Goal: Task Accomplishment & Management: Manage account settings

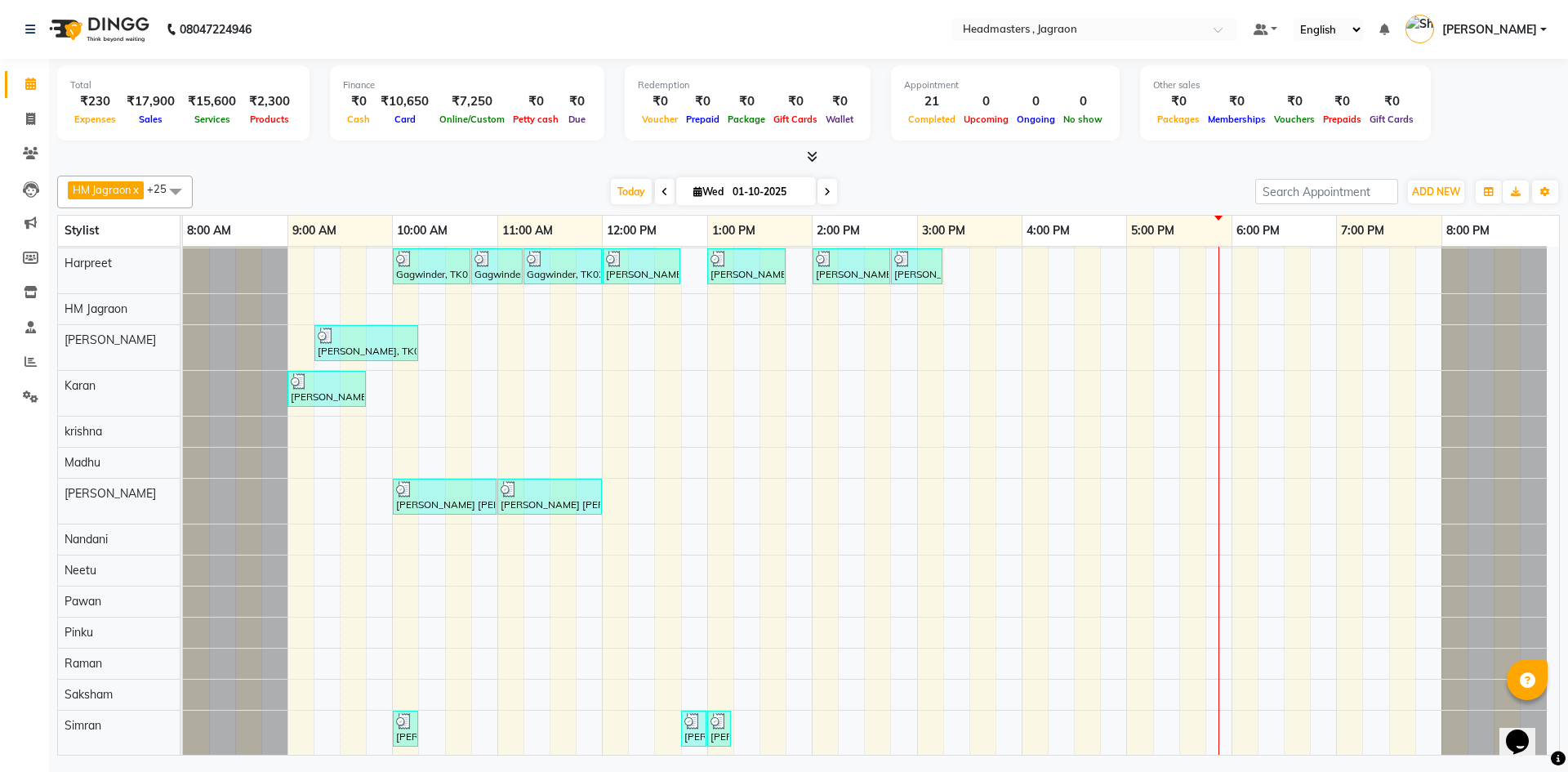
scroll to position [245, 0]
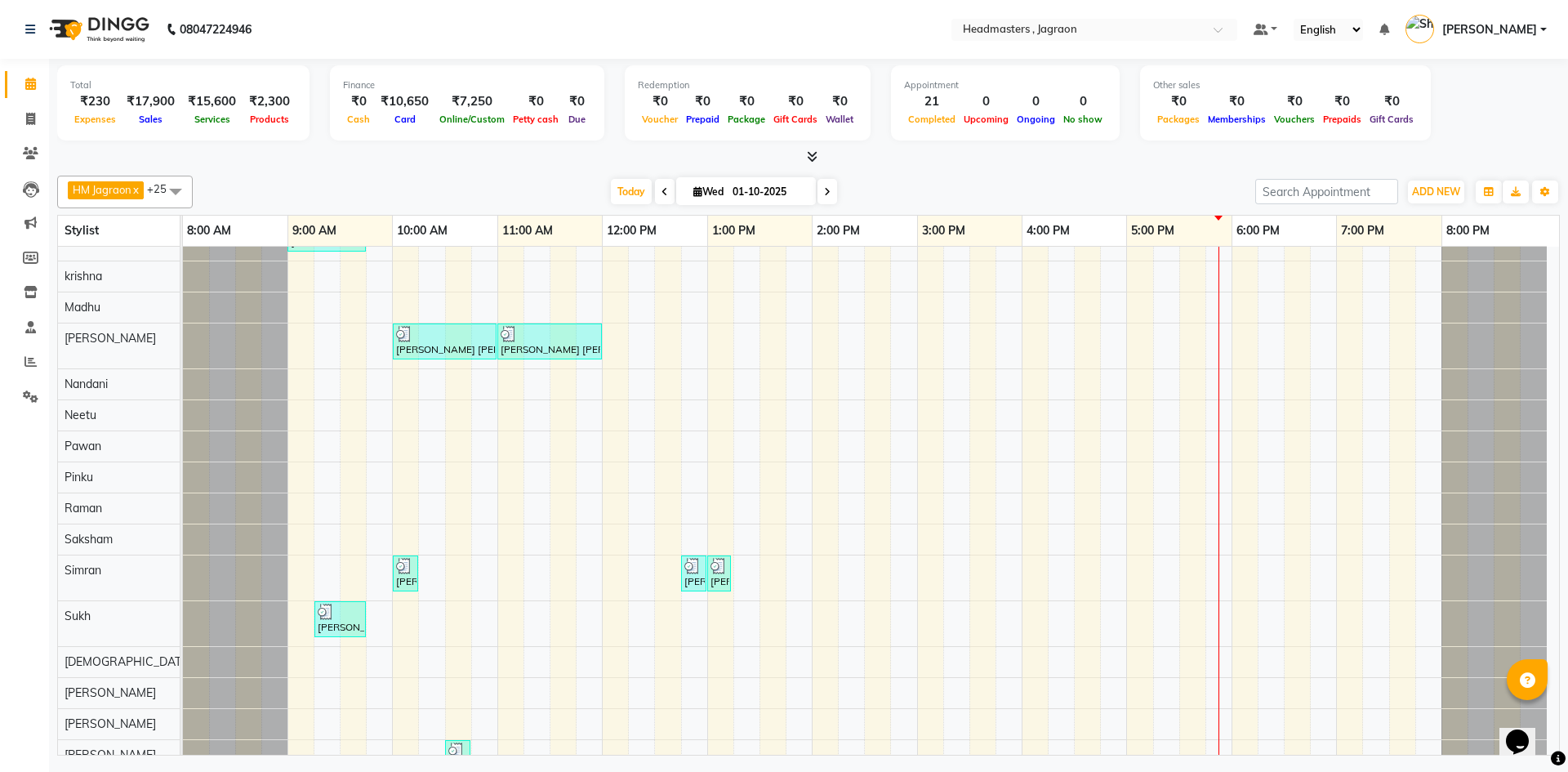
click at [428, 661] on div "[PERSON_NAME], TK08, 11:00 AM-11:45 AM, HCGD - Hair Cut by Creative Director [P…" at bounding box center [870, 440] width 1376 height 876
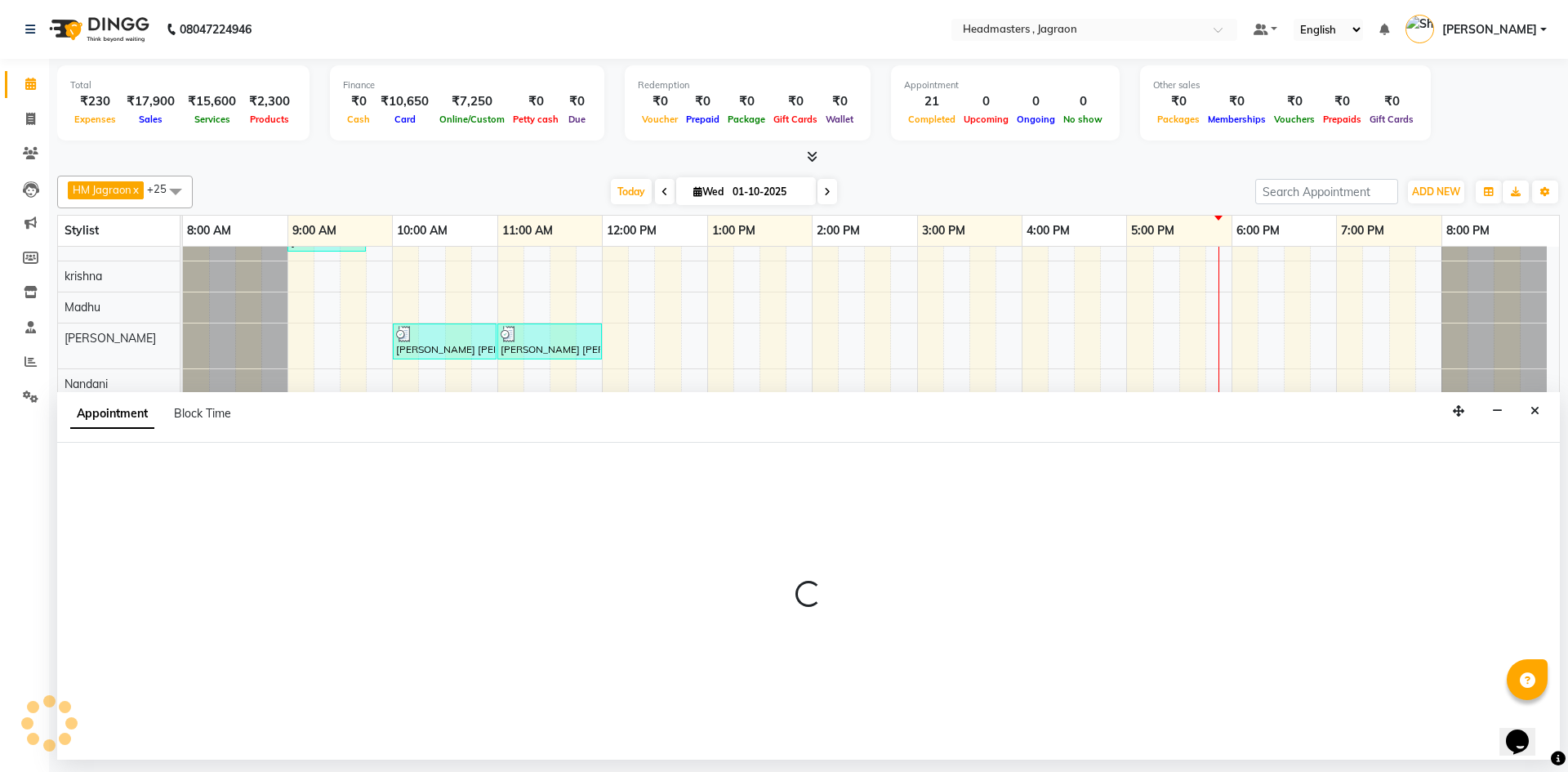
select select "54715"
select select "615"
select select "tentative"
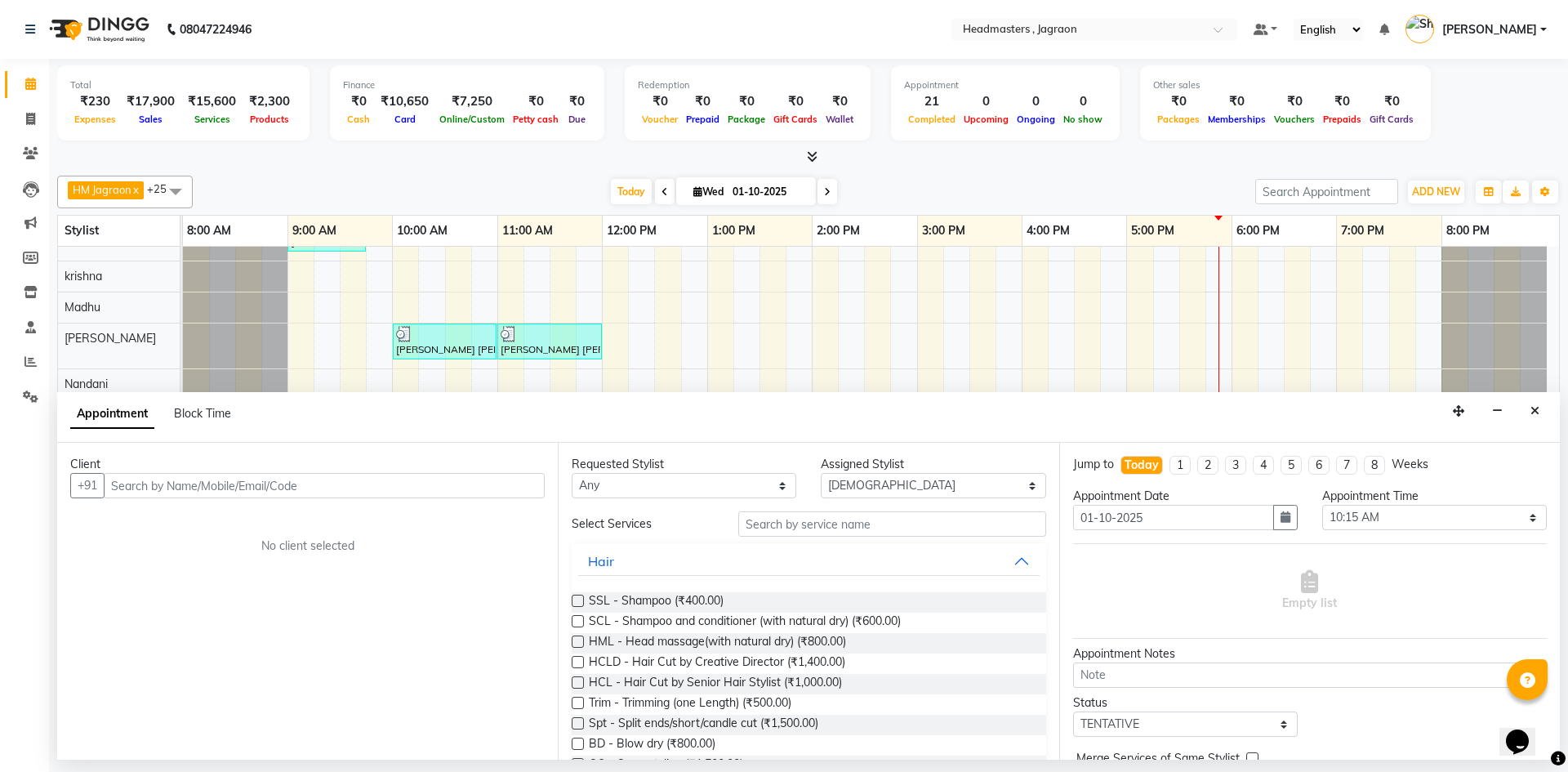
click at [220, 486] on input "text" at bounding box center [323, 486] width 441 height 25
type input "9780015150"
click at [502, 490] on span "Add Client" at bounding box center [510, 485] width 54 height 14
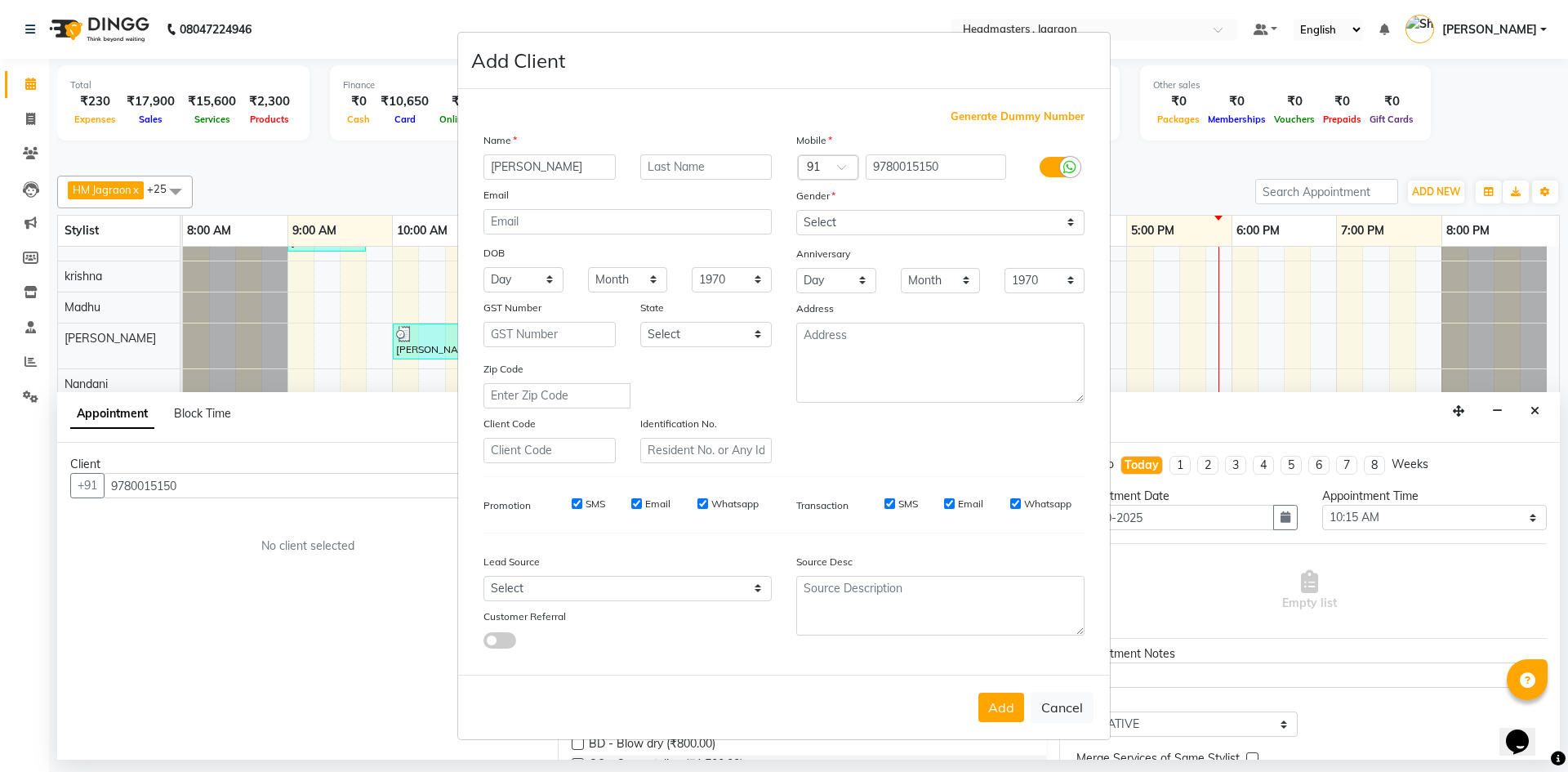
type input "[PERSON_NAME]"
click at [890, 227] on select "Select [DEMOGRAPHIC_DATA] [DEMOGRAPHIC_DATA] Other Prefer Not To Say" at bounding box center [941, 223] width 289 height 25
select select "[DEMOGRAPHIC_DATA]"
click at [796, 210] on select "Select [DEMOGRAPHIC_DATA] [DEMOGRAPHIC_DATA] Other Prefer Not To Say" at bounding box center [941, 223] width 289 height 25
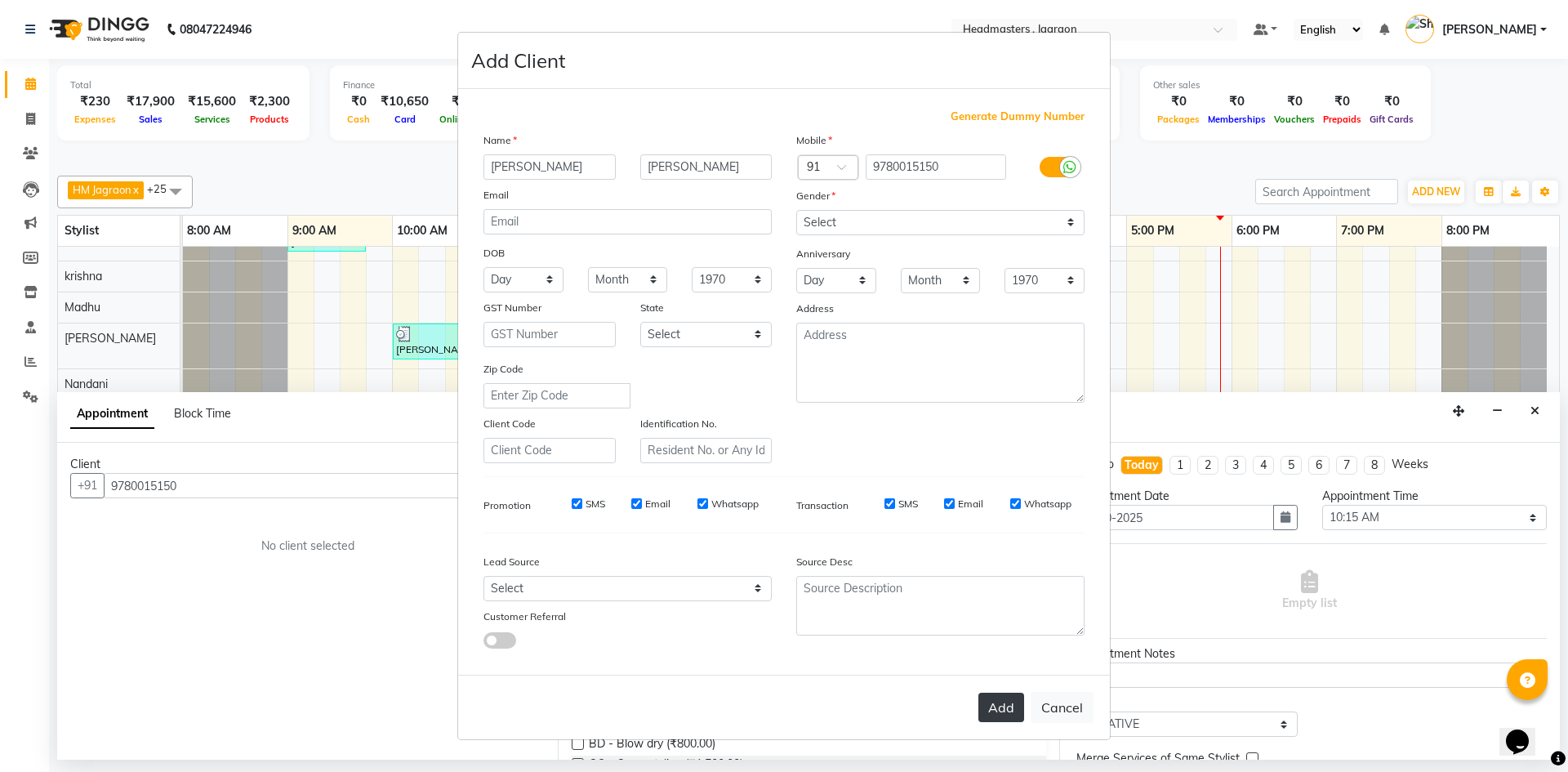
click at [994, 695] on button "Add" at bounding box center [1001, 707] width 46 height 30
select select
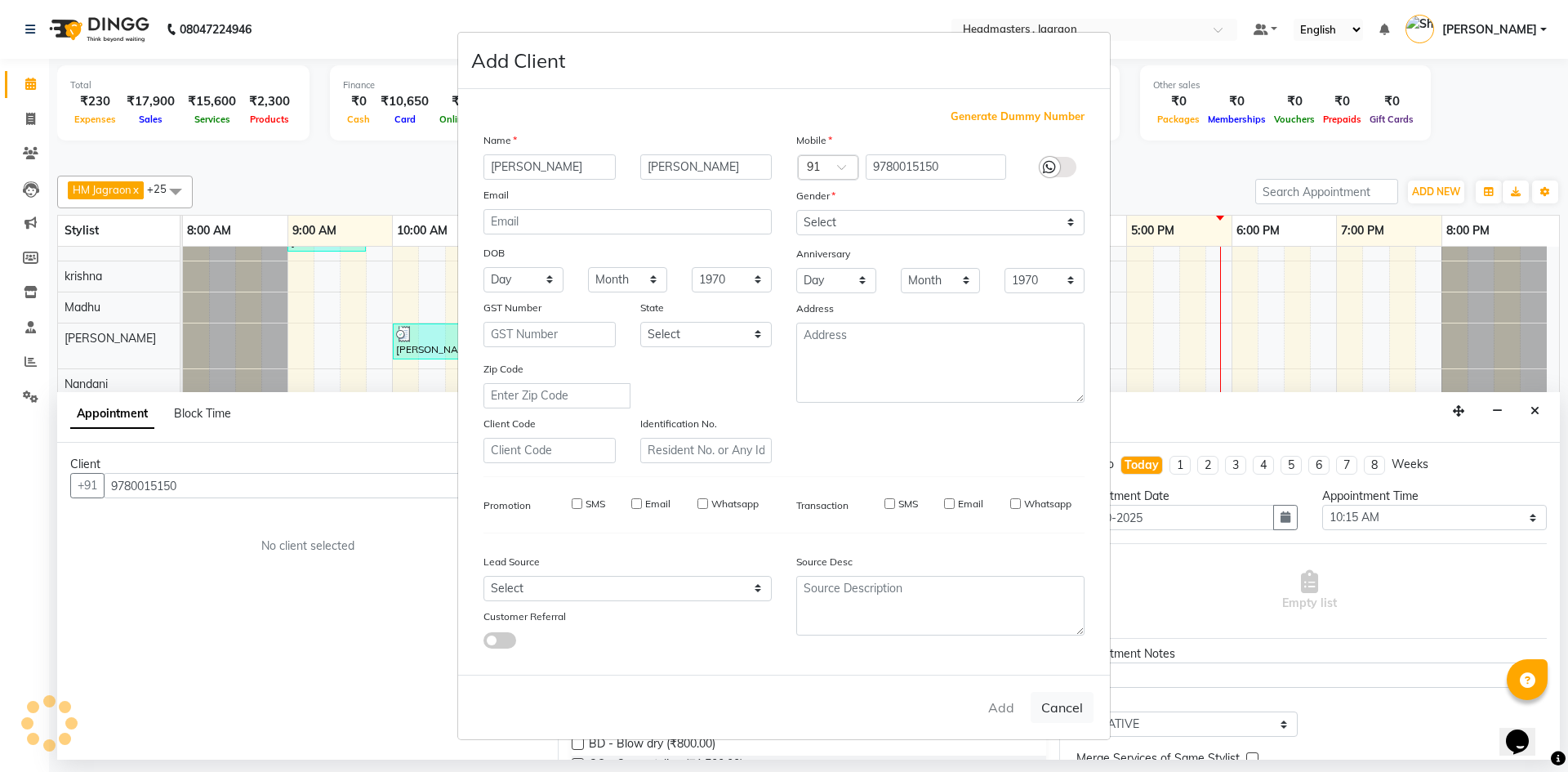
select select
checkbox input "false"
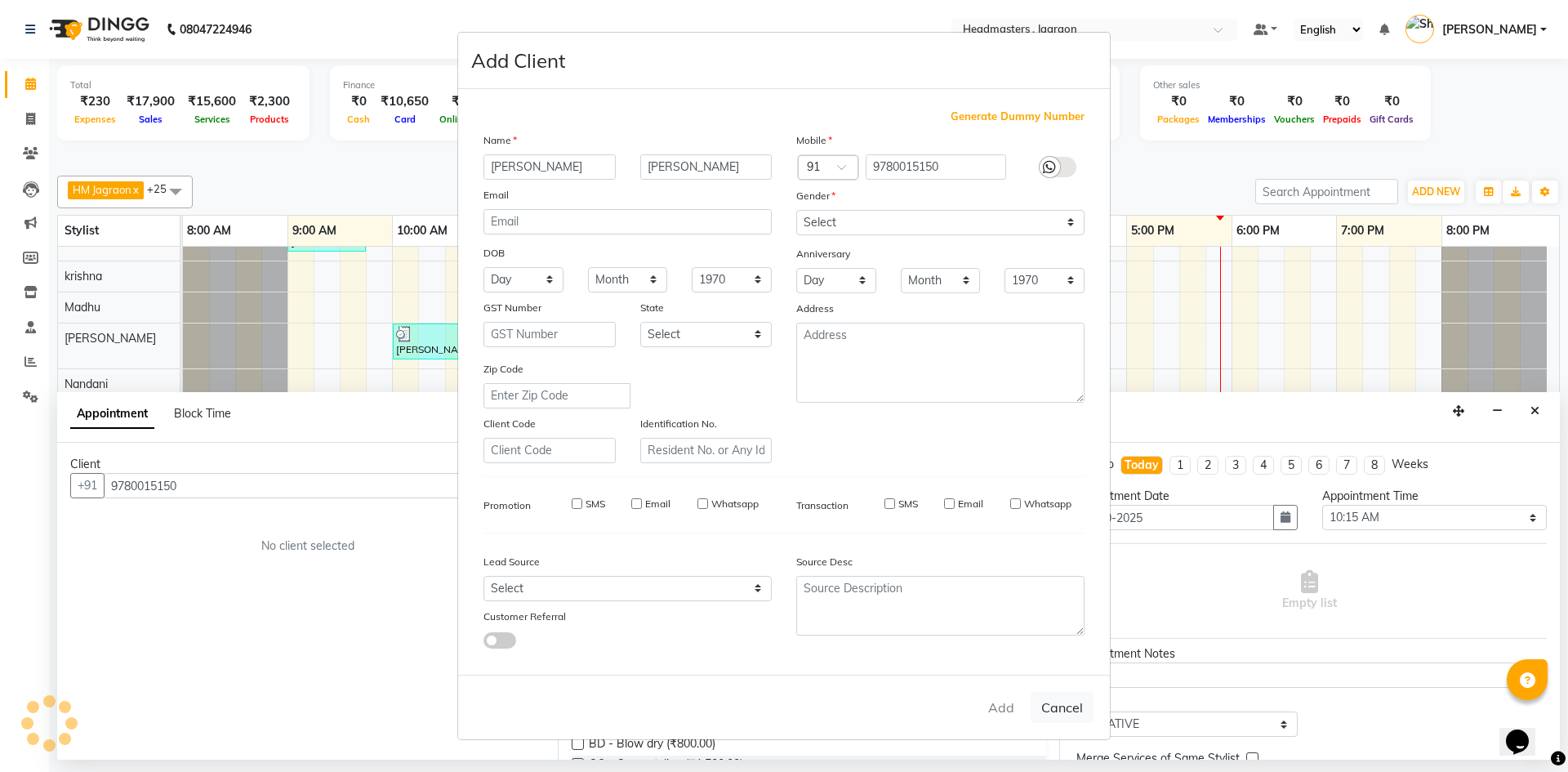
checkbox input "false"
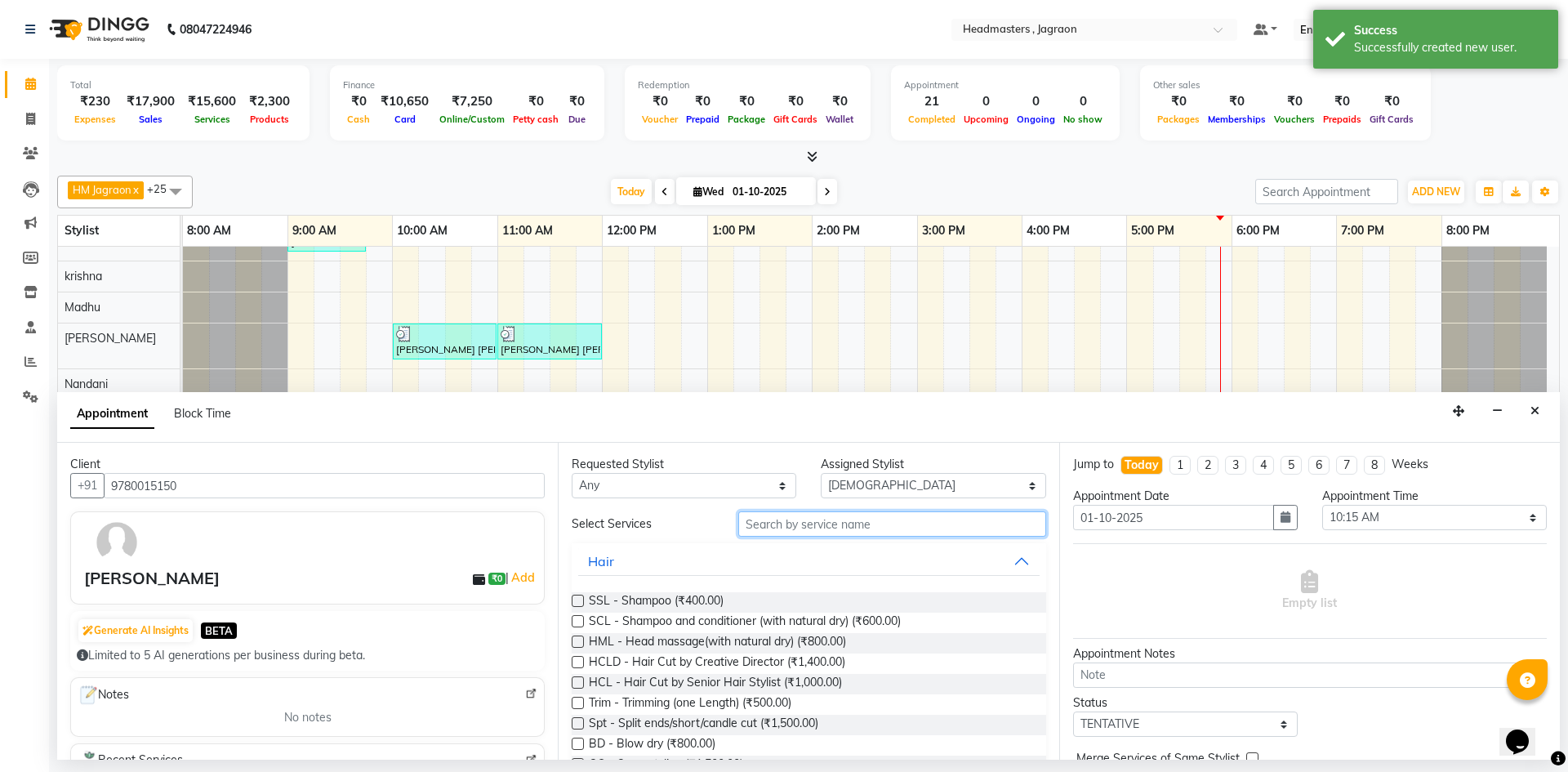
click at [888, 516] on input "text" at bounding box center [892, 524] width 308 height 25
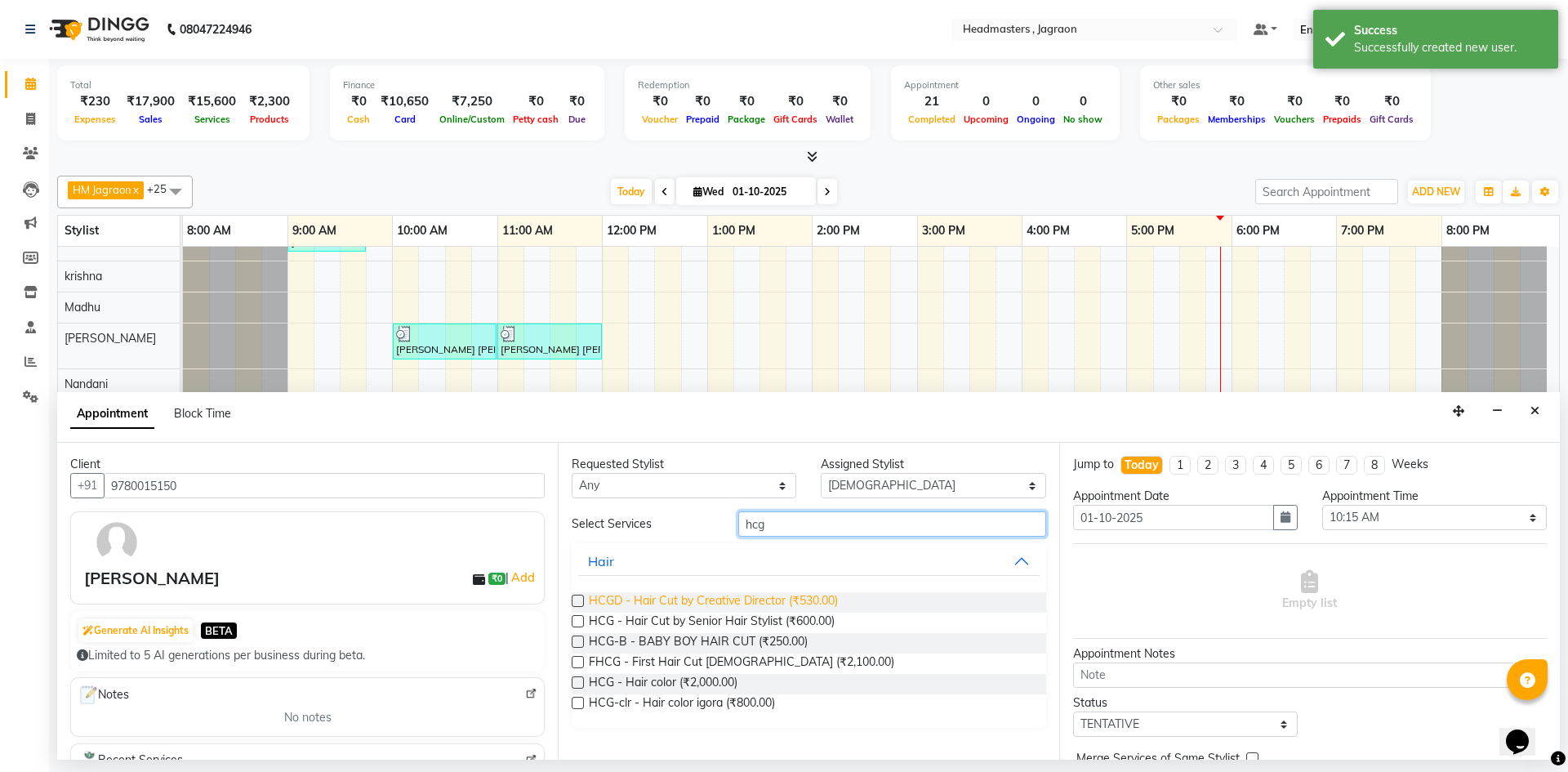
type input "hcg"
click at [756, 600] on span "HCGD - Hair Cut by Creative Director (₹530.00)" at bounding box center [713, 602] width 249 height 20
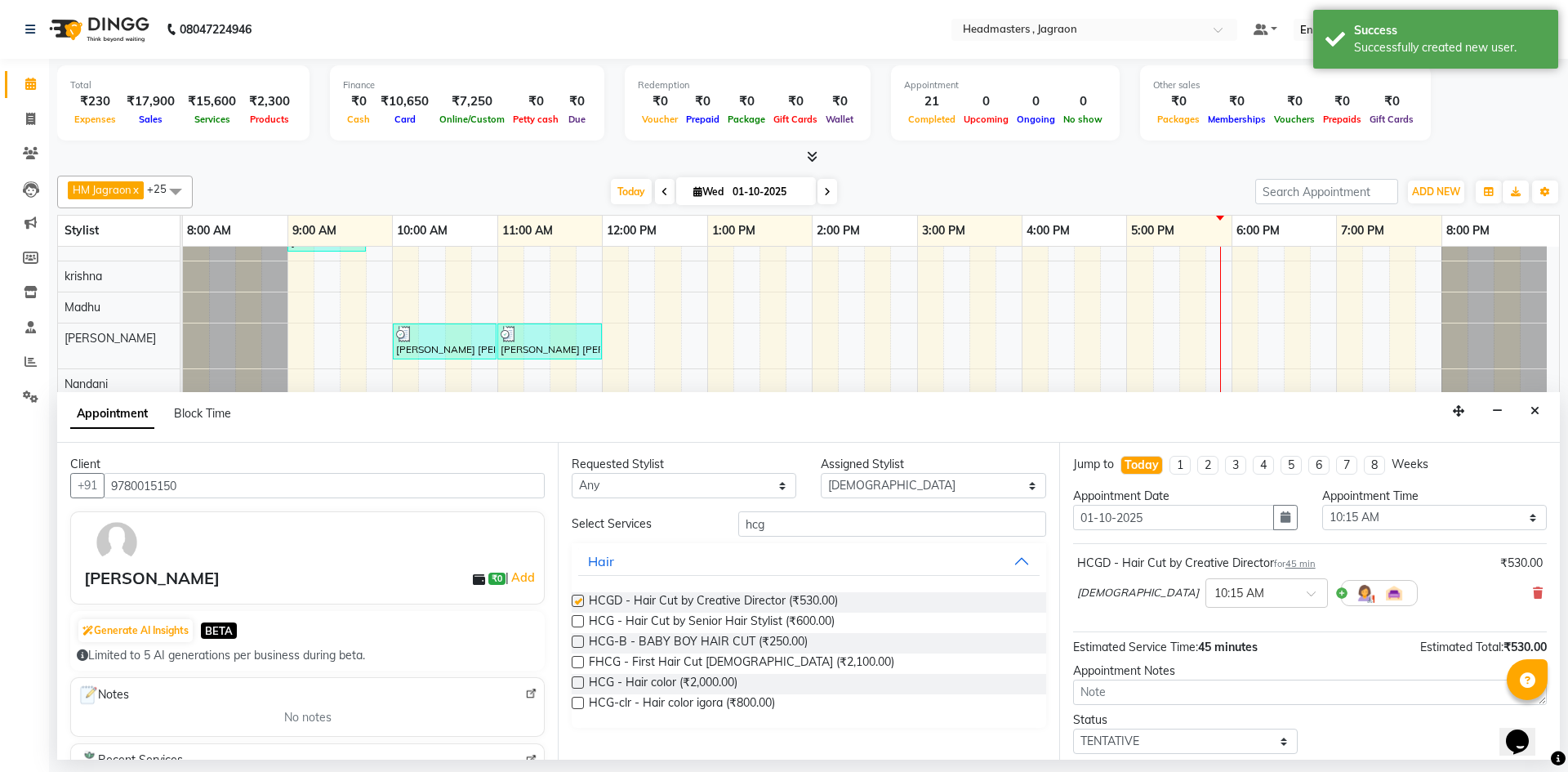
checkbox input "false"
click at [783, 524] on input "hcg" at bounding box center [892, 524] width 308 height 25
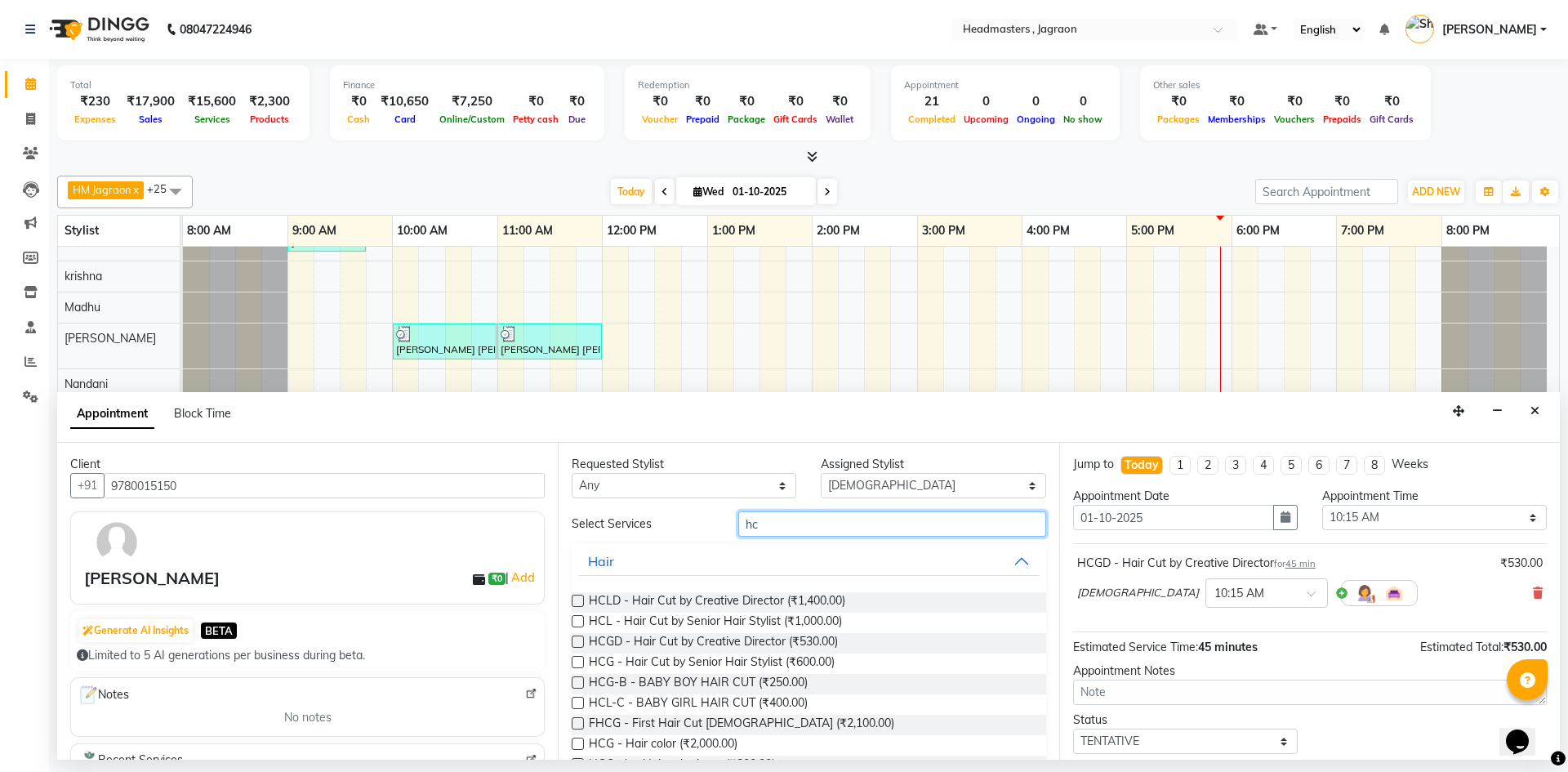
type input "h"
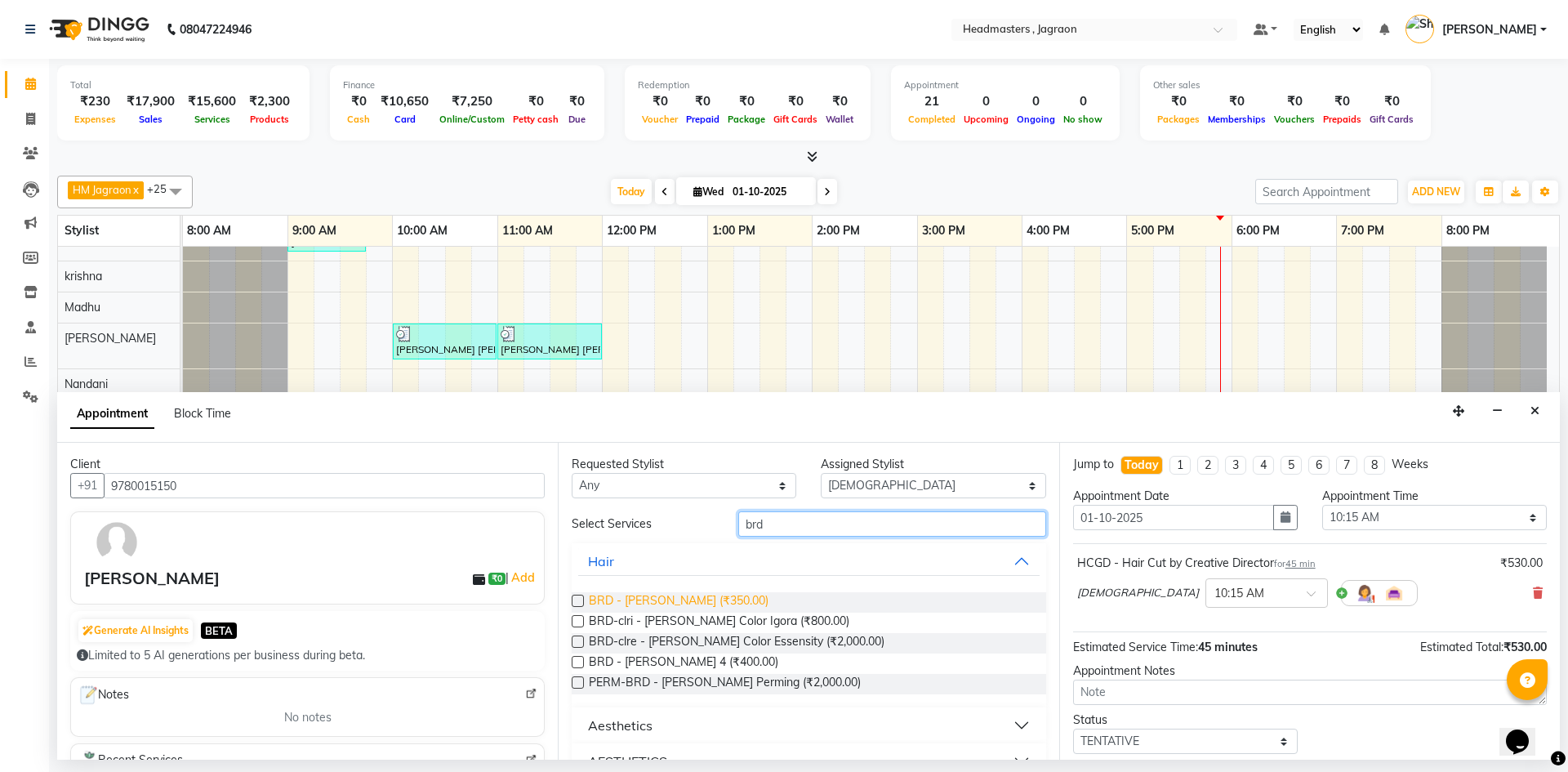
type input "brd"
click at [692, 597] on span "BRD - [PERSON_NAME] (₹350.00)" at bounding box center [679, 602] width 180 height 20
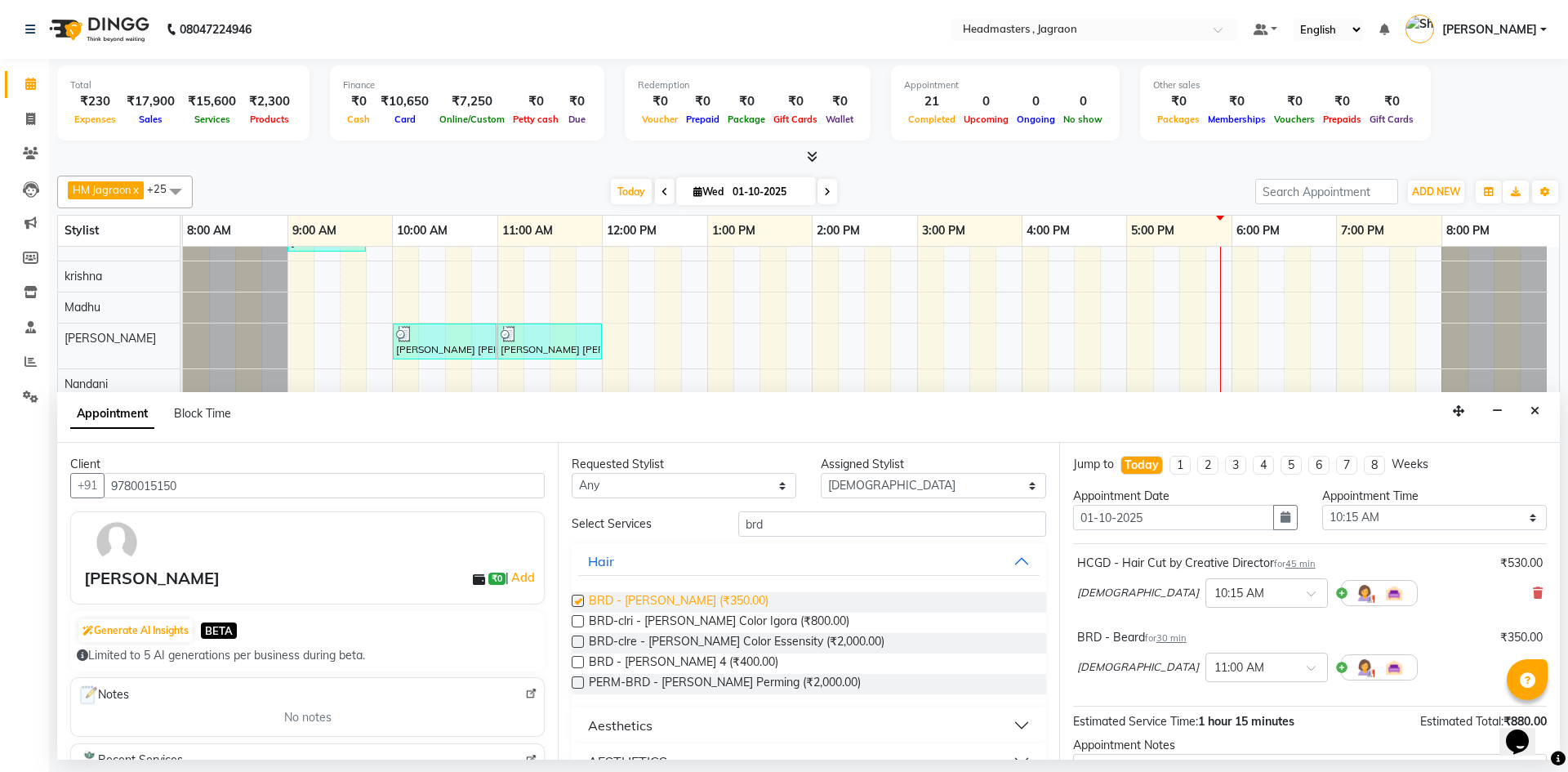
checkbox input "false"
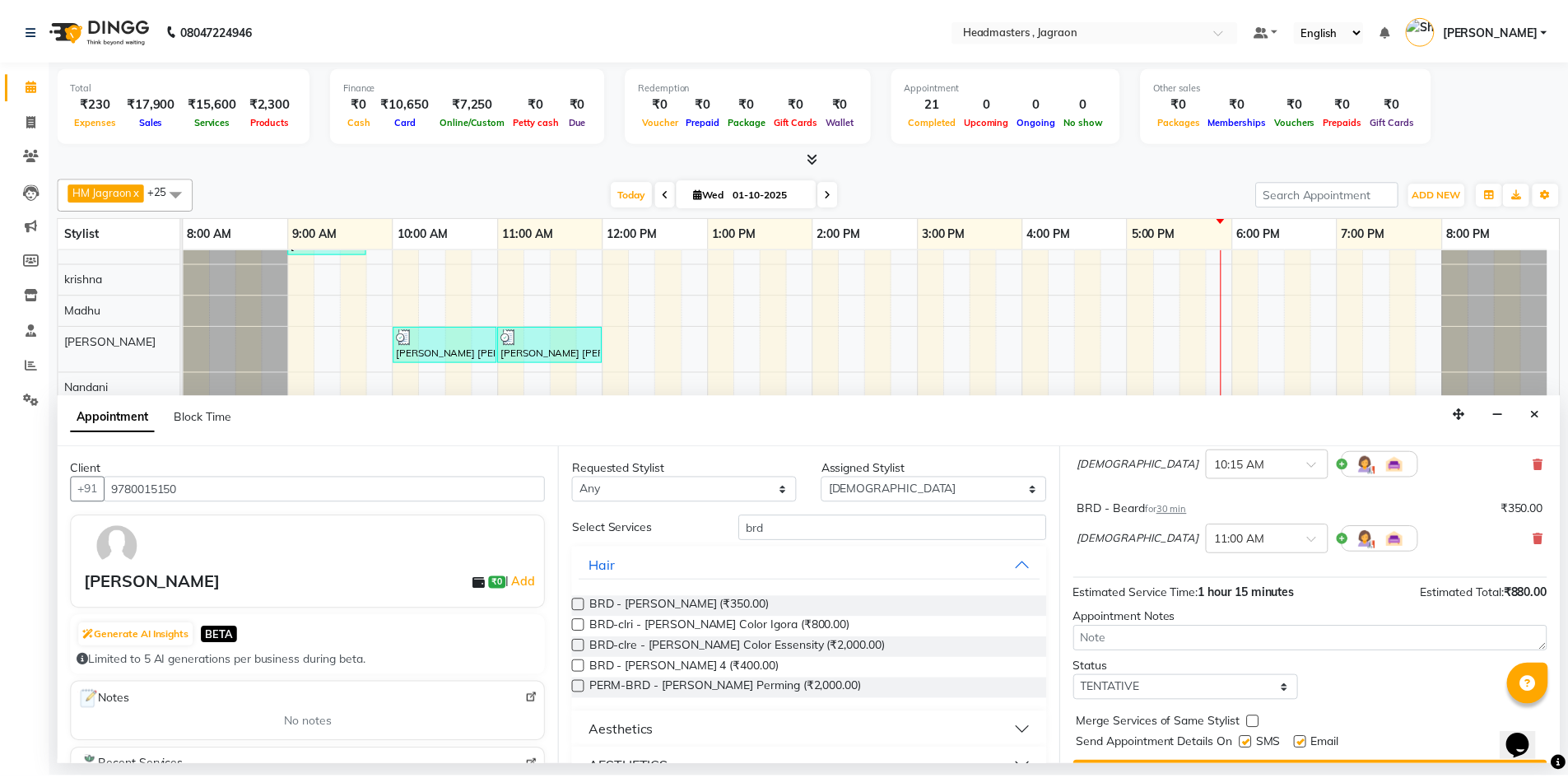
scroll to position [173, 0]
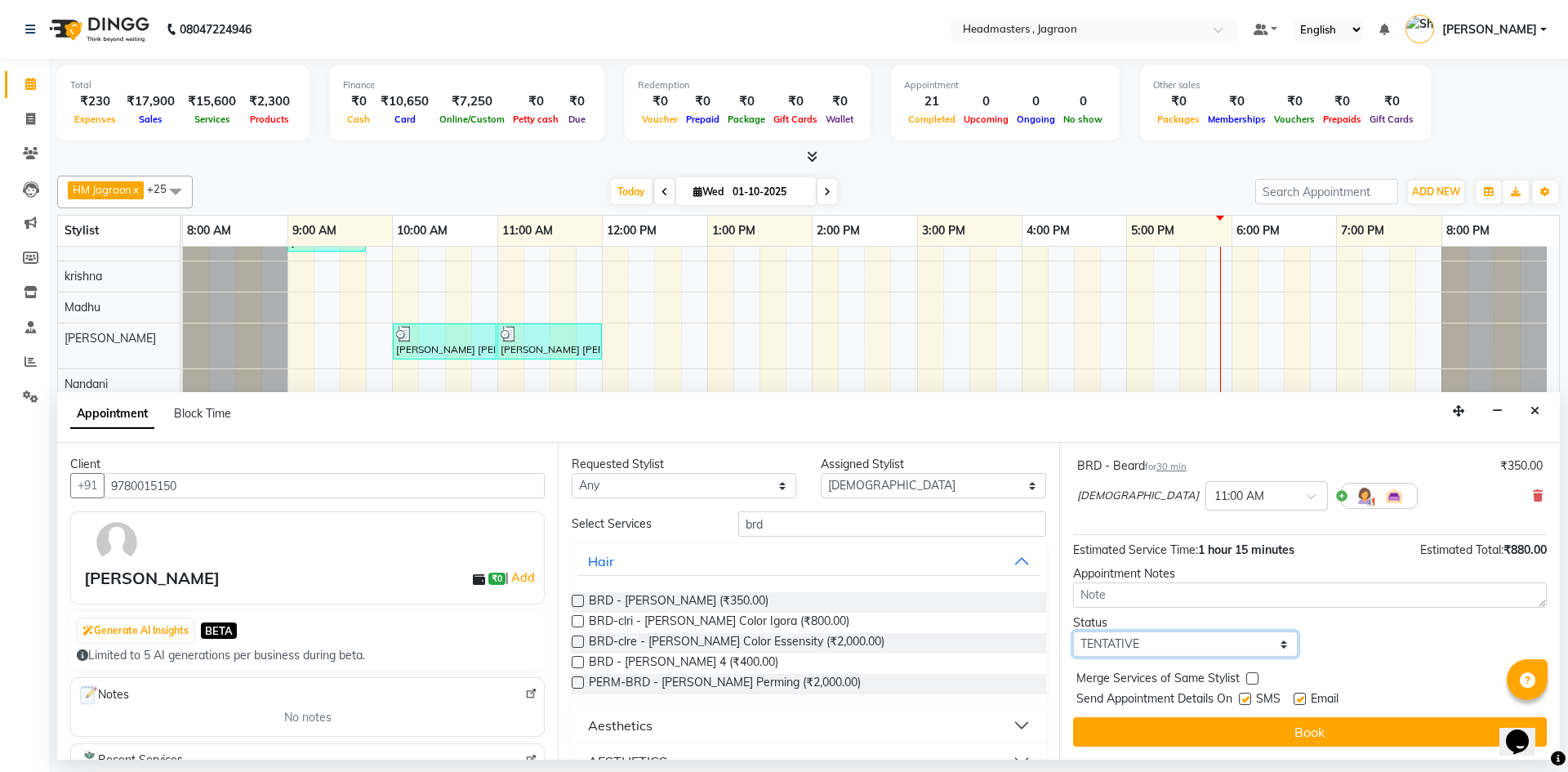
click at [1144, 646] on select "Select TENTATIVE CONFIRM CHECK-IN UPCOMING" at bounding box center [1185, 645] width 225 height 25
select select "confirm booking"
click at [1073, 632] on select "Select TENTATIVE CONFIRM CHECK-IN UPCOMING" at bounding box center [1185, 645] width 225 height 25
click at [1247, 697] on label at bounding box center [1245, 699] width 12 height 12
click at [1247, 697] on input "checkbox" at bounding box center [1244, 701] width 11 height 11
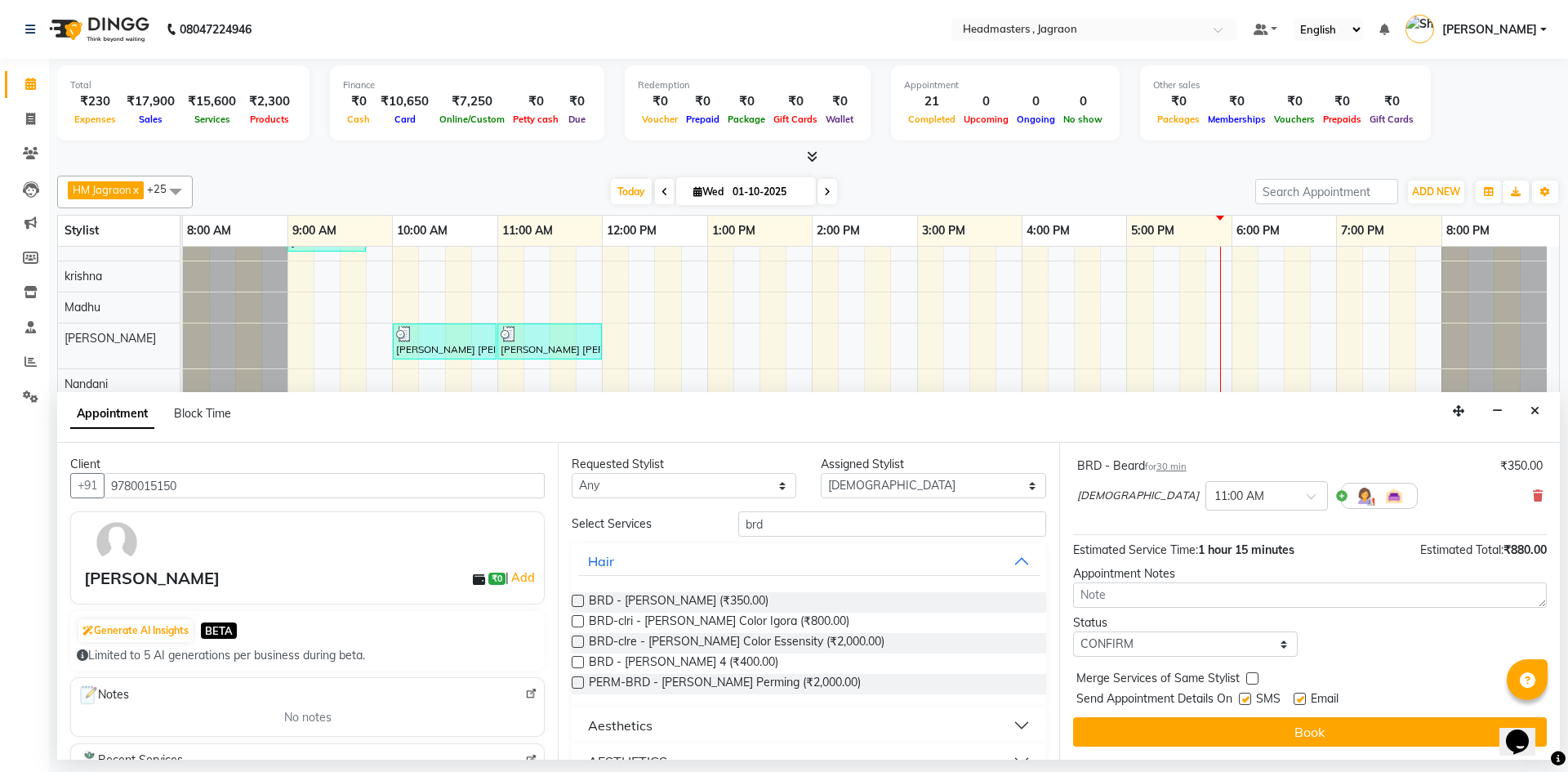
checkbox input "false"
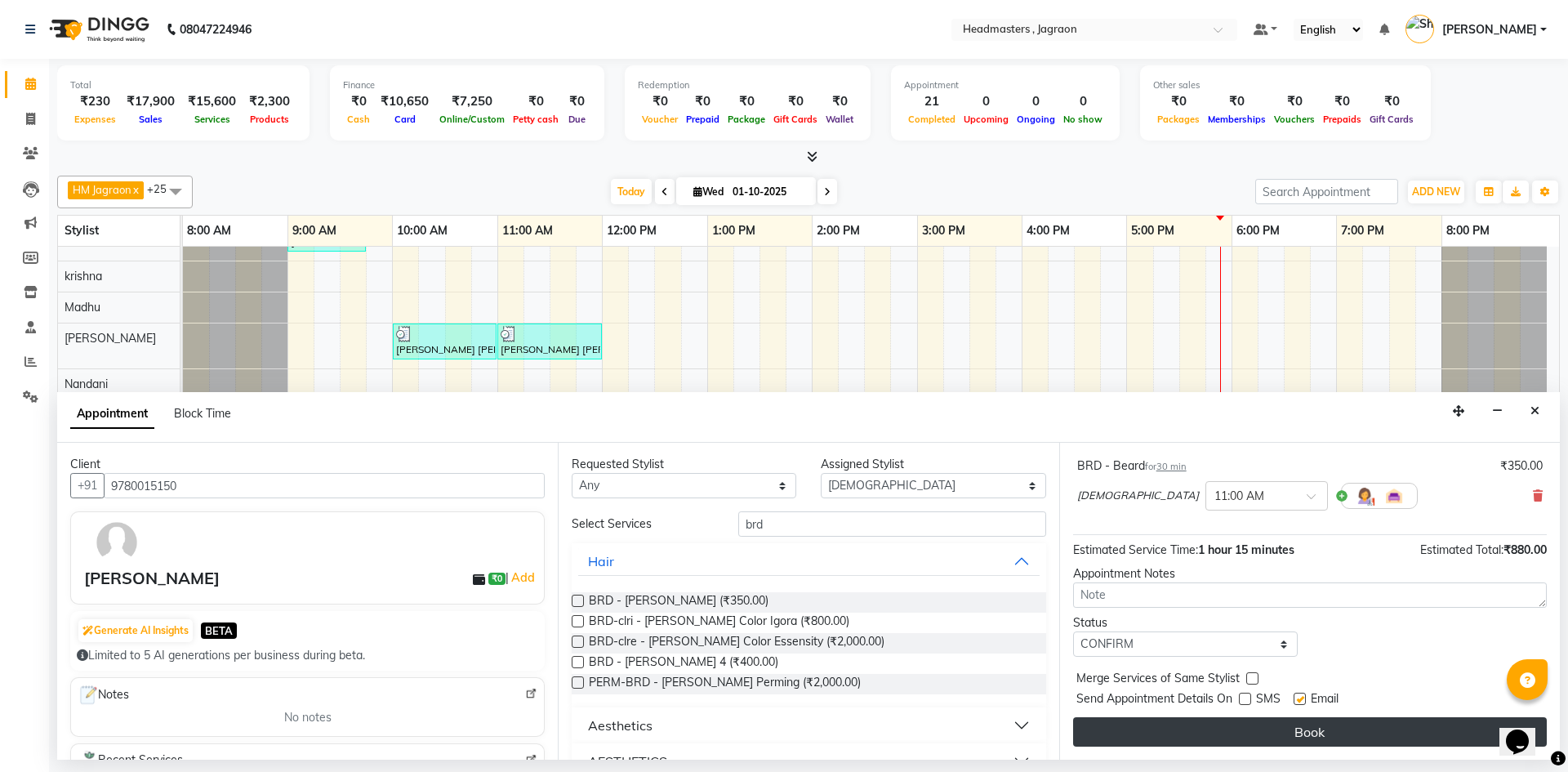
click at [1238, 733] on button "Book" at bounding box center [1310, 732] width 474 height 30
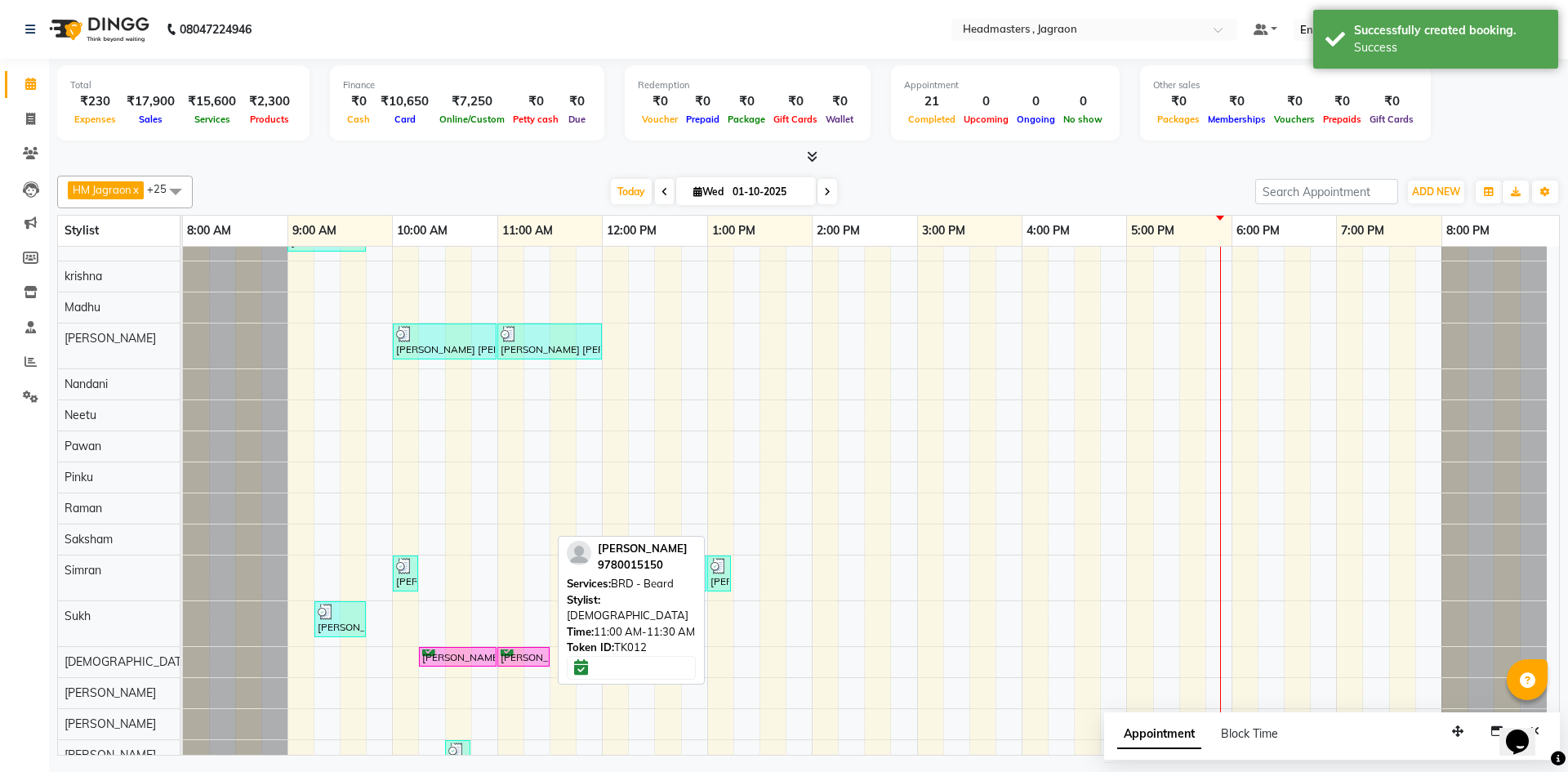
click at [526, 663] on div "[PERSON_NAME], TK12, 11:00 AM-11:30 AM, BRD - [PERSON_NAME]" at bounding box center [524, 657] width 49 height 15
select select "6"
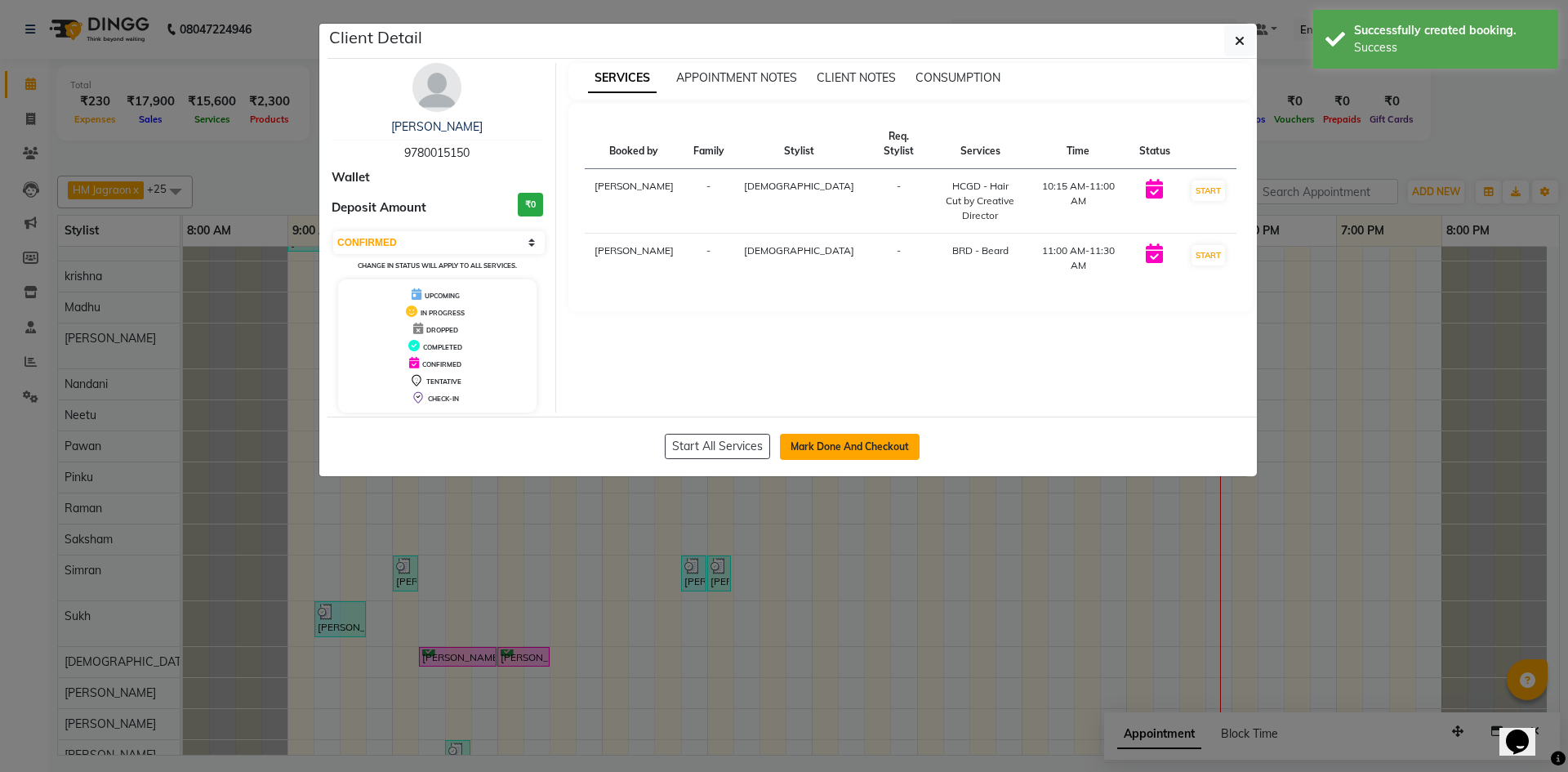
click at [812, 445] on button "Mark Done And Checkout" at bounding box center [850, 447] width 139 height 26
select select "6935"
select select "service"
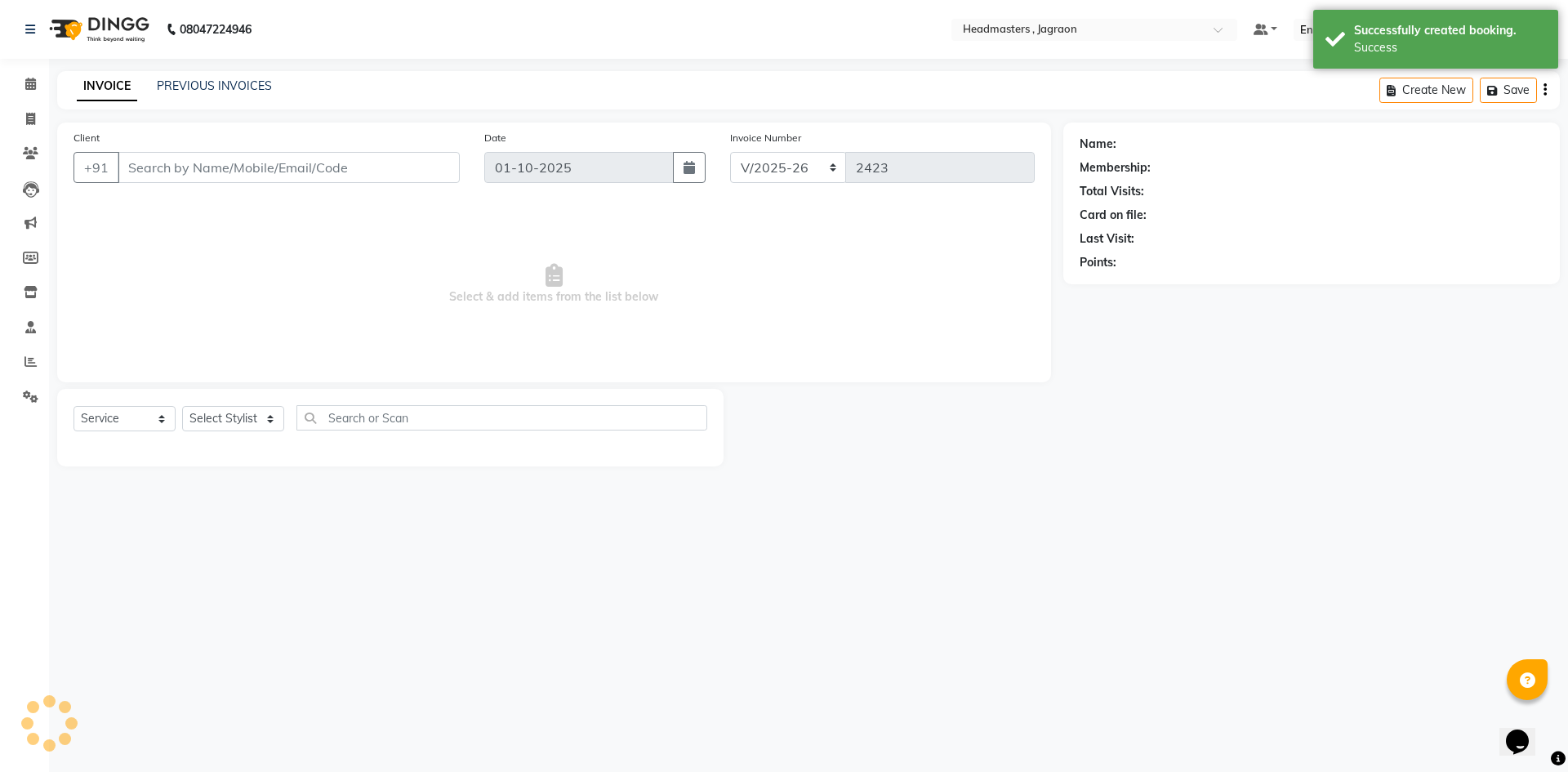
type input "9780015150"
select select "54715"
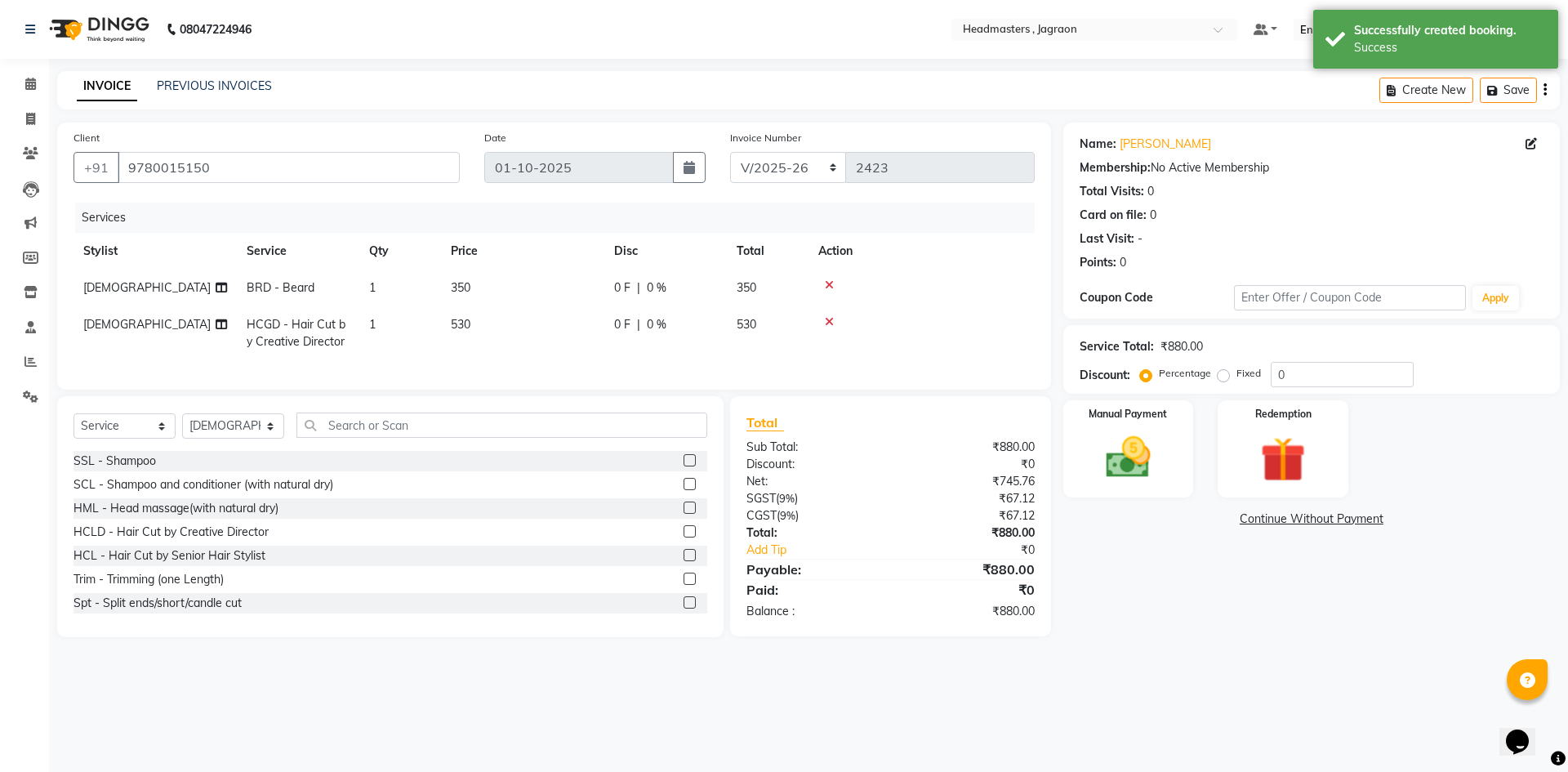
click at [626, 282] on span "0 F" at bounding box center [621, 288] width 16 height 17
select select "54715"
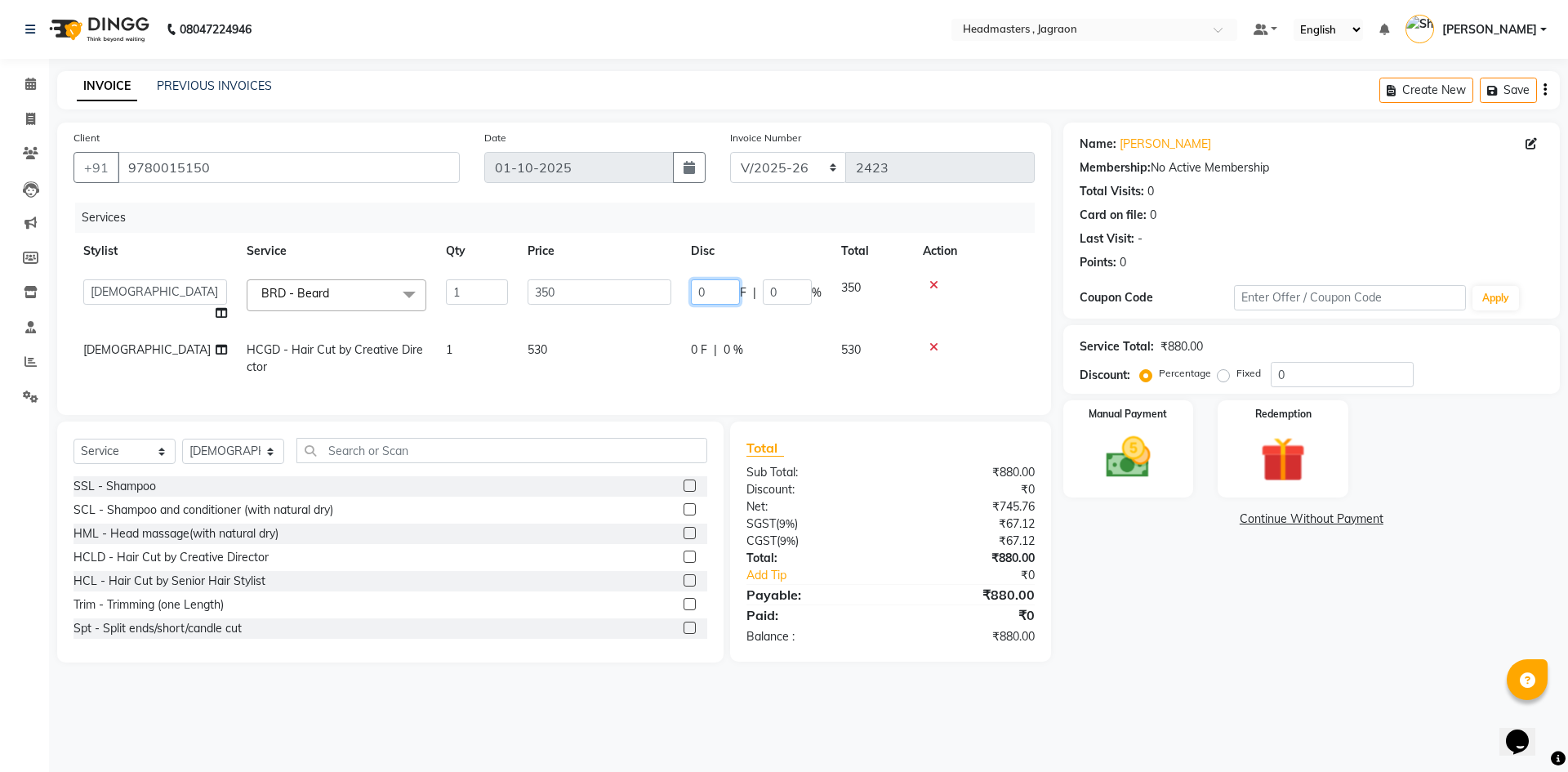
click at [728, 290] on input "0" at bounding box center [716, 292] width 49 height 25
type input "100"
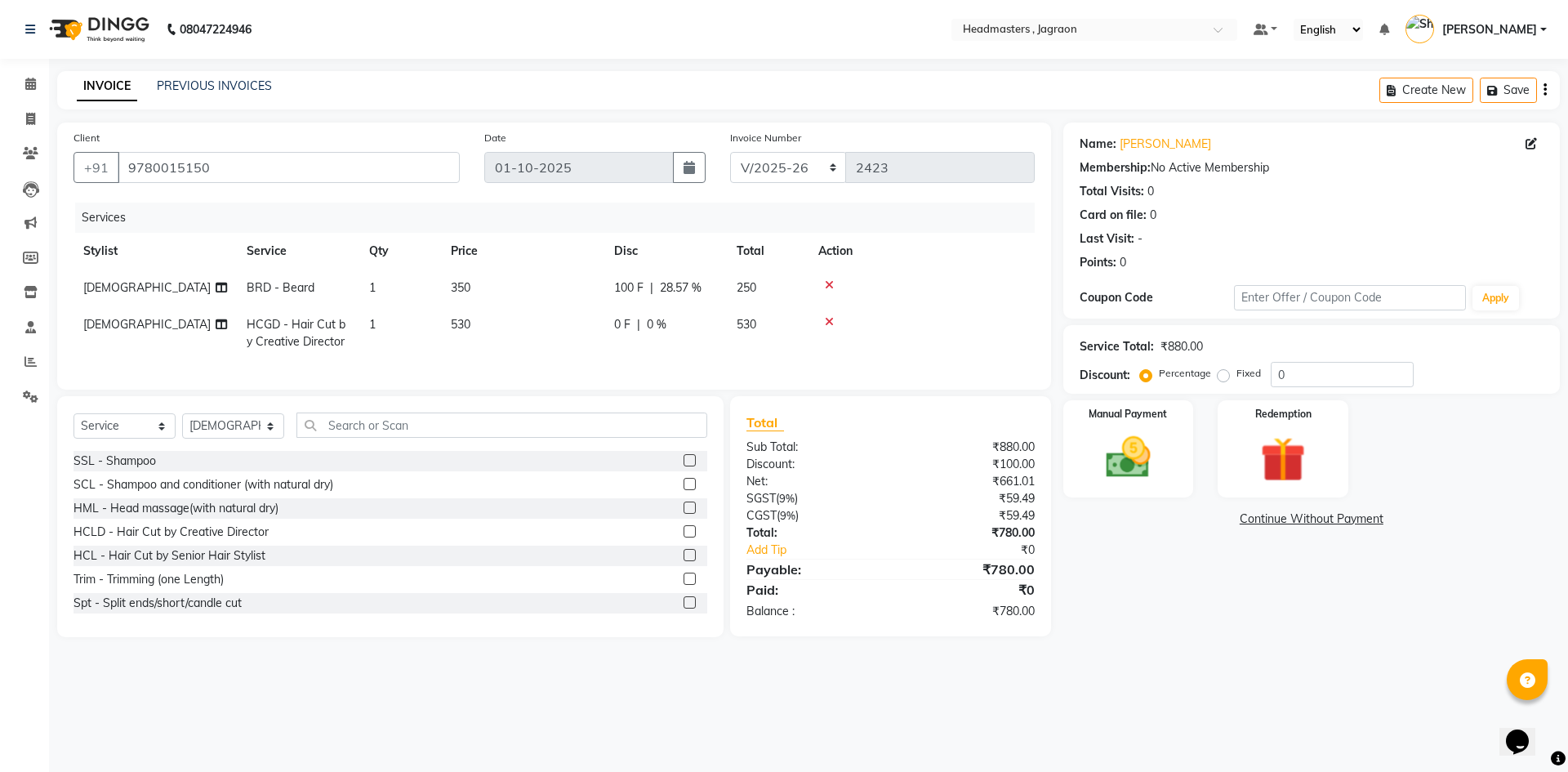
click at [703, 356] on td "0 F | 0 %" at bounding box center [666, 333] width 122 height 54
select select "54715"
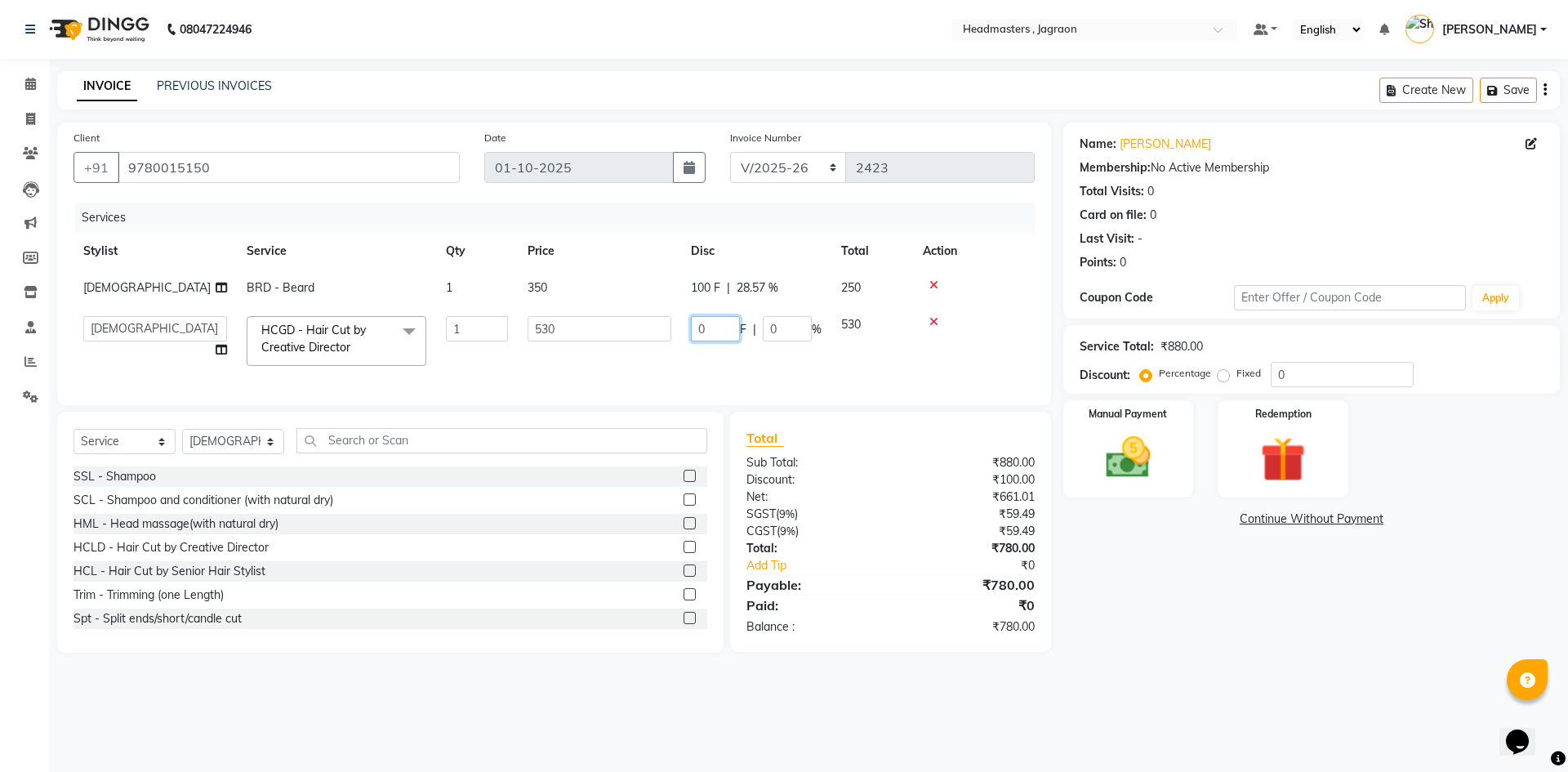
click at [724, 335] on input "0" at bounding box center [716, 329] width 49 height 25
type input "180"
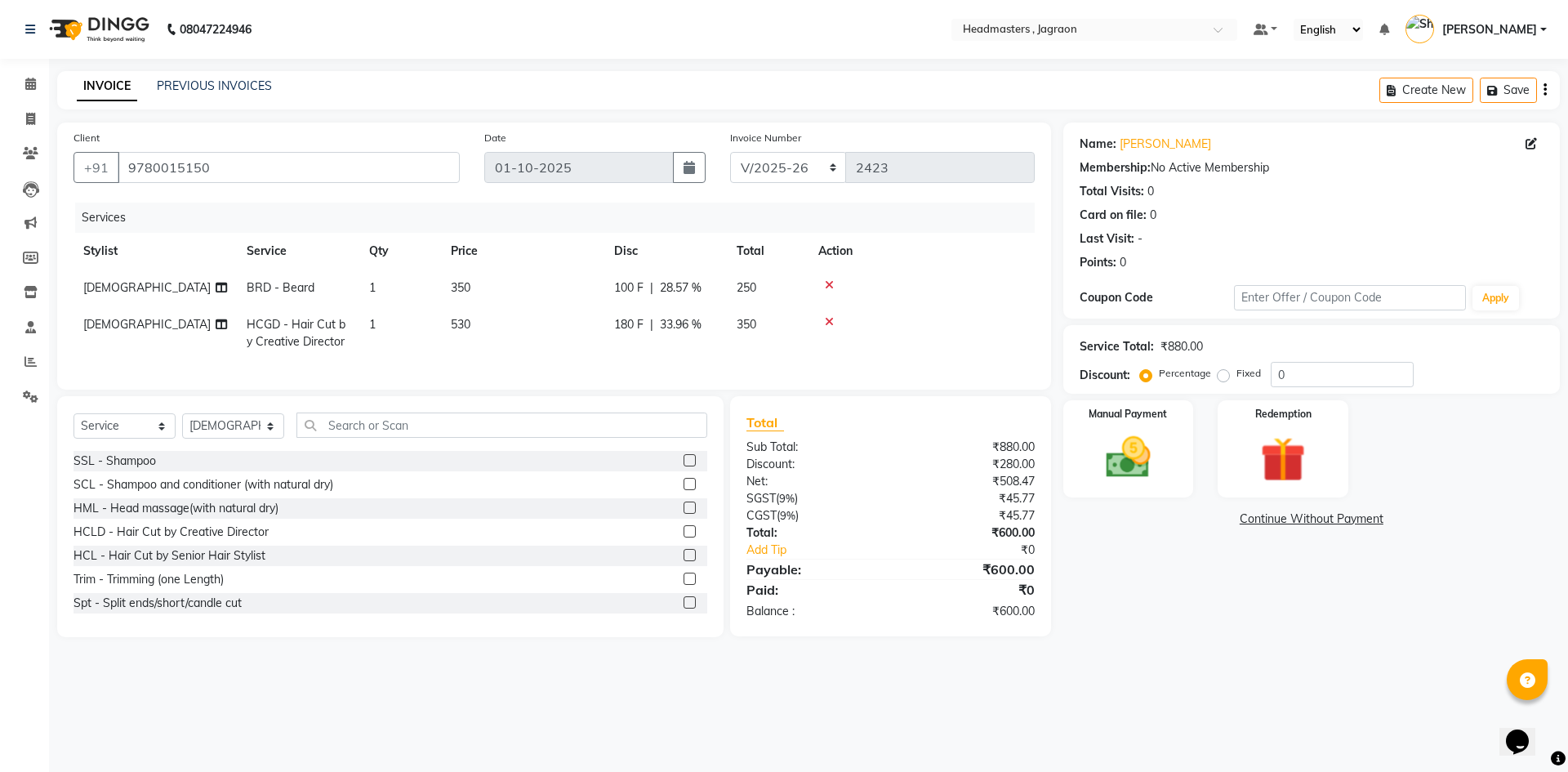
click at [738, 365] on div "Services Stylist Service Qty Price Disc Total Action [PERSON_NAME] BRD - [PERSO…" at bounding box center [554, 288] width 961 height 171
click at [1155, 473] on img at bounding box center [1127, 457] width 76 height 54
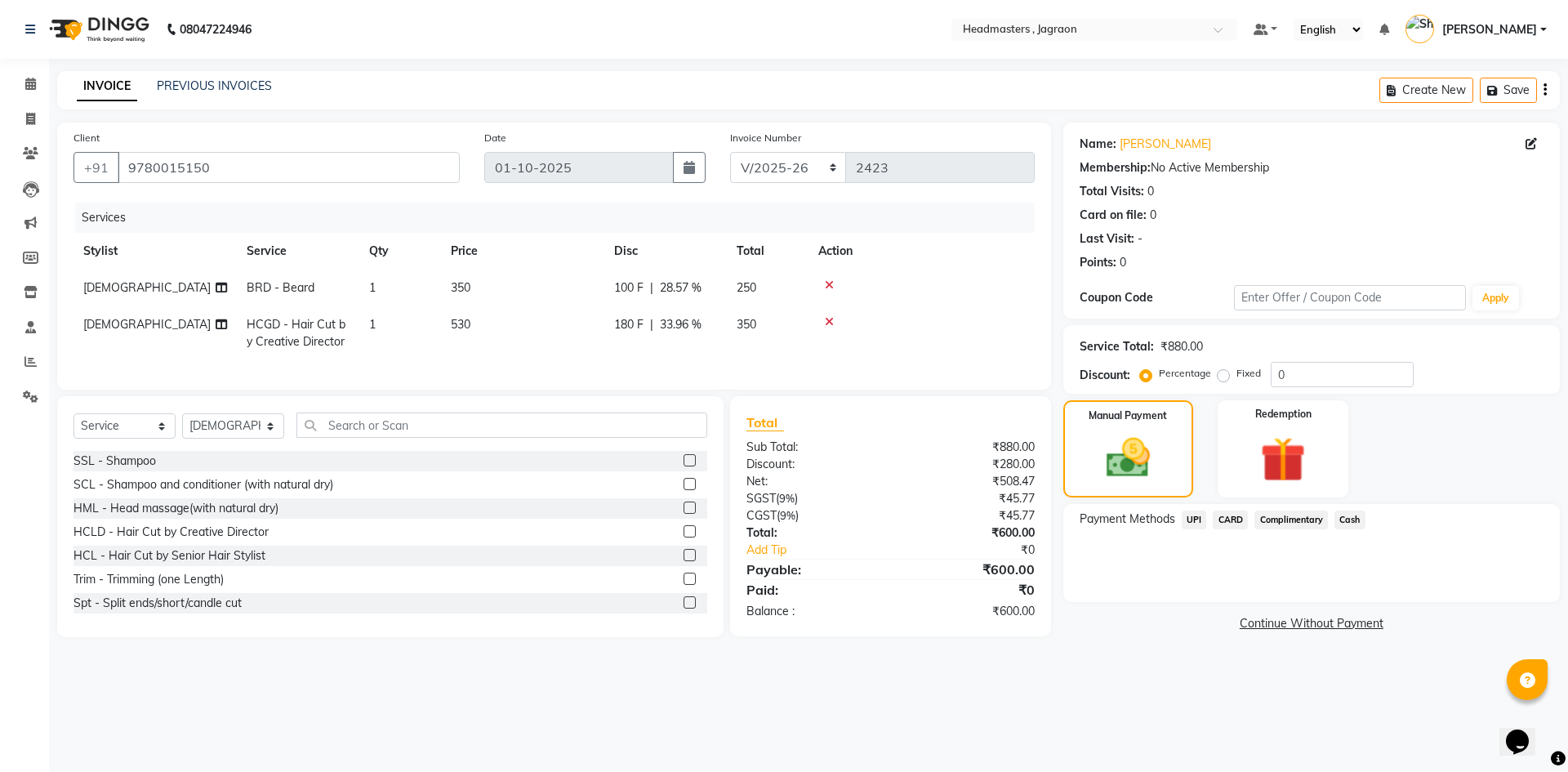
click at [1349, 518] on span "Cash" at bounding box center [1350, 520] width 31 height 19
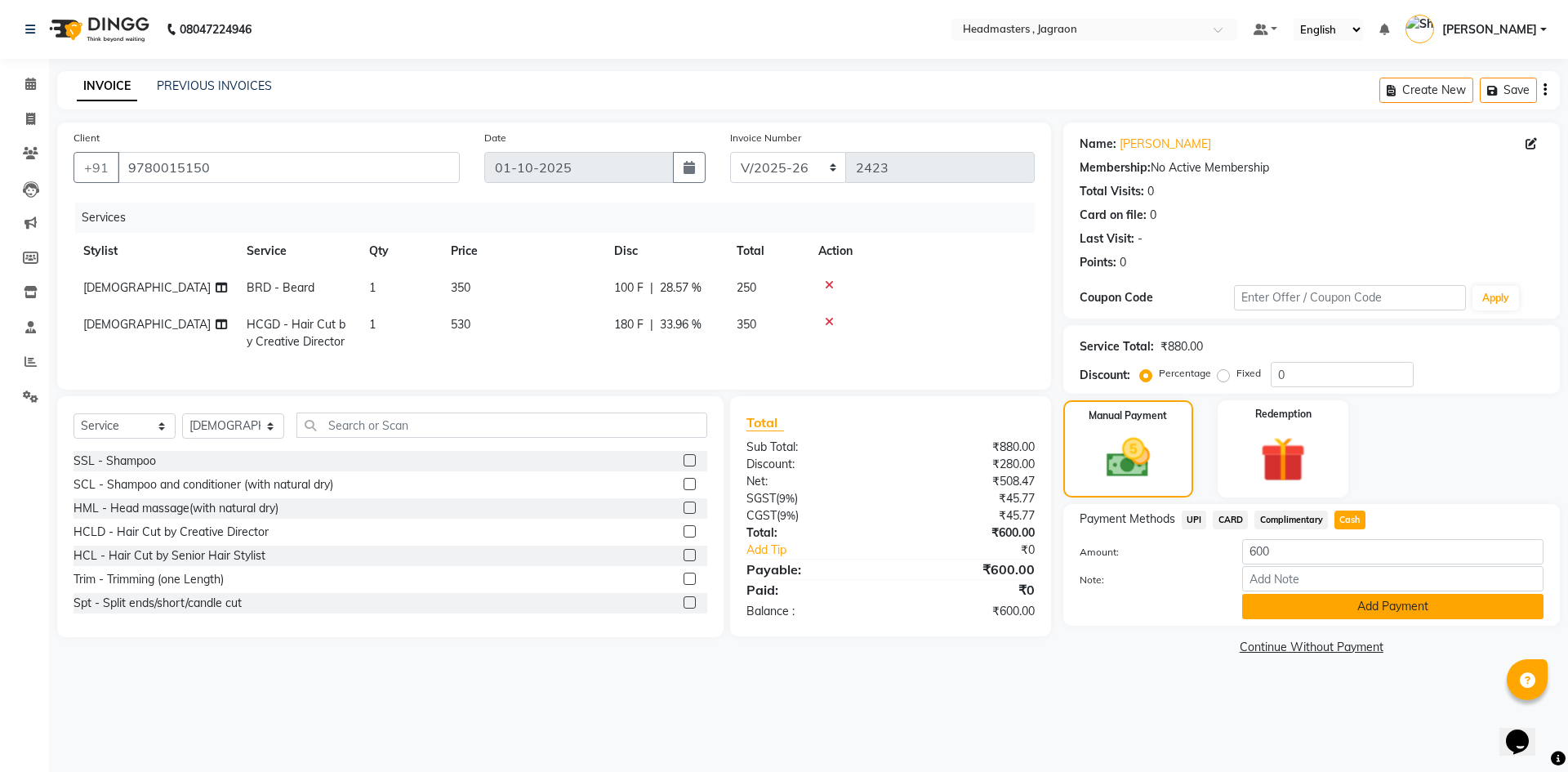
click at [1348, 606] on button "Add Payment" at bounding box center [1392, 606] width 301 height 25
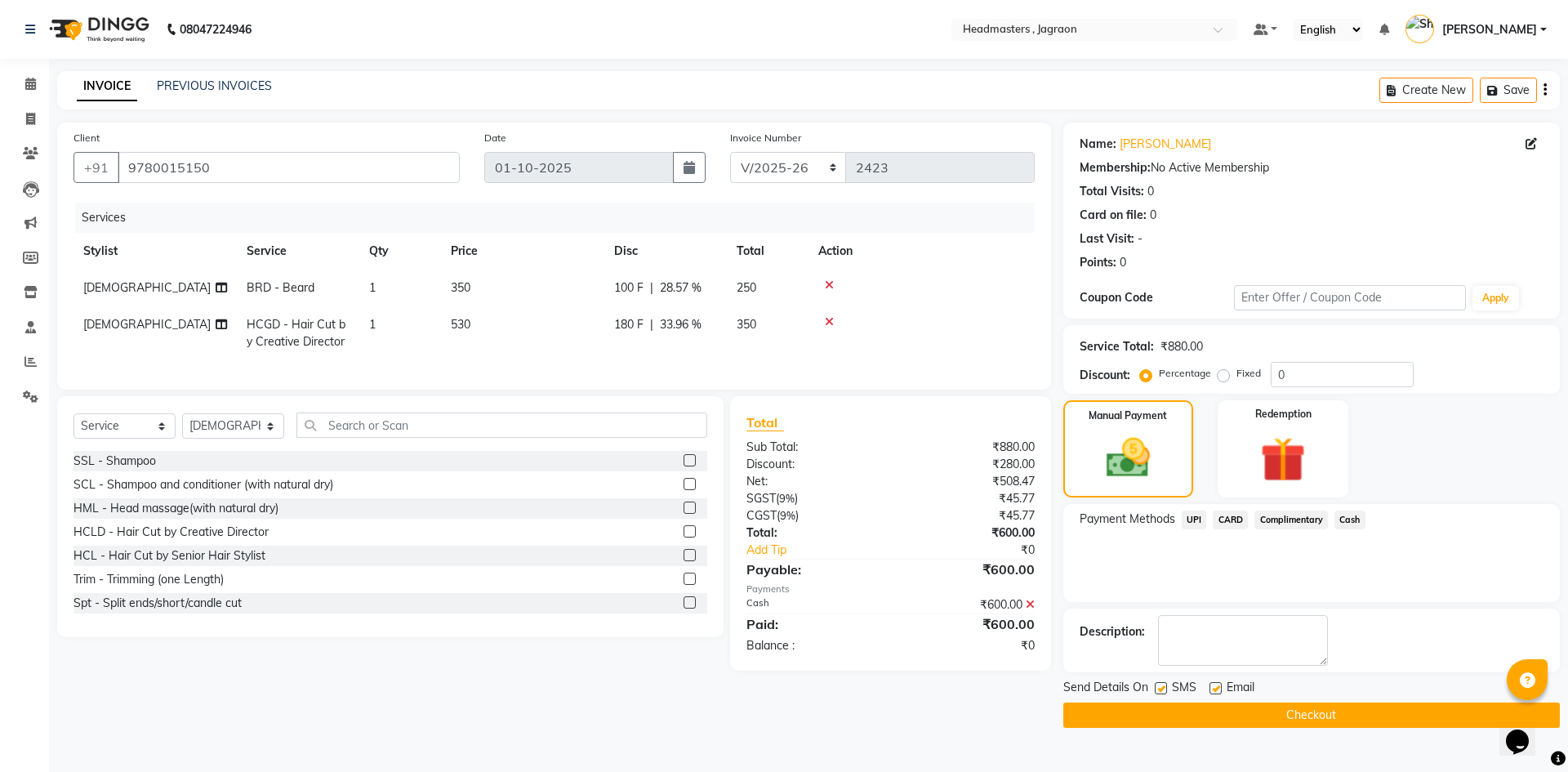
click at [1228, 708] on button "Checkout" at bounding box center [1311, 715] width 497 height 25
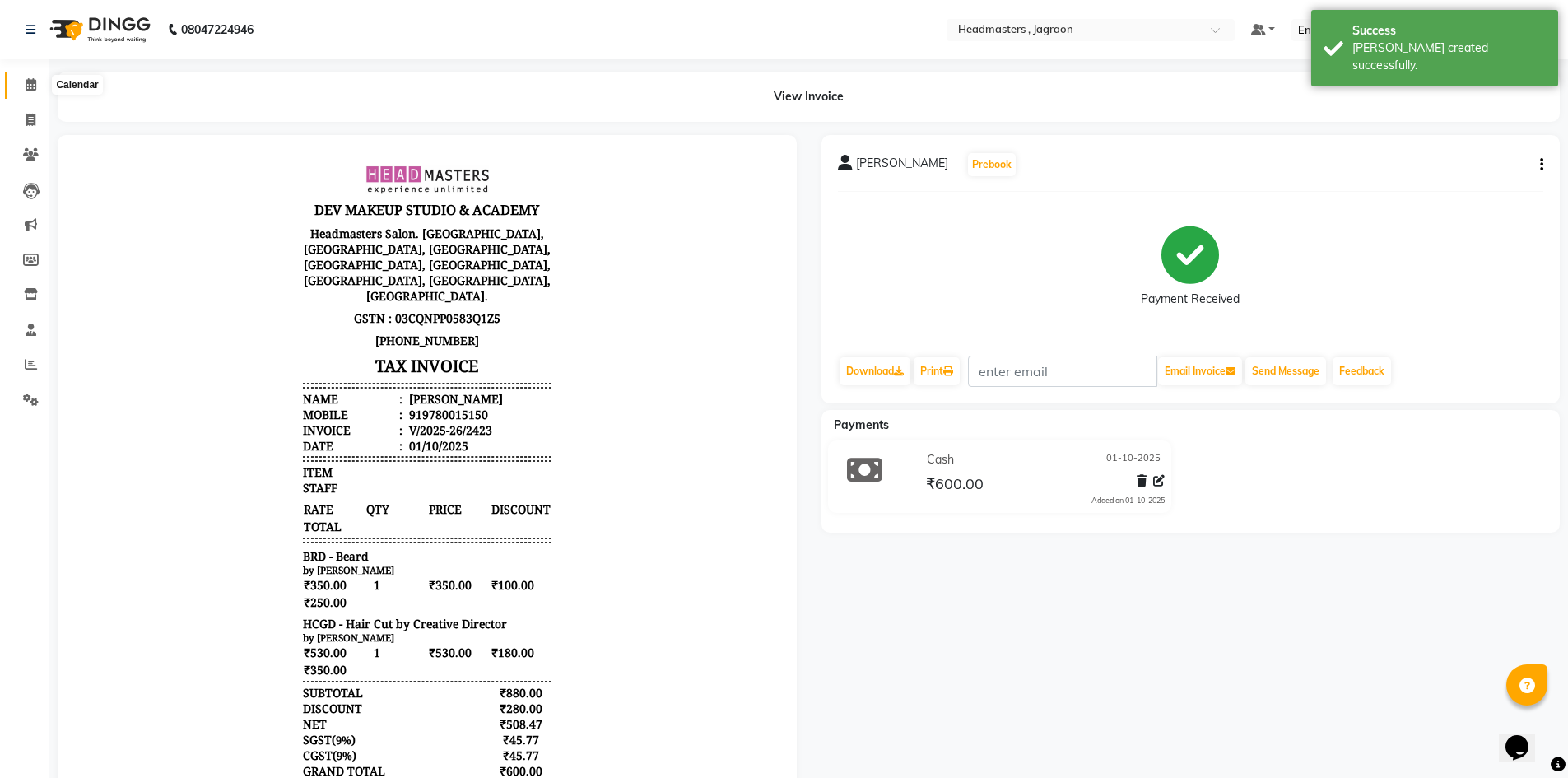
click at [27, 86] on icon at bounding box center [31, 84] width 11 height 12
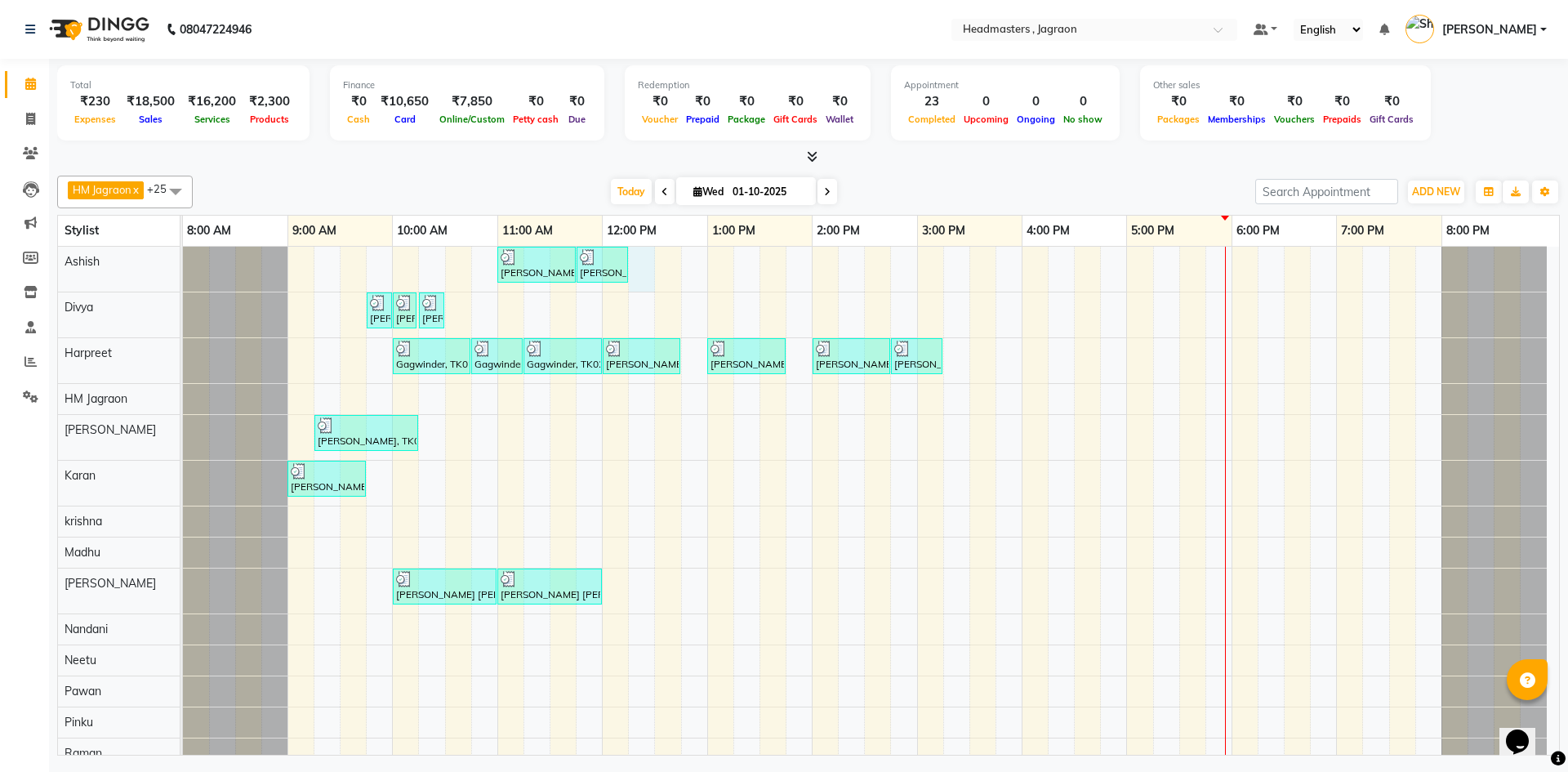
click at [645, 265] on div "[PERSON_NAME], TK08, 11:00 AM-11:45 AM, HCGD - Hair Cut by Creative Director [P…" at bounding box center [870, 693] width 1376 height 892
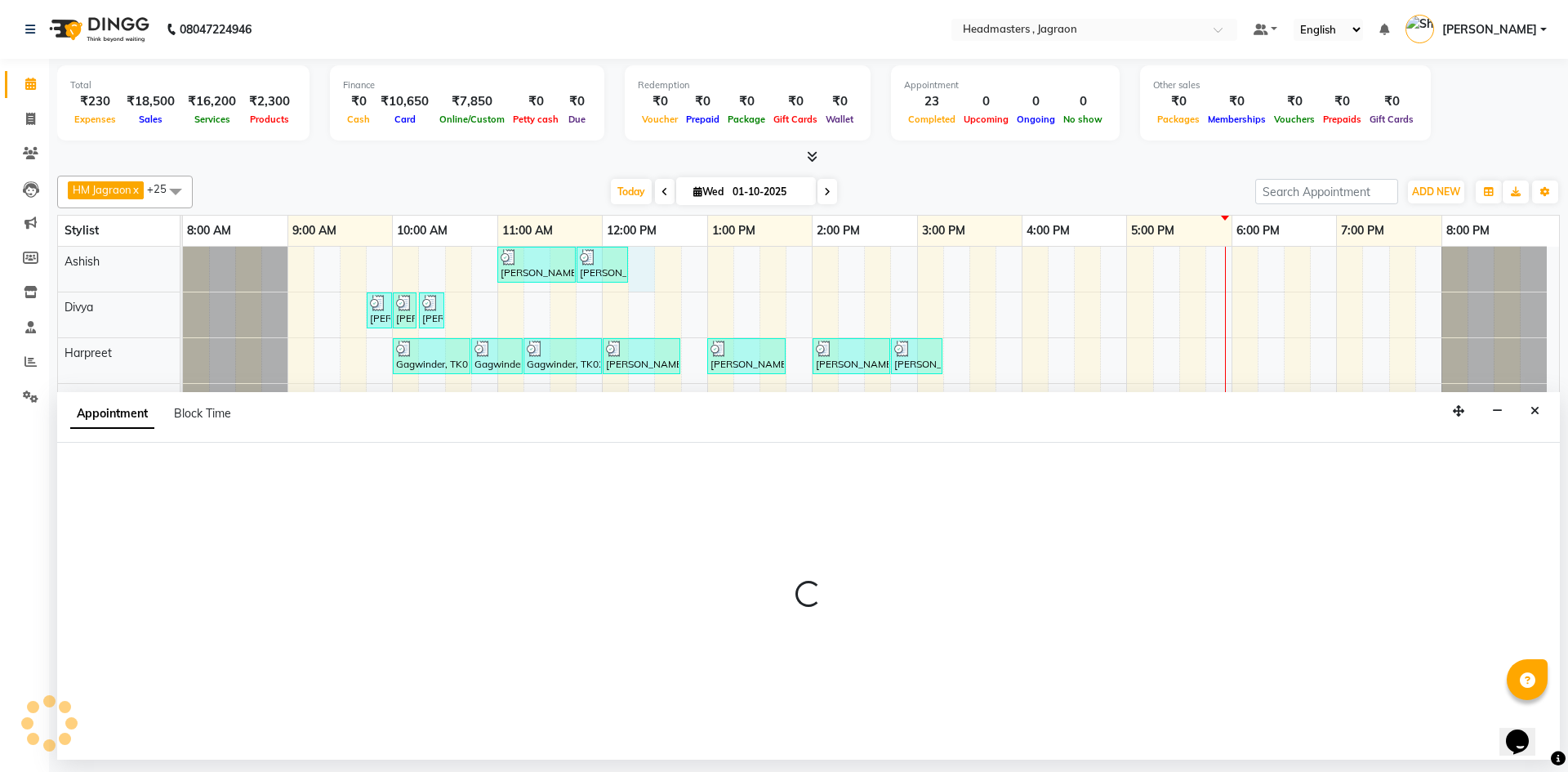
select select "54702"
select select "735"
select select "tentative"
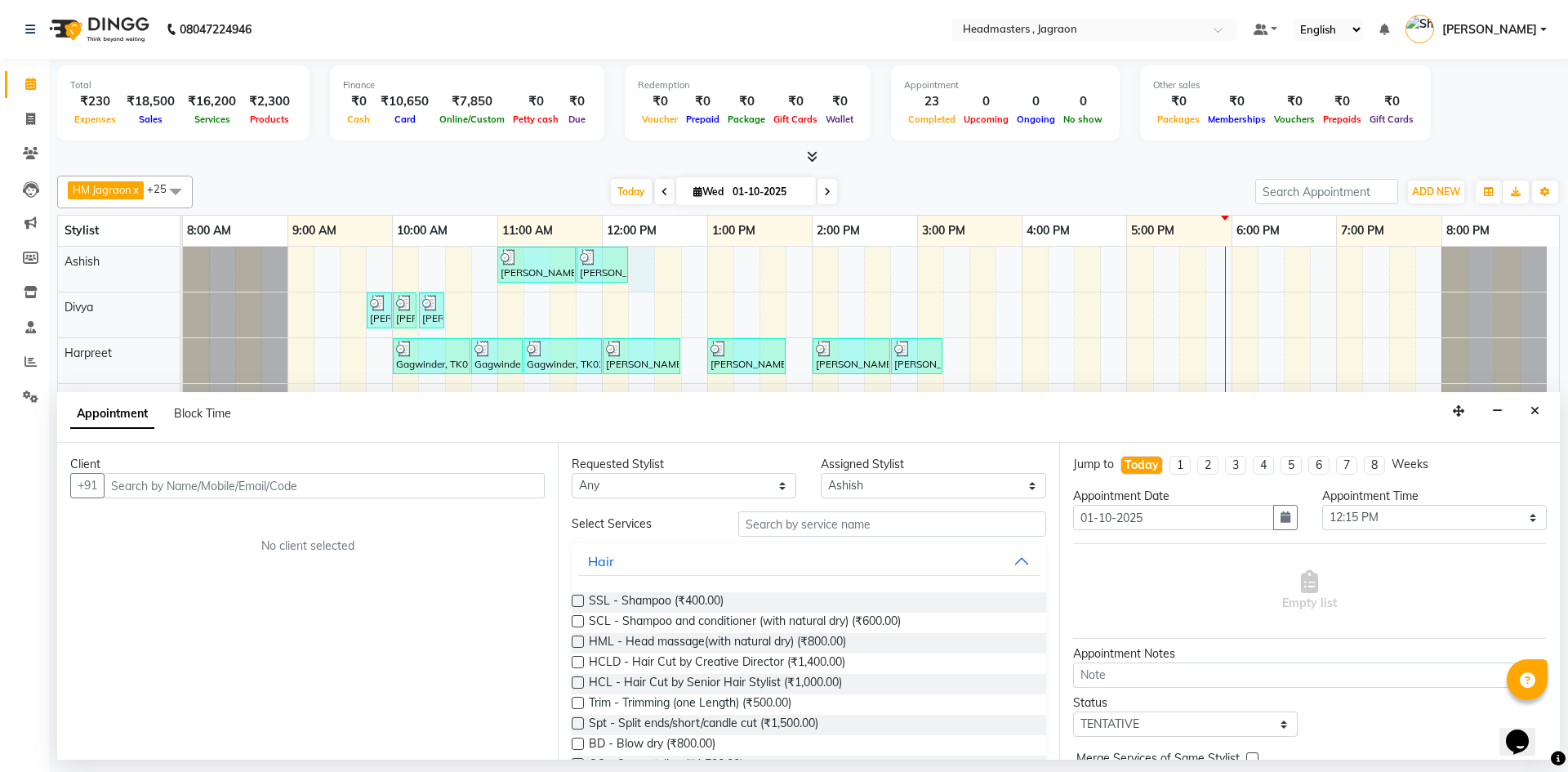
click at [267, 483] on input "text" at bounding box center [323, 486] width 441 height 25
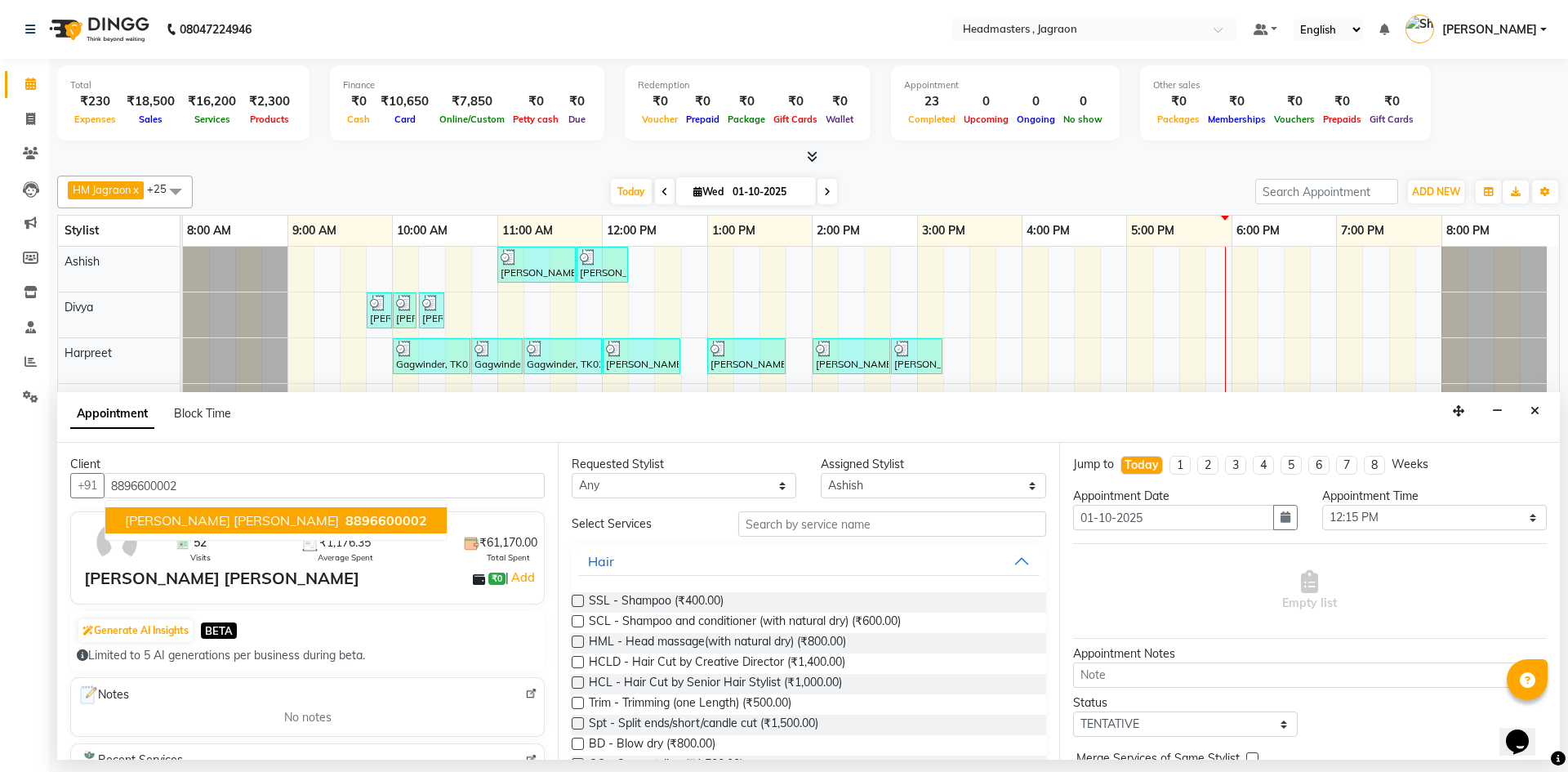
drag, startPoint x: 267, startPoint y: 520, endPoint x: 275, endPoint y: 520, distance: 8.0
click at [346, 520] on span "8896600002" at bounding box center [386, 520] width 81 height 16
type input "8896600002"
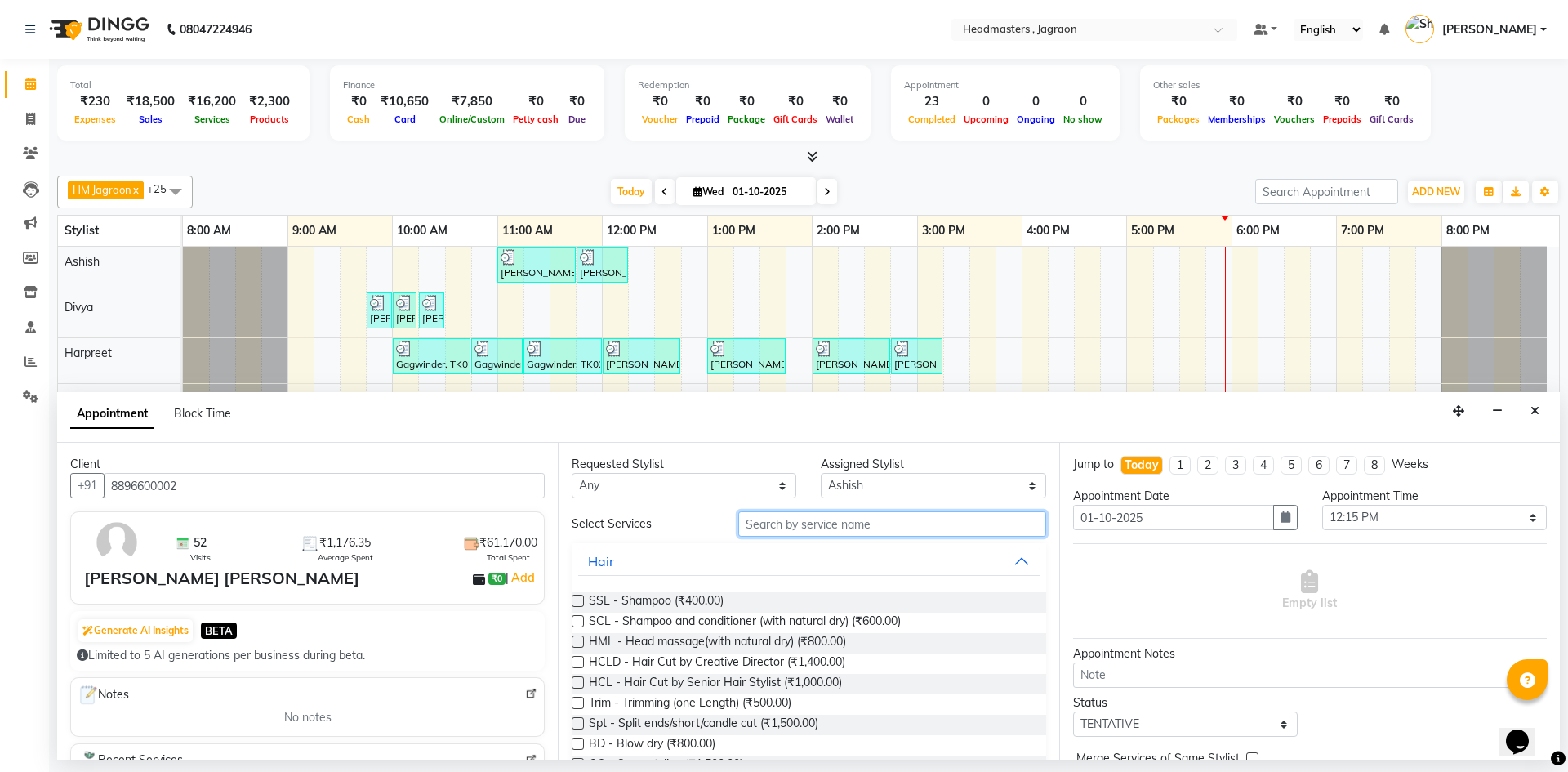
click at [840, 524] on input "text" at bounding box center [892, 524] width 308 height 25
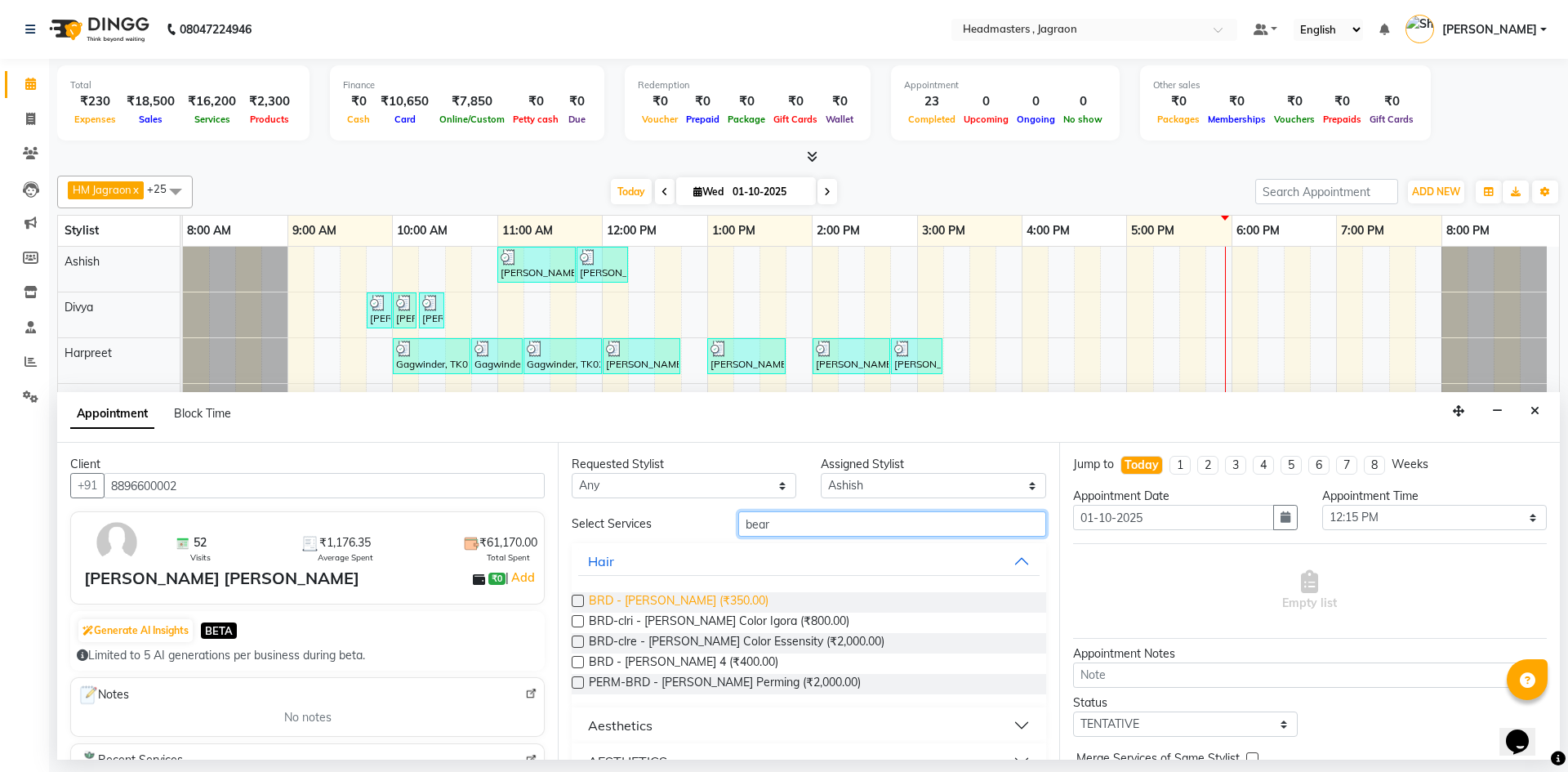
type input "bear"
click at [659, 598] on span "BRD - [PERSON_NAME] (₹350.00)" at bounding box center [679, 602] width 180 height 20
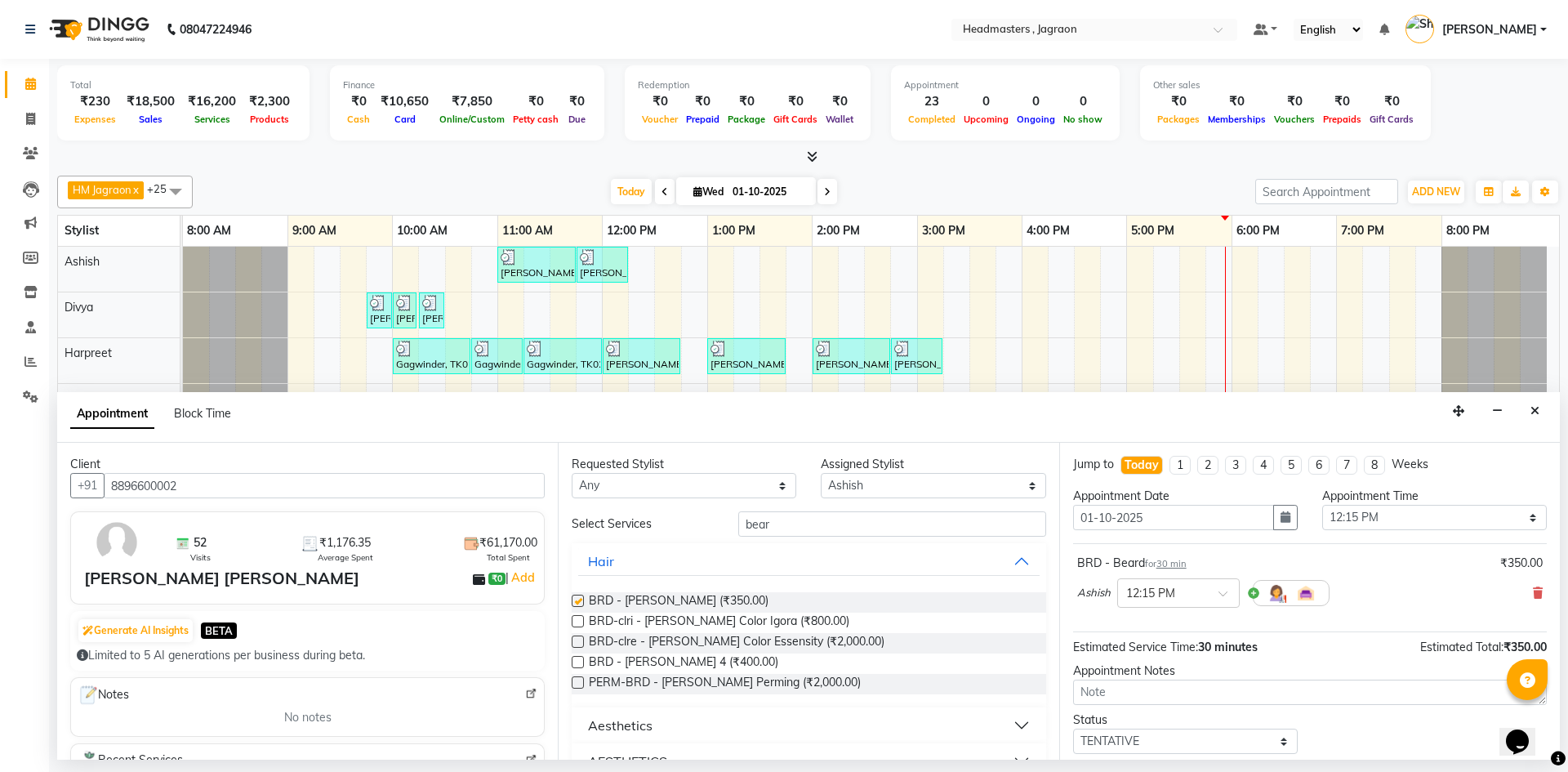
checkbox input "false"
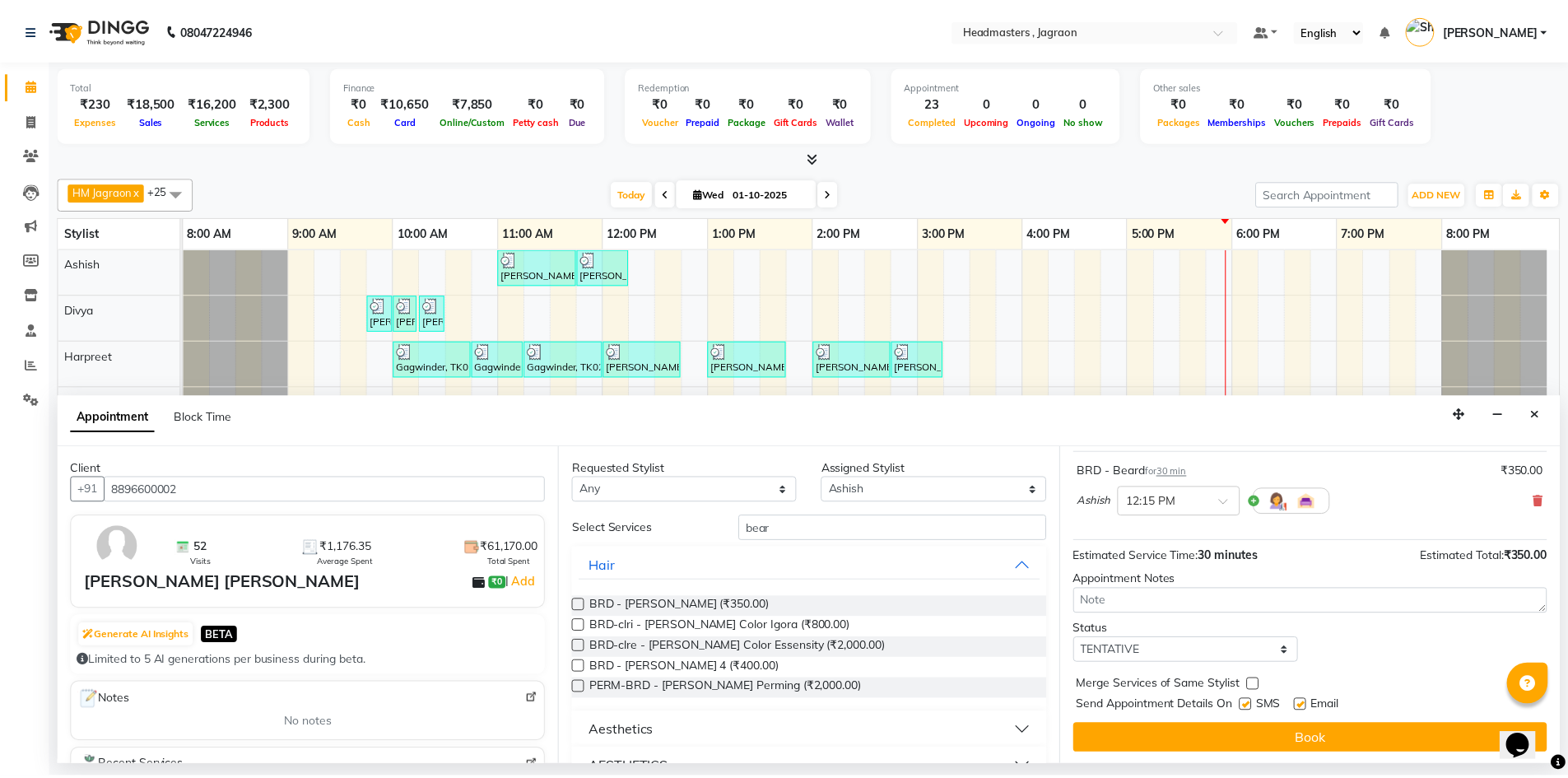
scroll to position [98, 0]
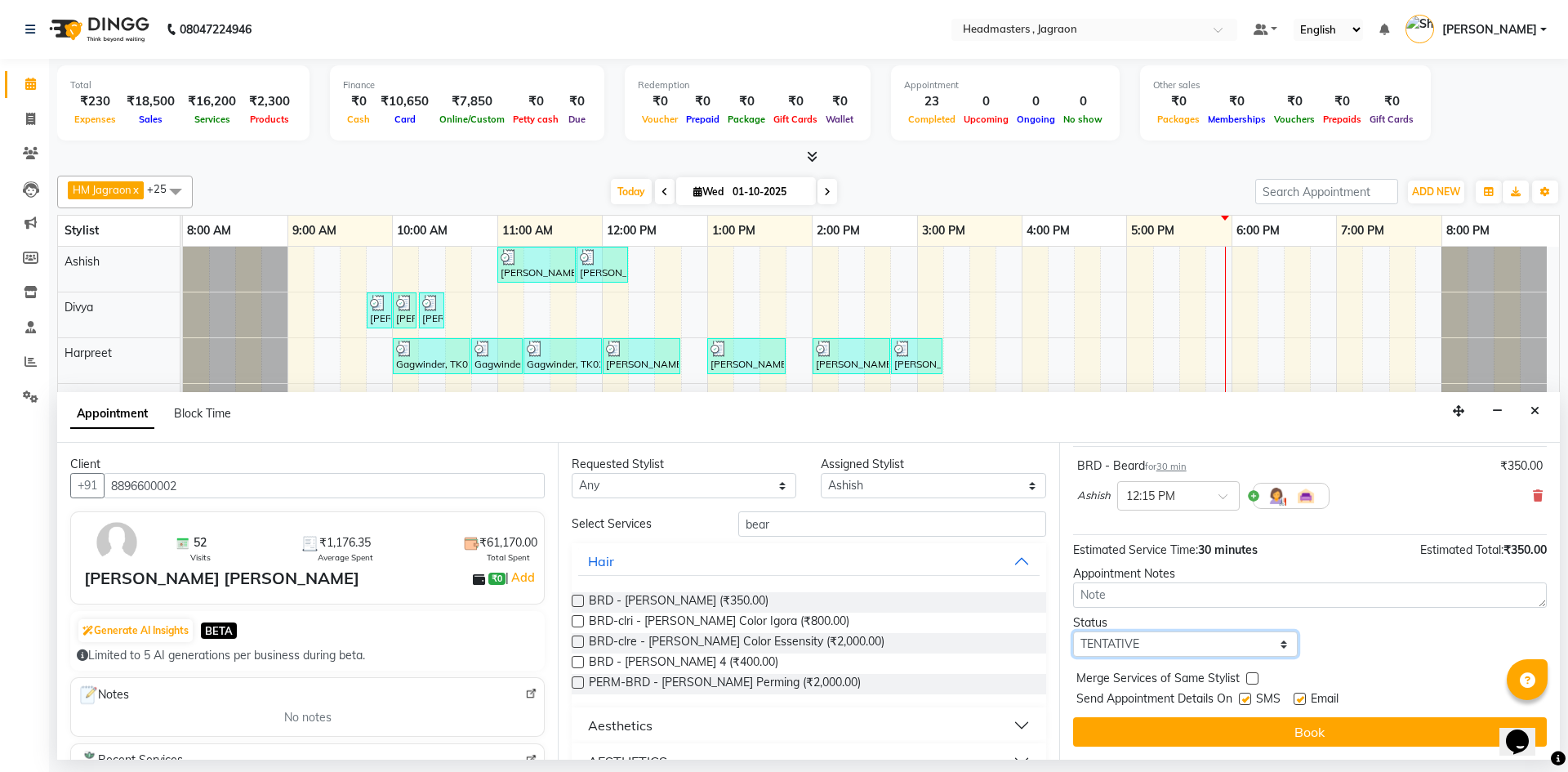
click at [1125, 642] on select "Select TENTATIVE CONFIRM CHECK-IN UPCOMING" at bounding box center [1185, 645] width 225 height 25
select select "confirm booking"
click at [1073, 632] on select "Select TENTATIVE CONFIRM CHECK-IN UPCOMING" at bounding box center [1185, 645] width 225 height 25
click at [1239, 698] on div "Send Appointment Details On SMS Email" at bounding box center [1312, 701] width 470 height 20
click at [1245, 702] on label at bounding box center [1245, 699] width 12 height 12
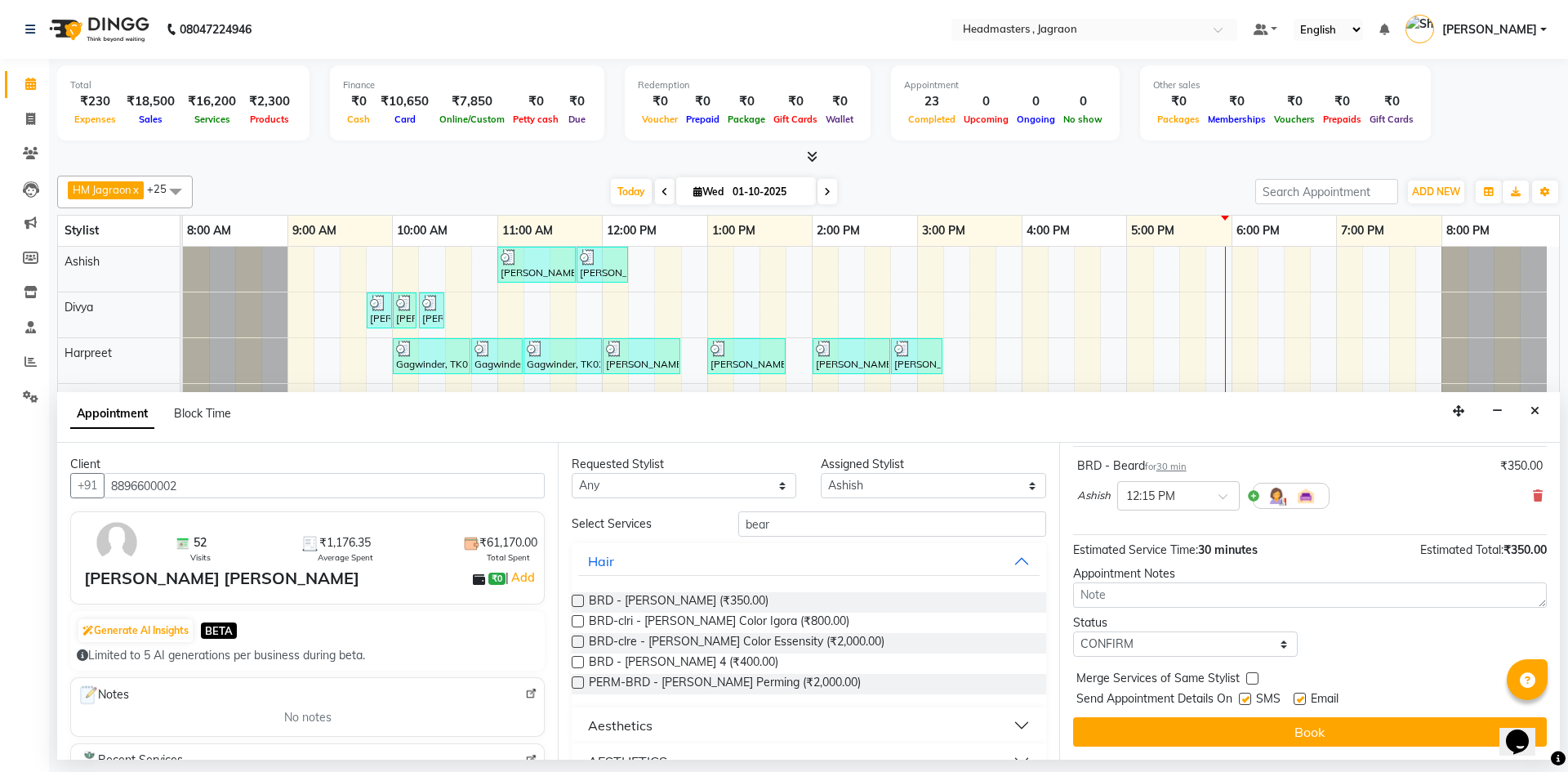
click at [1245, 702] on input "checkbox" at bounding box center [1244, 701] width 11 height 11
checkbox input "false"
click at [1234, 727] on button "Book" at bounding box center [1310, 732] width 474 height 30
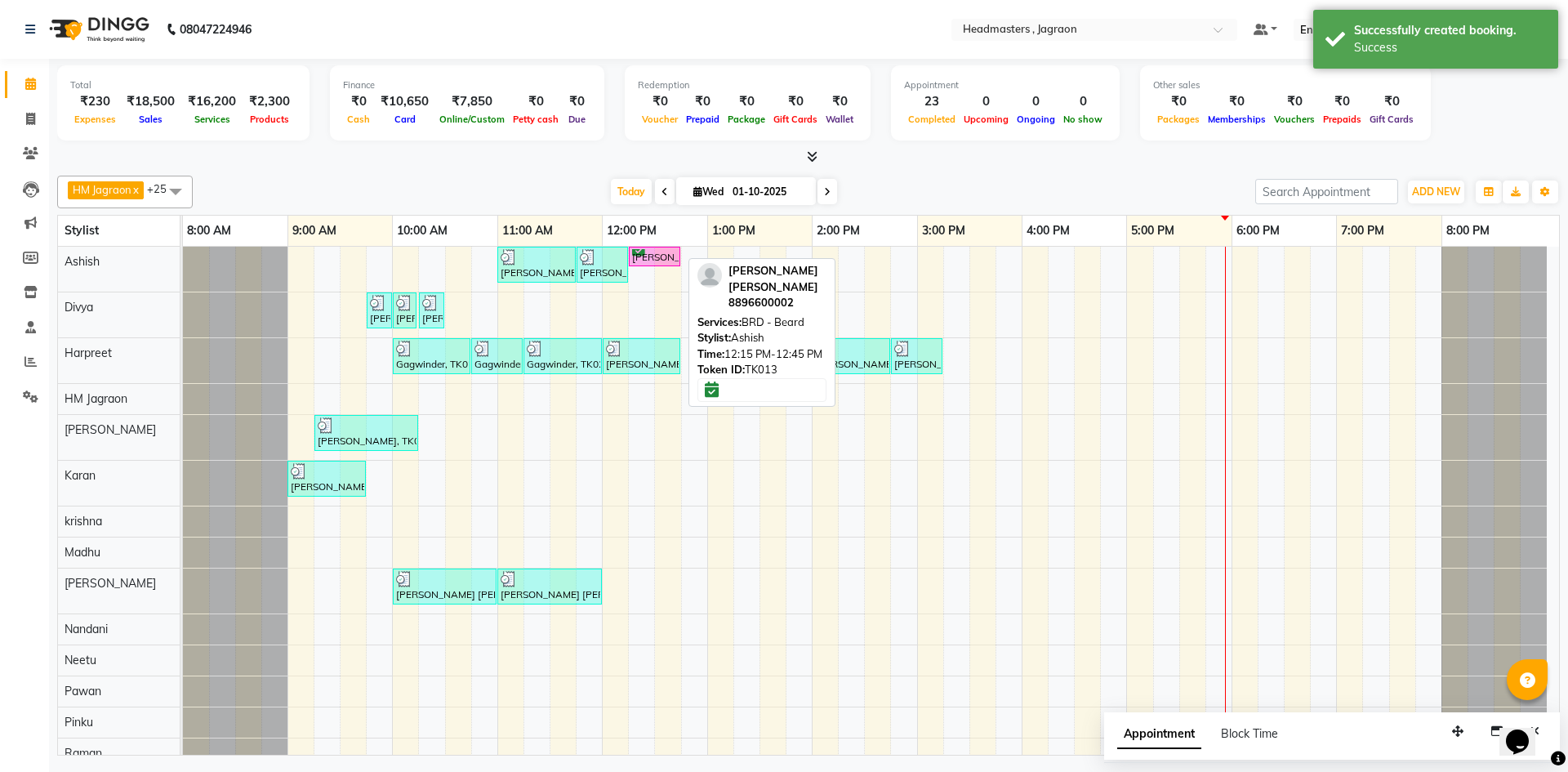
click at [649, 263] on div "[PERSON_NAME] [PERSON_NAME], TK13, 12:15 PM-12:45 PM, BRD - [PERSON_NAME]" at bounding box center [655, 256] width 48 height 15
select select "6"
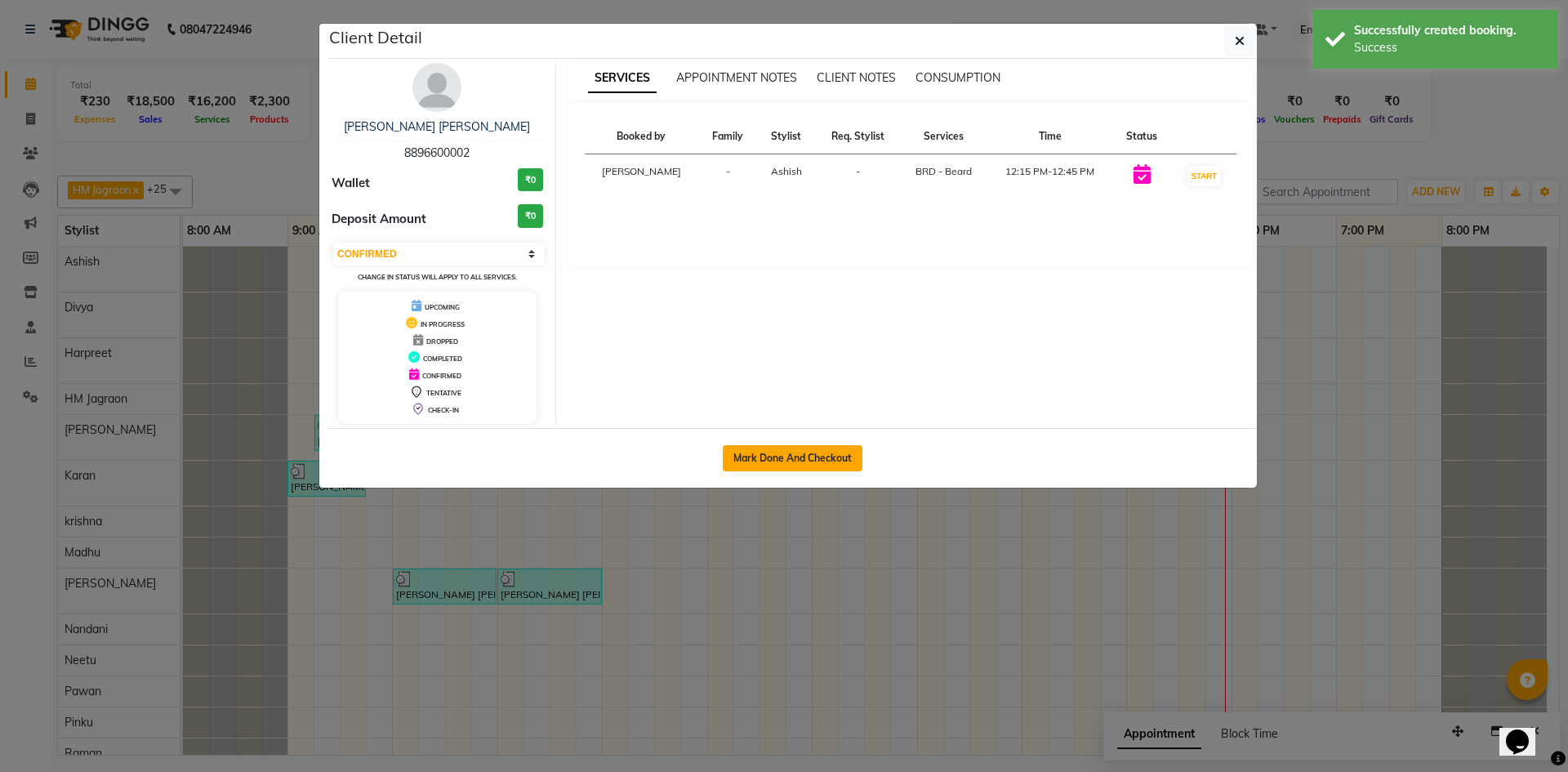
click at [799, 461] on button "Mark Done And Checkout" at bounding box center [792, 458] width 139 height 26
select select "6935"
select select "service"
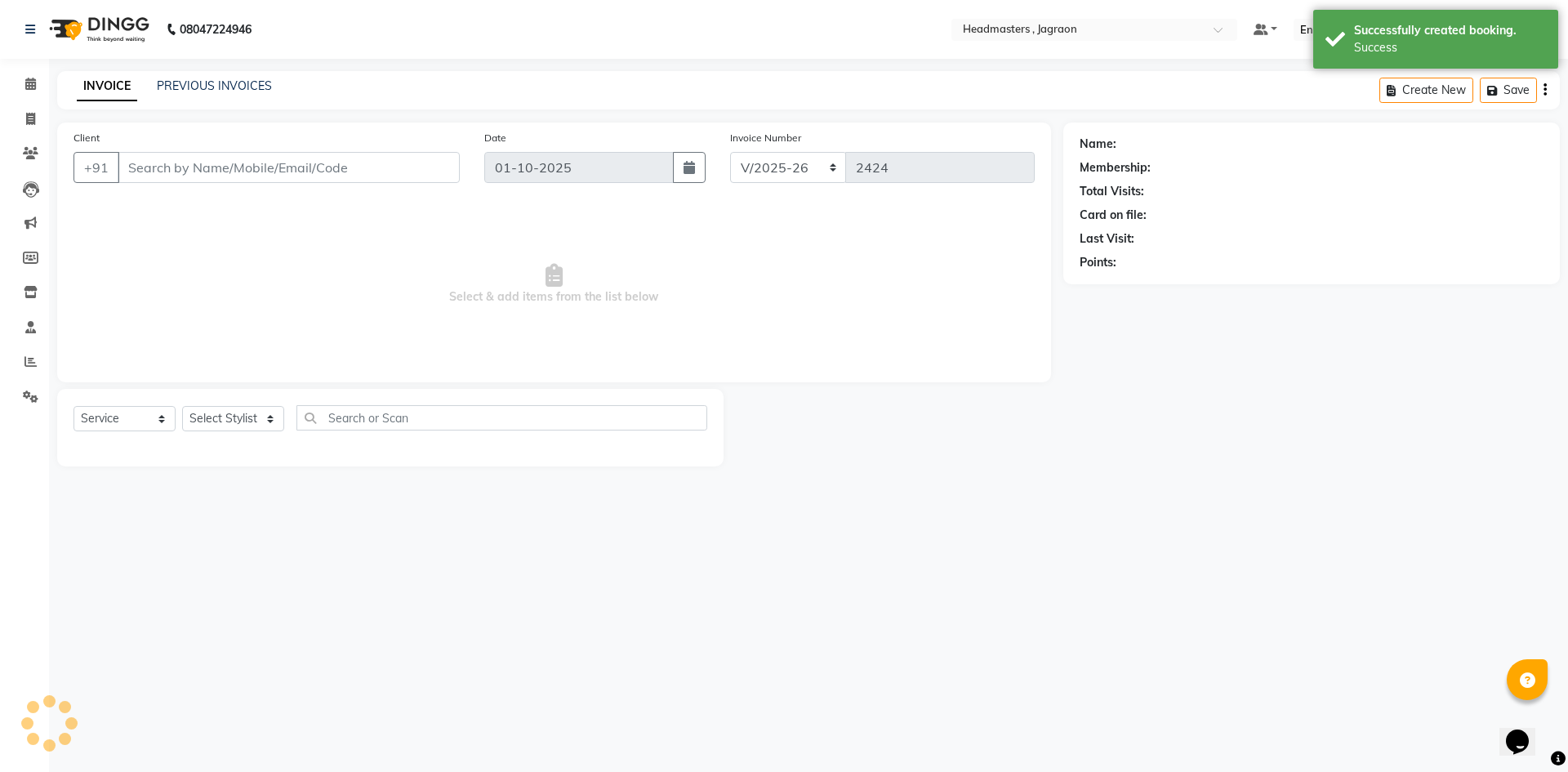
type input "8896600002"
select select "54702"
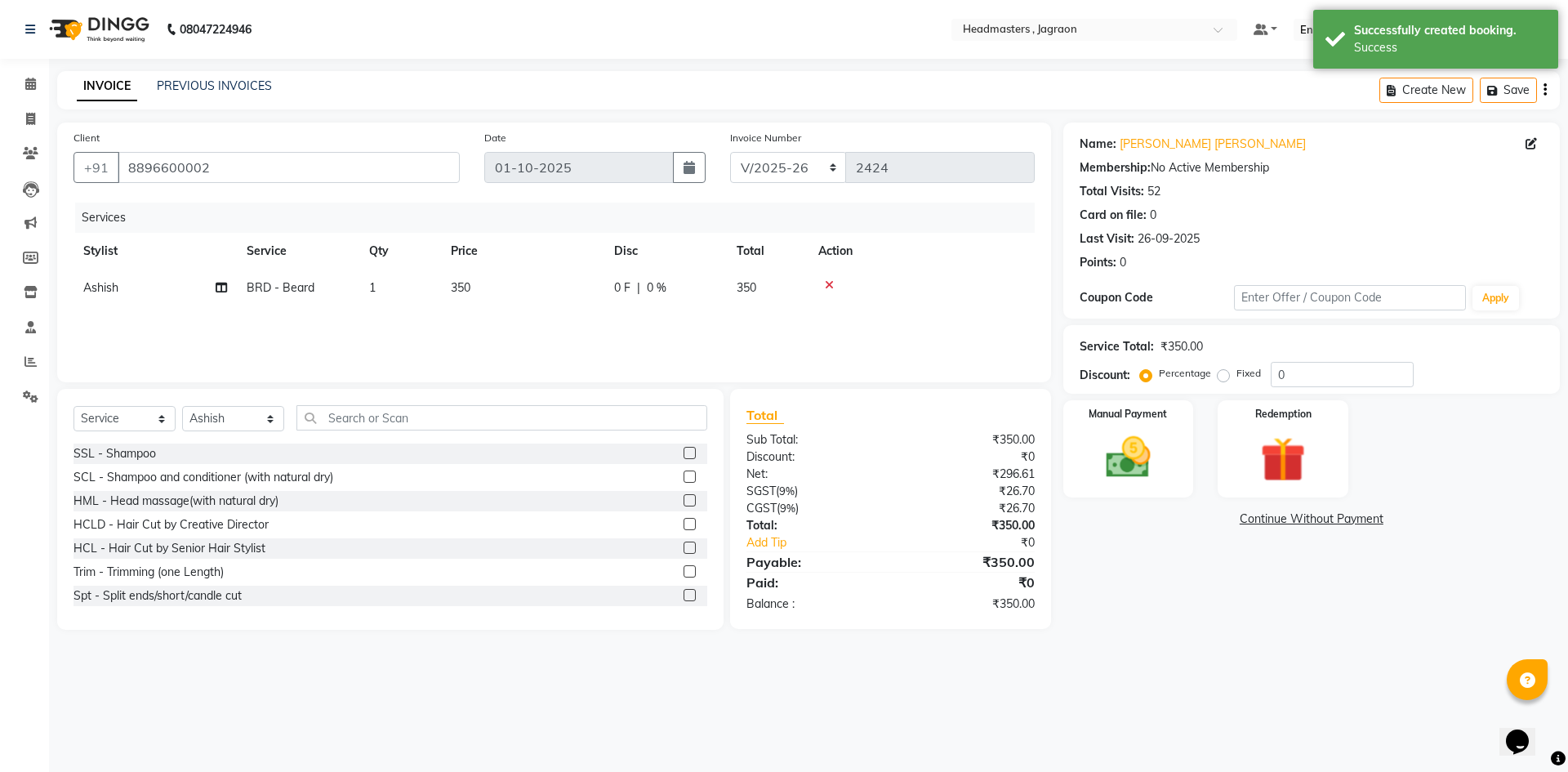
click at [625, 282] on span "0 F" at bounding box center [621, 288] width 16 height 17
click at [710, 287] on input "0" at bounding box center [716, 292] width 49 height 25
type input "250"
click at [714, 309] on div "Services Stylist Service Qty Price Disc Total Action Ashish Divya [PERSON_NAME]…" at bounding box center [554, 285] width 961 height 163
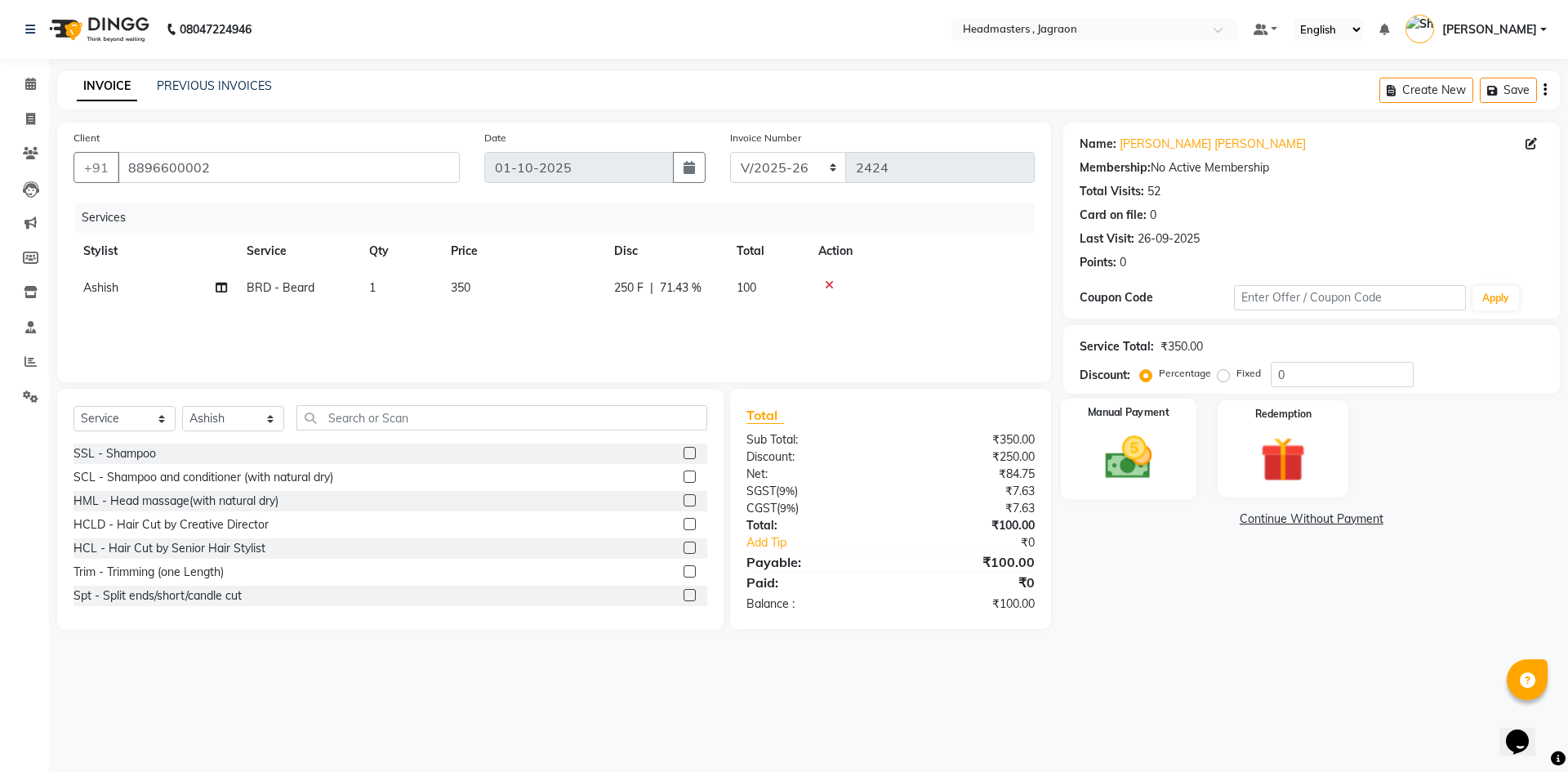
click at [1116, 469] on img at bounding box center [1127, 457] width 76 height 54
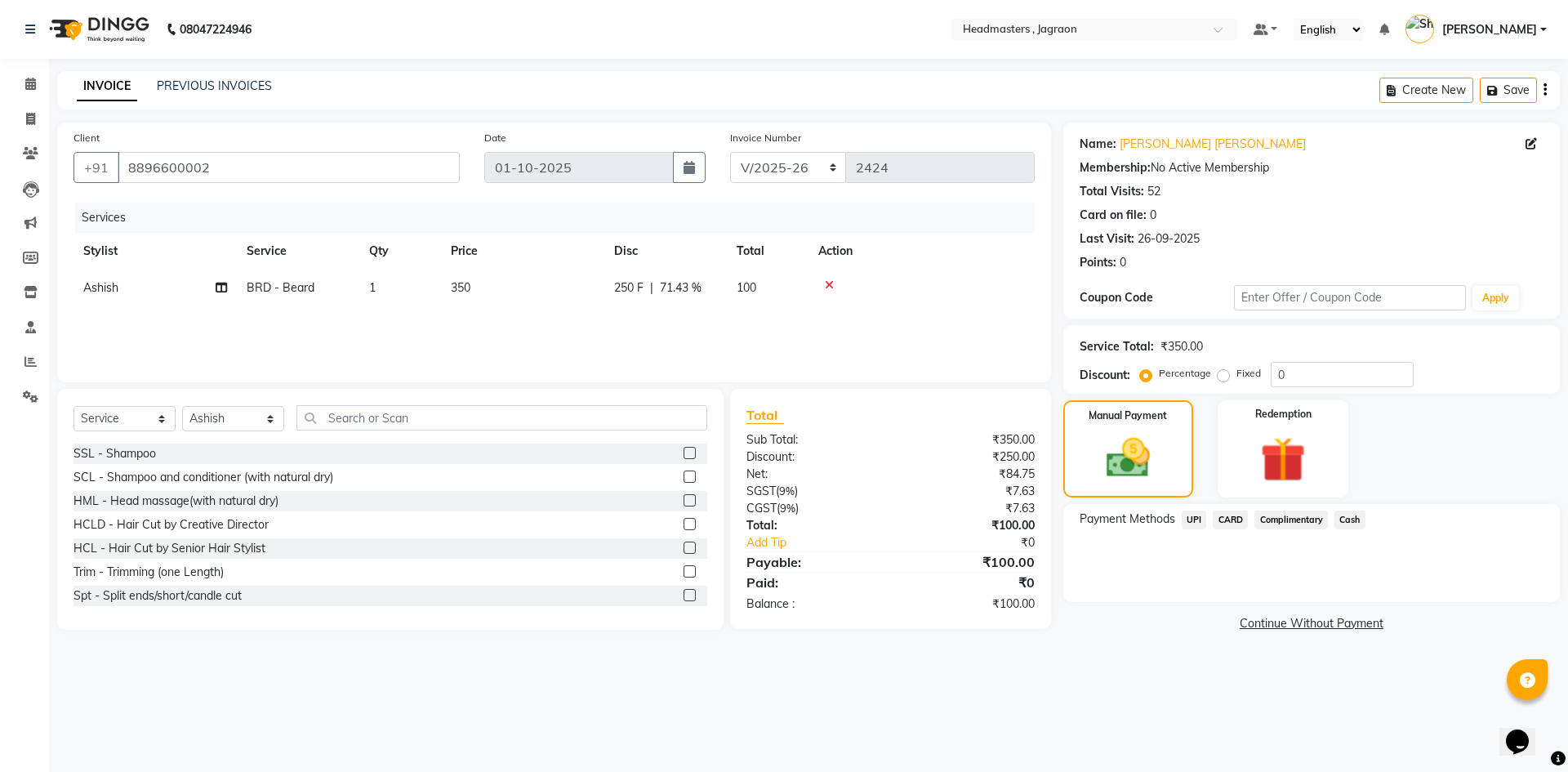
click at [1357, 520] on span "Cash" at bounding box center [1350, 520] width 31 height 19
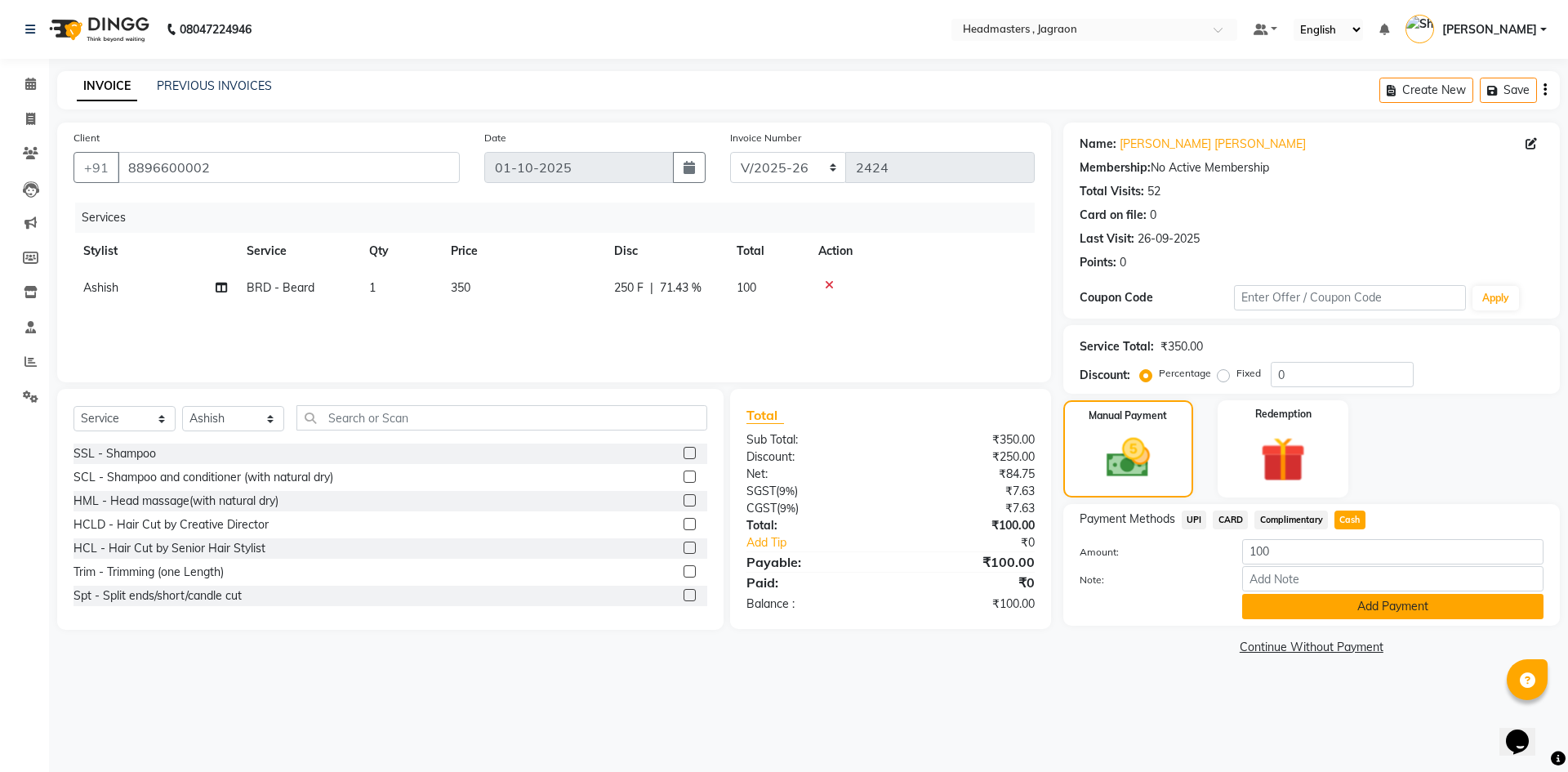
click at [1330, 612] on button "Add Payment" at bounding box center [1392, 606] width 301 height 25
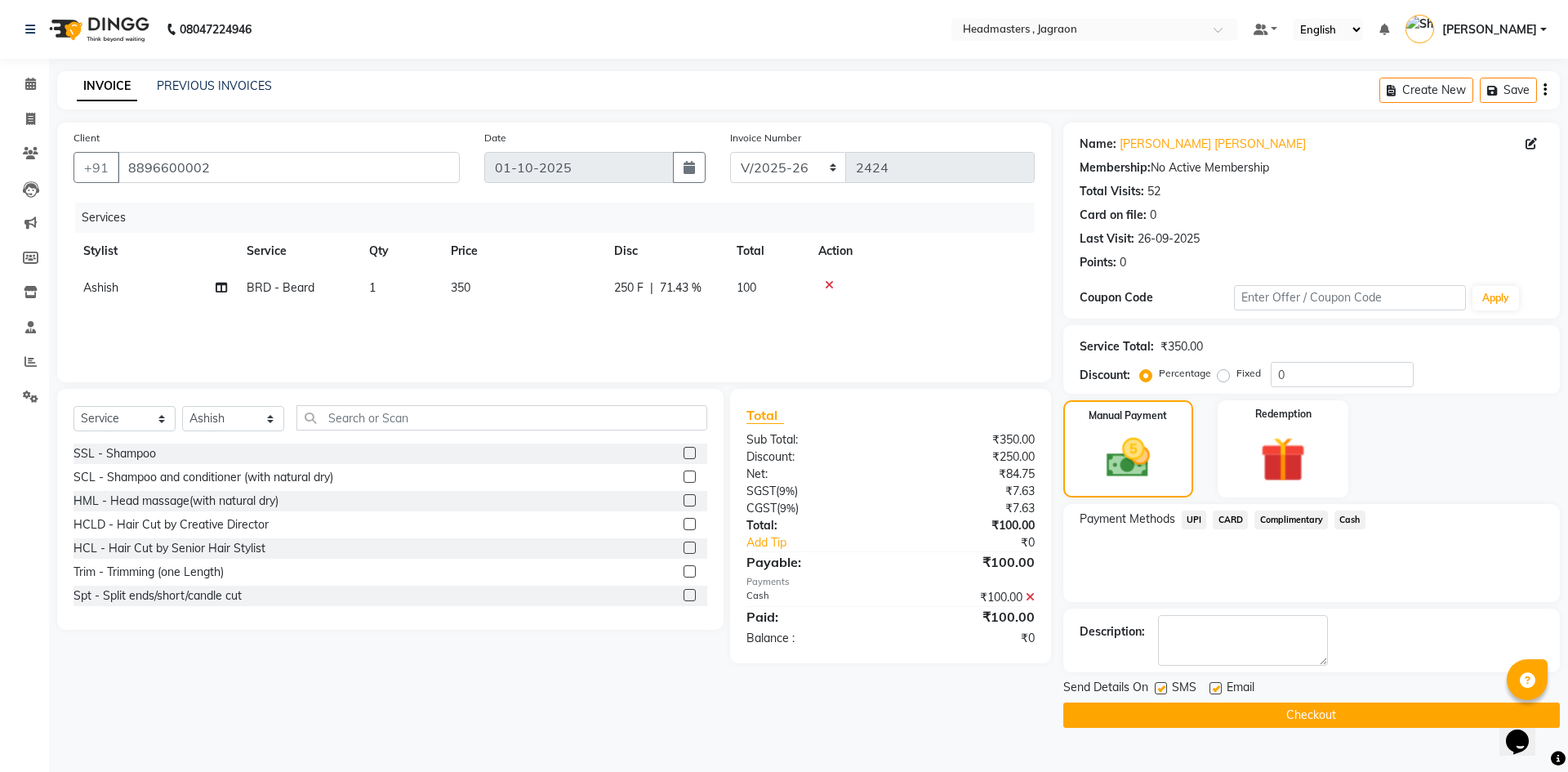
click at [1250, 706] on button "Checkout" at bounding box center [1311, 715] width 497 height 25
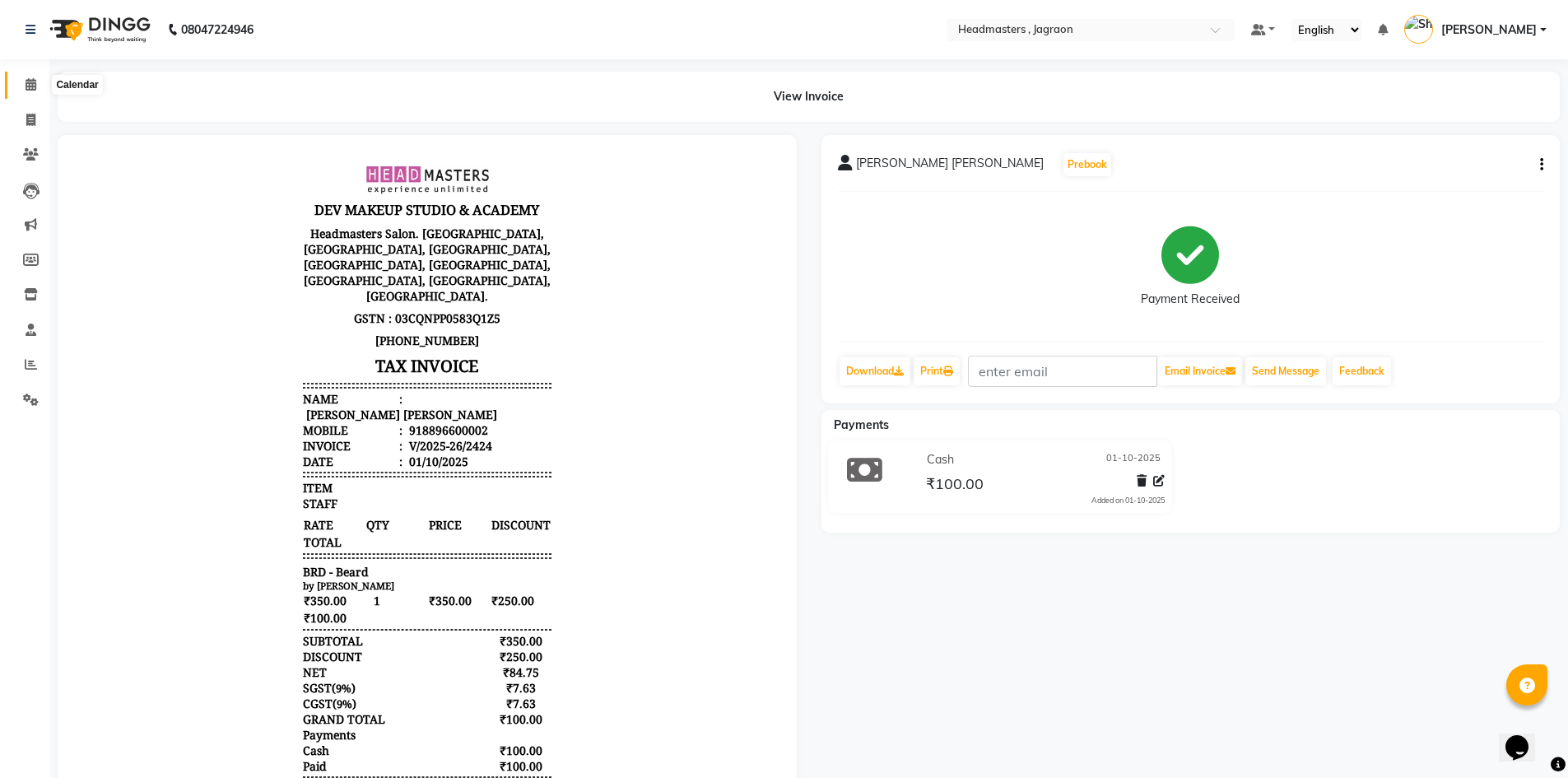
click at [27, 81] on icon at bounding box center [31, 84] width 11 height 12
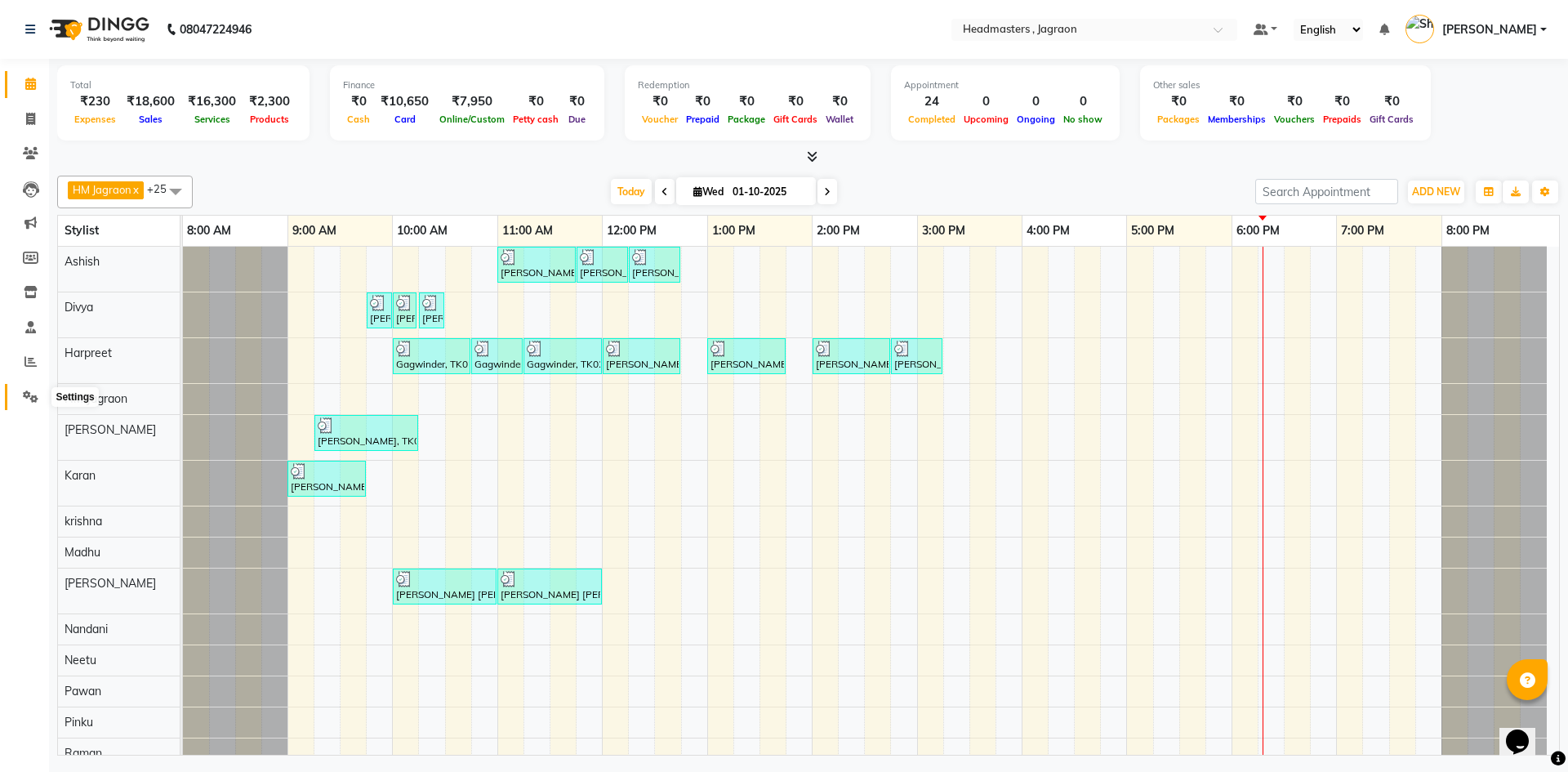
click at [31, 398] on icon at bounding box center [31, 397] width 15 height 12
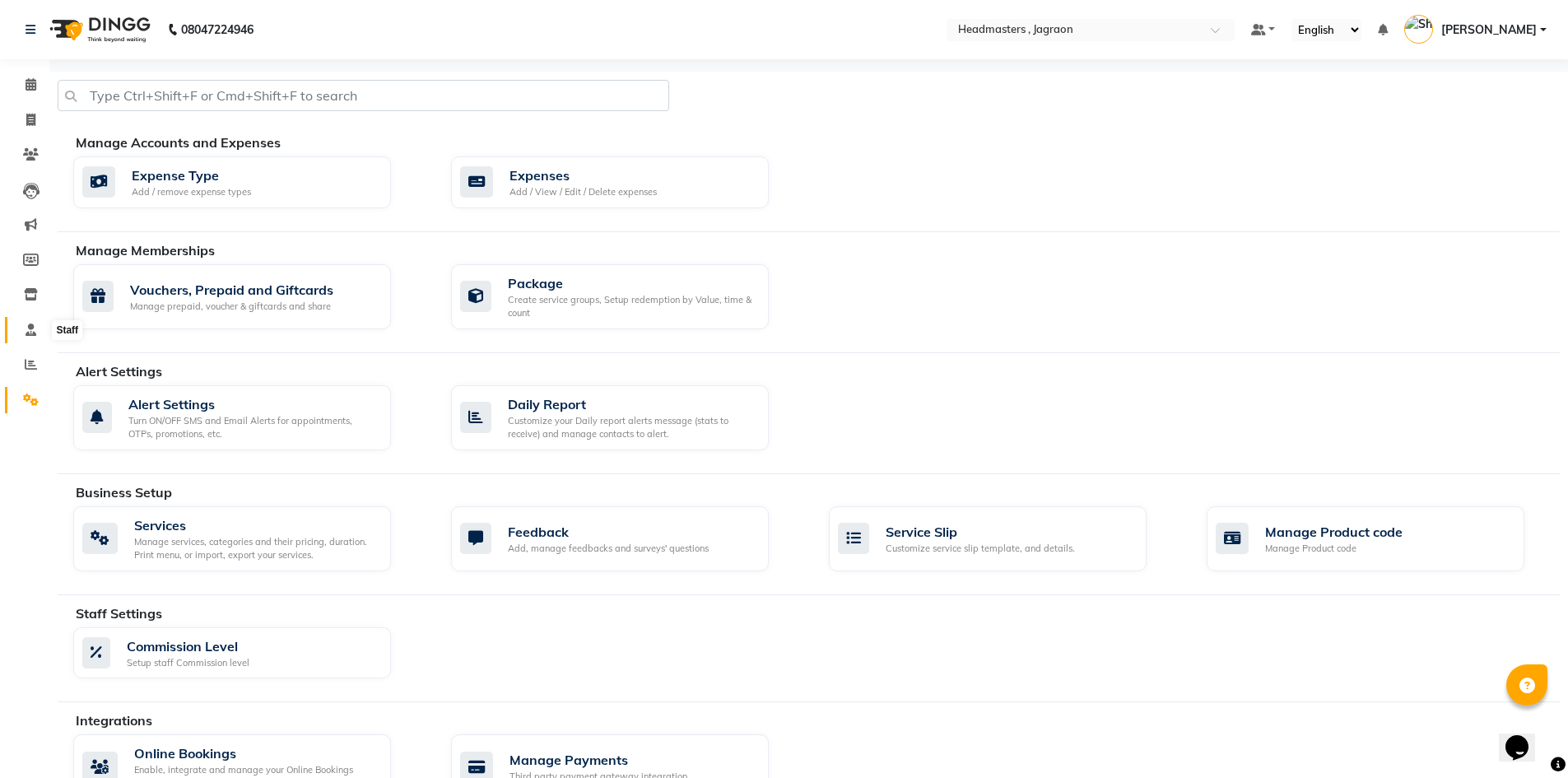
click at [30, 331] on icon at bounding box center [31, 330] width 11 height 12
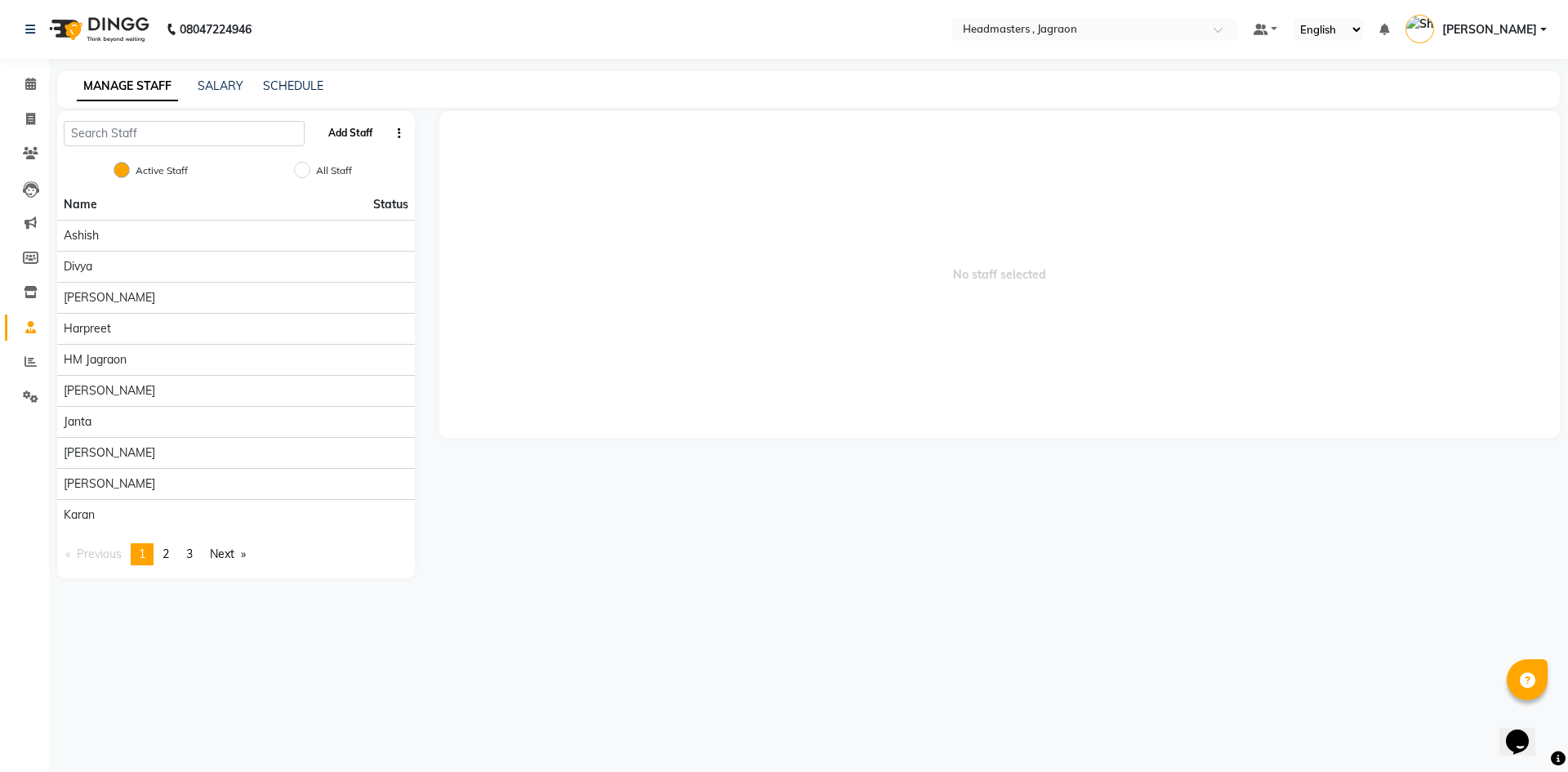
click at [350, 132] on button "Add Staff" at bounding box center [350, 132] width 57 height 28
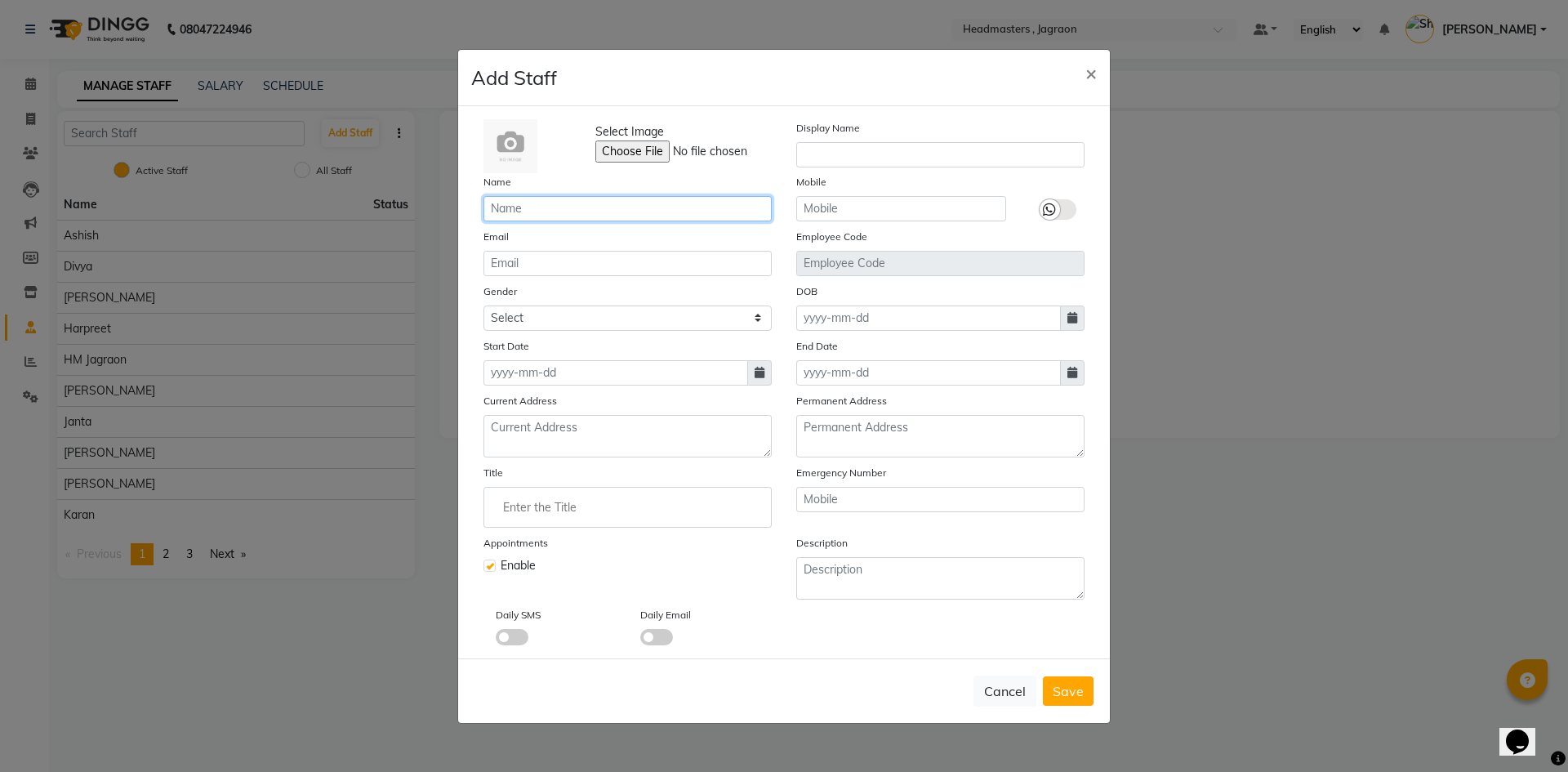
click at [533, 210] on input "text" at bounding box center [627, 209] width 289 height 25
drag, startPoint x: 1092, startPoint y: 66, endPoint x: 916, endPoint y: 104, distance: 180.1
click at [1091, 66] on span "×" at bounding box center [1090, 72] width 11 height 25
checkbox input "false"
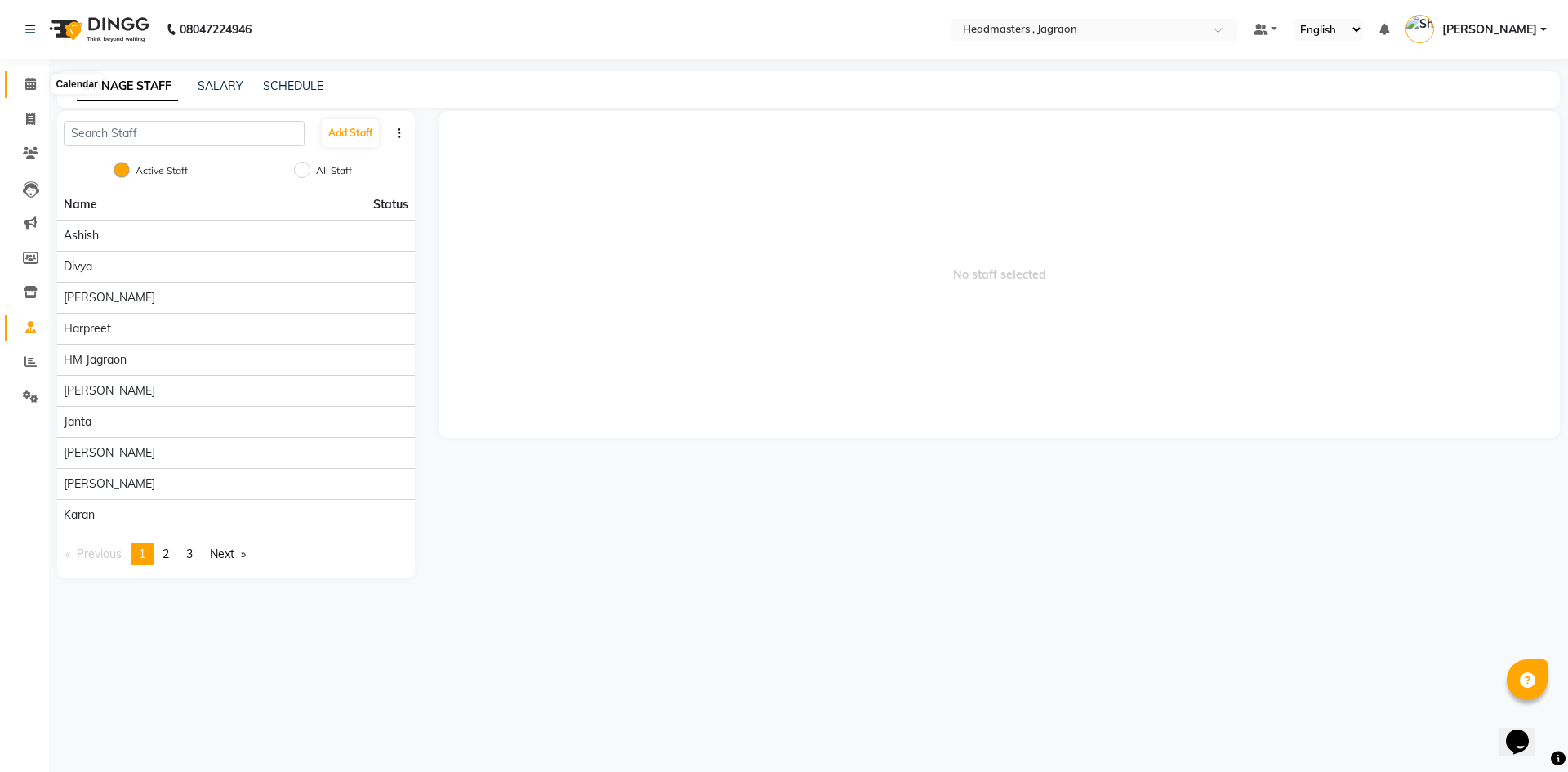
click at [31, 87] on icon at bounding box center [31, 83] width 11 height 12
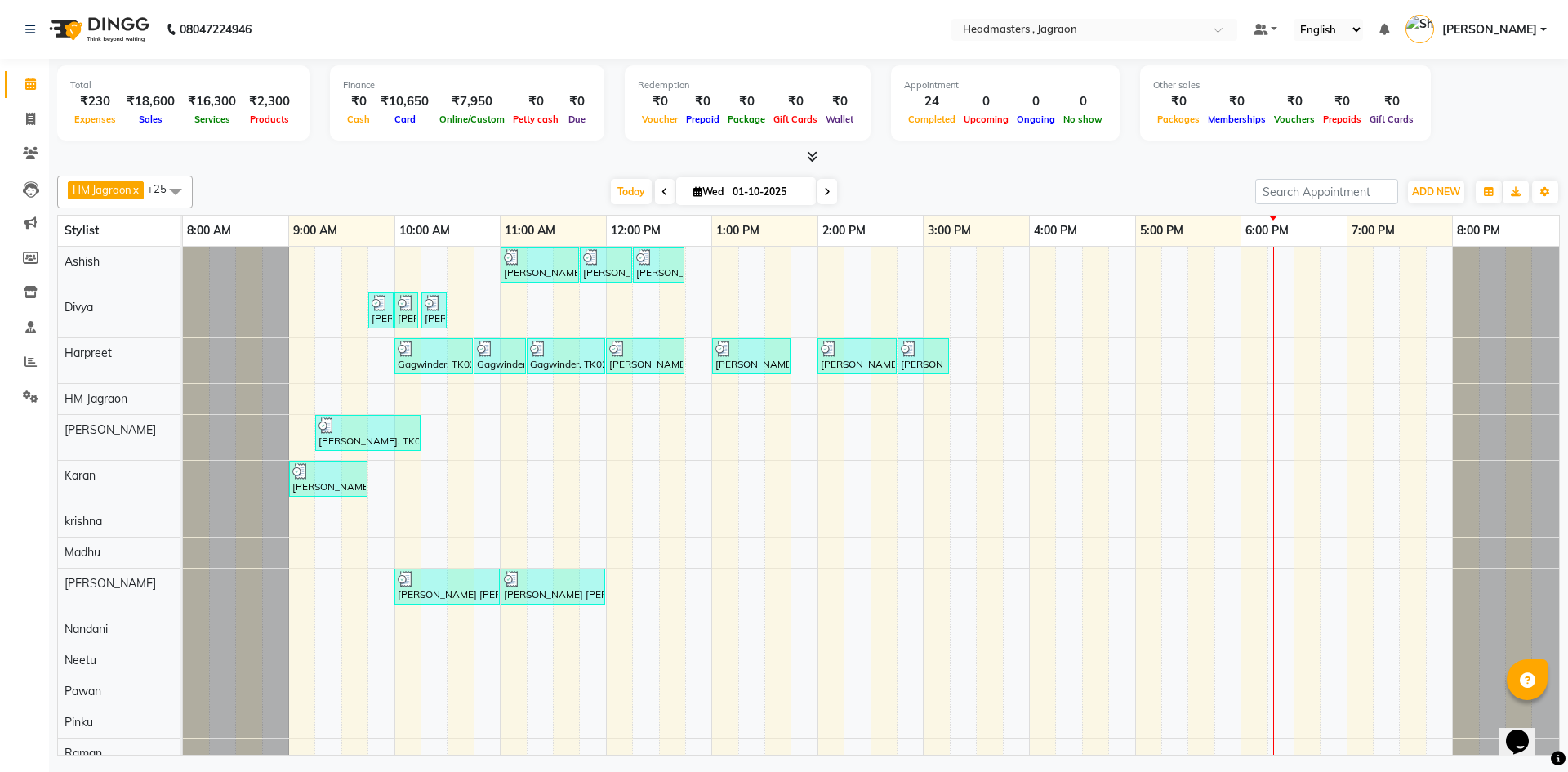
click at [401, 485] on div "[PERSON_NAME], TK08, 11:00 AM-11:45 AM, HCGD - Hair Cut by Creative Director [P…" at bounding box center [870, 693] width 1376 height 892
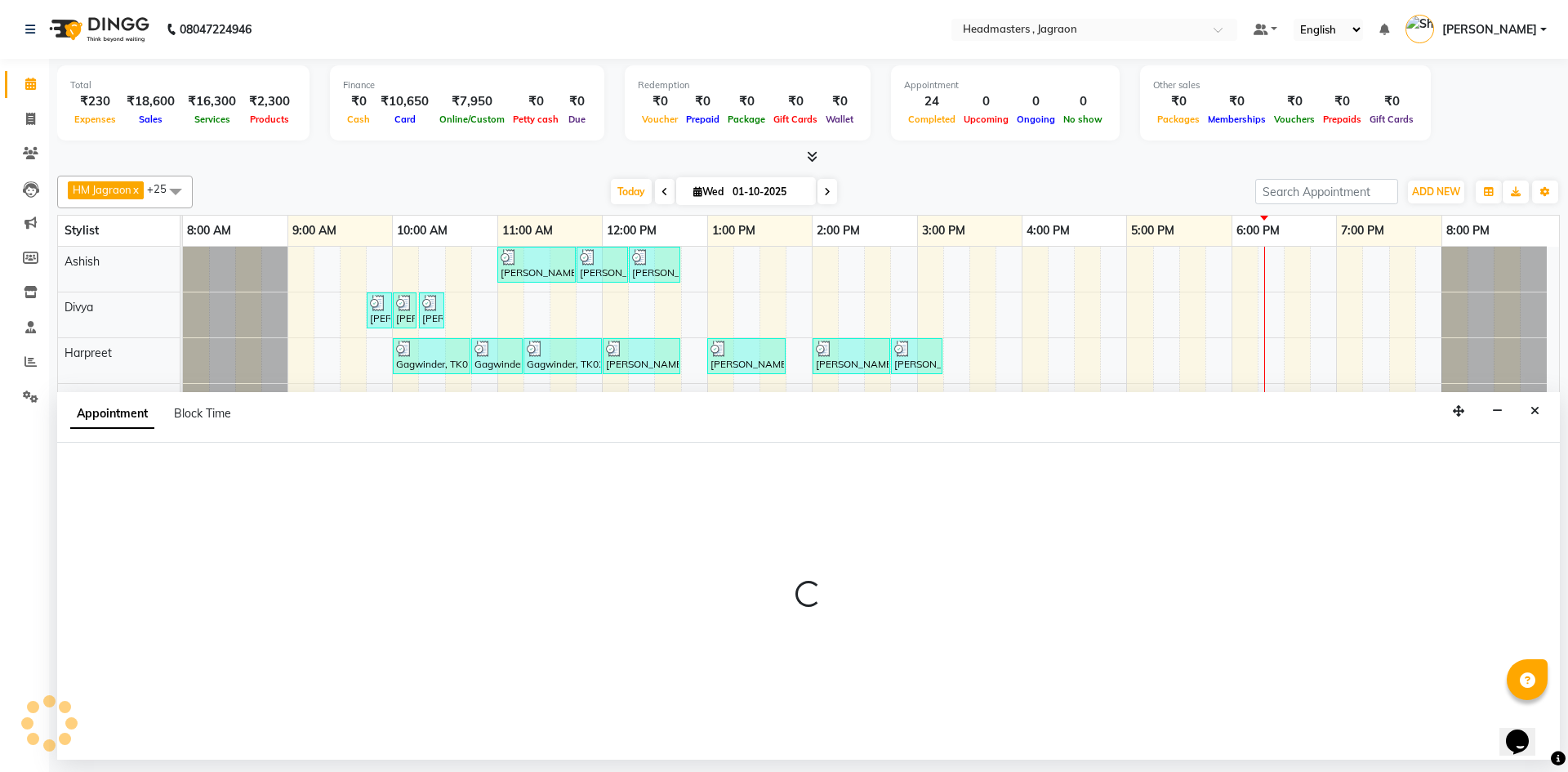
select select "79851"
select select "600"
select select "tentative"
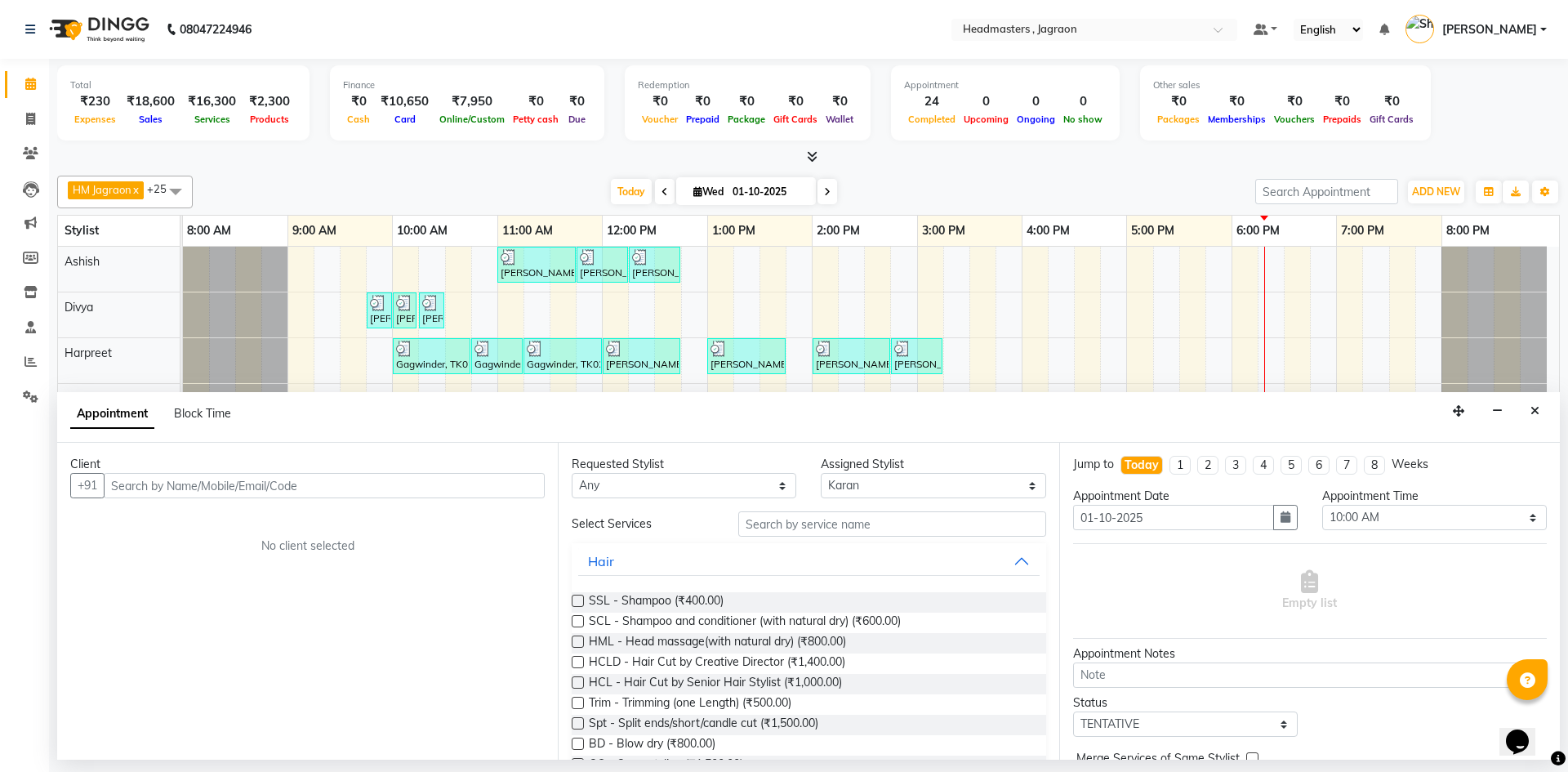
click at [202, 479] on input "text" at bounding box center [323, 486] width 441 height 25
type input "8427938067"
click at [517, 488] on span "Add Client" at bounding box center [510, 485] width 54 height 14
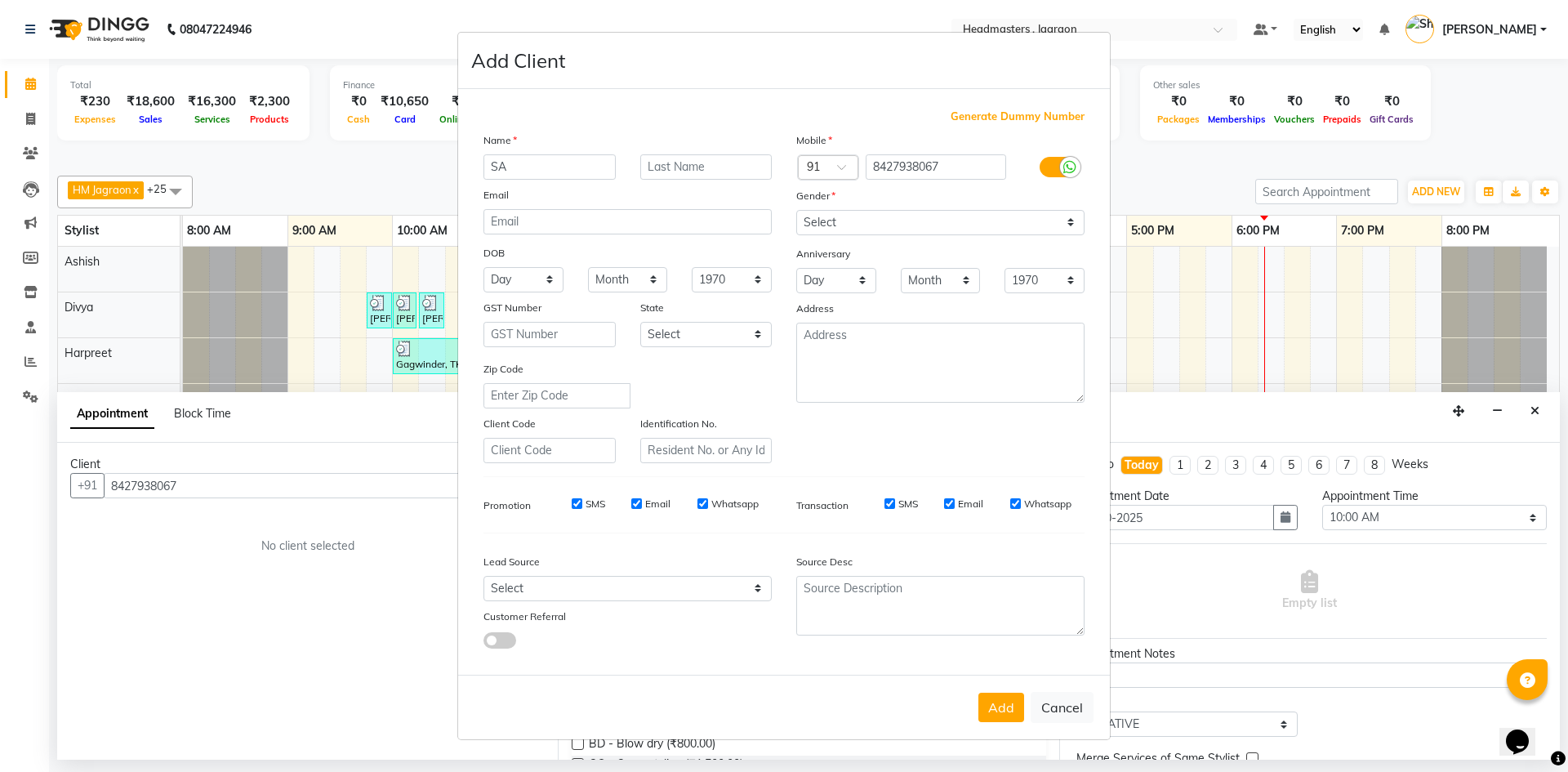
type input "S"
type input "[PERSON_NAME]"
click at [856, 228] on select "Select [DEMOGRAPHIC_DATA] [DEMOGRAPHIC_DATA] Other Prefer Not To Say" at bounding box center [941, 223] width 289 height 25
select select "[DEMOGRAPHIC_DATA]"
click at [796, 210] on select "Select [DEMOGRAPHIC_DATA] [DEMOGRAPHIC_DATA] Other Prefer Not To Say" at bounding box center [941, 223] width 289 height 25
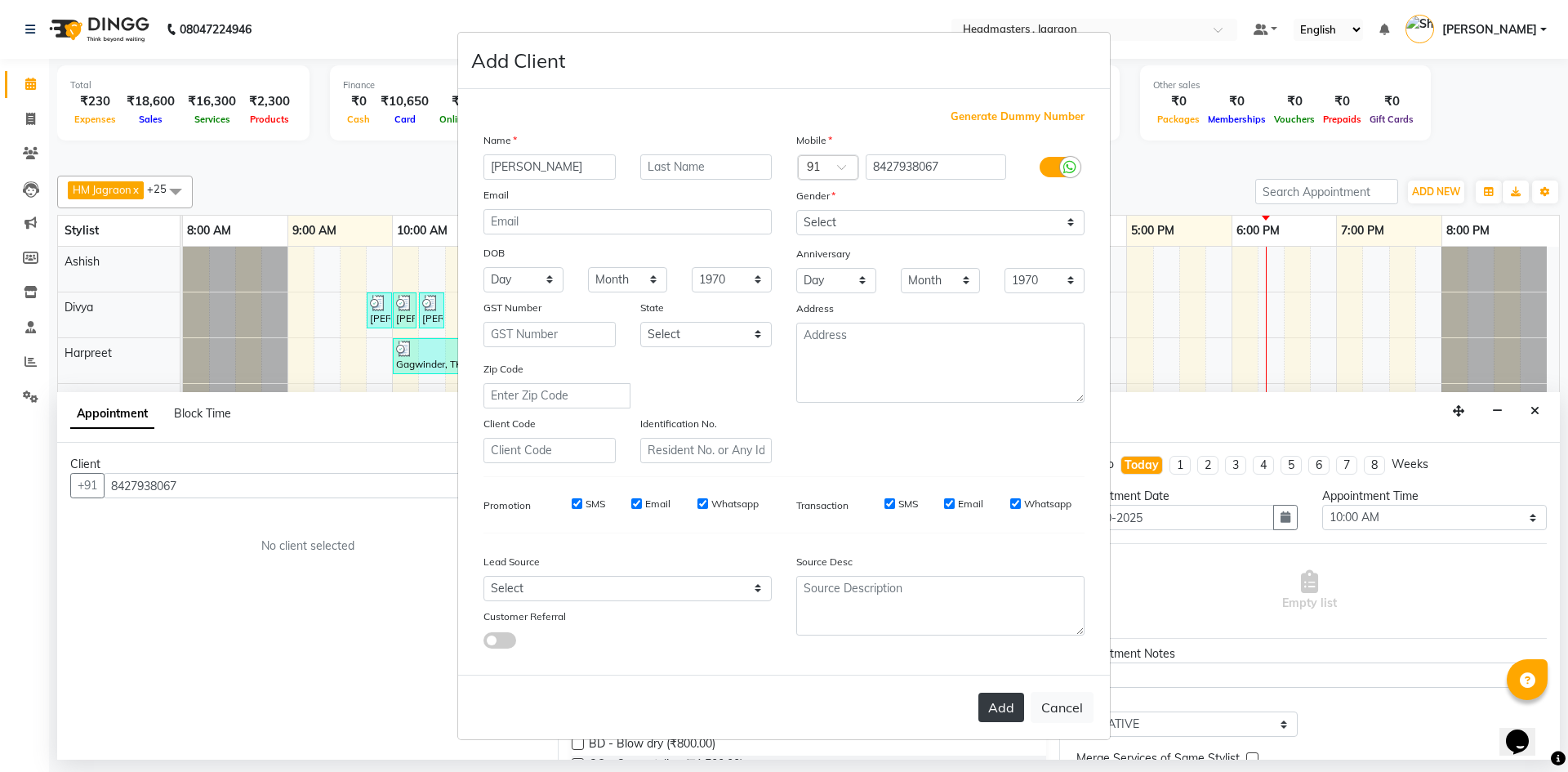
click at [1002, 700] on button "Add" at bounding box center [1001, 707] width 46 height 30
select select
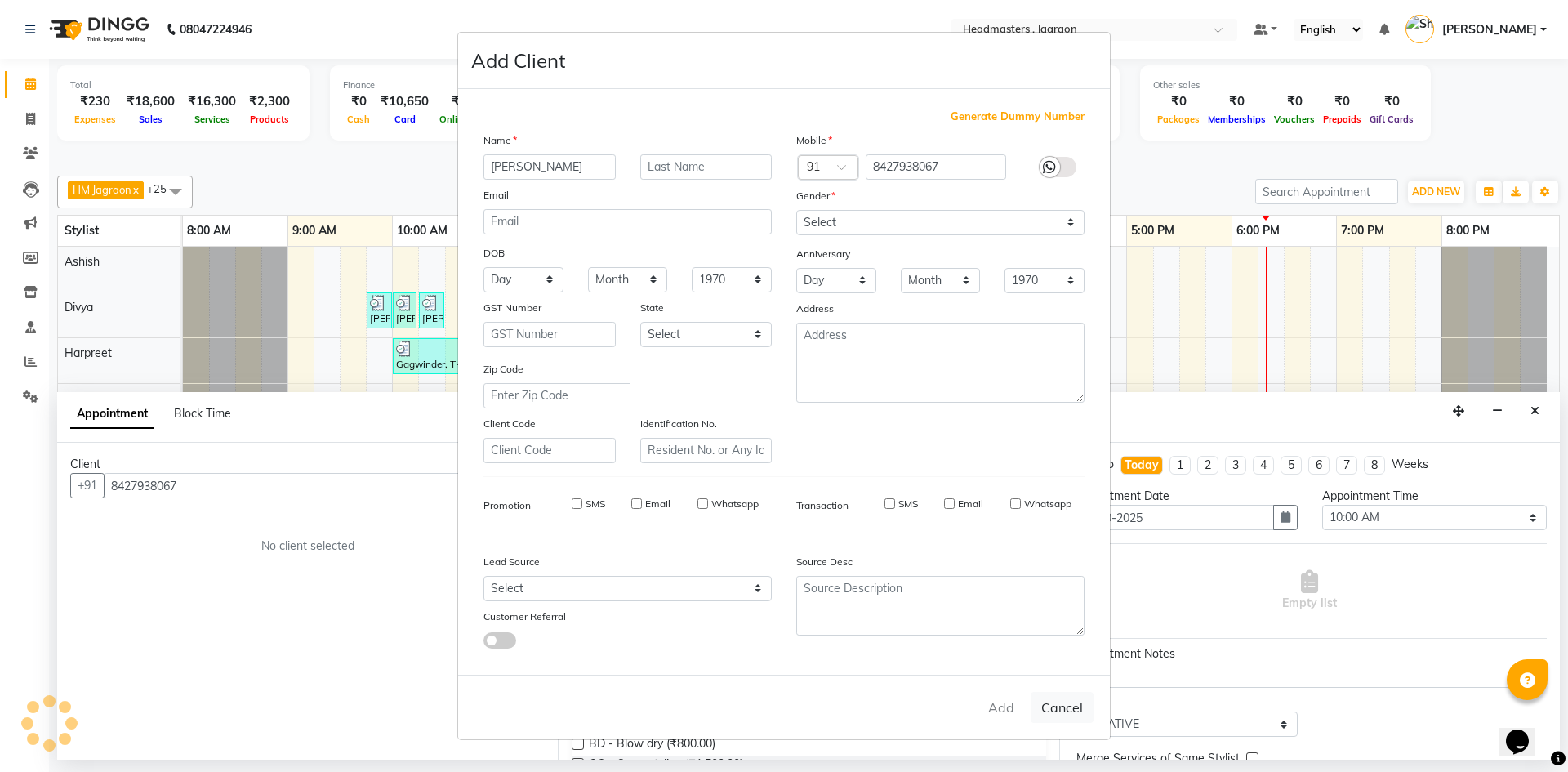
select select
checkbox input "false"
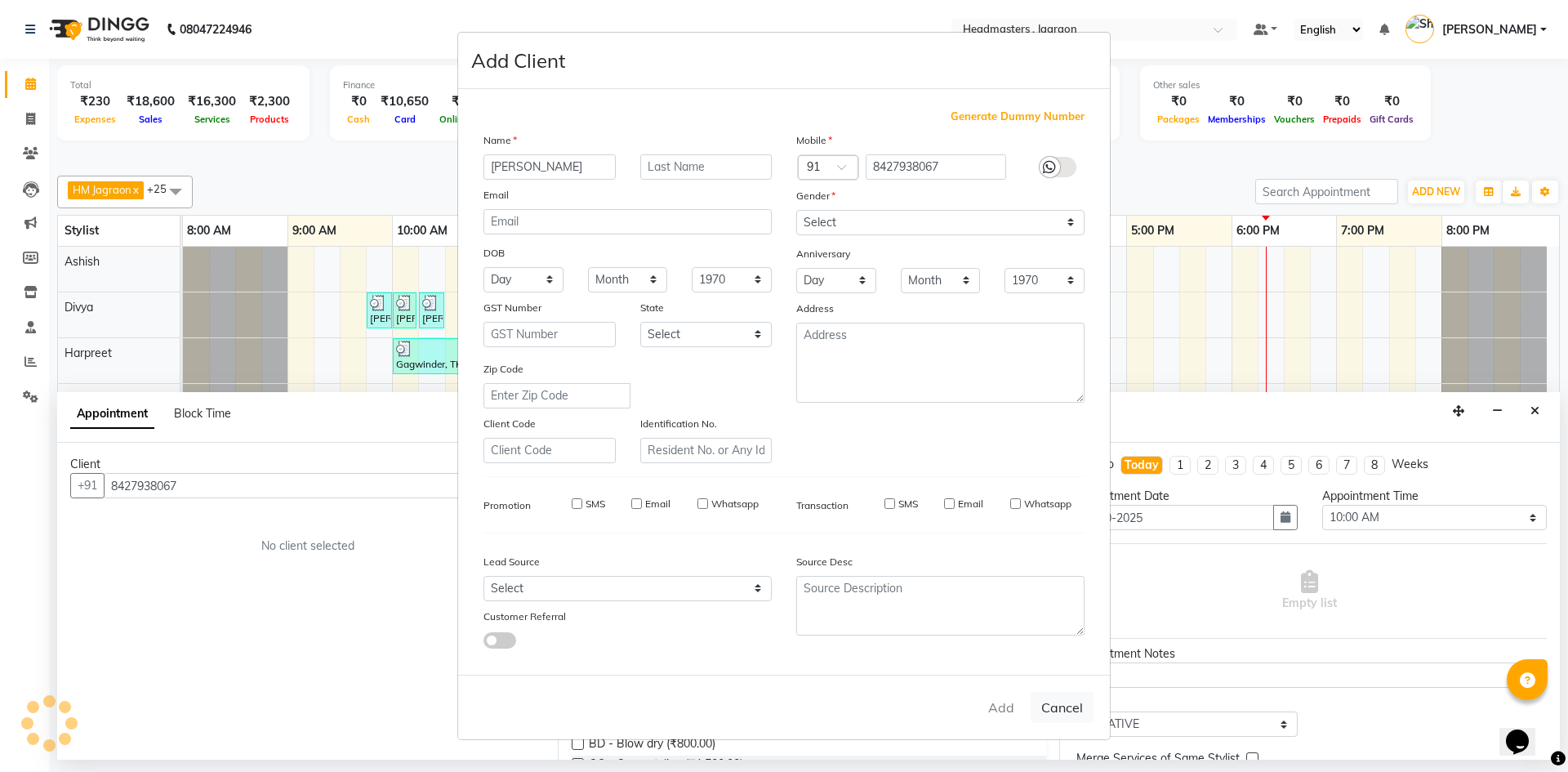
checkbox input "false"
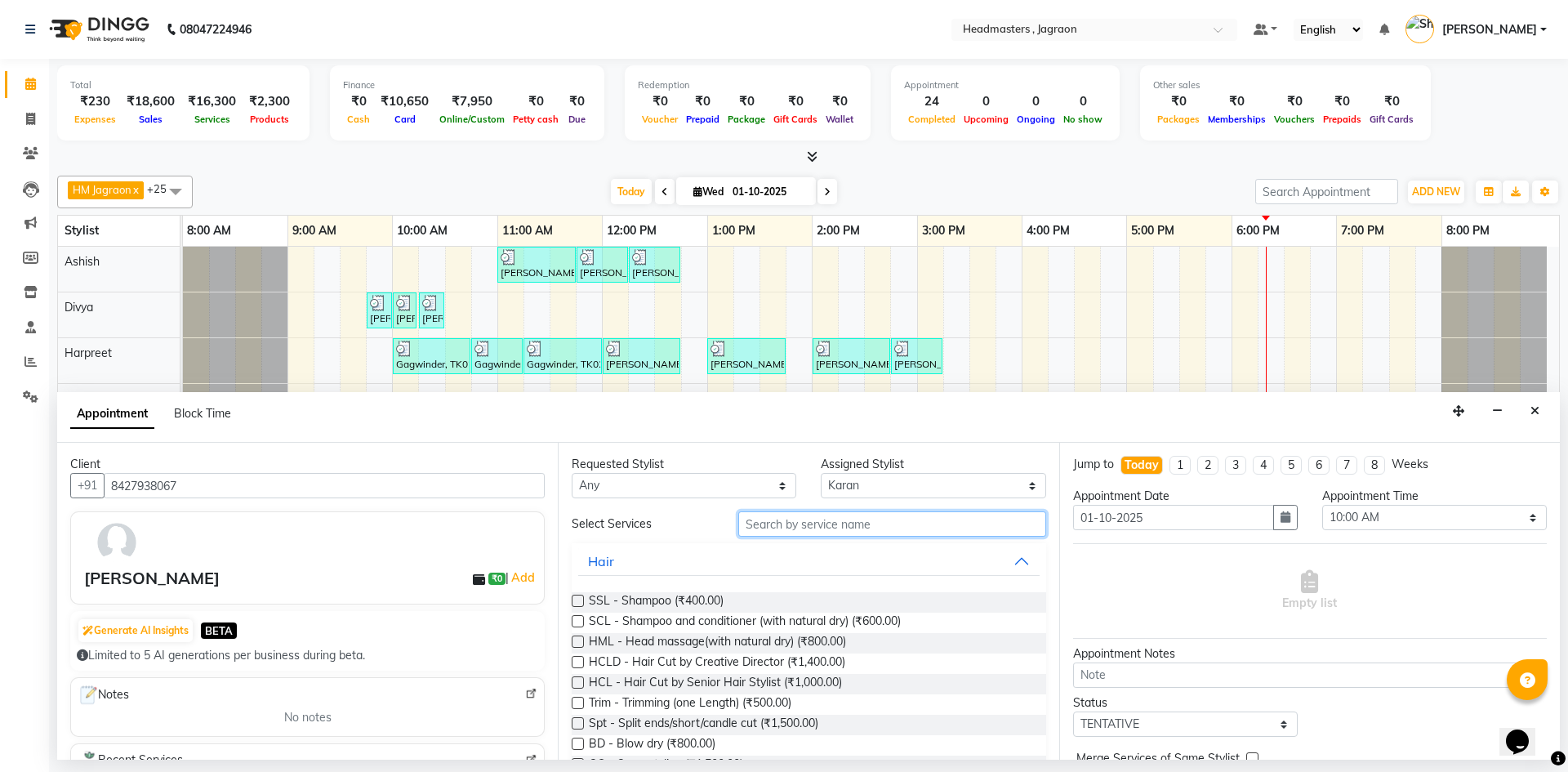
click at [825, 517] on input "text" at bounding box center [892, 524] width 308 height 25
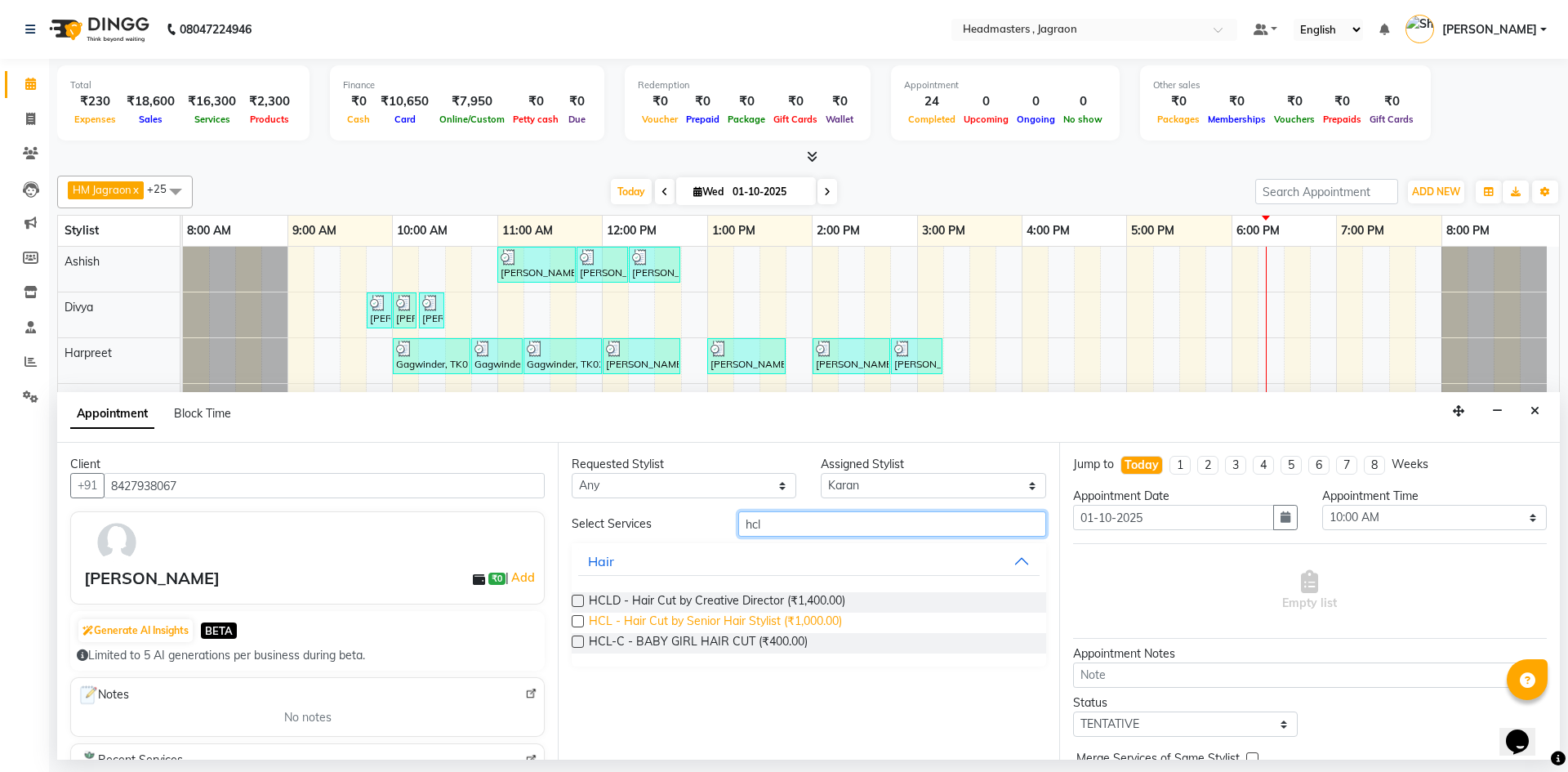
type input "hcl"
click at [804, 623] on span "HCL - Hair Cut by Senior Hair Stylist (₹1,000.00)" at bounding box center [716, 623] width 253 height 20
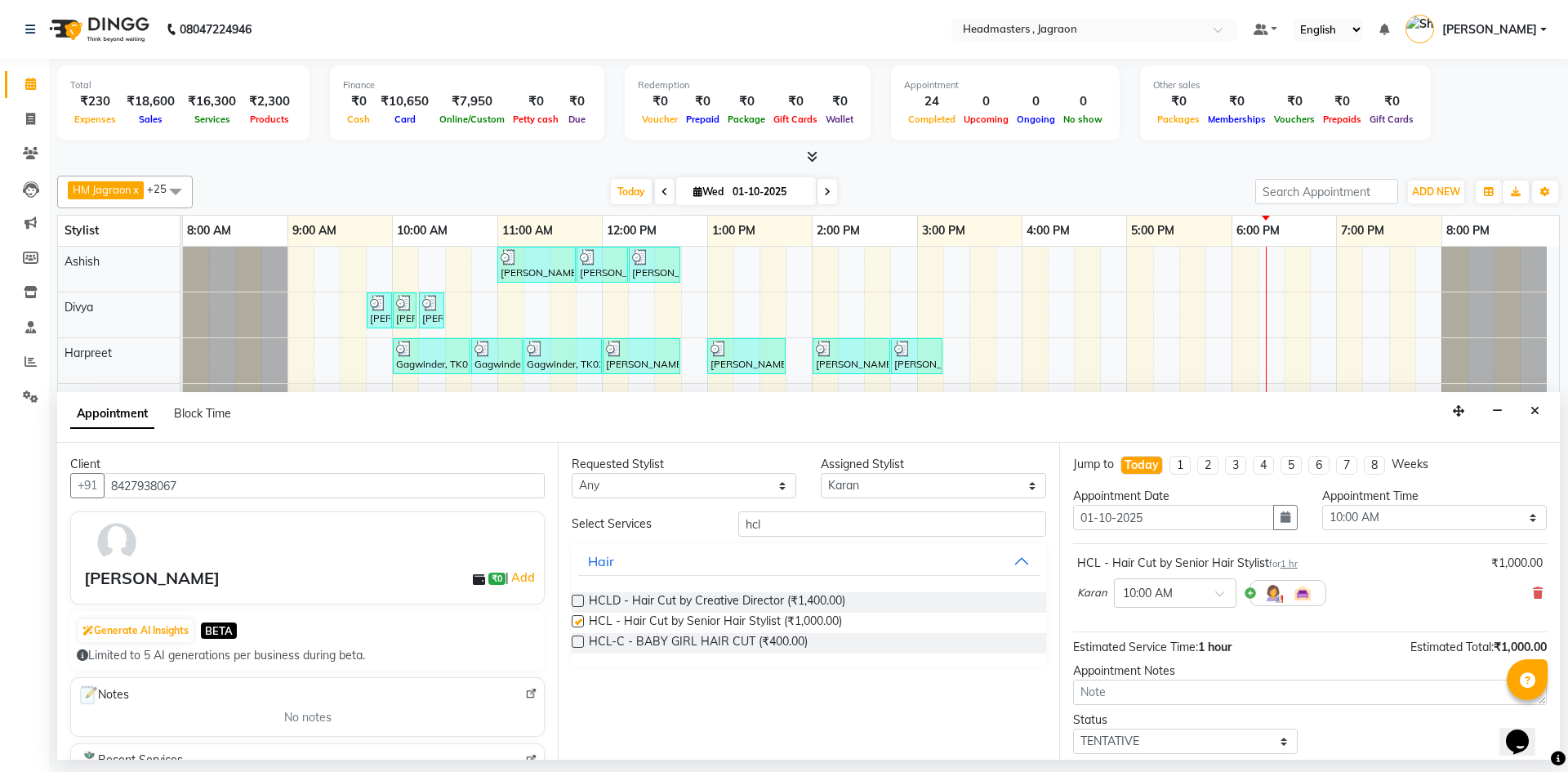
checkbox input "false"
click at [868, 482] on select "Select [PERSON_NAME] Divya [PERSON_NAME] [PERSON_NAME] Jagraon [PERSON_NAME] [P…" at bounding box center [933, 486] width 225 height 25
select select "69016"
click at [821, 473] on select "Select [PERSON_NAME] Divya [PERSON_NAME] [PERSON_NAME] Jagraon [PERSON_NAME] [P…" at bounding box center [933, 486] width 225 height 25
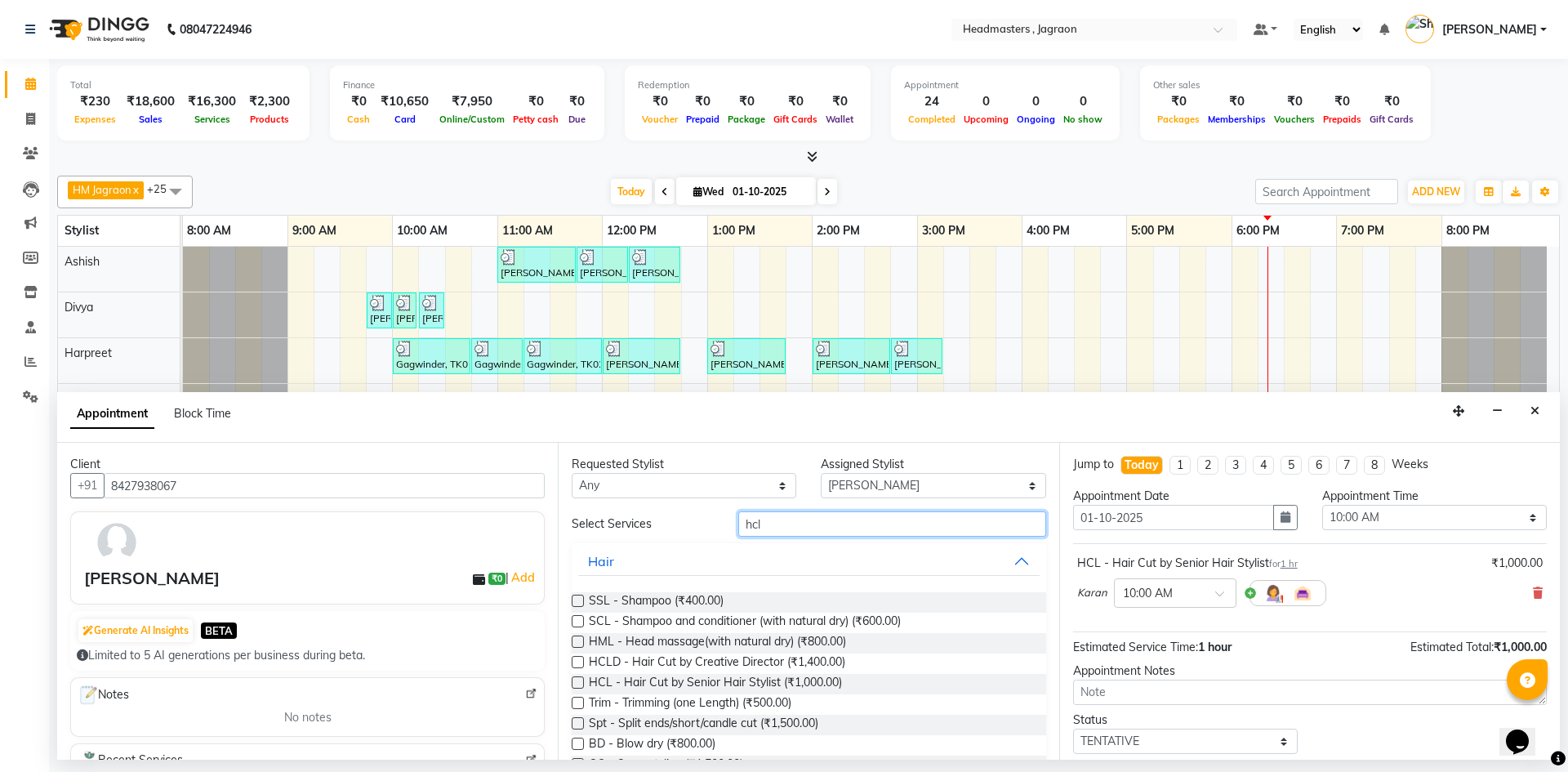
click at [806, 522] on input "hcl" at bounding box center [892, 524] width 308 height 25
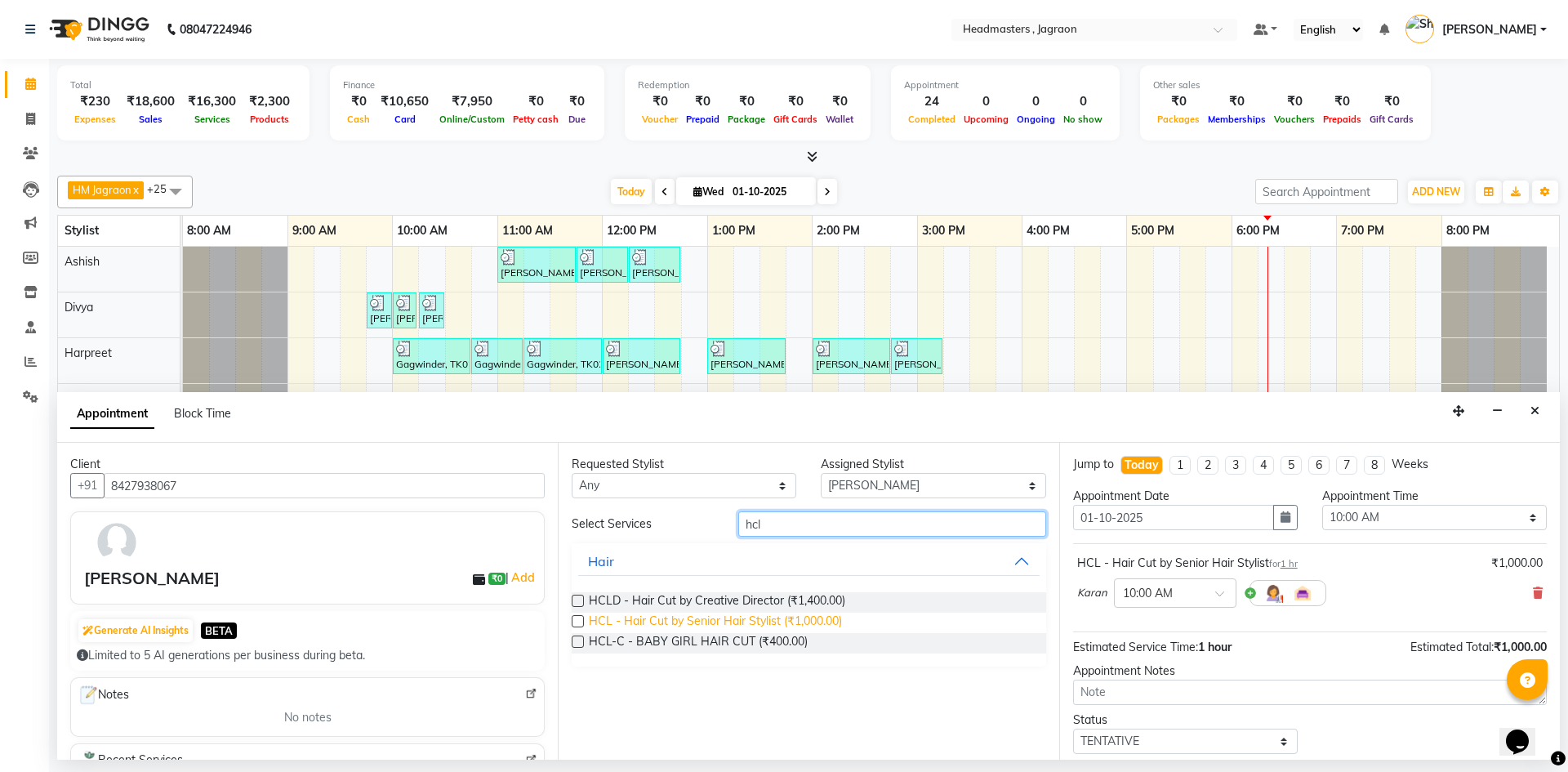
type input "hcl"
click at [813, 617] on span "HCL - Hair Cut by Senior Hair Stylist (₹1,000.00)" at bounding box center [716, 623] width 253 height 20
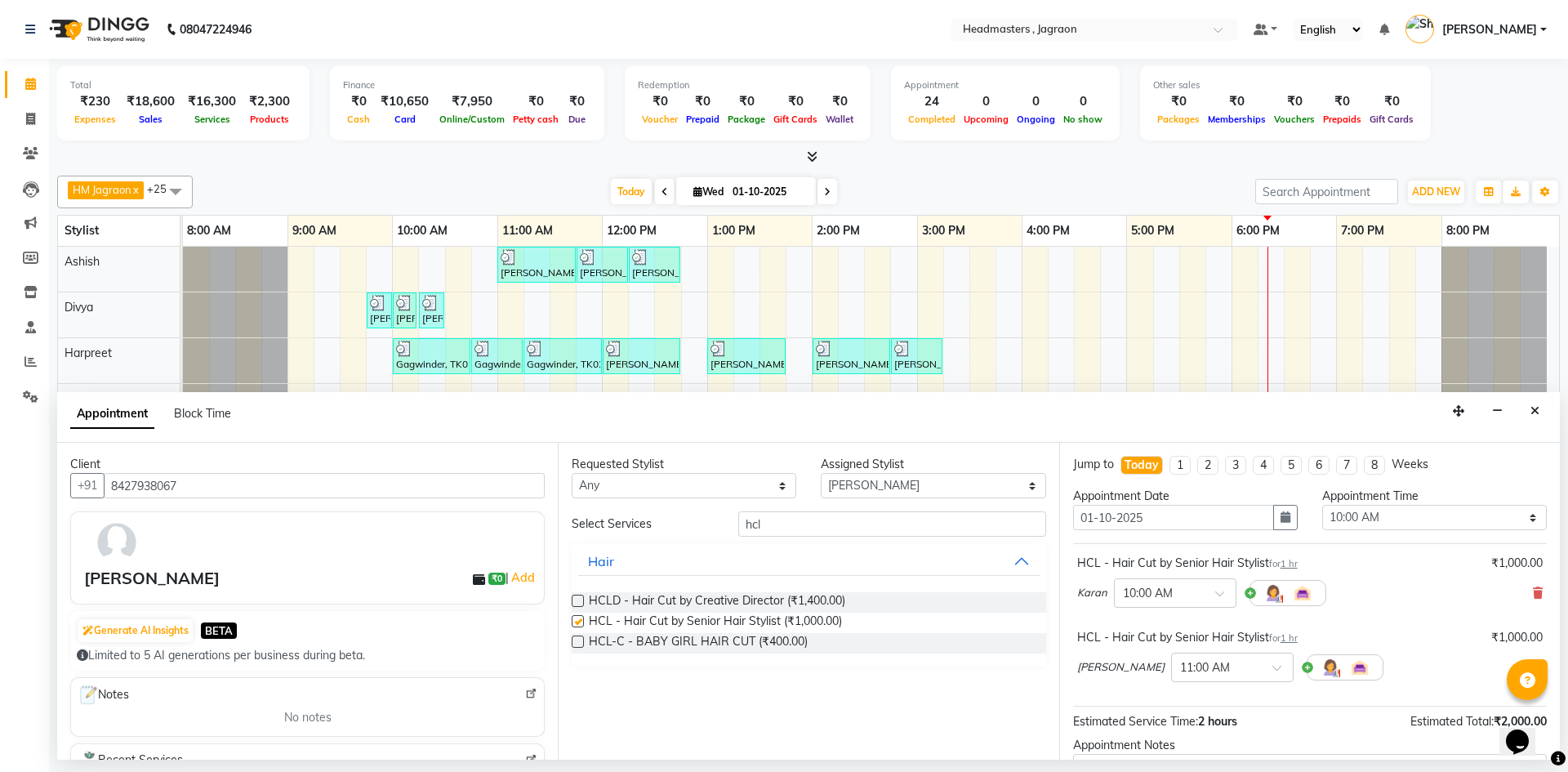
checkbox input "false"
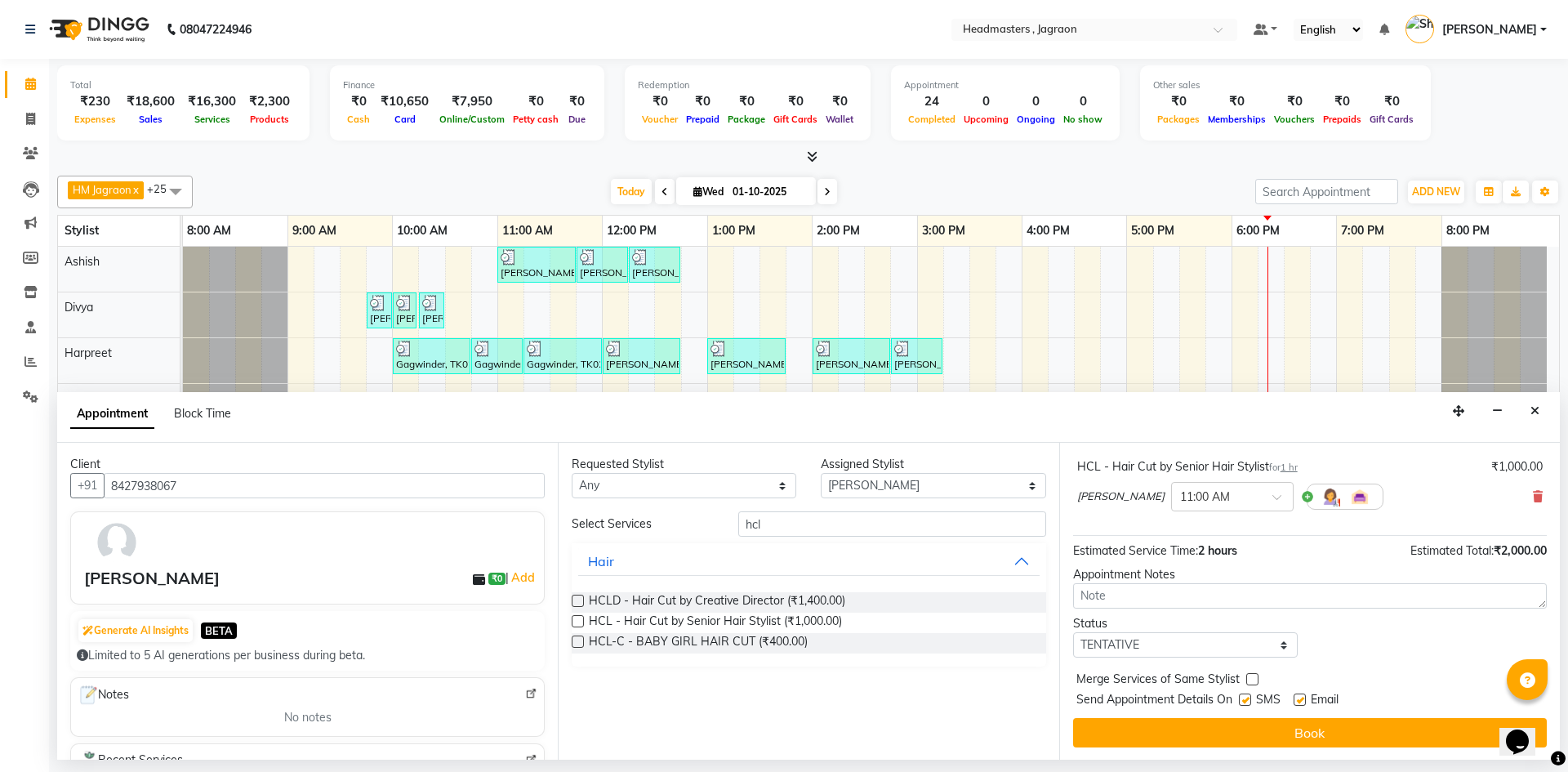
scroll to position [172, 0]
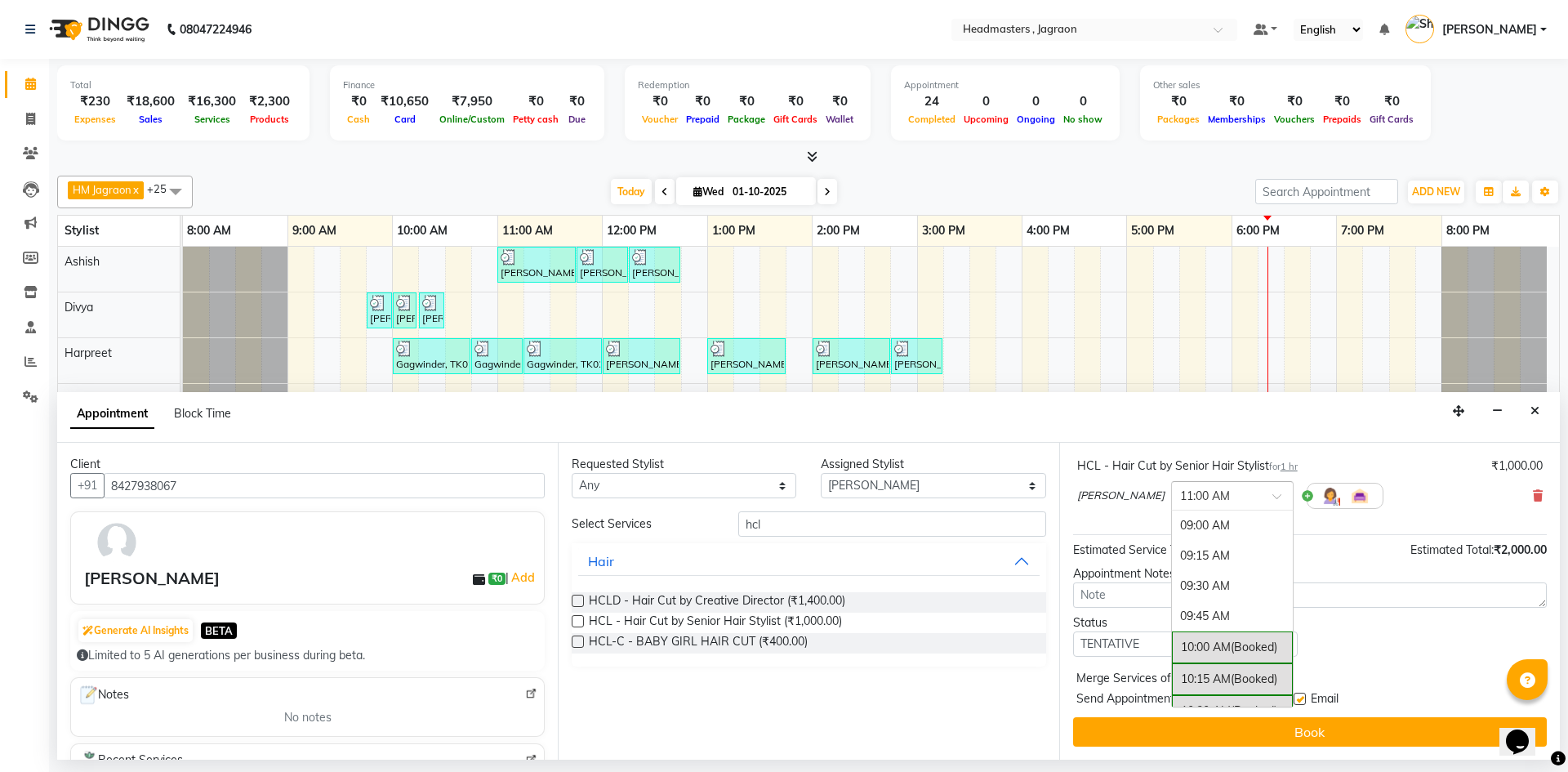
click at [1273, 494] on span at bounding box center [1283, 501] width 20 height 17
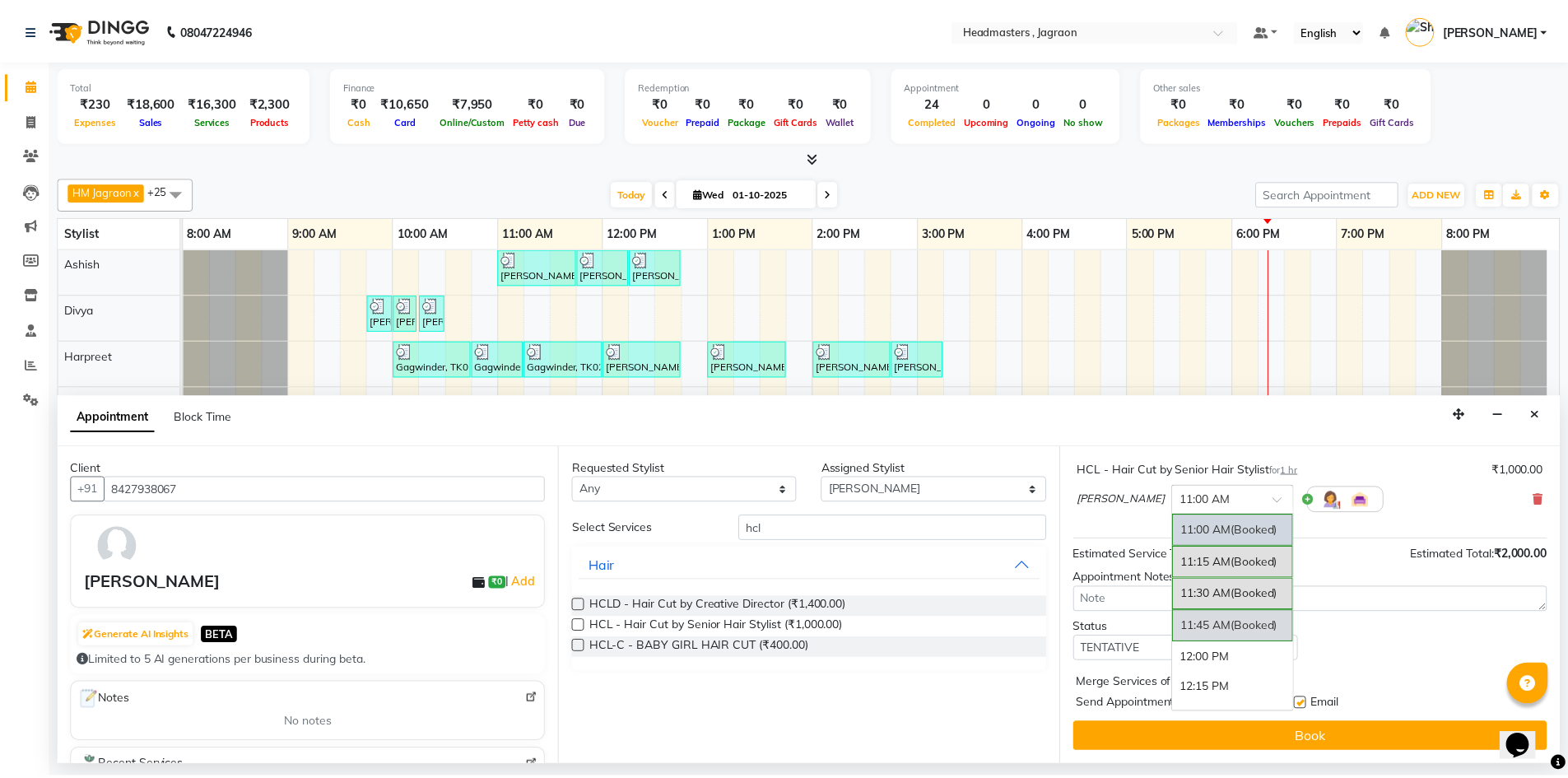
scroll to position [333, 0]
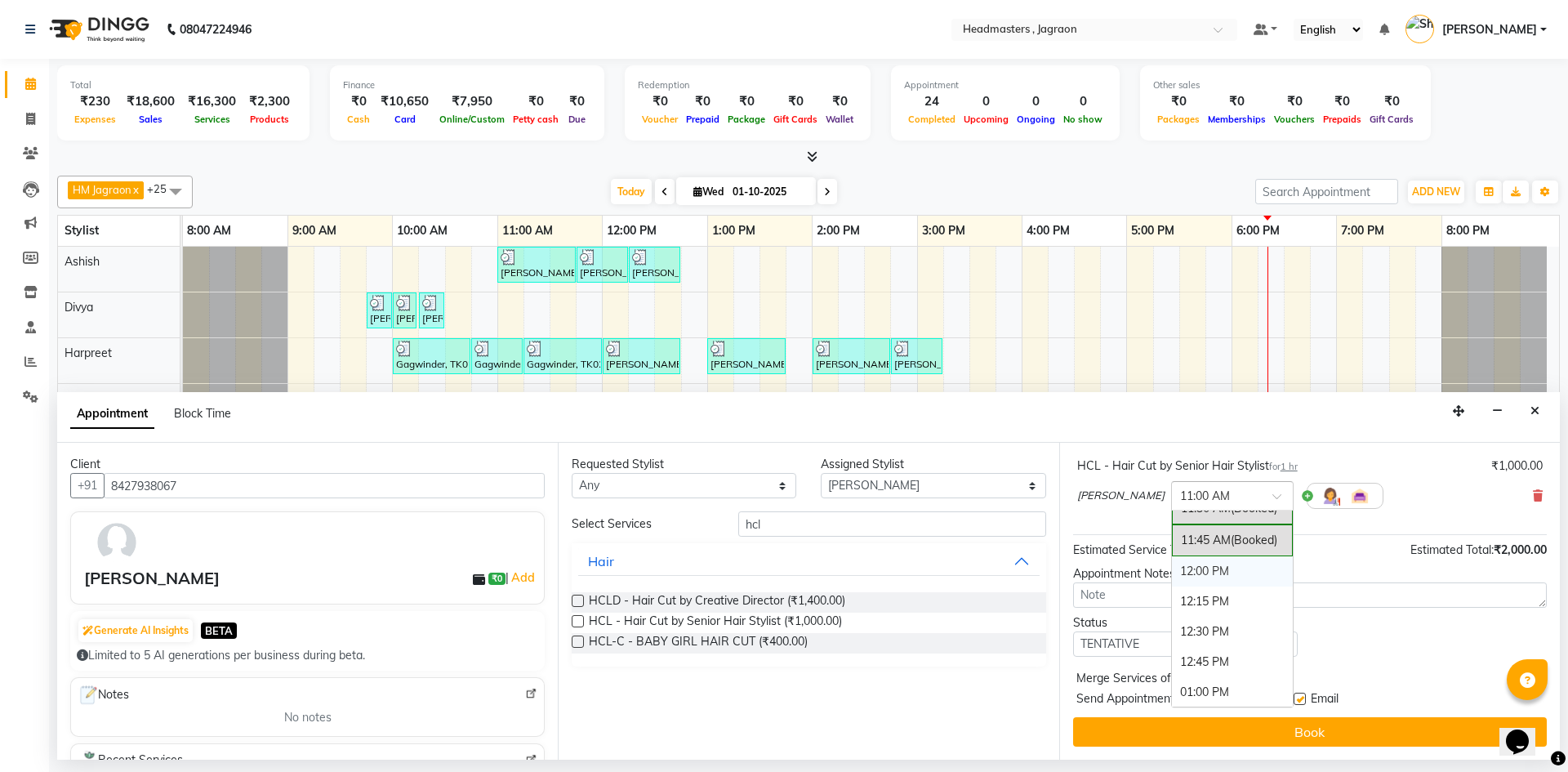
click at [1194, 570] on div "12:00 PM" at bounding box center [1232, 572] width 121 height 31
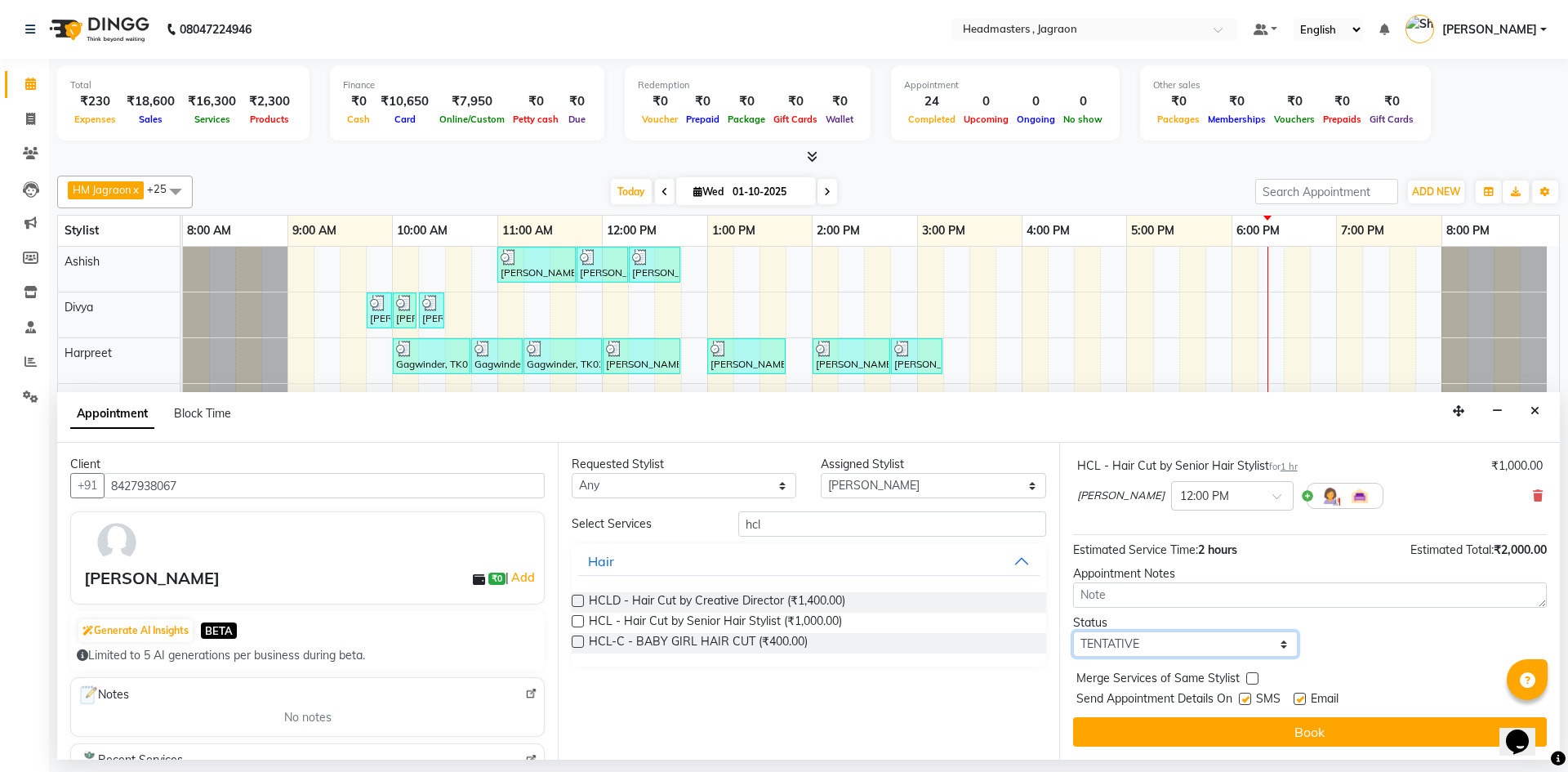
drag, startPoint x: 1178, startPoint y: 638, endPoint x: 1172, endPoint y: 653, distance: 16.2
click at [1178, 638] on select "Select TENTATIVE CONFIRM CHECK-IN UPCOMING" at bounding box center [1185, 645] width 225 height 25
select select "confirm booking"
click at [1073, 632] on select "Select TENTATIVE CONFIRM CHECK-IN UPCOMING" at bounding box center [1185, 645] width 225 height 25
click at [1245, 699] on label at bounding box center [1245, 699] width 12 height 12
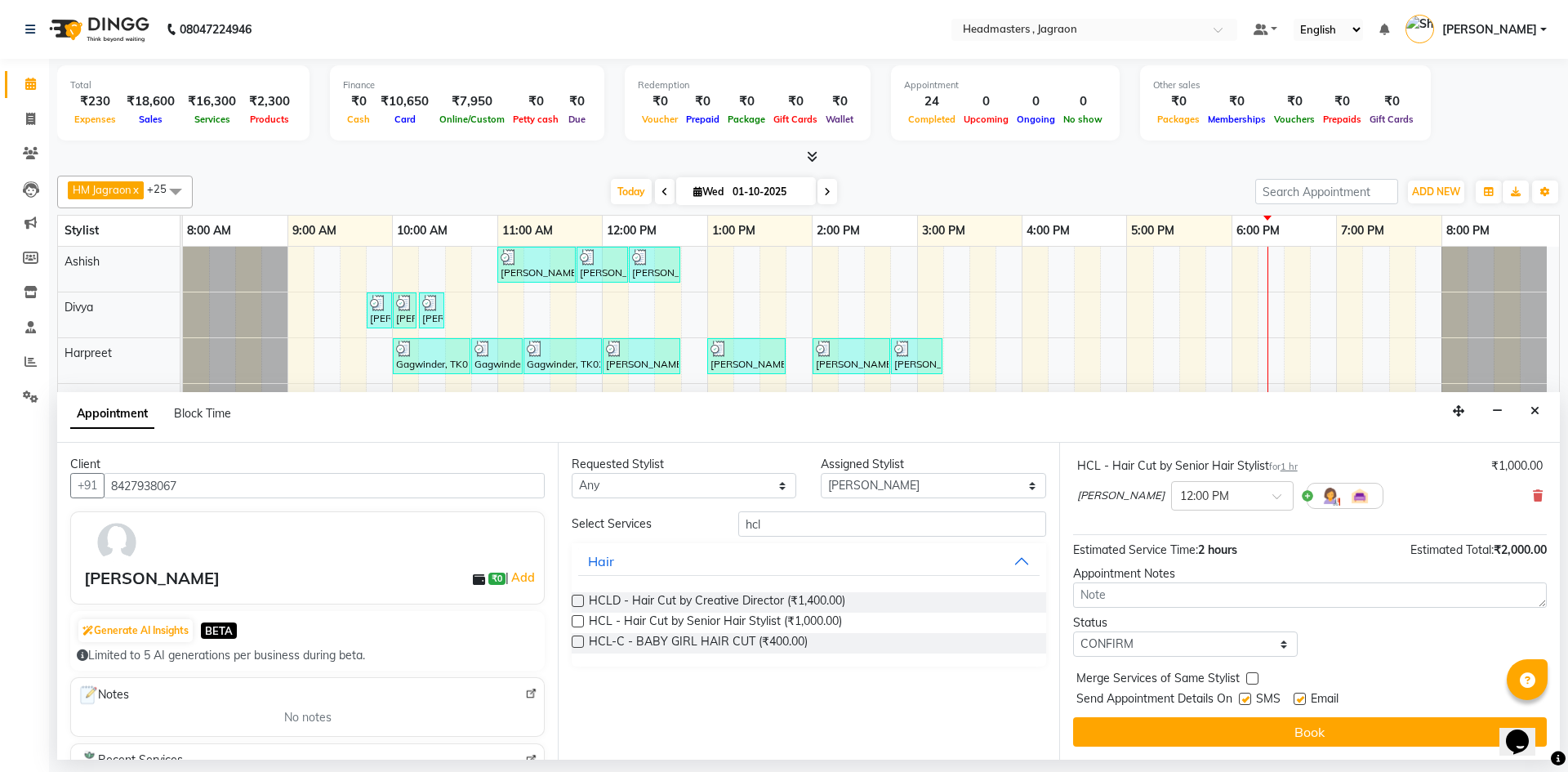
click at [1245, 699] on input "checkbox" at bounding box center [1244, 701] width 11 height 11
checkbox input "false"
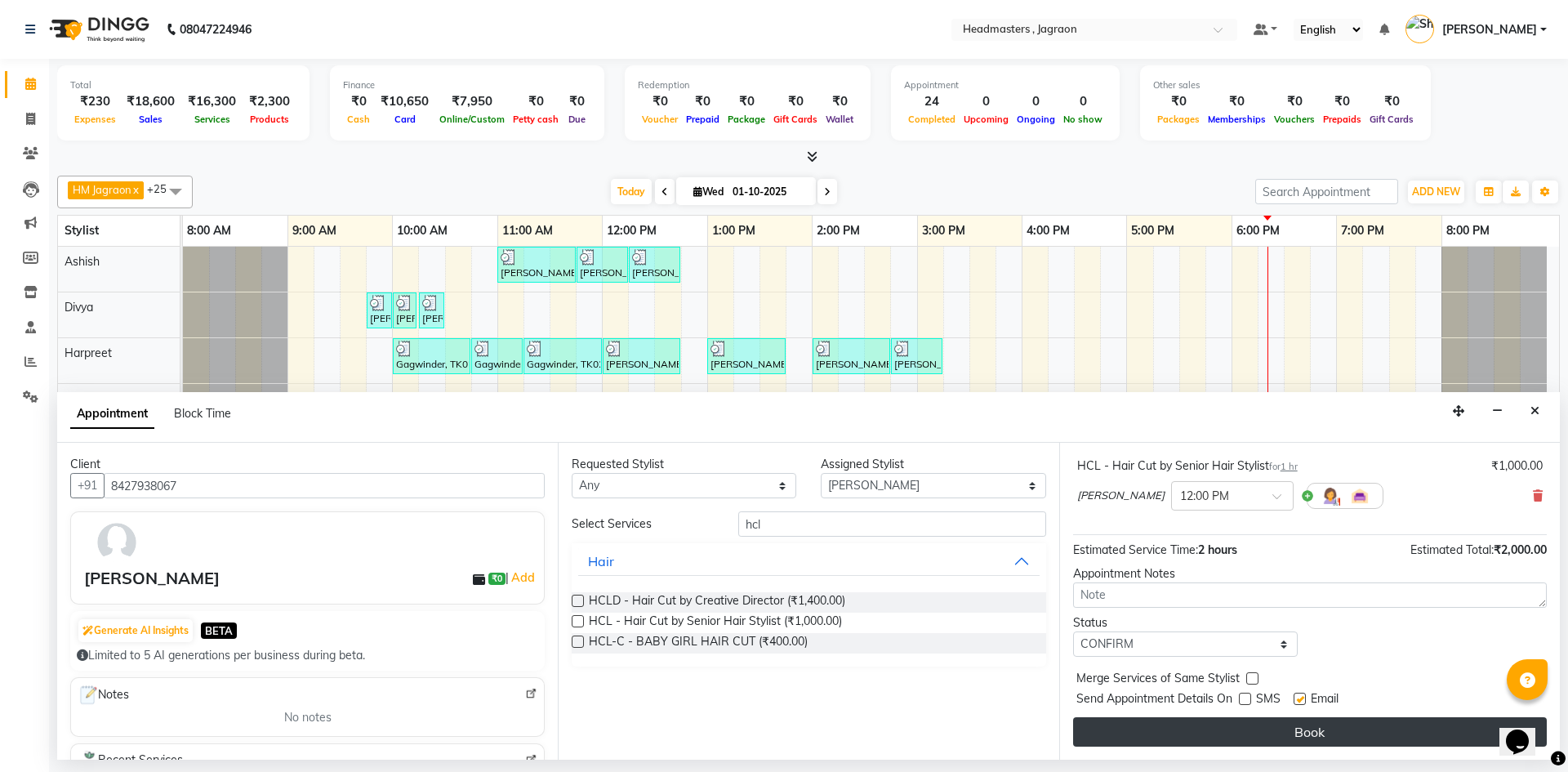
click at [1262, 731] on button "Book" at bounding box center [1310, 732] width 474 height 30
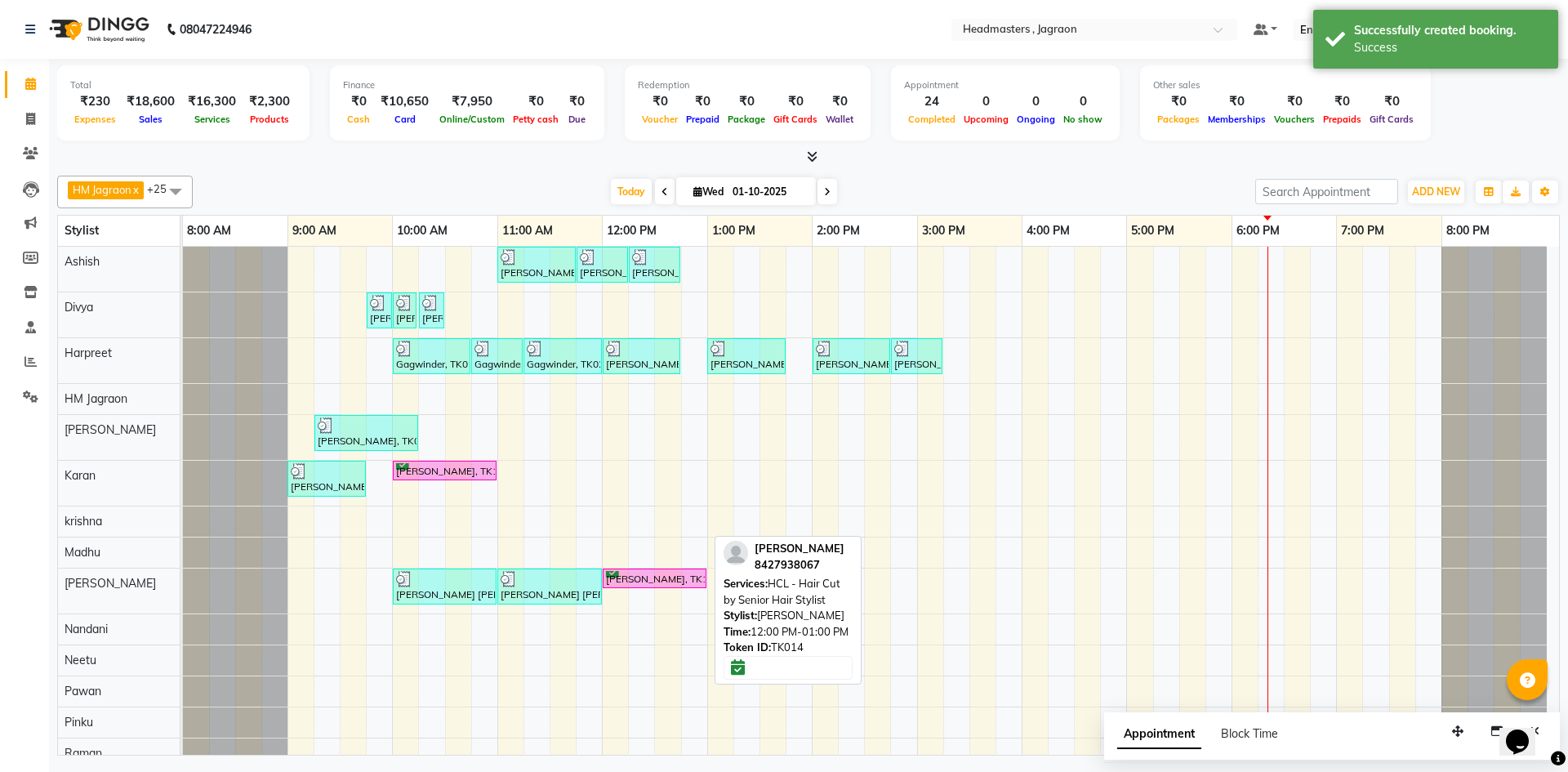
click at [667, 574] on div "[PERSON_NAME], TK14, 12:00 PM-01:00 PM, HCL - Hair Cut by Senior Hair Stylist" at bounding box center [655, 578] width 100 height 15
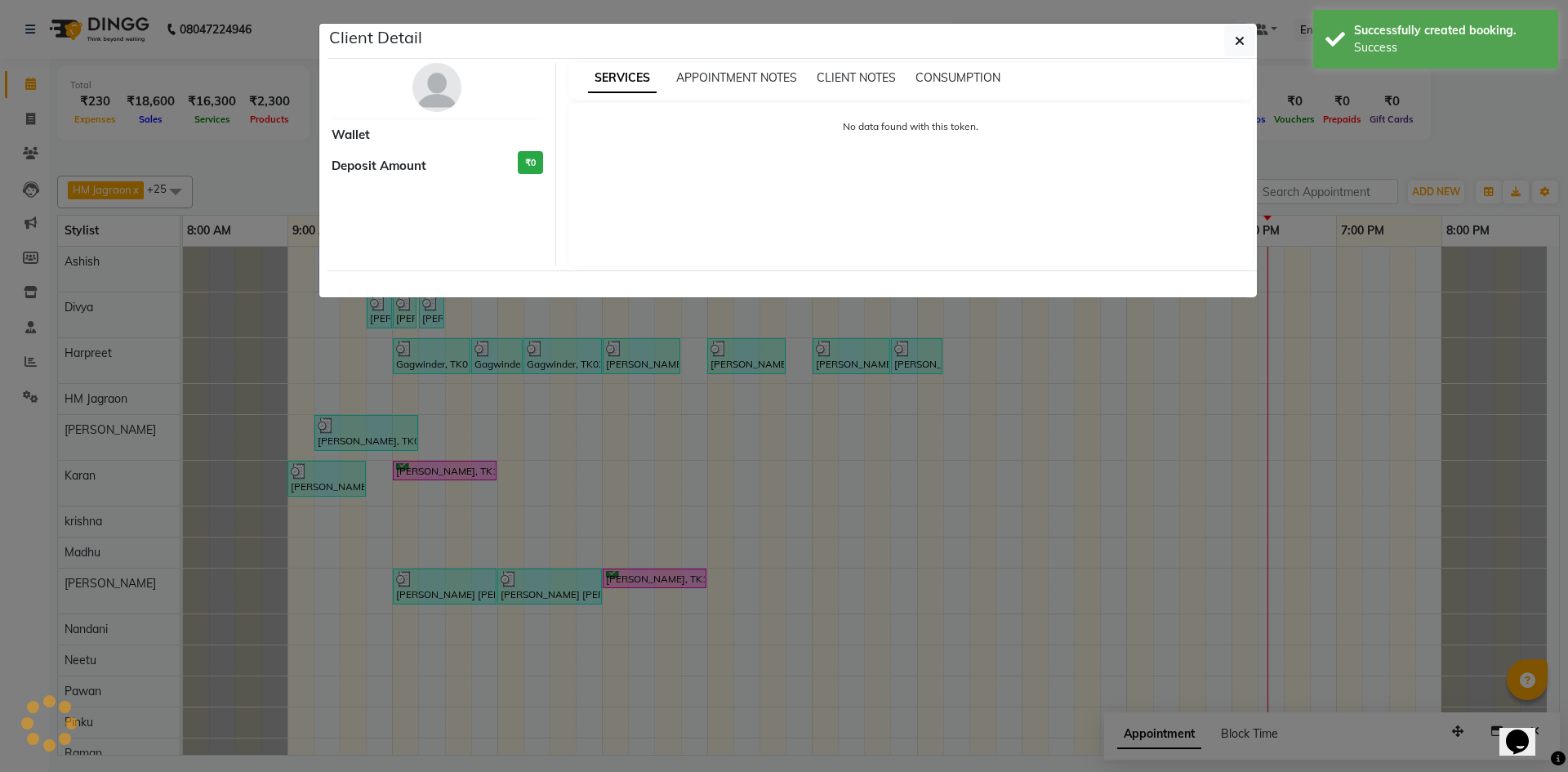
select select "6"
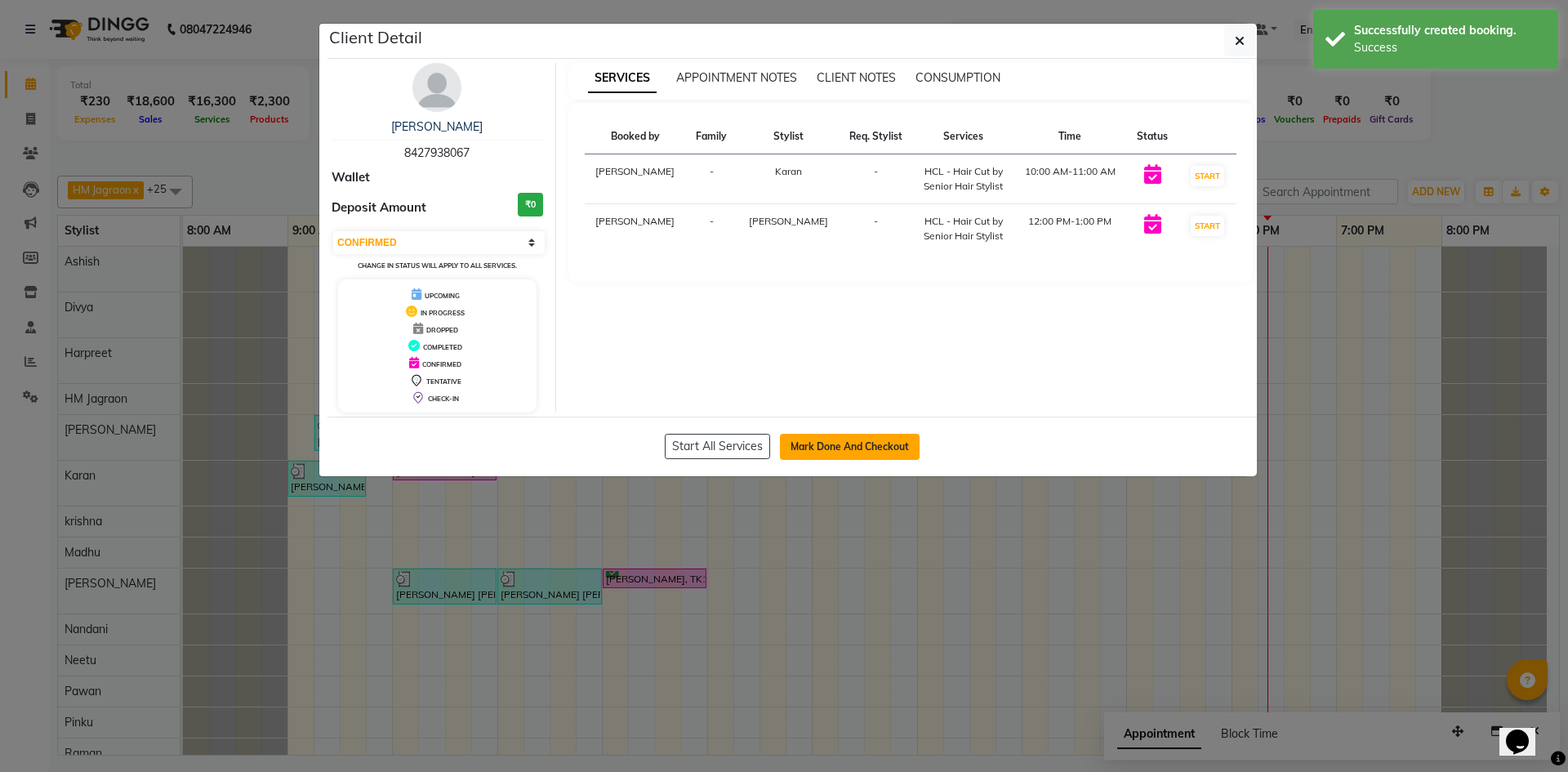
click at [827, 439] on button "Mark Done And Checkout" at bounding box center [850, 447] width 139 height 26
select select "service"
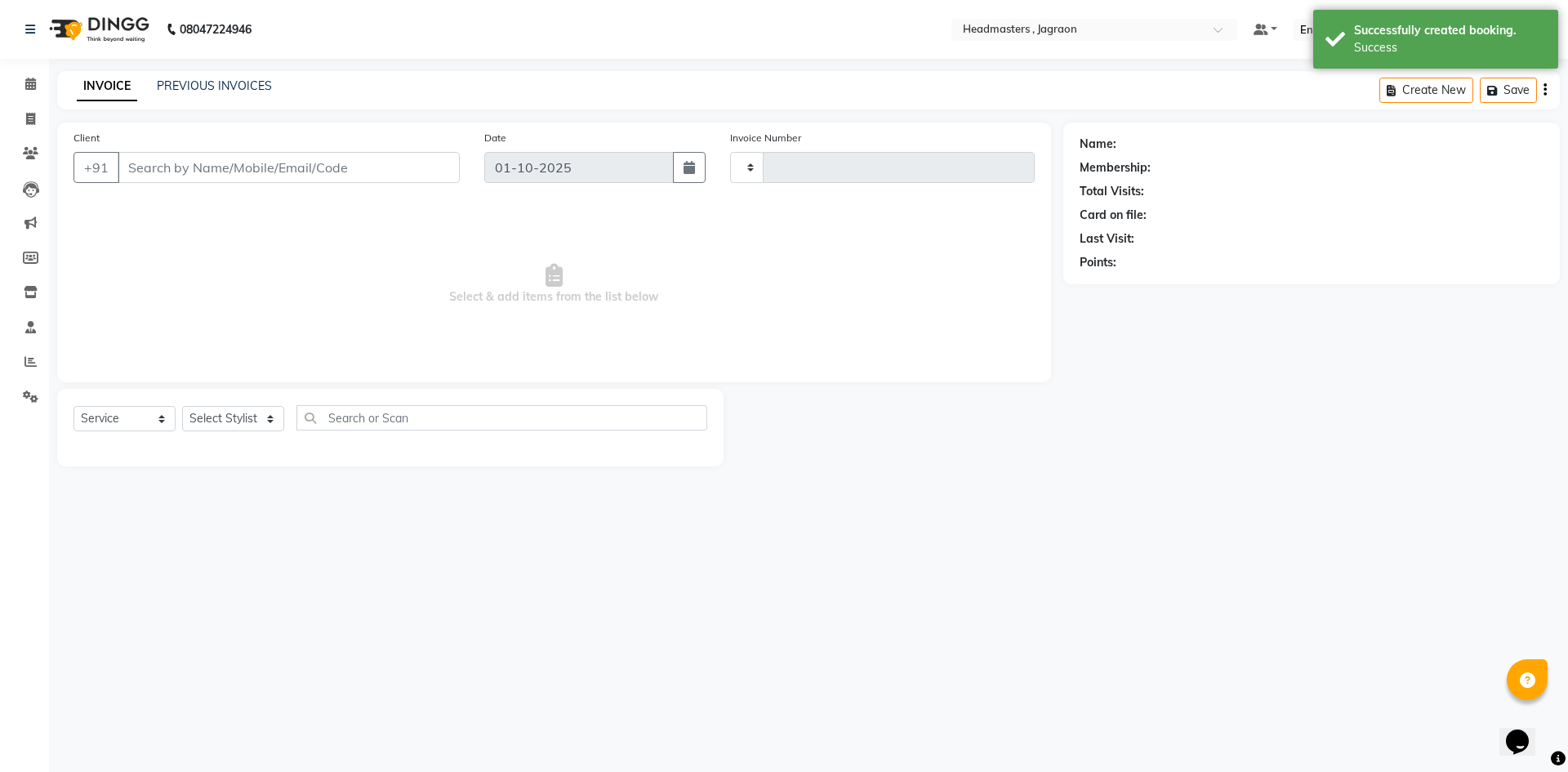
type input "2425"
select select "6935"
type input "8427938067"
select select "79851"
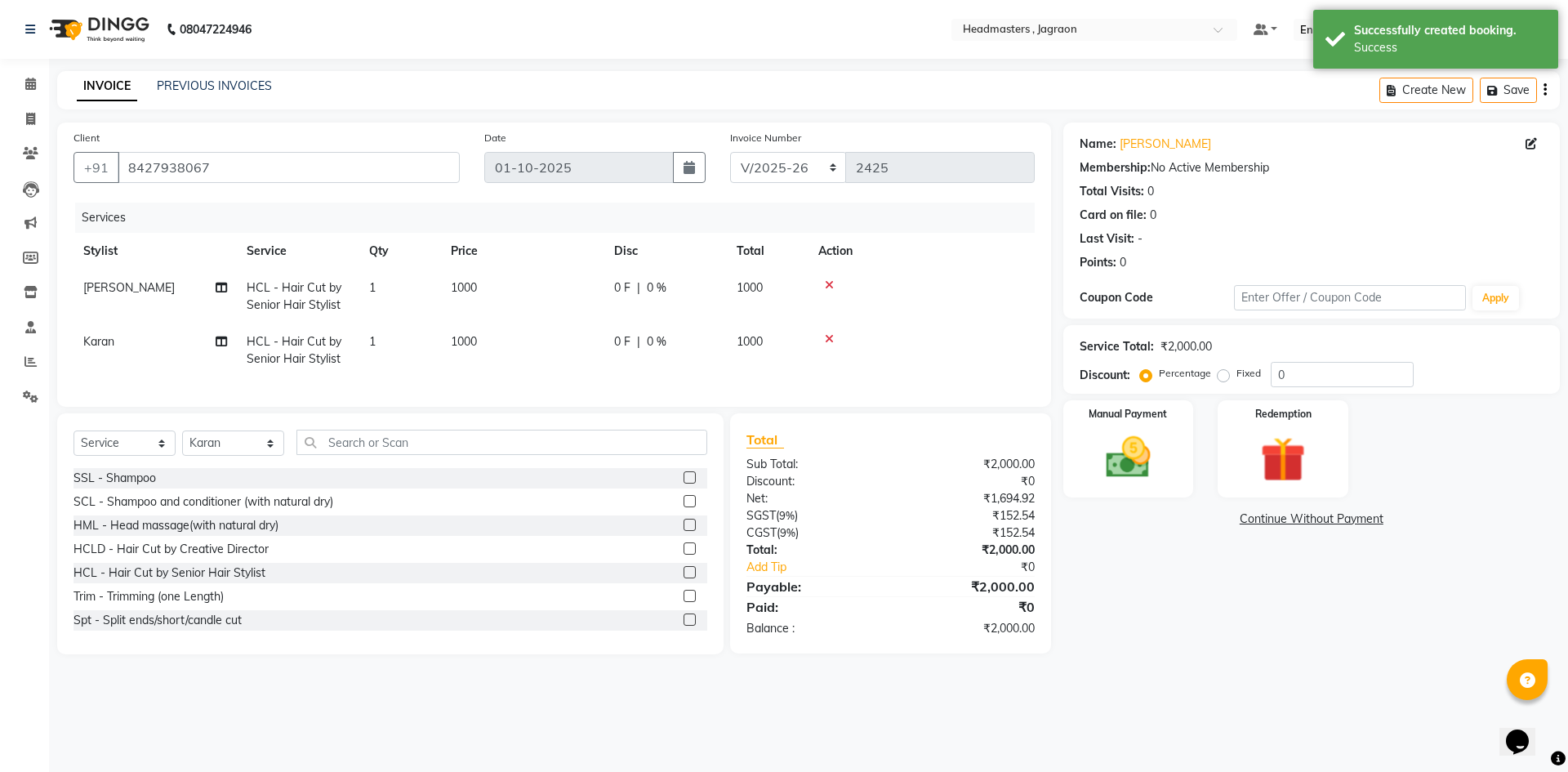
click at [631, 296] on td "0 F | 0 %" at bounding box center [666, 296] width 122 height 54
select select "69016"
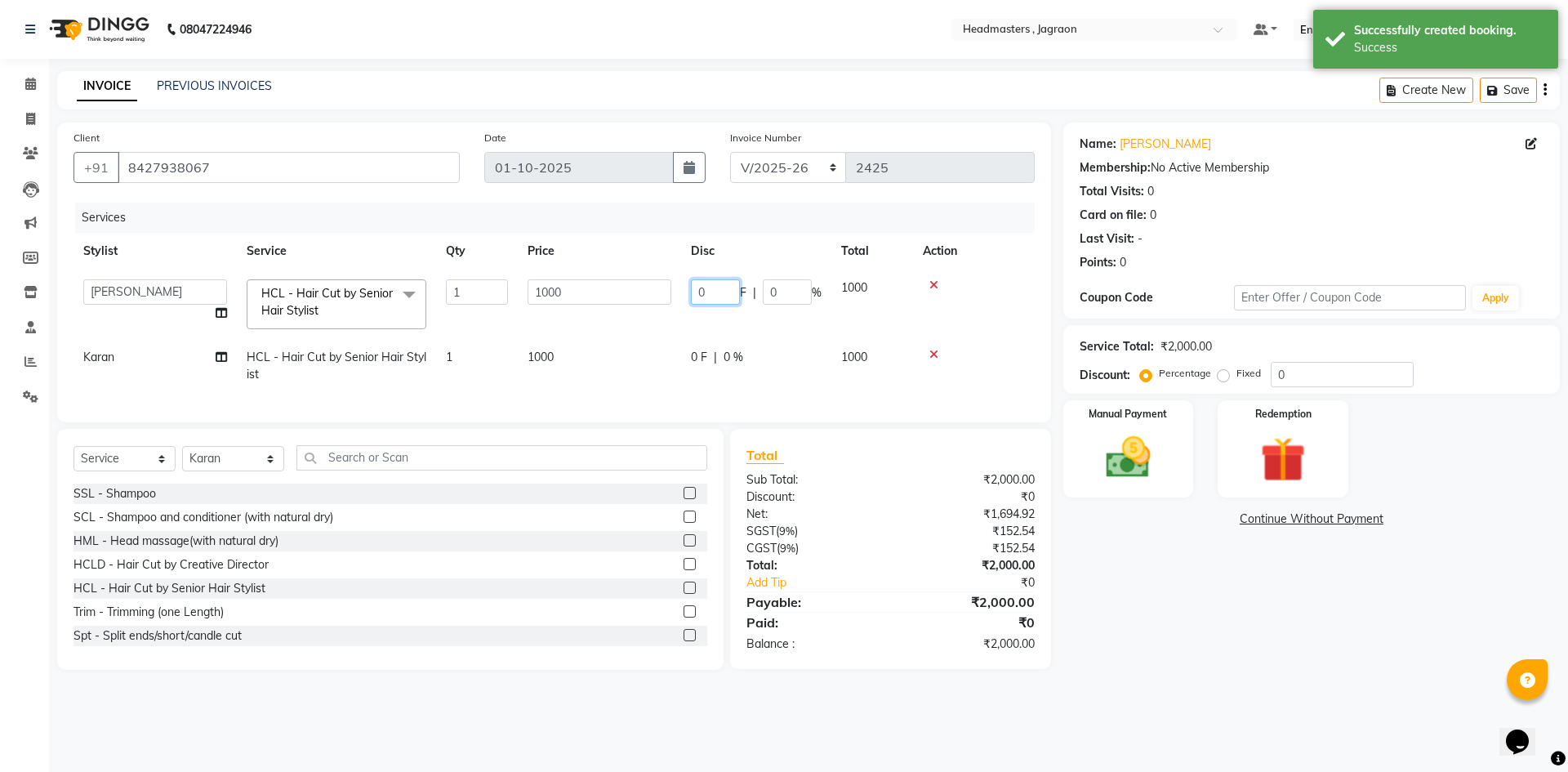
click at [719, 290] on input "0" at bounding box center [716, 292] width 49 height 25
type input "500"
click at [703, 339] on td "0 F | 0 %" at bounding box center [756, 365] width 150 height 54
select select "79851"
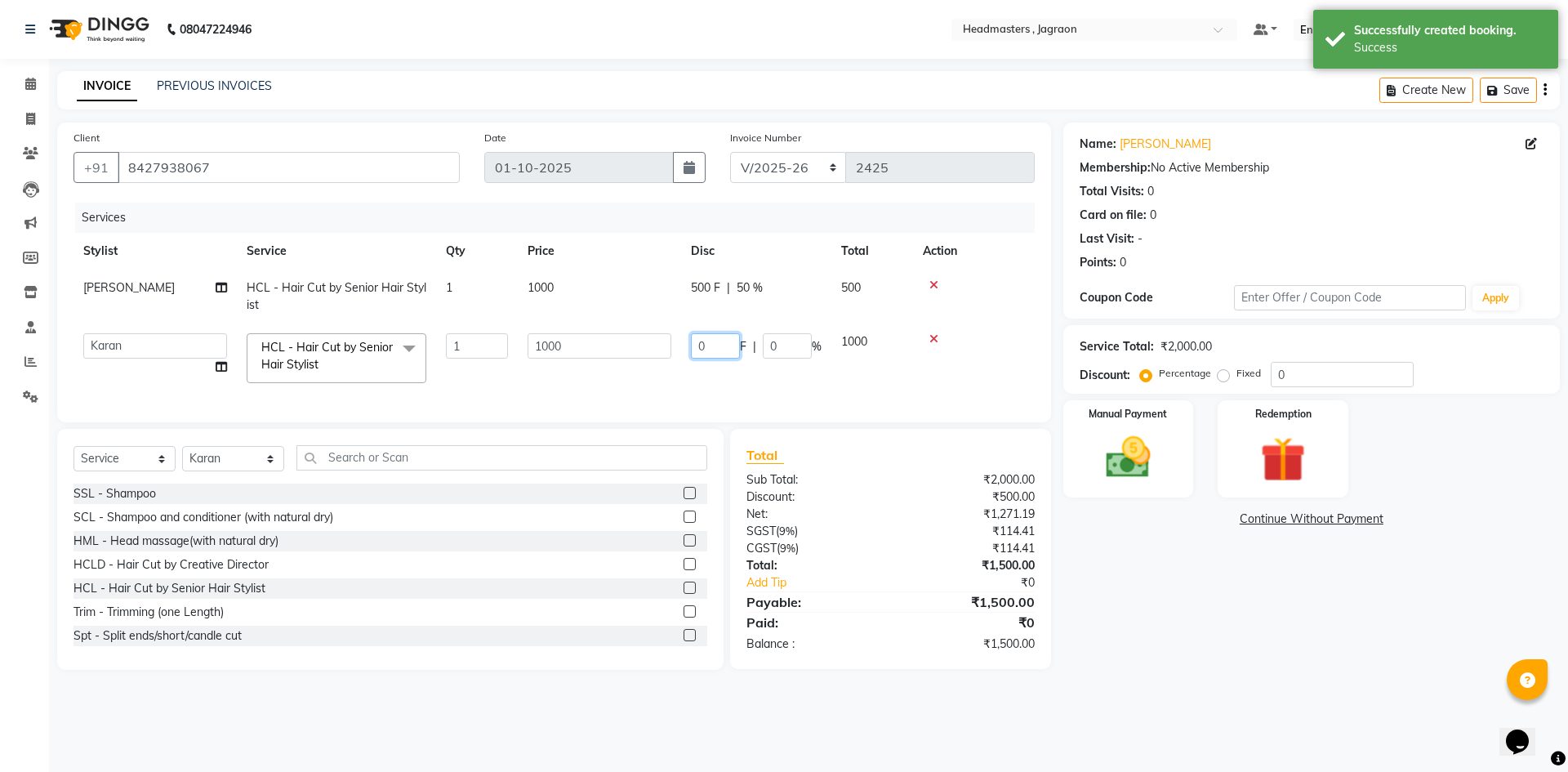
click at [710, 340] on input "0" at bounding box center [716, 346] width 49 height 25
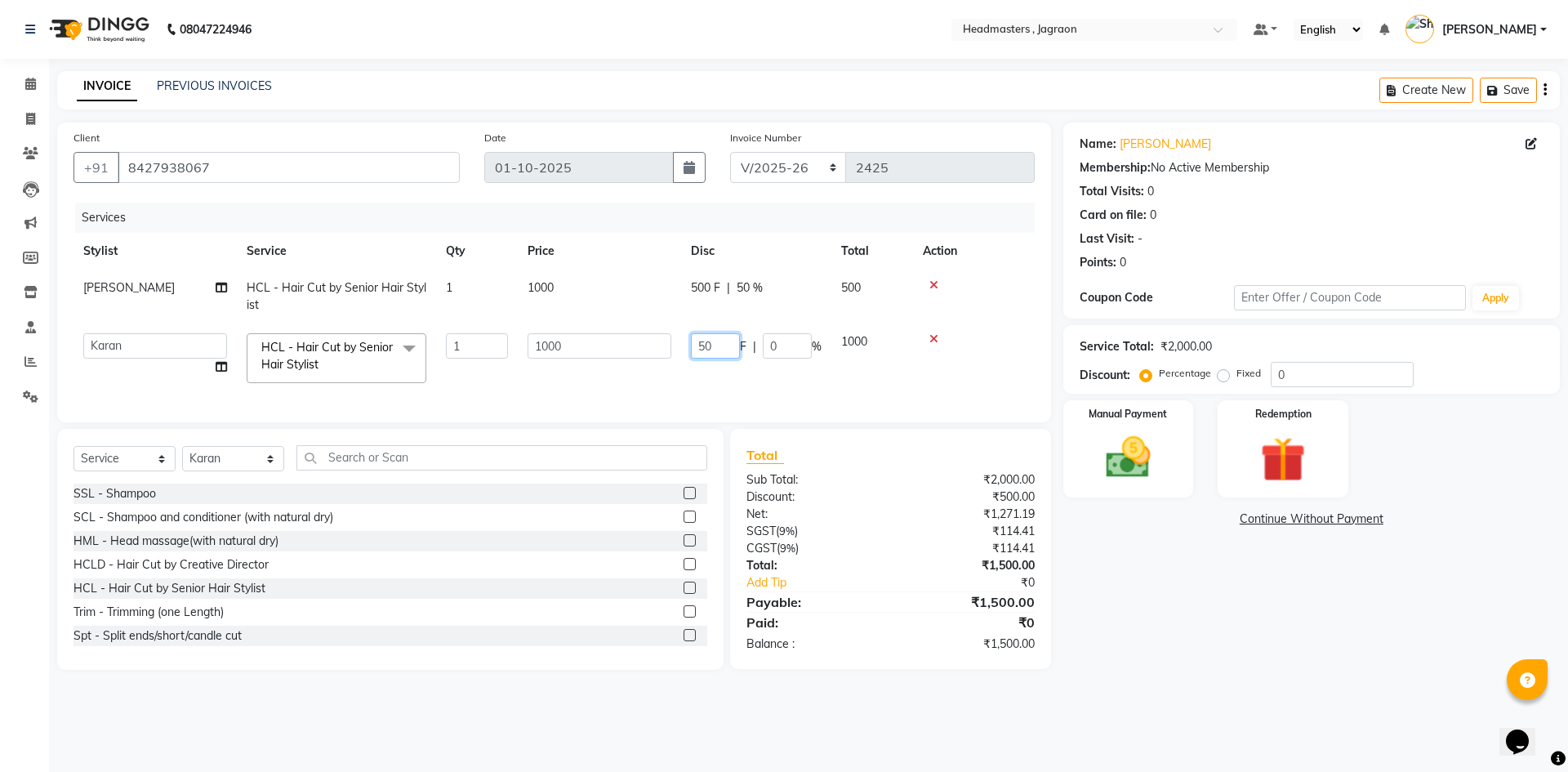
type input "500"
drag, startPoint x: 707, startPoint y: 380, endPoint x: 797, endPoint y: 422, distance: 99.3
click at [712, 384] on div "Services Stylist Service Qty Price Disc Total Action [PERSON_NAME] HCL - Hair C…" at bounding box center [554, 305] width 961 height 204
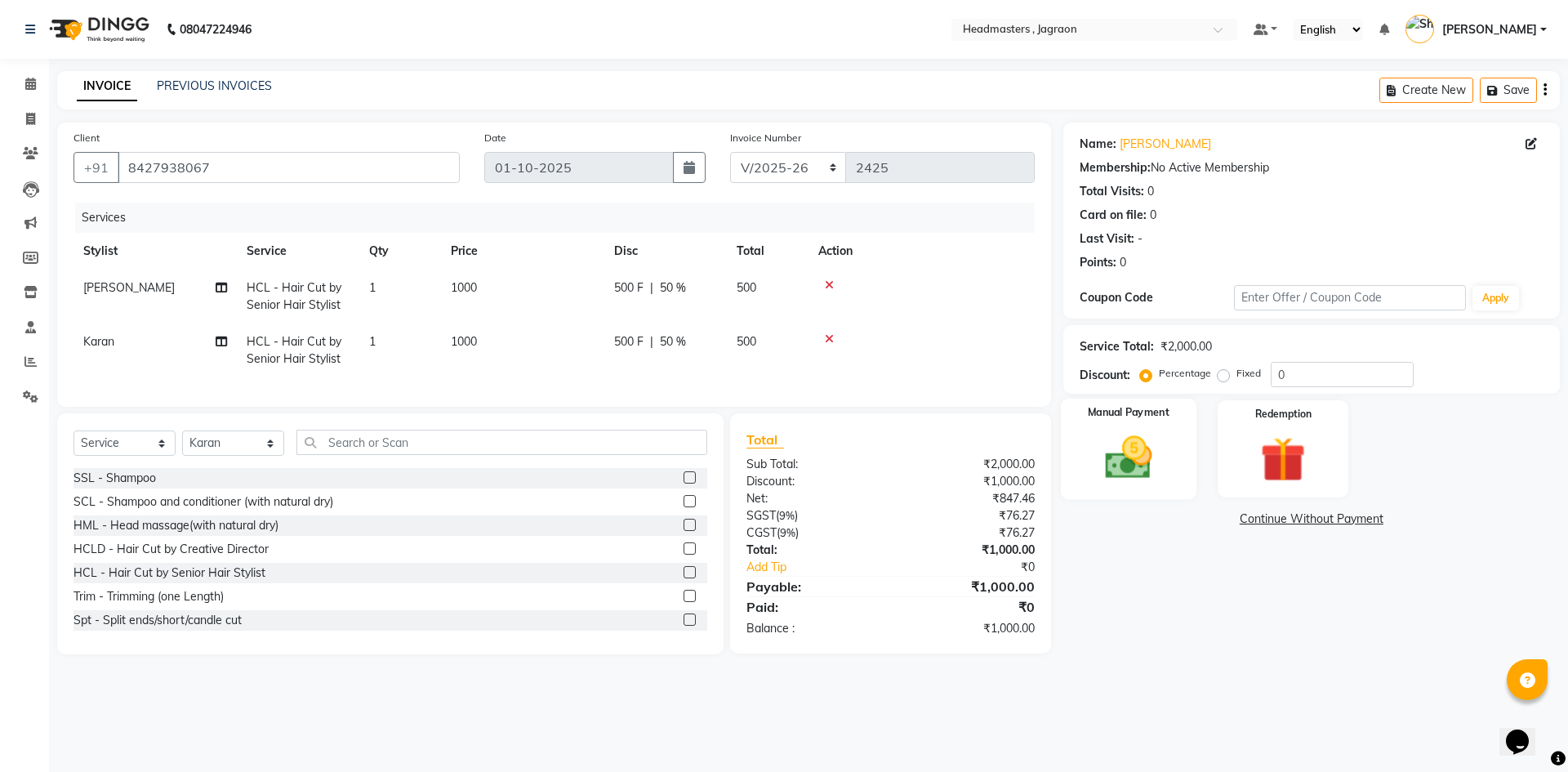
click at [1159, 475] on img at bounding box center [1127, 457] width 76 height 54
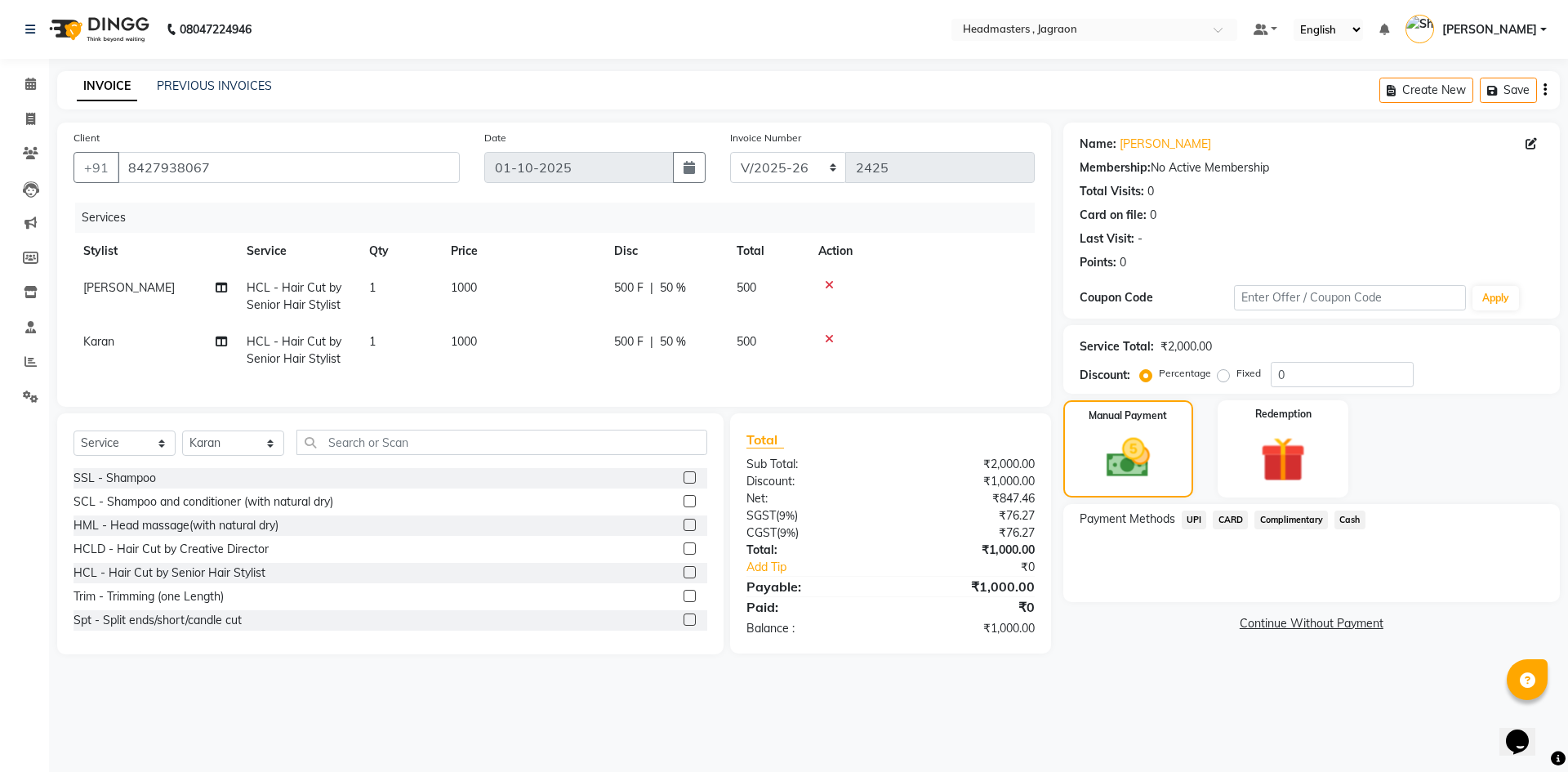
drag, startPoint x: 1197, startPoint y: 516, endPoint x: 1203, endPoint y: 538, distance: 22.8
click at [1195, 516] on span "UPI" at bounding box center [1194, 520] width 25 height 19
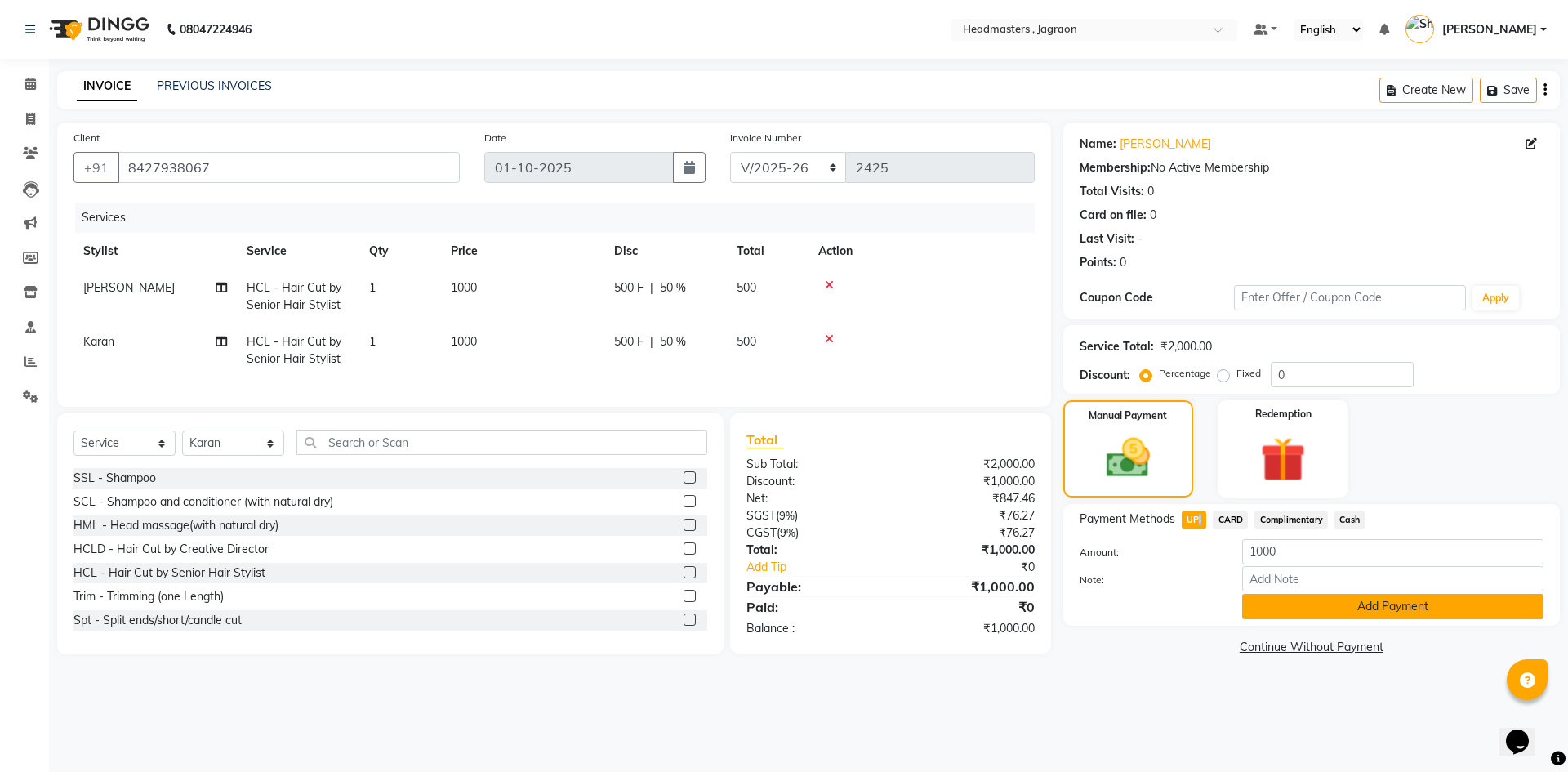
click at [1303, 612] on button "Add Payment" at bounding box center [1392, 606] width 301 height 25
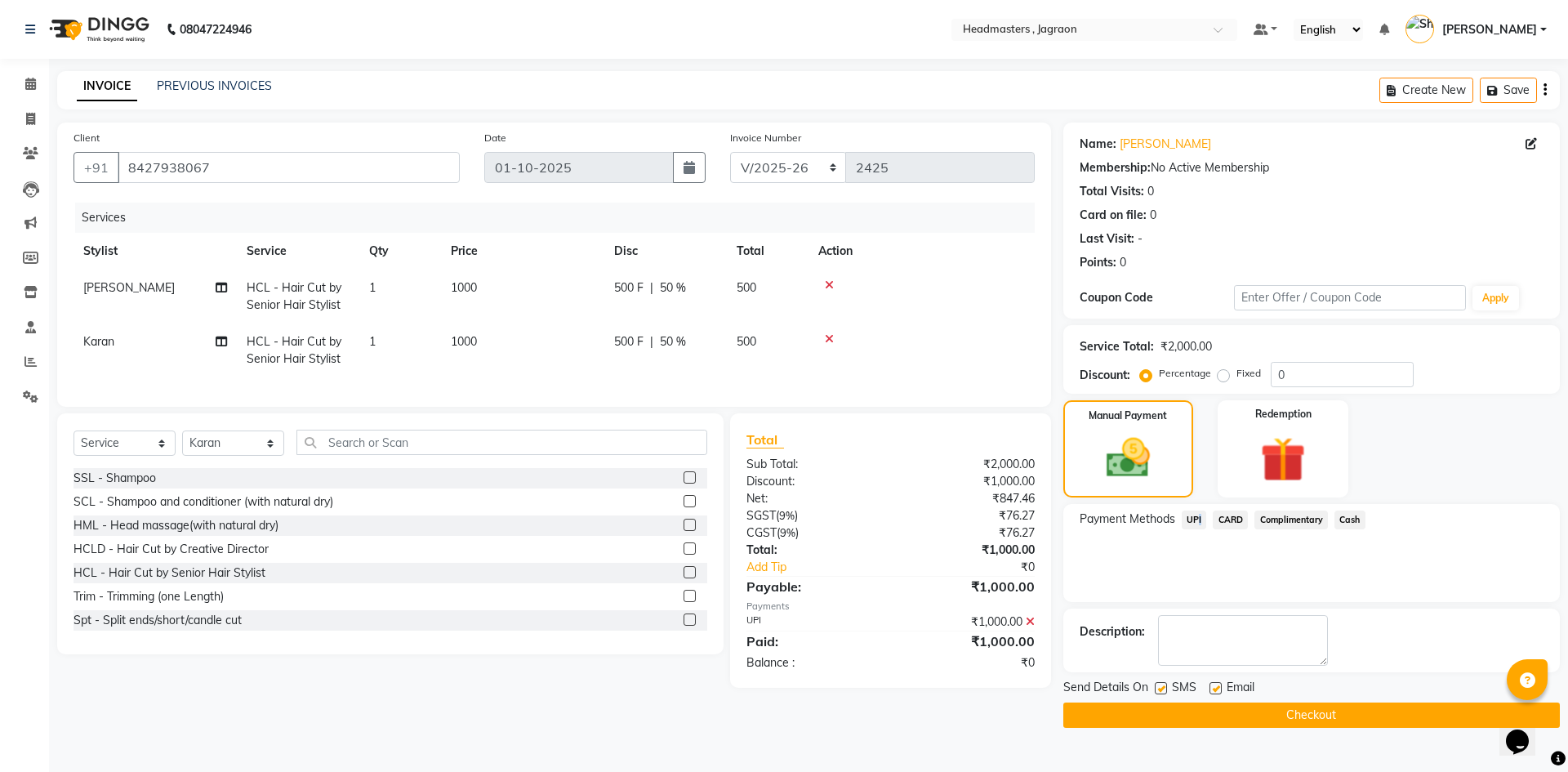
drag, startPoint x: 1212, startPoint y: 721, endPoint x: 1197, endPoint y: 714, distance: 16.6
click at [1211, 721] on button "Checkout" at bounding box center [1311, 715] width 497 height 25
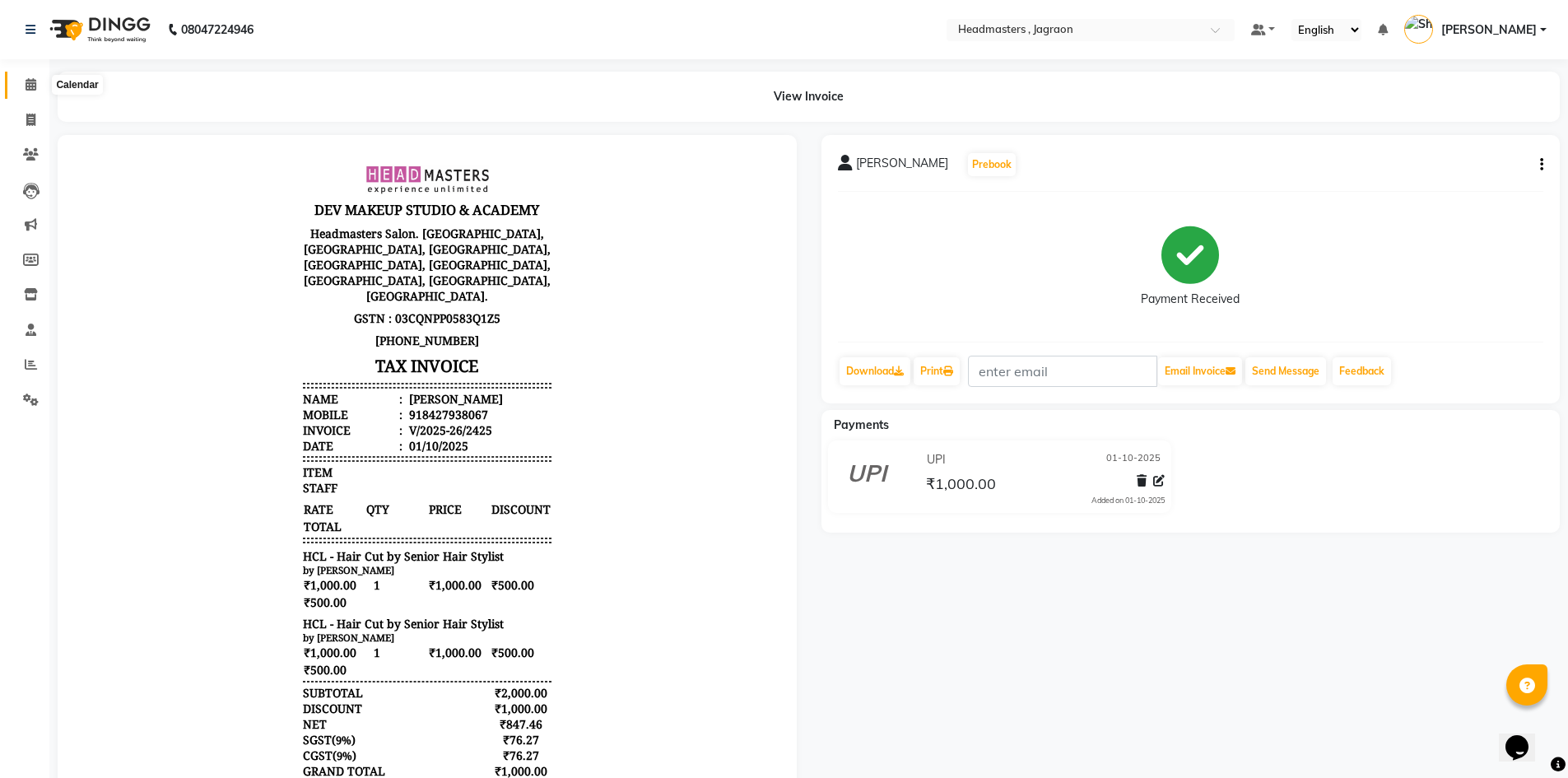
drag, startPoint x: 27, startPoint y: 86, endPoint x: 44, endPoint y: 98, distance: 20.8
click at [27, 86] on icon at bounding box center [31, 84] width 11 height 12
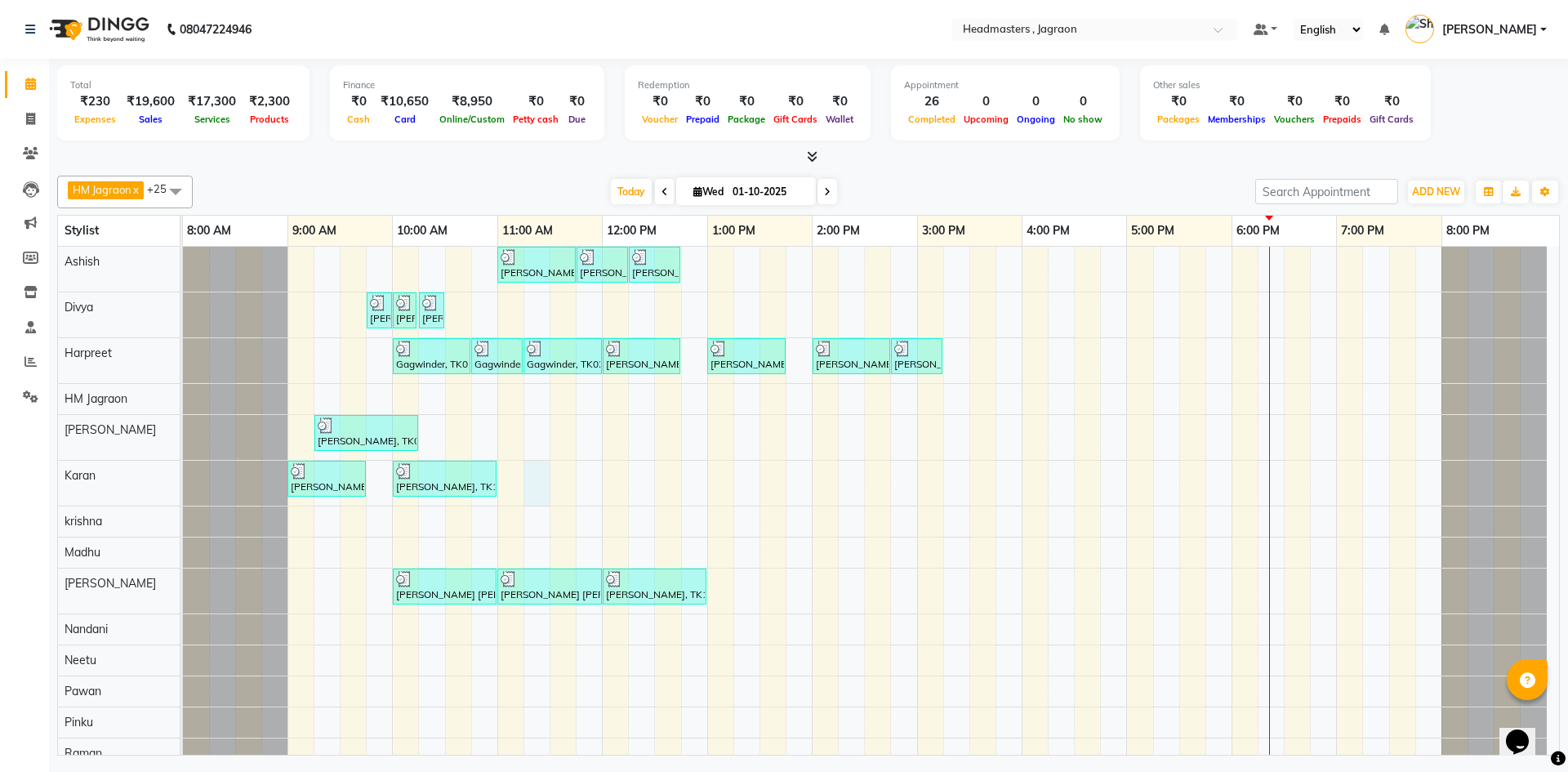
click at [525, 485] on div "[PERSON_NAME], TK08, 11:00 AM-11:45 AM, HCGD - Hair Cut by Creative Director [P…" at bounding box center [870, 693] width 1376 height 892
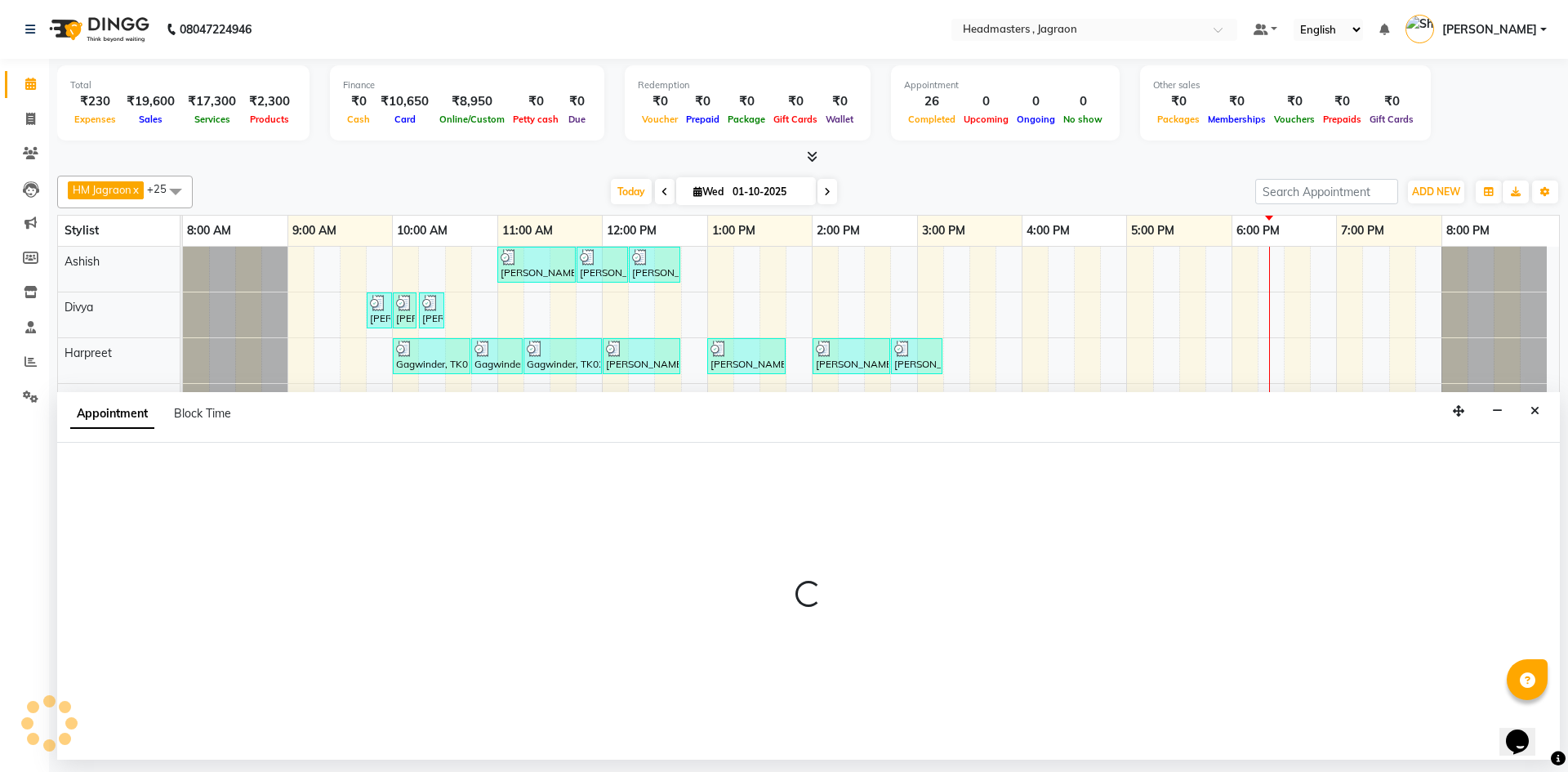
select select "79851"
select select "675"
select select "tentative"
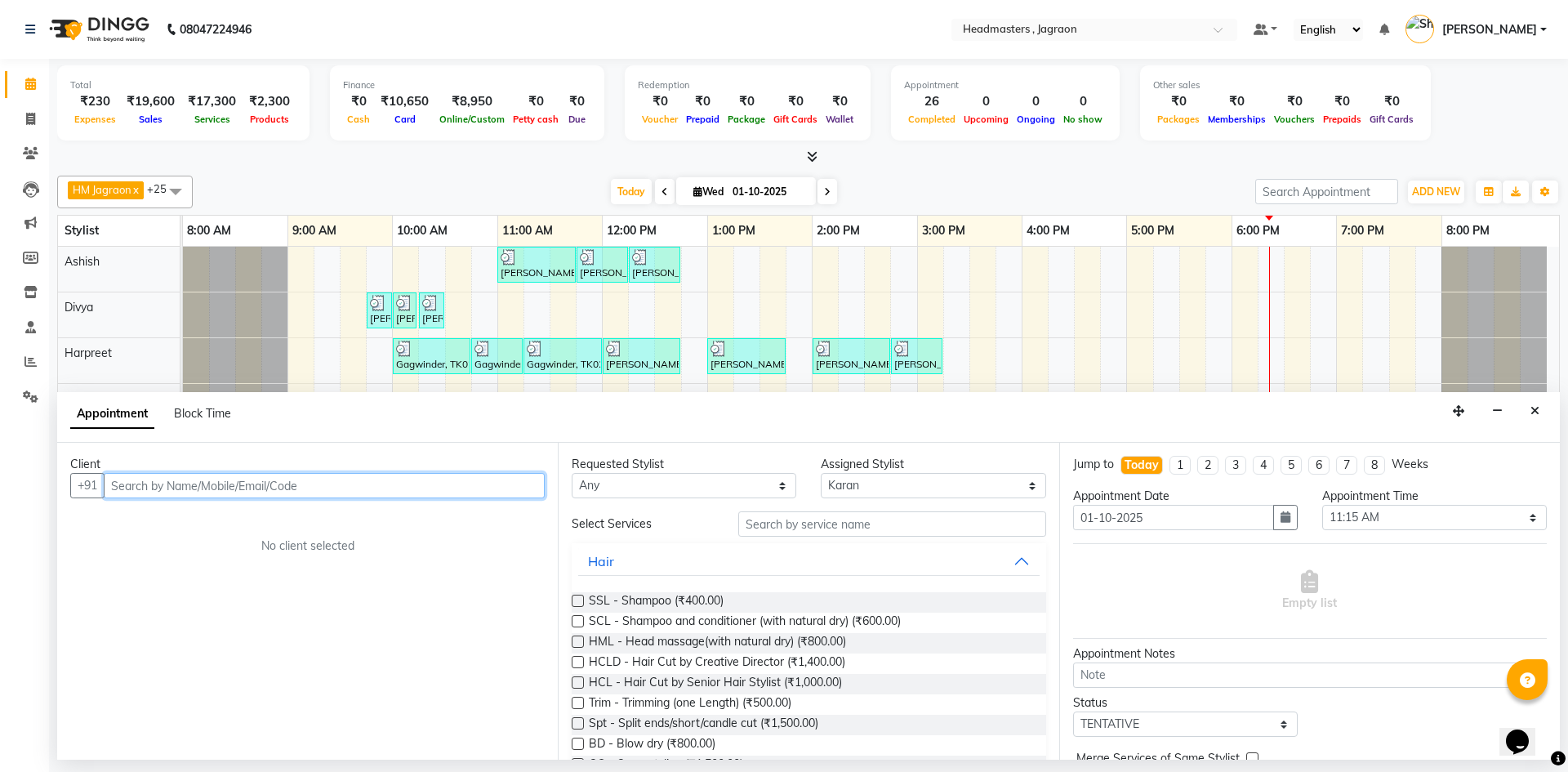
click at [266, 493] on input "text" at bounding box center [323, 486] width 441 height 25
type input "6284436495"
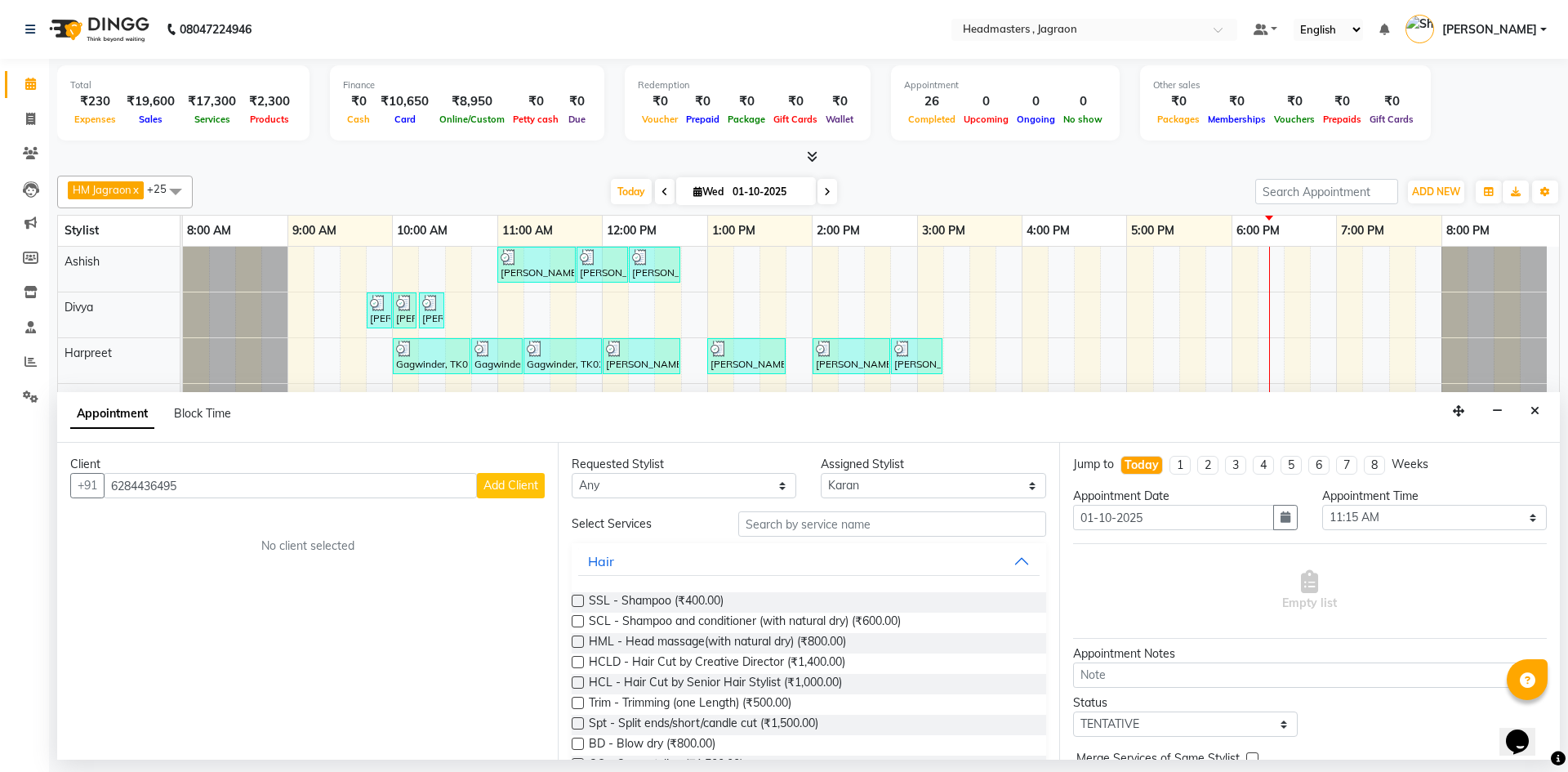
click at [509, 482] on span "Add Client" at bounding box center [510, 485] width 54 height 14
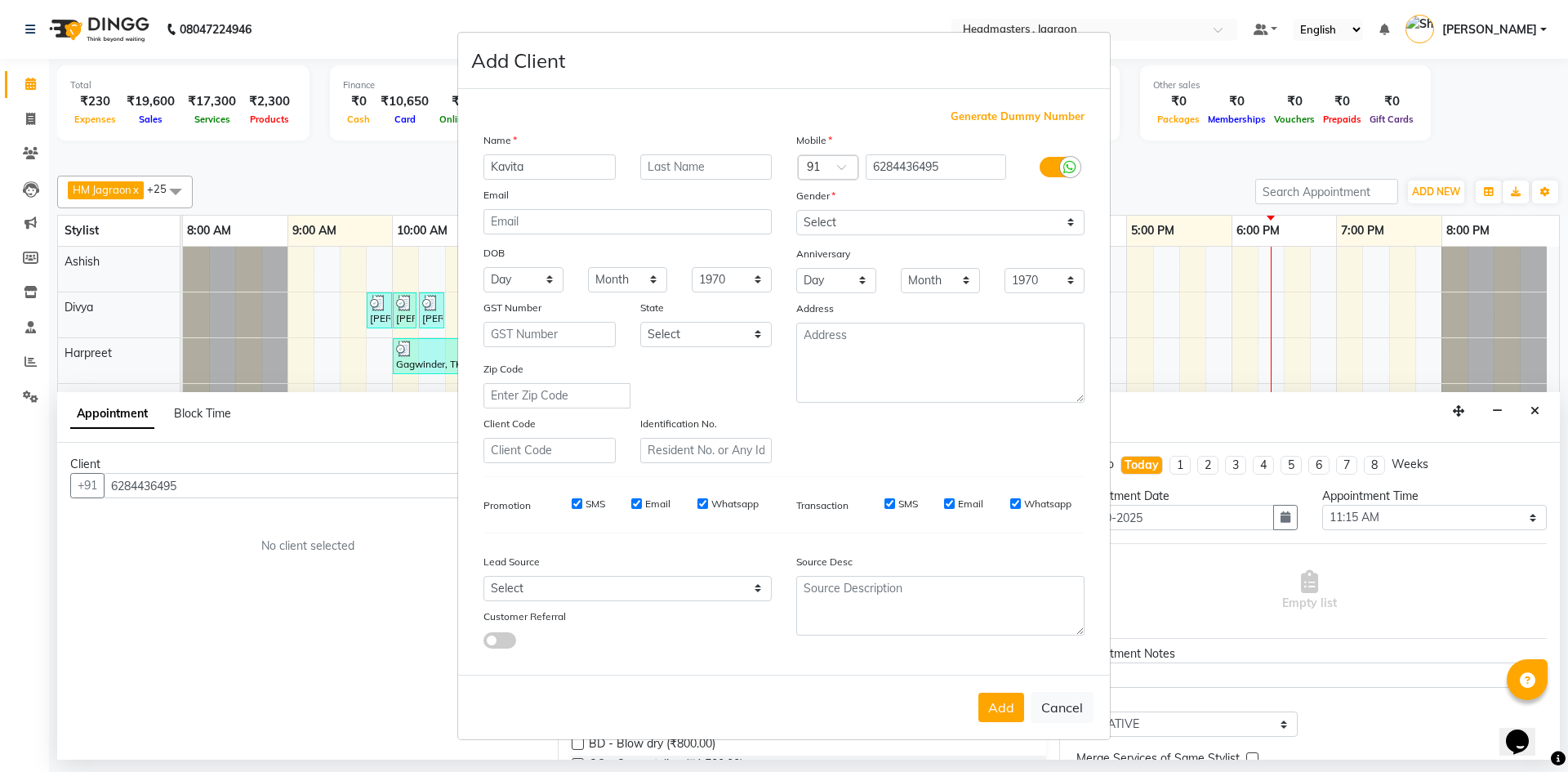
type input "Kavita"
click at [877, 218] on select "Select [DEMOGRAPHIC_DATA] [DEMOGRAPHIC_DATA] Other Prefer Not To Say" at bounding box center [941, 223] width 289 height 25
select select "[DEMOGRAPHIC_DATA]"
click at [796, 210] on select "Select [DEMOGRAPHIC_DATA] [DEMOGRAPHIC_DATA] Other Prefer Not To Say" at bounding box center [941, 223] width 289 height 25
click at [998, 700] on button "Add" at bounding box center [1001, 707] width 46 height 30
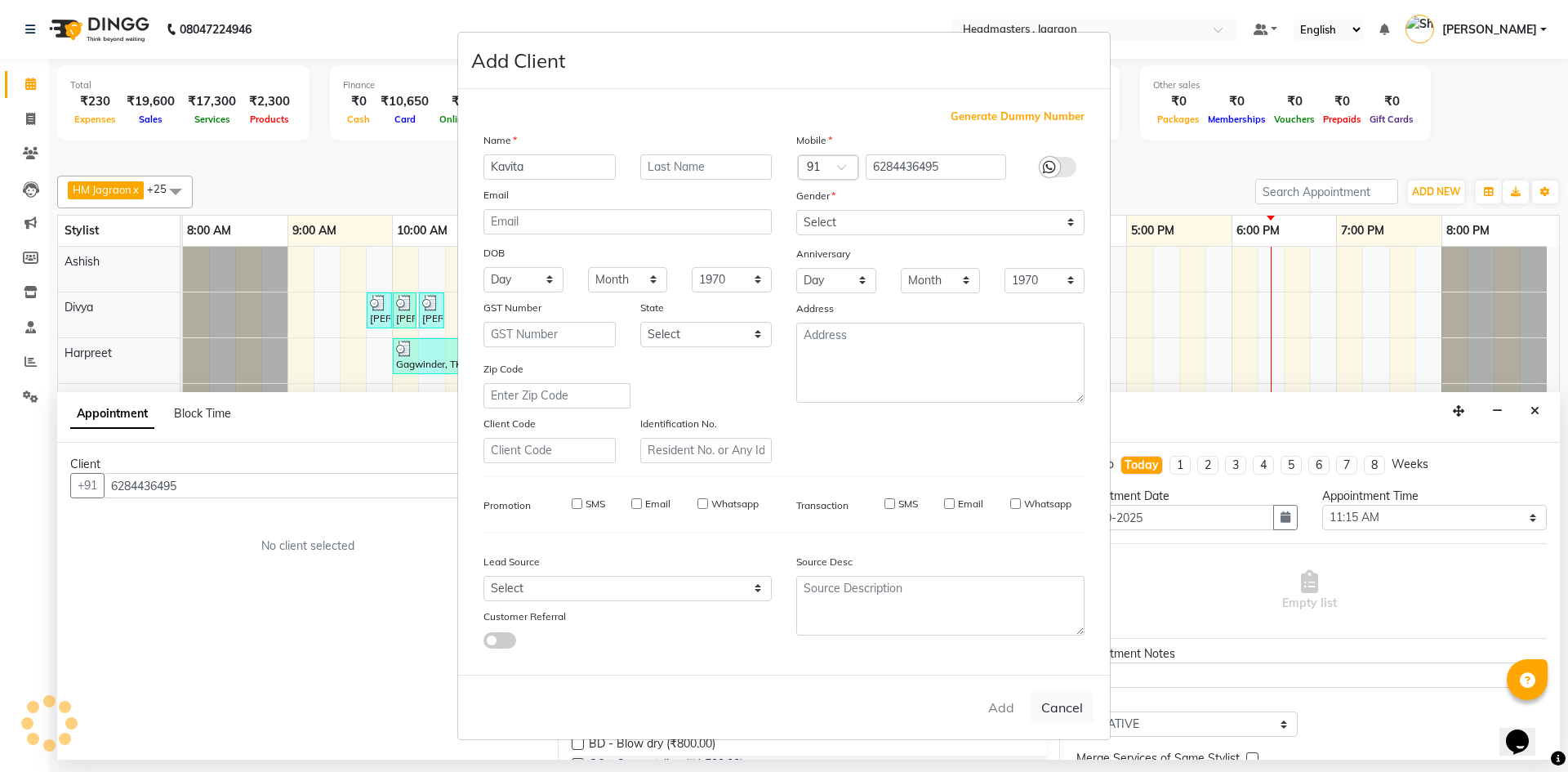
select select
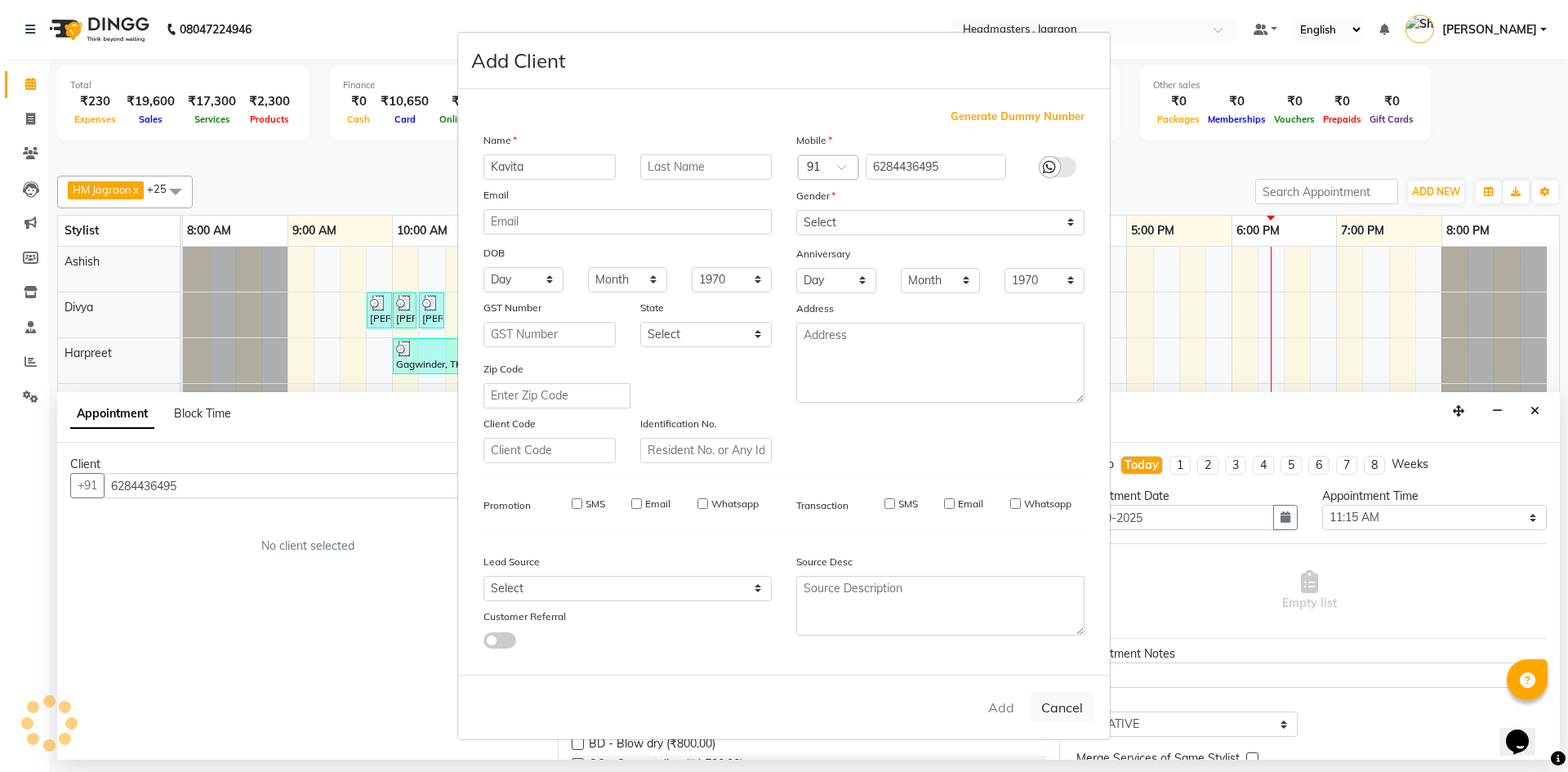
select select
checkbox input "false"
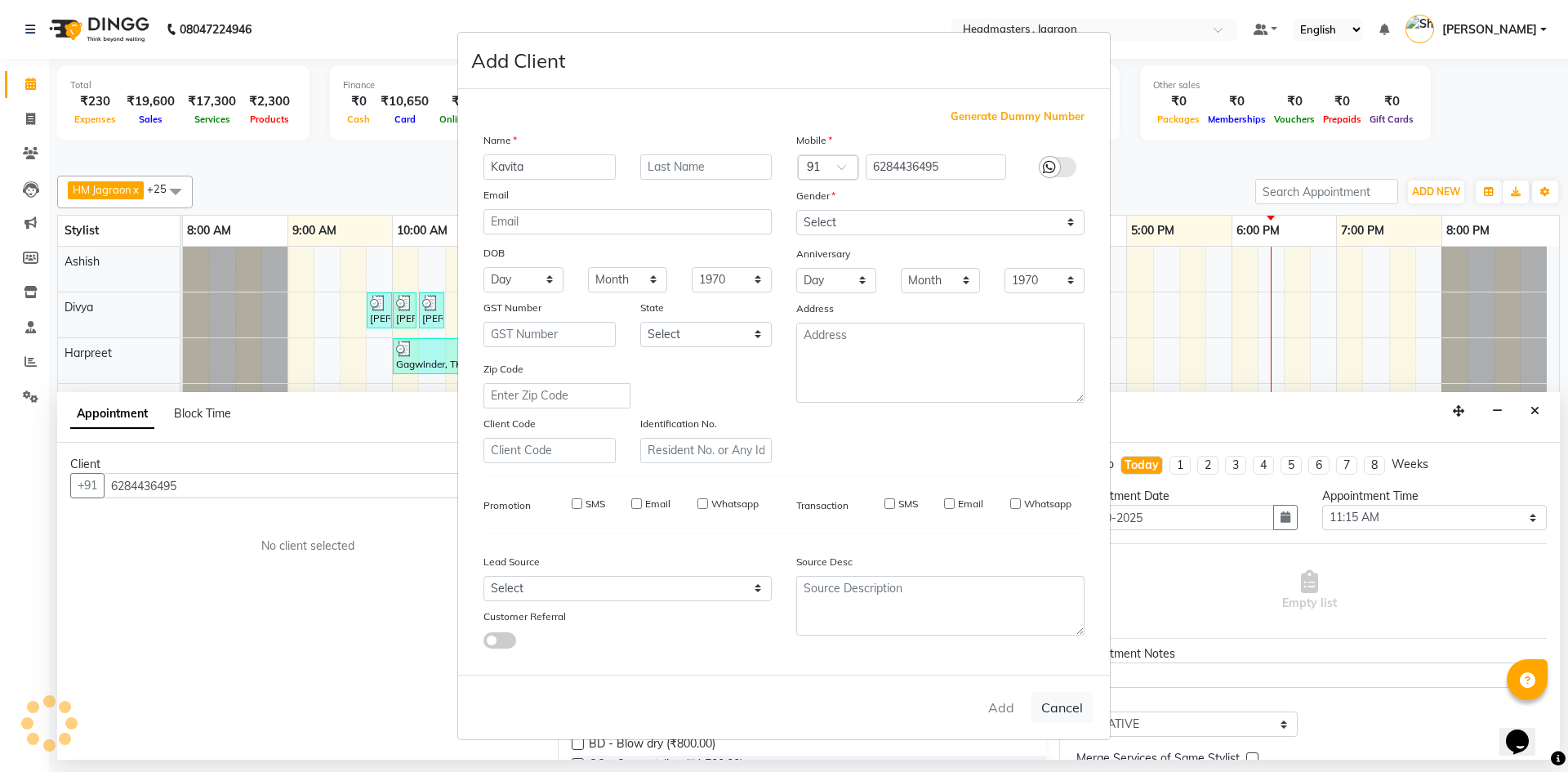
checkbox input "false"
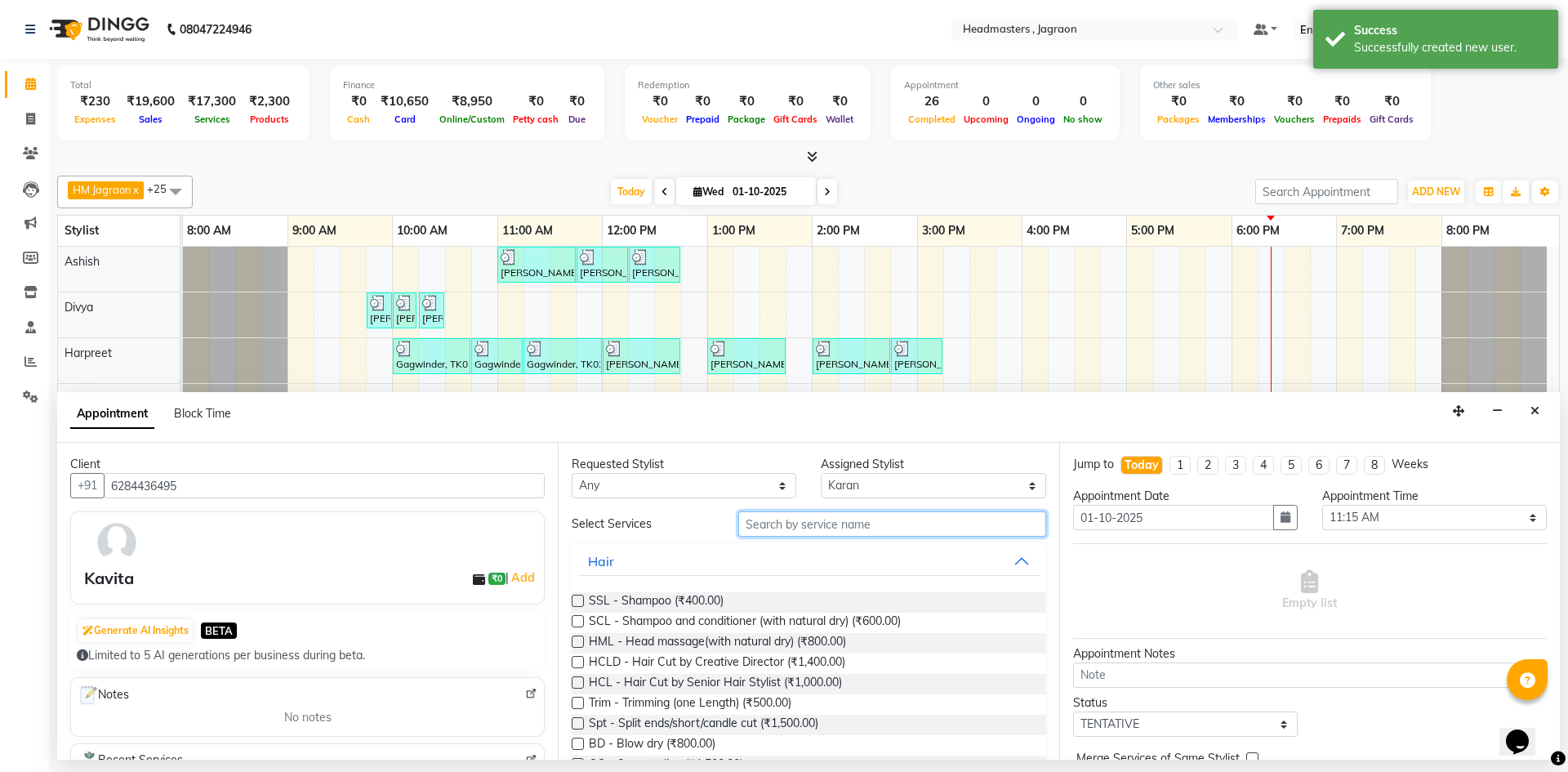
click at [789, 531] on input "text" at bounding box center [892, 524] width 308 height 25
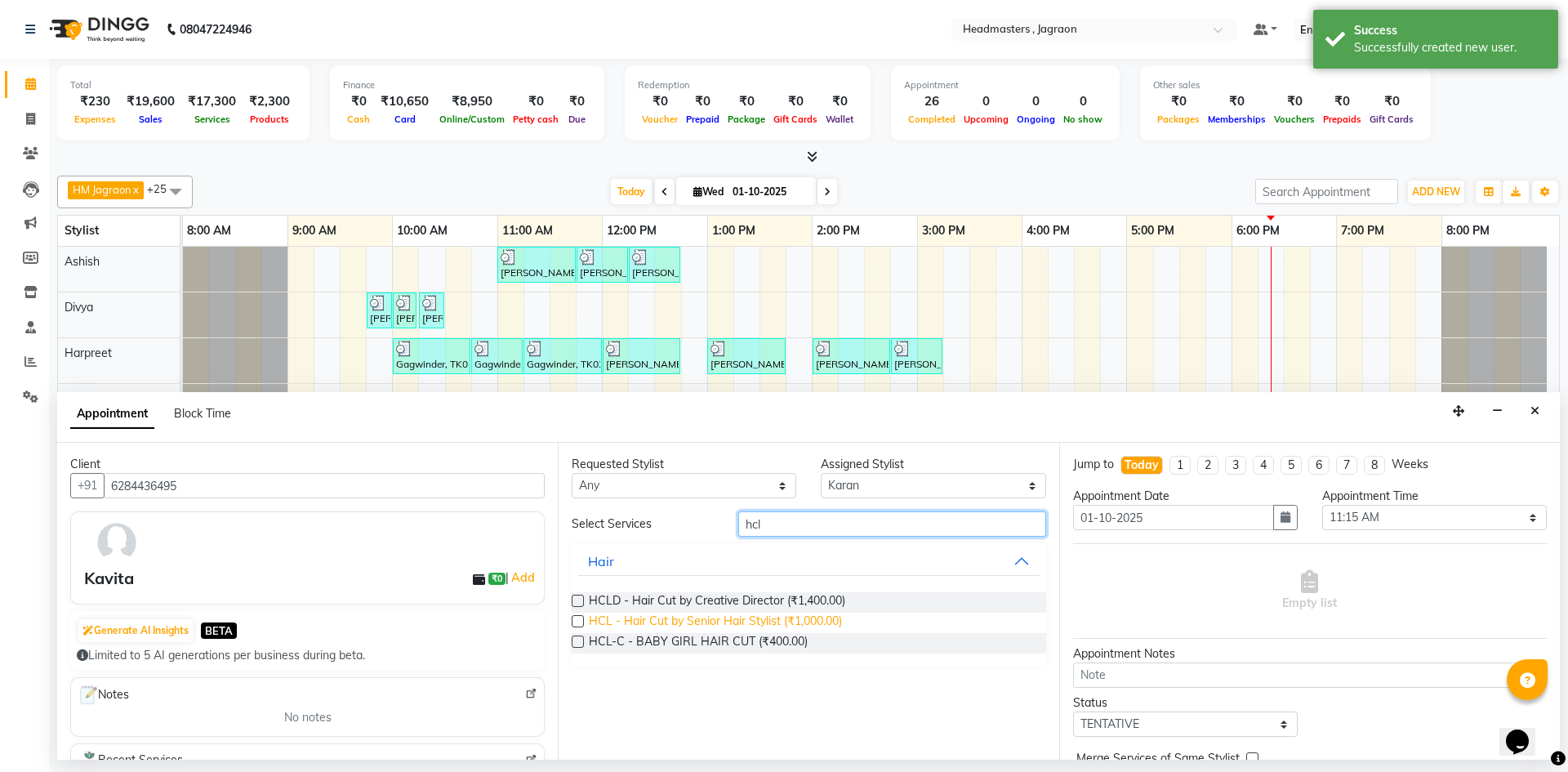
type input "hcl"
click at [799, 622] on span "HCL - Hair Cut by Senior Hair Stylist (₹1,000.00)" at bounding box center [716, 623] width 253 height 20
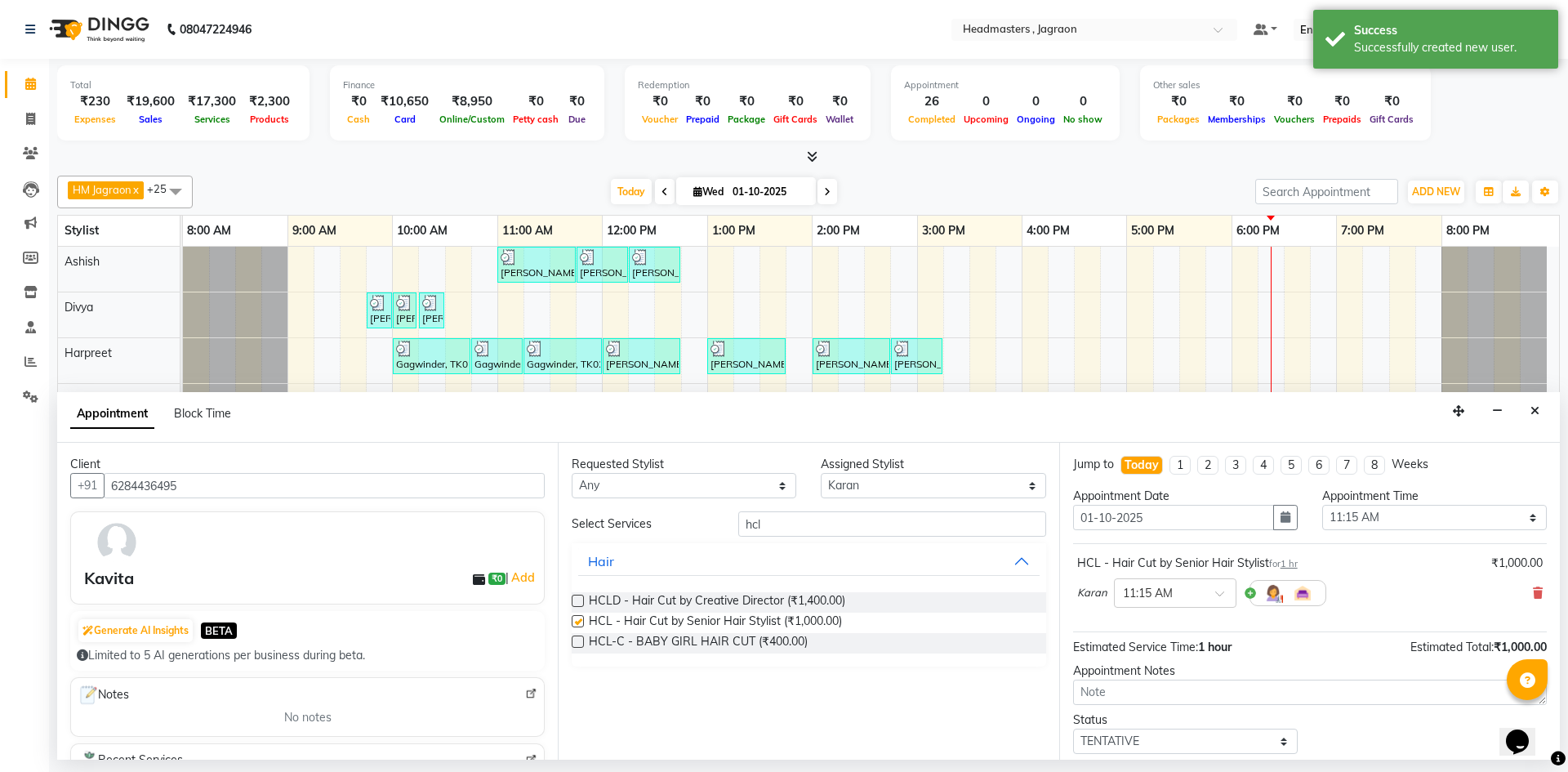
checkbox input "false"
click at [900, 493] on select "Select [PERSON_NAME] Divya [PERSON_NAME] [PERSON_NAME] Jagraon [PERSON_NAME] [P…" at bounding box center [933, 486] width 225 height 25
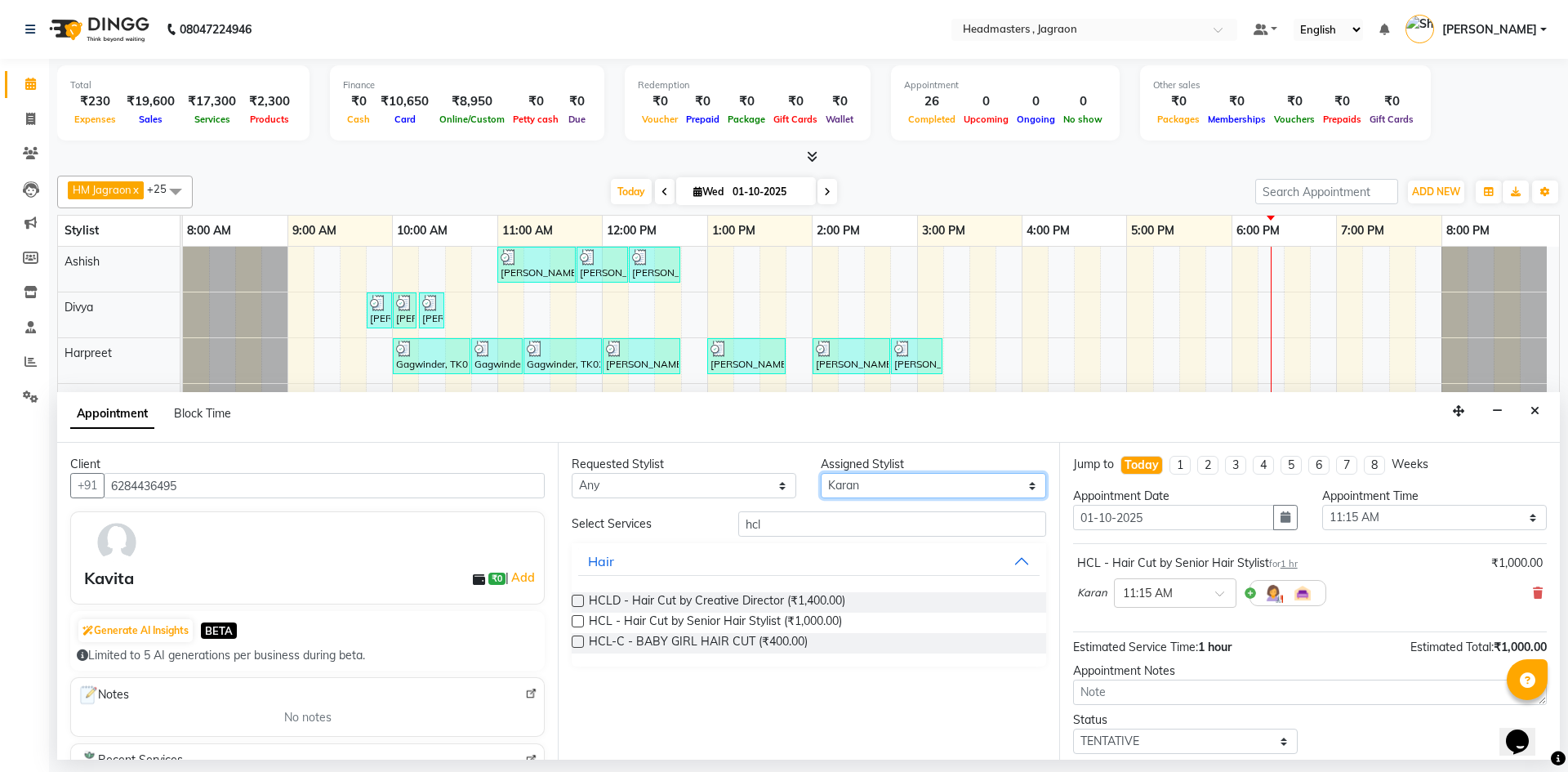
select select "54705"
click at [821, 473] on select "Select [PERSON_NAME] Divya [PERSON_NAME] [PERSON_NAME] Jagraon [PERSON_NAME] [P…" at bounding box center [933, 486] width 225 height 25
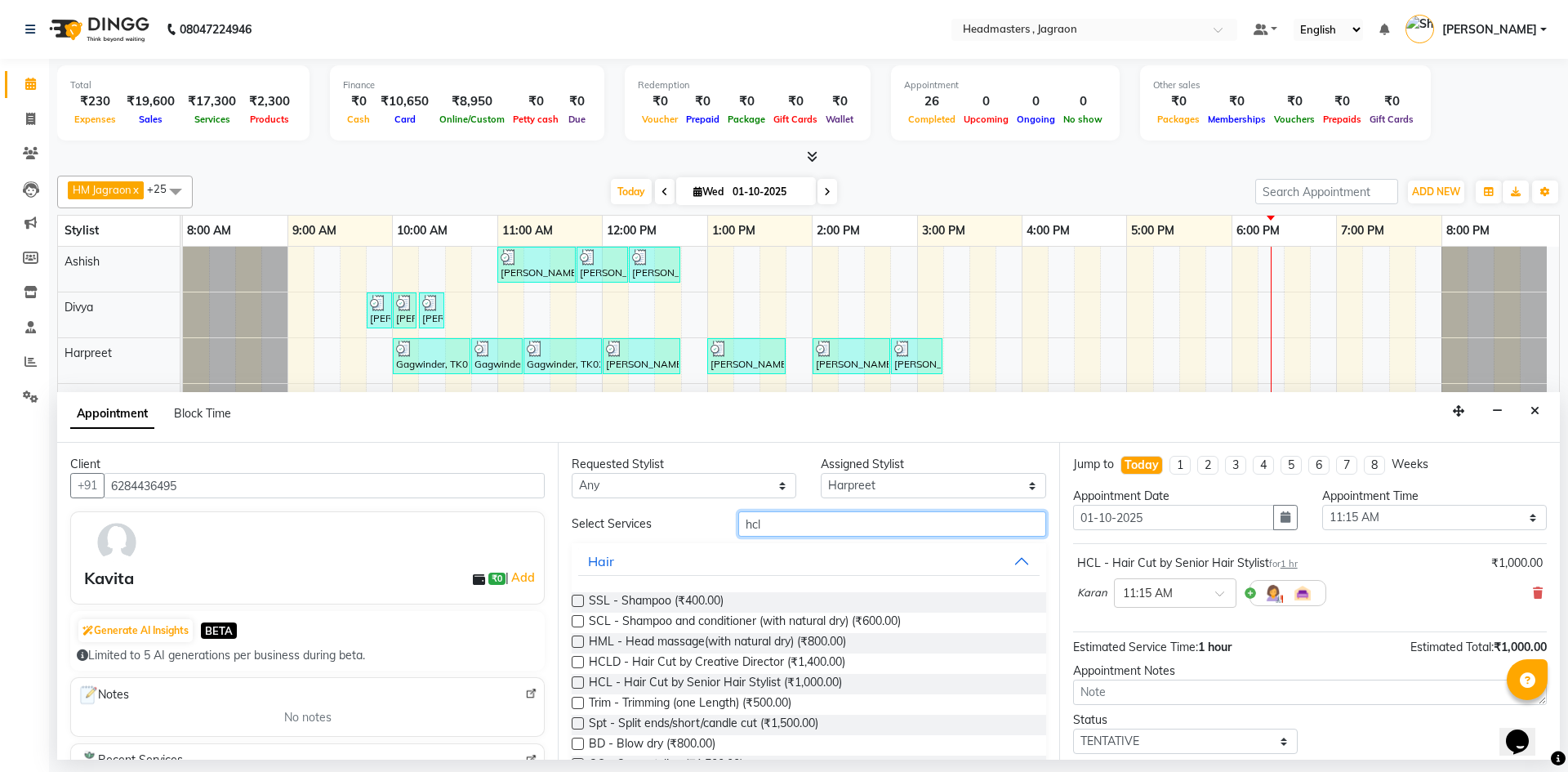
click at [805, 527] on input "hcl" at bounding box center [892, 524] width 308 height 25
type input "h"
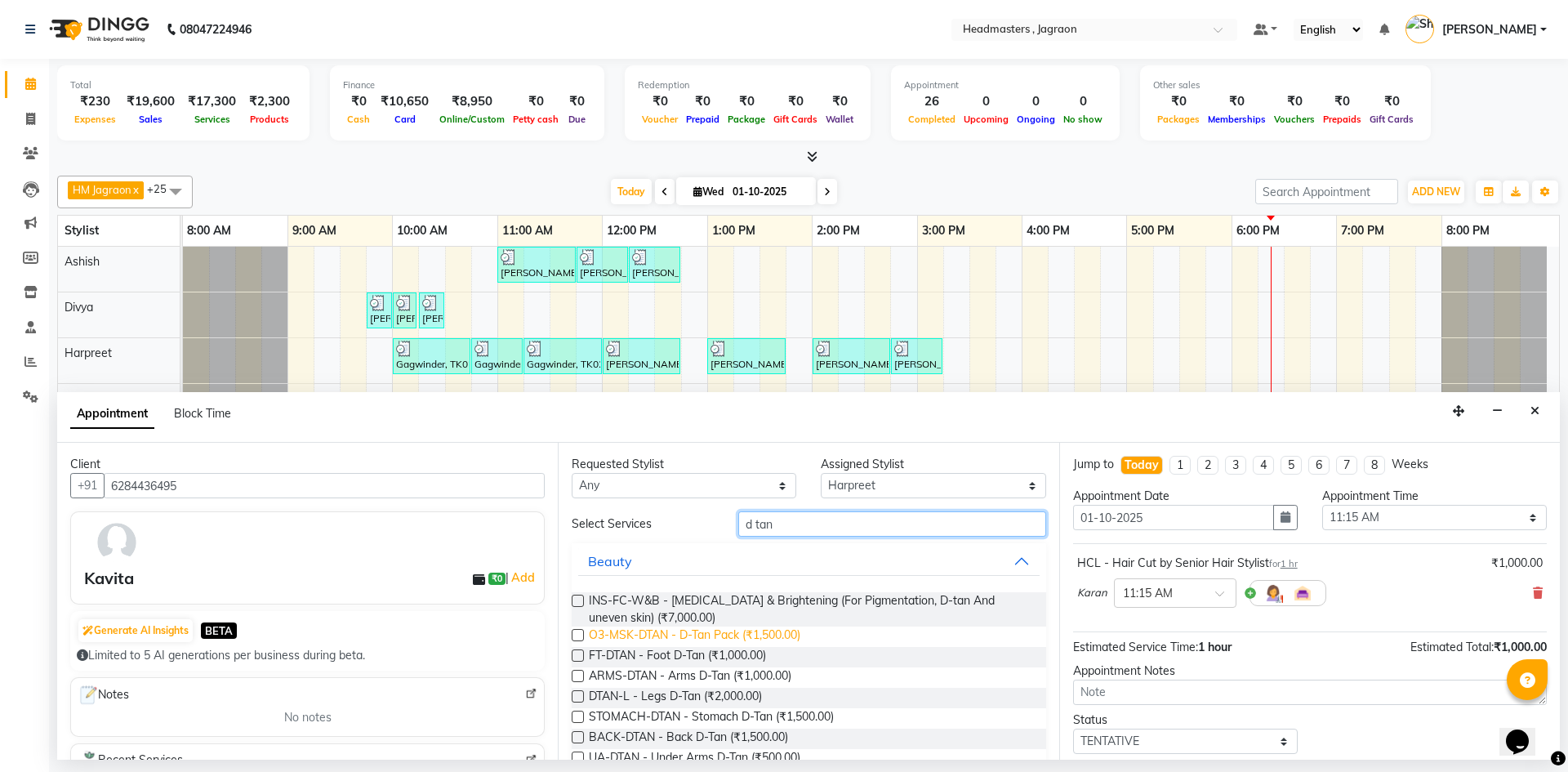
type input "d tan"
click at [750, 634] on span "O3-MSK-DTAN - D-Tan Pack (₹1,500.00)" at bounding box center [694, 637] width 211 height 20
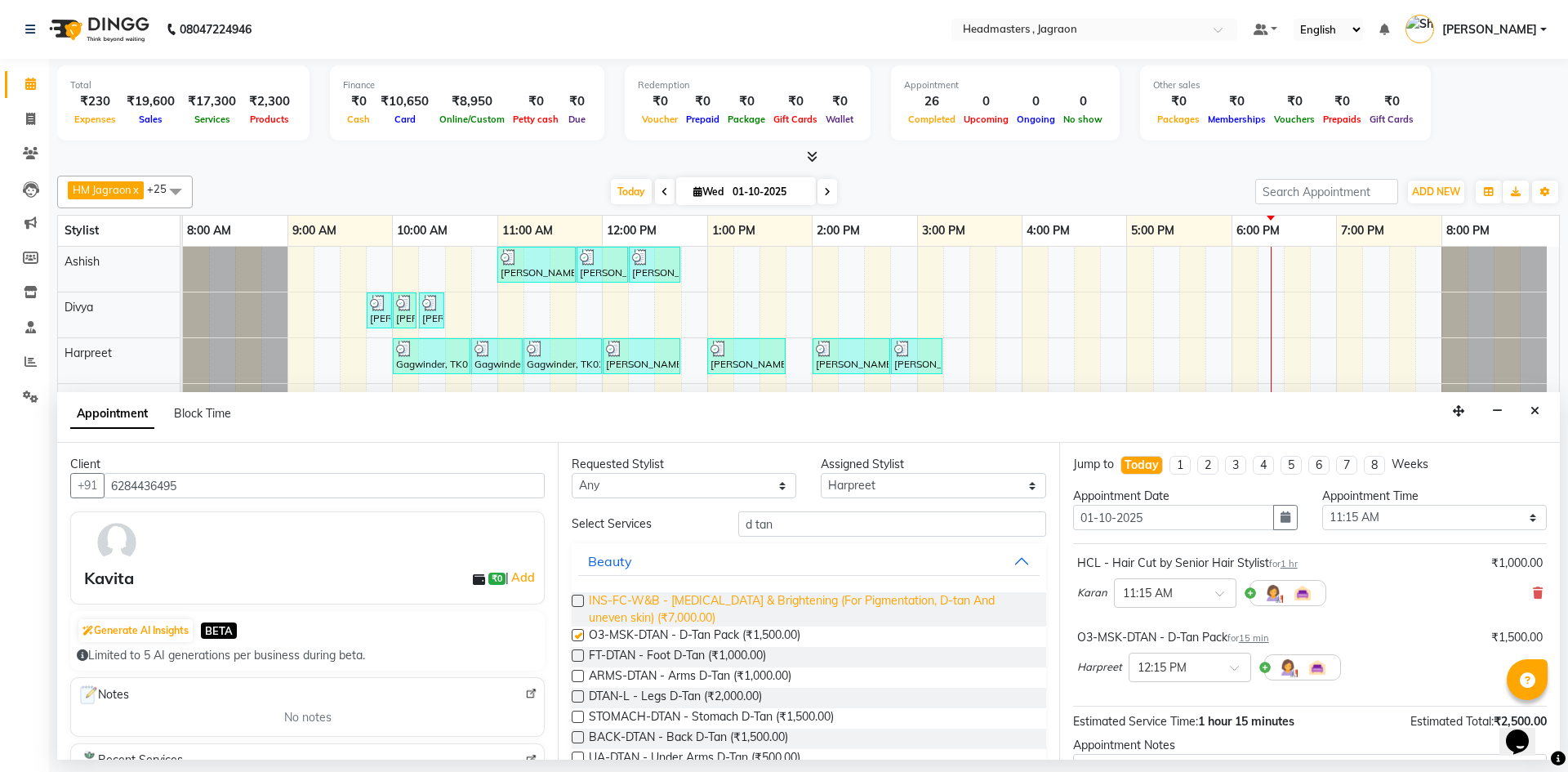
checkbox input "false"
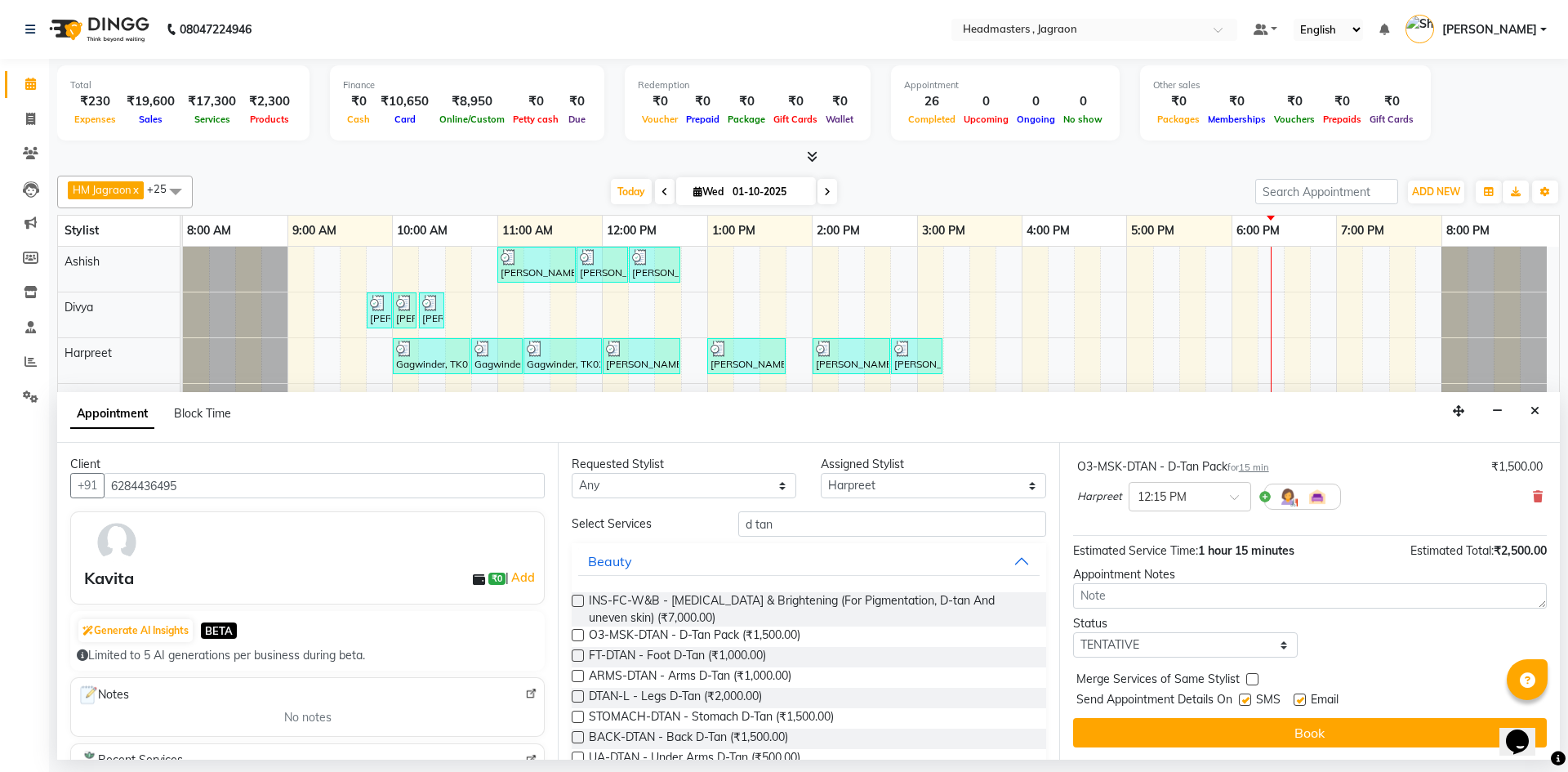
scroll to position [172, 0]
click at [1234, 504] on span at bounding box center [1240, 501] width 20 height 17
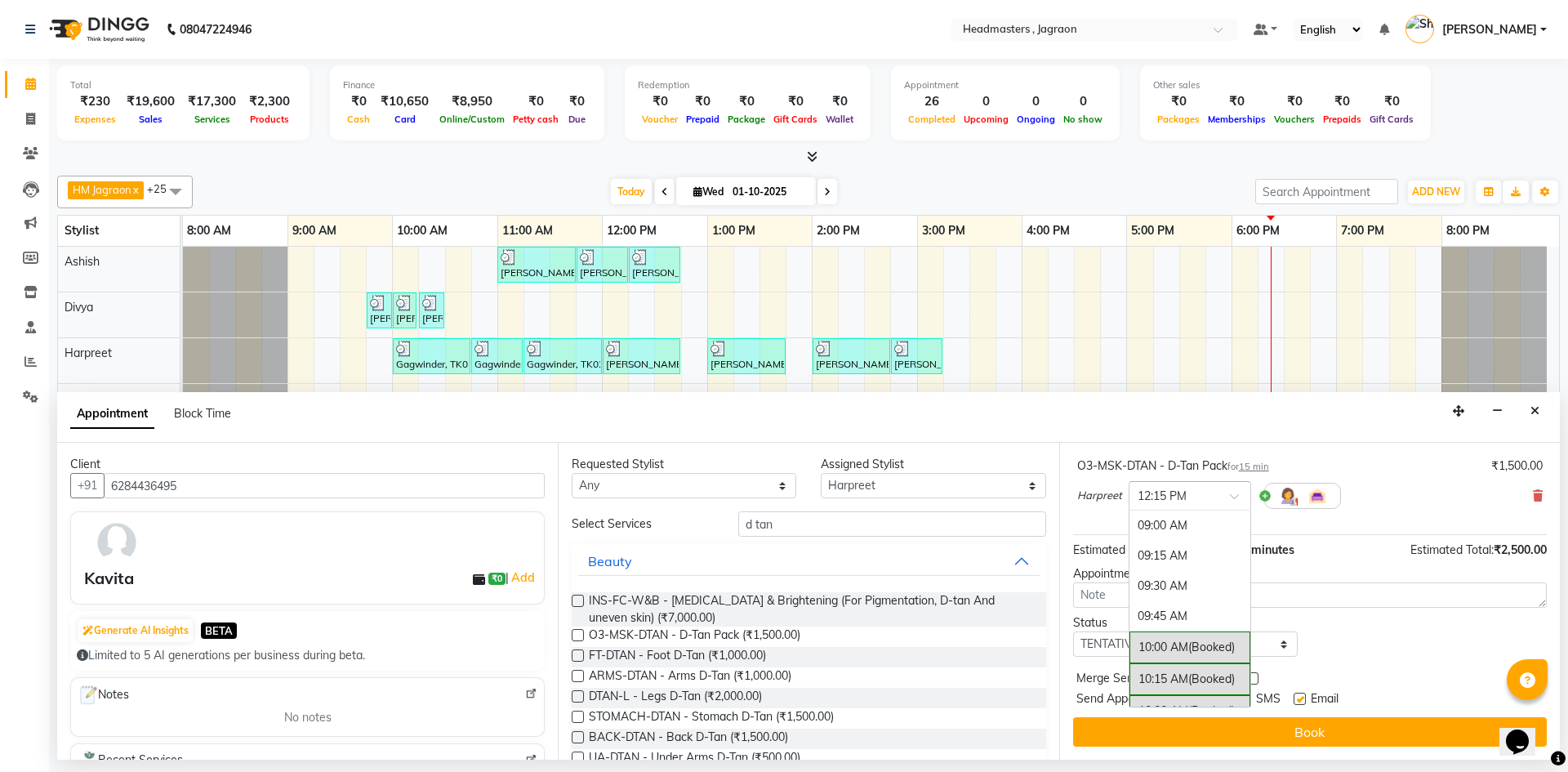
scroll to position [408, 0]
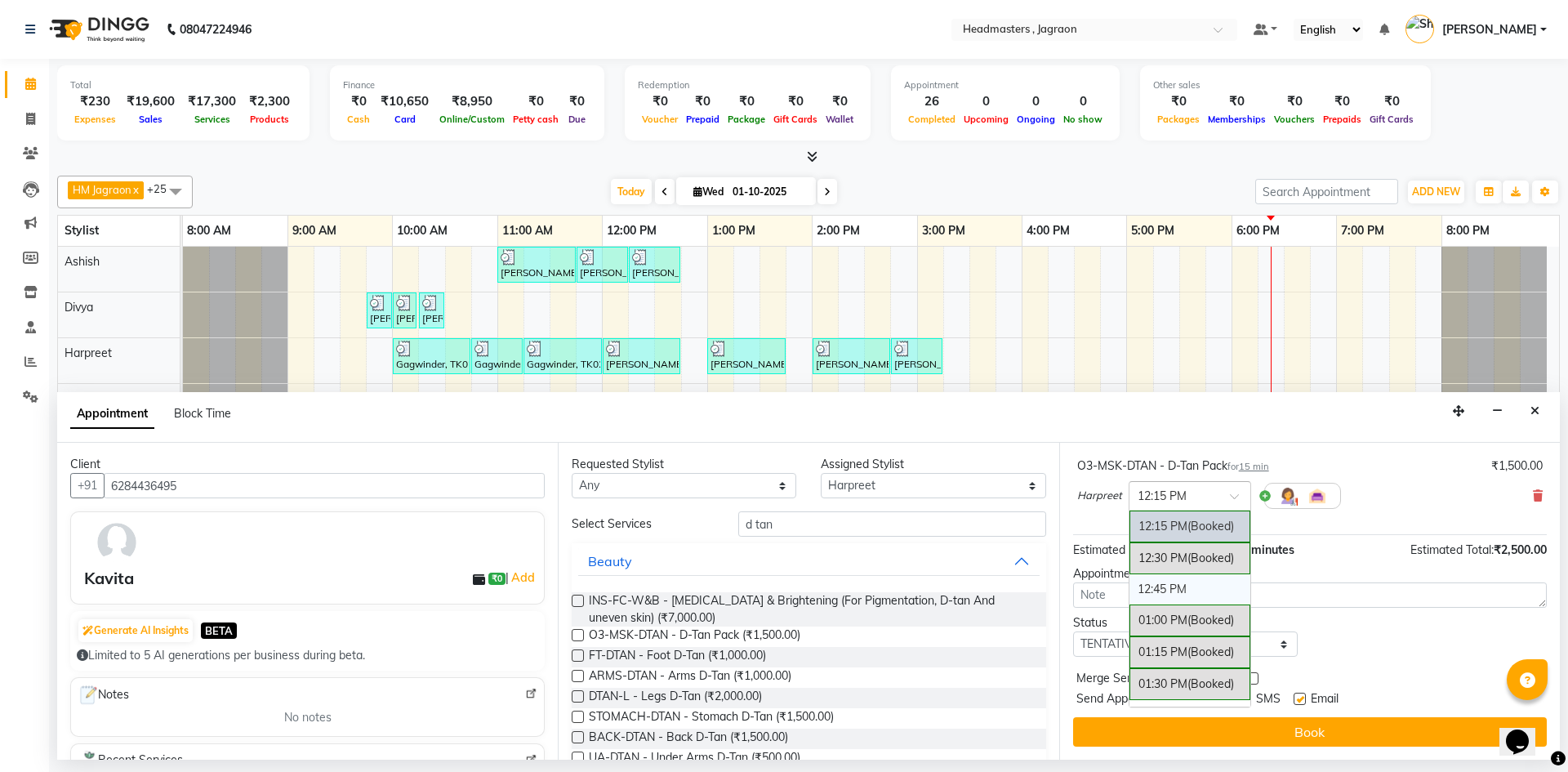
click at [1197, 588] on div "12:45 PM" at bounding box center [1189, 589] width 121 height 31
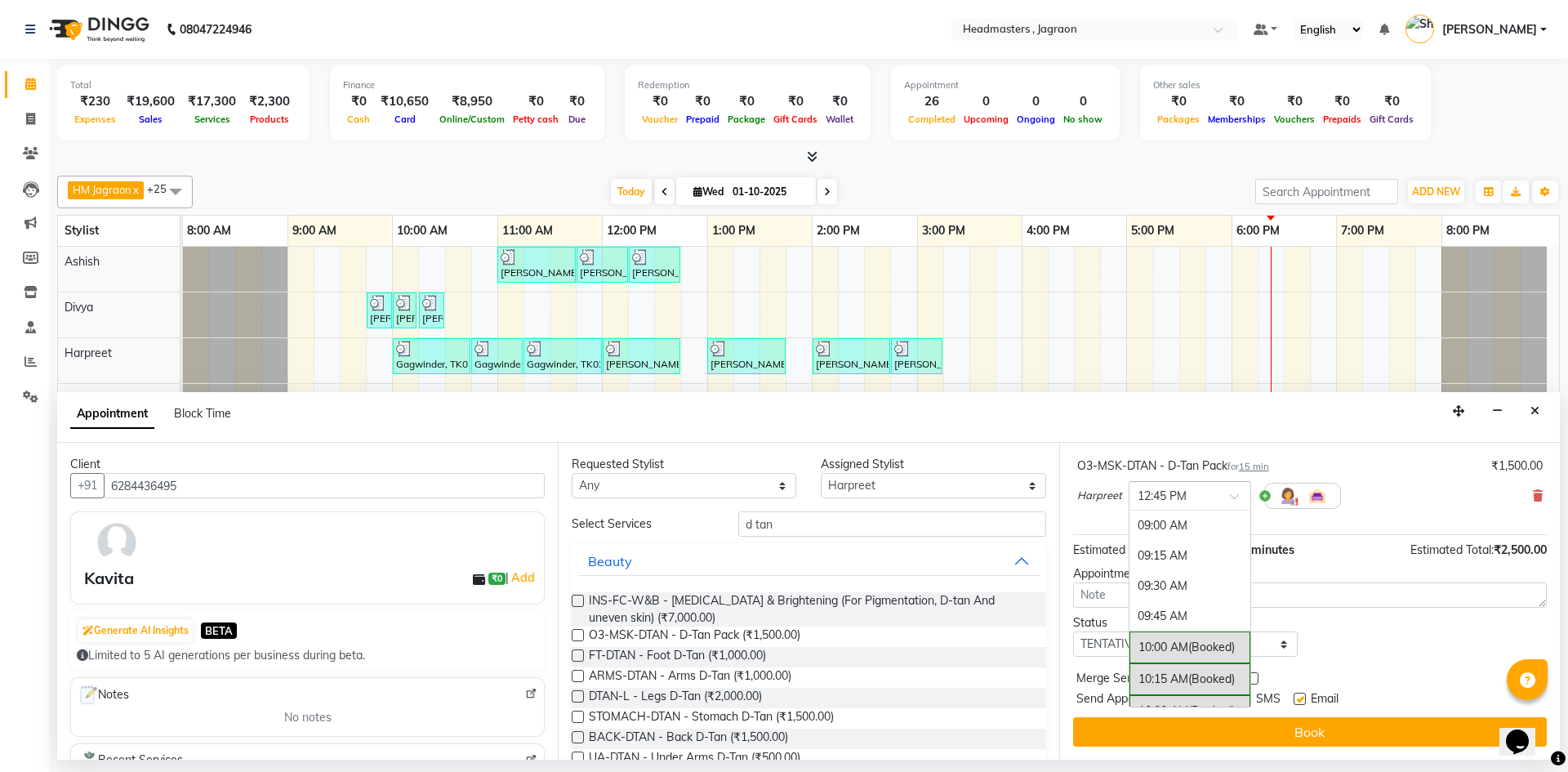
click at [1233, 494] on span at bounding box center [1240, 501] width 20 height 17
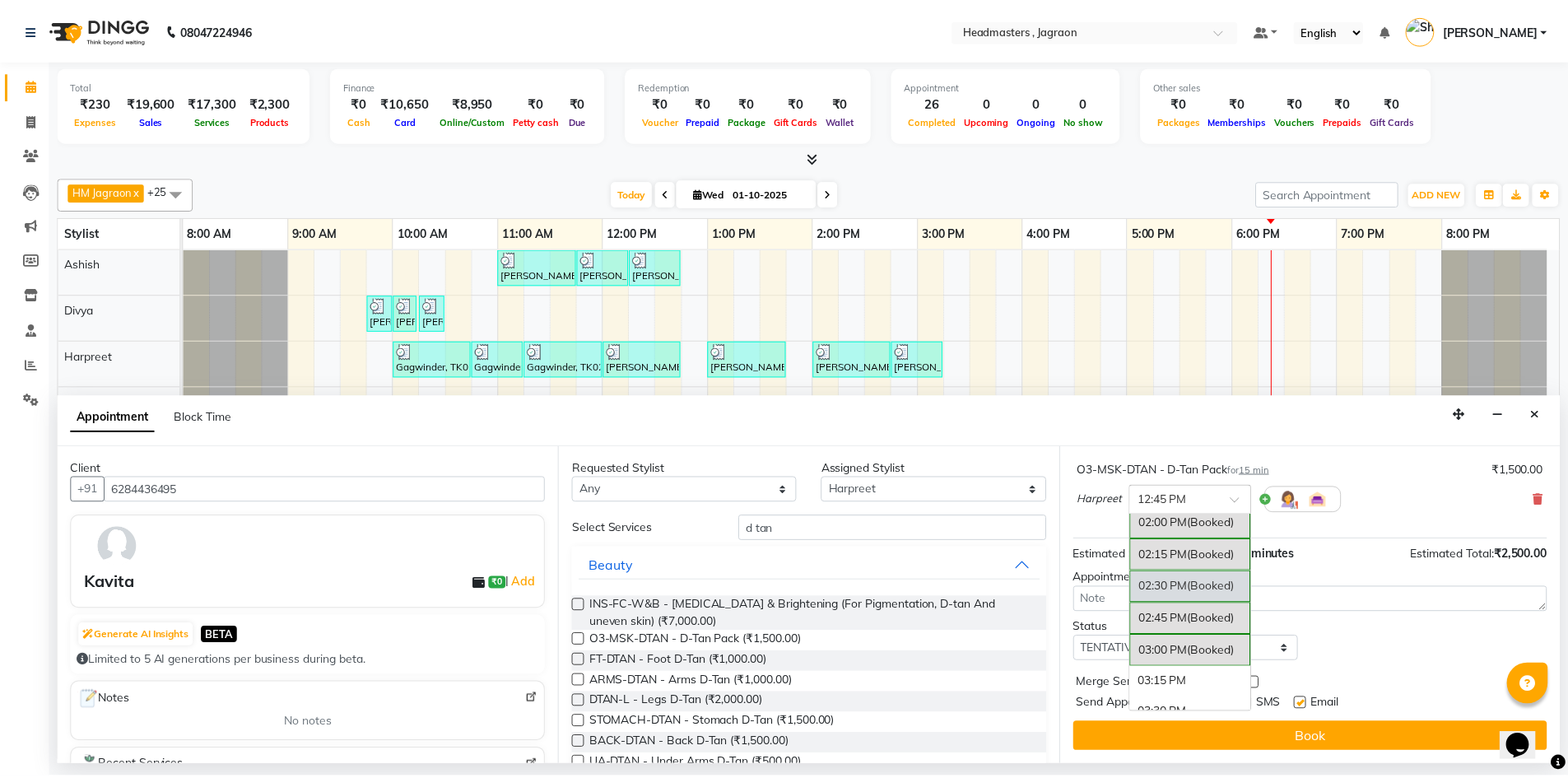
scroll to position [722, 0]
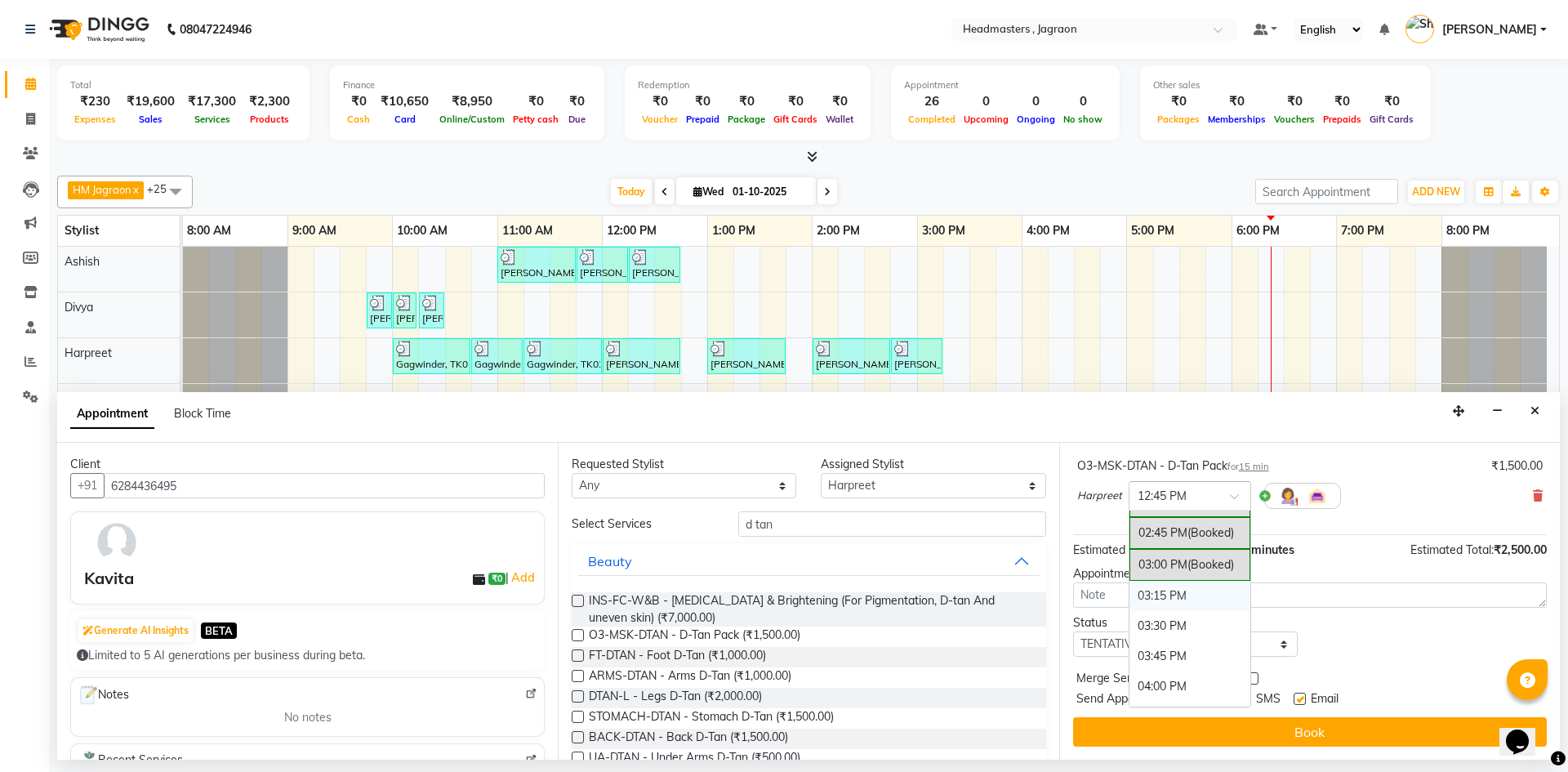
click at [1189, 589] on div "03:15 PM" at bounding box center [1189, 596] width 121 height 31
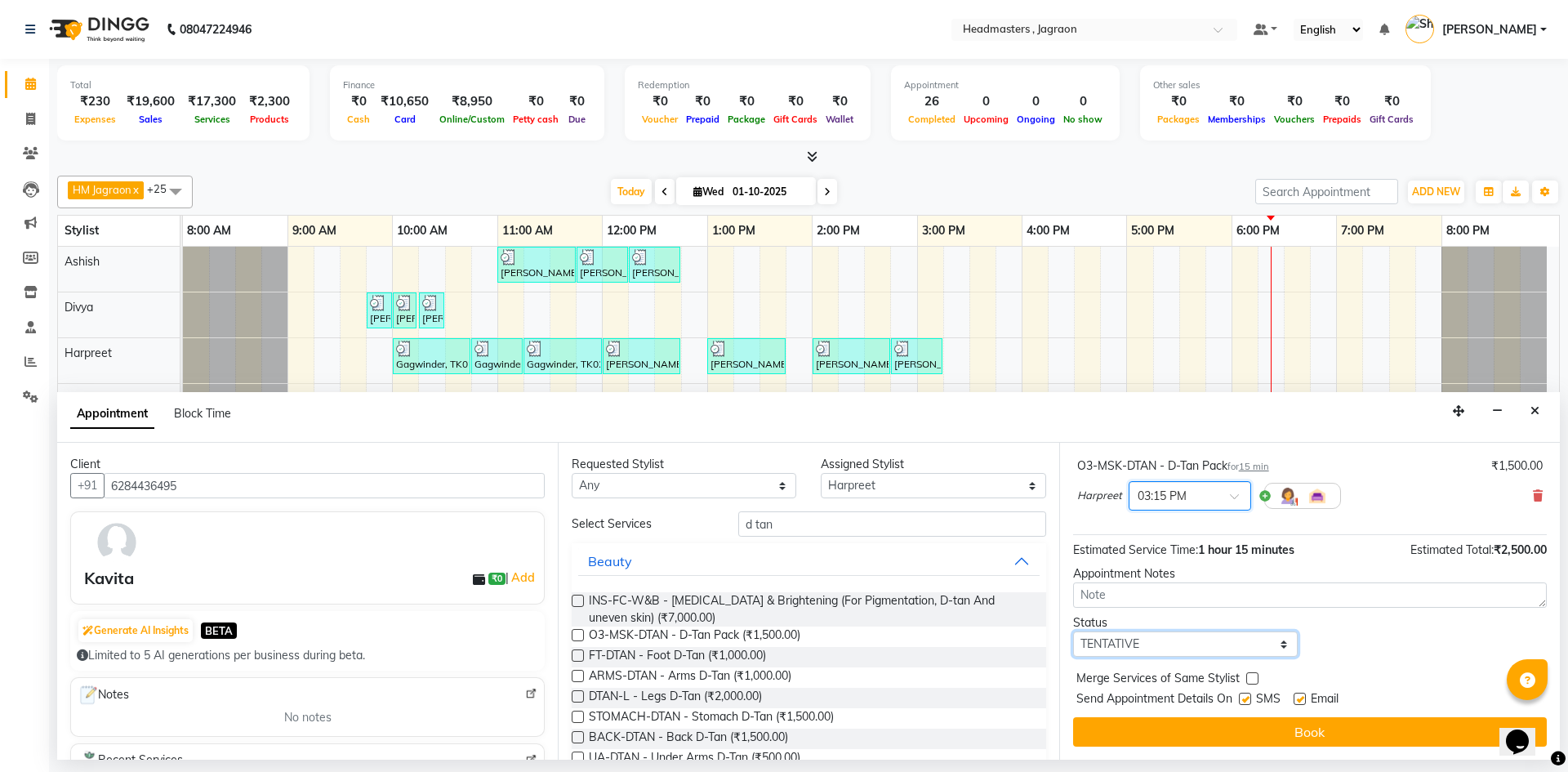
click at [1218, 645] on select "Select TENTATIVE CONFIRM CHECK-IN UPCOMING" at bounding box center [1185, 645] width 225 height 25
select select "confirm booking"
click at [1073, 632] on select "Select TENTATIVE CONFIRM CHECK-IN UPCOMING" at bounding box center [1185, 645] width 225 height 25
click at [1247, 696] on label at bounding box center [1245, 699] width 12 height 12
click at [1247, 696] on input "checkbox" at bounding box center [1244, 701] width 11 height 11
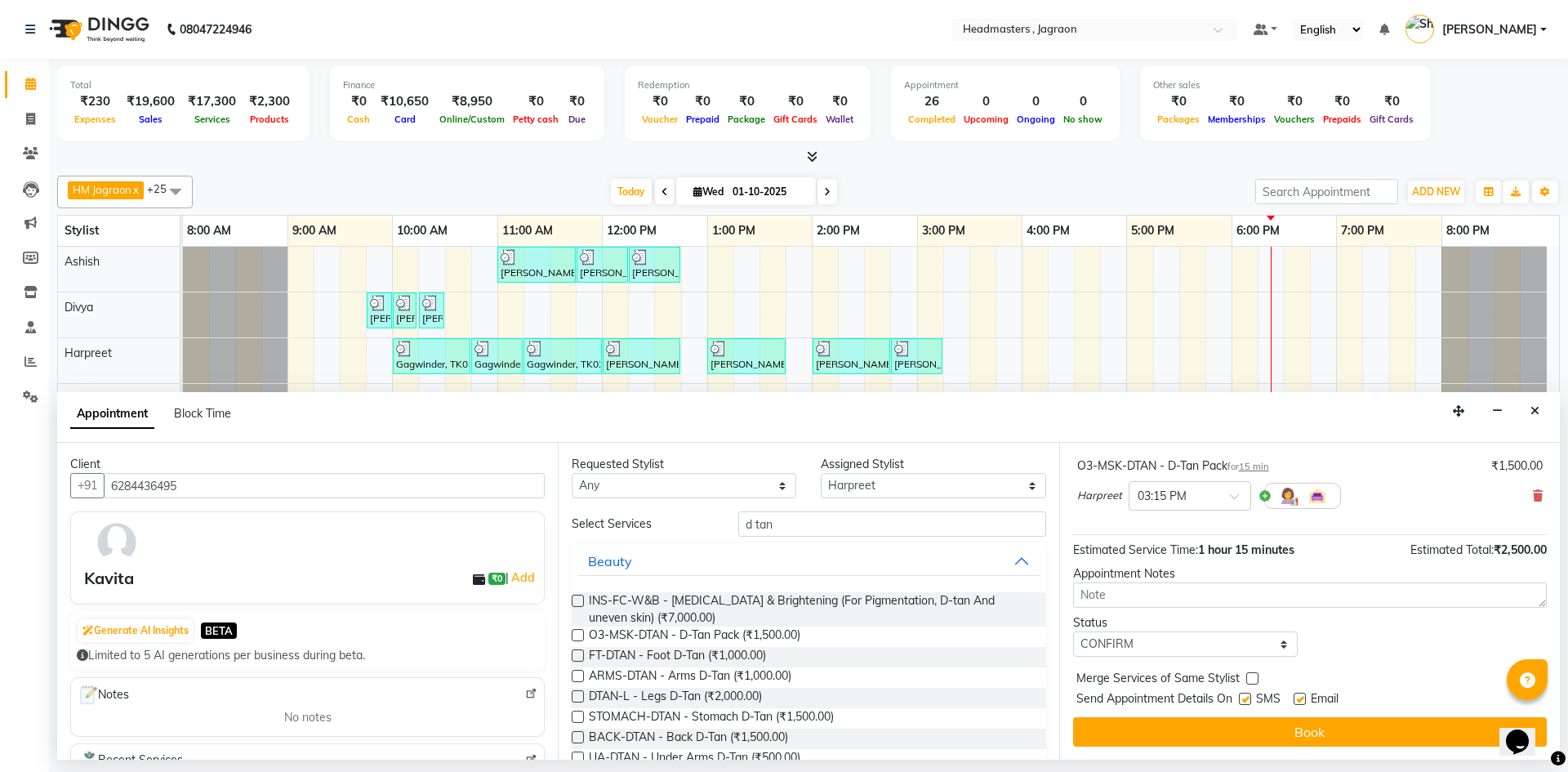
checkbox input "false"
drag, startPoint x: 1223, startPoint y: 728, endPoint x: 1189, endPoint y: 702, distance: 42.8
click at [1222, 728] on button "Book" at bounding box center [1310, 732] width 474 height 30
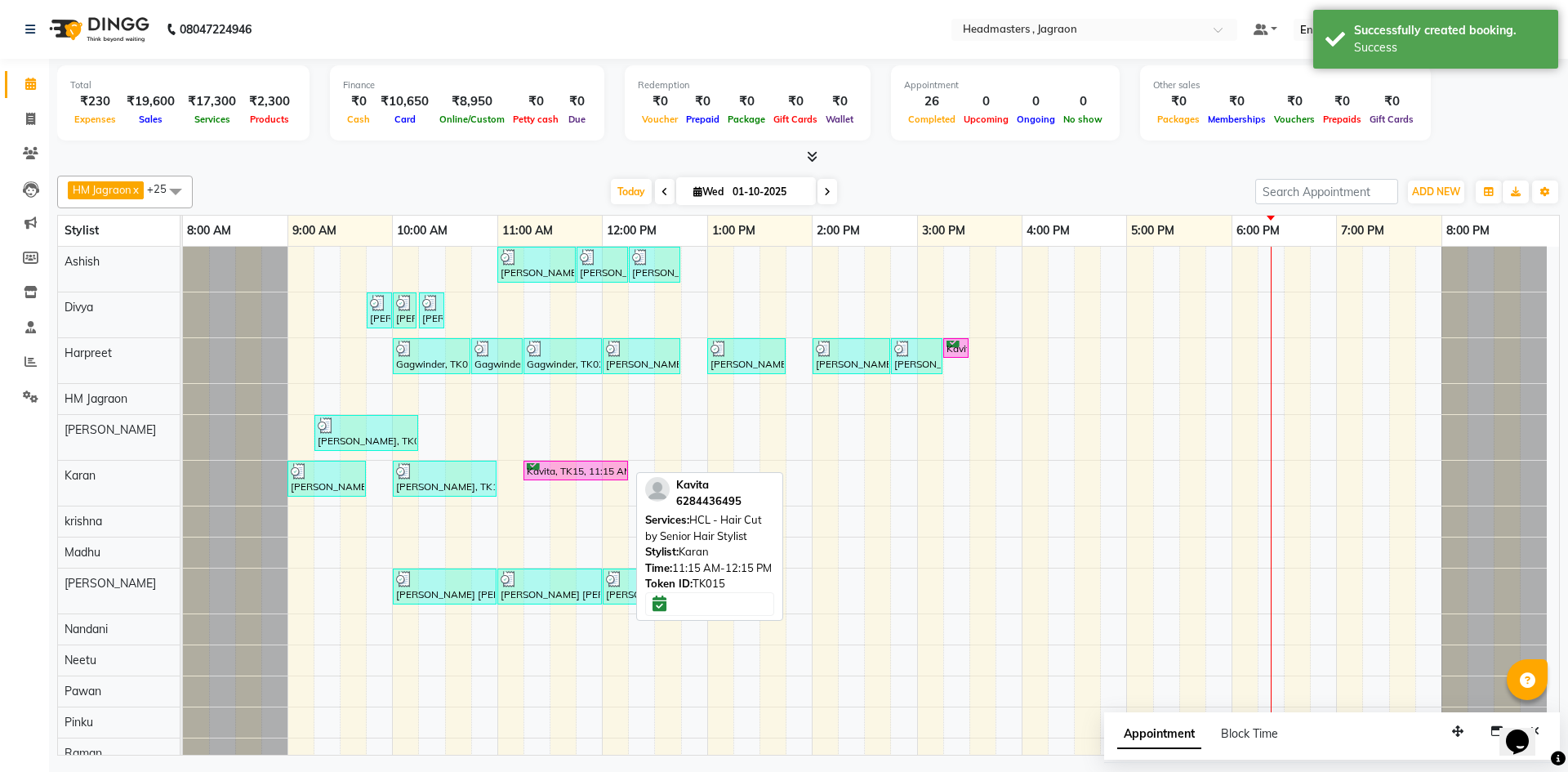
click at [579, 465] on div "Kavita, TK15, 11:15 AM-12:15 PM, HCL - Hair Cut by Senior Hair Stylist" at bounding box center [576, 471] width 101 height 15
select select "6"
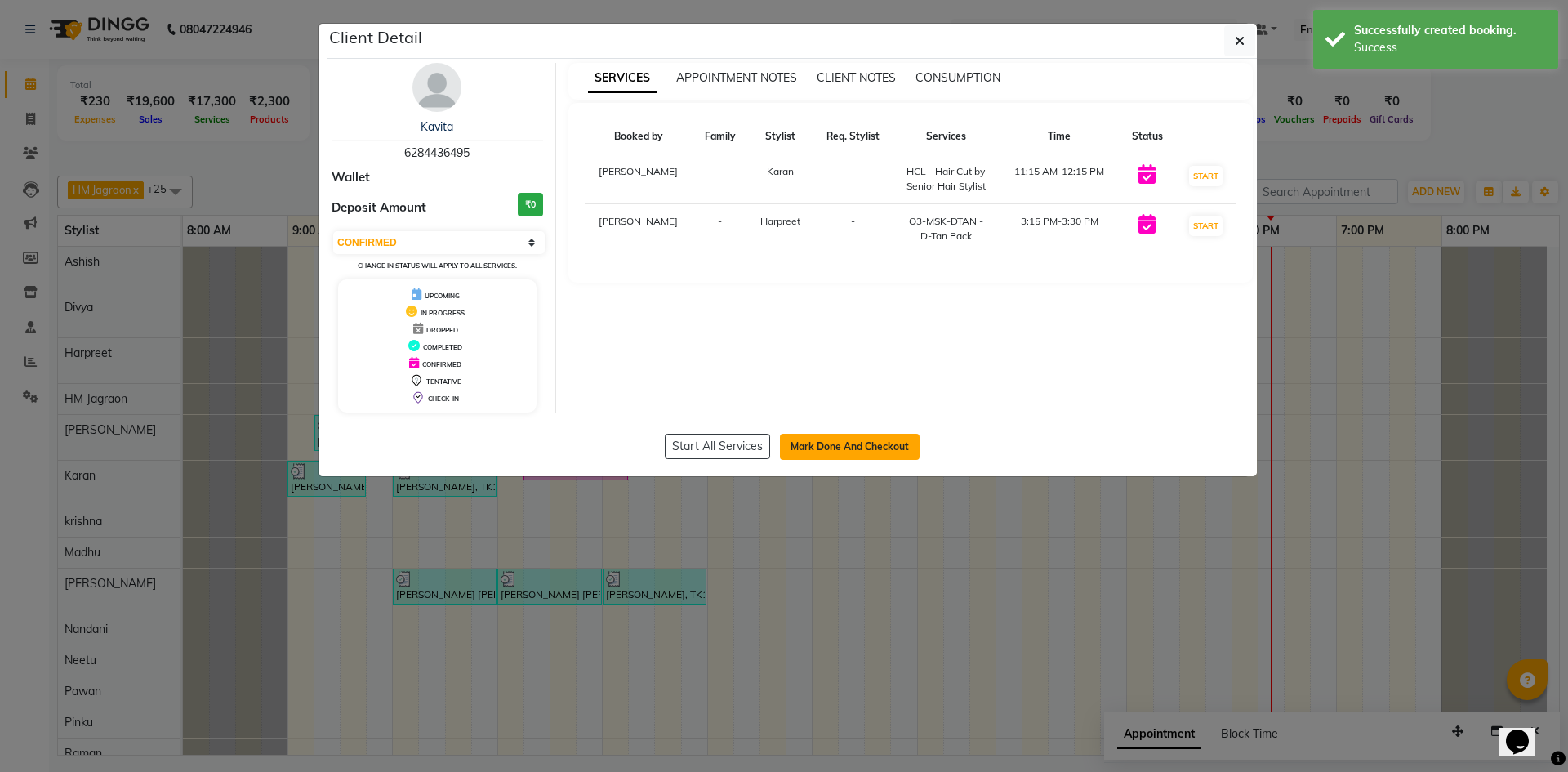
click at [864, 454] on button "Mark Done And Checkout" at bounding box center [850, 447] width 139 height 26
select select "service"
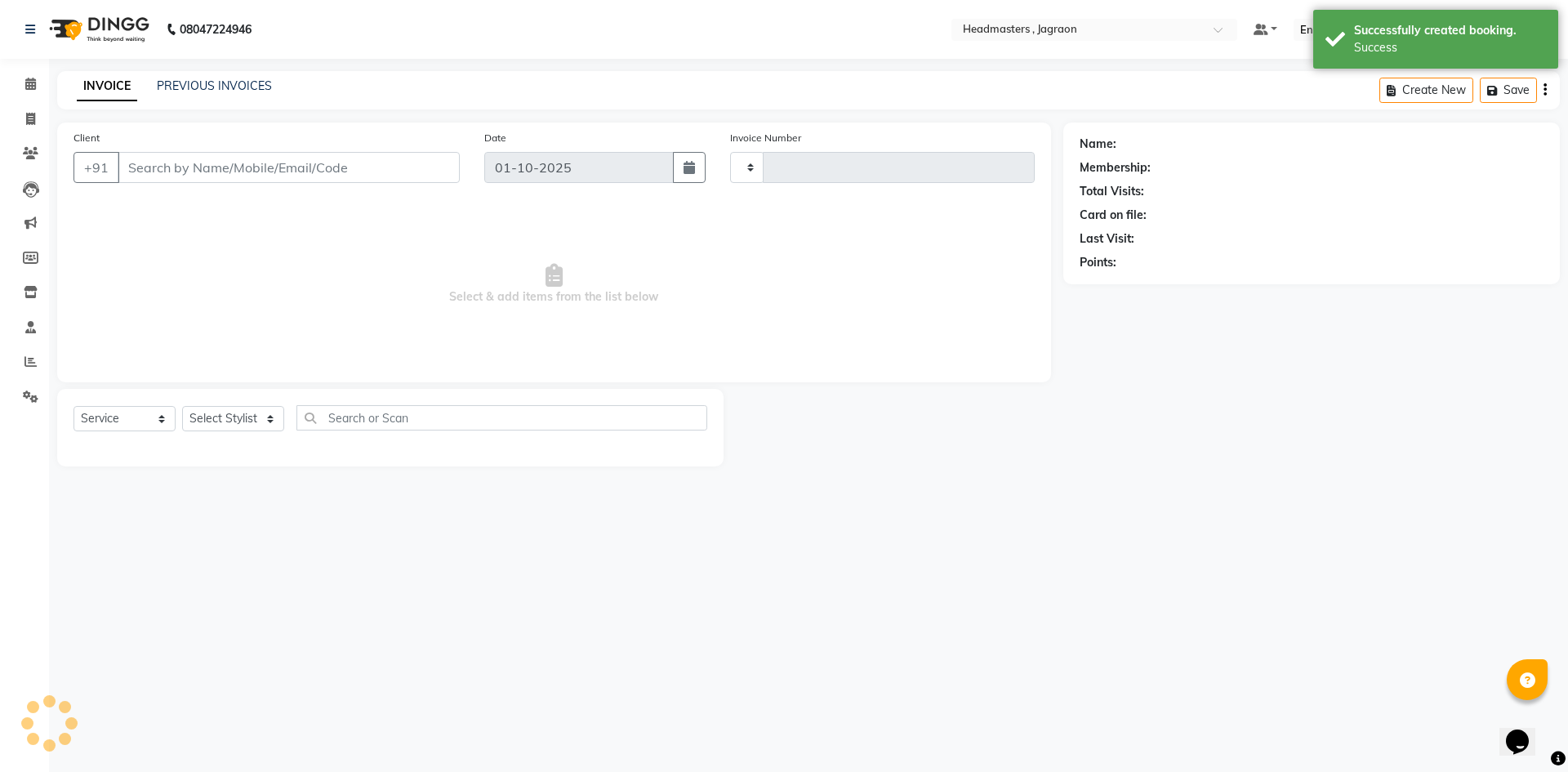
type input "2426"
select select "6935"
type input "6284436495"
select select "79851"
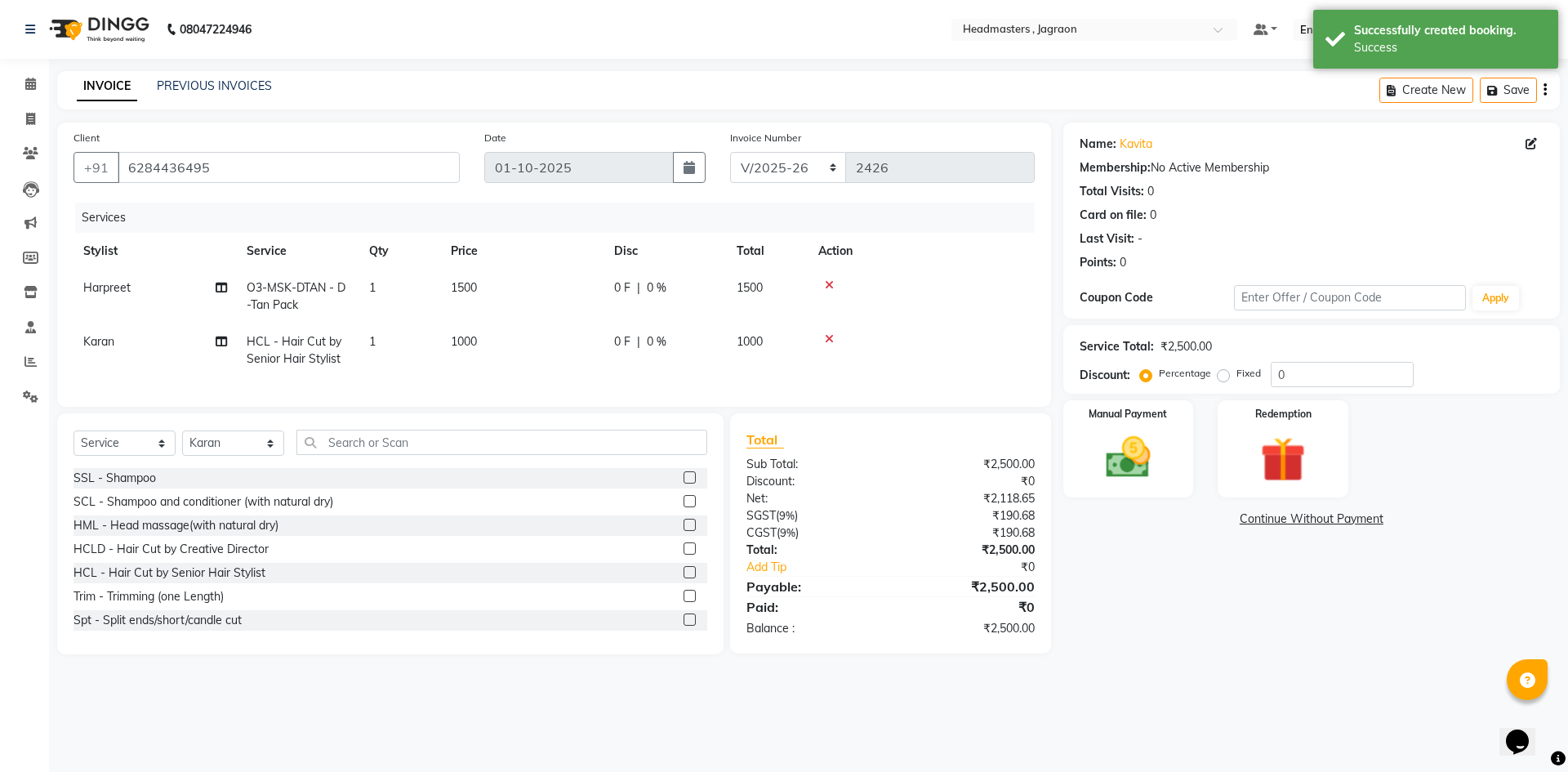
click at [622, 283] on span "0 F" at bounding box center [621, 288] width 16 height 17
select select "54705"
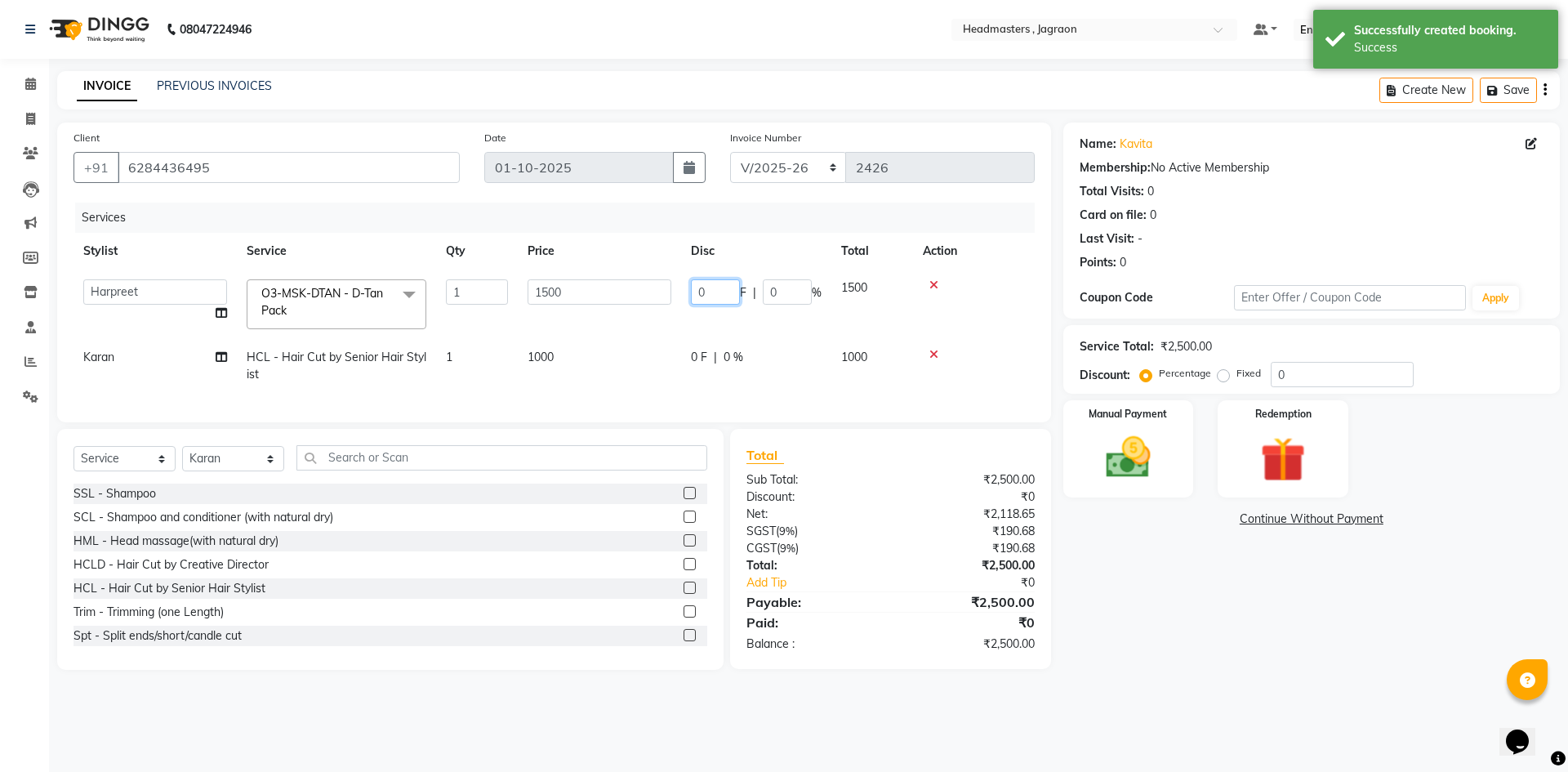
click at [725, 291] on input "0" at bounding box center [716, 292] width 49 height 25
type input "500"
click at [705, 352] on td "0 F | 0 %" at bounding box center [756, 365] width 150 height 54
select select "79851"
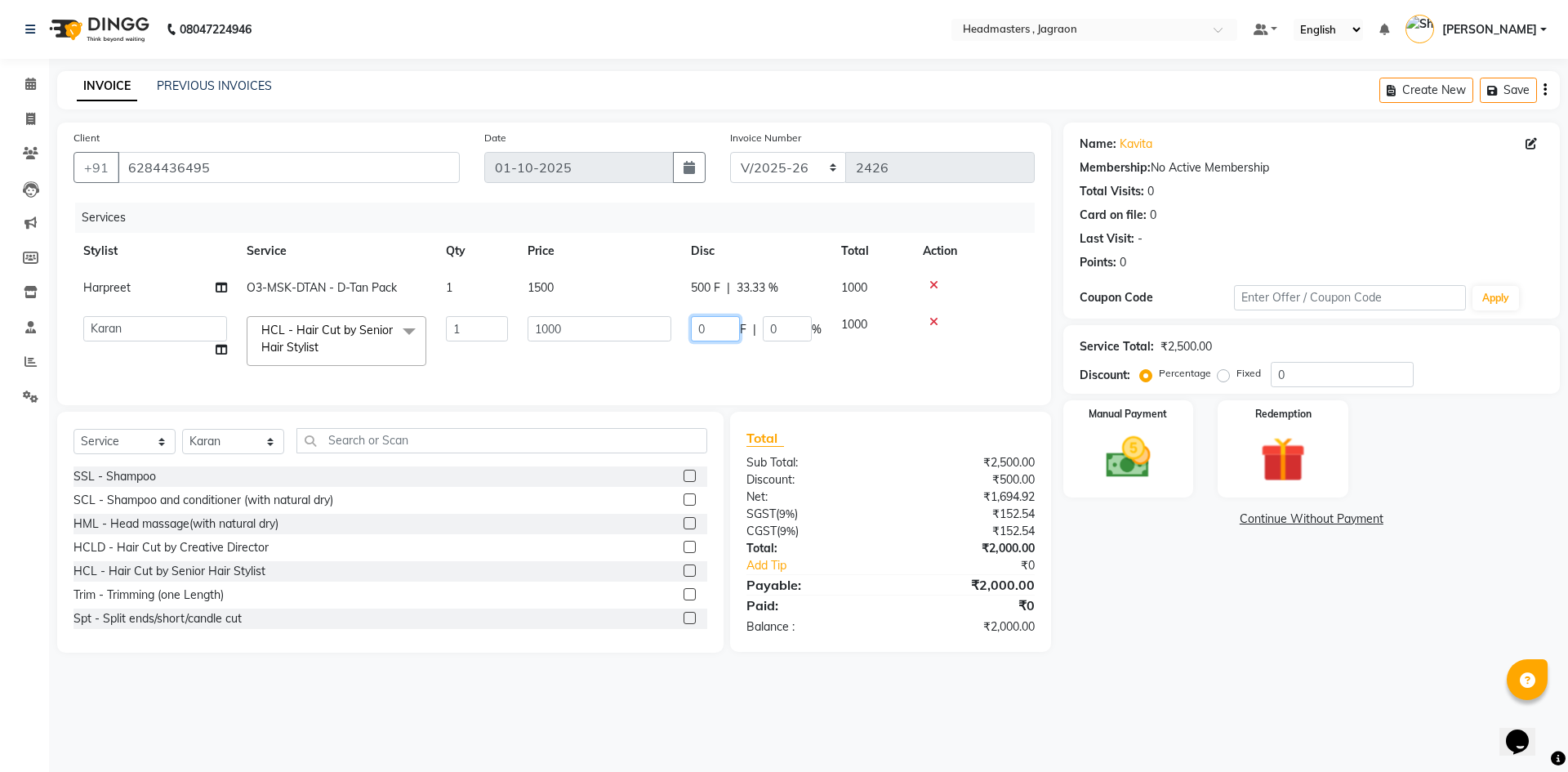
click at [725, 329] on input "0" at bounding box center [716, 329] width 49 height 25
type input "500"
click at [739, 364] on tr "Ashish [PERSON_NAME] [PERSON_NAME] Jagraon [PERSON_NAME] [PERSON_NAME] [PERSON_…" at bounding box center [554, 341] width 961 height 70
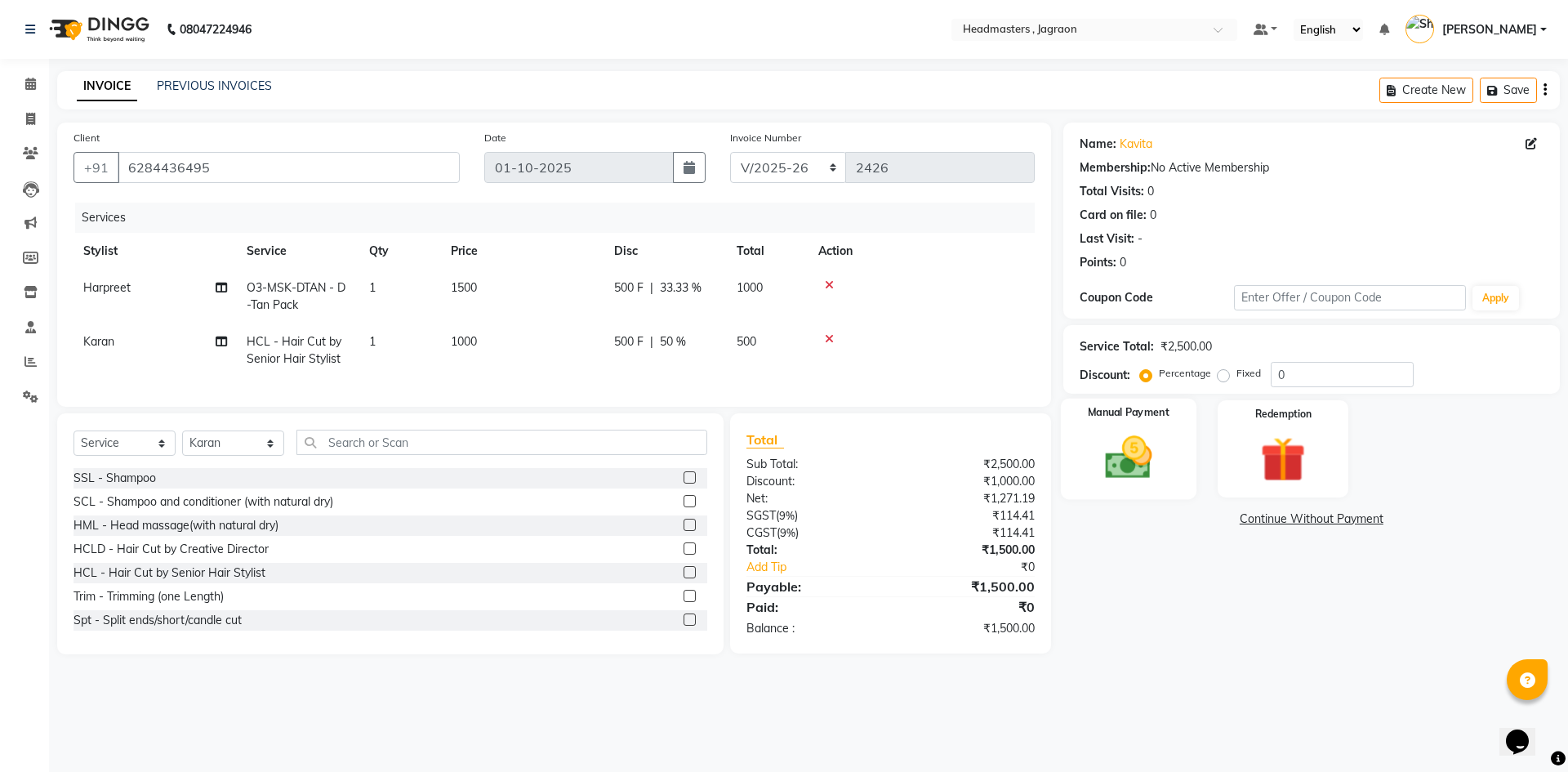
click at [1111, 461] on img at bounding box center [1127, 457] width 76 height 54
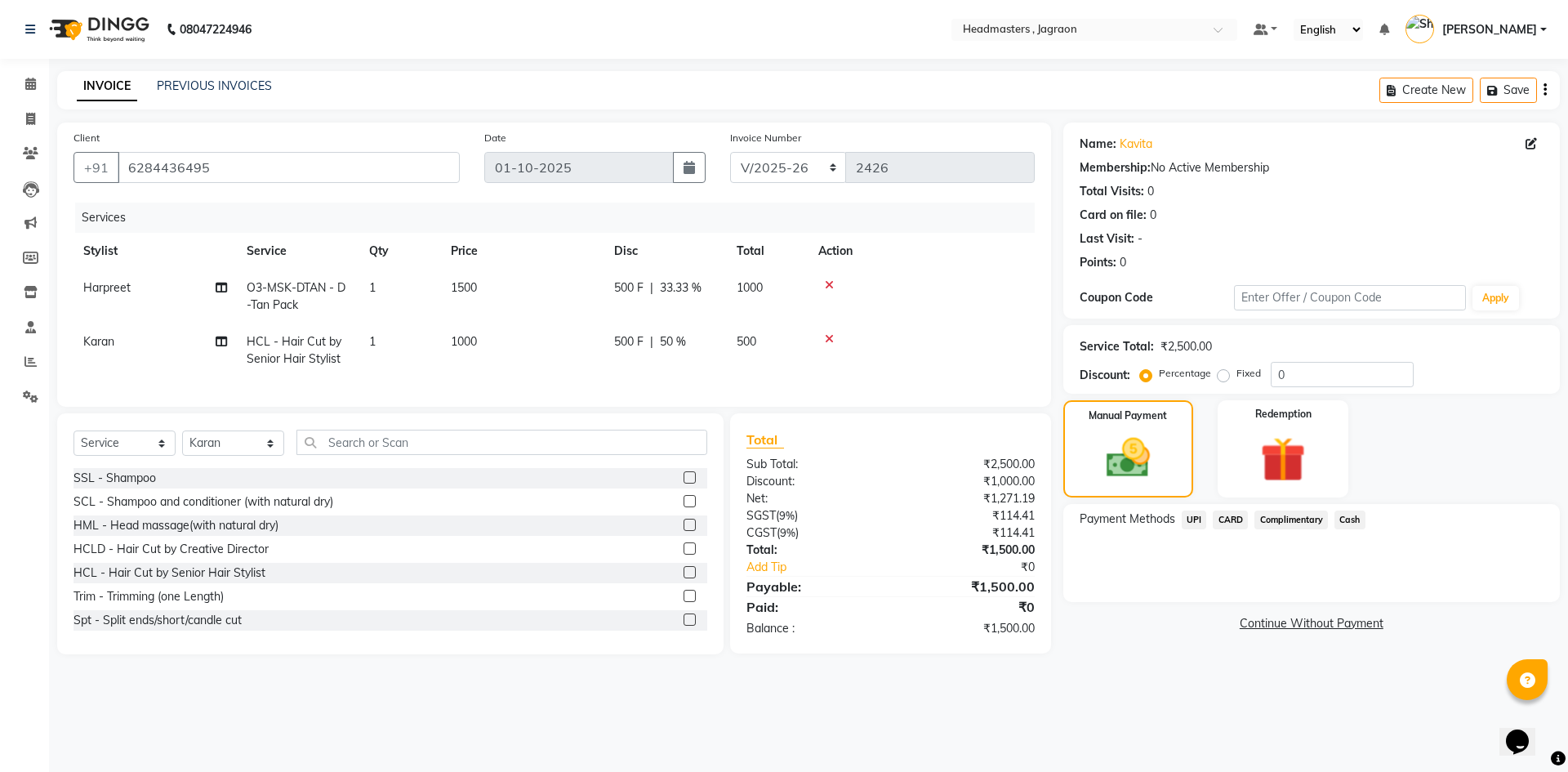
click at [1346, 513] on span "Cash" at bounding box center [1350, 520] width 31 height 19
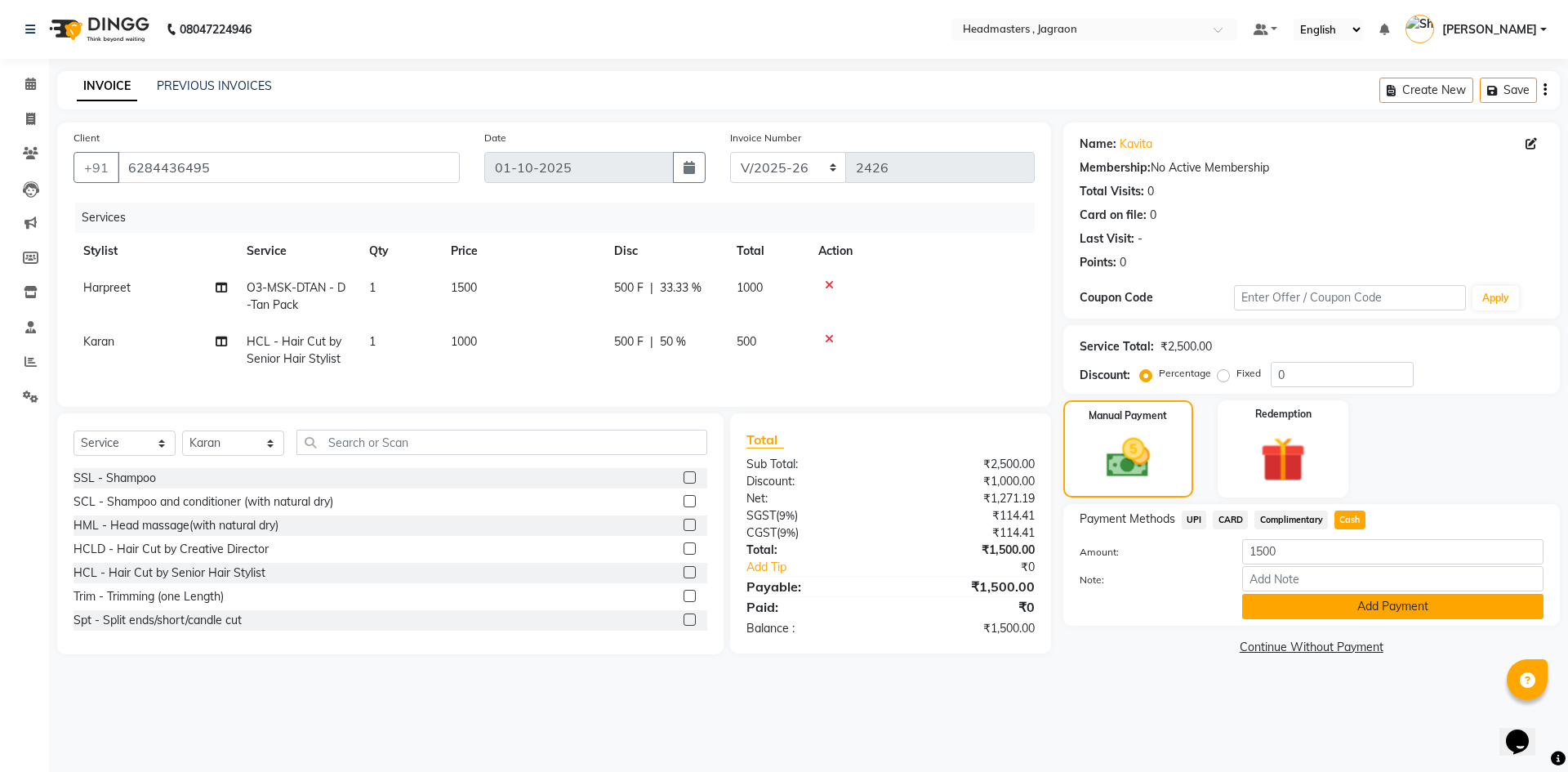
click at [1356, 611] on button "Add Payment" at bounding box center [1392, 606] width 301 height 25
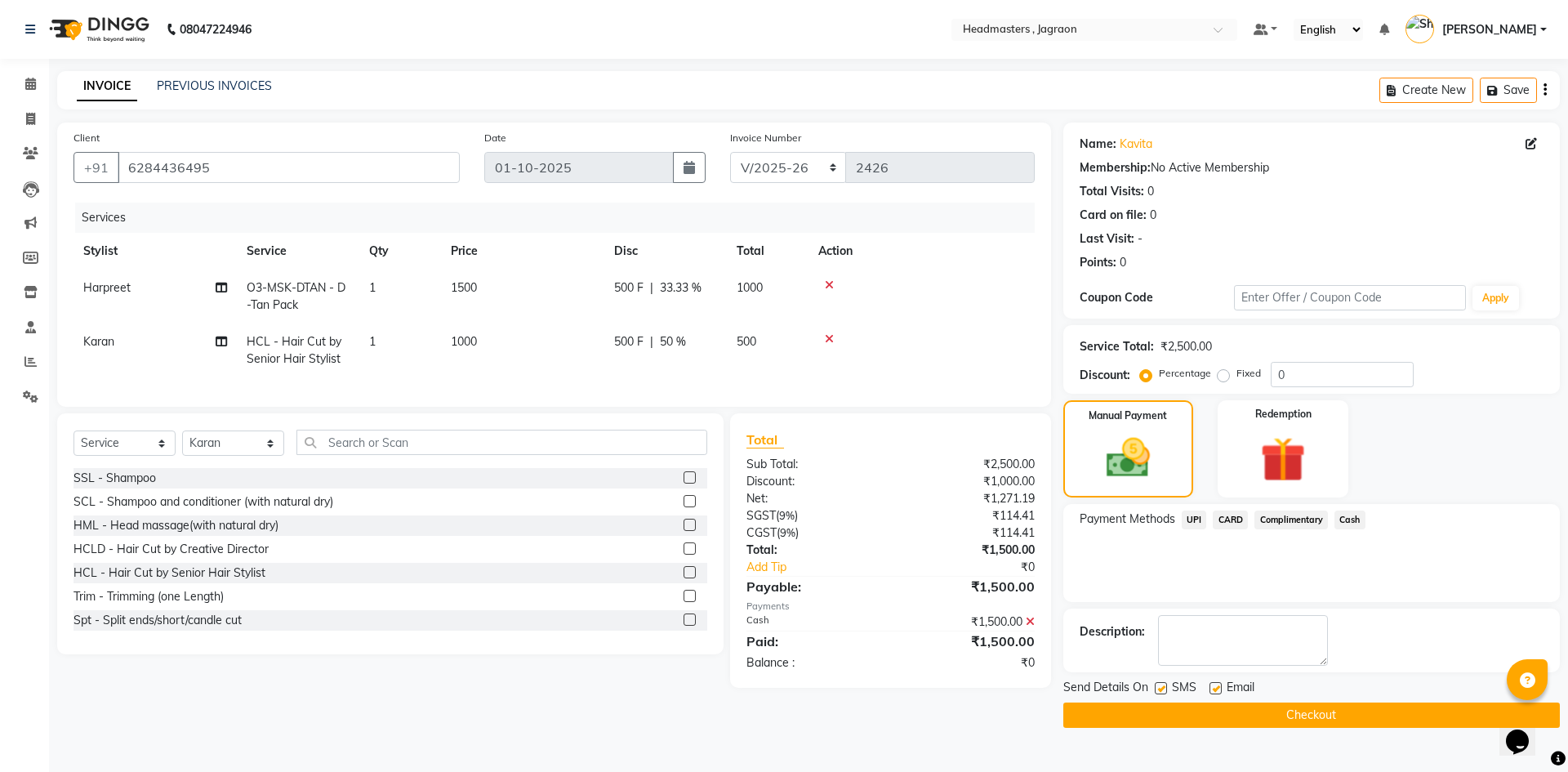
click at [1151, 722] on button "Checkout" at bounding box center [1311, 715] width 497 height 25
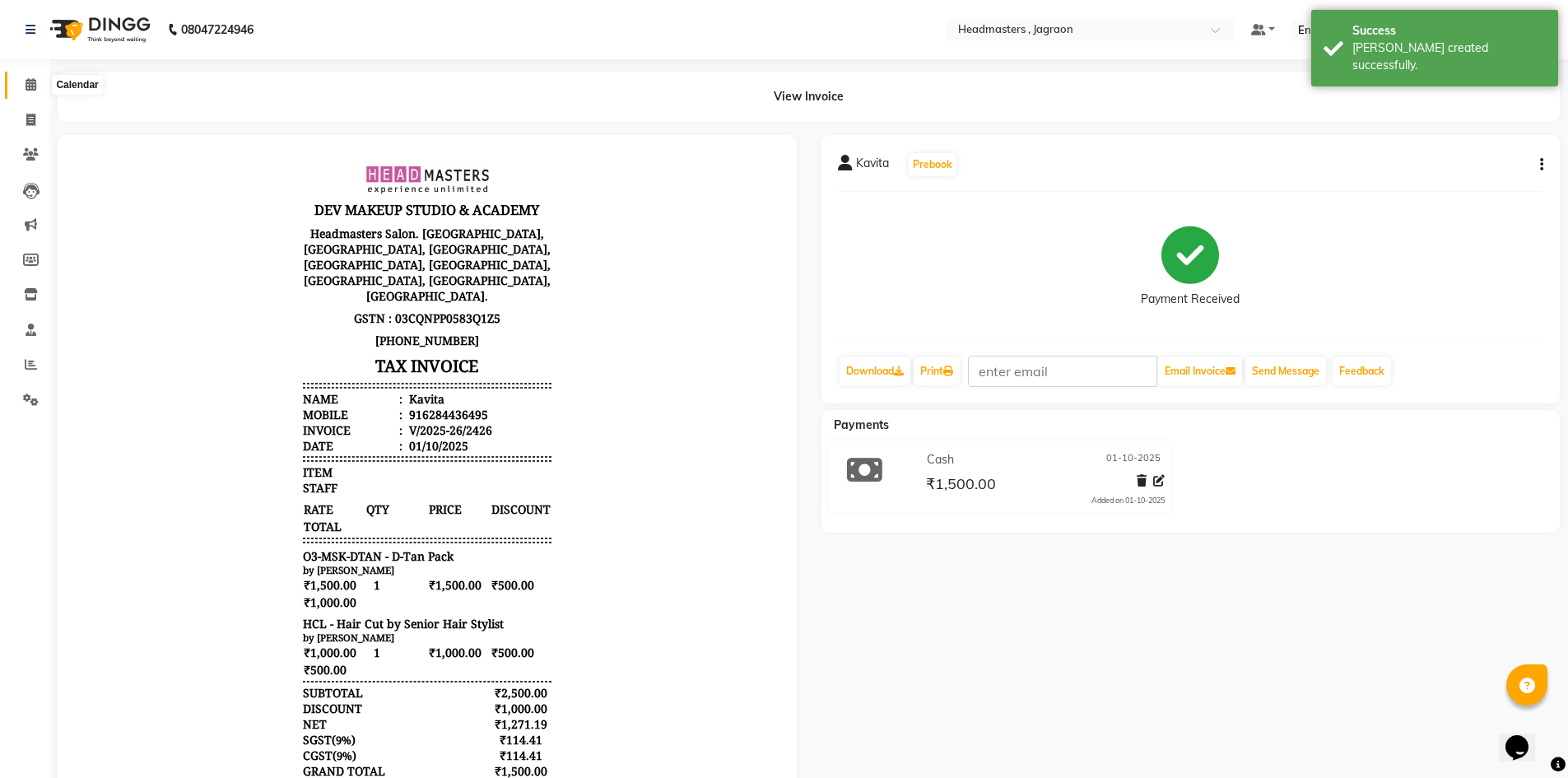
click at [21, 89] on span at bounding box center [31, 86] width 29 height 19
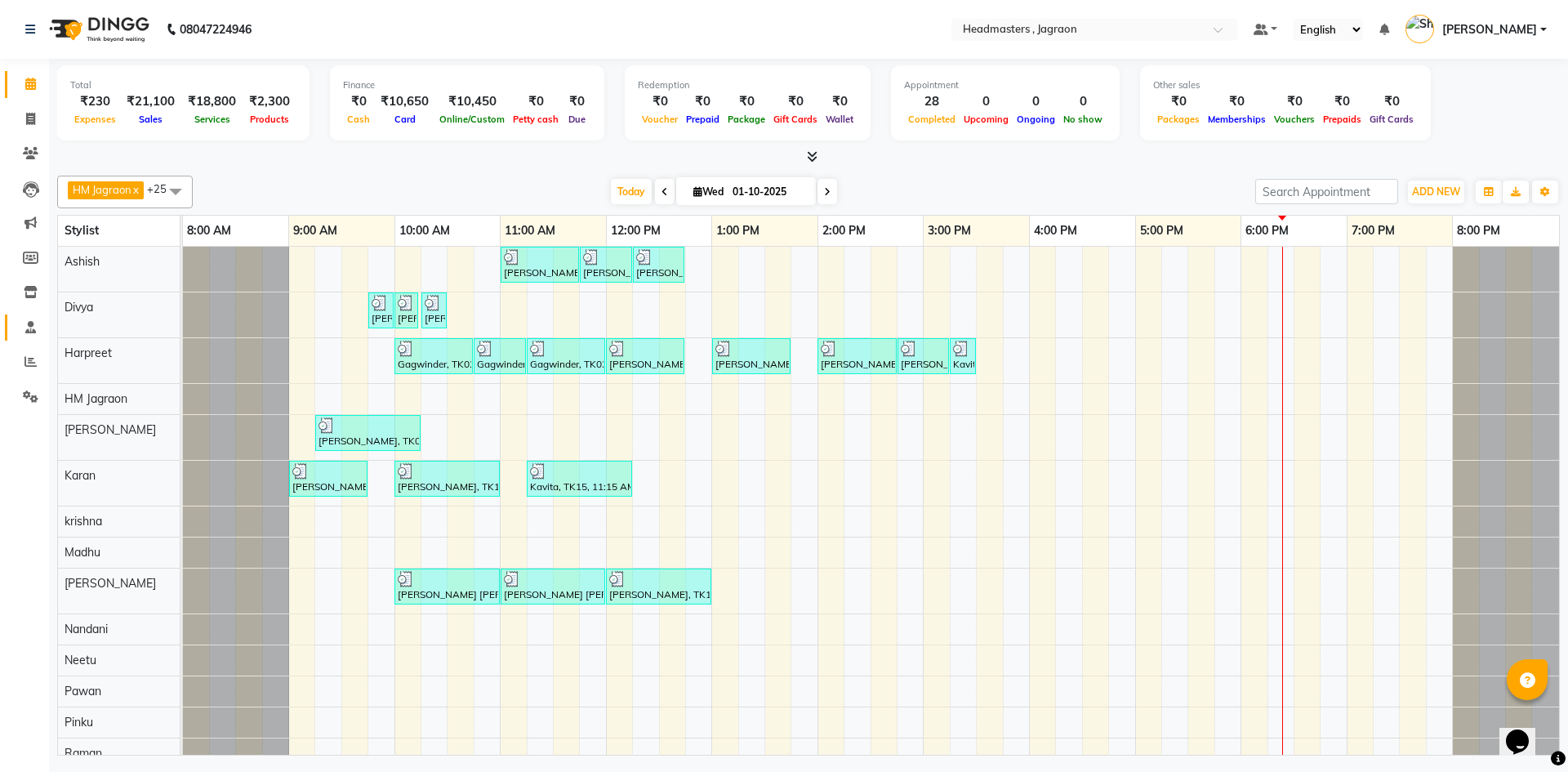
click at [33, 336] on link "Staff" at bounding box center [25, 328] width 39 height 27
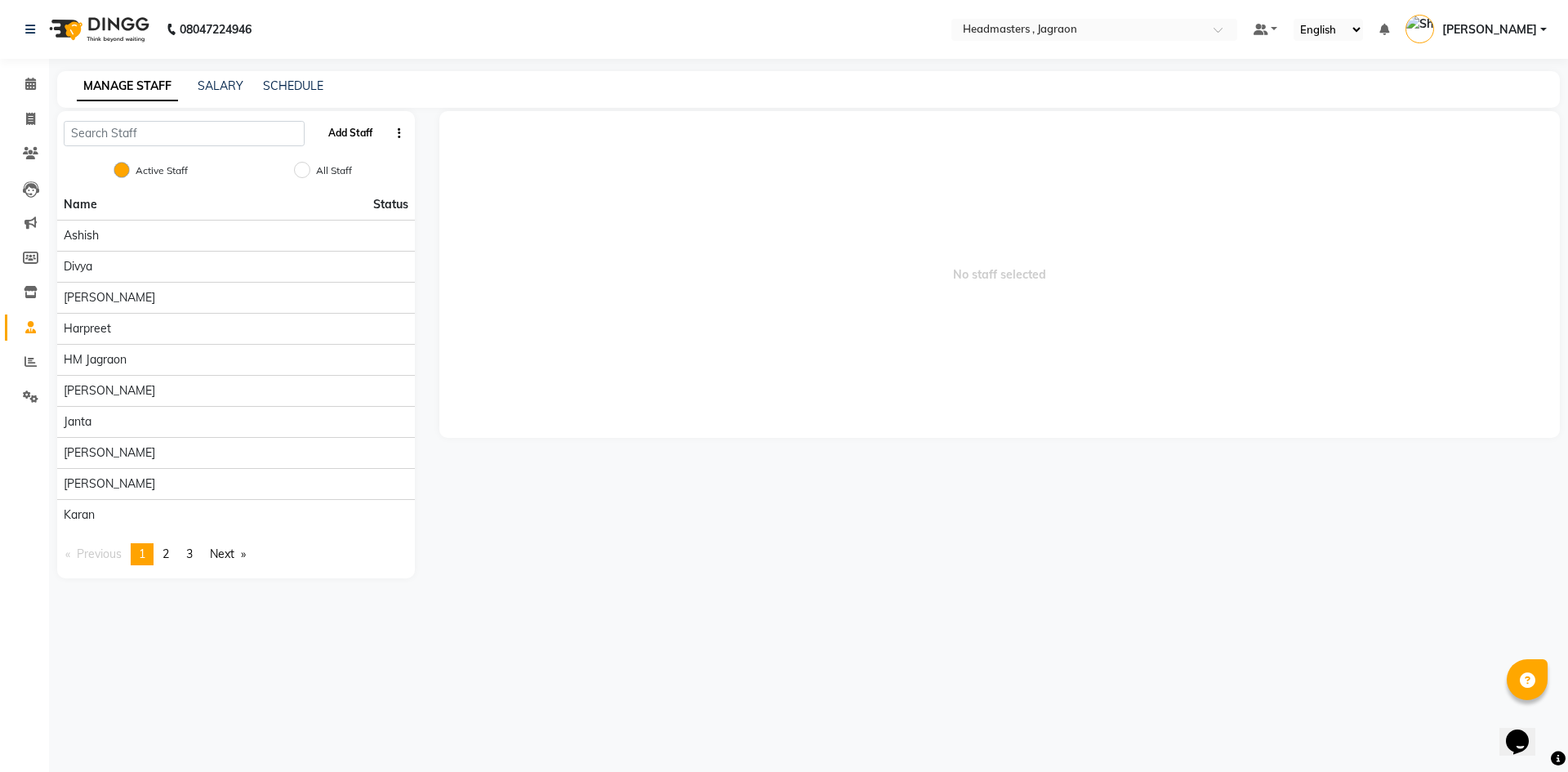
click at [353, 127] on button "Add Staff" at bounding box center [350, 132] width 57 height 28
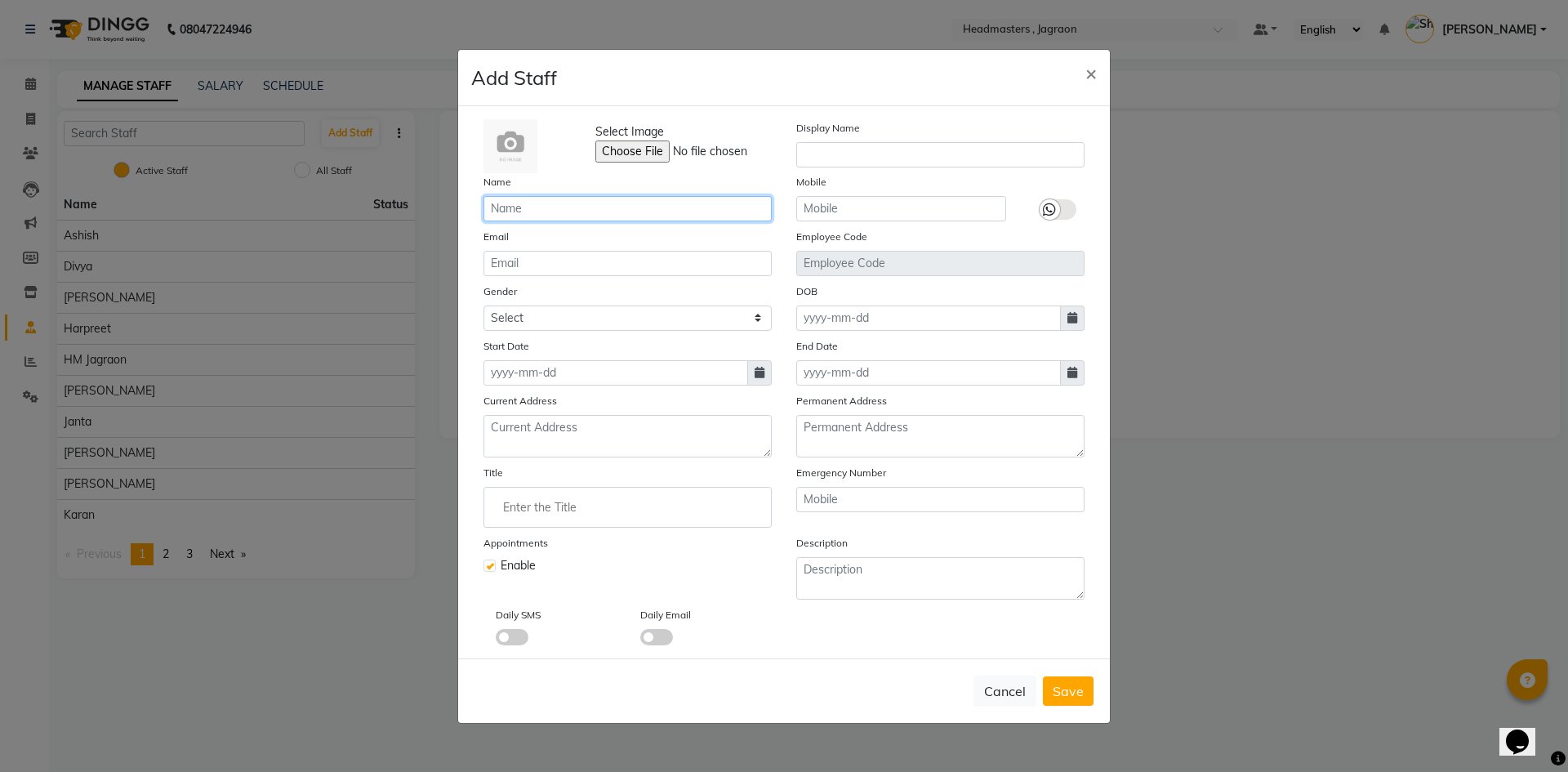
click at [528, 206] on input "text" at bounding box center [627, 209] width 289 height 25
type input "Abhishek"
click at [818, 203] on input "text" at bounding box center [901, 209] width 210 height 25
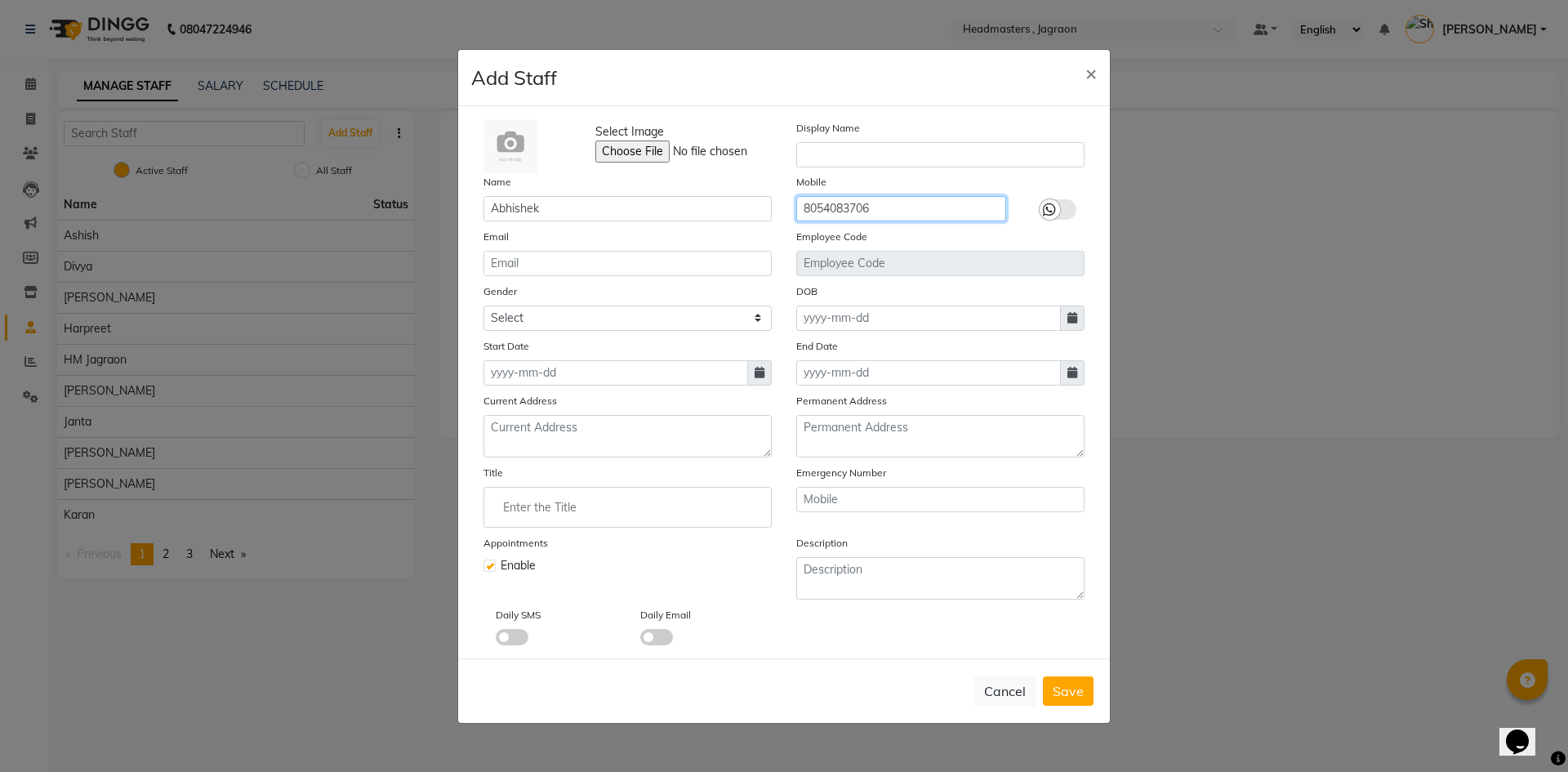
type input "8054083706"
drag, startPoint x: 762, startPoint y: 379, endPoint x: 749, endPoint y: 378, distance: 13.0
click at [760, 379] on span at bounding box center [759, 373] width 25 height 25
select select "10"
select select "2025"
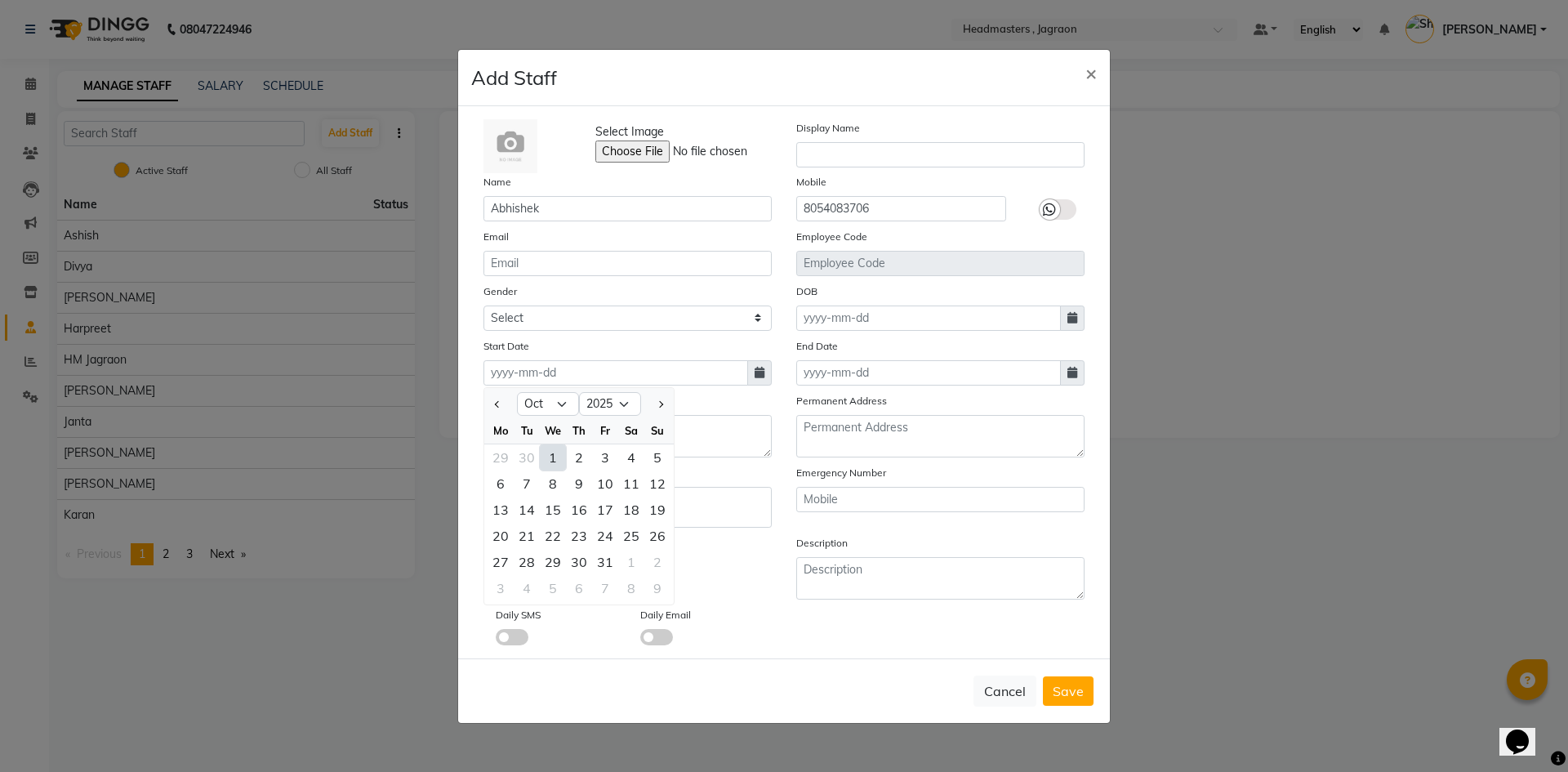
click at [554, 461] on div "1" at bounding box center [553, 457] width 26 height 26
type input "01-10-2025"
click at [1065, 687] on span "Save" at bounding box center [1068, 690] width 31 height 16
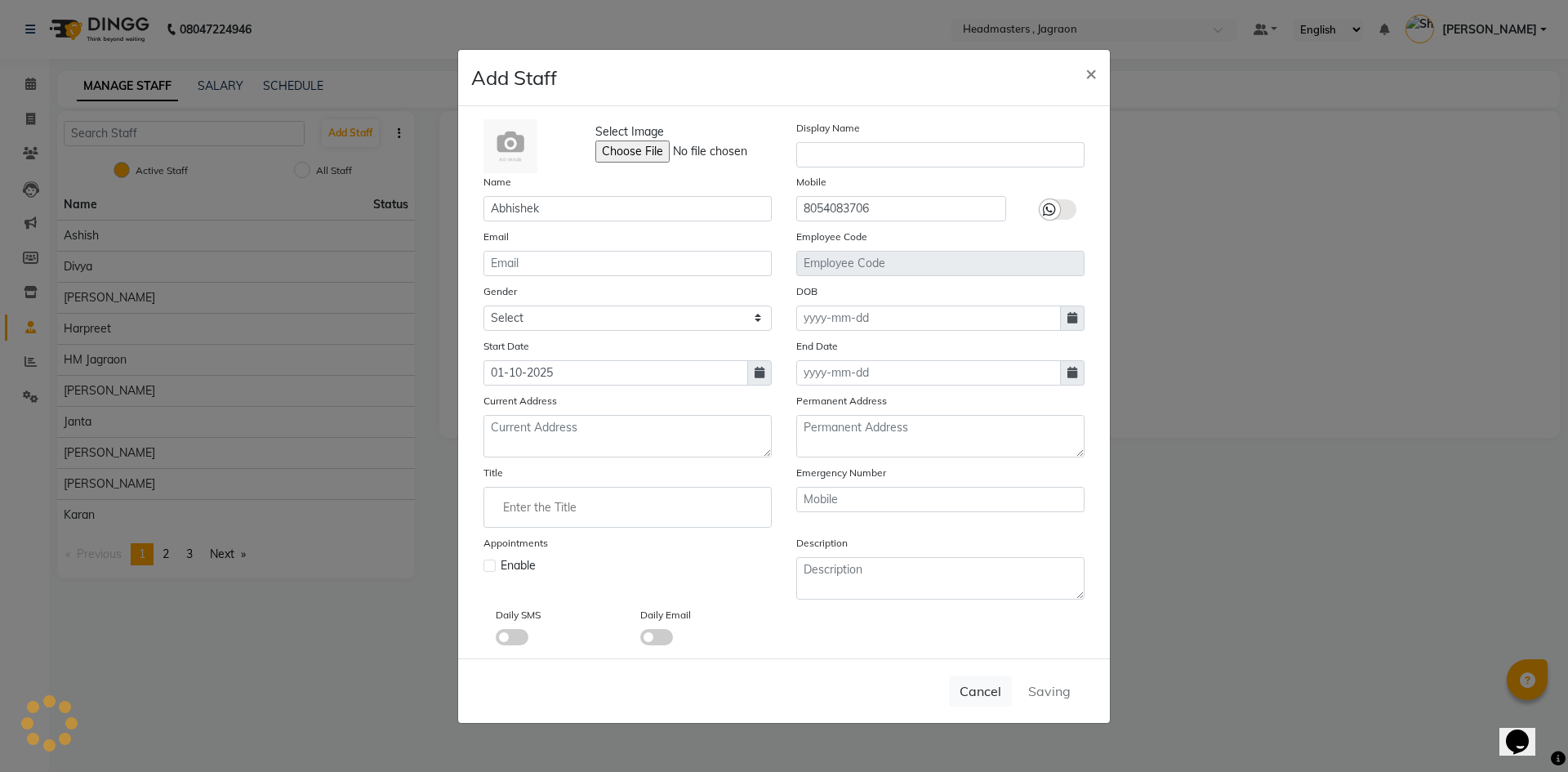
checkbox input "false"
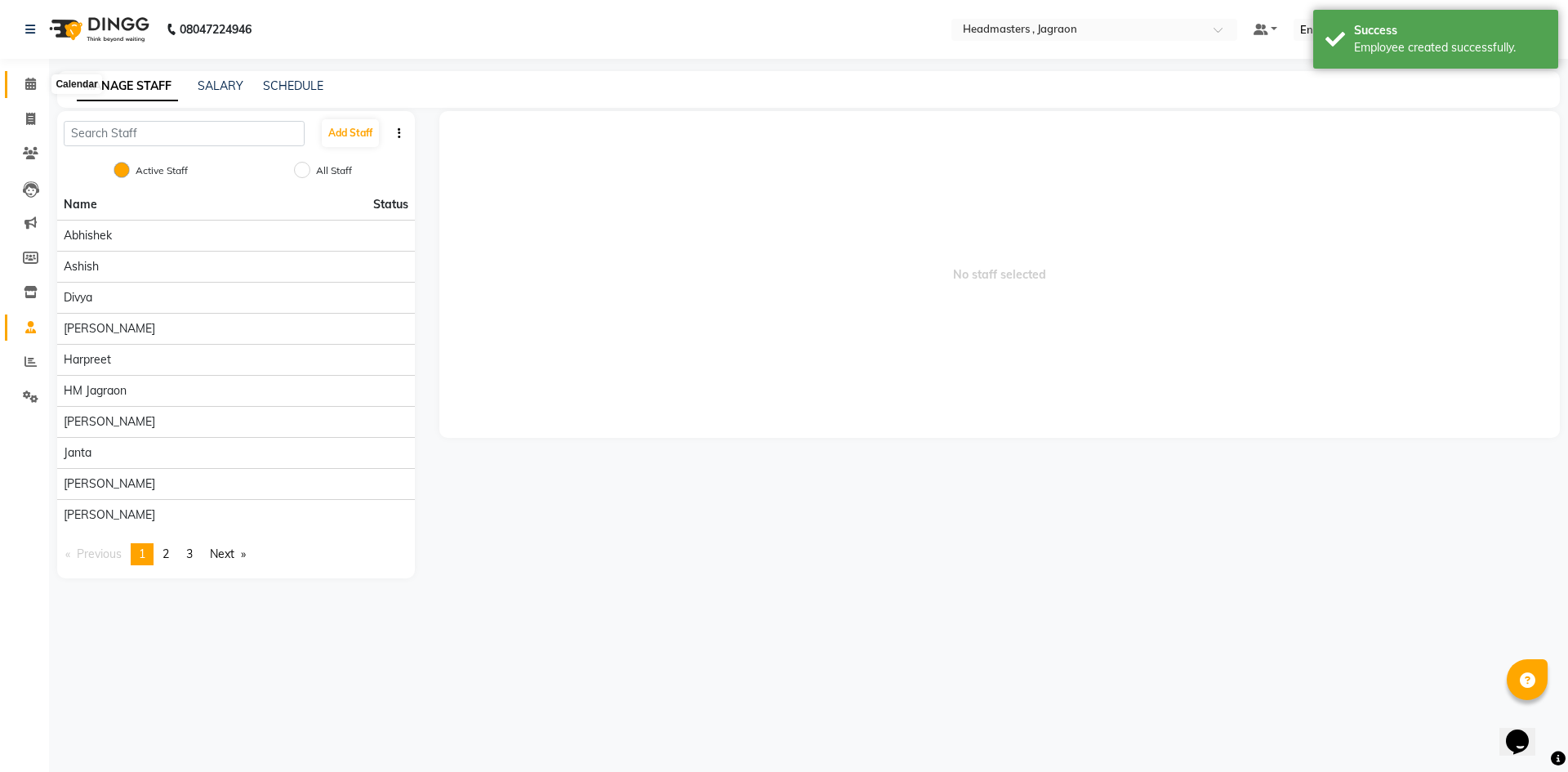
click at [25, 79] on icon at bounding box center [31, 83] width 11 height 12
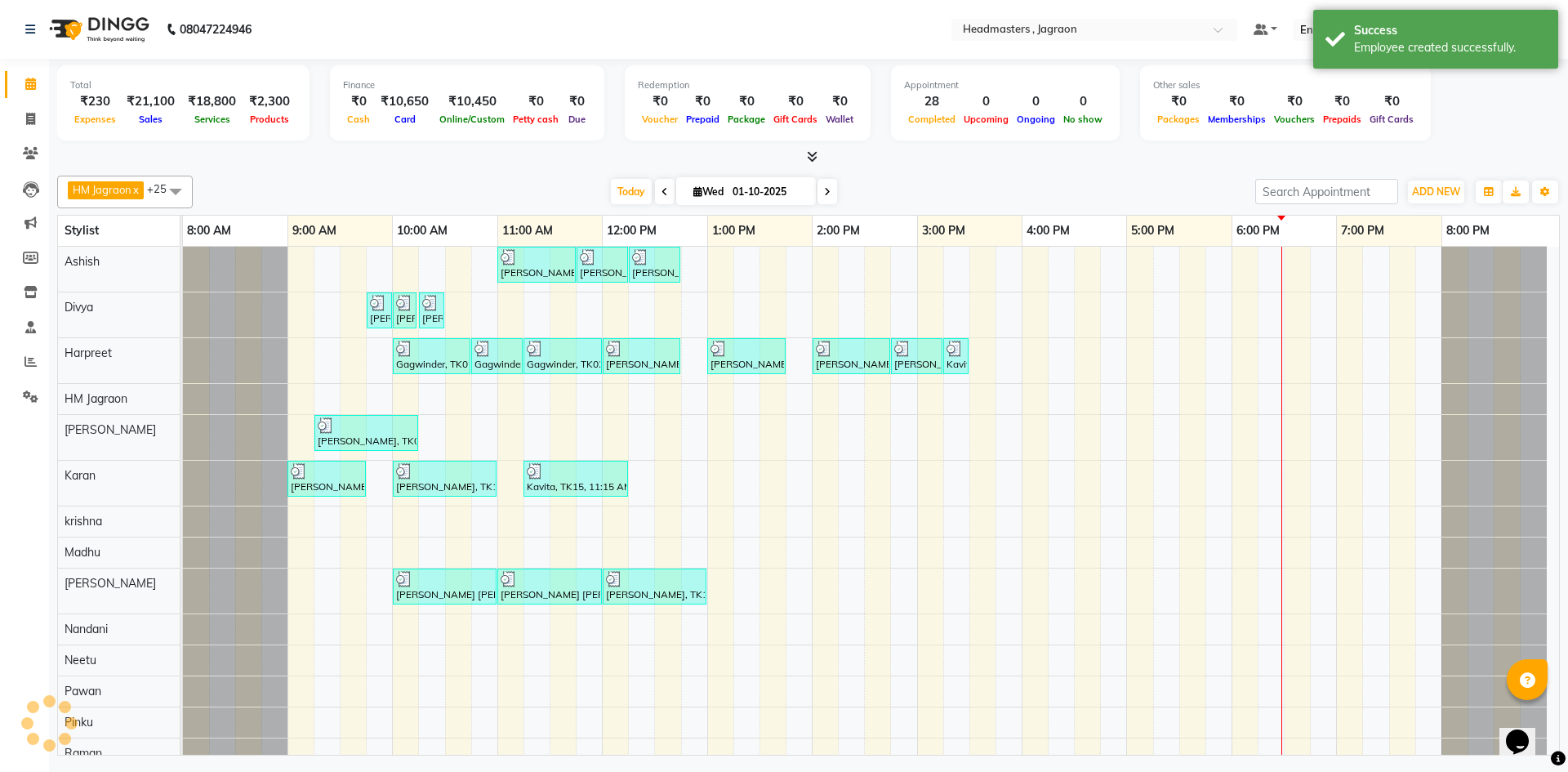
click at [180, 200] on span at bounding box center [176, 191] width 32 height 31
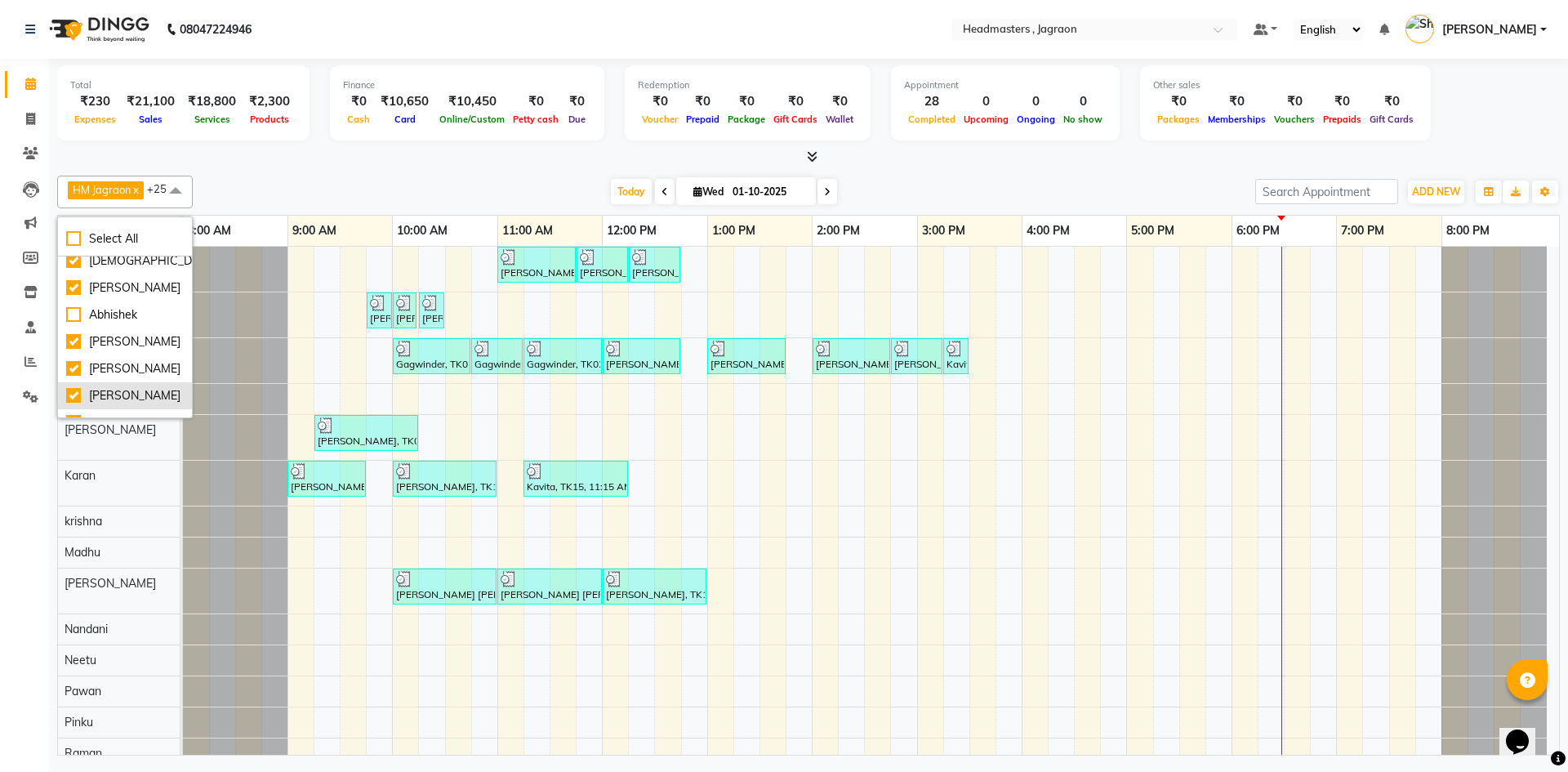
scroll to position [512, 0]
click at [66, 346] on div "Abhishek" at bounding box center [125, 351] width 118 height 17
checkbox input "true"
click at [256, 331] on div at bounding box center [234, 314] width 104 height 45
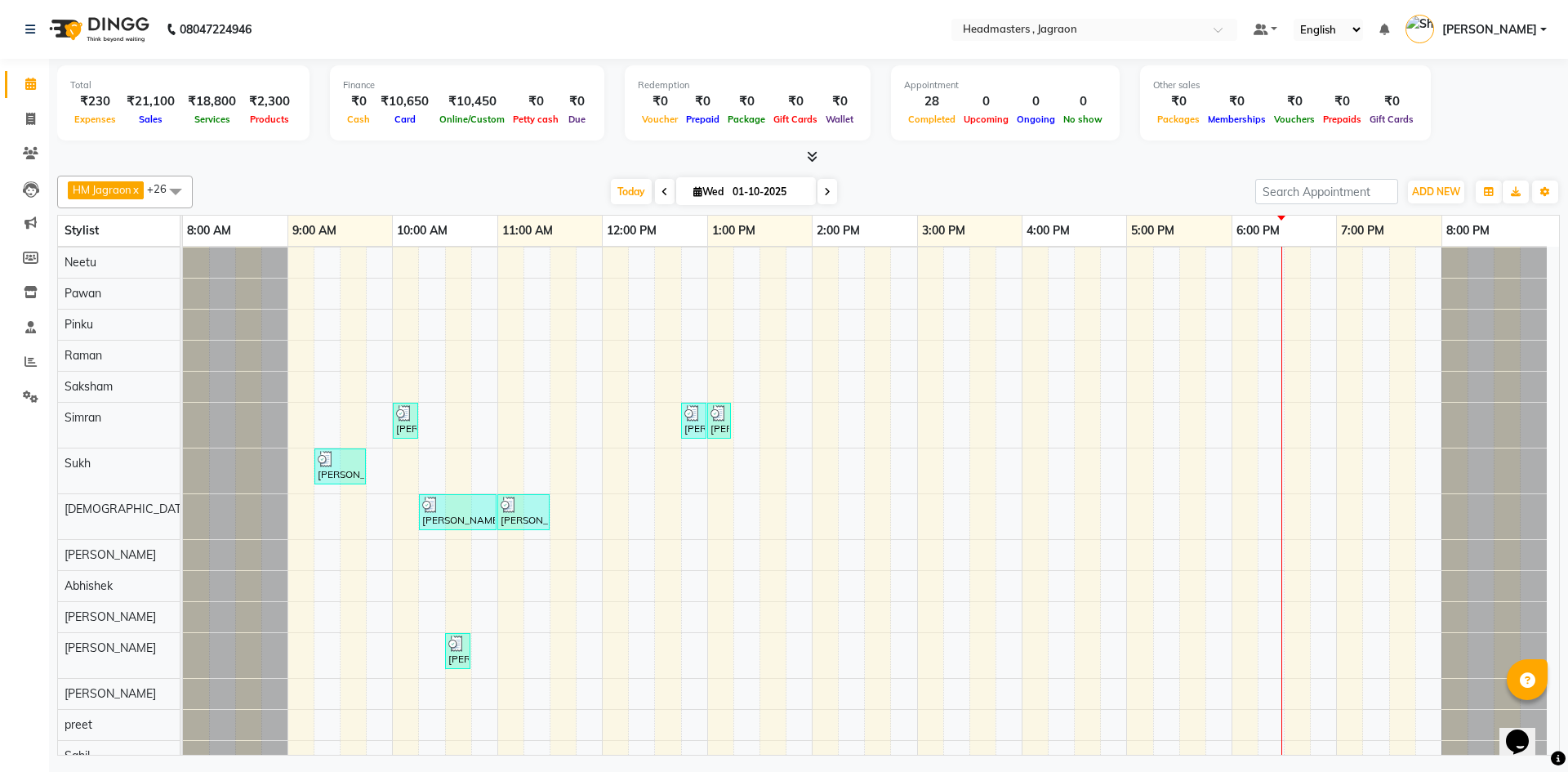
scroll to position [414, 0]
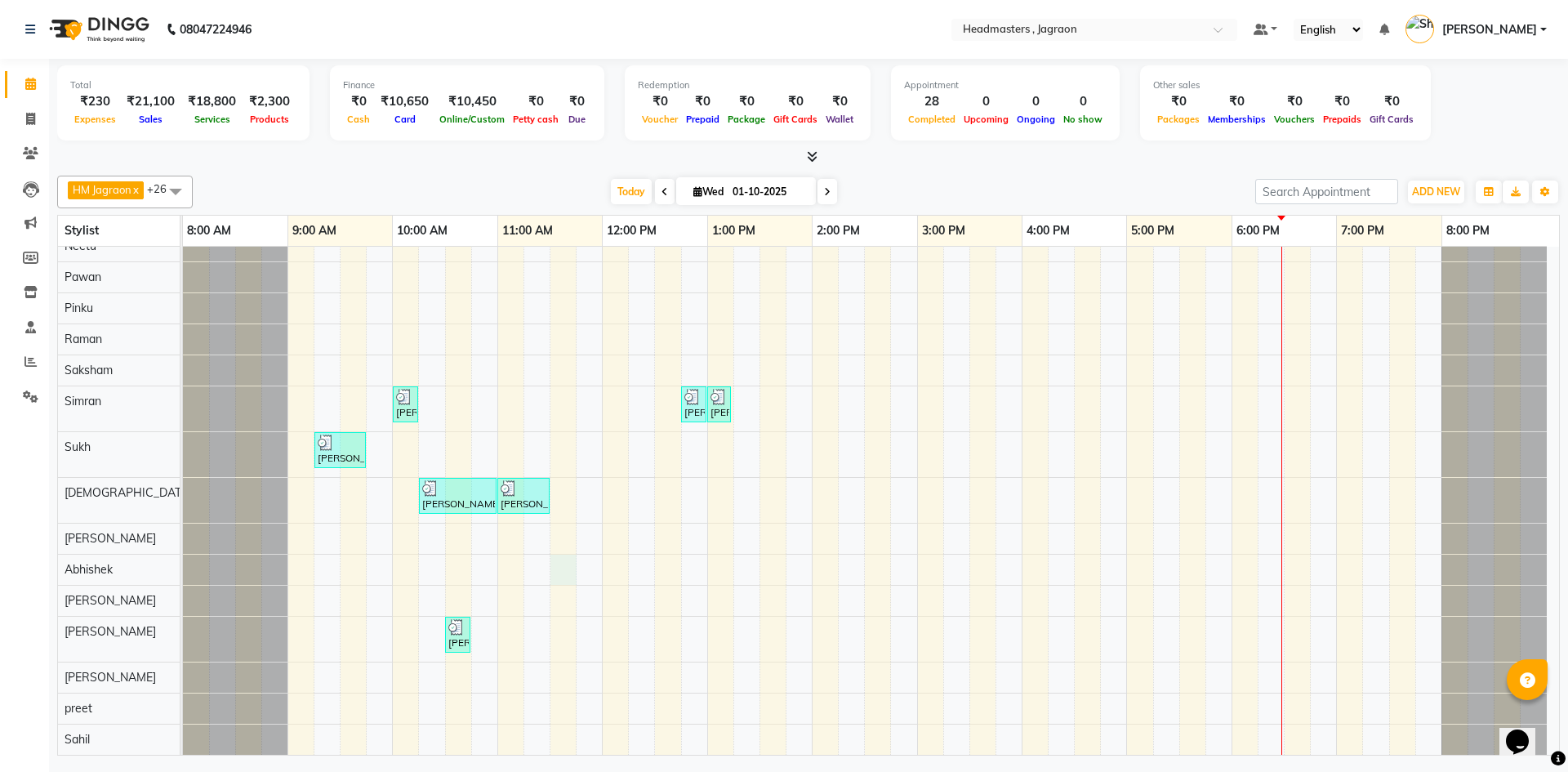
click at [559, 567] on div "[PERSON_NAME], TK08, 11:00 AM-11:45 AM, HCGD - Hair Cut by Creative Director [P…" at bounding box center [870, 294] width 1376 height 922
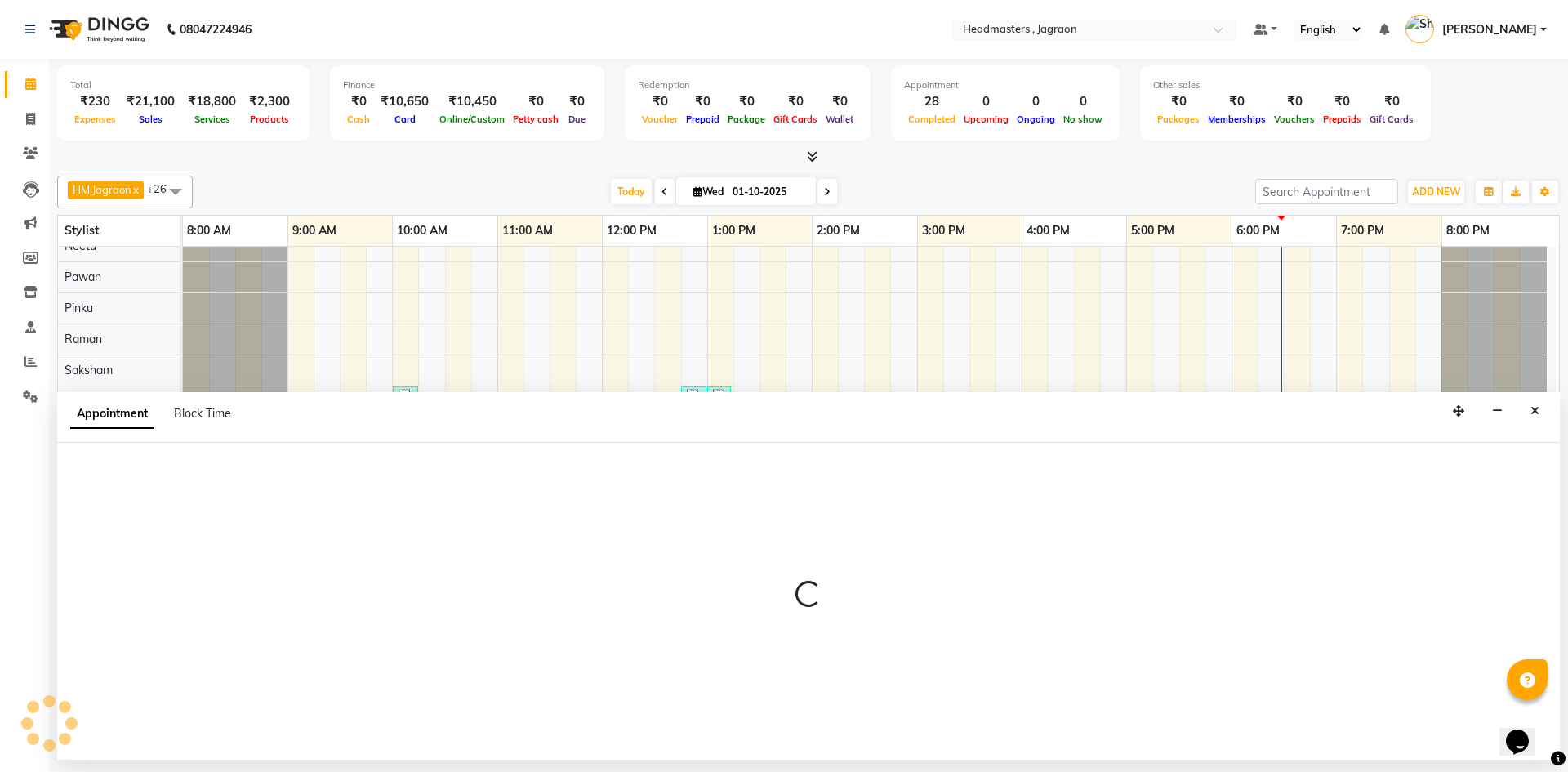
select select "93507"
select select "690"
select select "tentative"
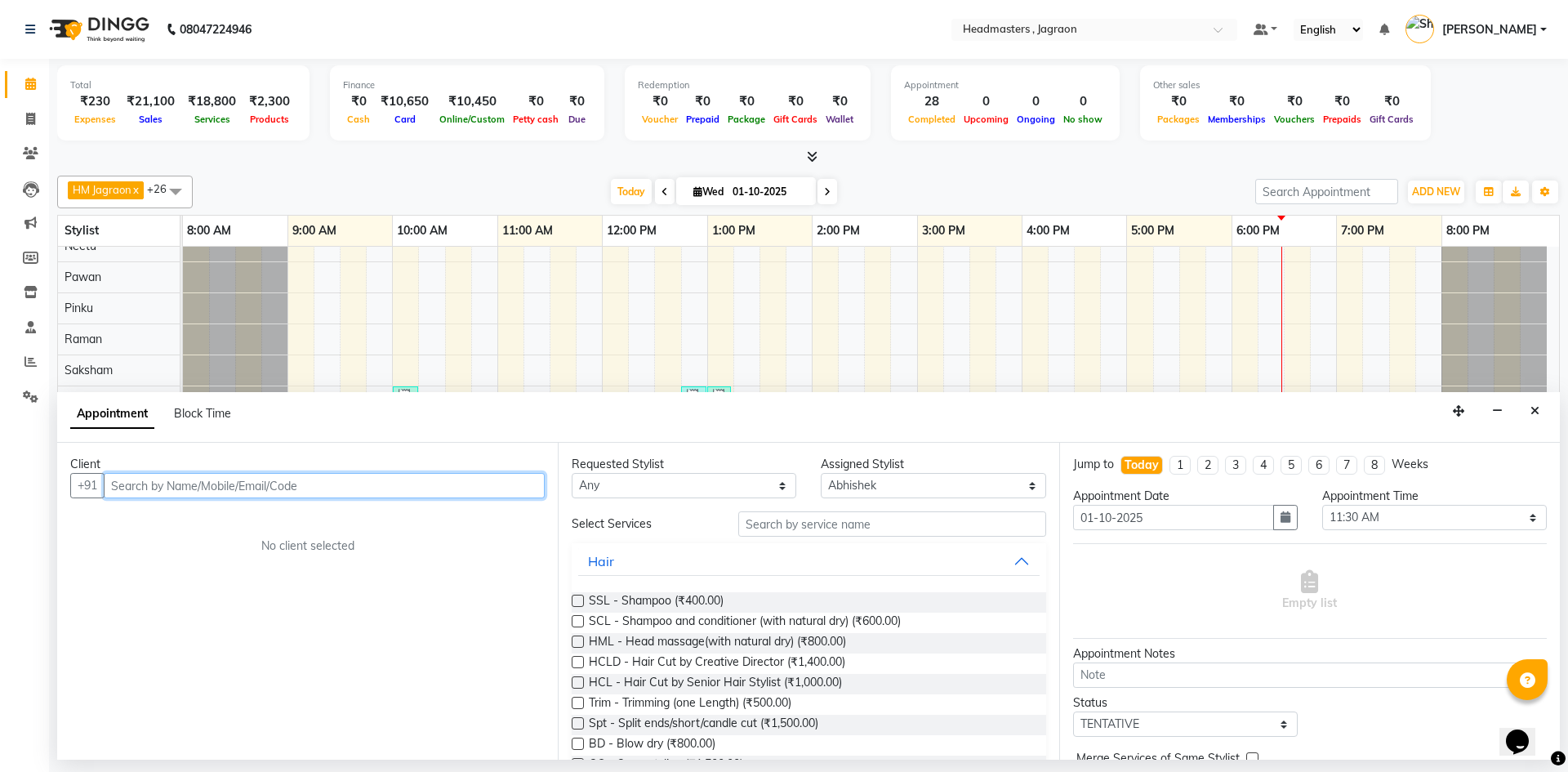
click at [393, 473] on input "text" at bounding box center [323, 486] width 441 height 25
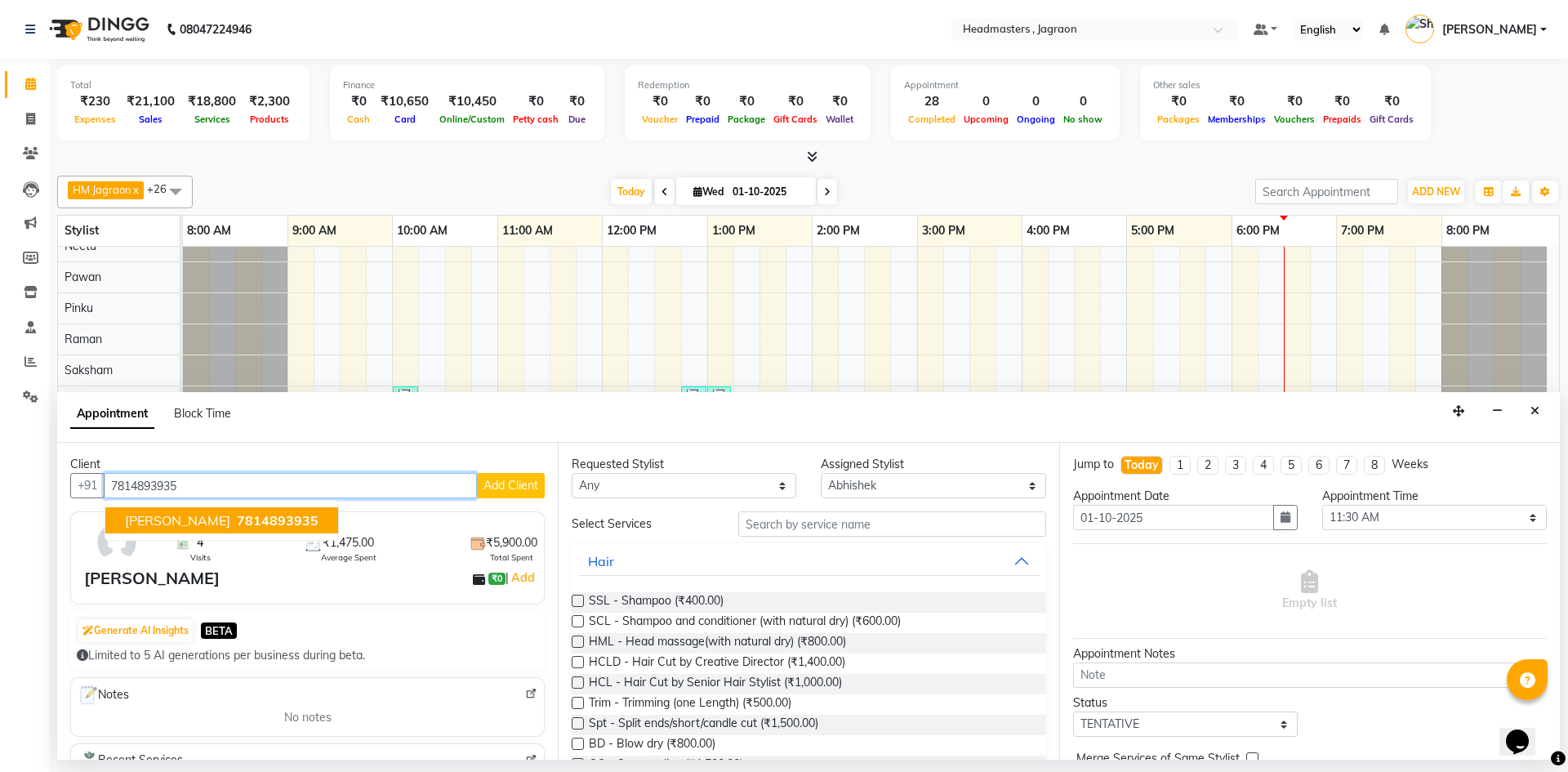
click at [298, 516] on span "7814893935" at bounding box center [278, 520] width 81 height 16
type input "7814893935"
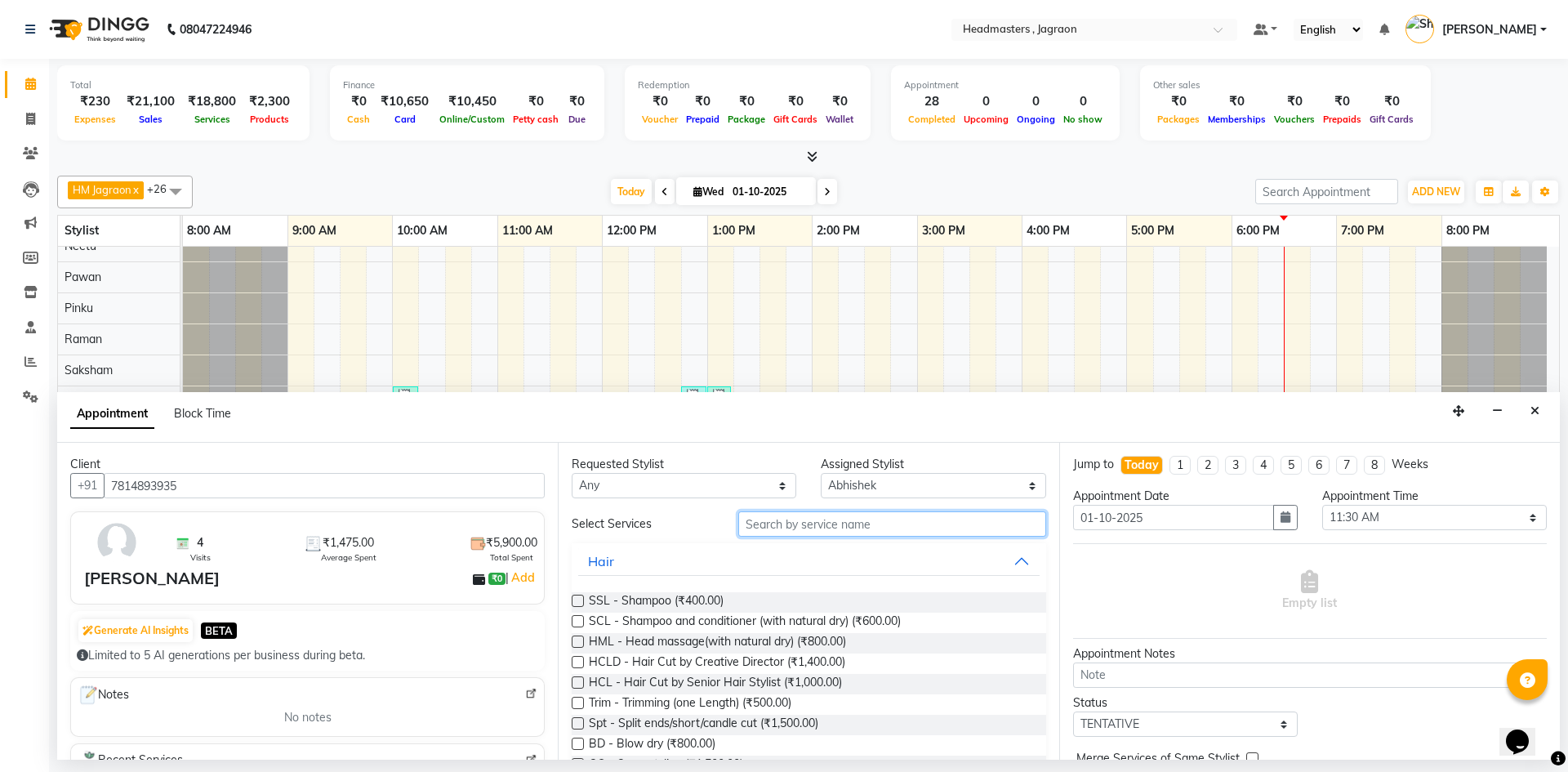
click at [776, 521] on input "text" at bounding box center [892, 524] width 308 height 25
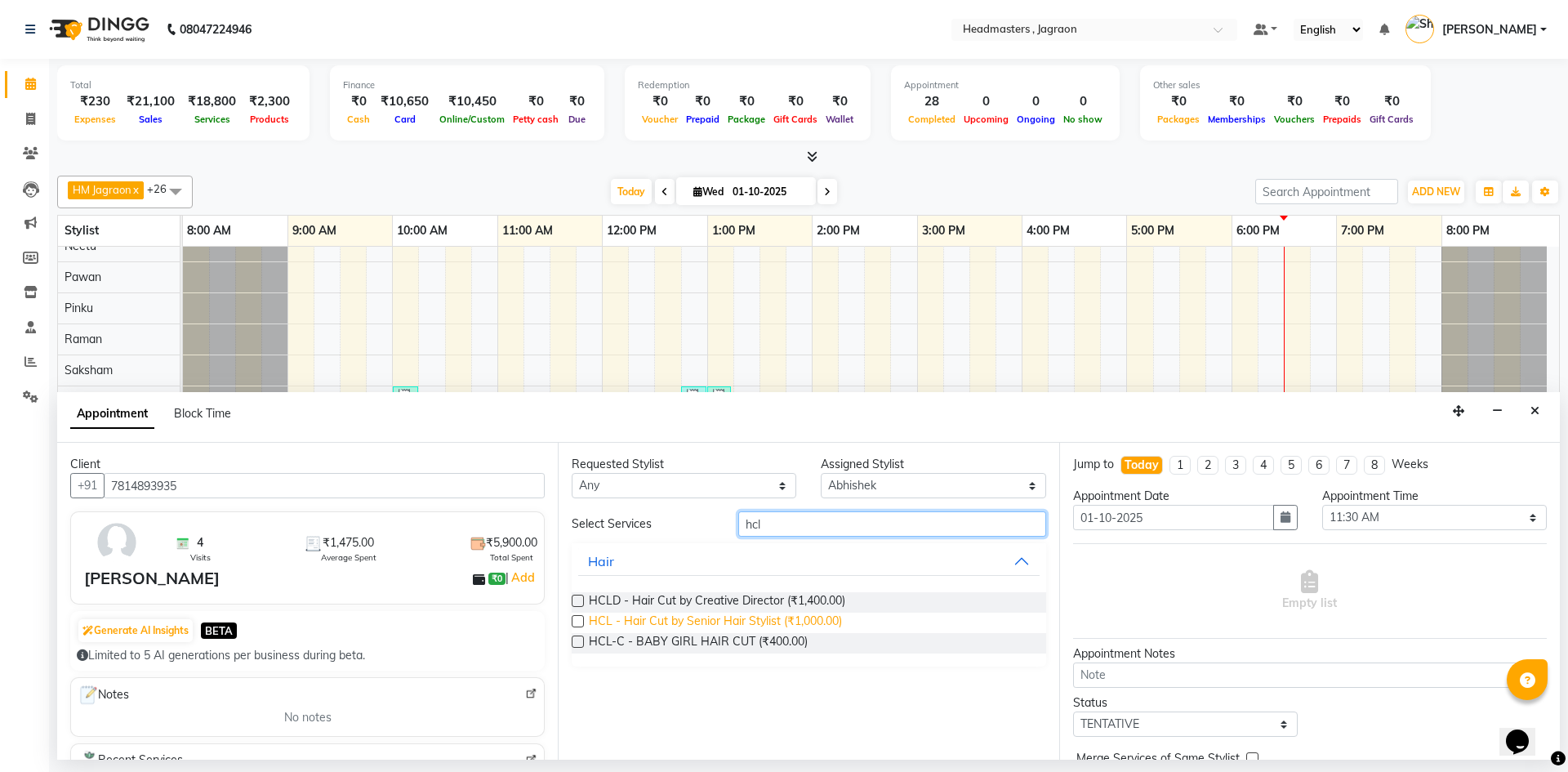
type input "hcl"
click at [733, 624] on span "HCL - Hair Cut by Senior Hair Stylist (₹1,000.00)" at bounding box center [716, 623] width 253 height 20
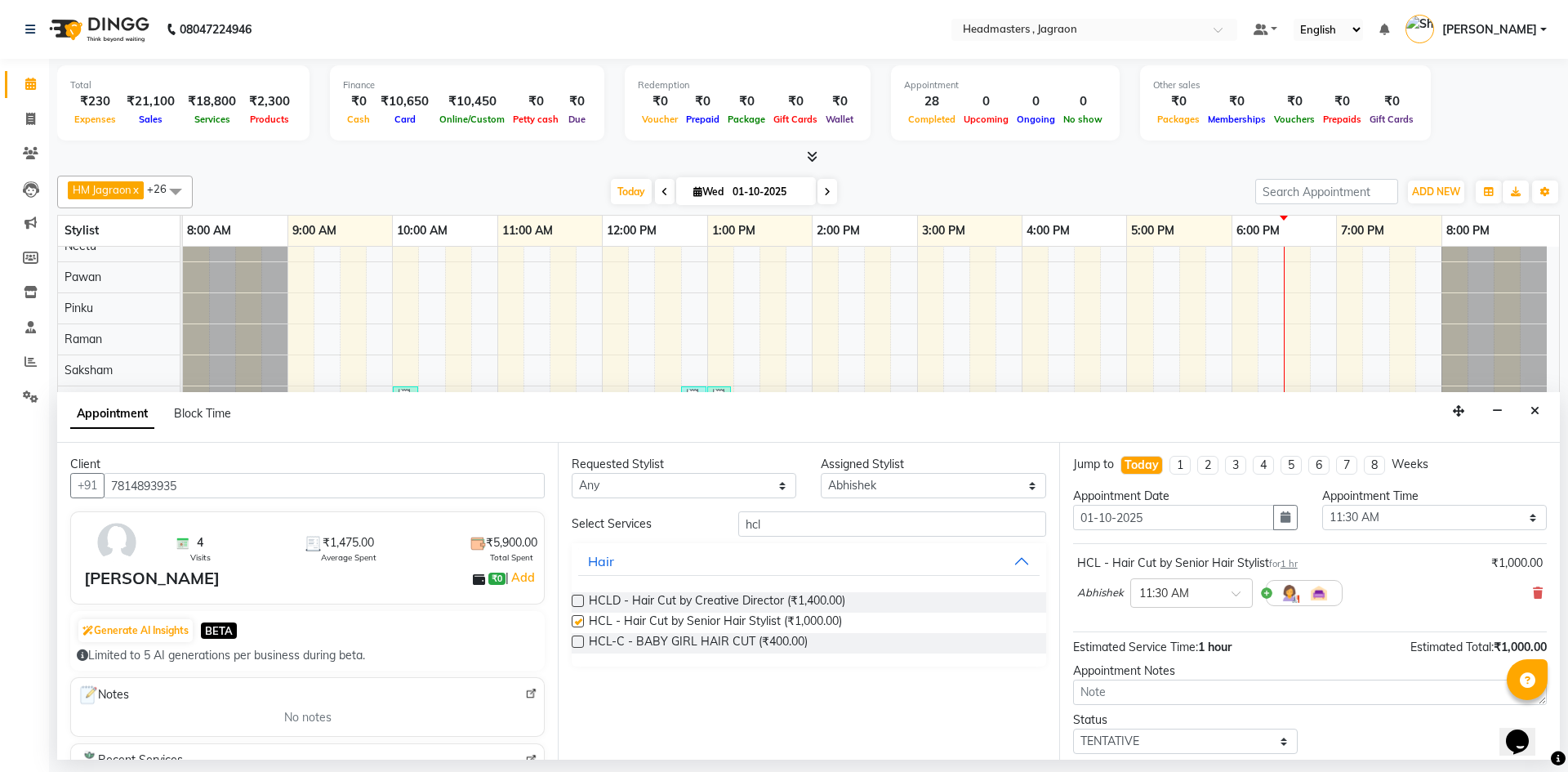
checkbox input "false"
click at [895, 481] on select "Select [PERSON_NAME] [PERSON_NAME] [PERSON_NAME] Jagraon [PERSON_NAME] [PERSON_…" at bounding box center [933, 486] width 225 height 25
select select "54715"
click at [821, 473] on select "Select [PERSON_NAME] [PERSON_NAME] [PERSON_NAME] Jagraon [PERSON_NAME] [PERSON_…" at bounding box center [933, 486] width 225 height 25
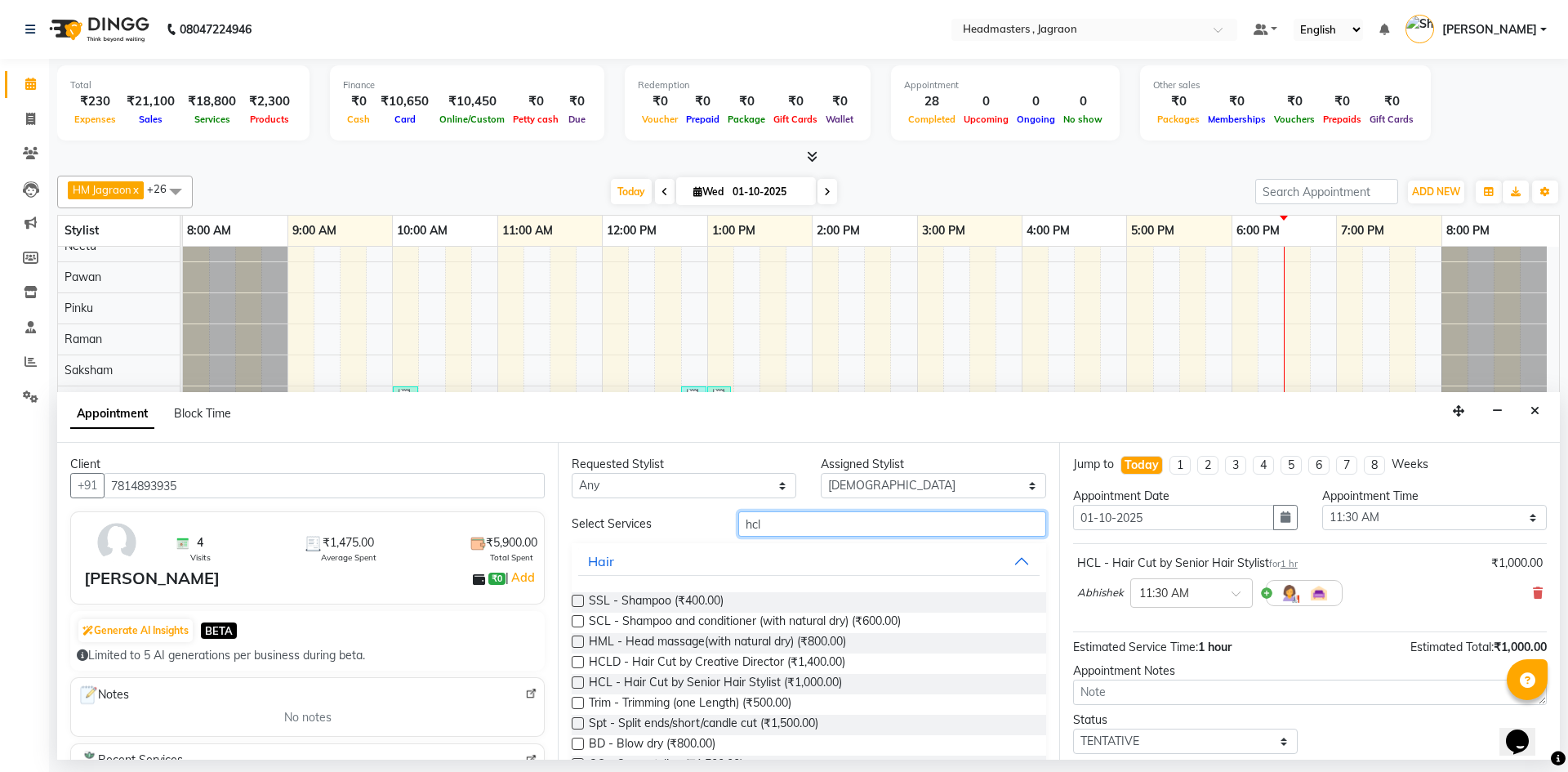
click at [803, 519] on input "hcl" at bounding box center [892, 524] width 308 height 25
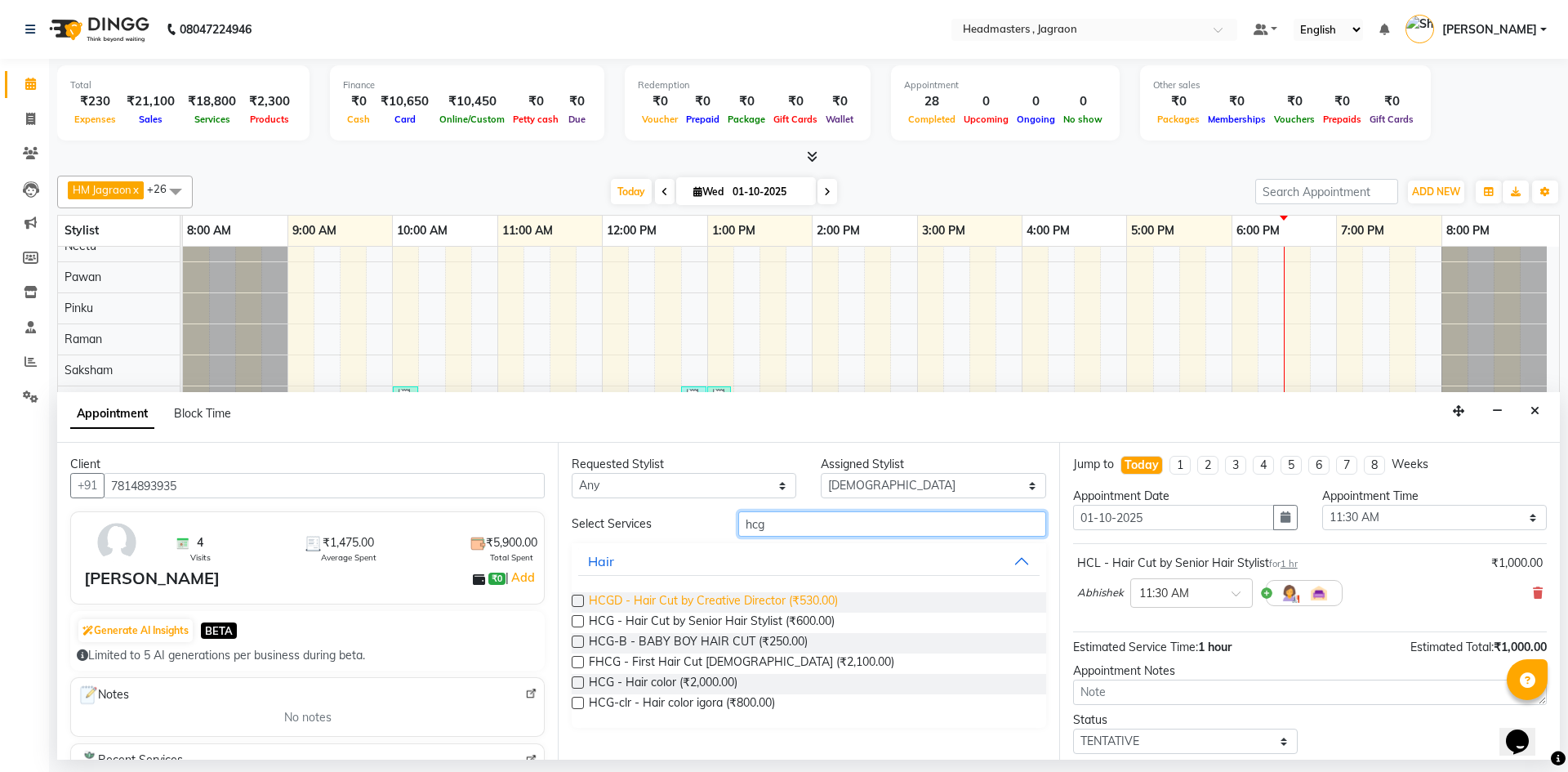
type input "hcg"
click at [744, 602] on span "HCGD - Hair Cut by Creative Director (₹530.00)" at bounding box center [713, 602] width 249 height 20
checkbox input "false"
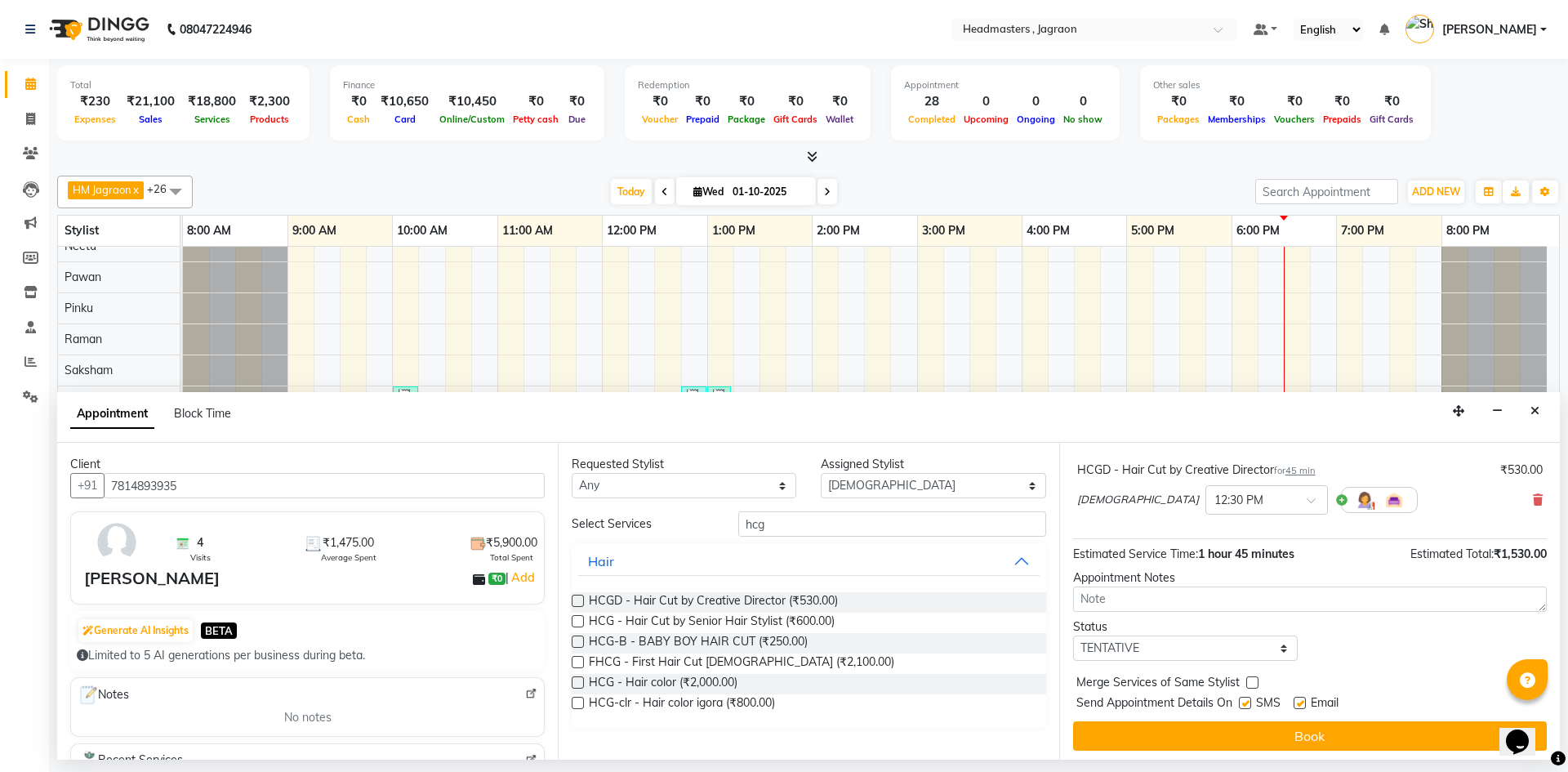
scroll to position [172, 0]
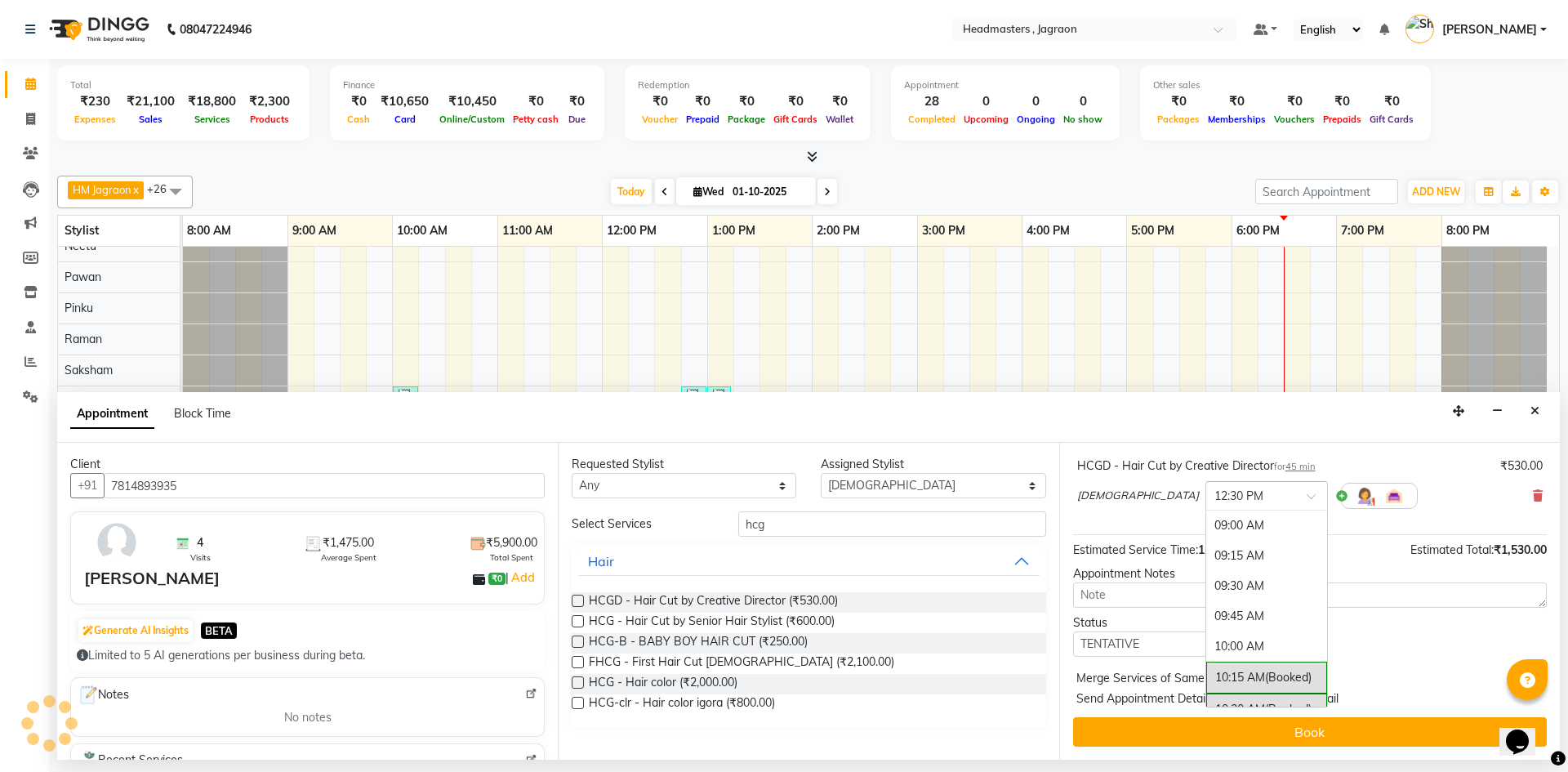
click at [1210, 499] on div at bounding box center [1267, 494] width 121 height 17
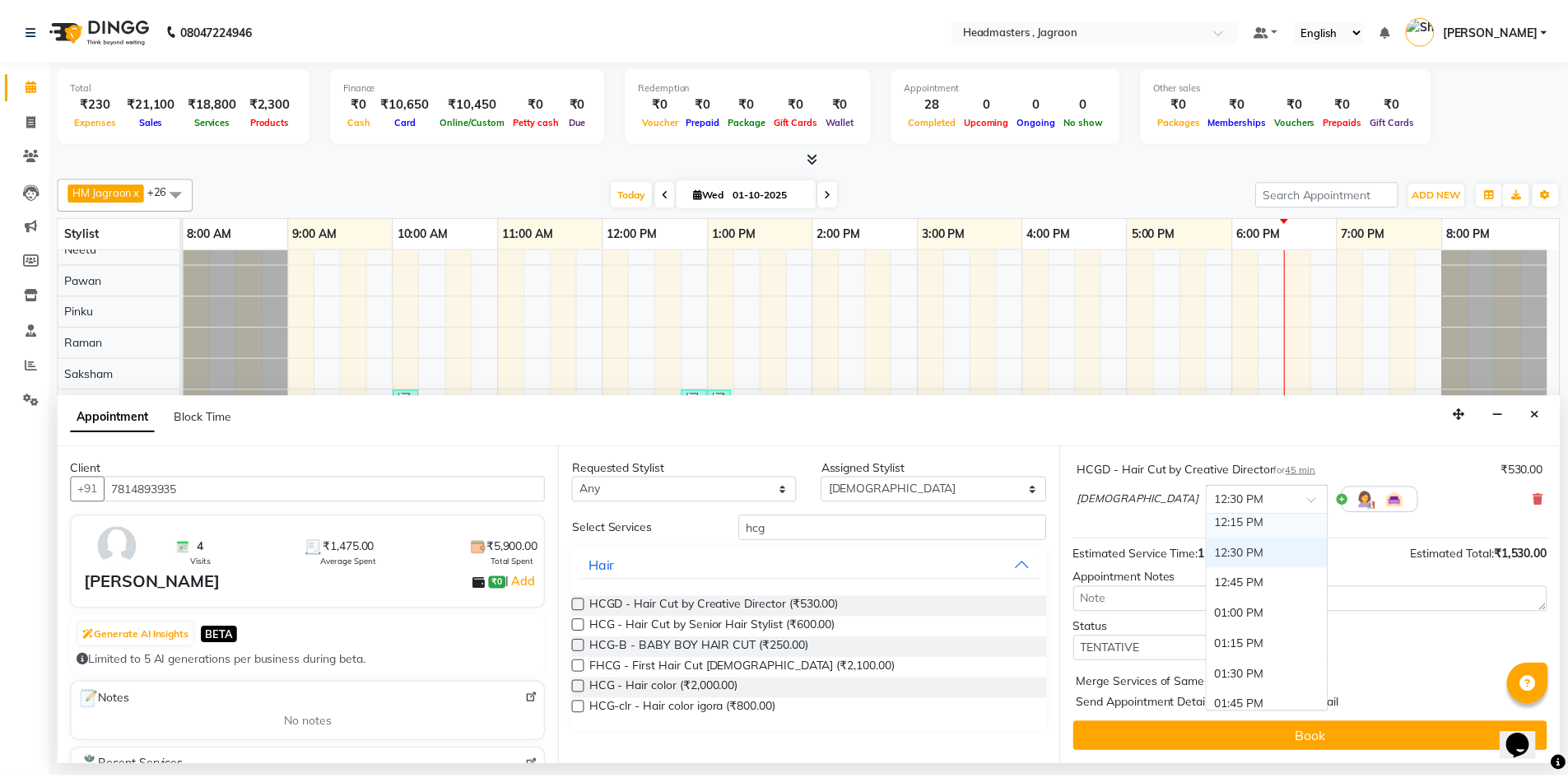
scroll to position [435, 0]
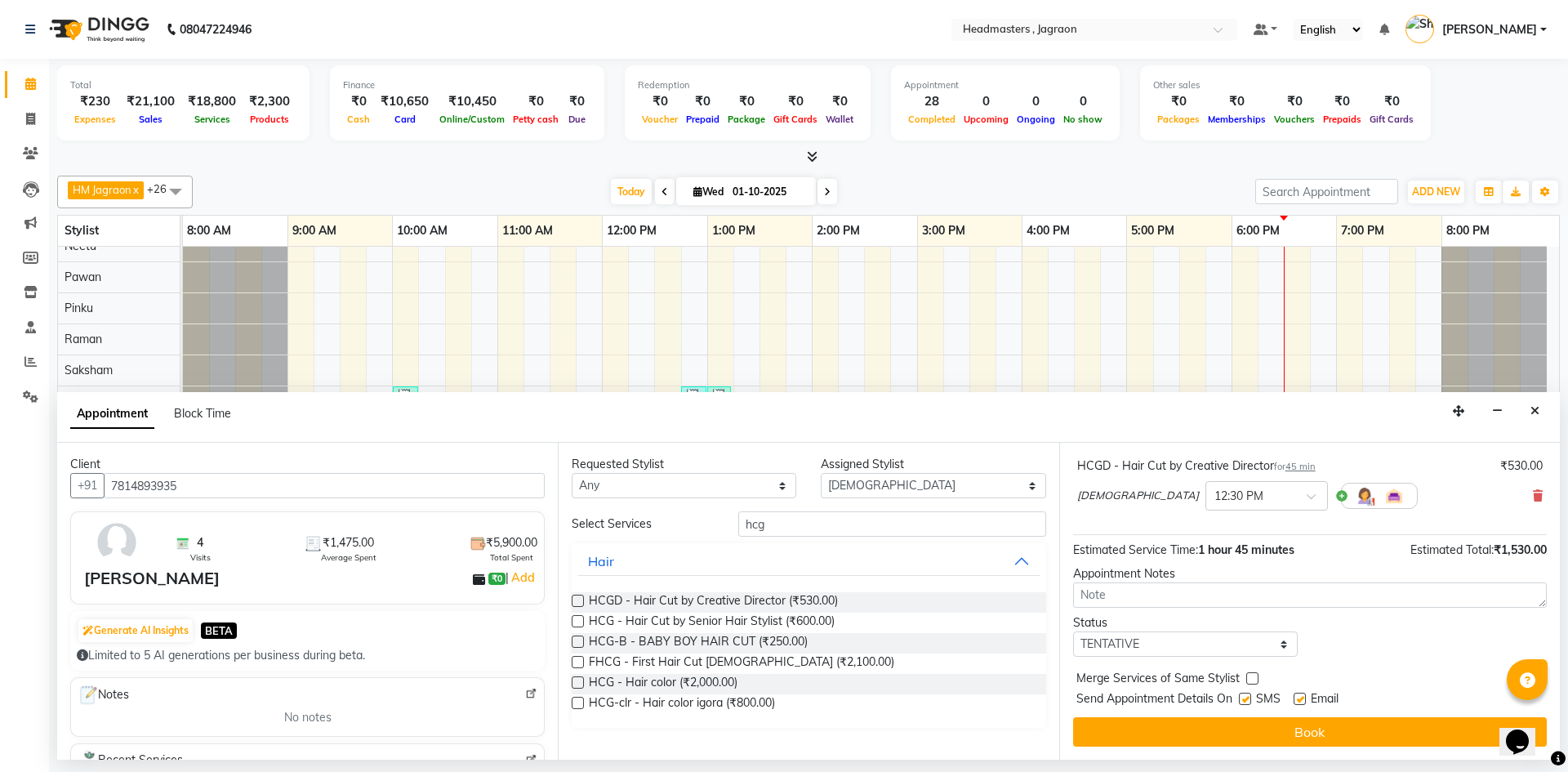
click at [1325, 626] on div "Status Select TENTATIVE CONFIRM CHECK-IN UPCOMING" at bounding box center [1310, 635] width 498 height 42
click at [1141, 638] on select "Select TENTATIVE CONFIRM CHECK-IN UPCOMING" at bounding box center [1185, 645] width 225 height 25
select select "confirm booking"
click at [1073, 632] on select "Select TENTATIVE CONFIRM CHECK-IN UPCOMING" at bounding box center [1185, 645] width 225 height 25
click at [1244, 696] on label at bounding box center [1245, 699] width 12 height 12
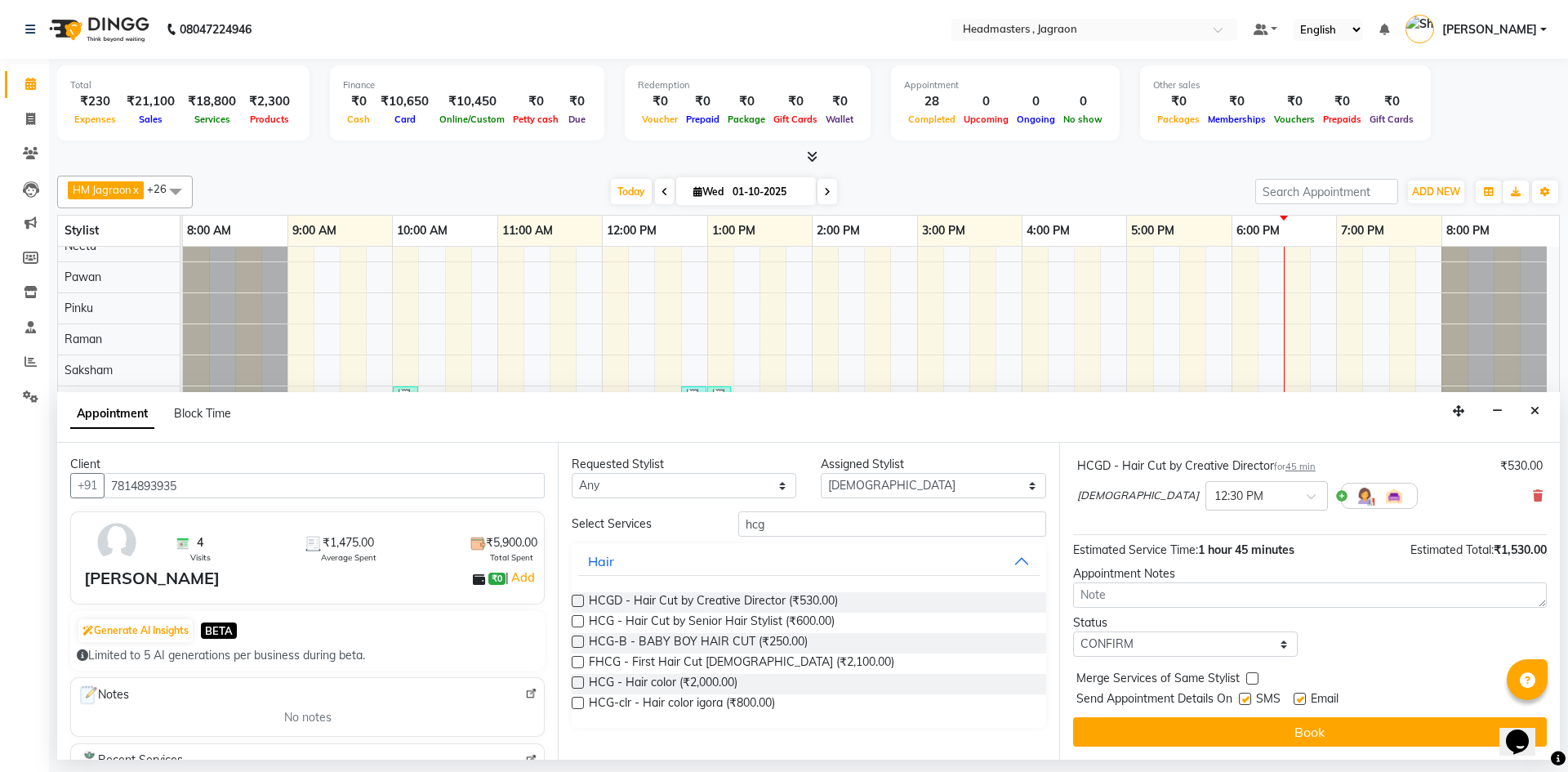
click at [1244, 696] on input "checkbox" at bounding box center [1244, 701] width 11 height 11
checkbox input "false"
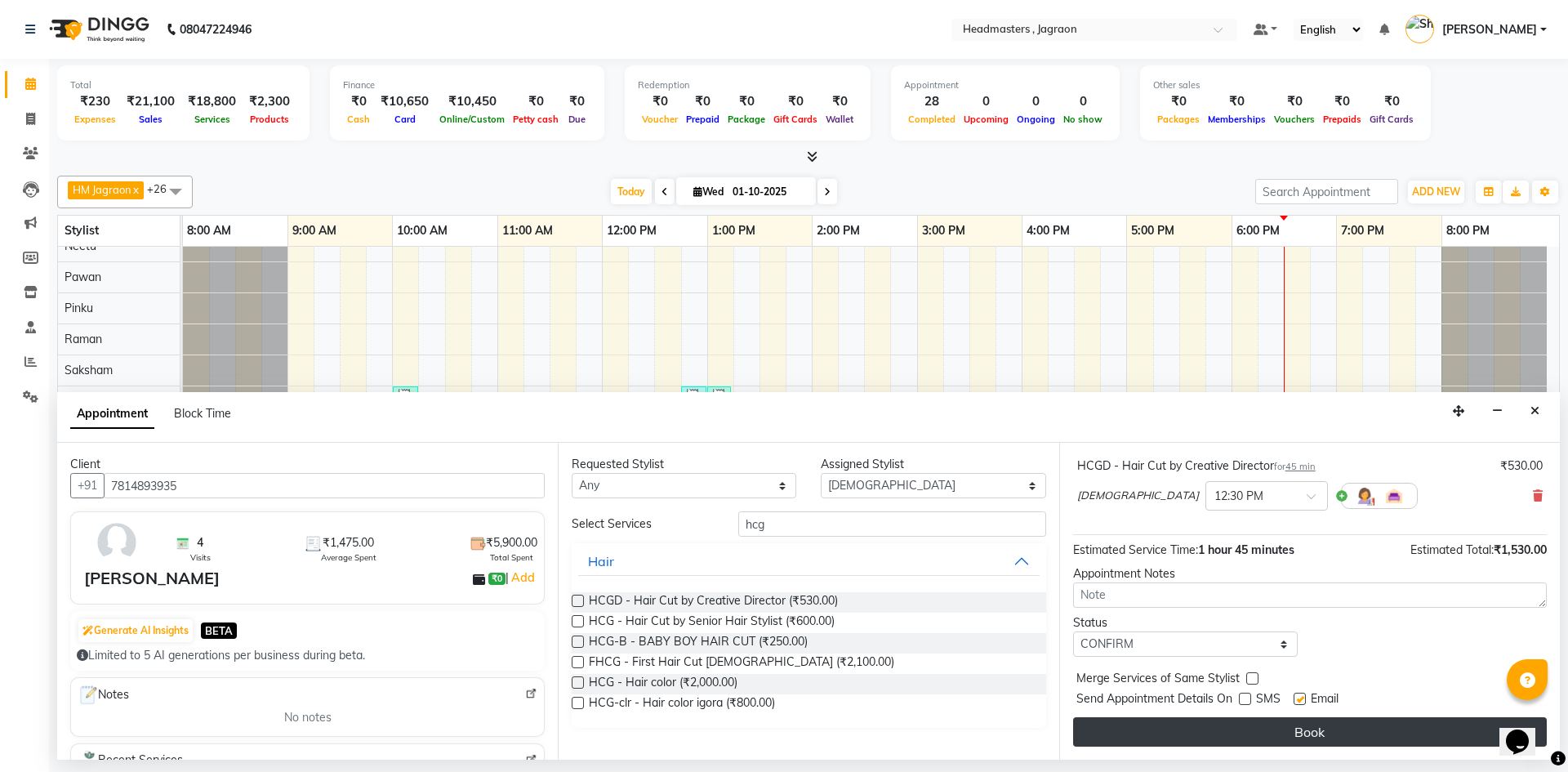
click at [1239, 731] on button "Book" at bounding box center [1310, 732] width 474 height 30
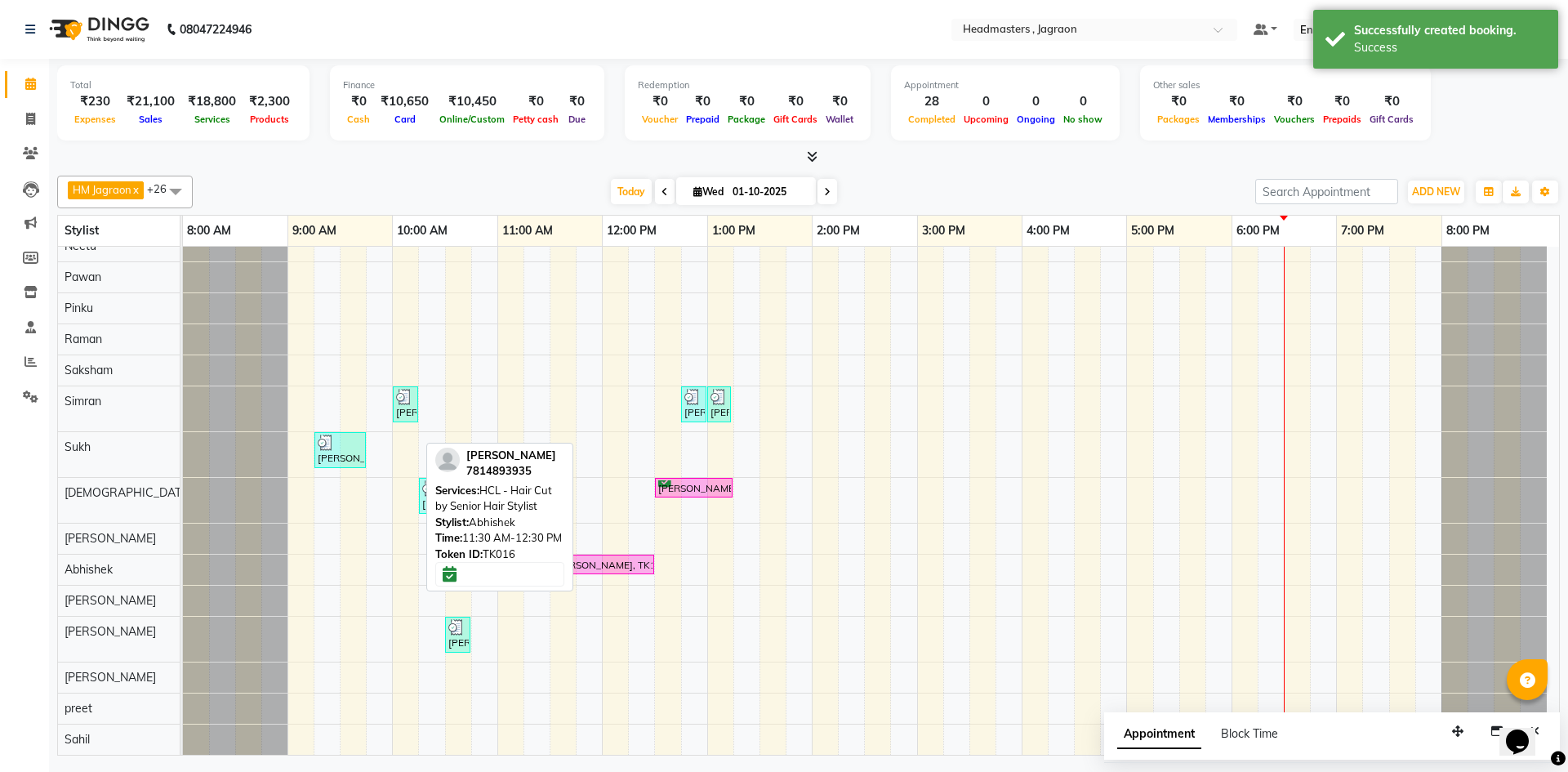
click at [605, 561] on div "[PERSON_NAME], TK16, 11:30 AM-12:30 PM, HCL - Hair Cut by Senior Hair Stylist" at bounding box center [602, 565] width 100 height 15
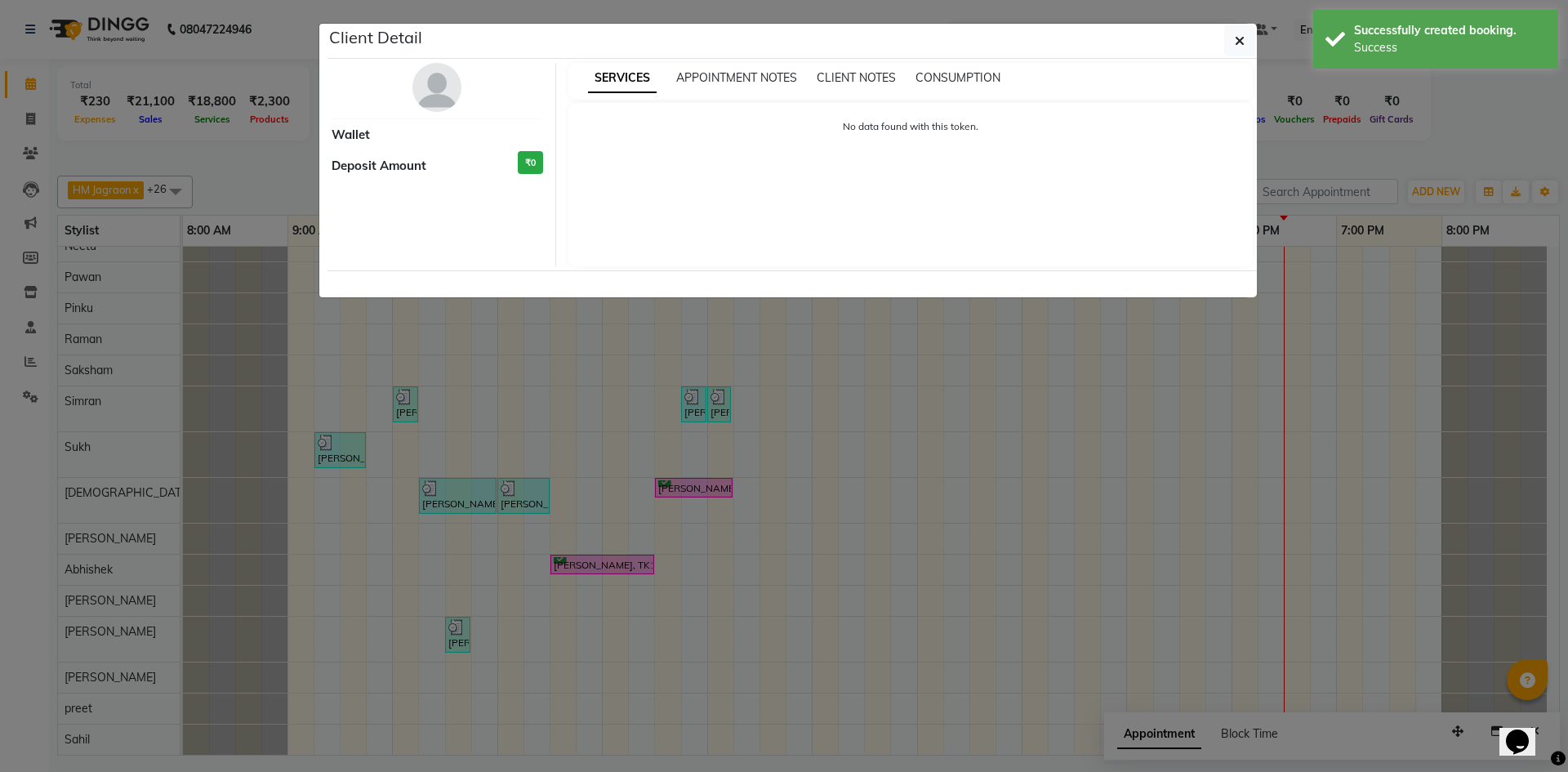
select select "6"
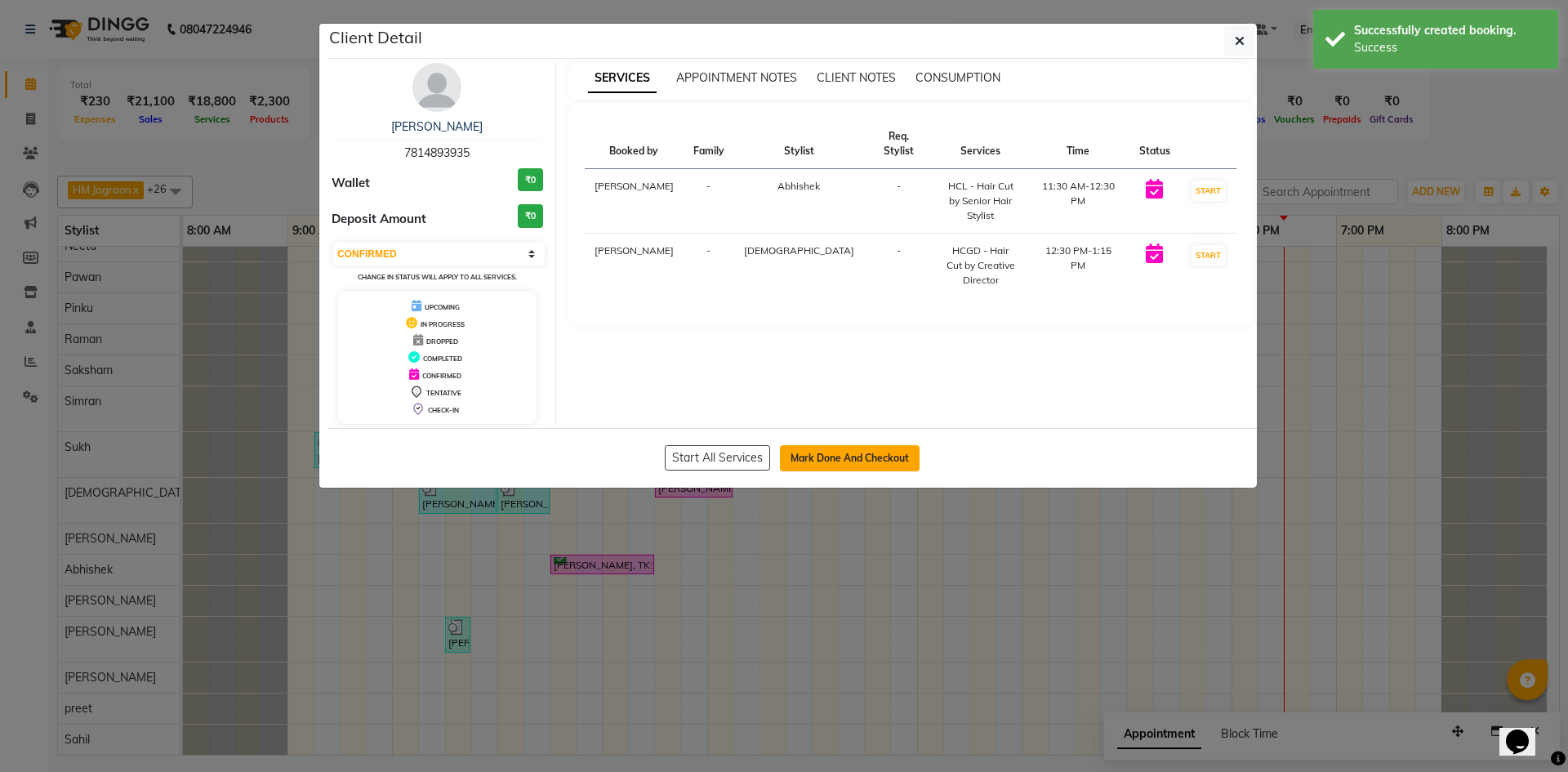
click at [805, 459] on button "Mark Done And Checkout" at bounding box center [850, 458] width 139 height 26
select select "service"
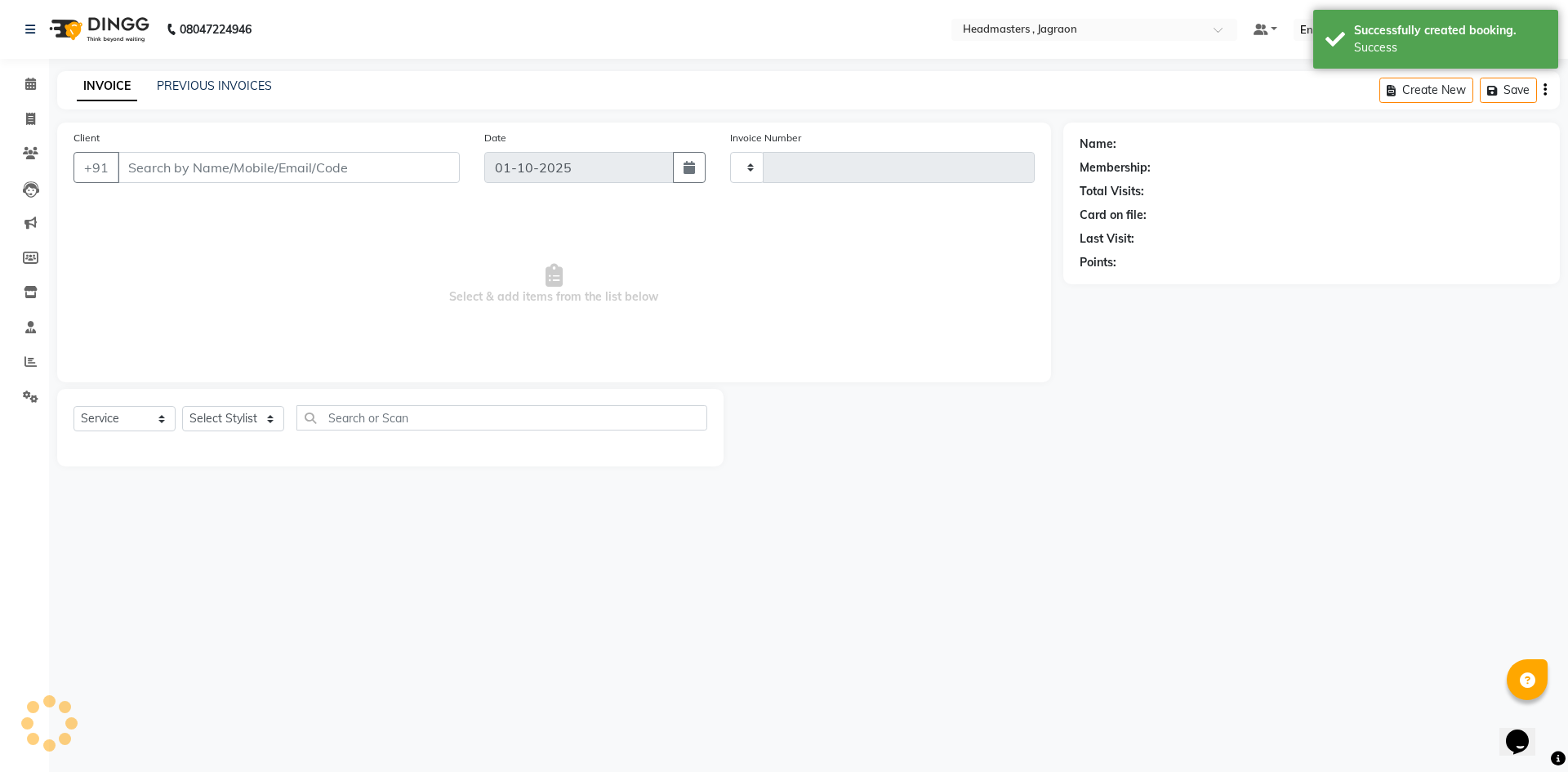
type input "2427"
select select "6935"
type input "7814893935"
select select "93507"
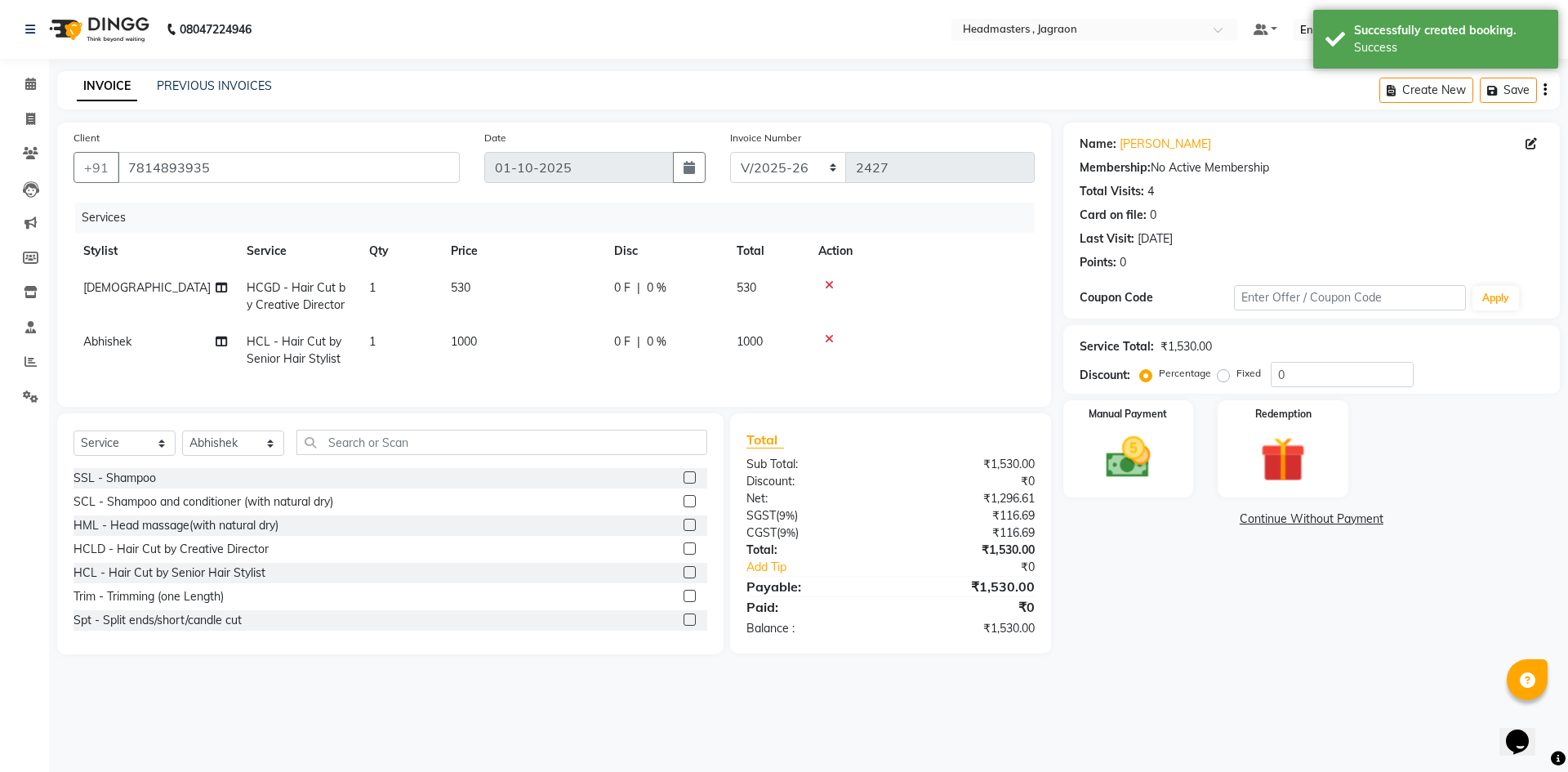
click at [631, 288] on div "0 F | 0 %" at bounding box center [665, 288] width 103 height 17
select select "54715"
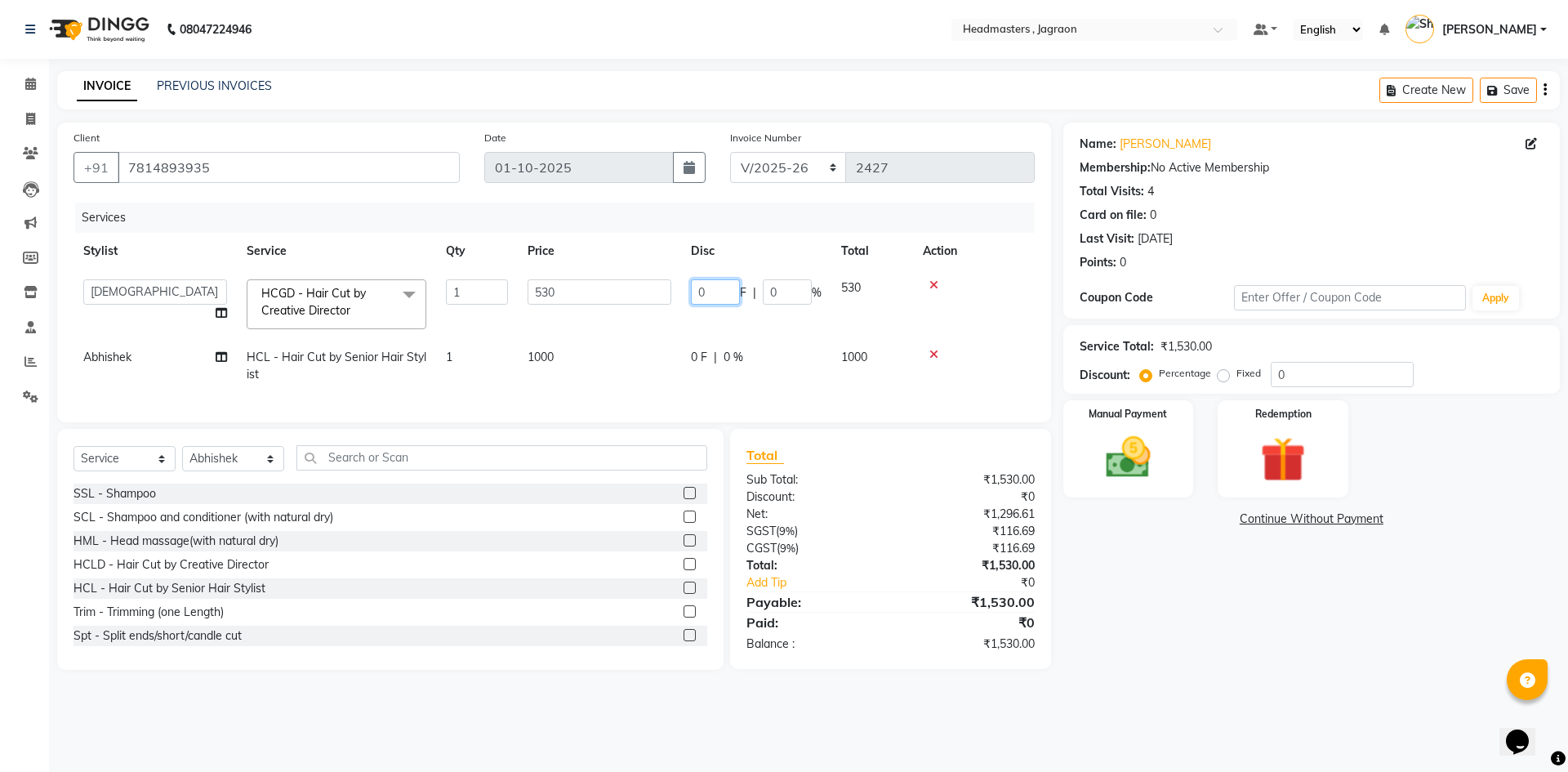
click at [719, 296] on input "0" at bounding box center [716, 292] width 49 height 25
type input "180"
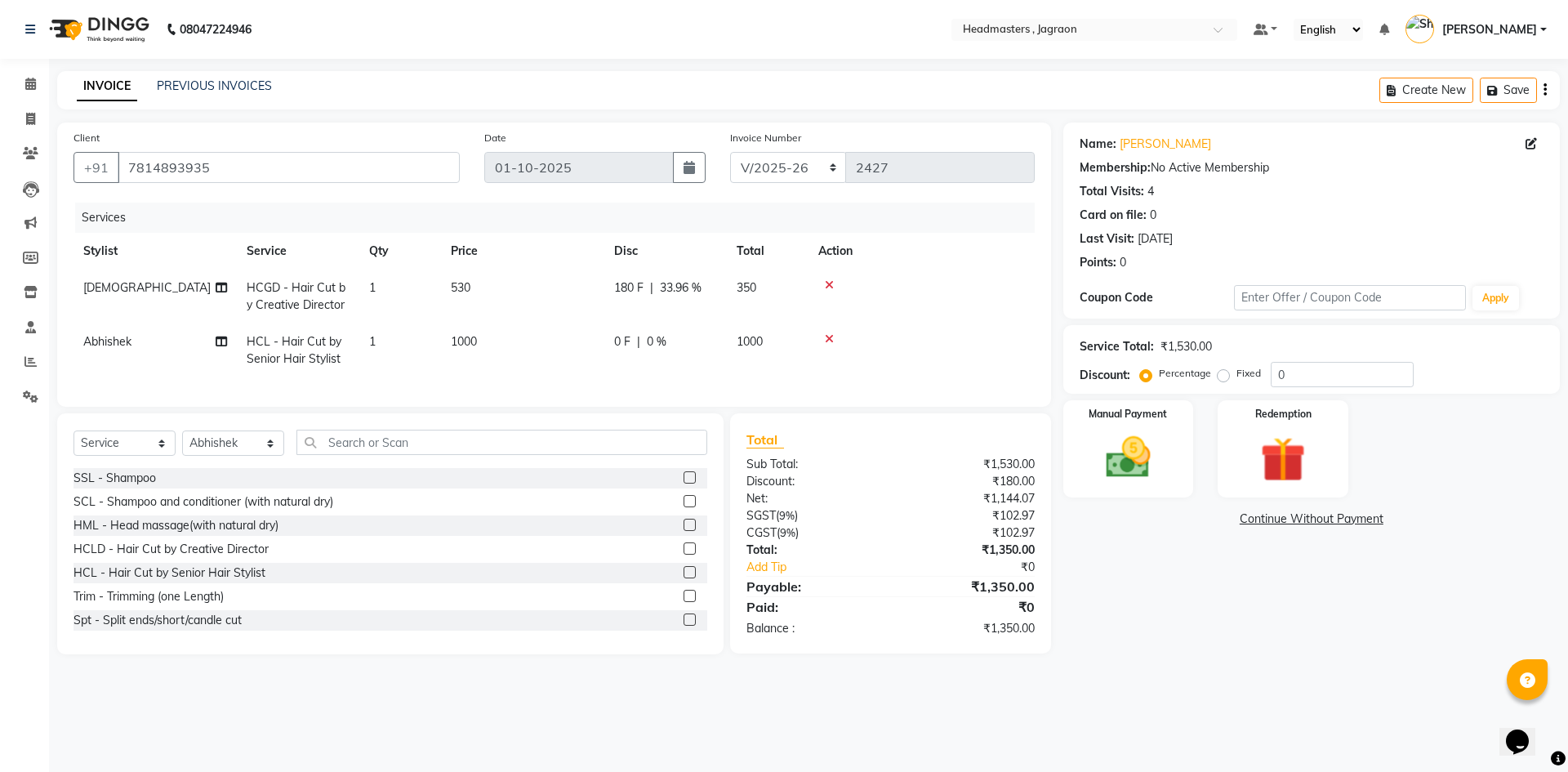
click at [707, 357] on td "0 F | 0 %" at bounding box center [666, 350] width 122 height 54
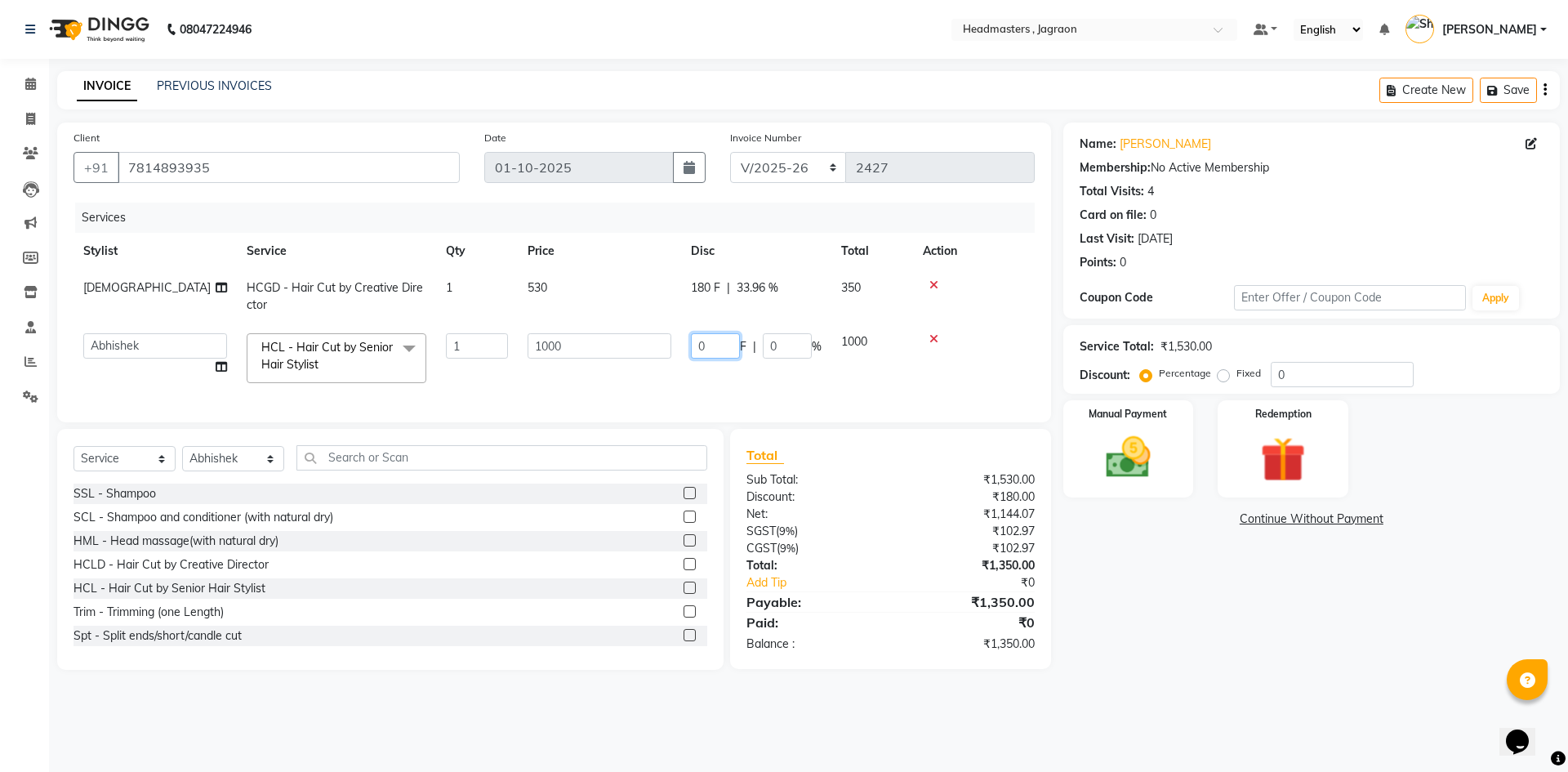
click at [718, 347] on input "0" at bounding box center [716, 346] width 49 height 25
type input "500"
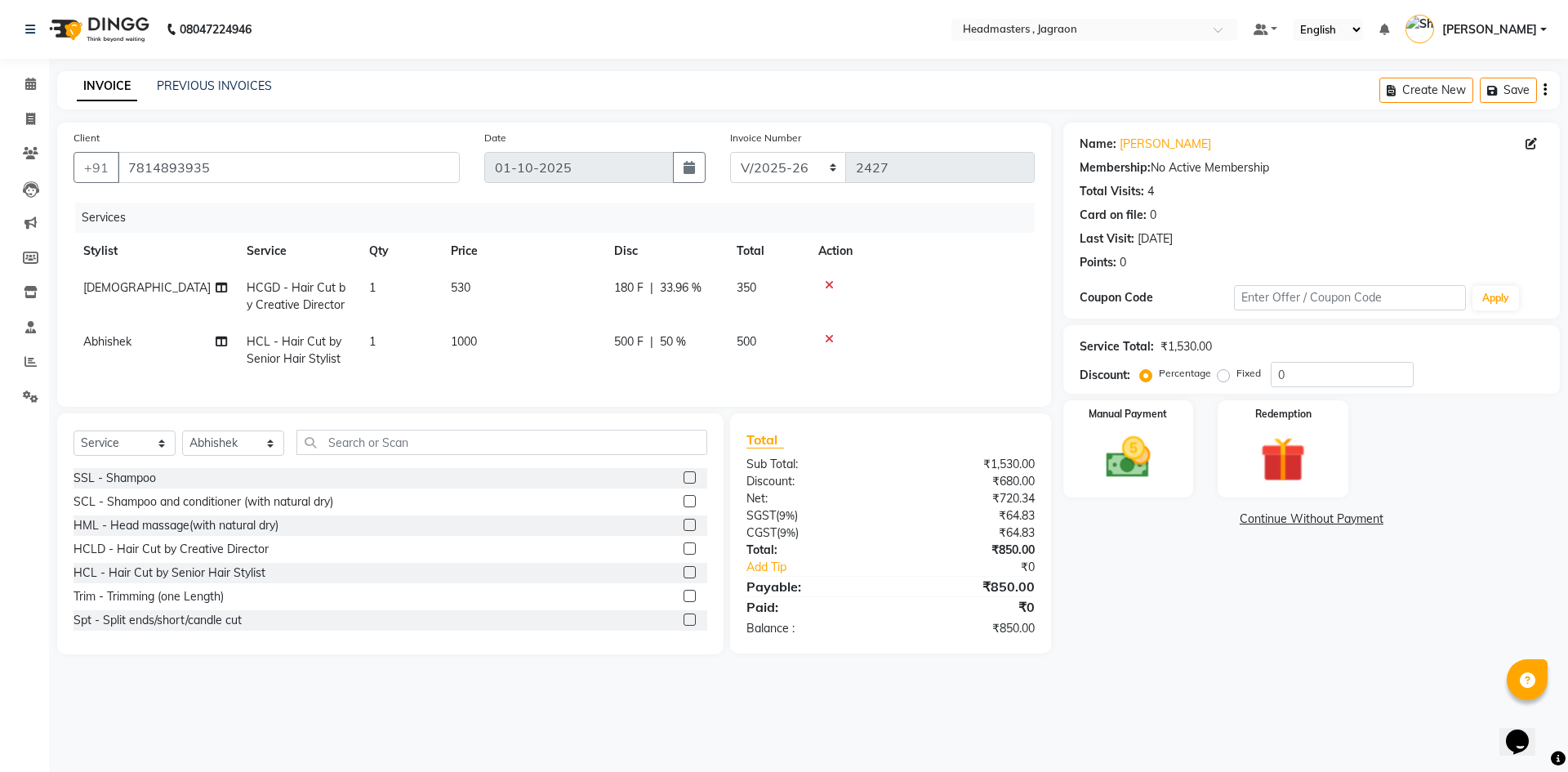
click at [729, 366] on tr "Abhishek HCL - Hair Cut by Senior Hair Stylist 1 1000 500 F | 50 % 500" at bounding box center [554, 350] width 961 height 54
click at [1161, 476] on img at bounding box center [1127, 457] width 76 height 54
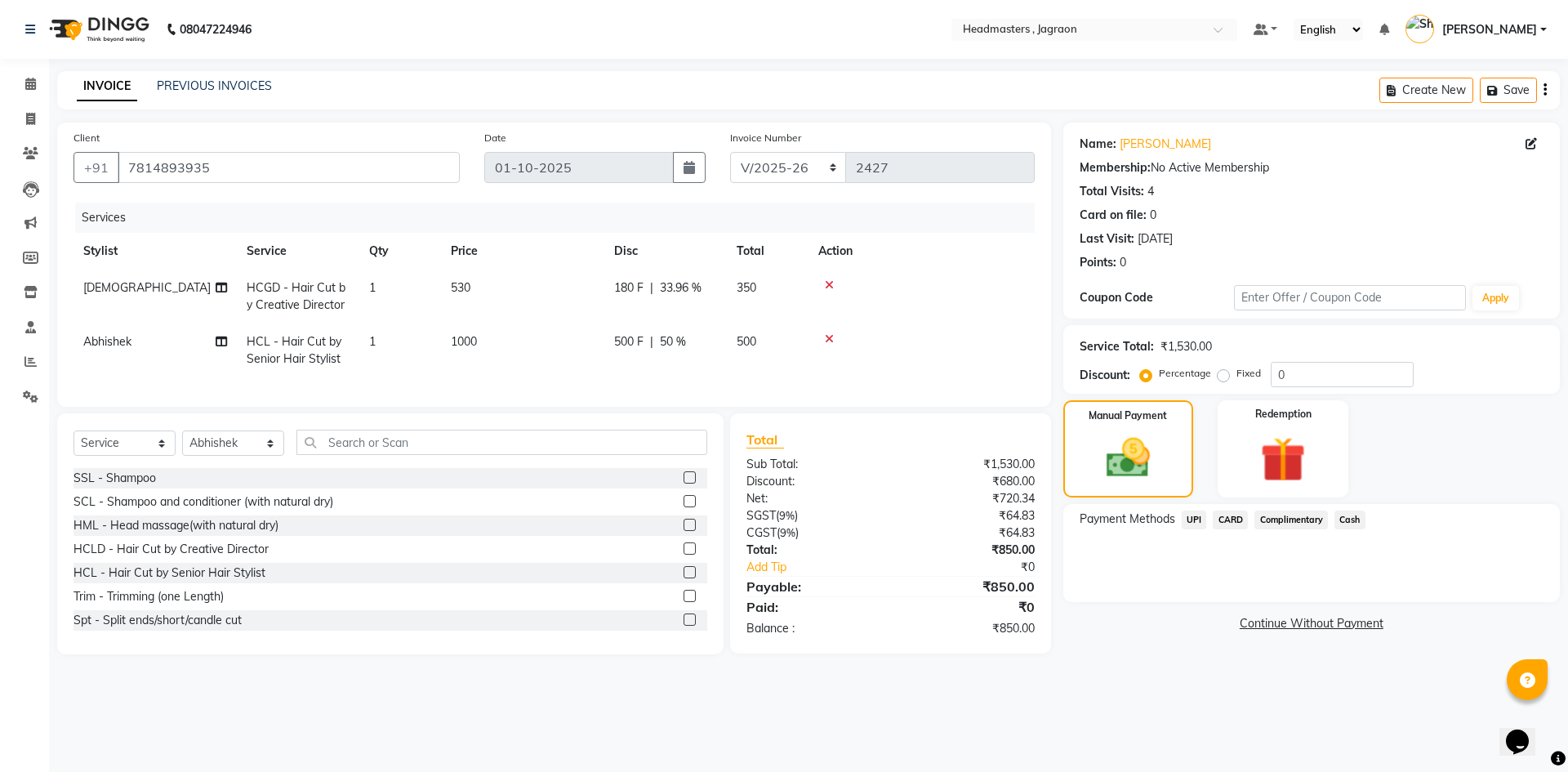
click at [1352, 516] on span "Cash" at bounding box center [1350, 520] width 31 height 19
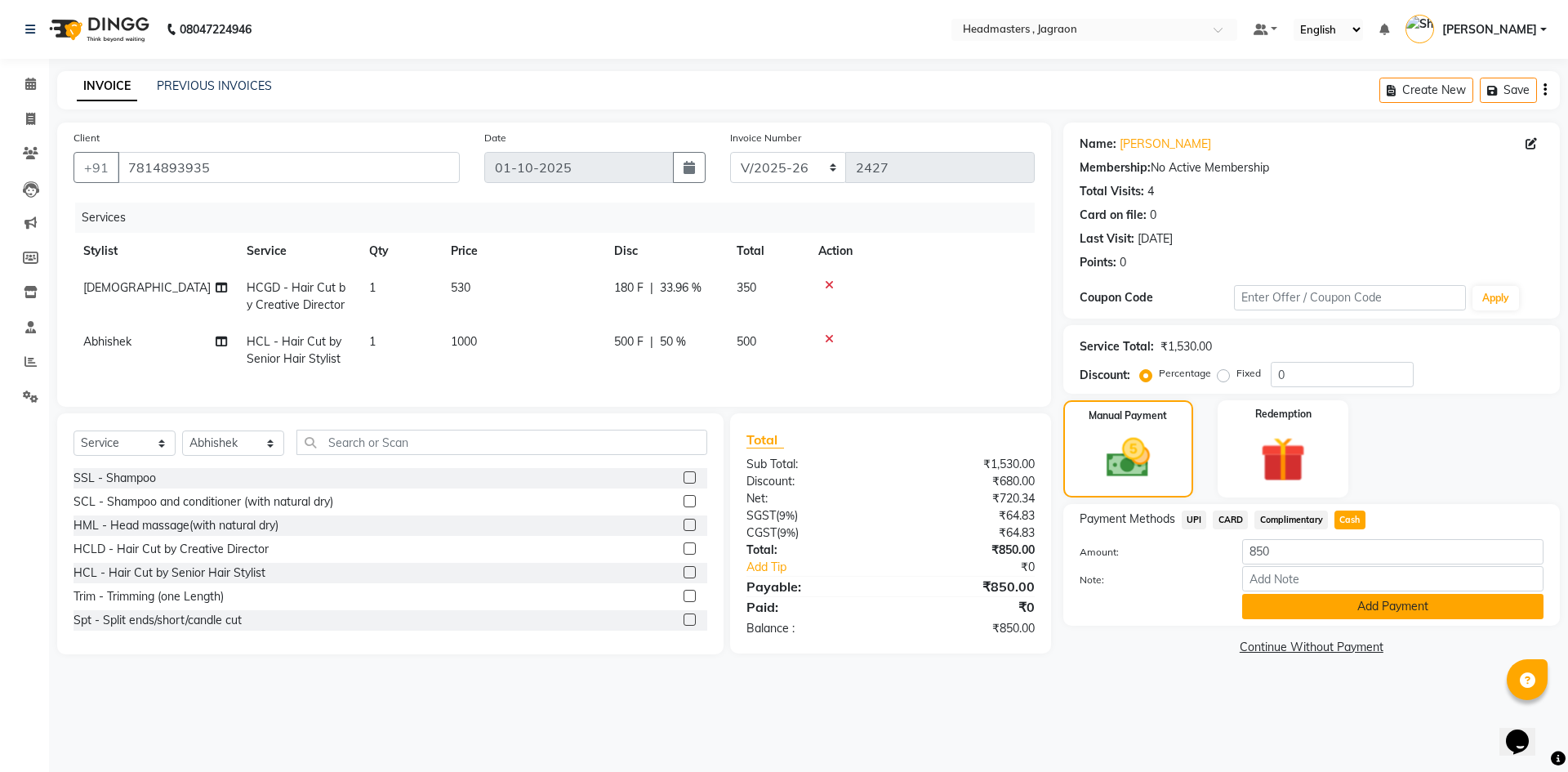
click at [1371, 610] on button "Add Payment" at bounding box center [1392, 606] width 301 height 25
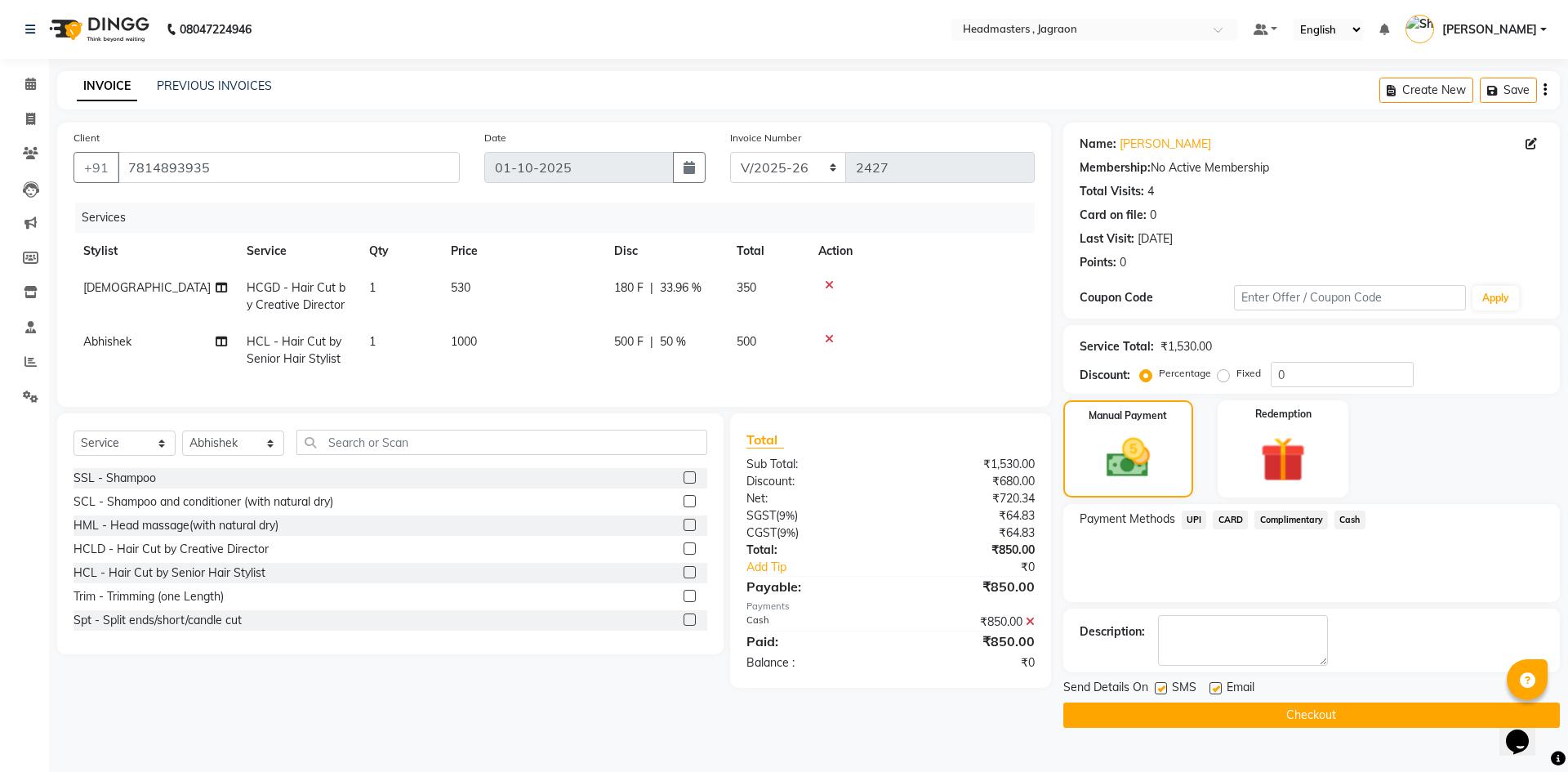
click at [1293, 711] on button "Checkout" at bounding box center [1311, 715] width 497 height 25
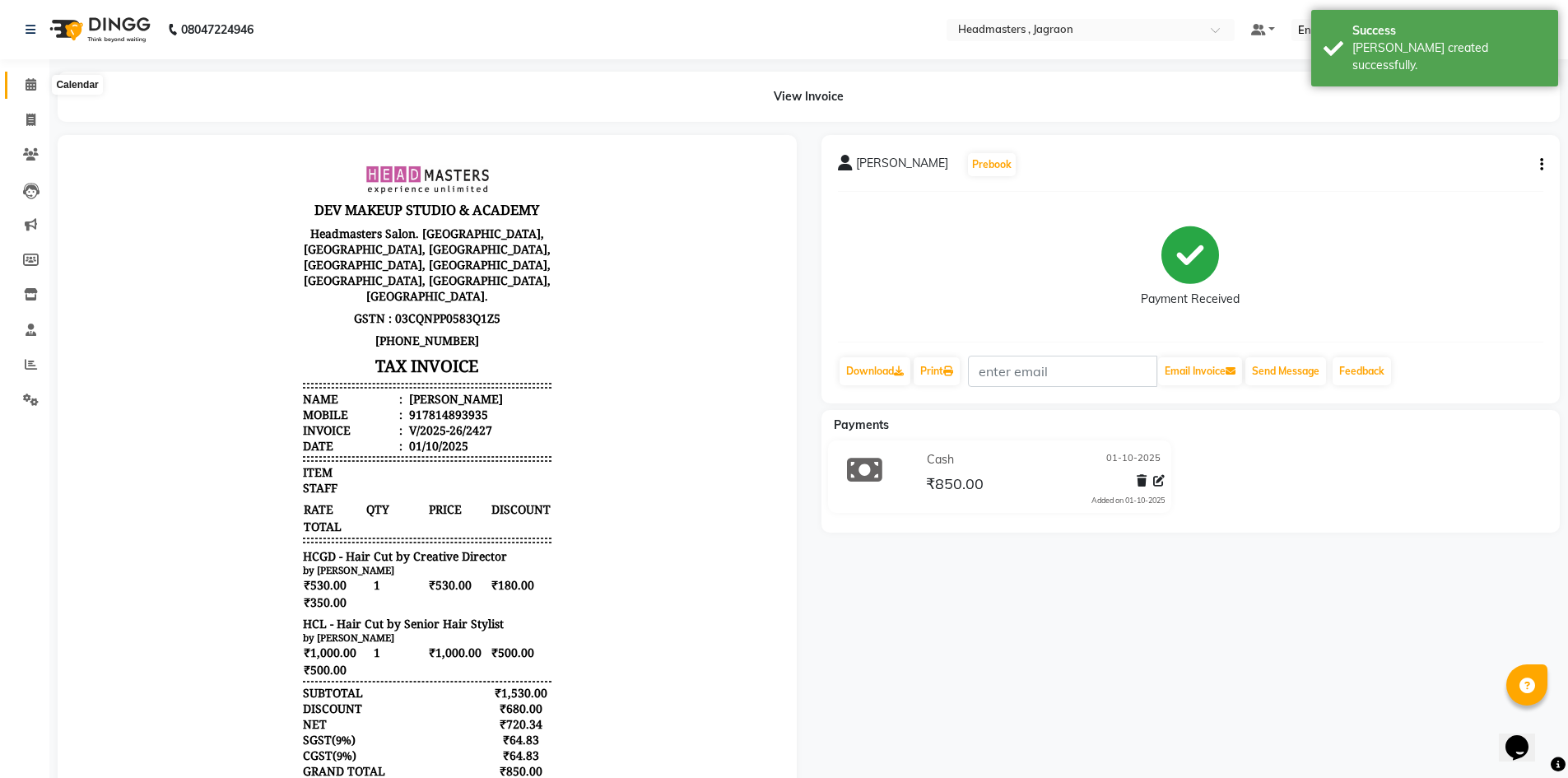
click at [27, 80] on icon at bounding box center [31, 84] width 11 height 12
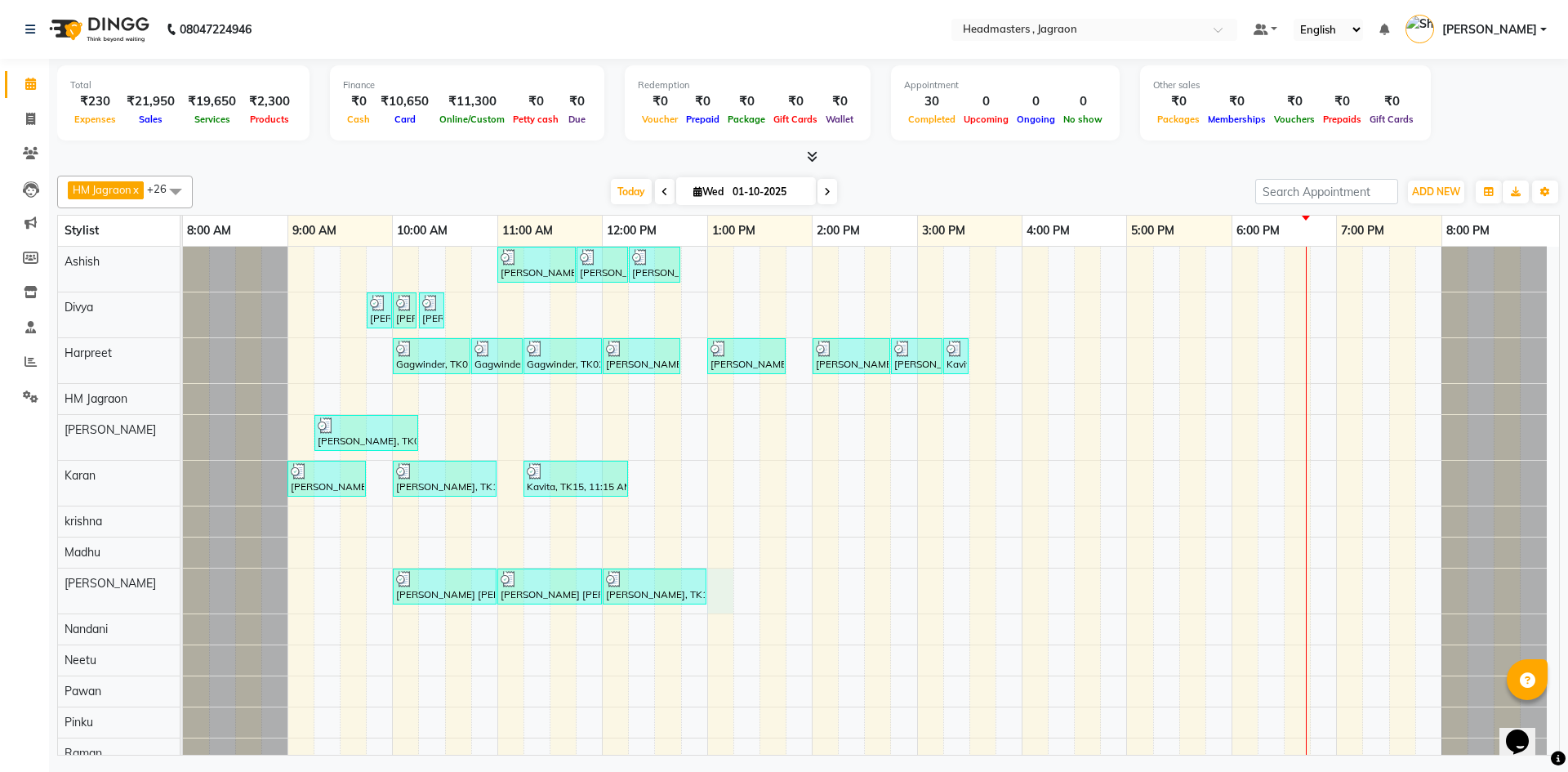
click at [728, 583] on div "[PERSON_NAME], TK08, 11:00 AM-11:45 AM, HCGD - Hair Cut by Creative Director [P…" at bounding box center [870, 715] width 1376 height 937
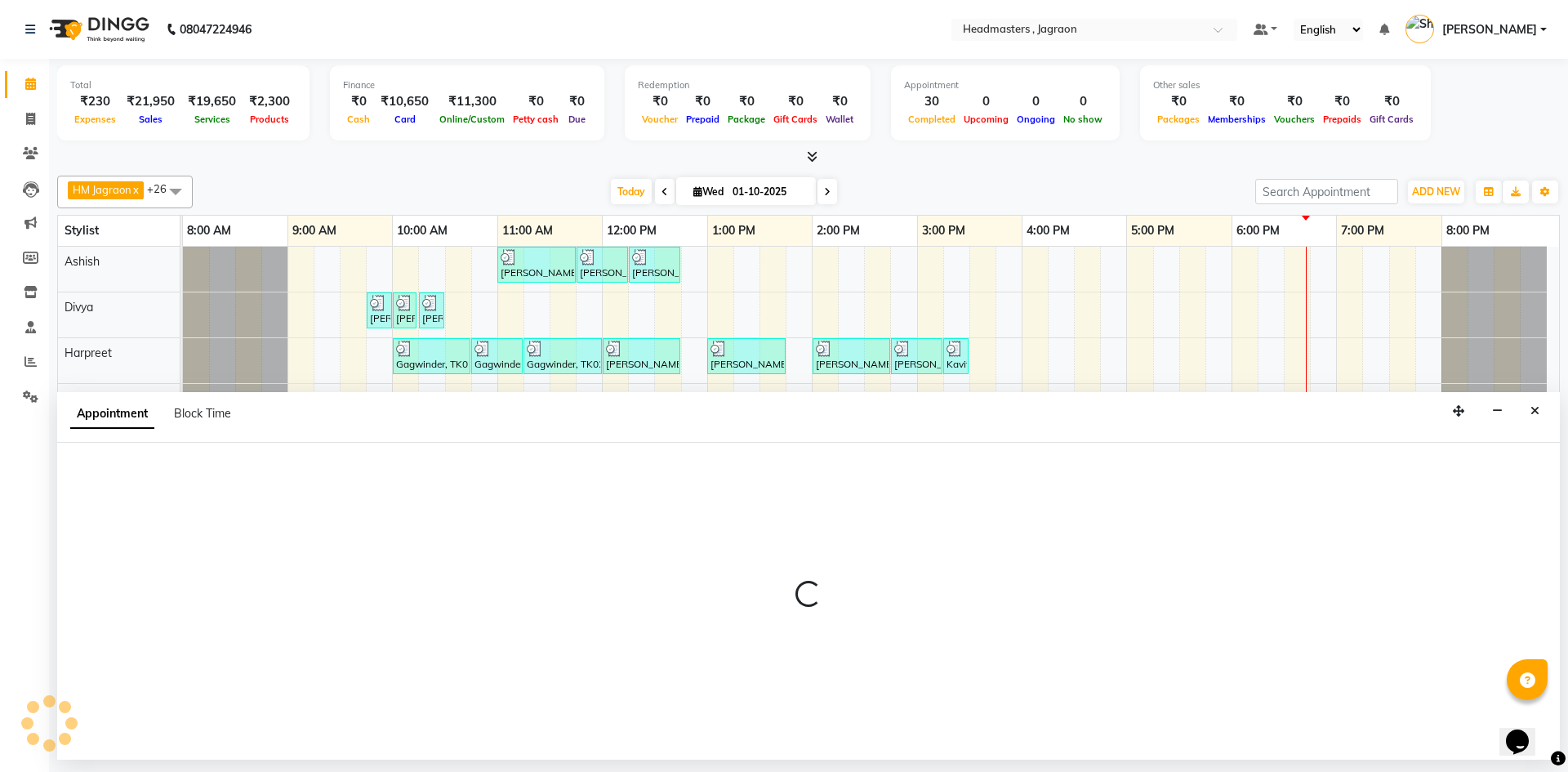
select select "69016"
select select "780"
select select "tentative"
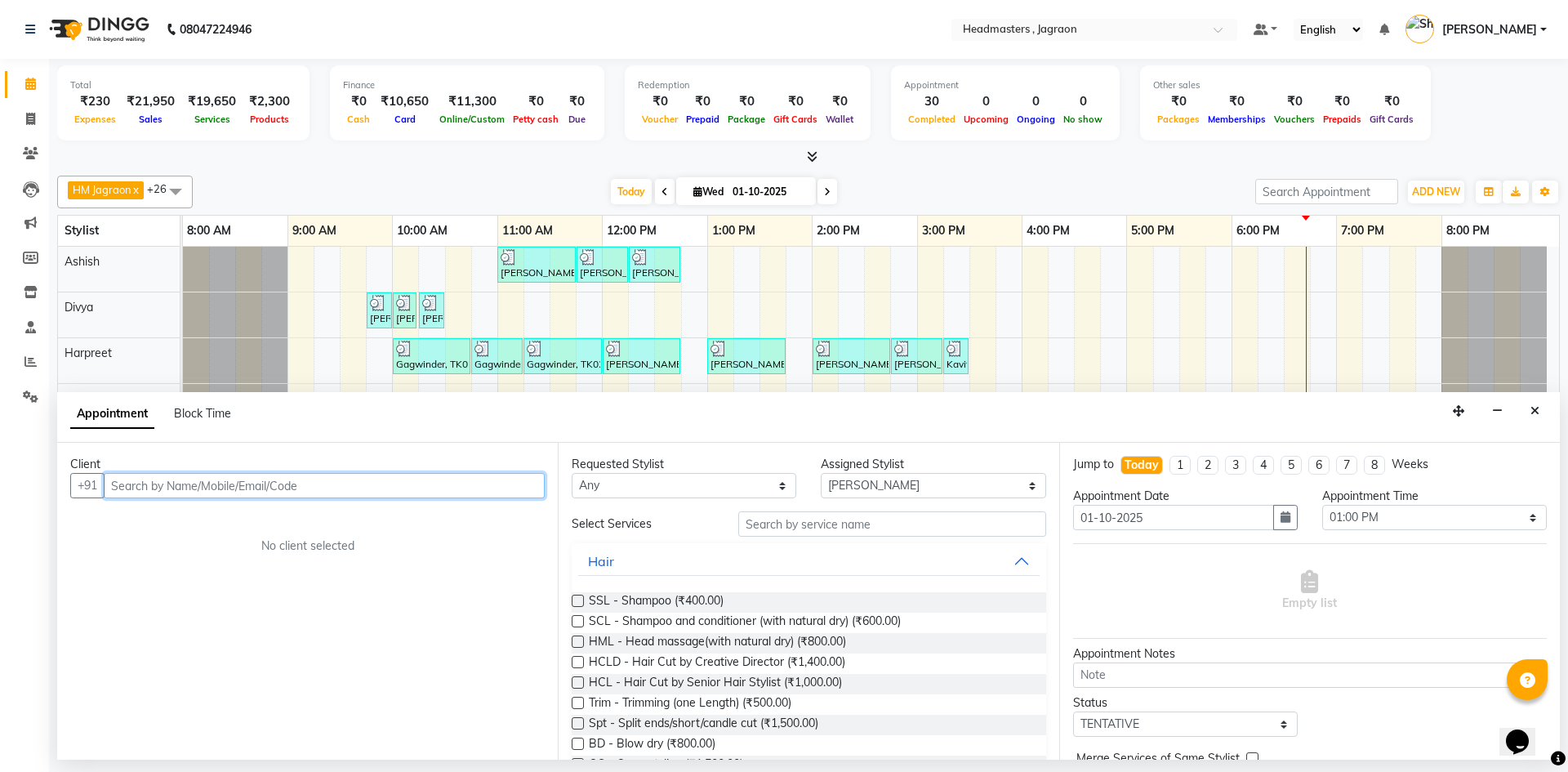
click at [243, 483] on input "text" at bounding box center [323, 486] width 441 height 25
click at [138, 483] on input "814681719" at bounding box center [290, 486] width 374 height 25
type input "8146981719"
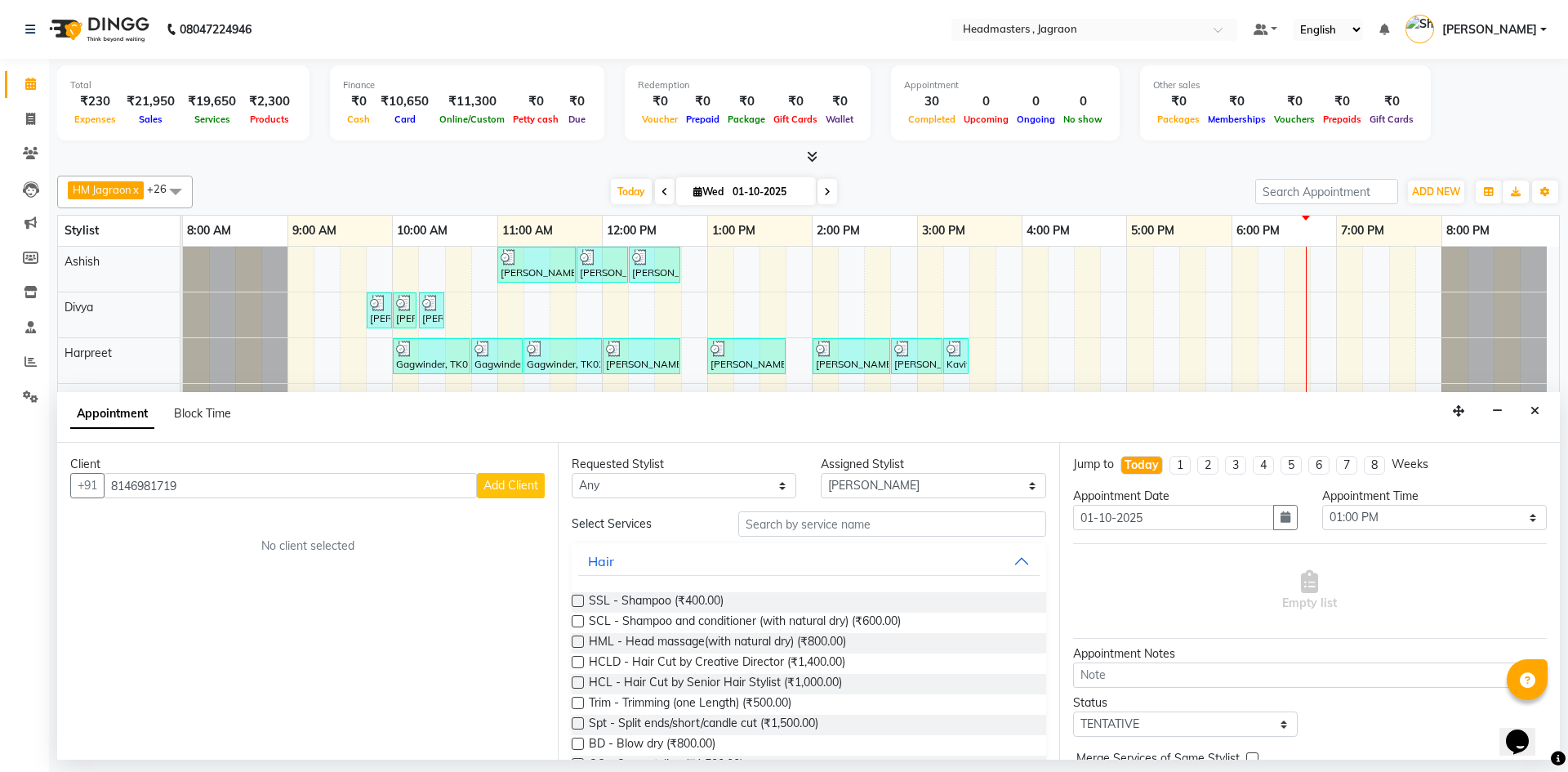
click at [520, 490] on span "Add Client" at bounding box center [510, 485] width 54 height 14
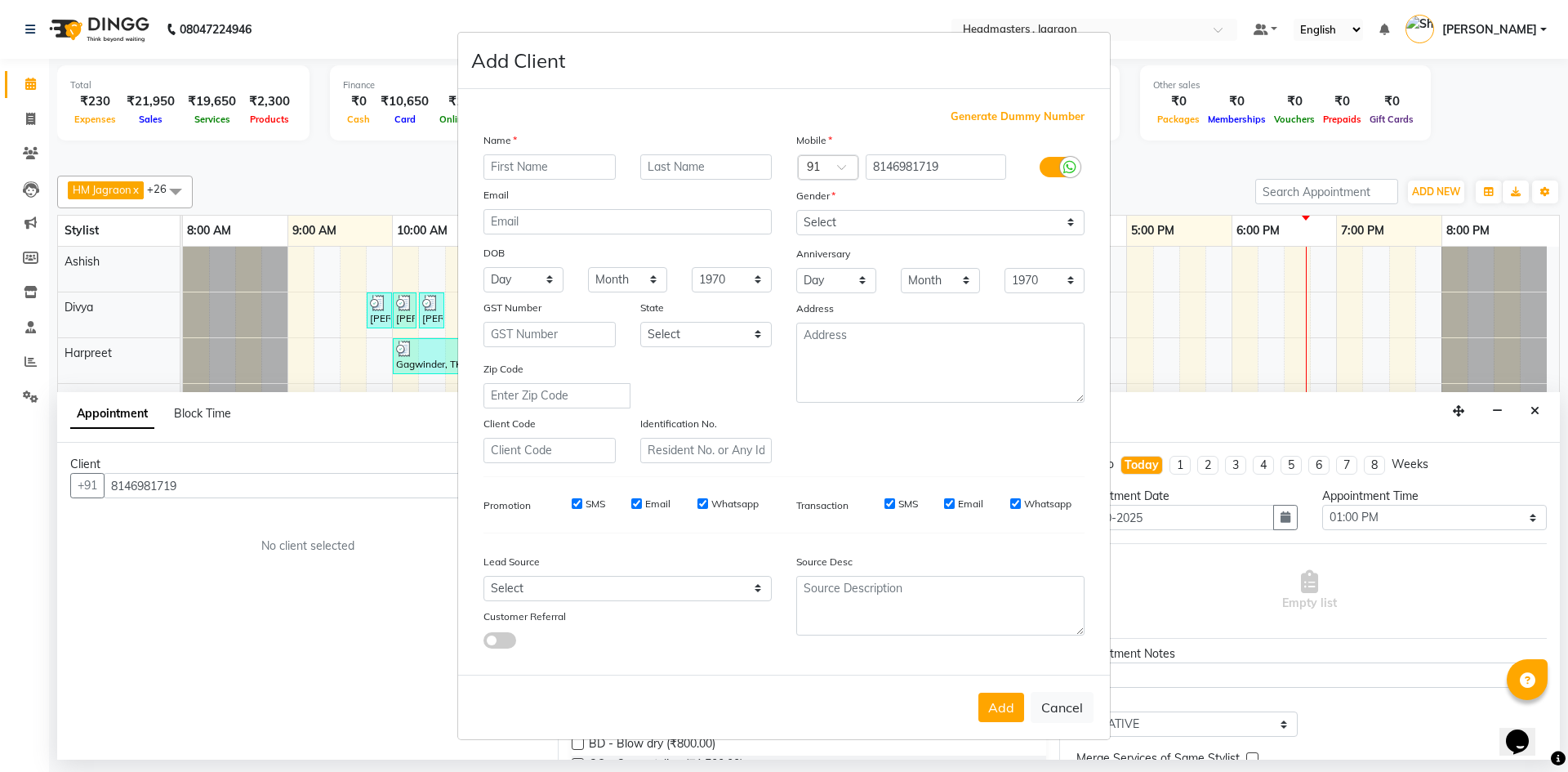
click at [580, 170] on input "text" at bounding box center [549, 167] width 132 height 25
type input "[DATE]"
click at [843, 225] on select "Select [DEMOGRAPHIC_DATA] [DEMOGRAPHIC_DATA] Other Prefer Not To Say" at bounding box center [941, 223] width 289 height 25
select select "[DEMOGRAPHIC_DATA]"
click at [796, 210] on select "Select [DEMOGRAPHIC_DATA] [DEMOGRAPHIC_DATA] Other Prefer Not To Say" at bounding box center [941, 223] width 289 height 25
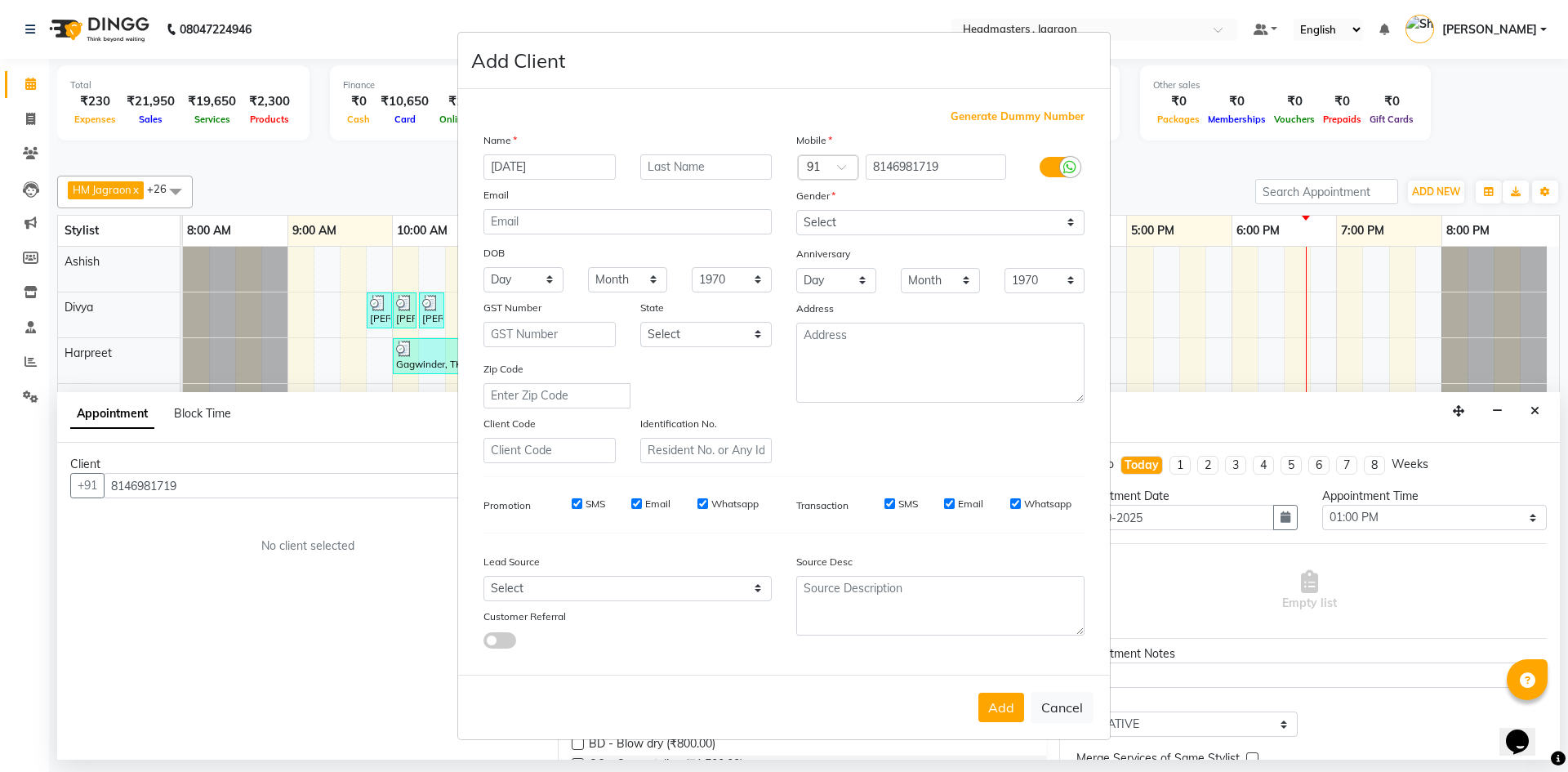
click at [1009, 690] on div "Add Cancel" at bounding box center [784, 707] width 652 height 65
click at [1008, 700] on button "Add" at bounding box center [1001, 707] width 46 height 30
select select
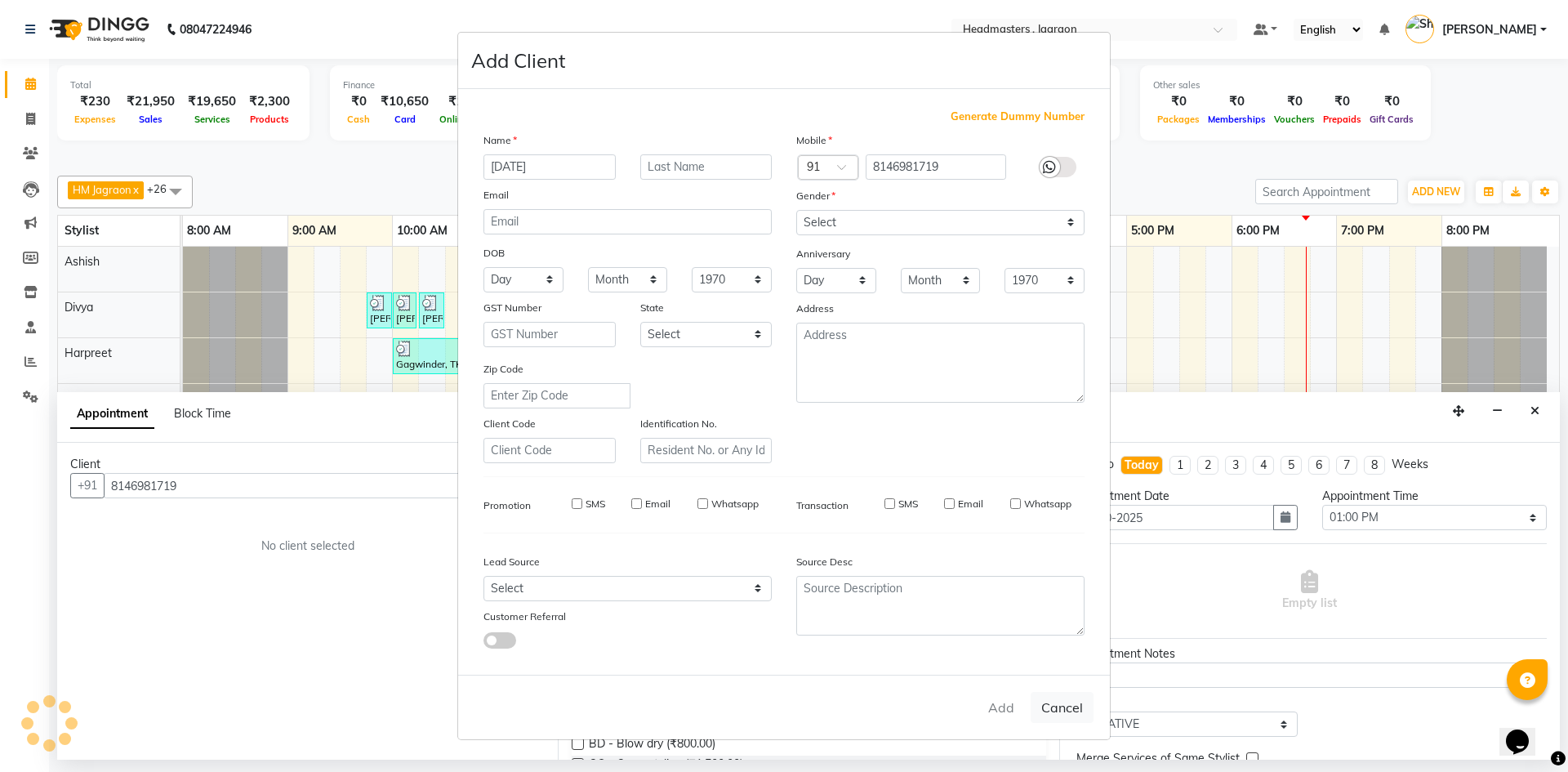
select select
checkbox input "false"
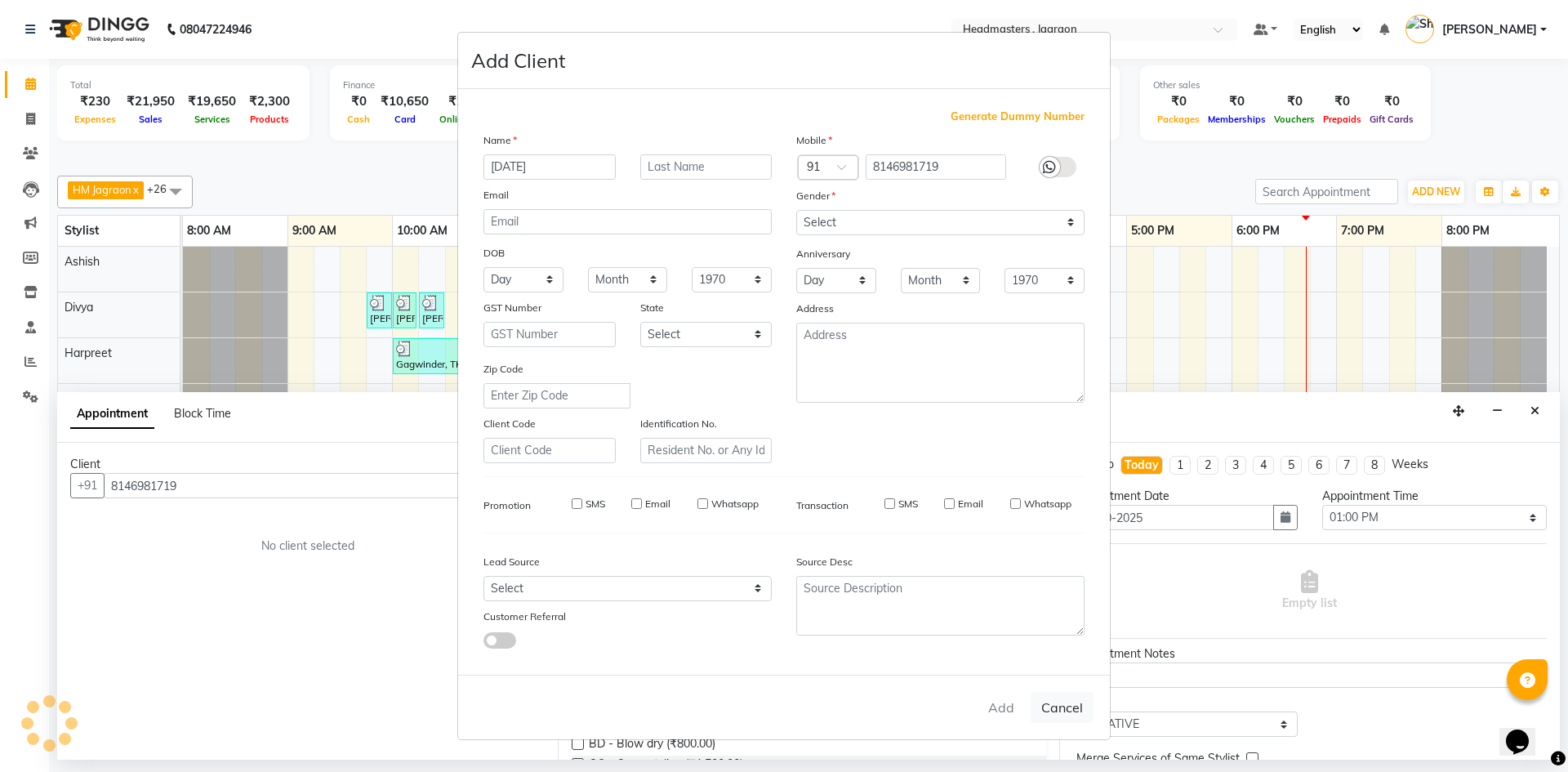
checkbox input "false"
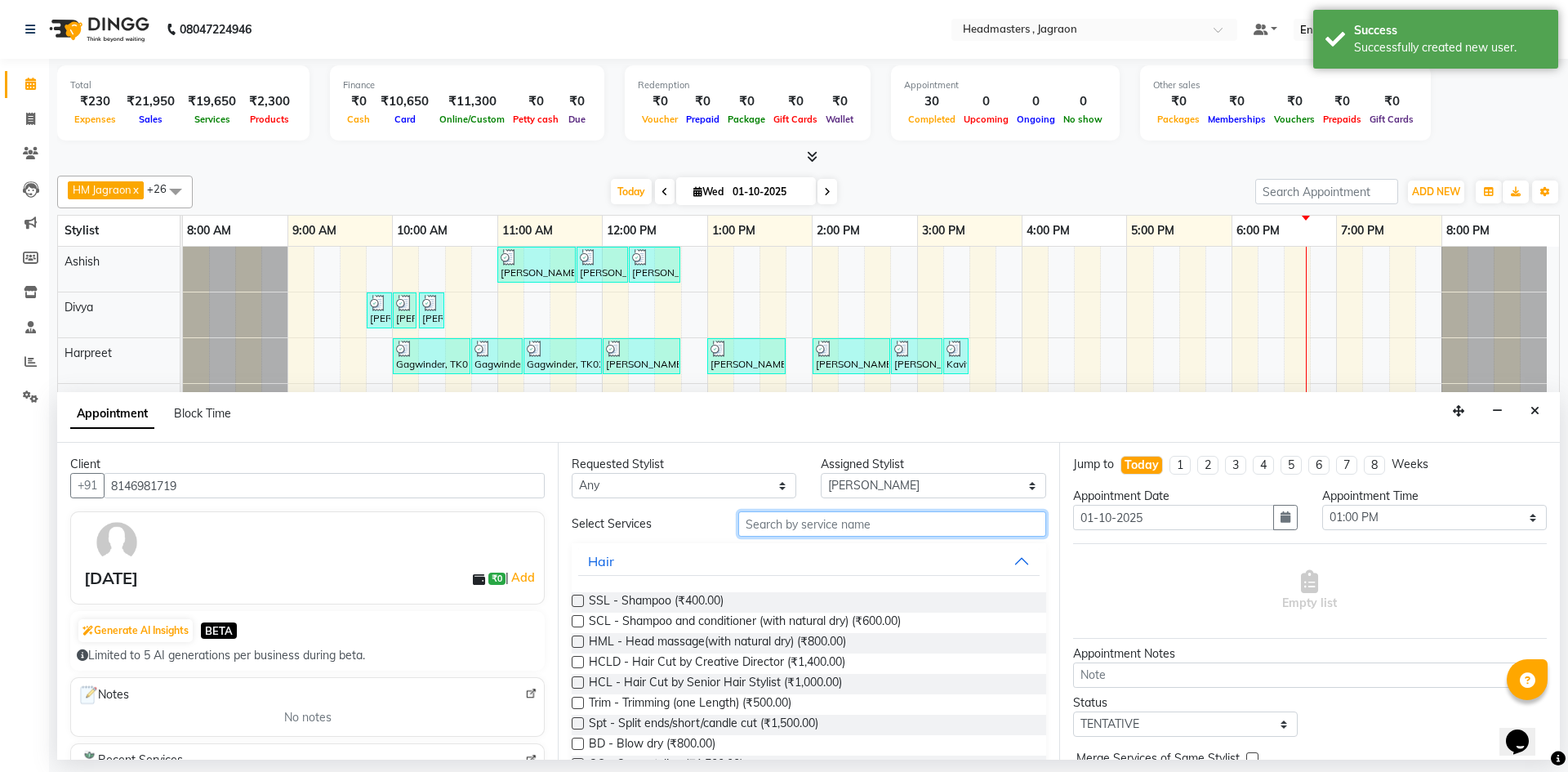
click at [864, 521] on input "text" at bounding box center [892, 524] width 308 height 25
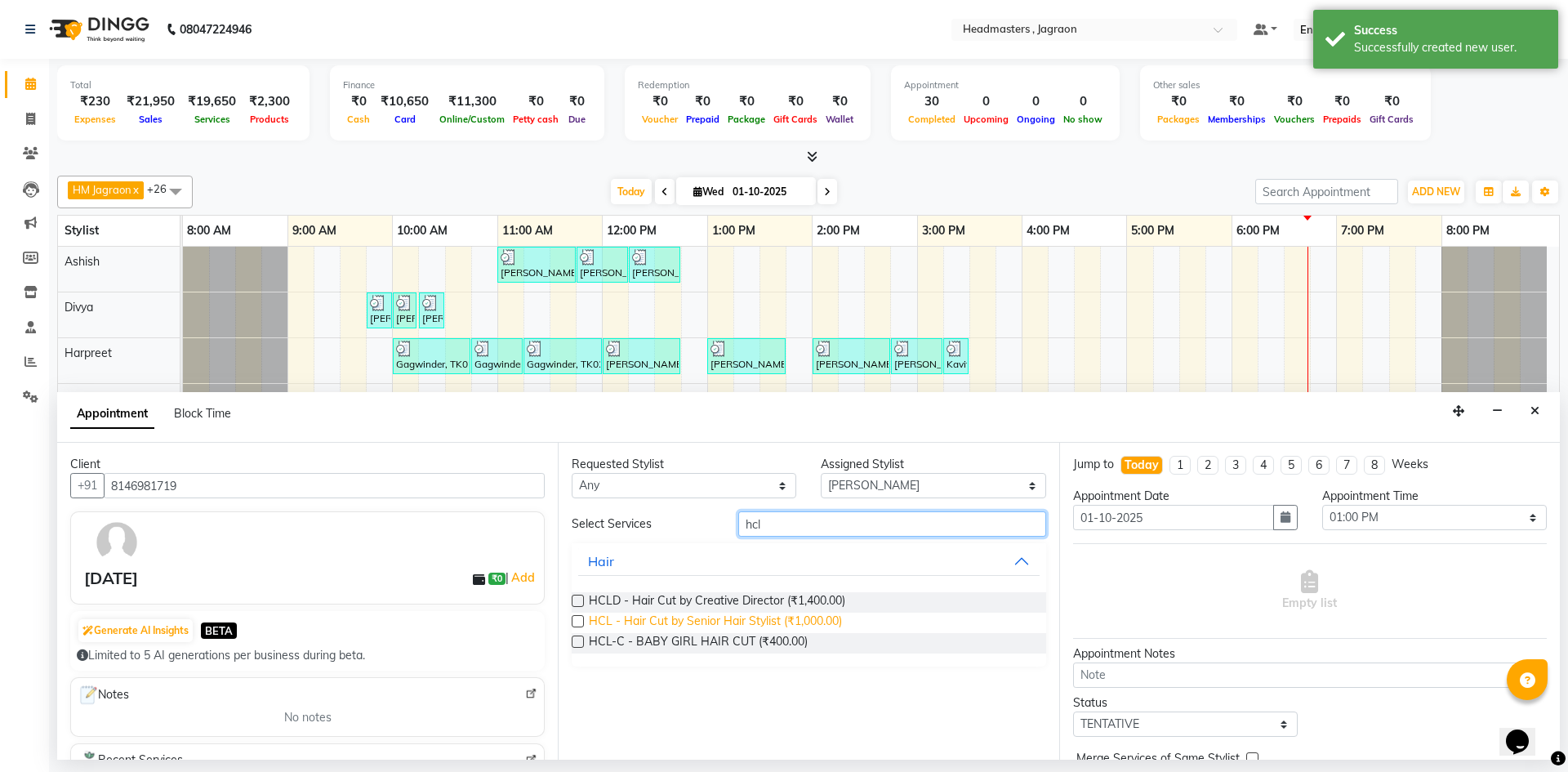
type input "hcl"
click at [779, 616] on span "HCL - Hair Cut by Senior Hair Stylist (₹1,000.00)" at bounding box center [716, 623] width 253 height 20
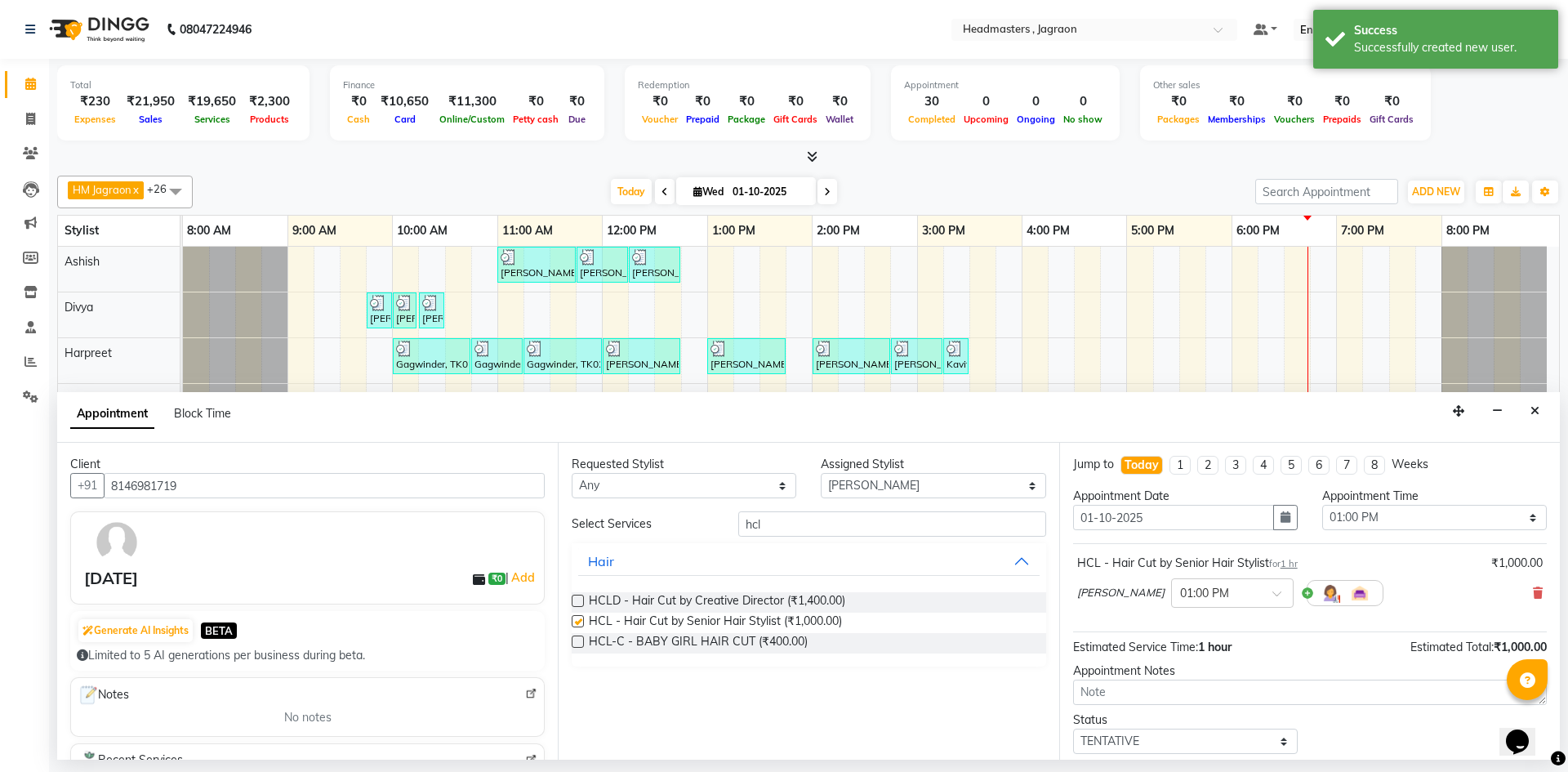
checkbox input "false"
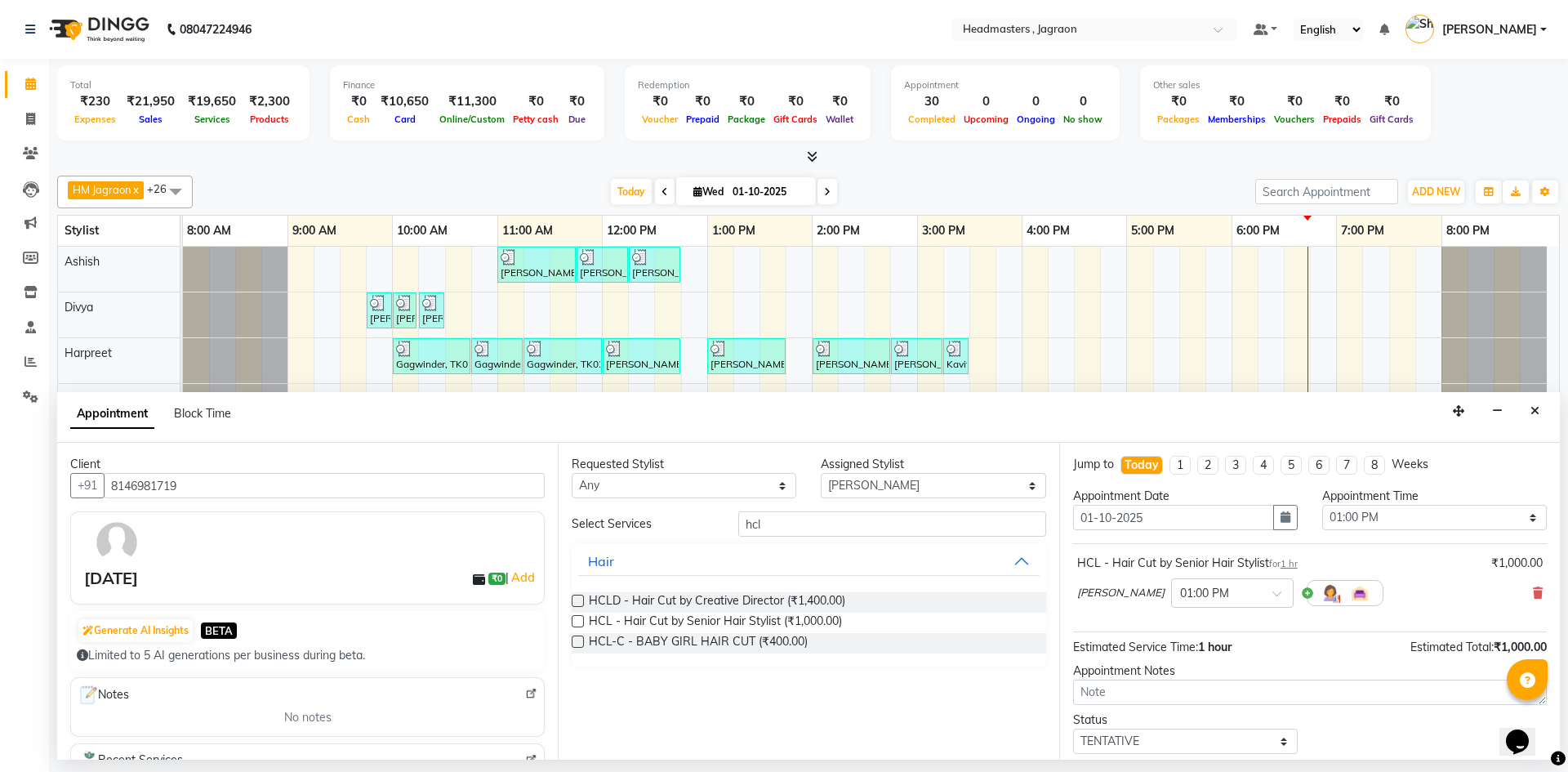
click at [894, 472] on div "Assigned Stylist" at bounding box center [933, 465] width 225 height 17
click at [885, 484] on select "Select [PERSON_NAME] [PERSON_NAME] [PERSON_NAME] Jagraon [PERSON_NAME] [PERSON_…" at bounding box center [933, 486] width 225 height 25
select select "54715"
click at [821, 473] on select "Select [PERSON_NAME] [PERSON_NAME] [PERSON_NAME] Jagraon [PERSON_NAME] [PERSON_…" at bounding box center [933, 486] width 225 height 25
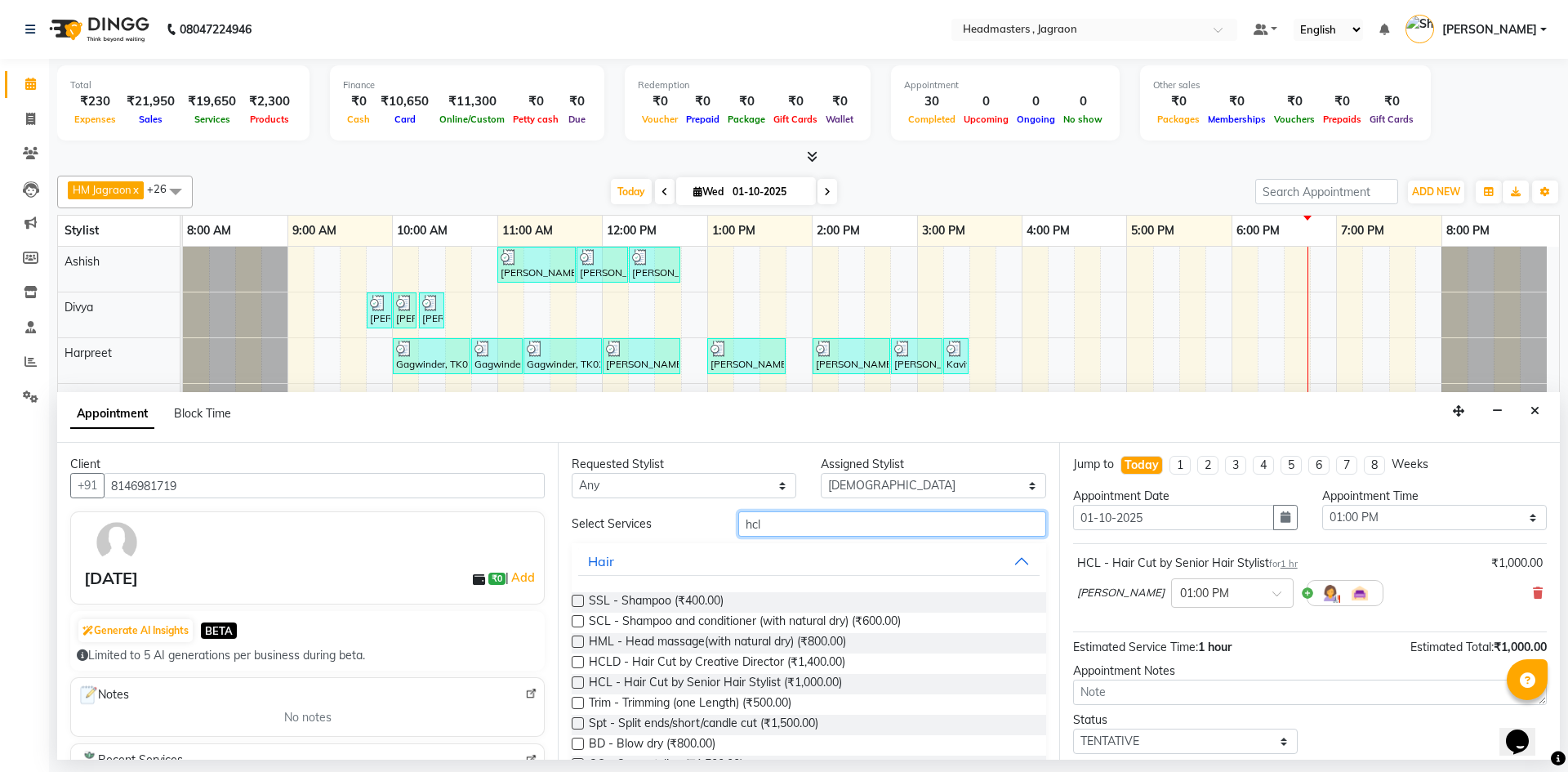
drag, startPoint x: 812, startPoint y: 535, endPoint x: 797, endPoint y: 540, distance: 15.8
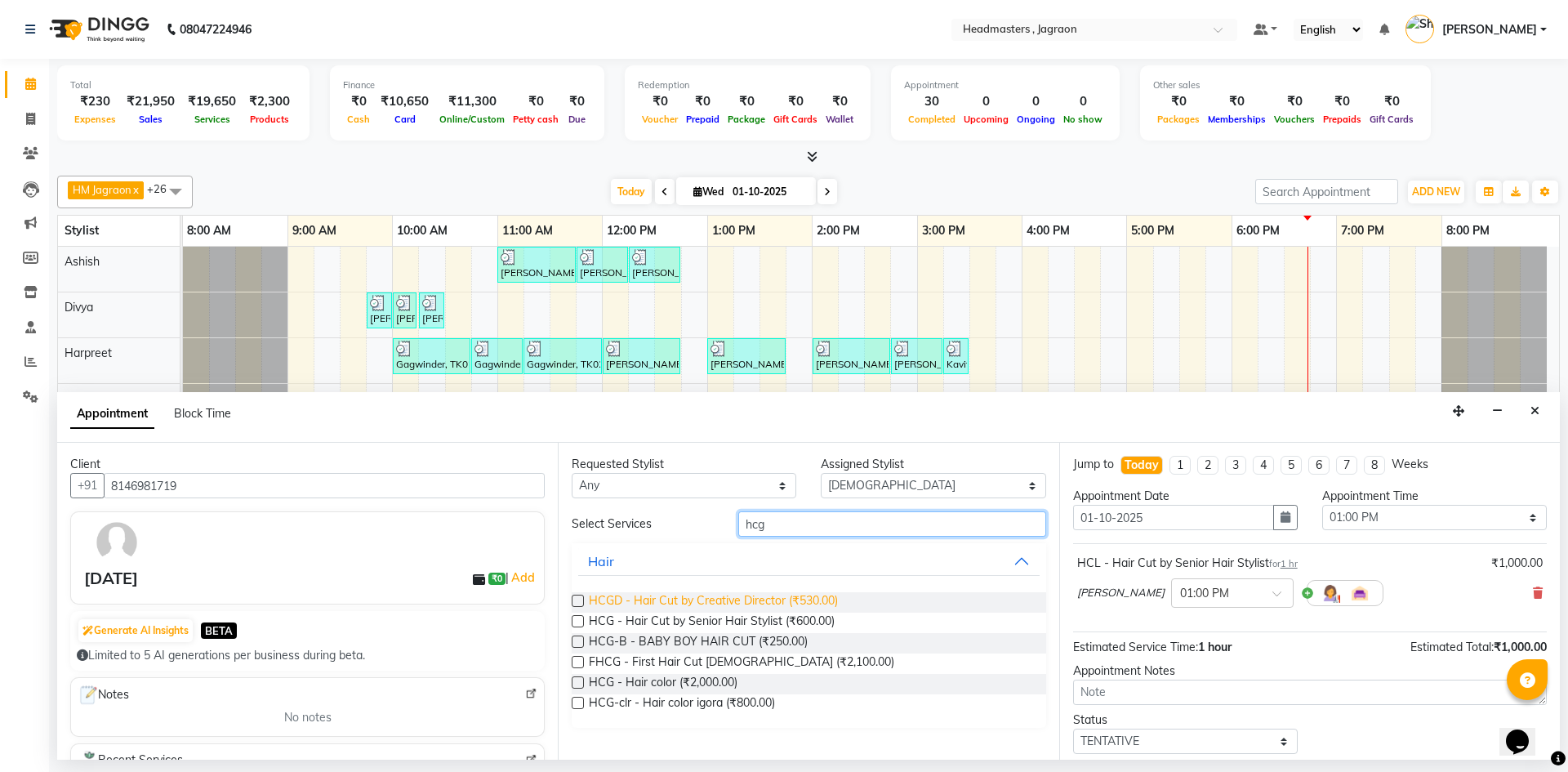
type input "hcg"
click at [795, 602] on span "HCGD - Hair Cut by Creative Director (₹530.00)" at bounding box center [713, 602] width 249 height 20
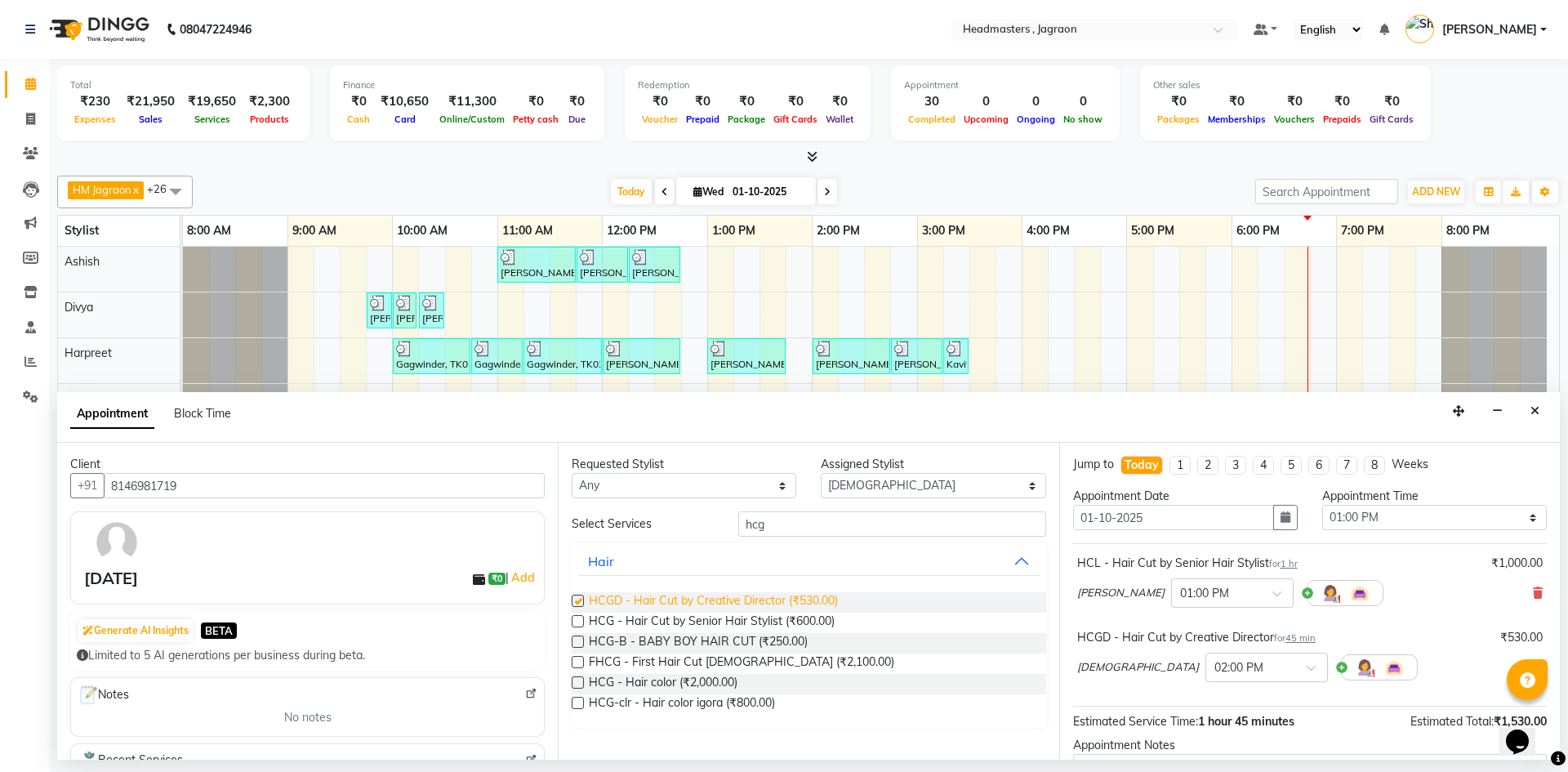
checkbox input "false"
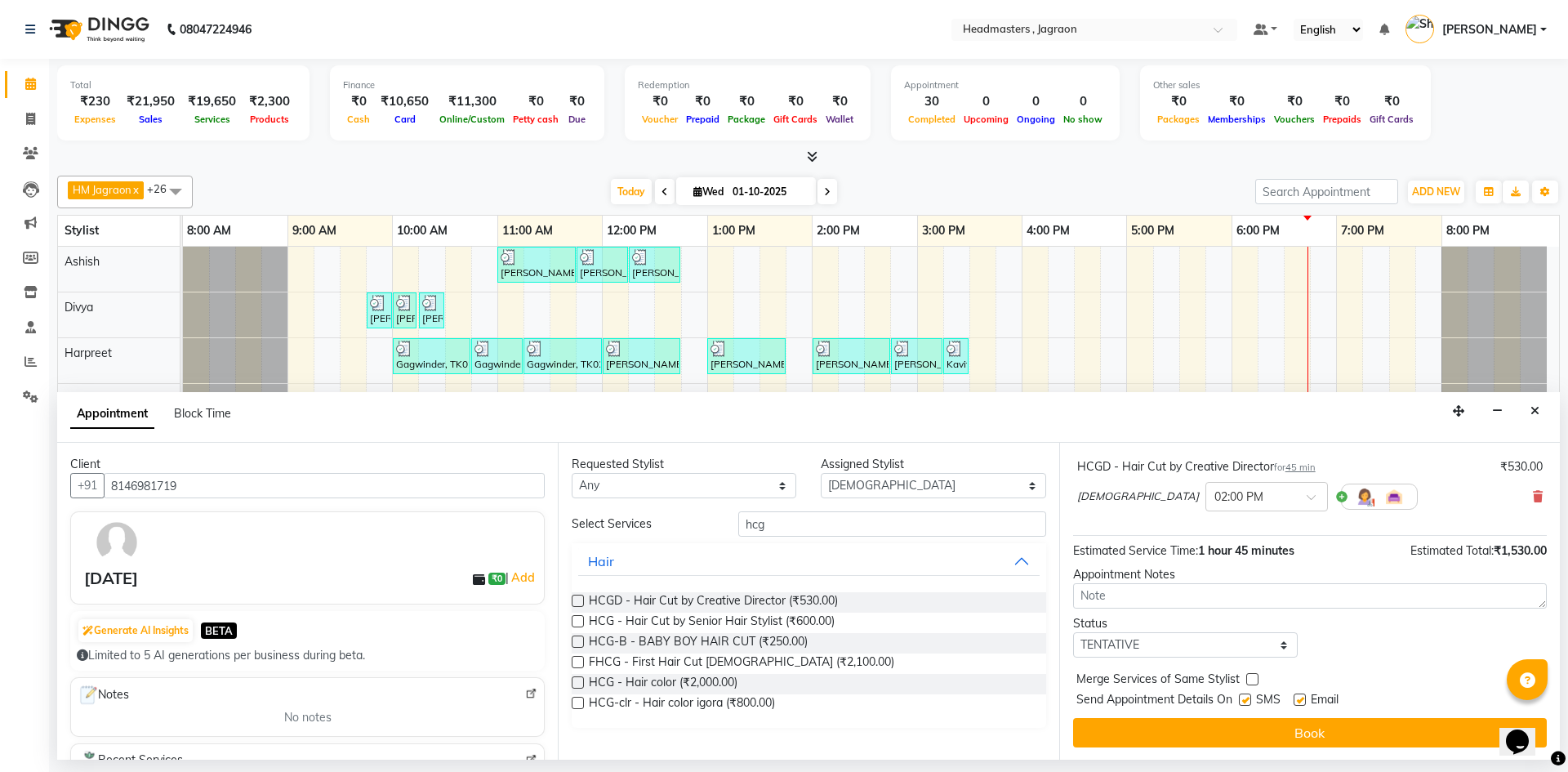
scroll to position [172, 0]
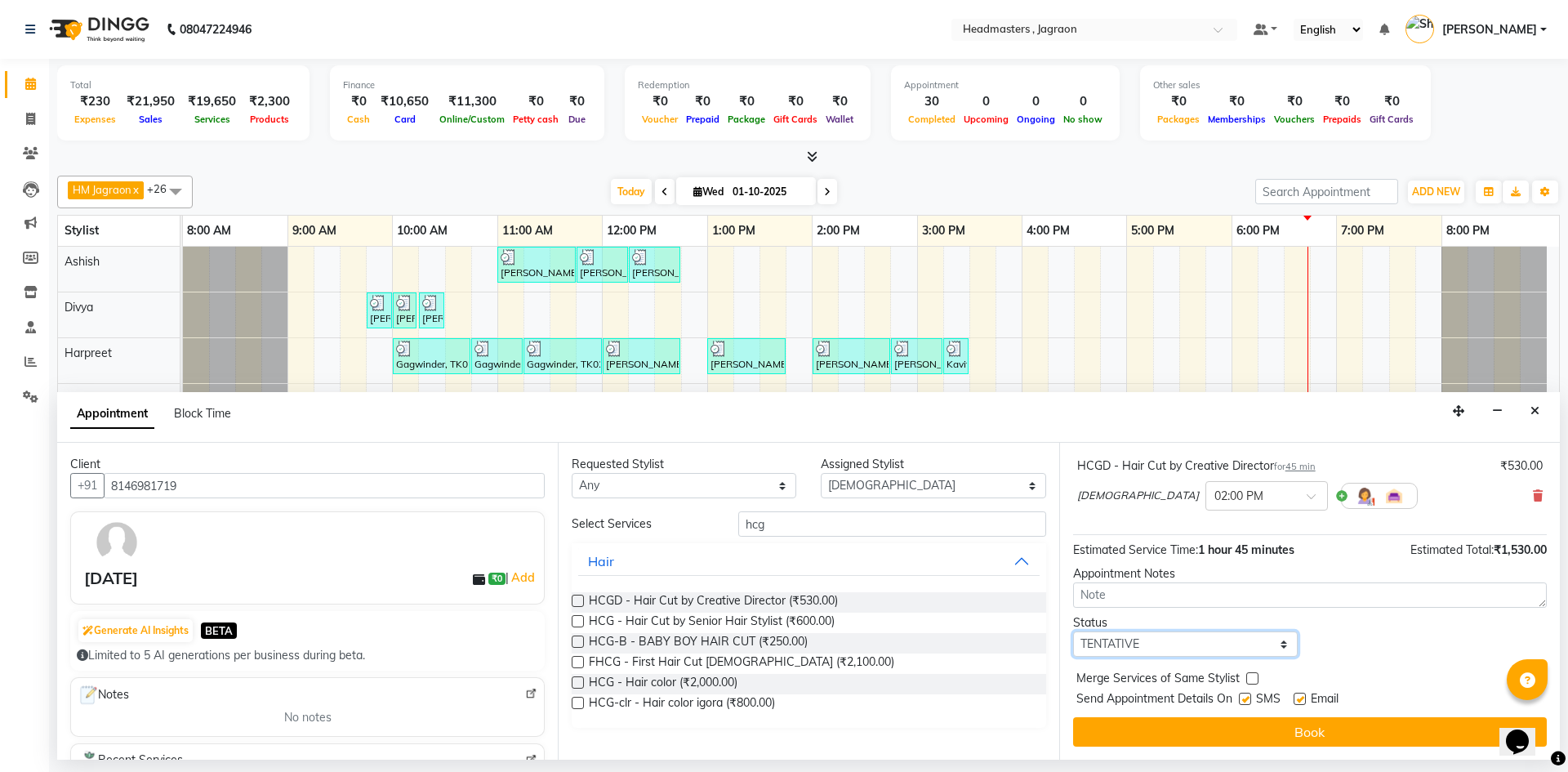
click at [1190, 649] on select "Select TENTATIVE CONFIRM CHECK-IN UPCOMING" at bounding box center [1185, 645] width 225 height 25
drag, startPoint x: 1191, startPoint y: 651, endPoint x: 1181, endPoint y: 656, distance: 11.2
click at [1191, 651] on select "Select TENTATIVE CONFIRM CHECK-IN UPCOMING" at bounding box center [1185, 645] width 225 height 25
select select "confirm booking"
click at [1073, 632] on select "Select TENTATIVE CONFIRM CHECK-IN UPCOMING" at bounding box center [1185, 645] width 225 height 25
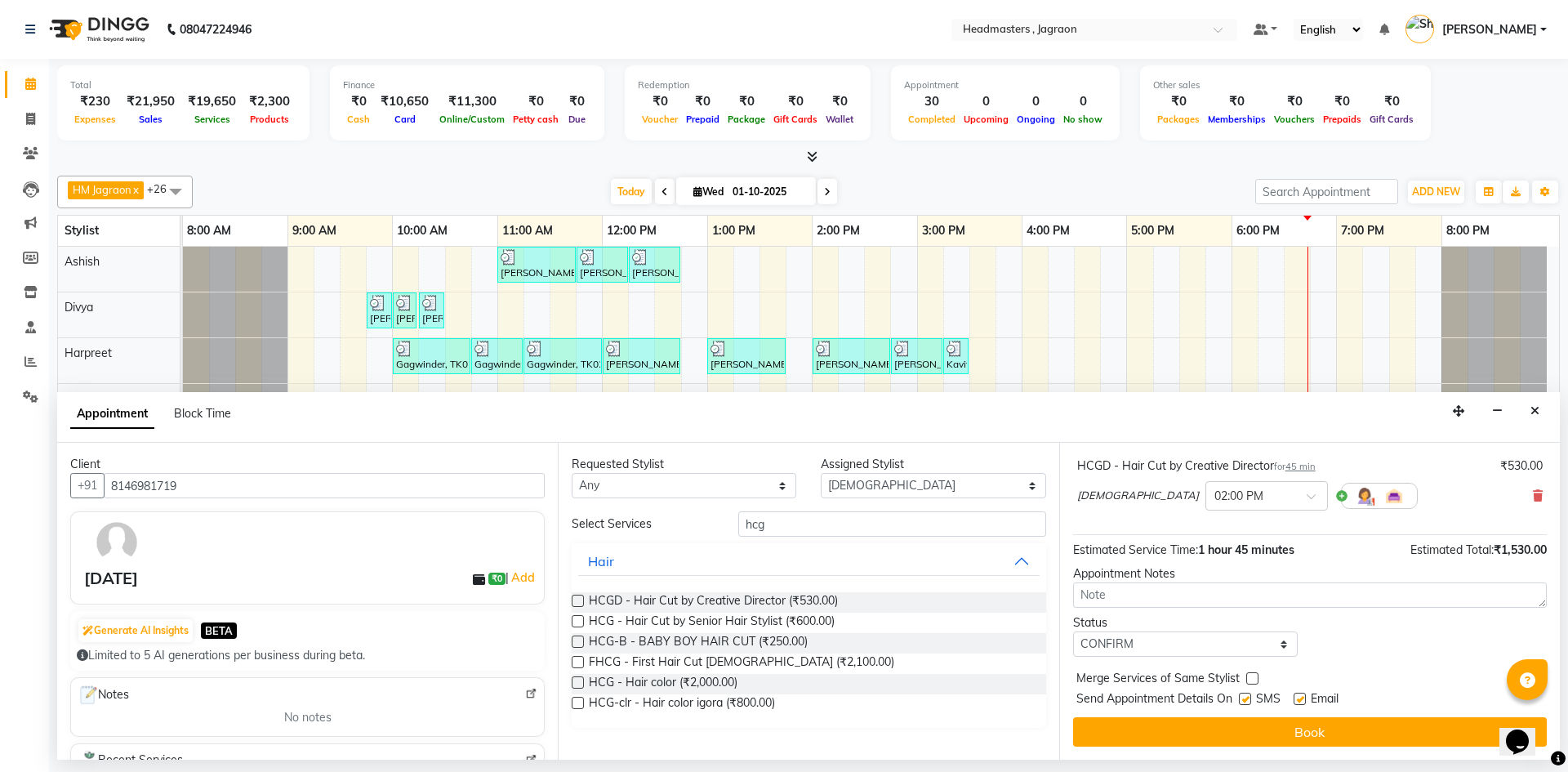
click at [1246, 696] on label at bounding box center [1245, 699] width 12 height 12
click at [1246, 696] on input "checkbox" at bounding box center [1244, 701] width 11 height 11
checkbox input "false"
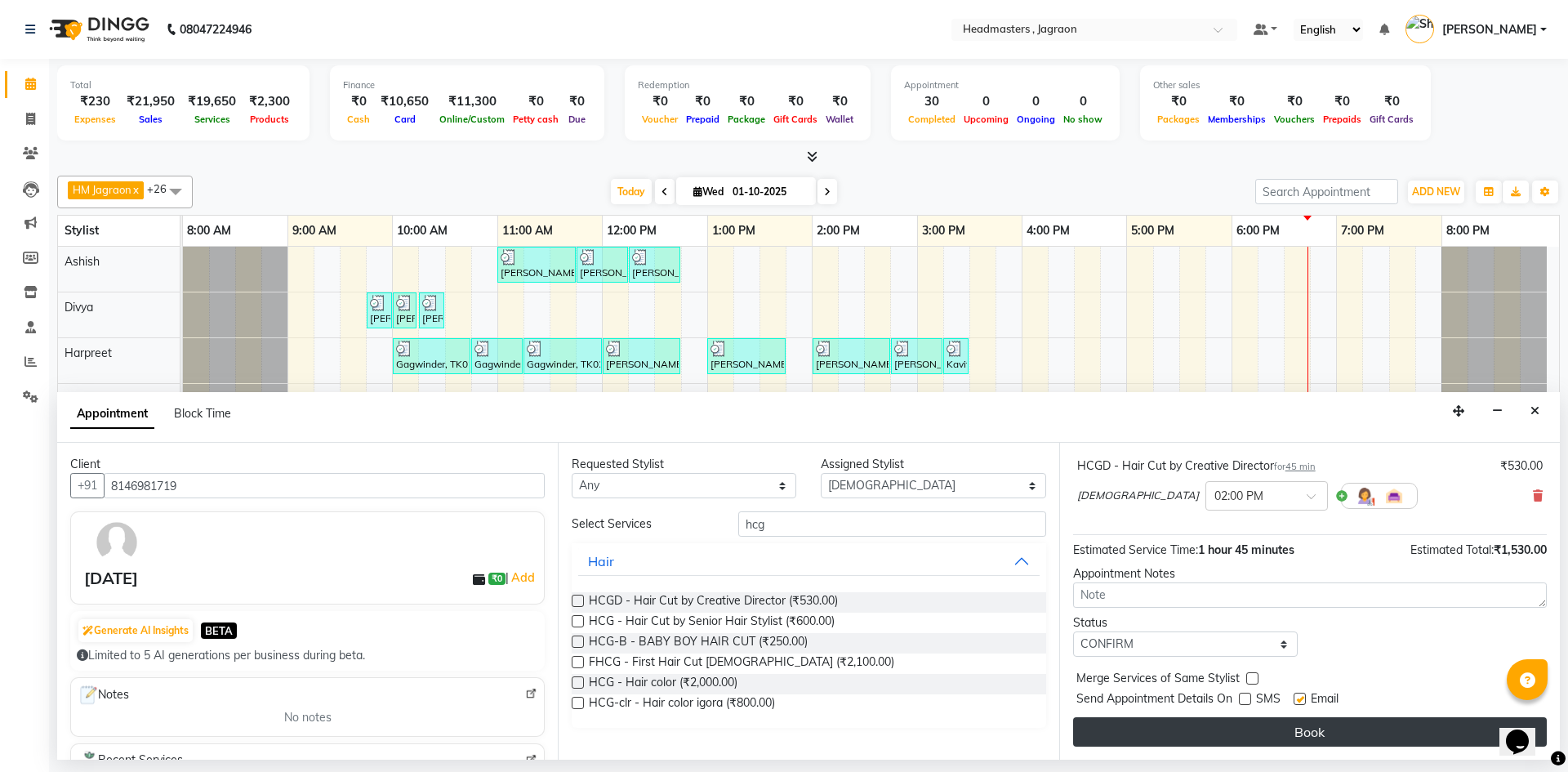
click at [1227, 730] on button "Book" at bounding box center [1310, 732] width 474 height 30
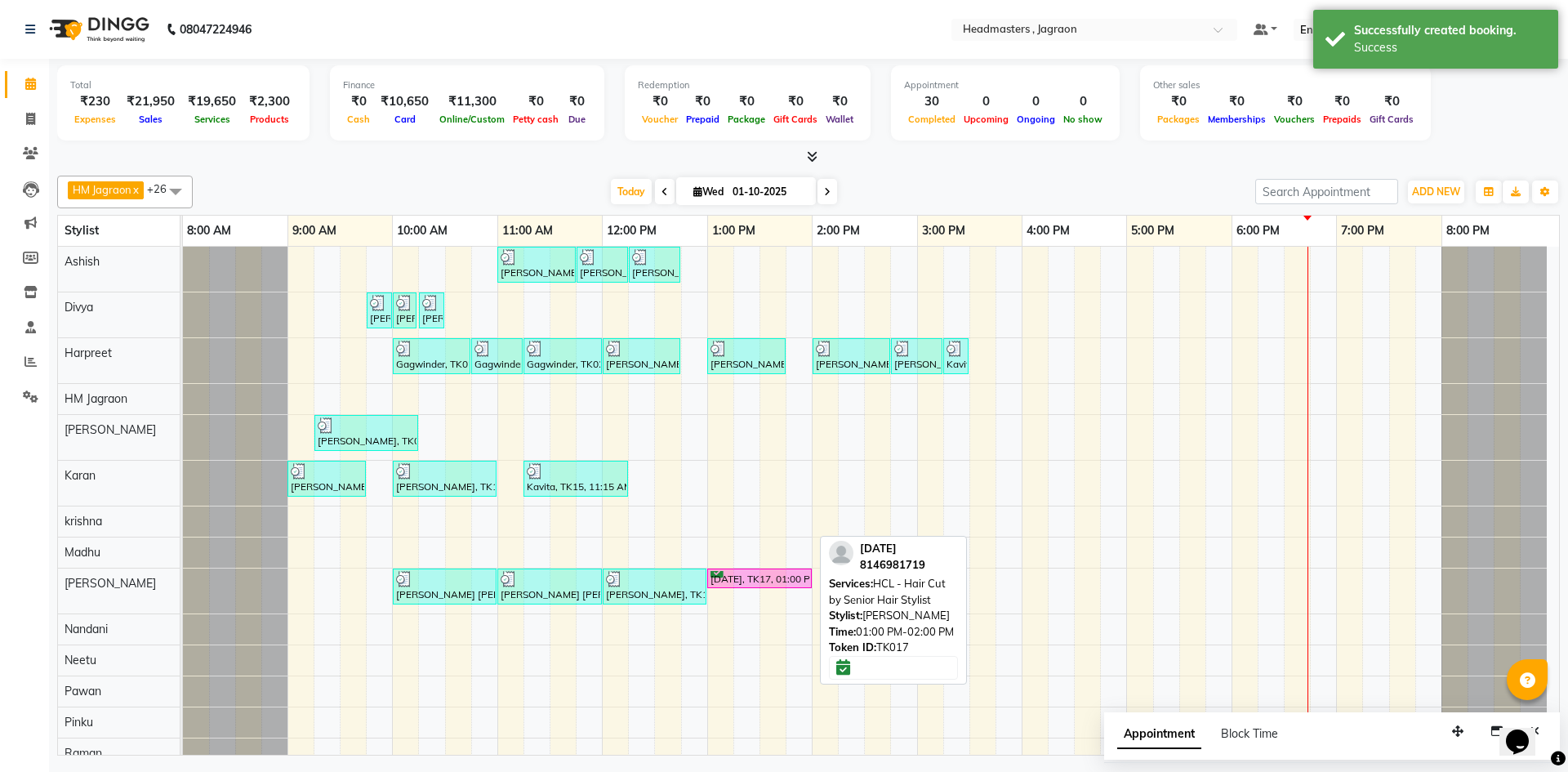
click at [768, 582] on div "[DATE], TK17, 01:00 PM-02:00 PM, HCL - Hair Cut by Senior Hair Stylist" at bounding box center [759, 578] width 101 height 15
select select "6"
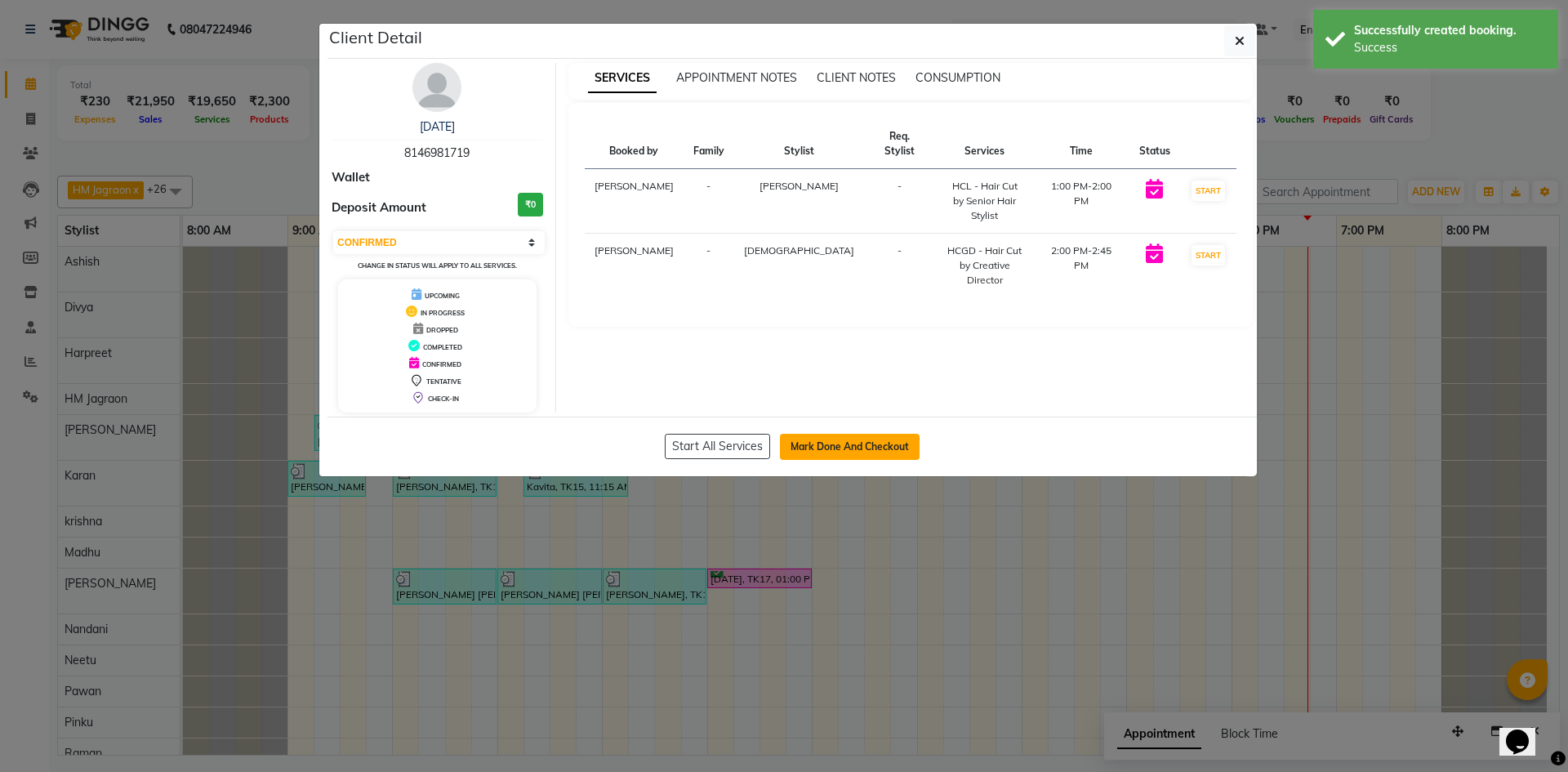
click at [848, 439] on button "Mark Done And Checkout" at bounding box center [850, 447] width 139 height 26
select select "service"
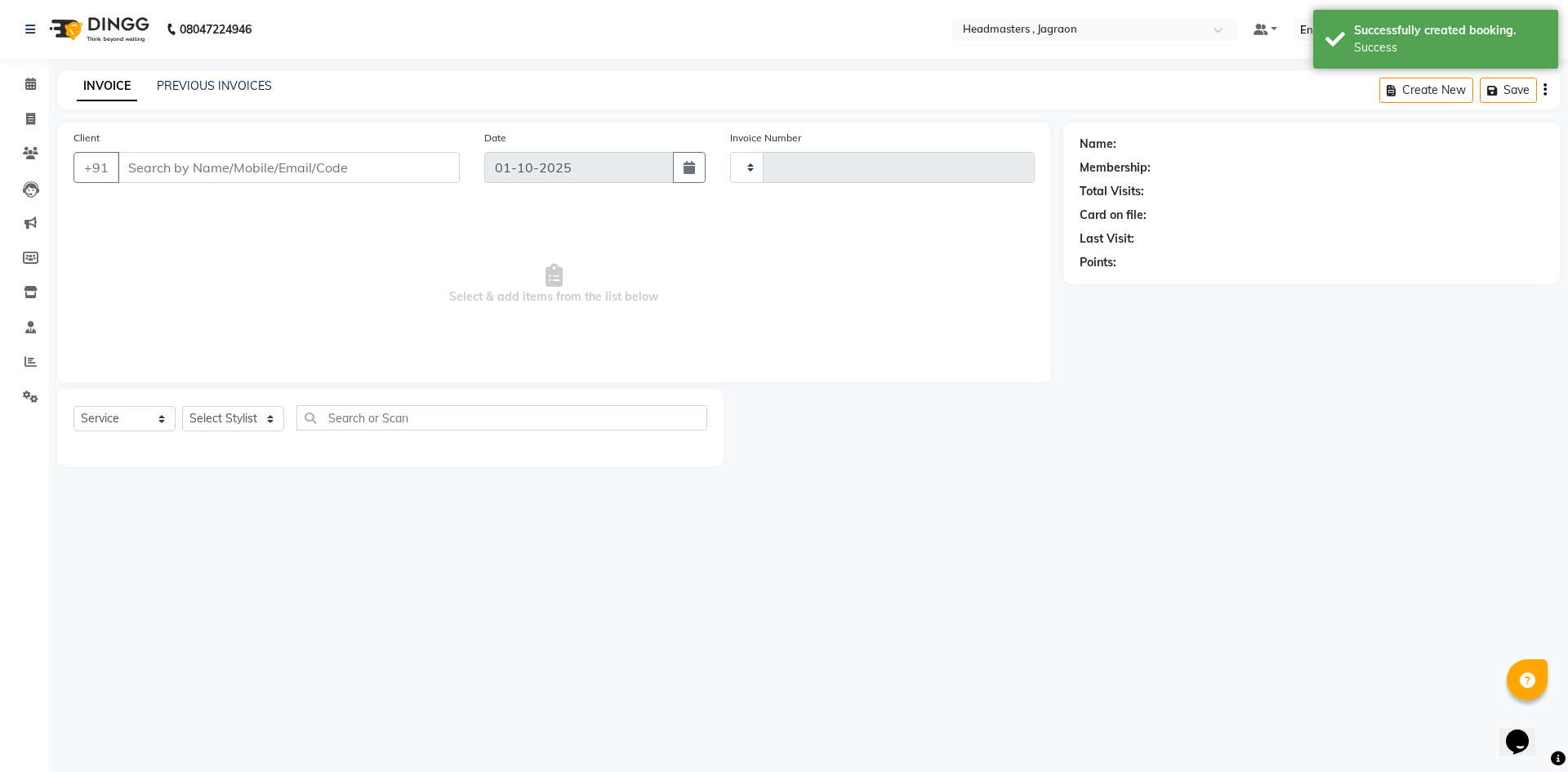
type input "2428"
select select "6935"
type input "8146981719"
select select "69016"
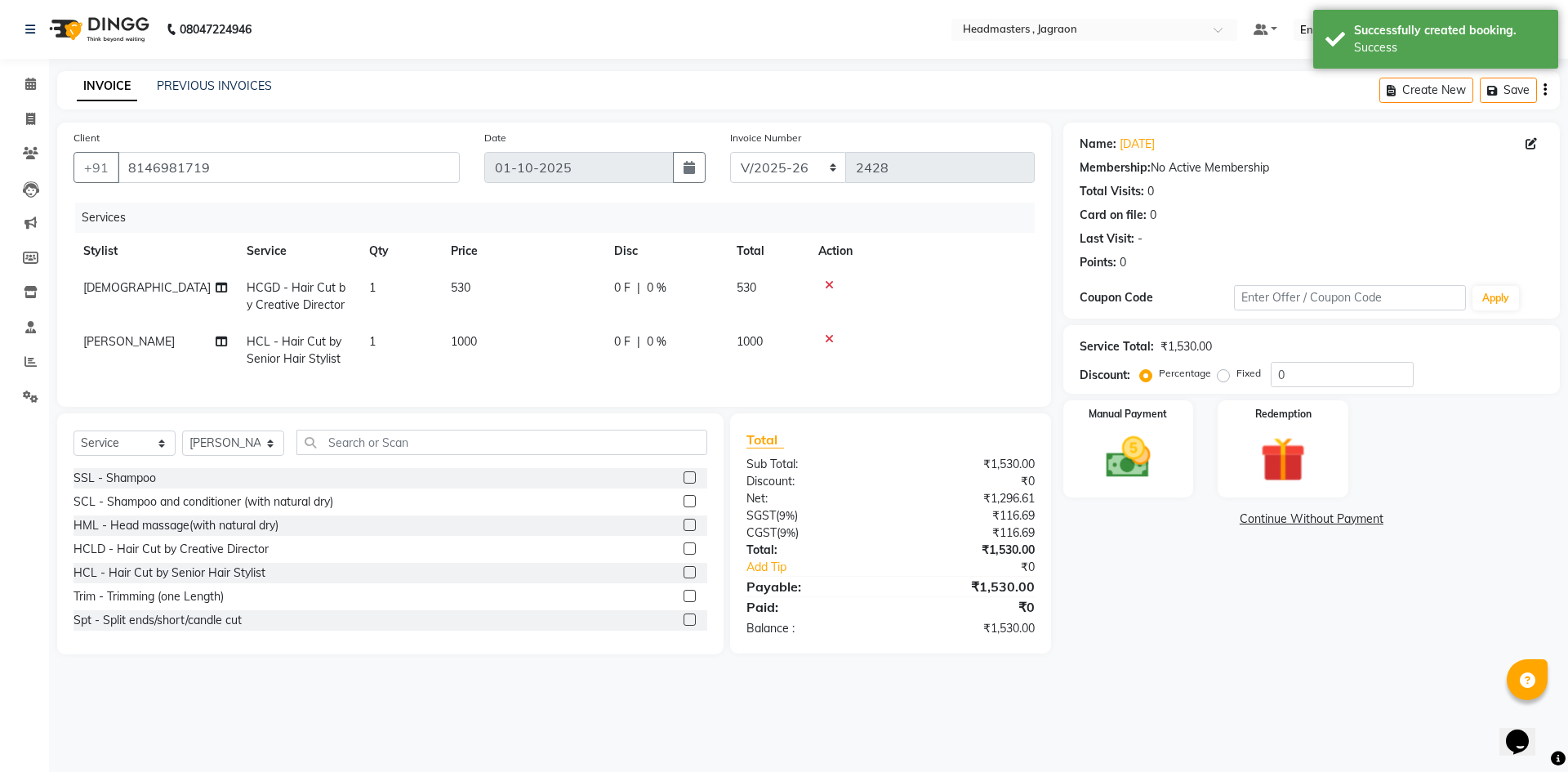
click at [625, 291] on span "0 F" at bounding box center [621, 288] width 16 height 17
select select "54715"
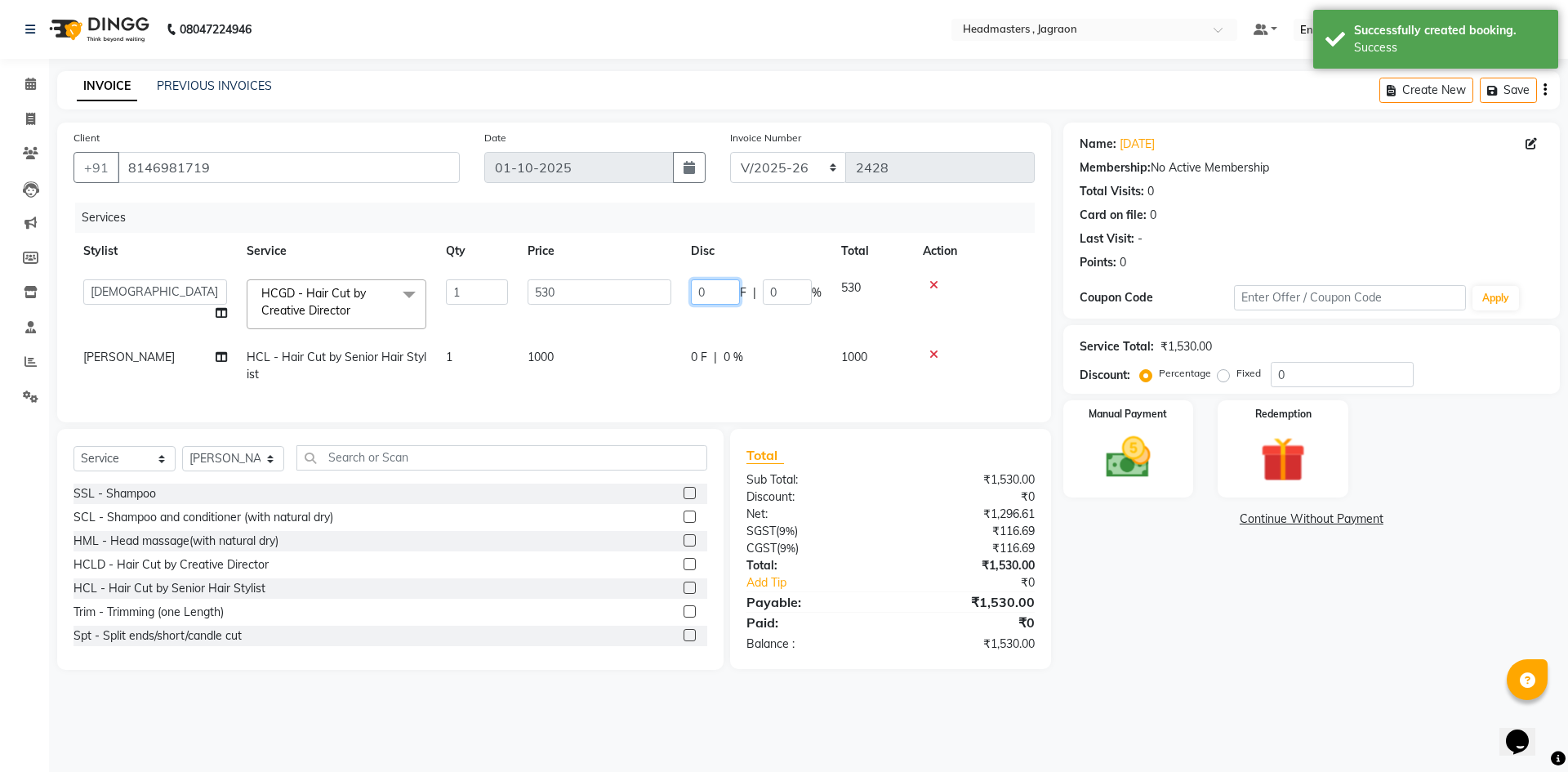
click at [712, 290] on input "0" at bounding box center [716, 292] width 49 height 25
type input "0"
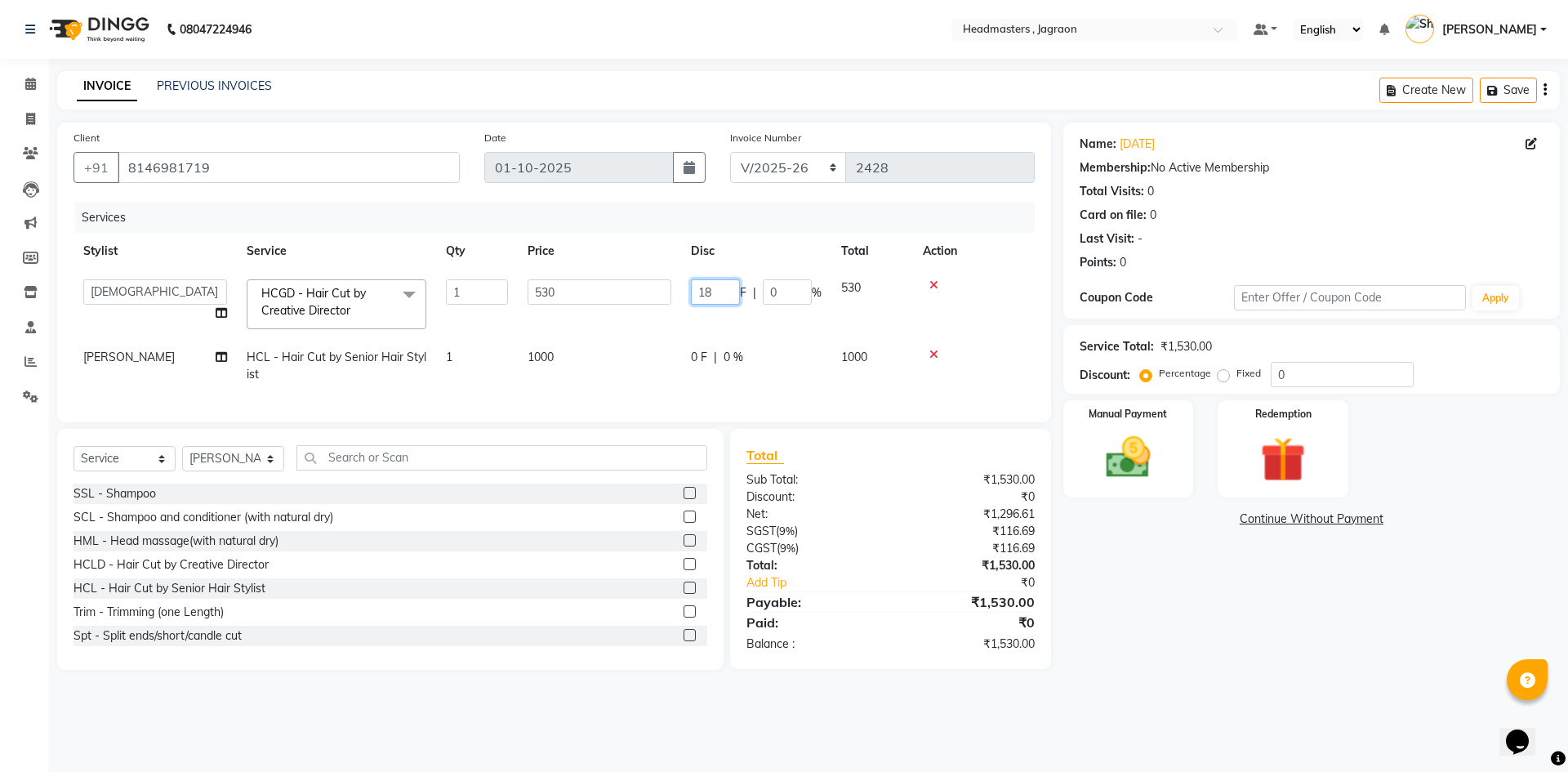
type input "180"
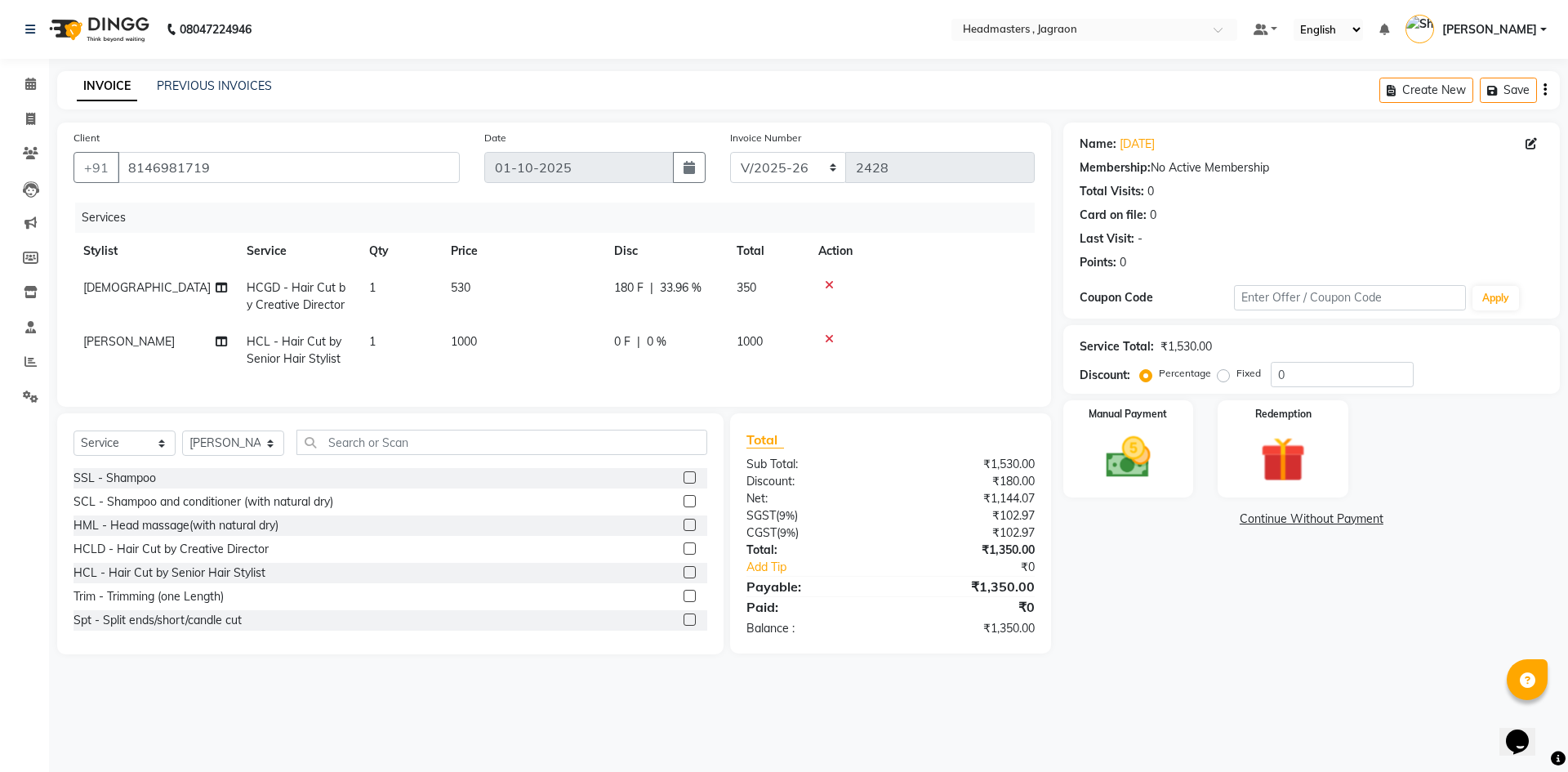
click at [696, 352] on td "0 F | 0 %" at bounding box center [666, 350] width 122 height 54
select select "69016"
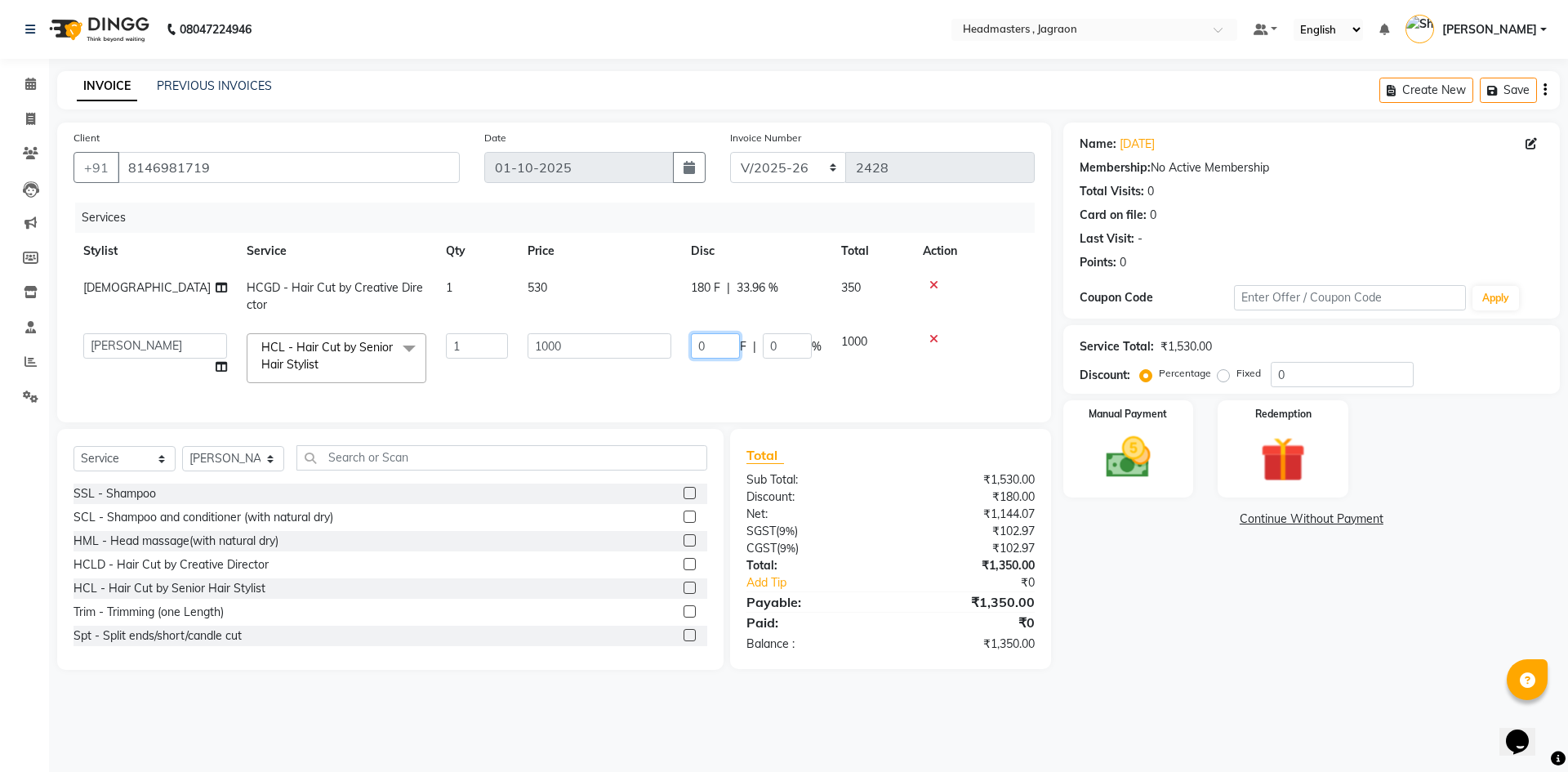
click at [737, 347] on input "0" at bounding box center [716, 346] width 49 height 25
type input "500"
click at [738, 378] on div "Services Stylist Service Qty Price Disc Total Action [PERSON_NAME] HCGD - Hair …" at bounding box center [554, 305] width 961 height 204
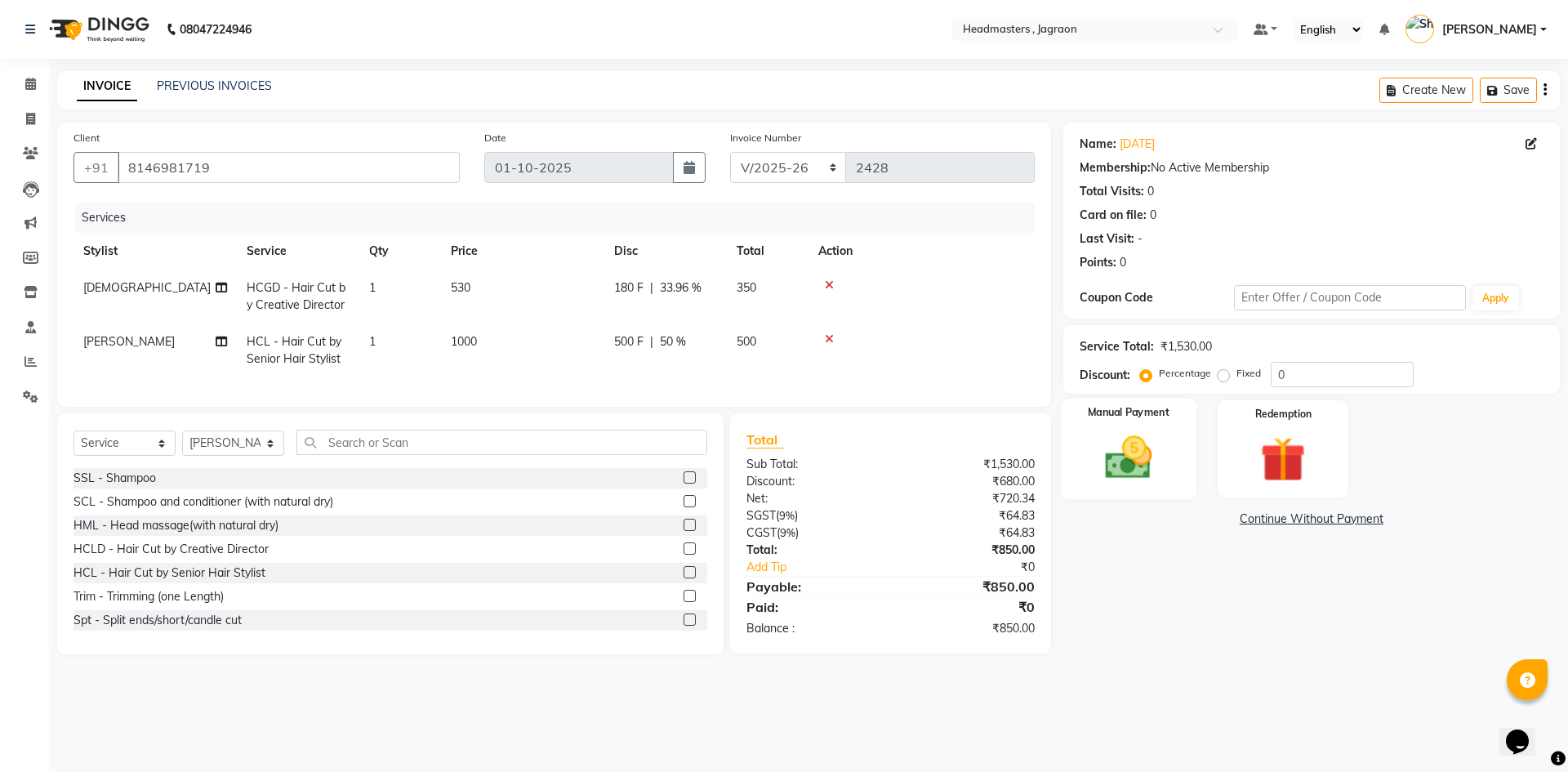
click at [1110, 452] on img at bounding box center [1127, 457] width 76 height 54
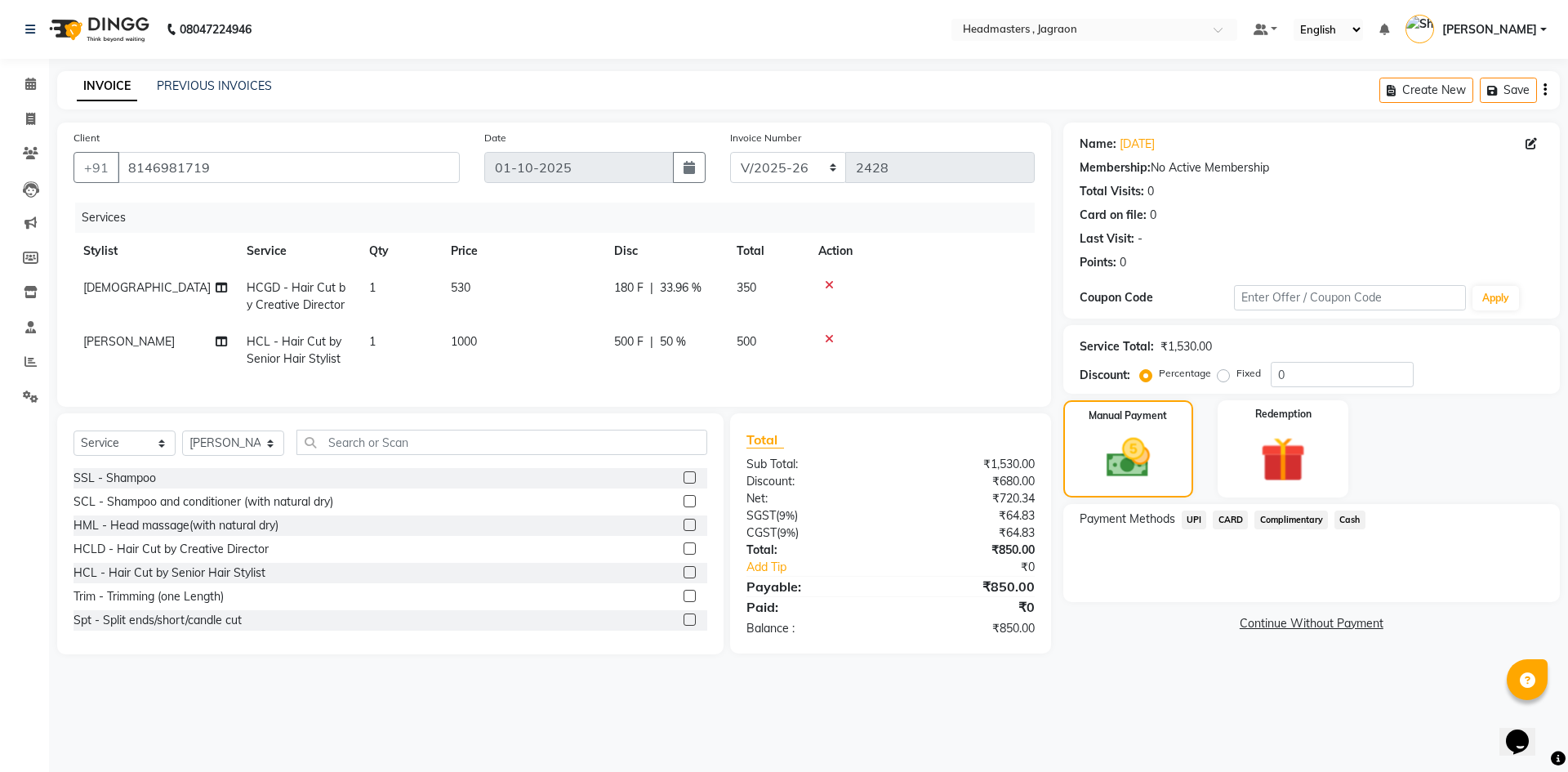
click at [1362, 521] on span "Cash" at bounding box center [1350, 520] width 31 height 19
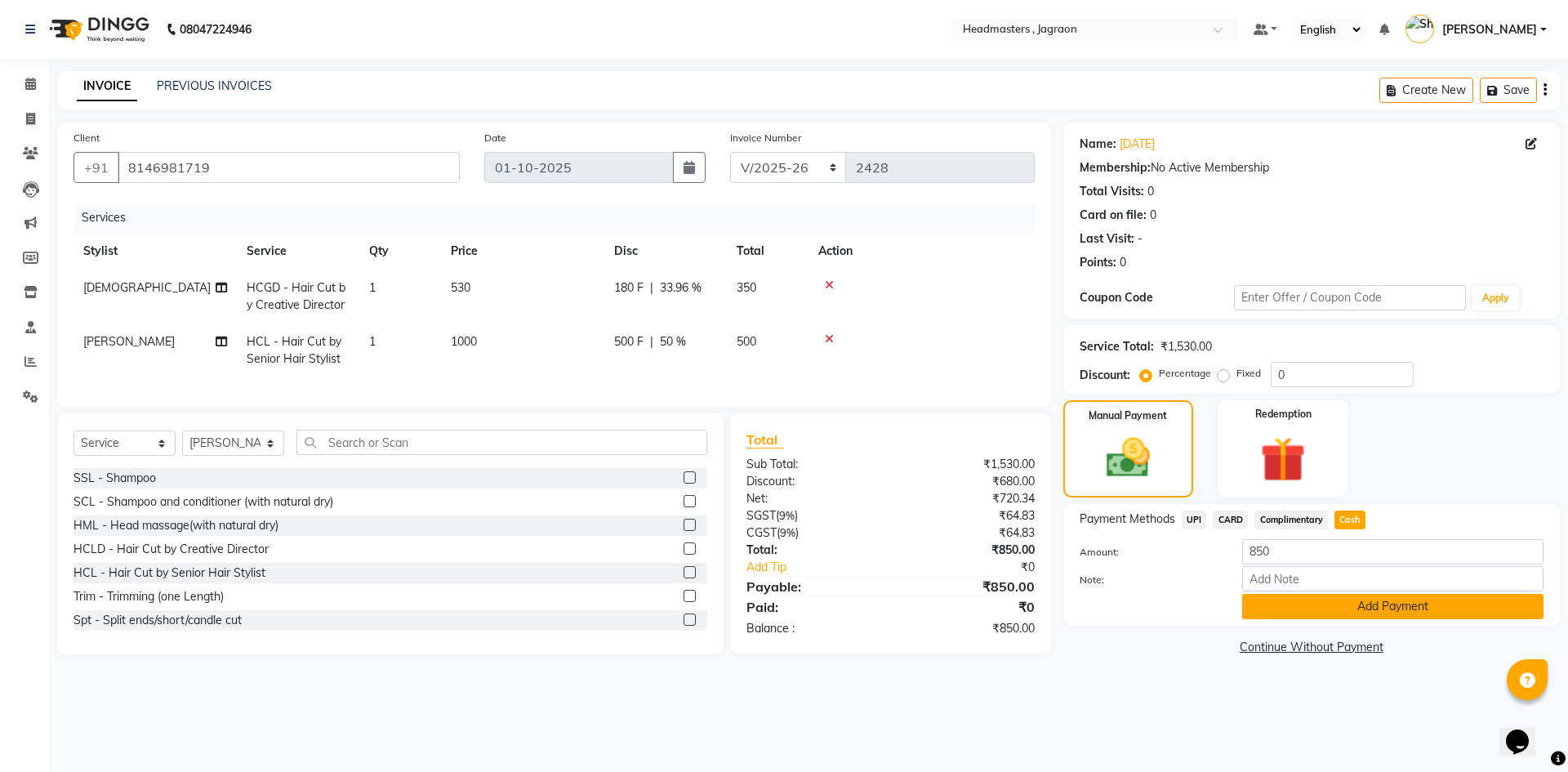
drag, startPoint x: 1366, startPoint y: 599, endPoint x: 1351, endPoint y: 605, distance: 16.2
click at [1365, 599] on button "Add Payment" at bounding box center [1392, 606] width 301 height 25
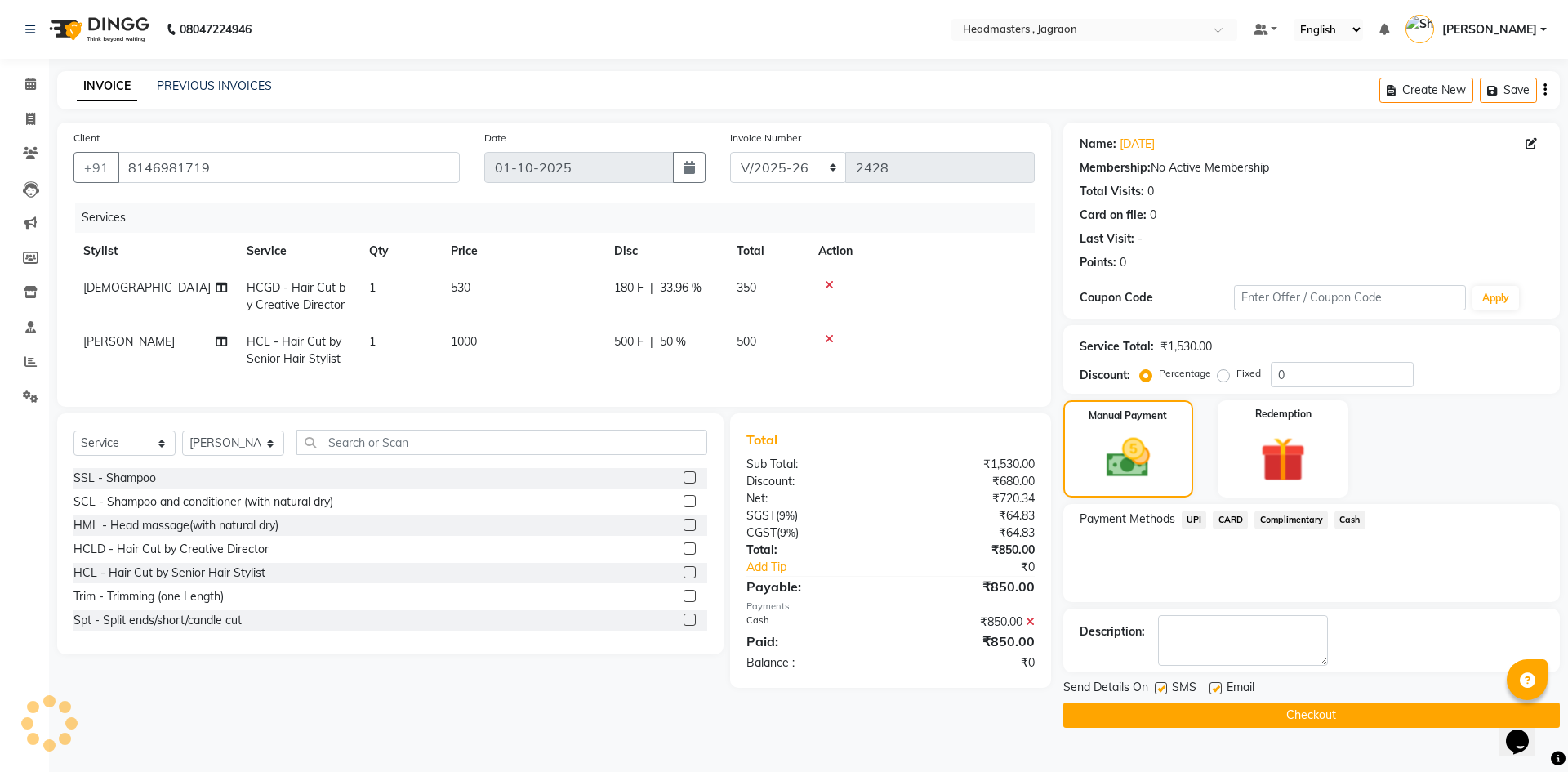
click at [1250, 716] on button "Checkout" at bounding box center [1311, 715] width 497 height 25
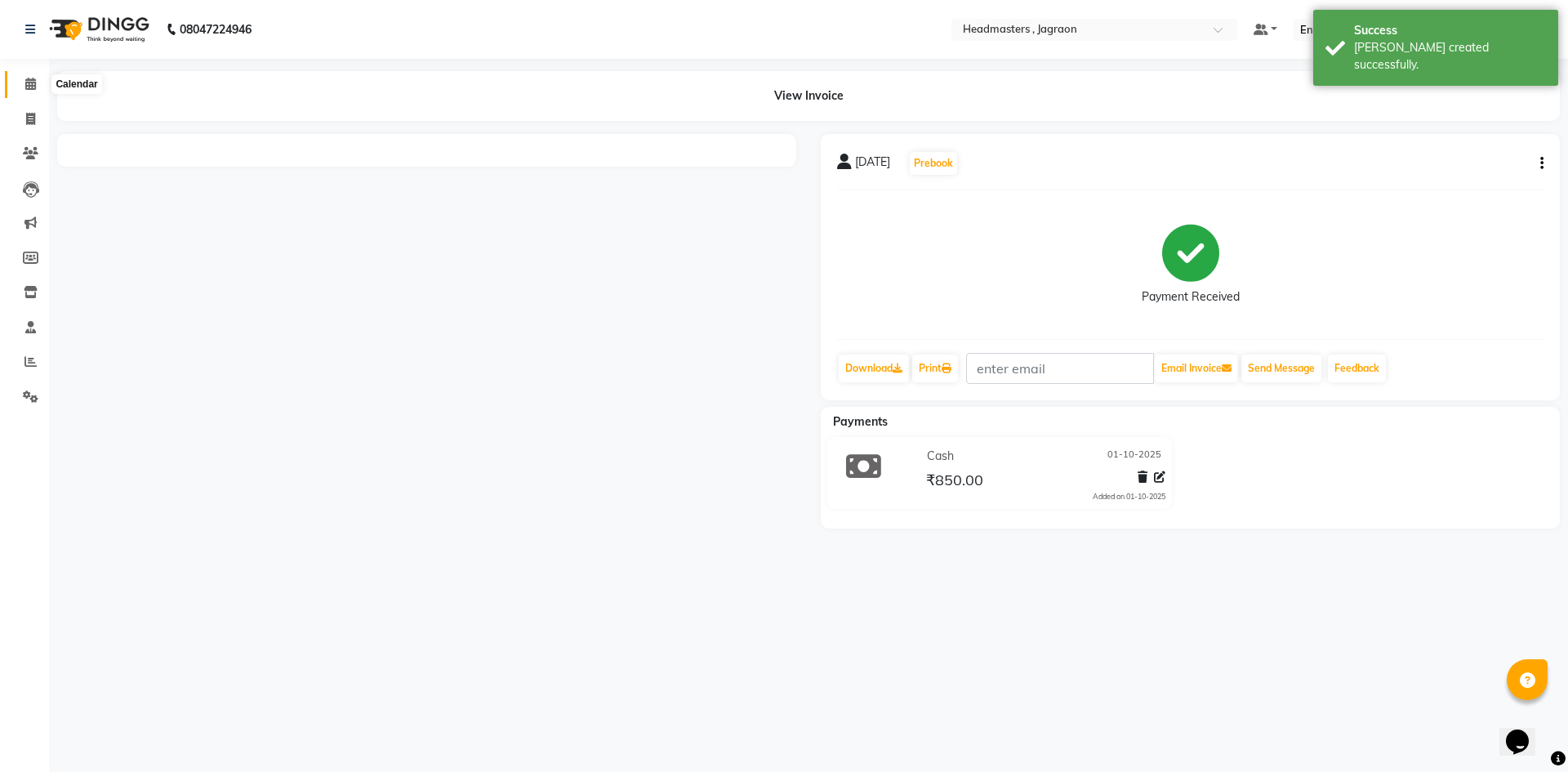
drag, startPoint x: 28, startPoint y: 78, endPoint x: 37, endPoint y: 85, distance: 11.4
click at [28, 78] on icon at bounding box center [31, 83] width 11 height 12
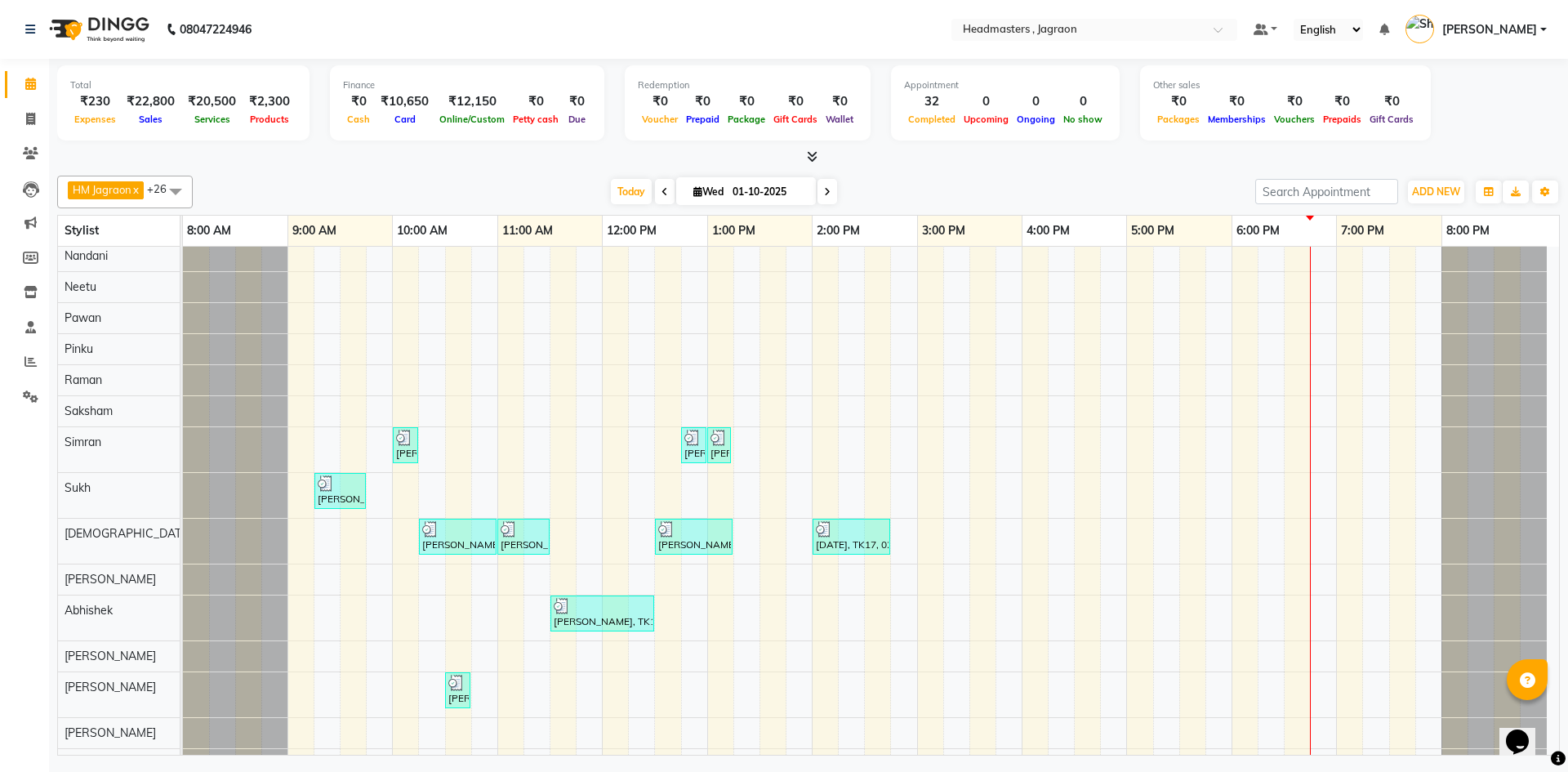
scroll to position [409, 0]
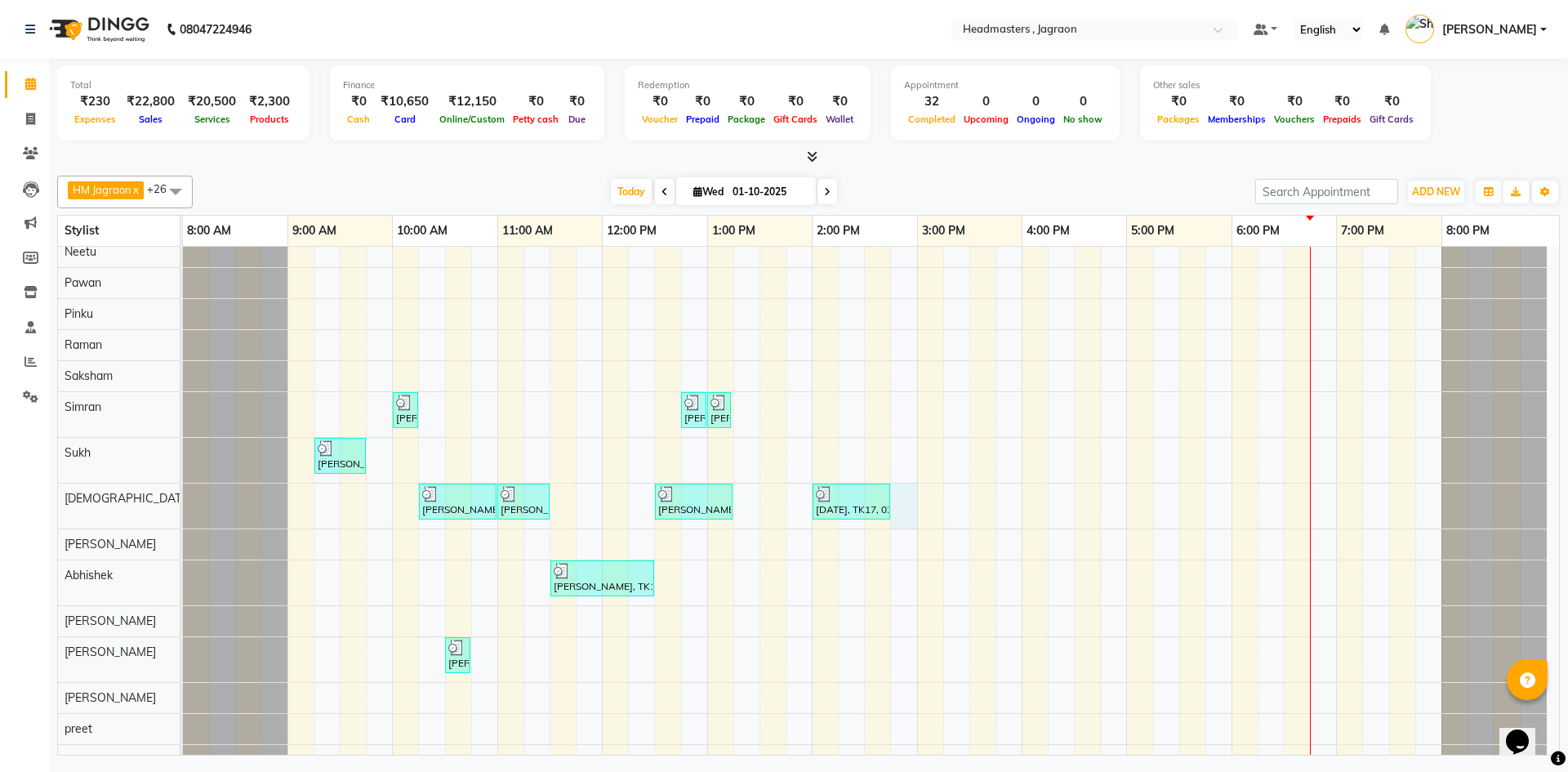
click at [915, 501] on div "[PERSON_NAME], TK08, 11:00 AM-11:45 AM, HCGD - Hair Cut by Creative Director [P…" at bounding box center [870, 307] width 1376 height 937
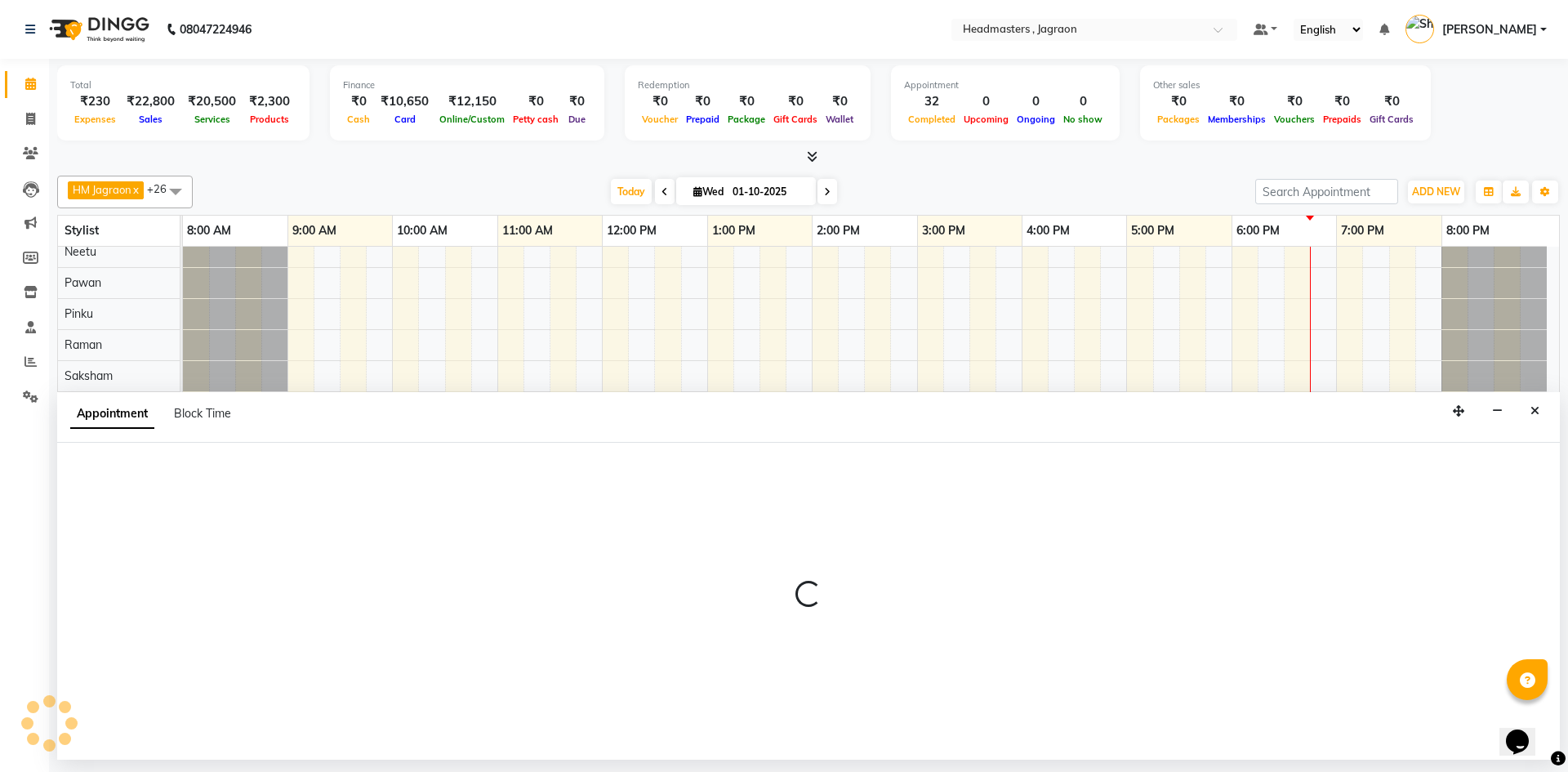
select select "54715"
select select "885"
select select "tentative"
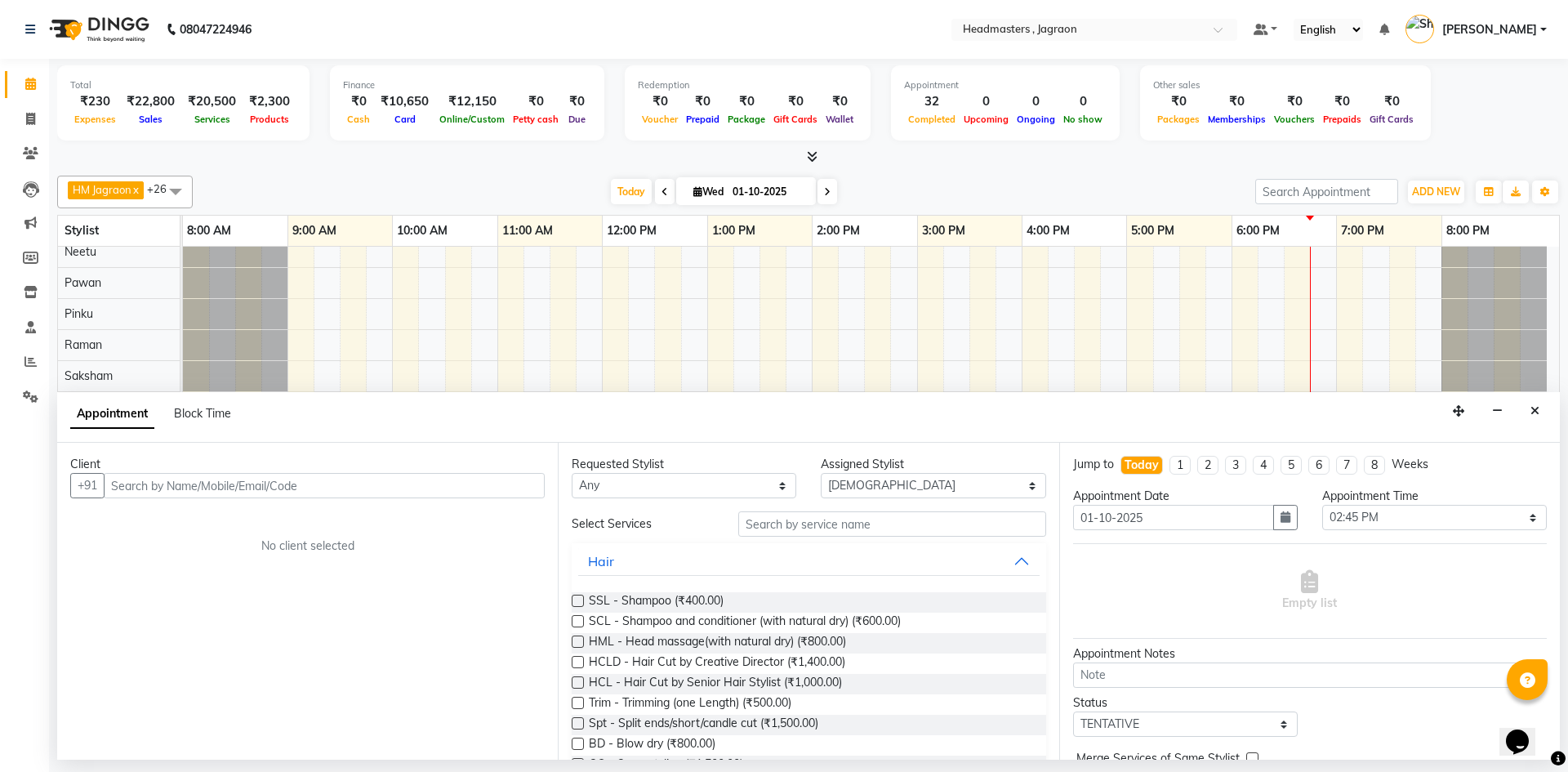
click at [204, 495] on input "text" at bounding box center [323, 486] width 441 height 25
type input "9464367193"
click at [506, 496] on button "Add Client" at bounding box center [511, 486] width 68 height 25
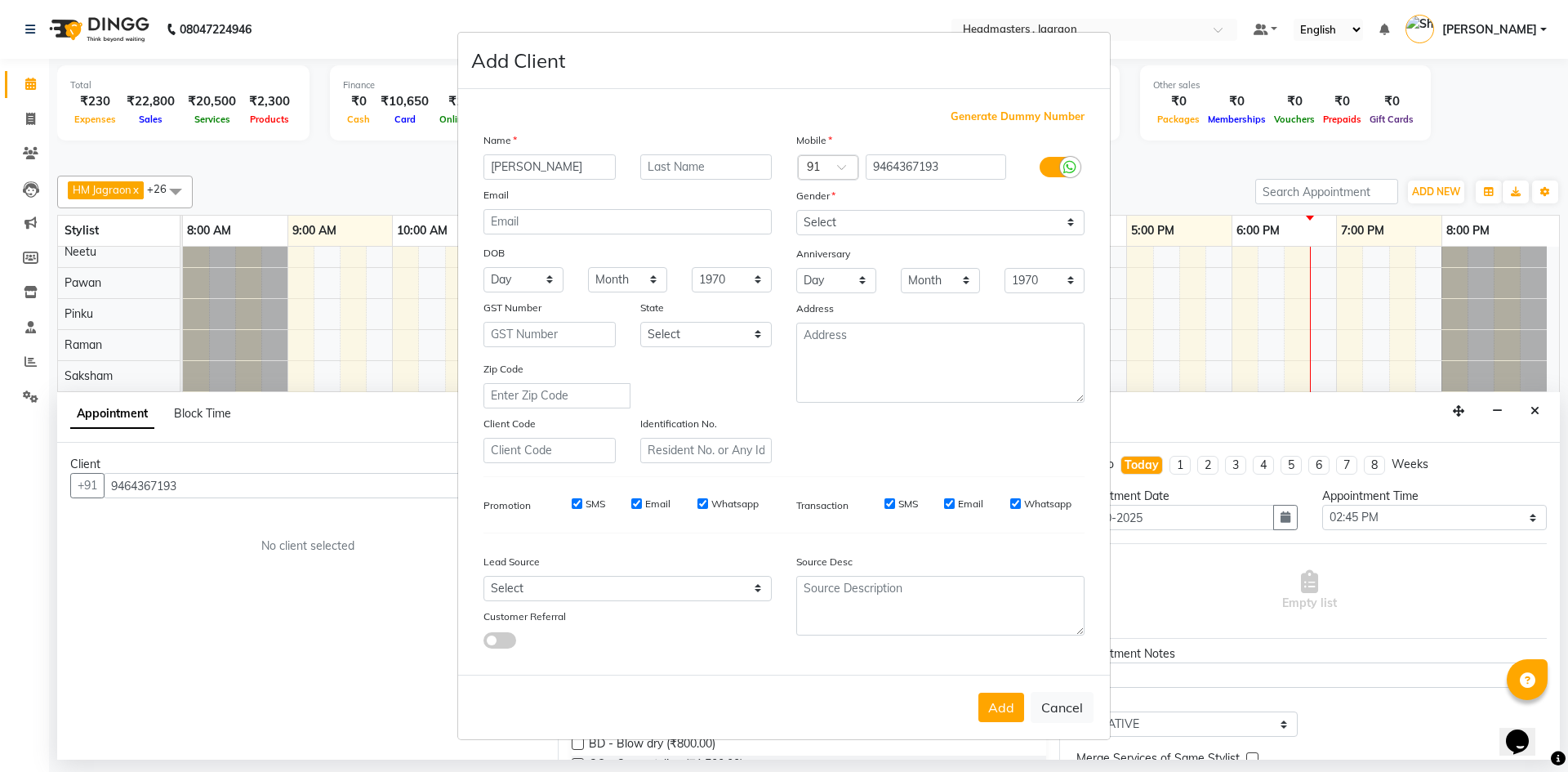
type input "[PERSON_NAME]"
type input "D"
type input "[PERSON_NAME]"
drag, startPoint x: 824, startPoint y: 216, endPoint x: 824, endPoint y: 226, distance: 10.0
click at [824, 219] on select "Select [DEMOGRAPHIC_DATA] [DEMOGRAPHIC_DATA] Other Prefer Not To Say" at bounding box center [941, 223] width 289 height 25
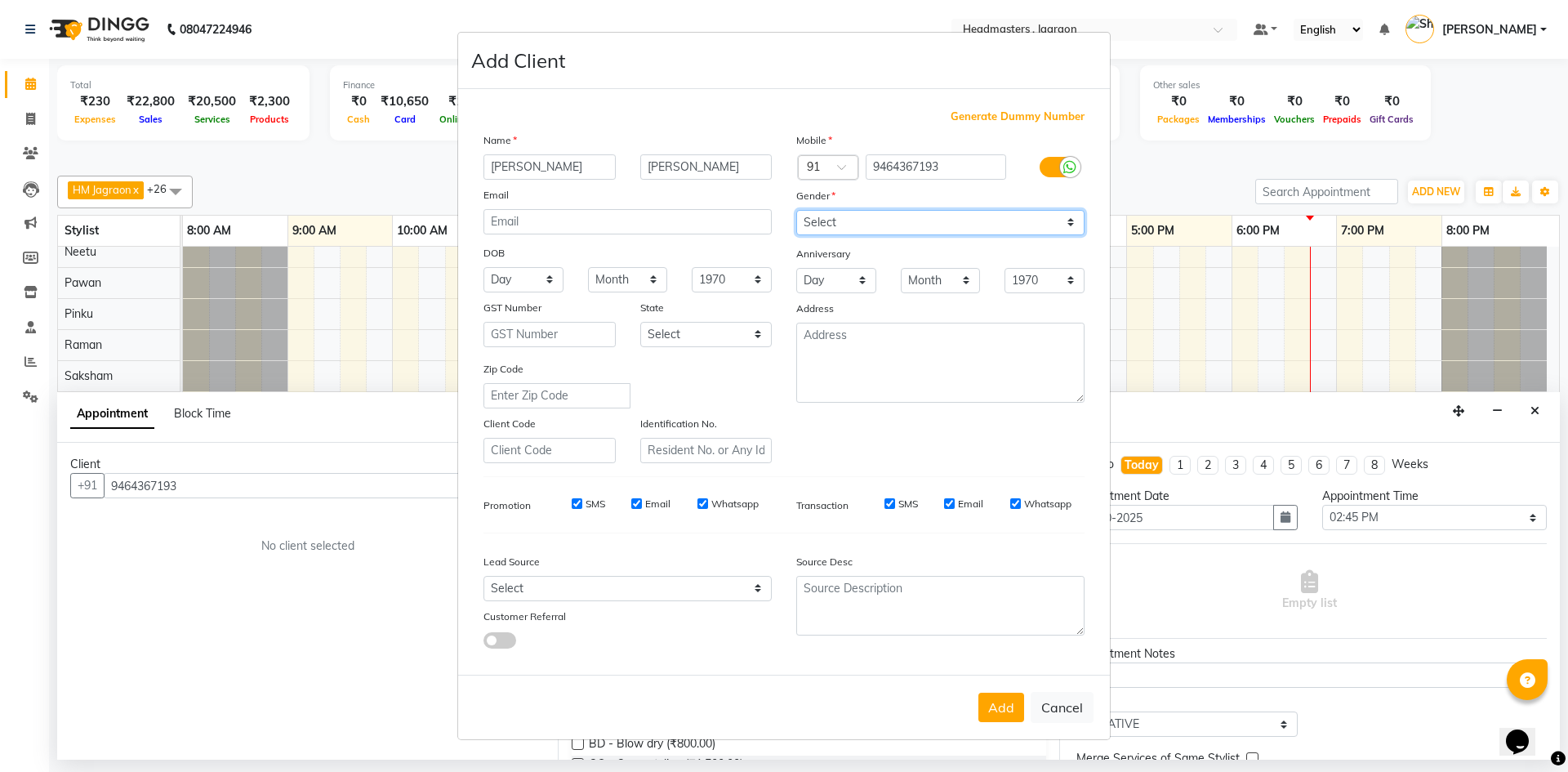
click at [796, 210] on select "Select [DEMOGRAPHIC_DATA] [DEMOGRAPHIC_DATA] Other Prefer Not To Say" at bounding box center [941, 223] width 289 height 25
drag, startPoint x: 992, startPoint y: 700, endPoint x: 935, endPoint y: 684, distance: 59.2
click at [989, 701] on button "Add" at bounding box center [1001, 707] width 46 height 30
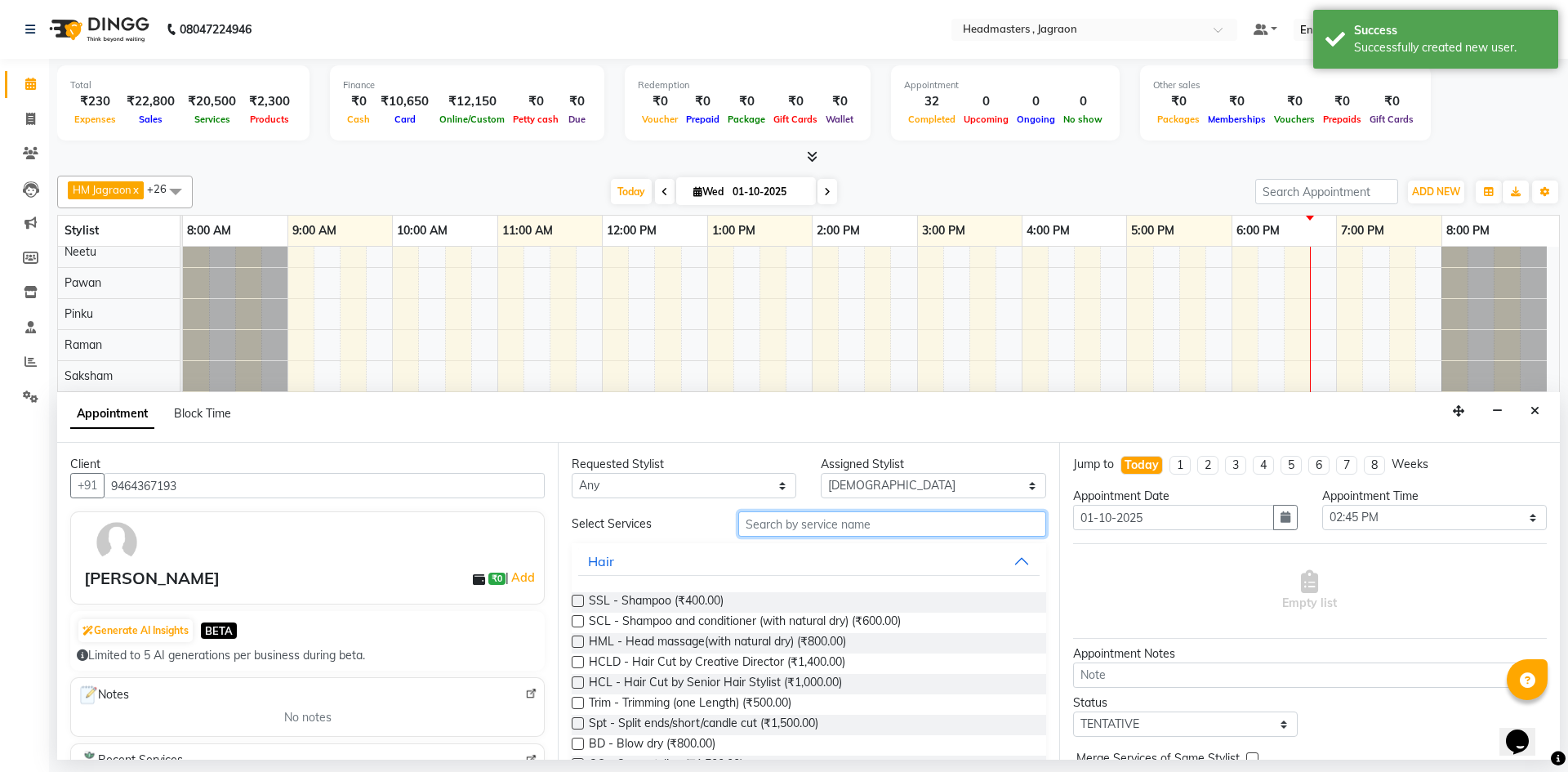
click at [801, 527] on input "text" at bounding box center [892, 524] width 308 height 25
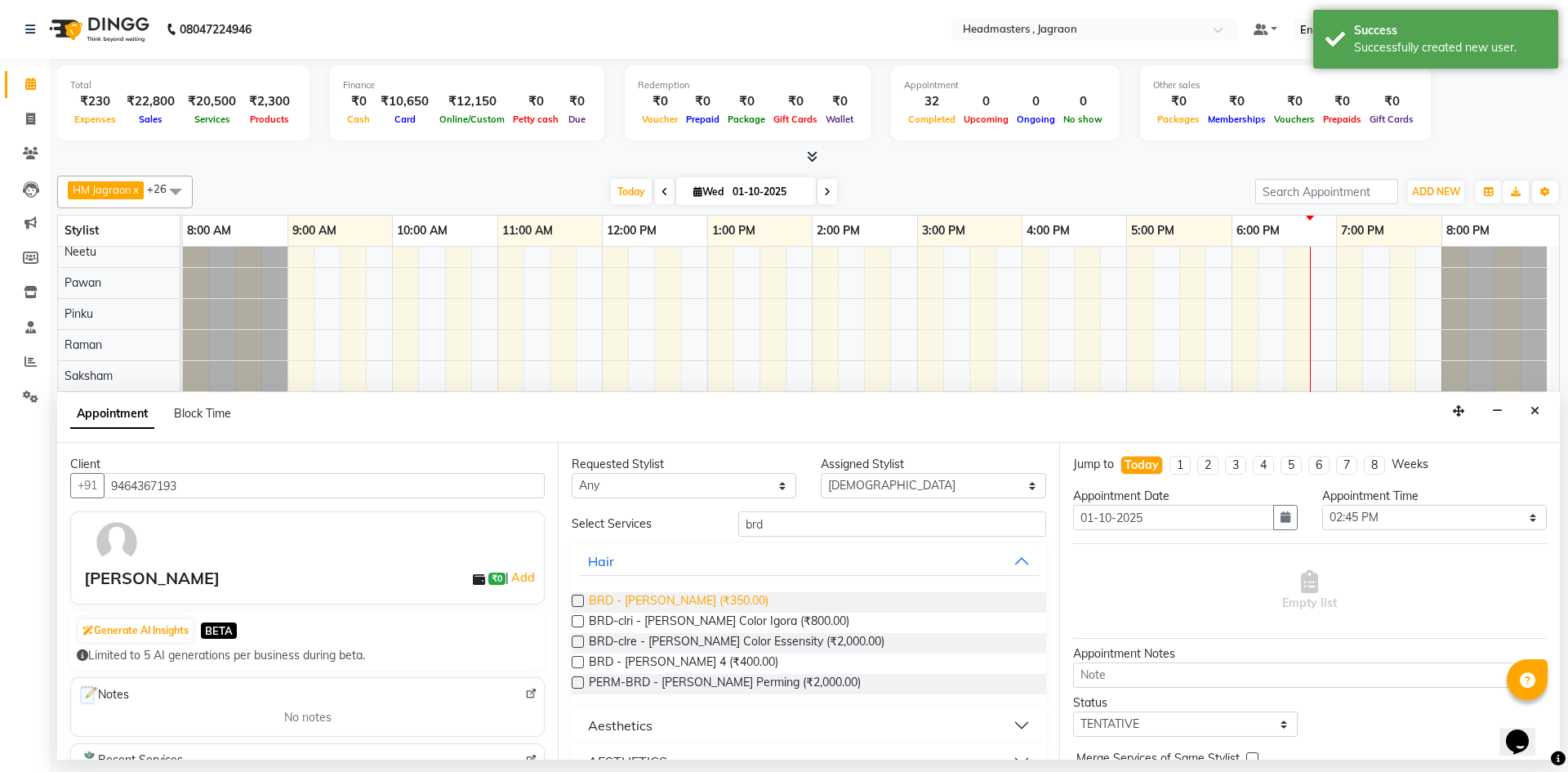
drag, startPoint x: 656, startPoint y: 595, endPoint x: 909, endPoint y: 605, distance: 253.2
click at [658, 595] on span "BRD - [PERSON_NAME] (₹350.00)" at bounding box center [679, 602] width 180 height 20
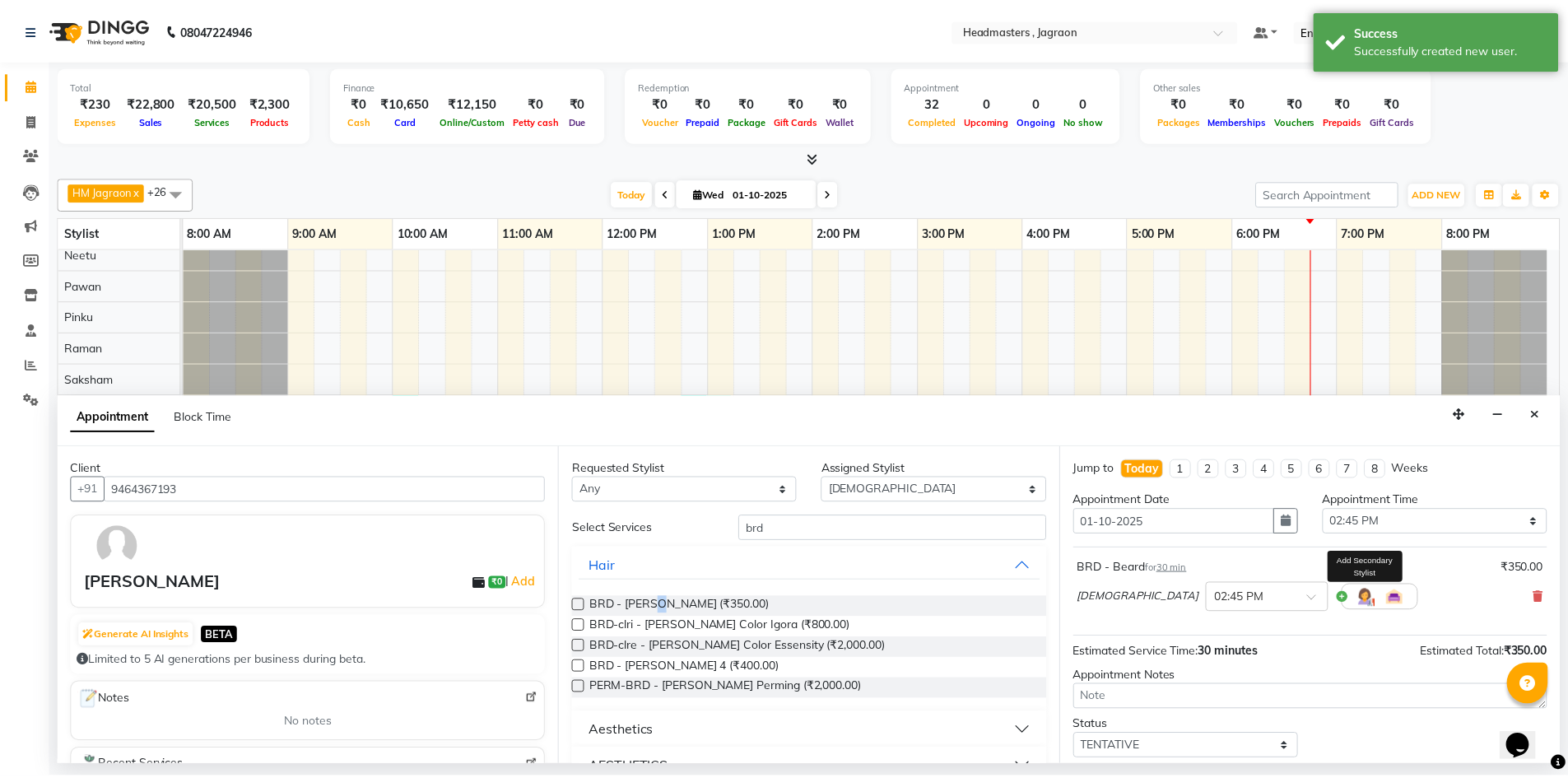
scroll to position [98, 0]
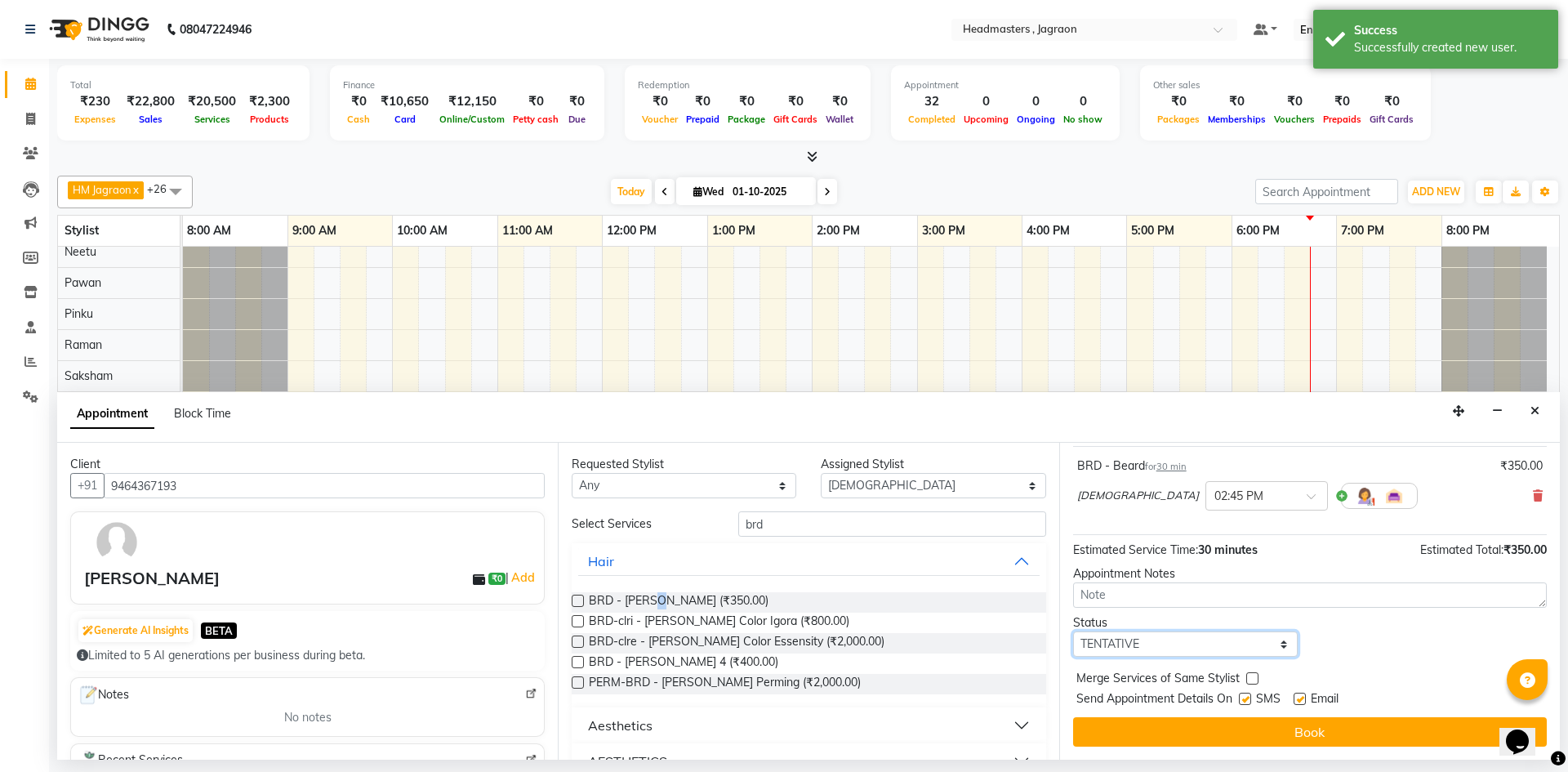
drag, startPoint x: 1183, startPoint y: 644, endPoint x: 1175, endPoint y: 664, distance: 21.5
click at [1183, 645] on select "Select TENTATIVE CONFIRM CHECK-IN UPCOMING" at bounding box center [1185, 645] width 225 height 25
drag, startPoint x: 1193, startPoint y: 641, endPoint x: 1177, endPoint y: 656, distance: 21.9
click at [1190, 643] on select "Select TENTATIVE CONFIRM CHECK-IN UPCOMING" at bounding box center [1185, 645] width 225 height 25
click at [1073, 632] on select "Select TENTATIVE CONFIRM CHECK-IN UPCOMING" at bounding box center [1185, 645] width 225 height 25
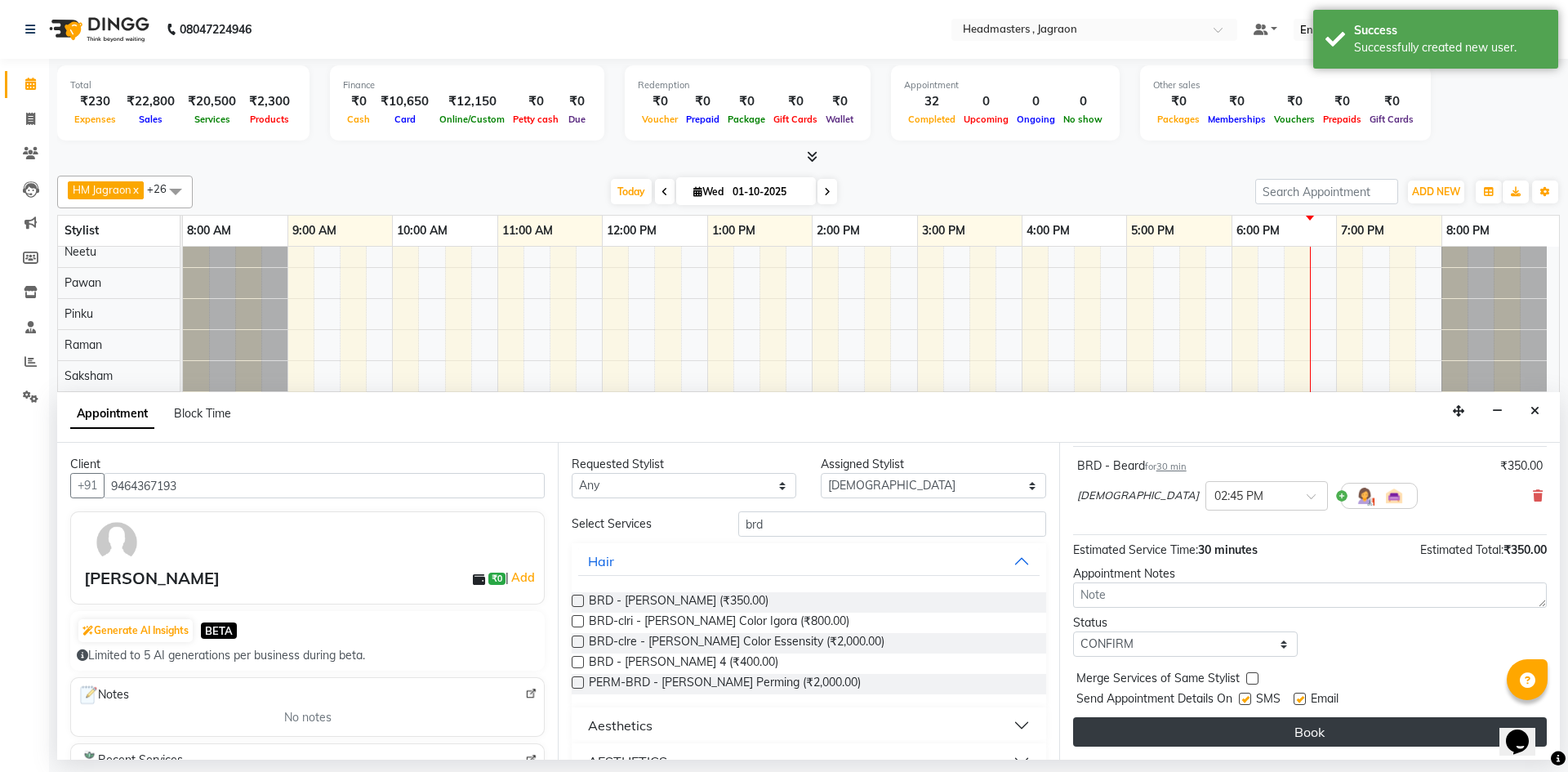
drag, startPoint x: 1248, startPoint y: 696, endPoint x: 1237, endPoint y: 724, distance: 30.1
click at [1247, 698] on label at bounding box center [1245, 699] width 12 height 12
click at [1247, 698] on input "checkbox" at bounding box center [1244, 701] width 11 height 11
click at [1237, 724] on button "Book" at bounding box center [1310, 732] width 474 height 30
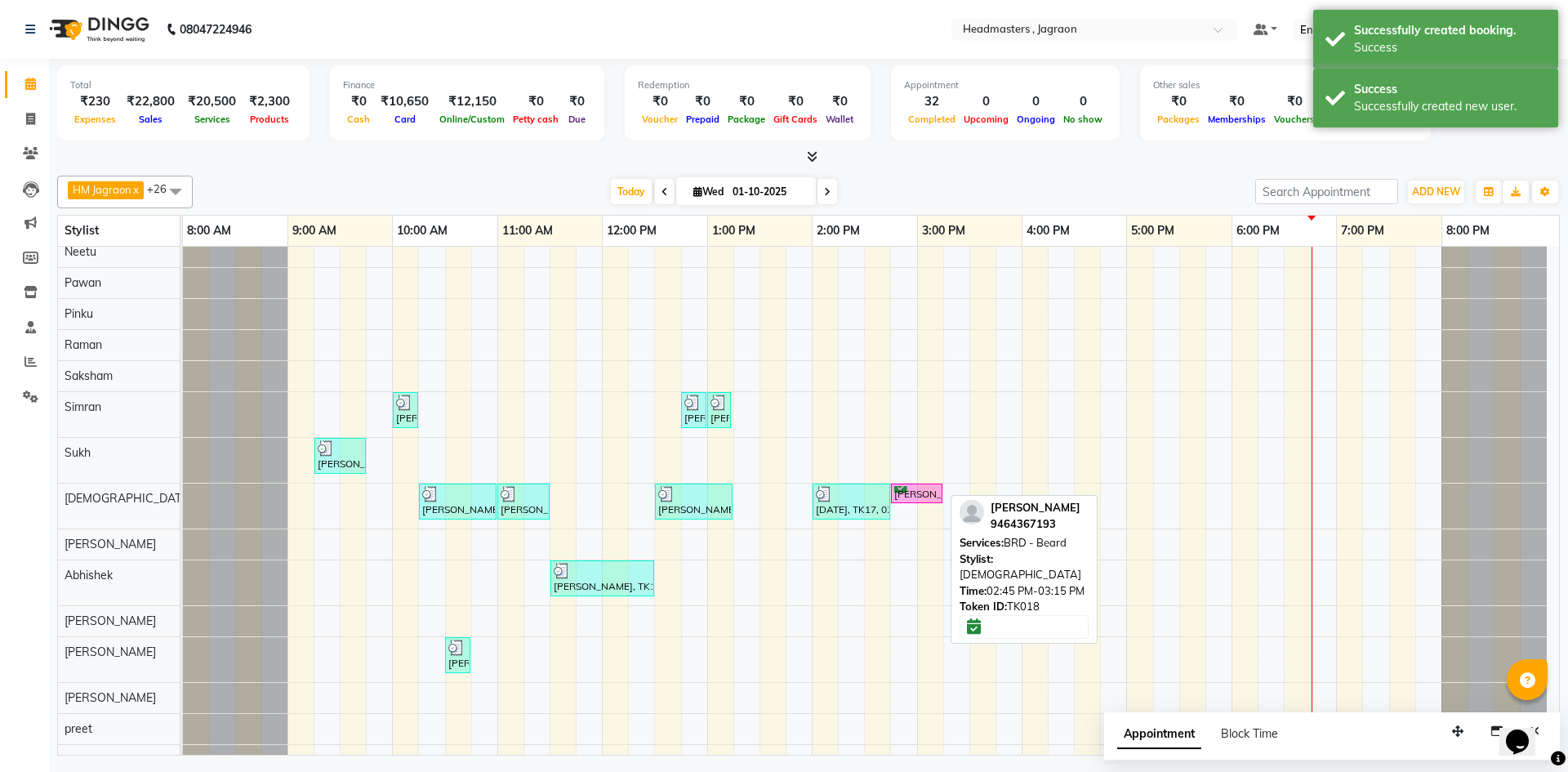
click at [926, 499] on div "[PERSON_NAME], TK18, 02:45 PM-03:15 PM, BRD - [PERSON_NAME]" at bounding box center [916, 493] width 48 height 15
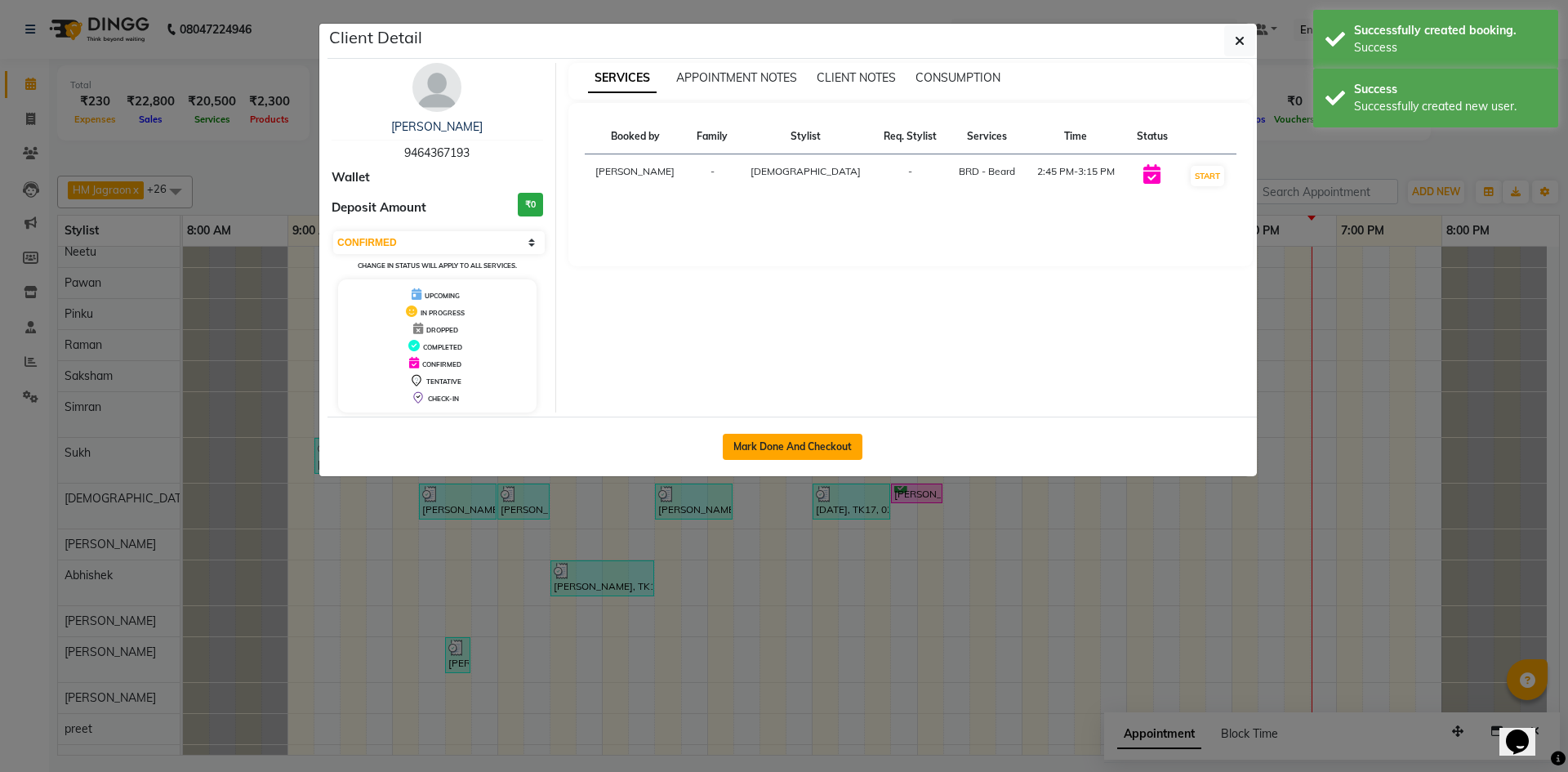
drag, startPoint x: 777, startPoint y: 435, endPoint x: 763, endPoint y: 445, distance: 17.2
click at [771, 439] on button "Mark Done And Checkout" at bounding box center [792, 447] width 139 height 26
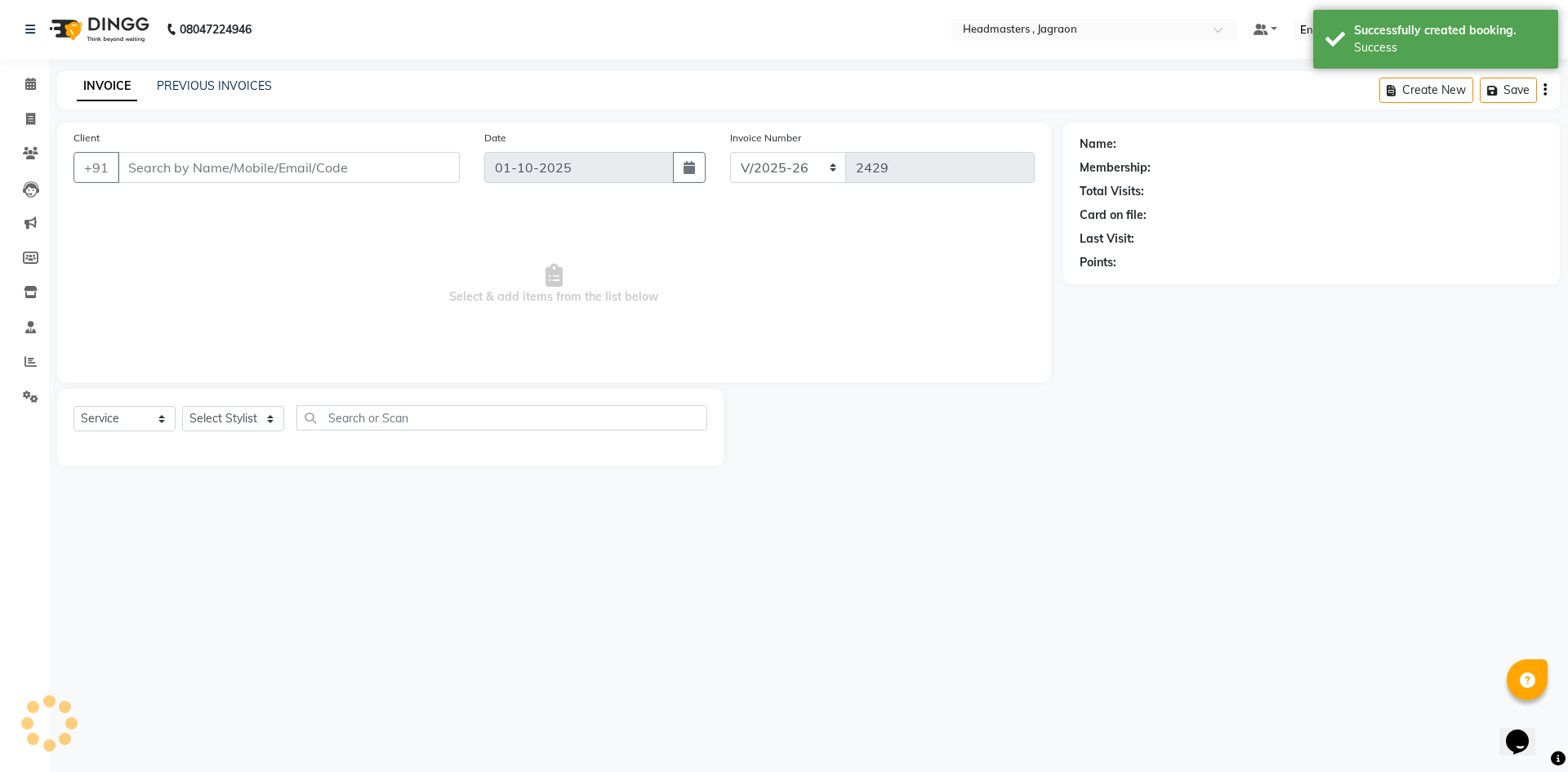
click at [763, 446] on ngb-modal-window "Client Detail [PERSON_NAME] 9464367193 Wallet Deposit Amount ₹0 Select IN SERVI…" at bounding box center [784, 386] width 1568 height 772
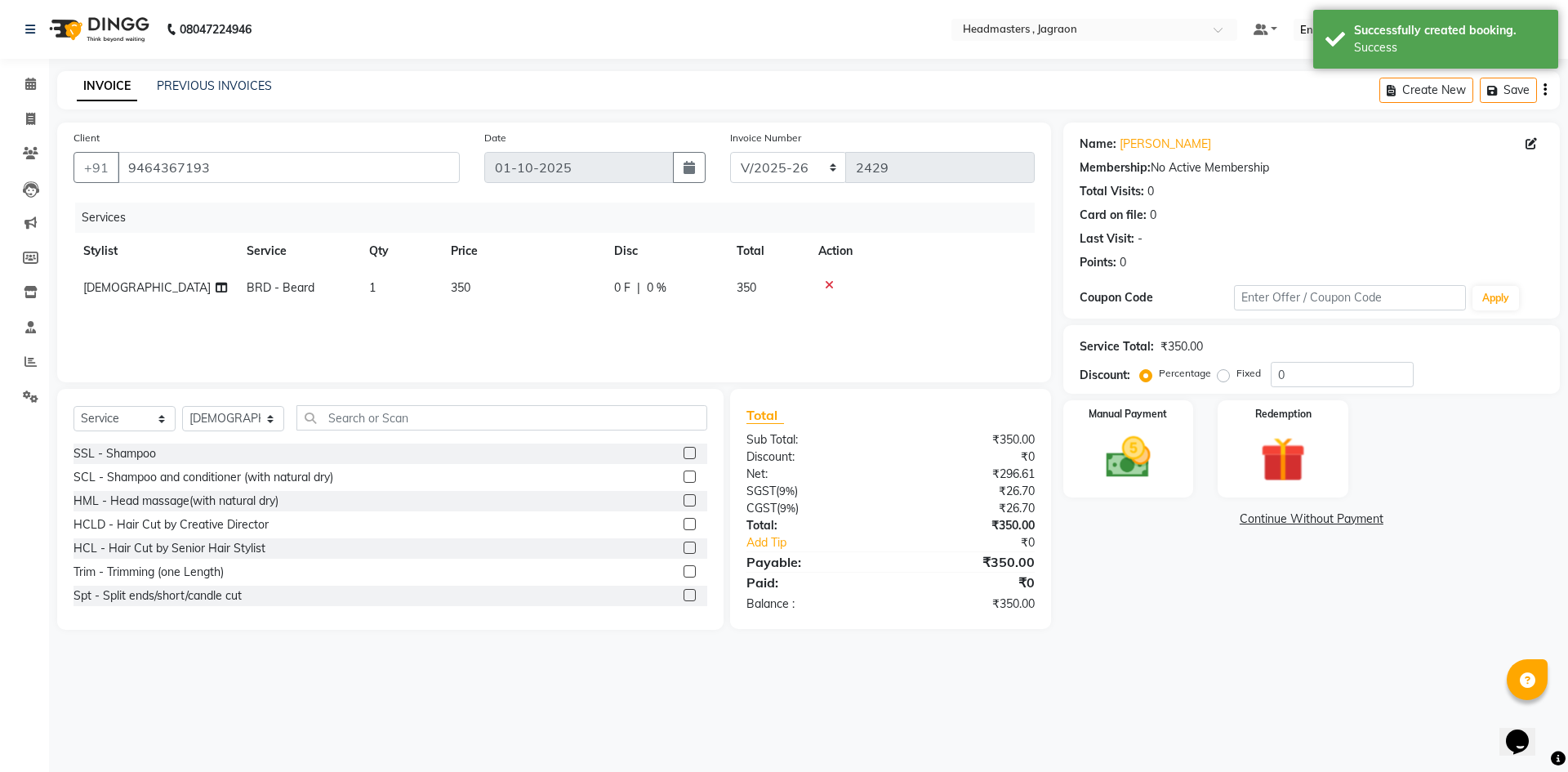
click at [634, 290] on div "0 F | 0 %" at bounding box center [665, 288] width 103 height 17
click at [718, 288] on input "0" at bounding box center [716, 292] width 49 height 25
click at [728, 313] on div "Services Stylist Service Qty Price Disc Total Action Abhishek Ashish Divya [PER…" at bounding box center [554, 285] width 961 height 163
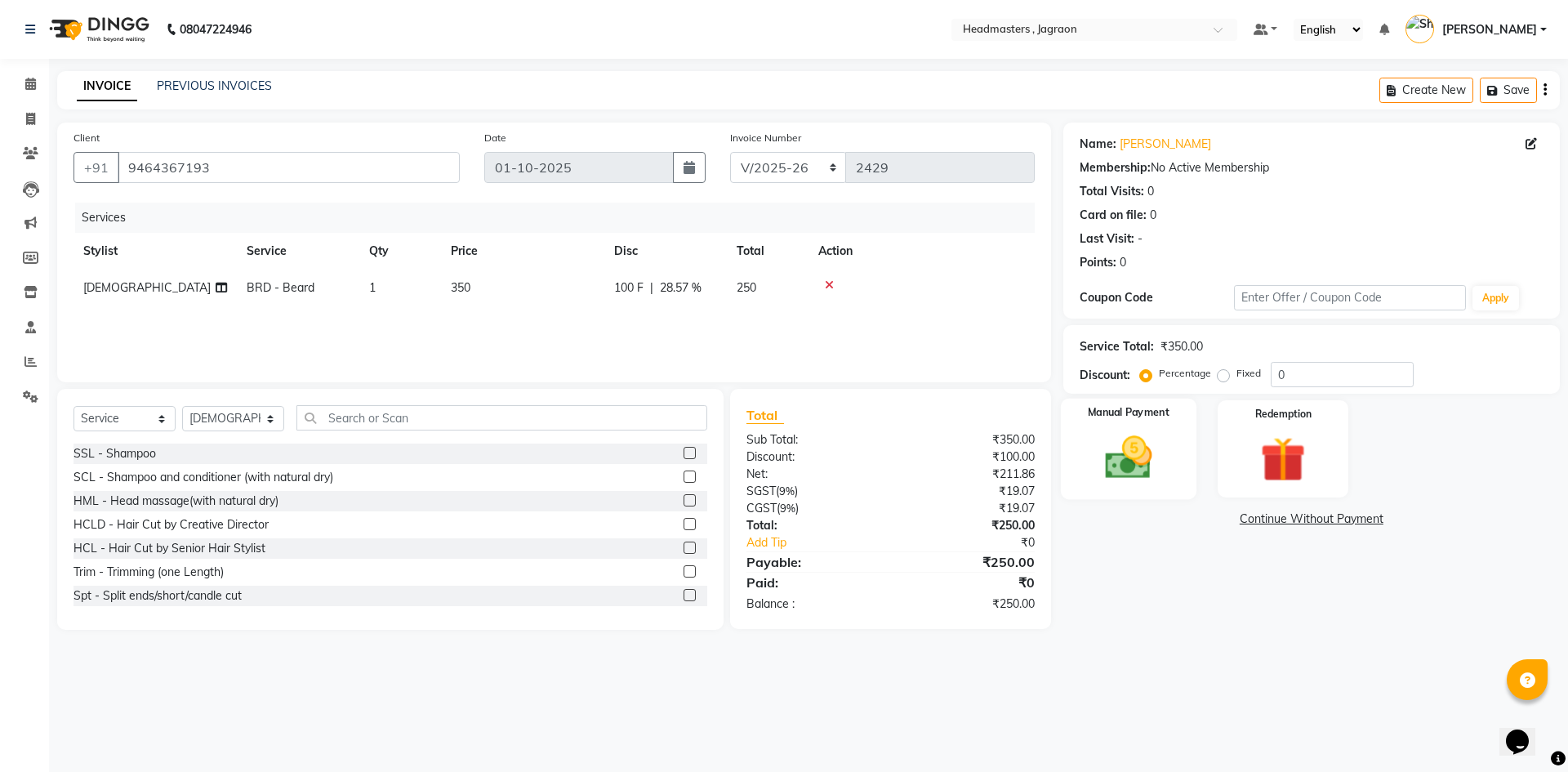
click at [1112, 463] on img at bounding box center [1127, 457] width 76 height 54
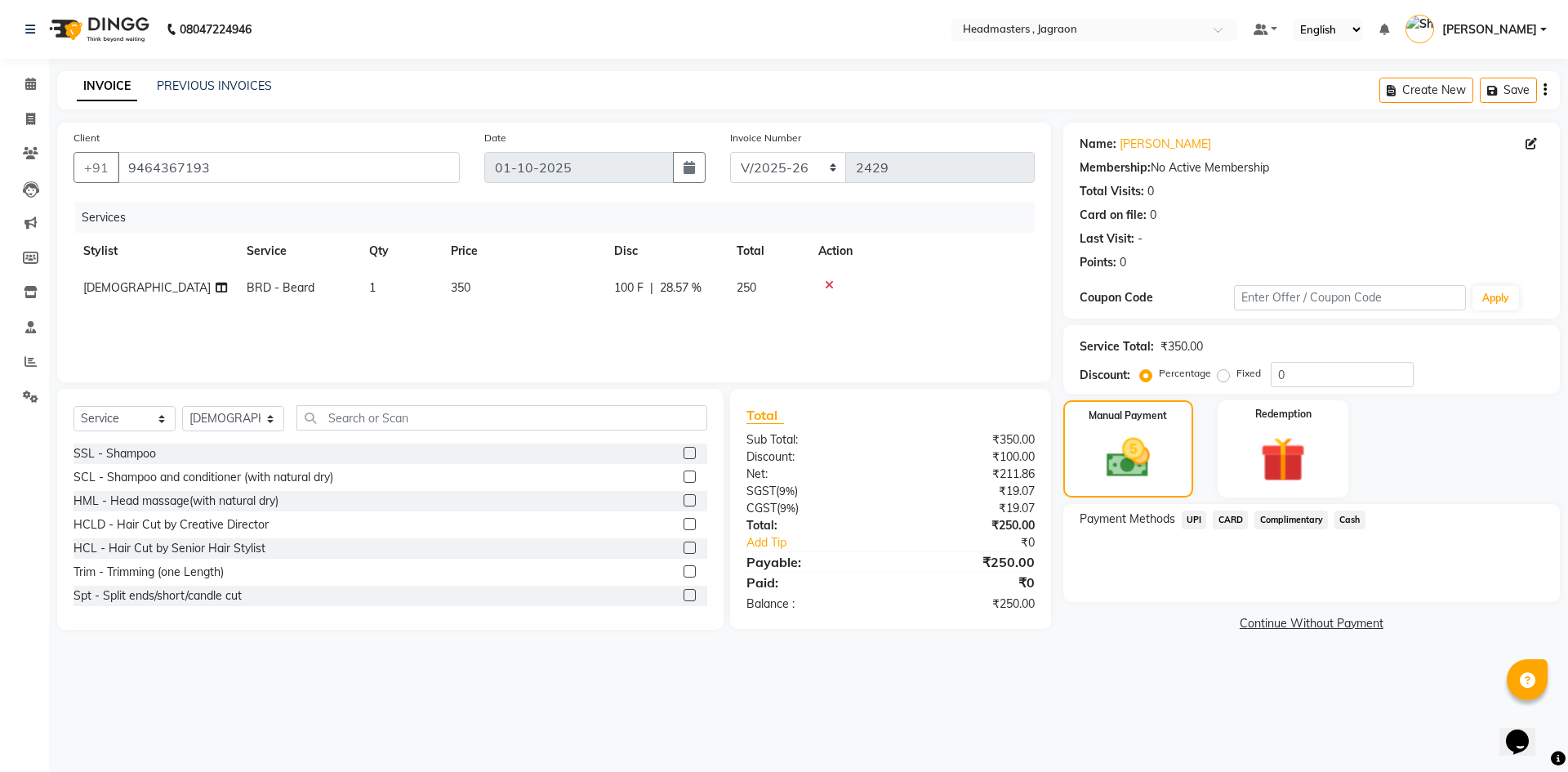
drag, startPoint x: 1347, startPoint y: 516, endPoint x: 1348, endPoint y: 527, distance: 11.0
click at [1347, 518] on span "Cash" at bounding box center [1350, 520] width 31 height 19
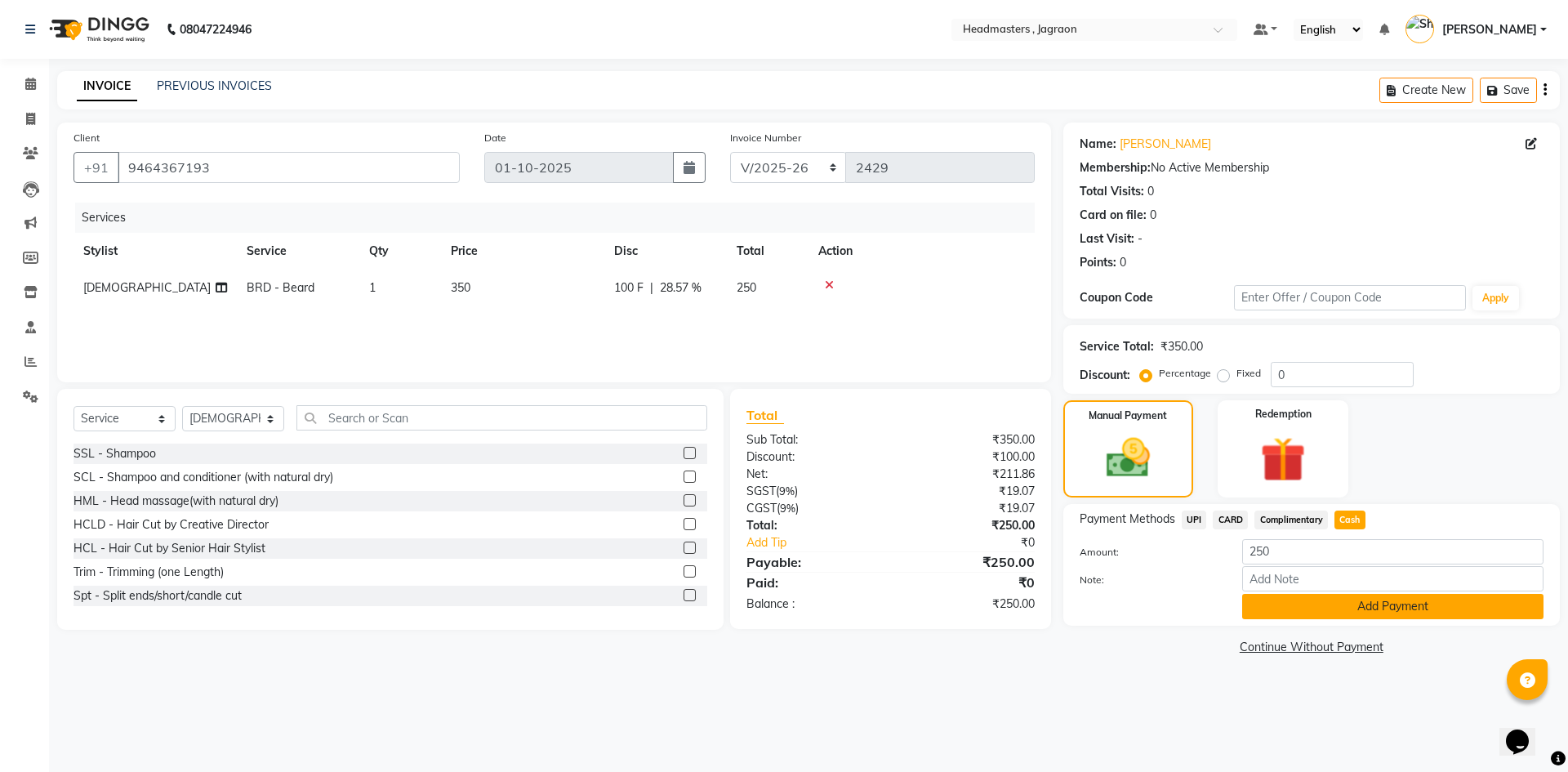
click at [1374, 608] on button "Add Payment" at bounding box center [1392, 606] width 301 height 25
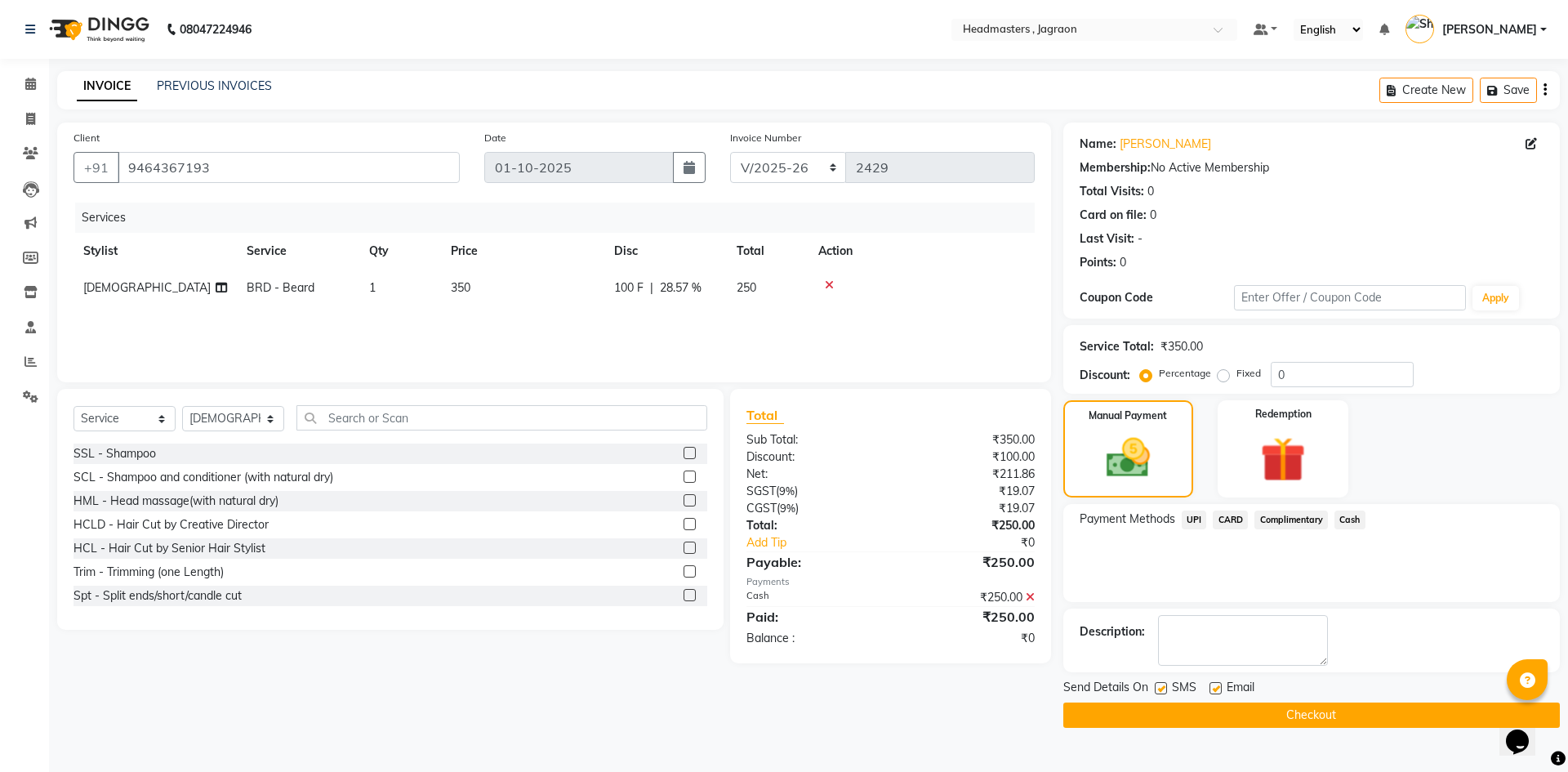
click at [1275, 716] on button "Checkout" at bounding box center [1311, 715] width 497 height 25
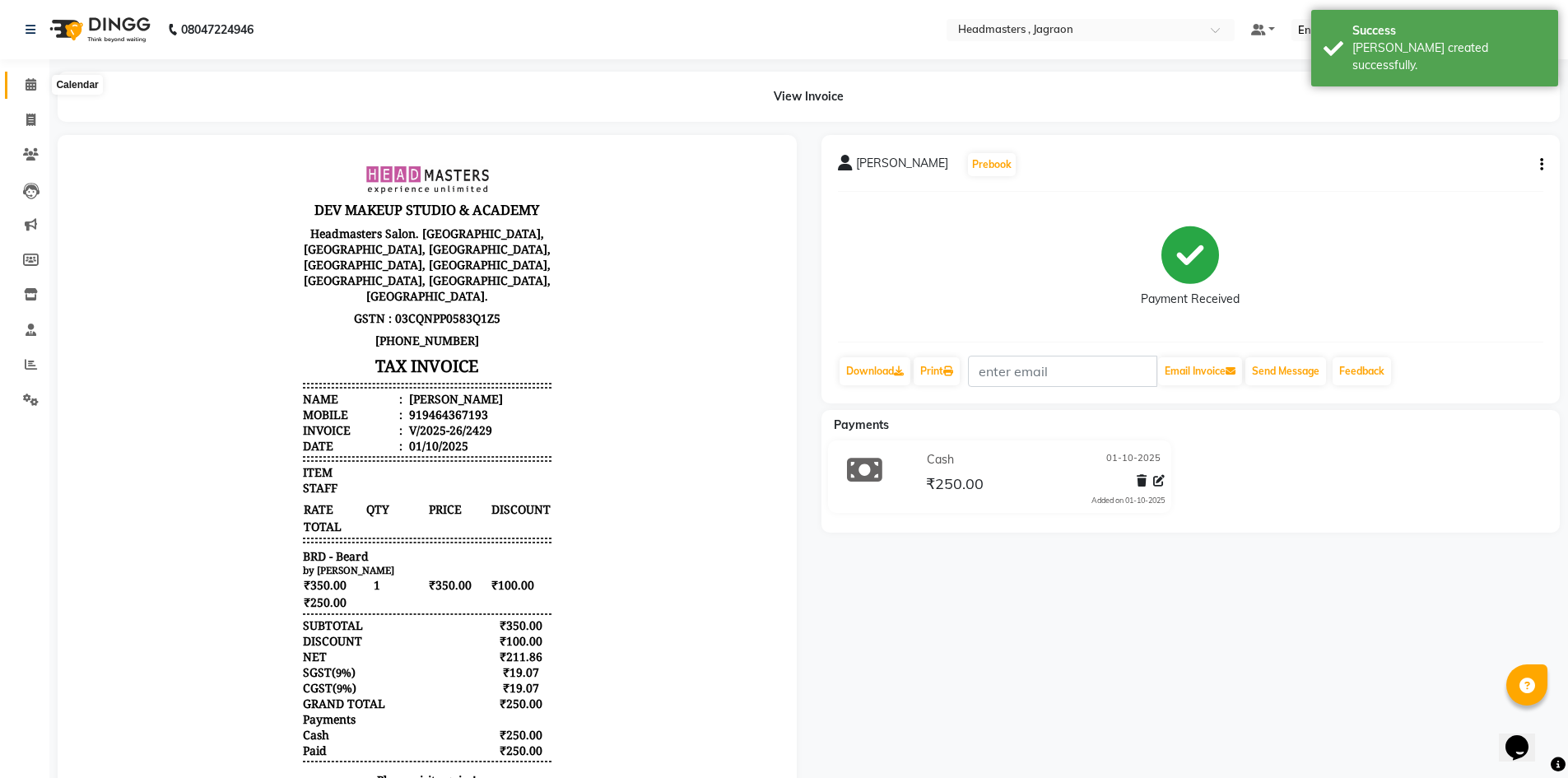
click at [24, 86] on span at bounding box center [31, 86] width 29 height 19
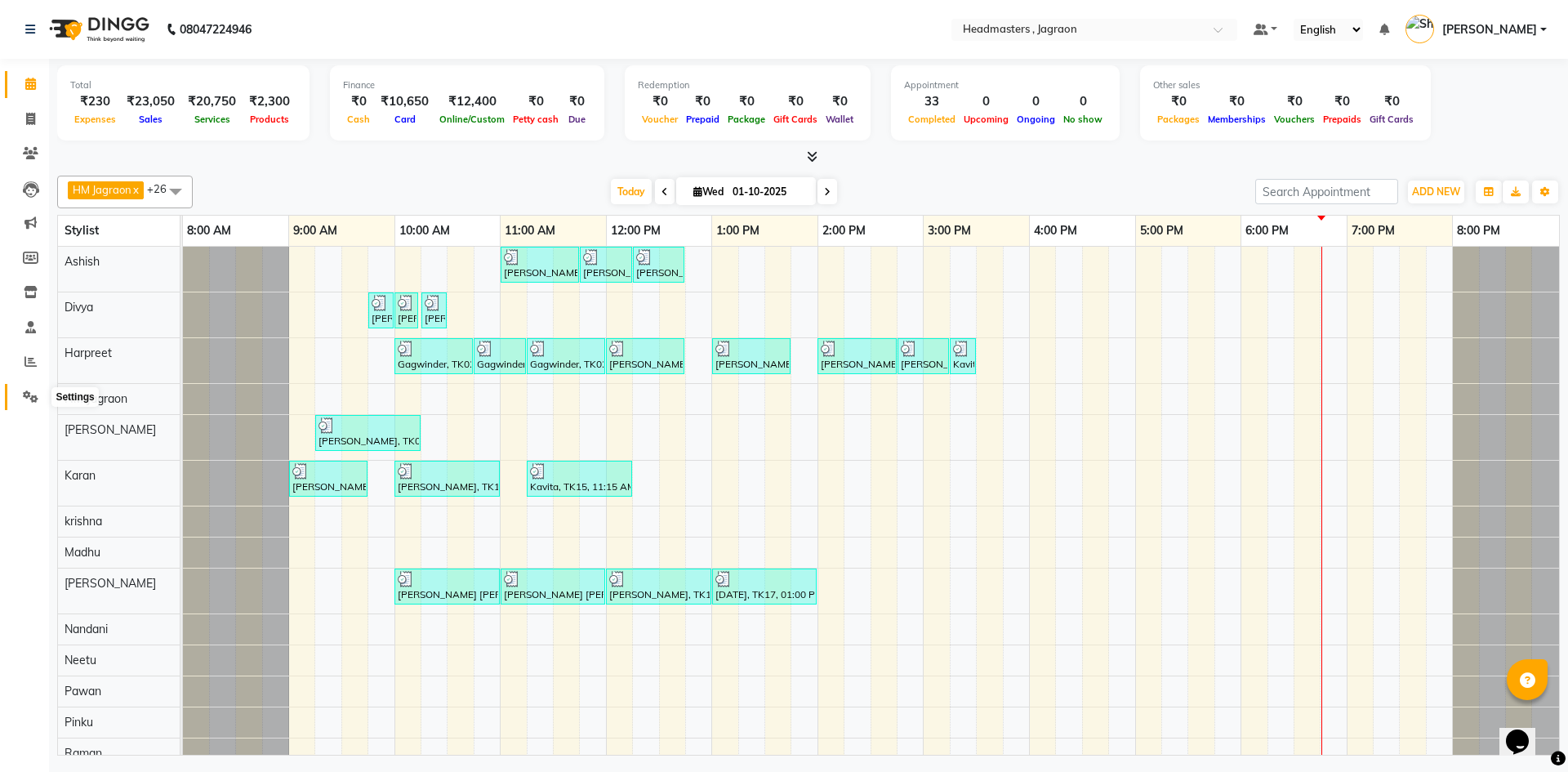
click at [37, 401] on icon at bounding box center [31, 397] width 15 height 12
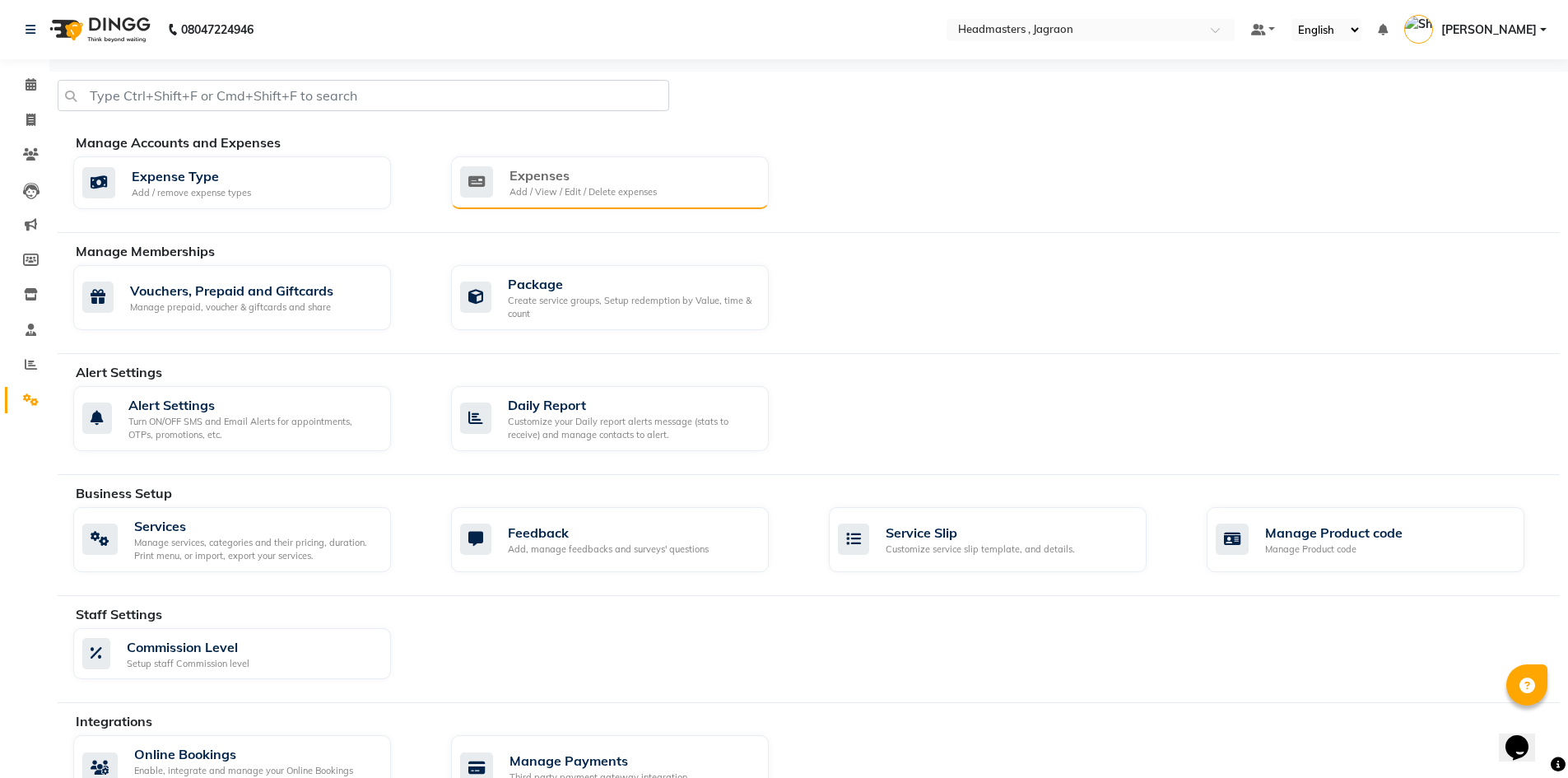
click at [624, 196] on div "Add / View / Edit / Delete expenses" at bounding box center [583, 192] width 147 height 14
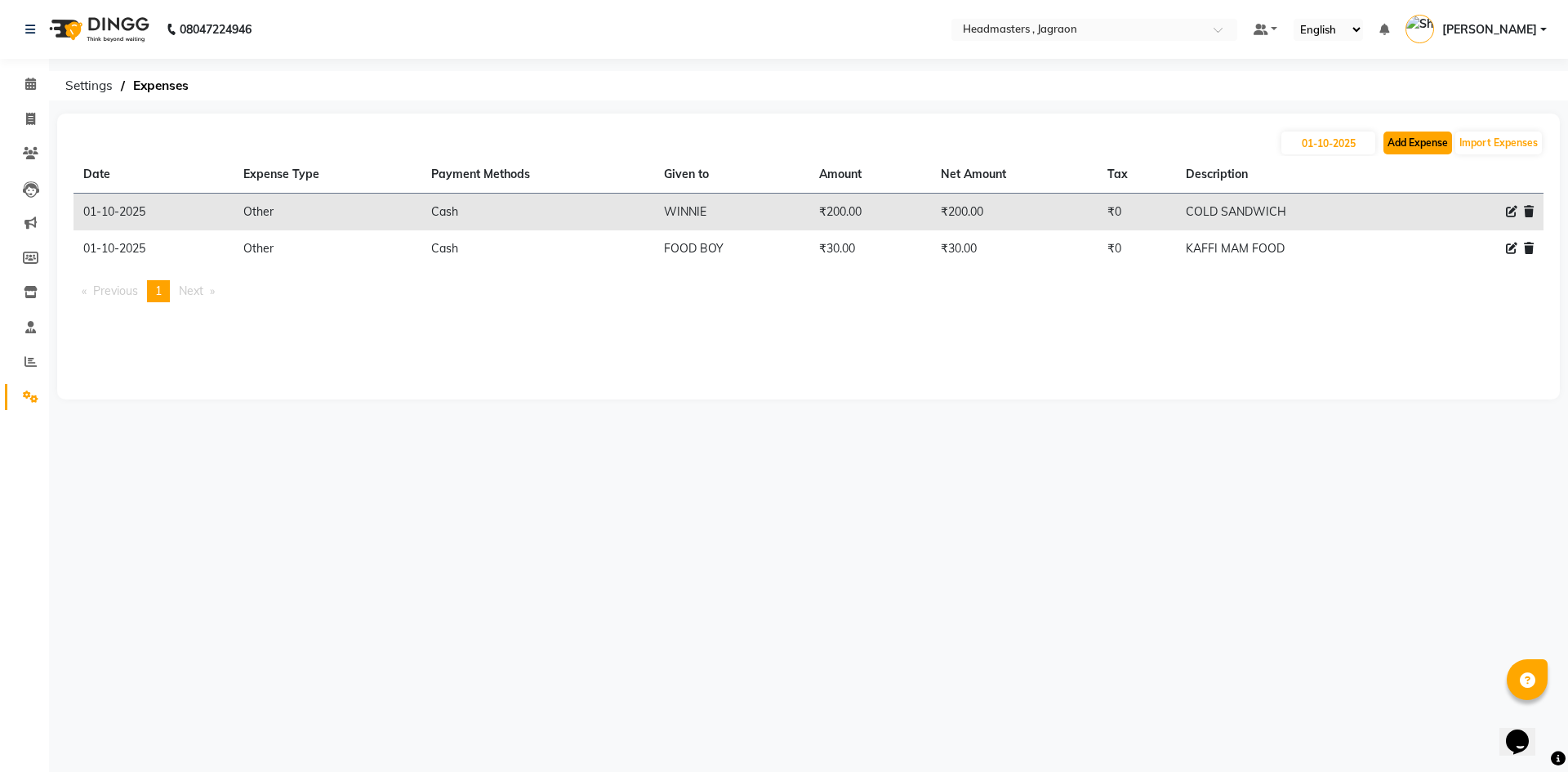
click at [1431, 144] on button "Add Expense" at bounding box center [1418, 143] width 69 height 23
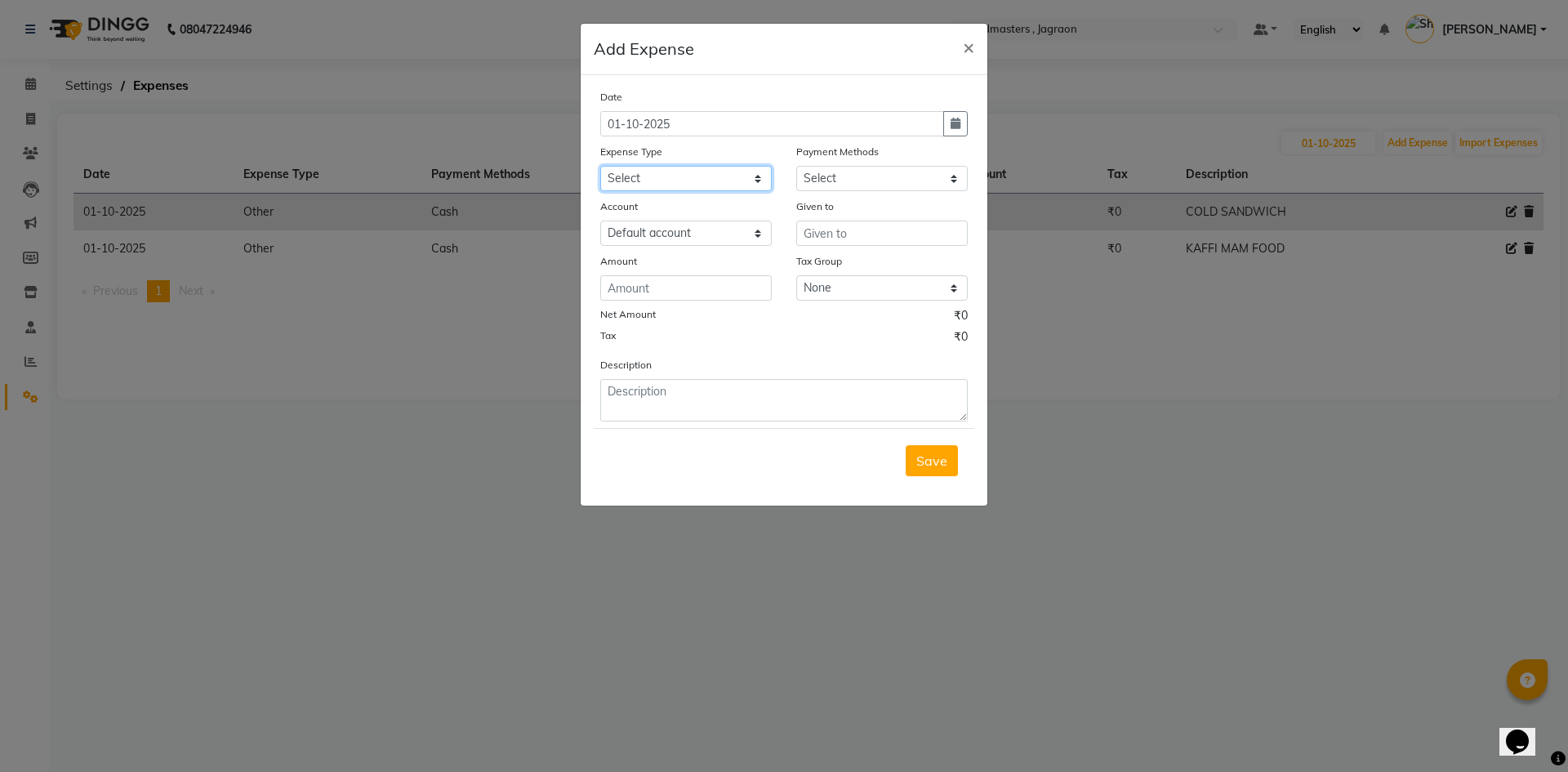
click at [733, 179] on select "Select Advance Salary Bank charges Car maintenance Cash transfer to bank Cash t…" at bounding box center [686, 178] width 171 height 25
click at [600, 166] on select "Select Advance Salary Bank charges Car maintenance Cash transfer to bank Cash t…" at bounding box center [686, 178] width 171 height 25
drag, startPoint x: 841, startPoint y: 167, endPoint x: 836, endPoint y: 184, distance: 17.7
click at [841, 167] on select "Select UPI CARD Complimentary Voucher Wallet Package Prepaid Cash" at bounding box center [882, 178] width 171 height 25
click at [796, 166] on select "Select UPI CARD Complimentary Voucher Wallet Package Prepaid Cash" at bounding box center [882, 178] width 171 height 25
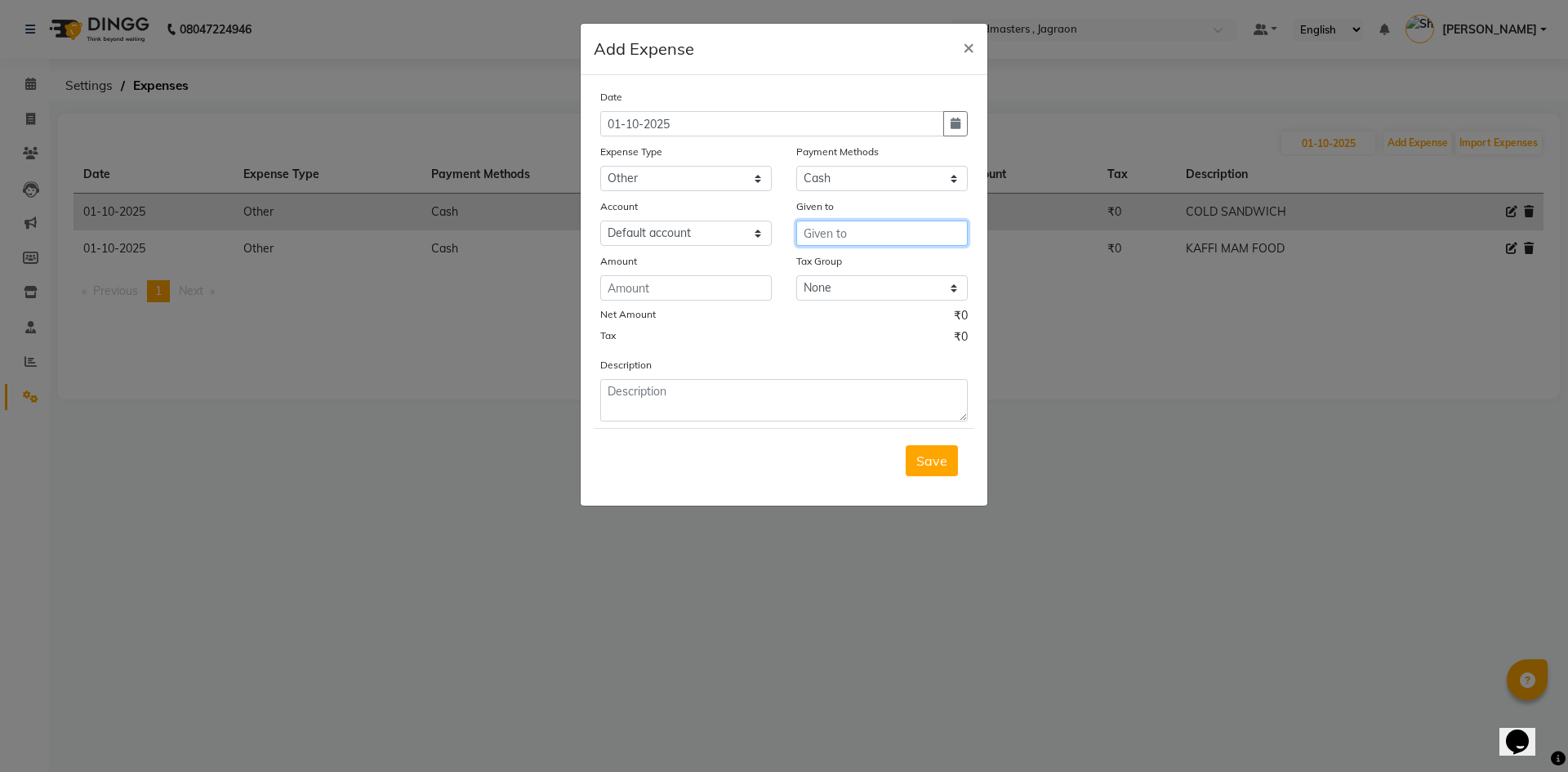
click at [858, 239] on input "text" at bounding box center [882, 234] width 171 height 25
click at [867, 258] on button "Divya" at bounding box center [862, 268] width 129 height 26
click at [705, 292] on input "number" at bounding box center [686, 288] width 171 height 25
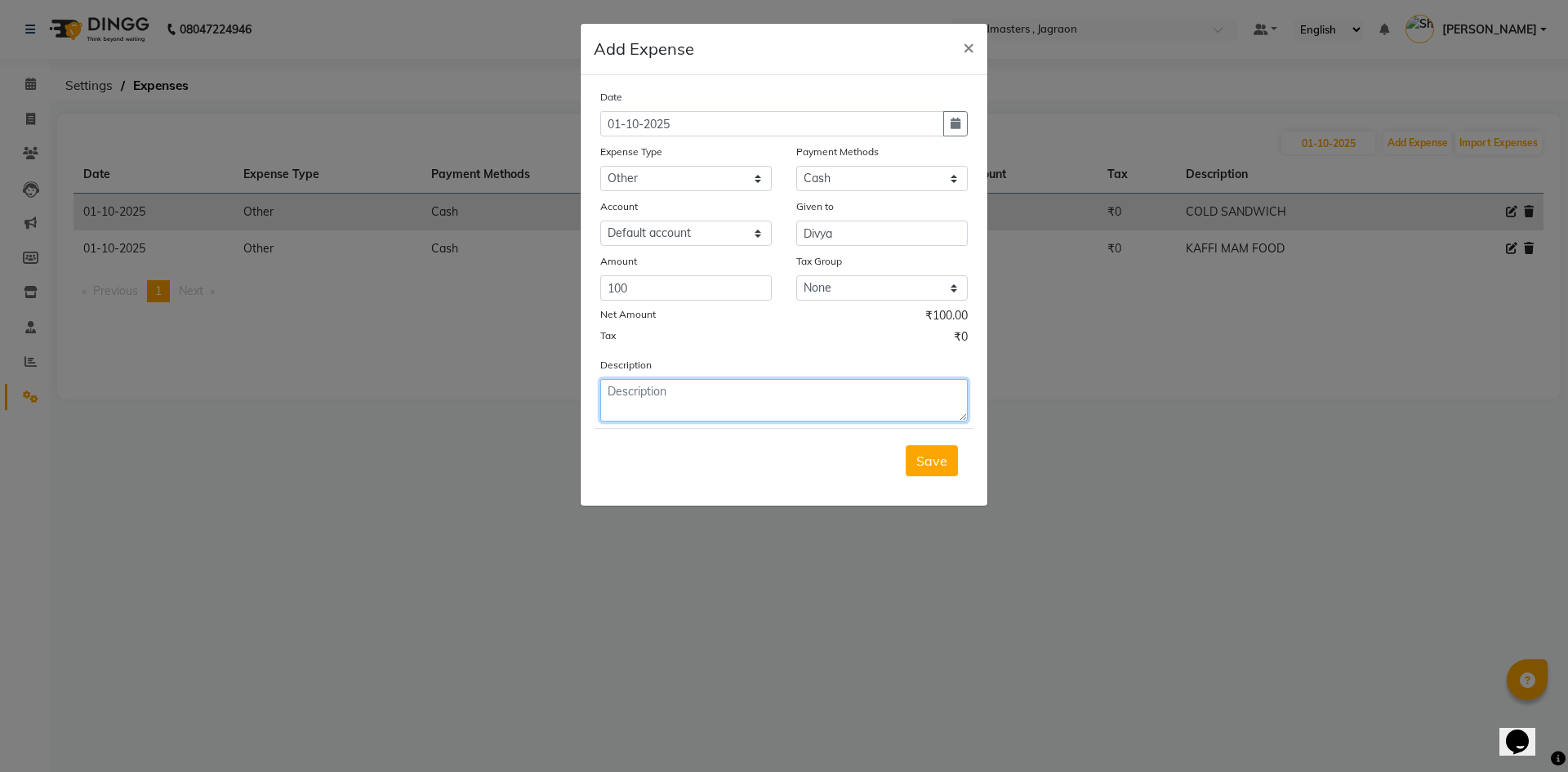
click at [717, 399] on textarea at bounding box center [784, 400] width 368 height 42
click at [936, 467] on span "Save" at bounding box center [931, 460] width 31 height 16
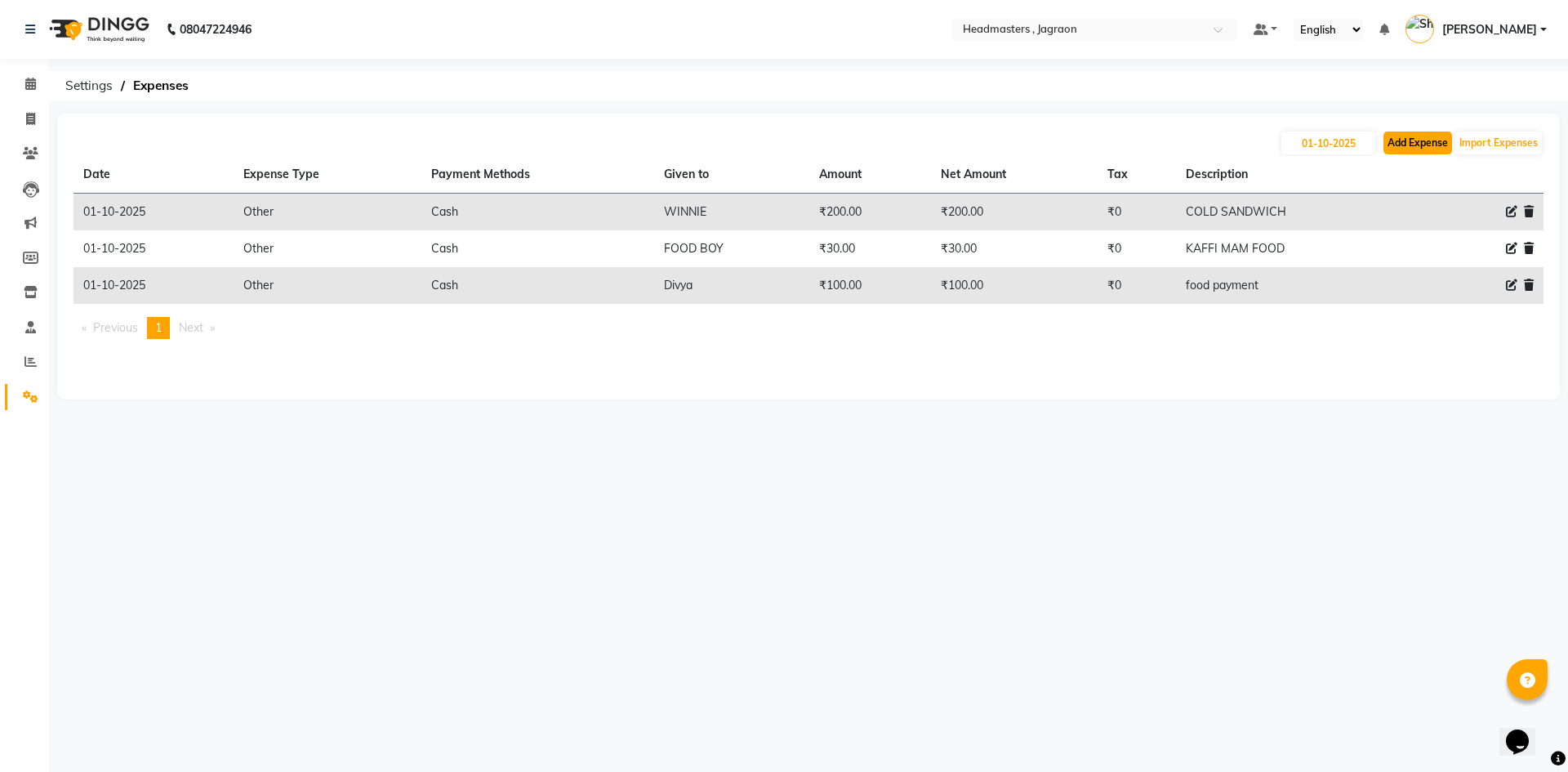
click at [1425, 140] on button "Add Expense" at bounding box center [1418, 143] width 69 height 23
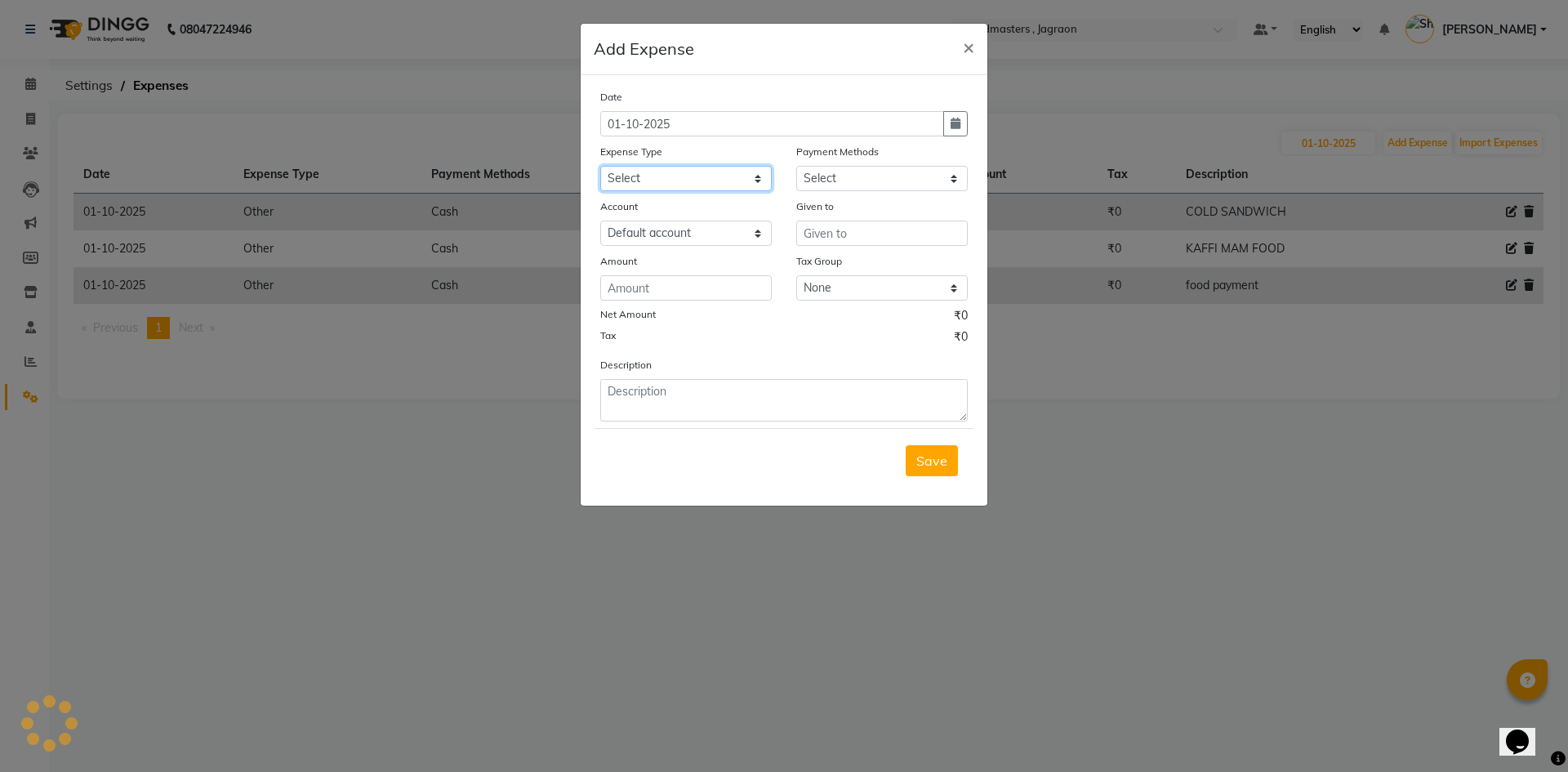
click at [745, 180] on select "Select Advance Salary Bank charges Car maintenance Cash transfer to bank Cash t…" at bounding box center [686, 178] width 171 height 25
click at [600, 166] on select "Select Advance Salary Bank charges Car maintenance Cash transfer to bank Cash t…" at bounding box center [686, 178] width 171 height 25
drag, startPoint x: 840, startPoint y: 165, endPoint x: 823, endPoint y: 260, distance: 96.5
click at [840, 166] on div "Payment Methods Select UPI CARD Complimentary Voucher Wallet Package Prepaid Ca…" at bounding box center [881, 166] width 196 height 48
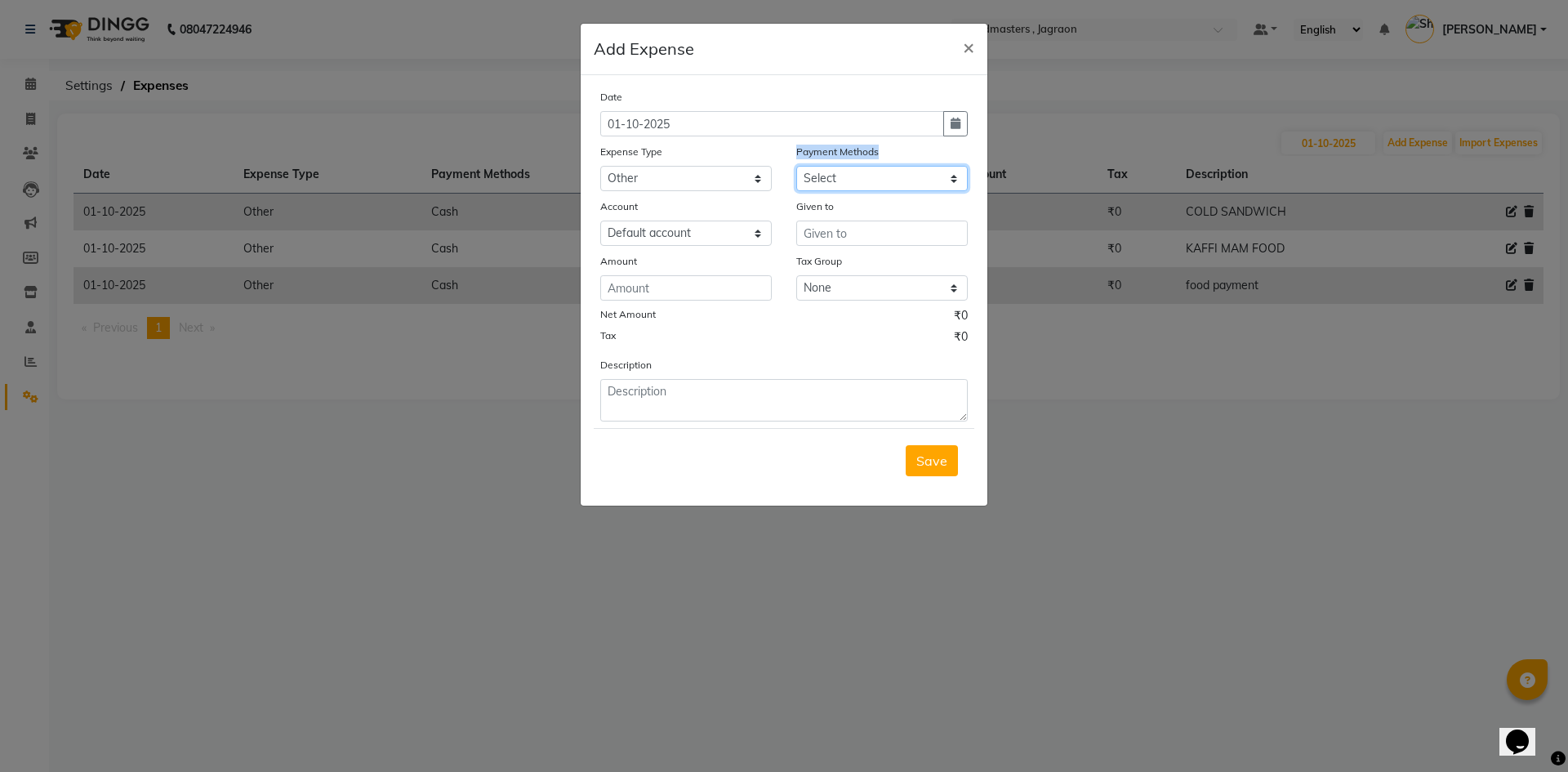
drag, startPoint x: 855, startPoint y: 183, endPoint x: 853, endPoint y: 190, distance: 7.3
click at [855, 183] on select "Select UPI CARD Complimentary Voucher Wallet Package Prepaid Cash" at bounding box center [882, 178] width 171 height 25
click at [796, 166] on select "Select UPI CARD Complimentary Voucher Wallet Package Prepaid Cash" at bounding box center [882, 178] width 171 height 25
click at [846, 229] on input "text" at bounding box center [882, 234] width 171 height 25
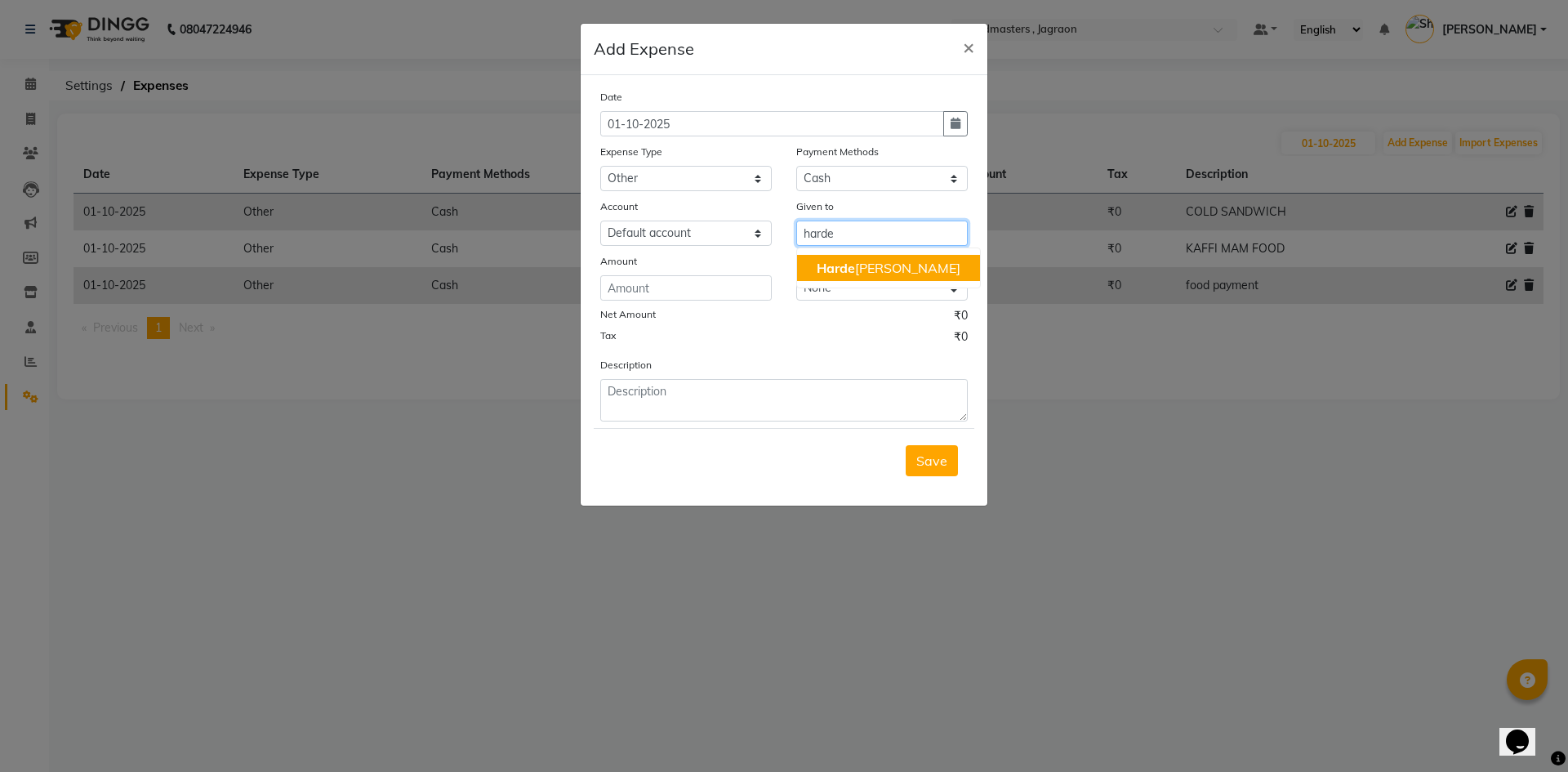
click at [859, 273] on ngb-highlight "Harde [PERSON_NAME]" at bounding box center [888, 268] width 143 height 16
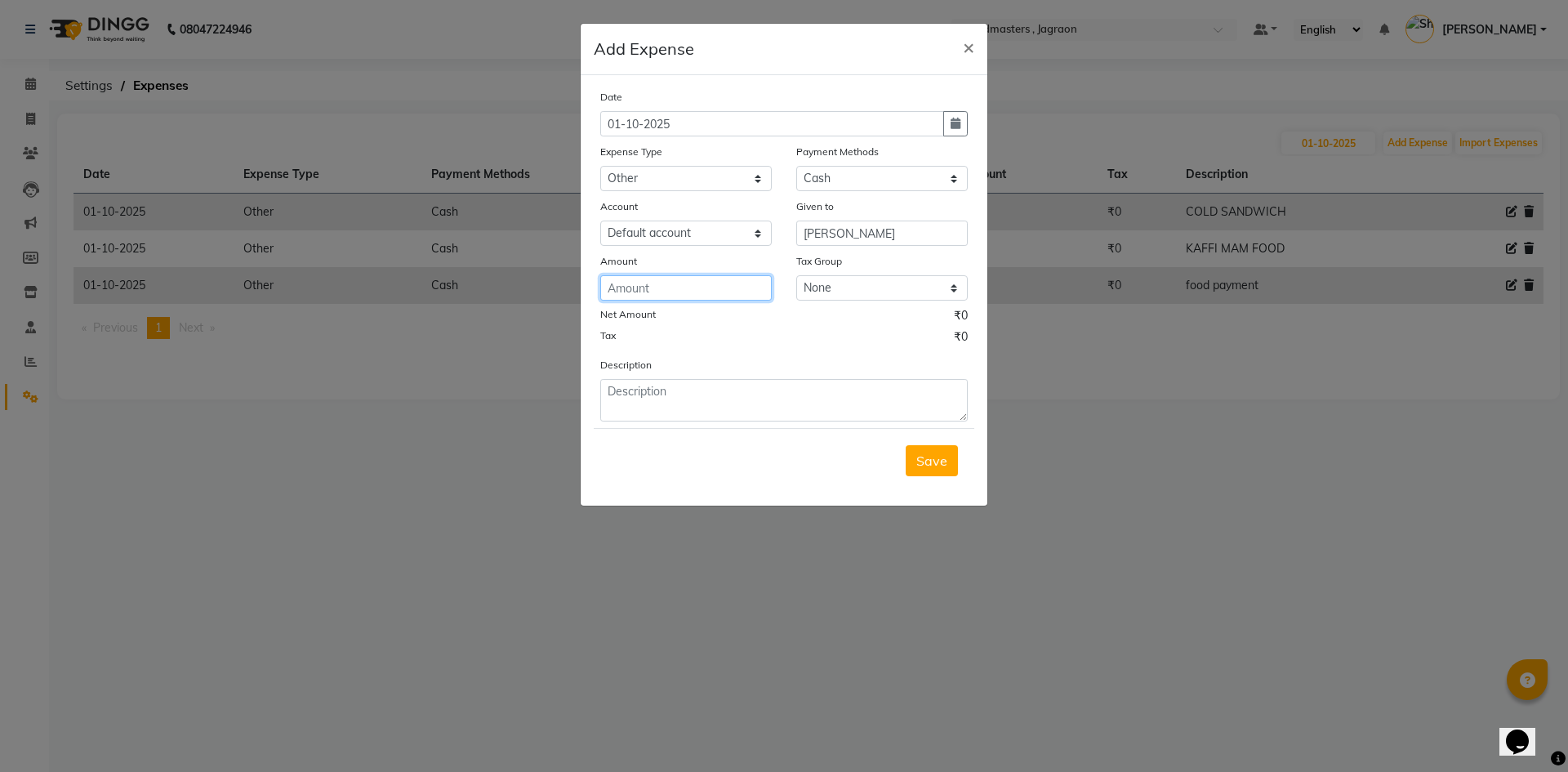
drag, startPoint x: 687, startPoint y: 289, endPoint x: 680, endPoint y: 283, distance: 9.2
click at [685, 290] on input "number" at bounding box center [686, 288] width 171 height 25
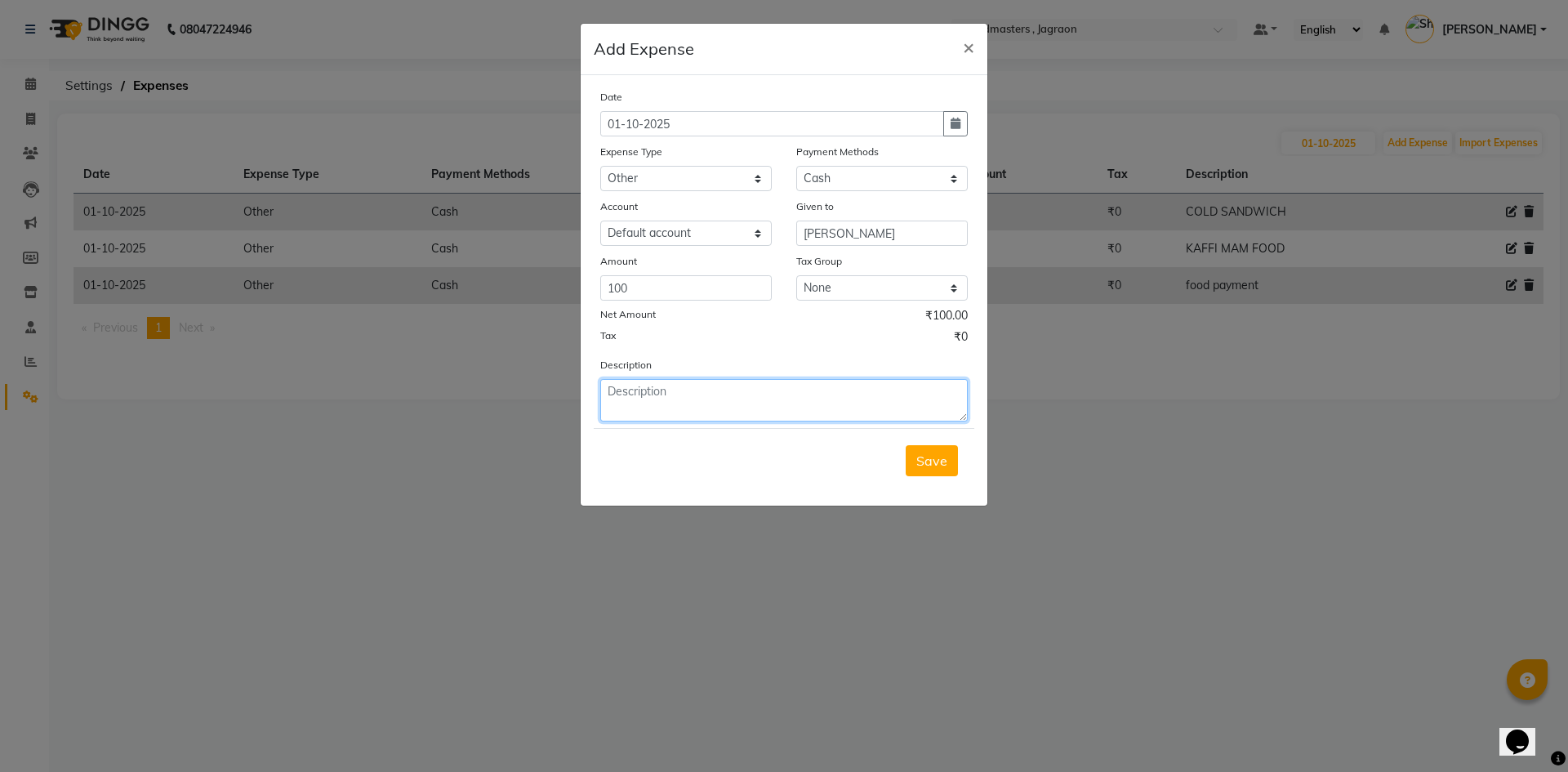
click at [761, 399] on textarea at bounding box center [784, 400] width 368 height 42
click at [910, 465] on button "Save" at bounding box center [932, 460] width 53 height 31
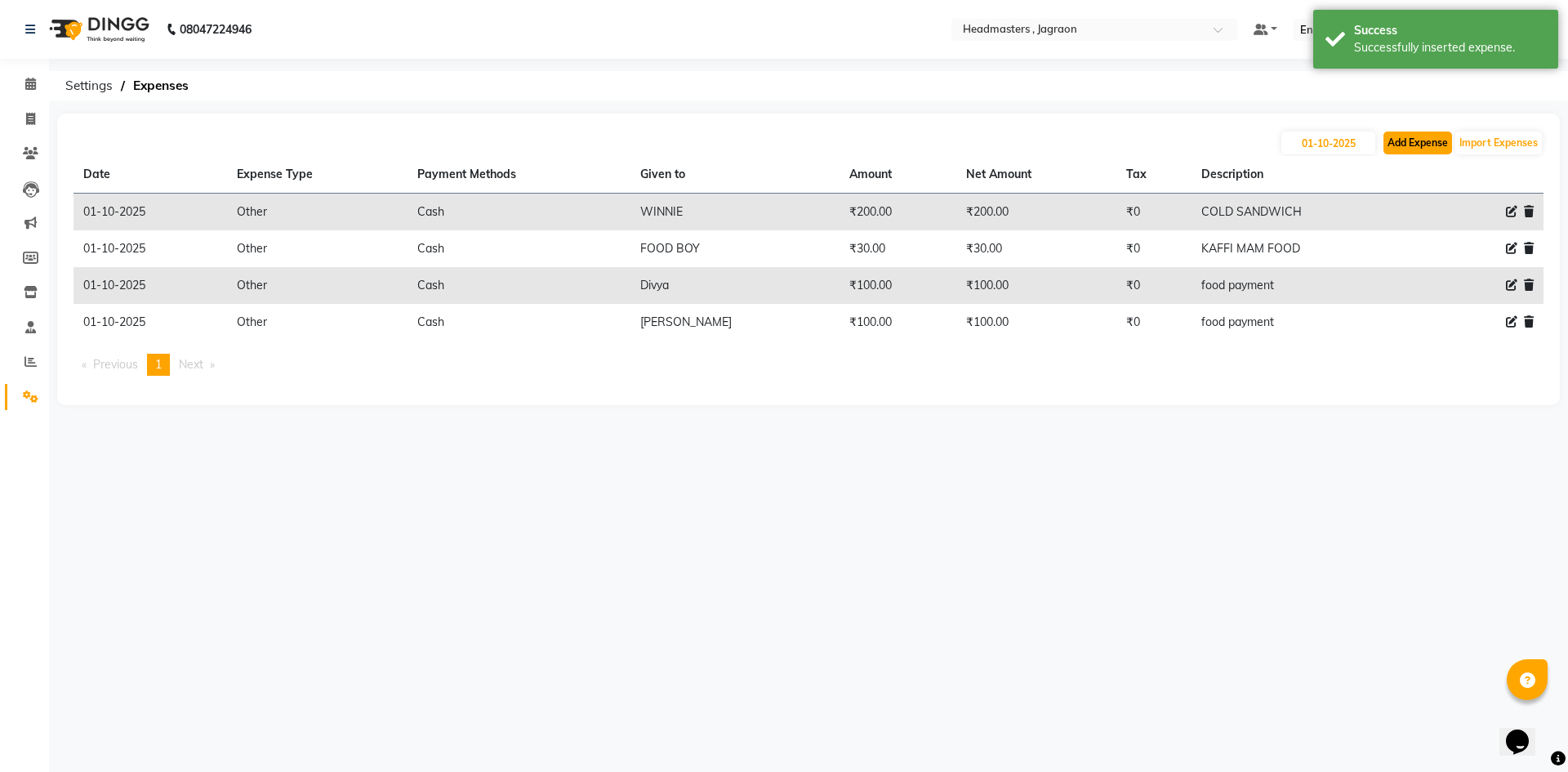
click at [1423, 139] on button "Add Expense" at bounding box center [1418, 143] width 69 height 23
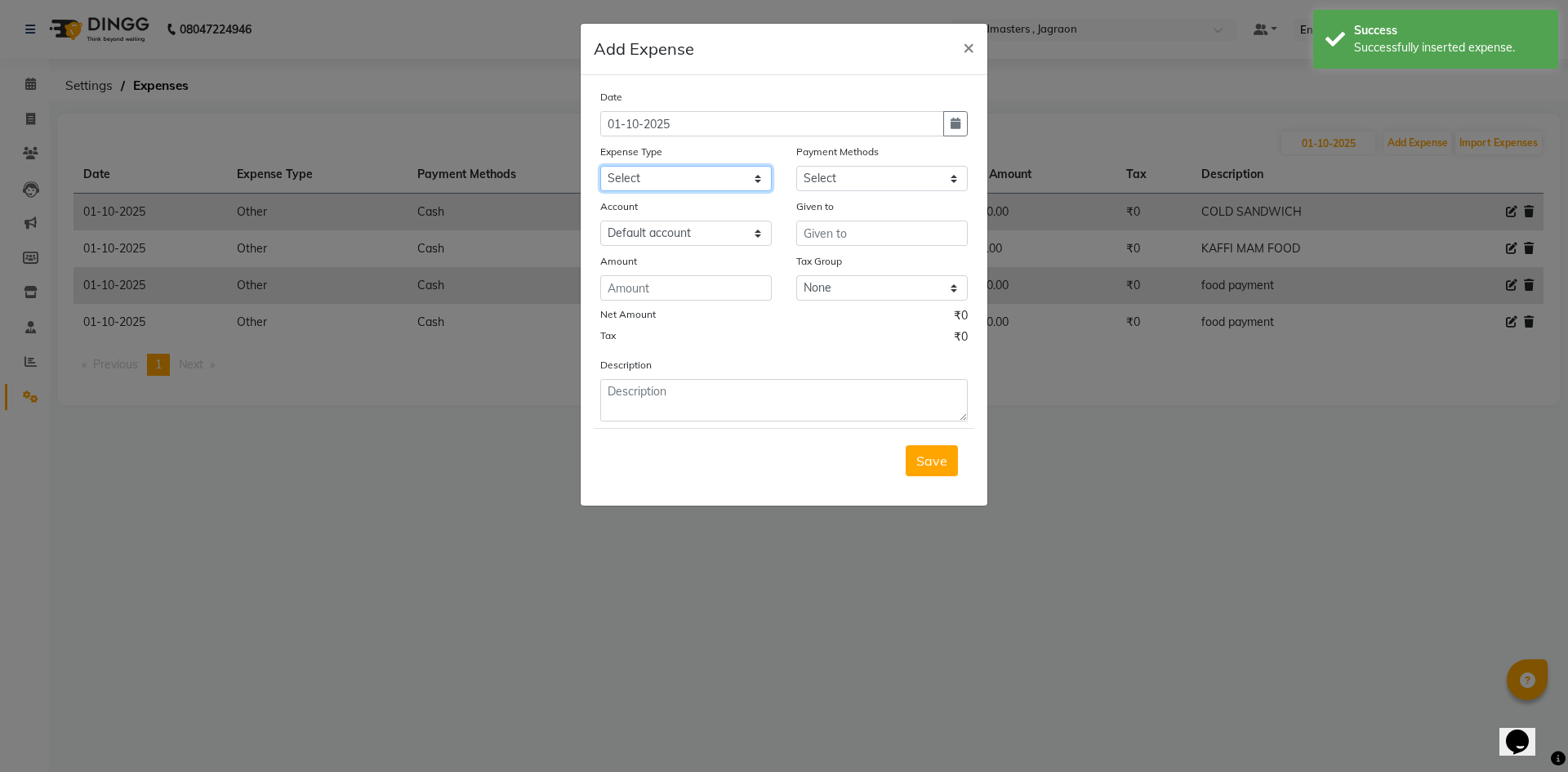
click at [733, 175] on select "Select Advance Salary Bank charges Car maintenance Cash transfer to bank Cash t…" at bounding box center [686, 178] width 171 height 25
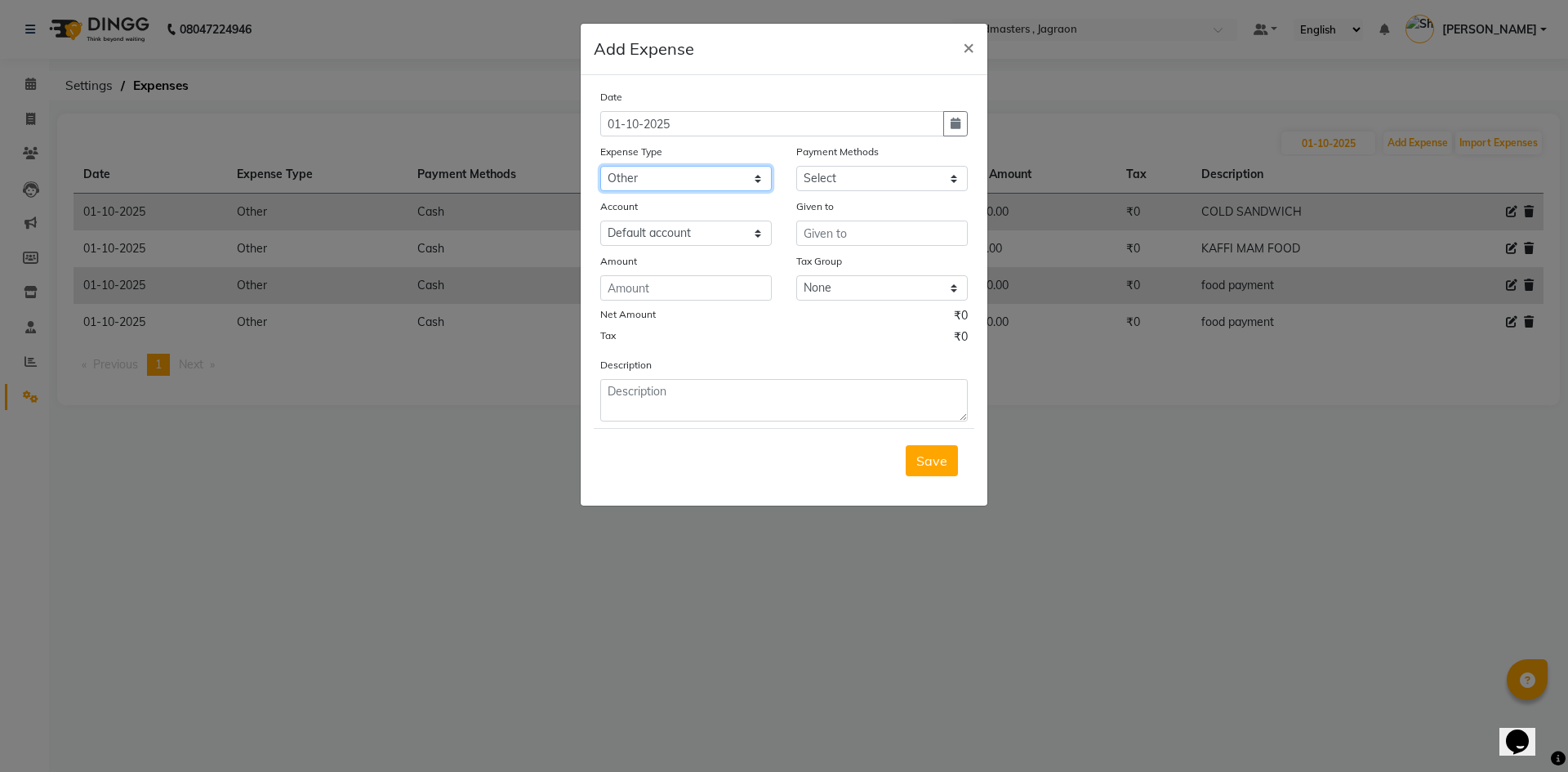
click at [600, 166] on select "Select Advance Salary Bank charges Car maintenance Cash transfer to bank Cash t…" at bounding box center [686, 178] width 171 height 25
click at [849, 175] on select "Select UPI CARD Complimentary Voucher Wallet Package Prepaid Cash" at bounding box center [882, 178] width 171 height 25
click at [796, 166] on select "Select UPI CARD Complimentary Voucher Wallet Package Prepaid Cash" at bounding box center [882, 178] width 171 height 25
click at [819, 235] on input "text" at bounding box center [882, 234] width 171 height 25
click at [723, 280] on input "number" at bounding box center [686, 288] width 171 height 25
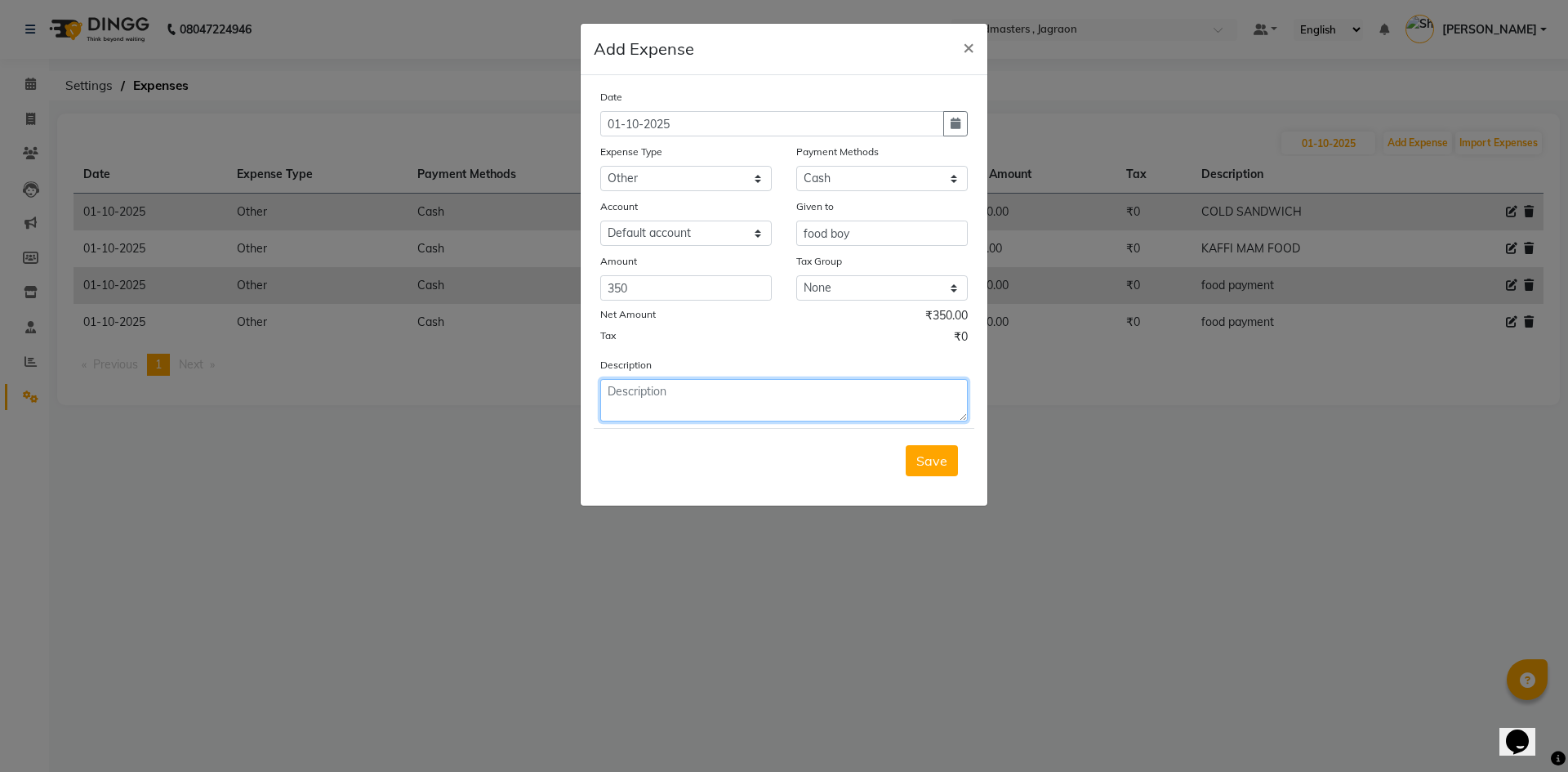
click at [696, 408] on textarea at bounding box center [784, 400] width 368 height 42
click at [937, 461] on span "Save" at bounding box center [931, 460] width 31 height 16
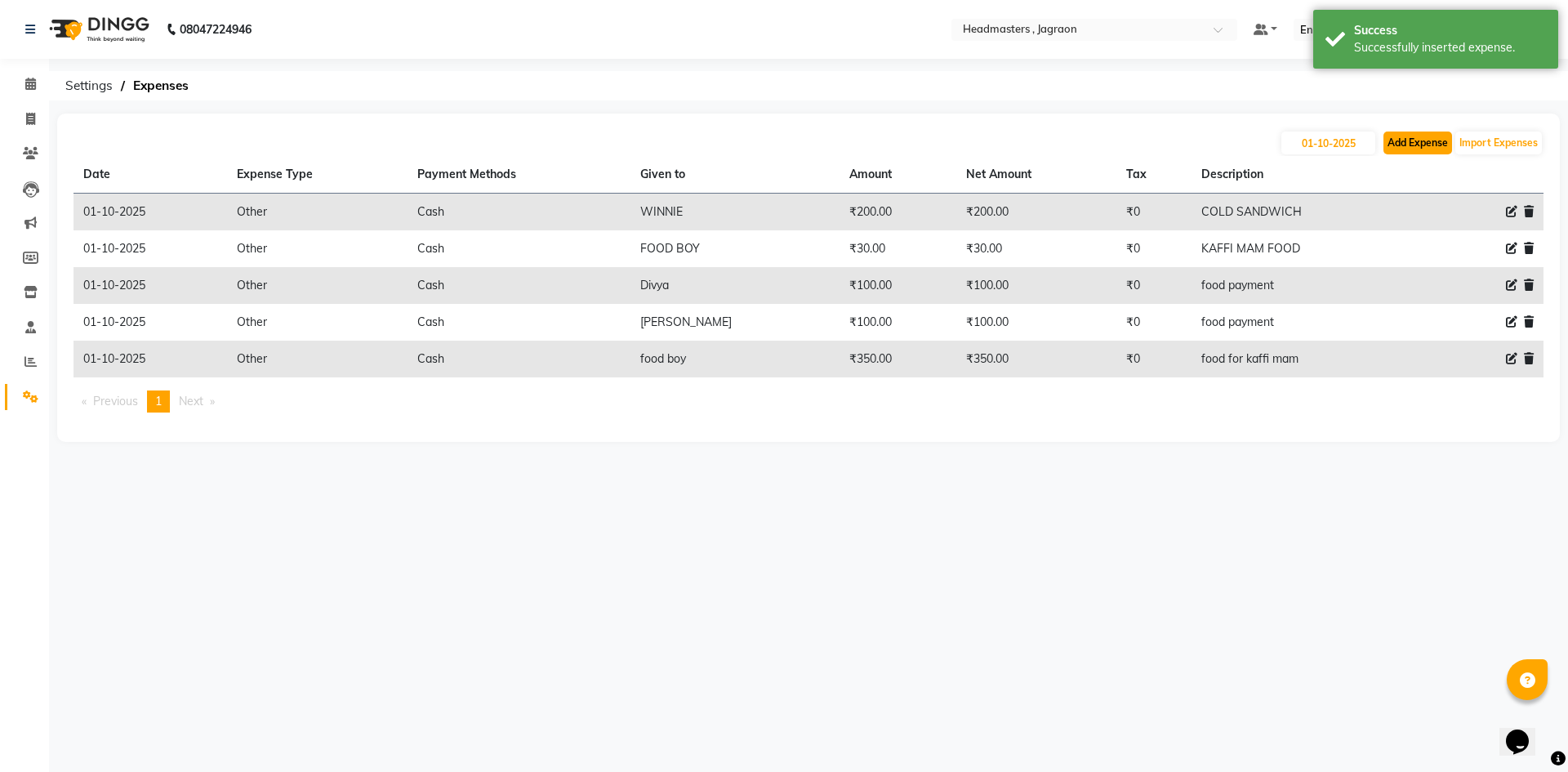
click at [1434, 149] on button "Add Expense" at bounding box center [1418, 143] width 69 height 23
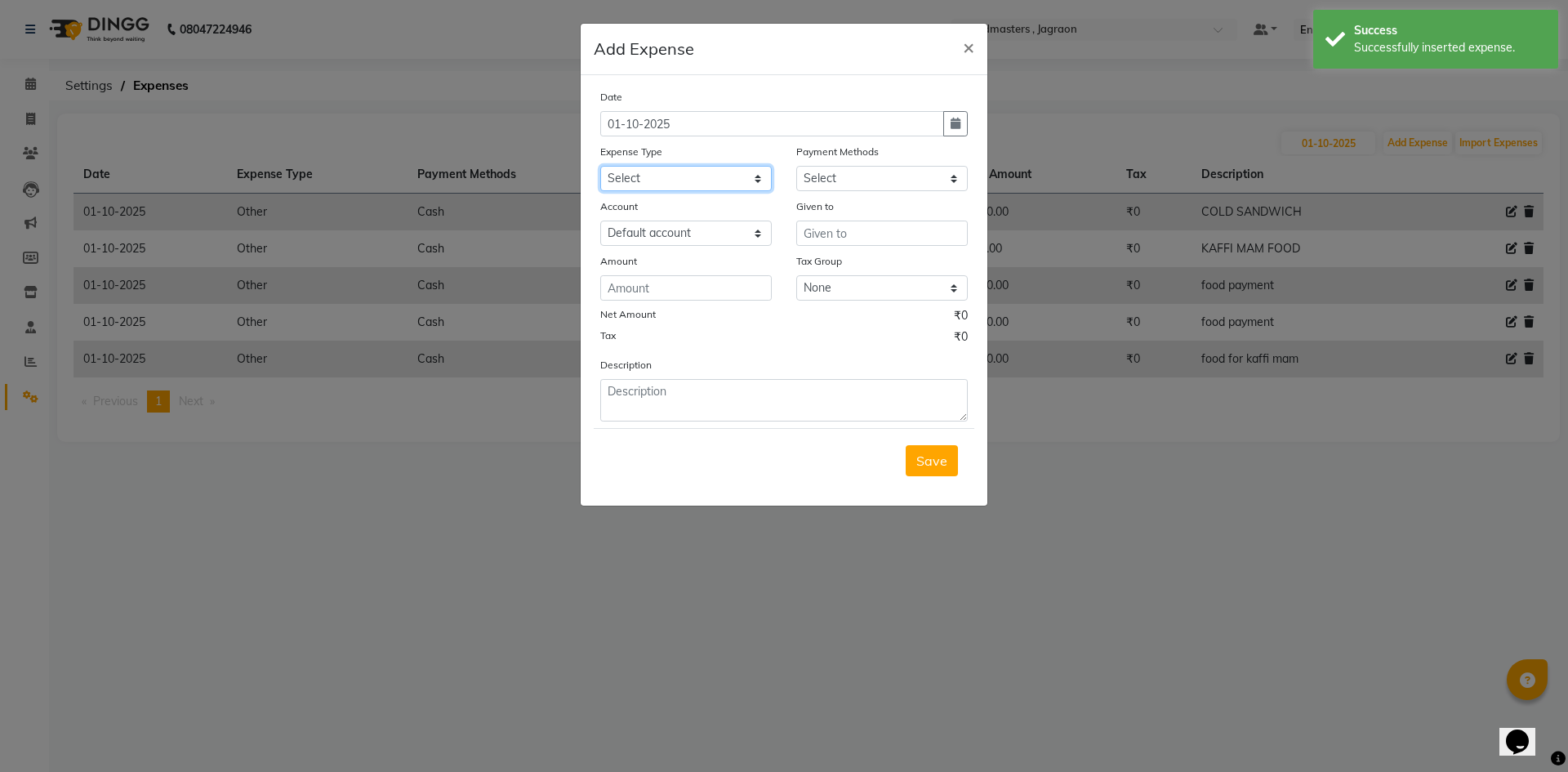
click at [717, 173] on select "Select Advance Salary Bank charges Car maintenance Cash transfer to bank Cash t…" at bounding box center [686, 178] width 171 height 25
click at [600, 166] on select "Select Advance Salary Bank charges Car maintenance Cash transfer to bank Cash t…" at bounding box center [686, 178] width 171 height 25
click at [848, 188] on select "Select UPI CARD Complimentary Voucher Wallet Package Prepaid Cash" at bounding box center [882, 178] width 171 height 25
click at [796, 166] on select "Select UPI CARD Complimentary Voucher Wallet Package Prepaid Cash" at bounding box center [882, 178] width 171 height 25
click at [839, 240] on input "text" at bounding box center [882, 234] width 171 height 25
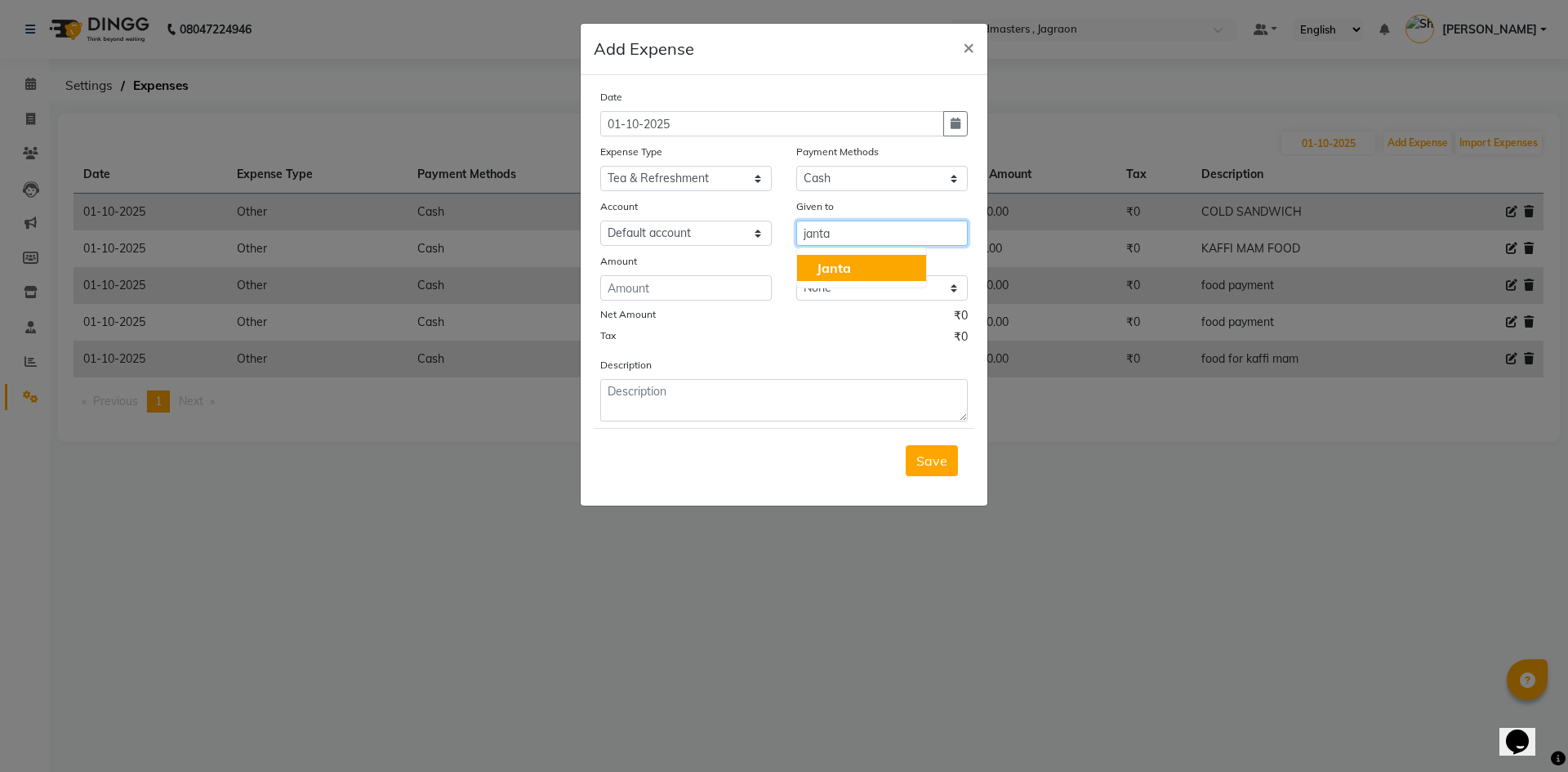
click at [829, 268] on span "Janta" at bounding box center [834, 268] width 34 height 16
click at [719, 302] on div "Date [DATE] Expense Type Select Advance Salary Bank charges Car maintenance Cas…" at bounding box center [784, 255] width 368 height 333
drag, startPoint x: 739, startPoint y: 279, endPoint x: 728, endPoint y: 285, distance: 12.5
click at [735, 281] on input "number" at bounding box center [686, 288] width 171 height 25
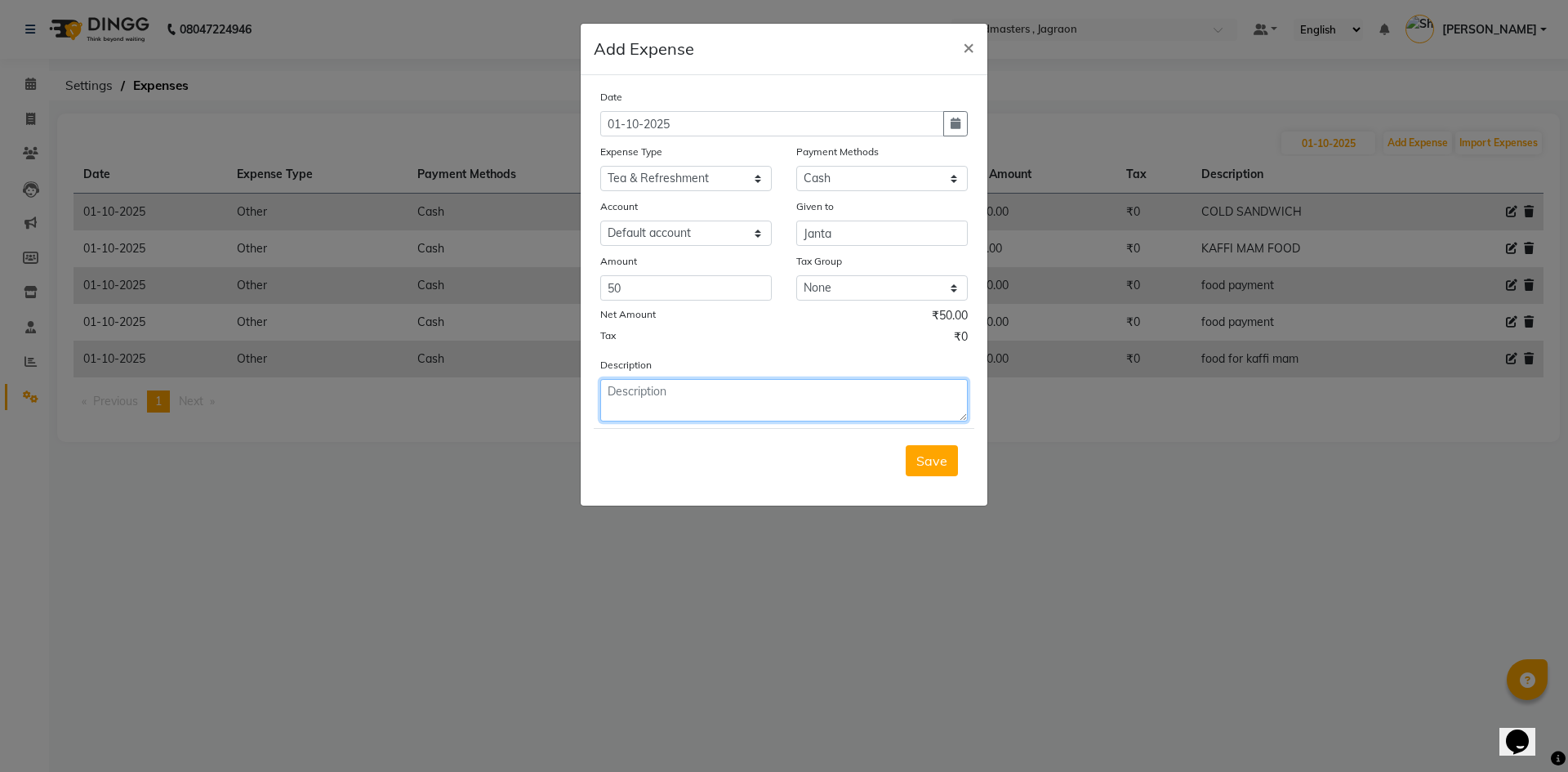
click at [700, 403] on textarea at bounding box center [784, 400] width 368 height 42
click at [923, 460] on span "Save" at bounding box center [931, 460] width 31 height 16
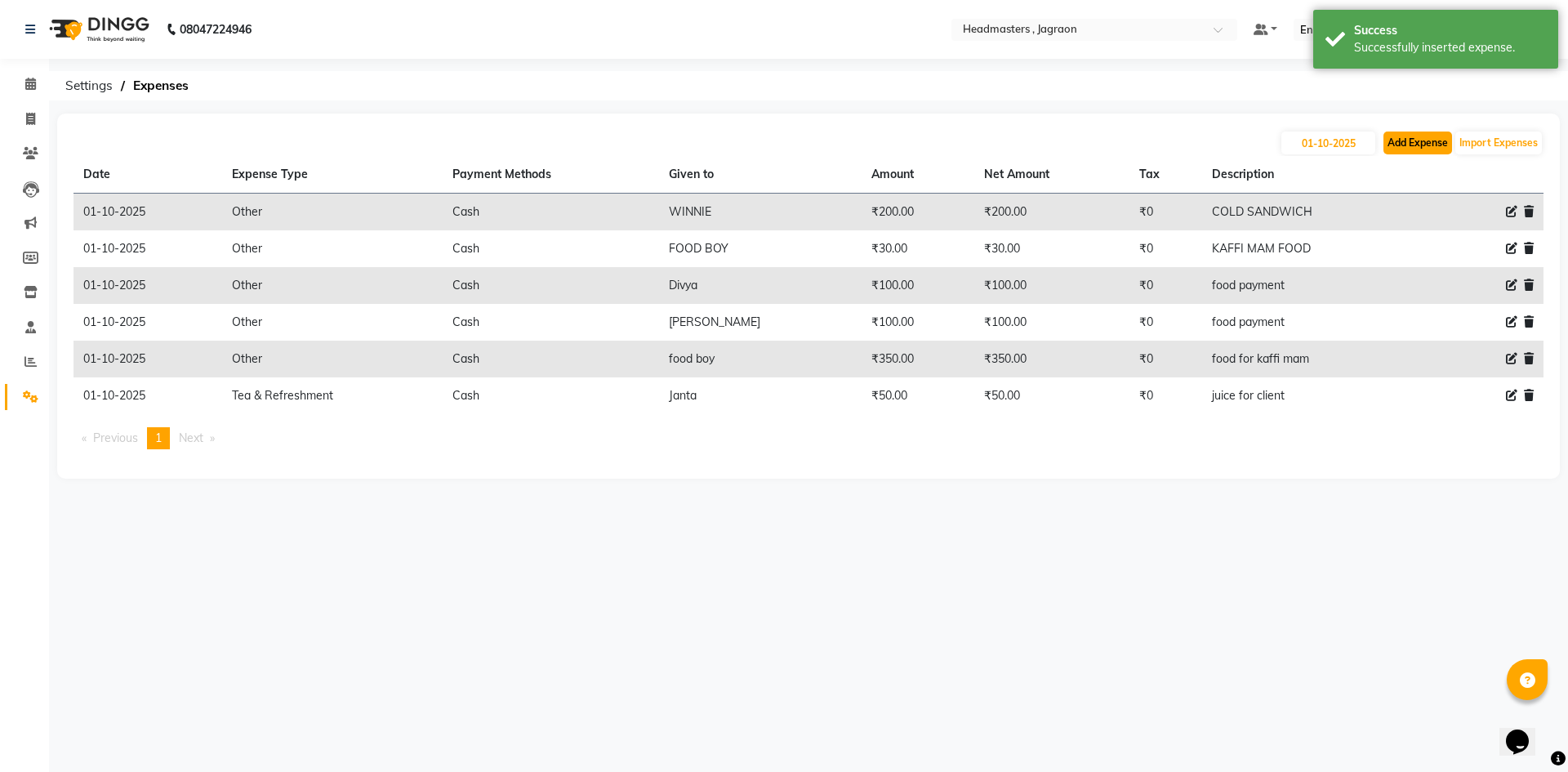
click at [1424, 147] on button "Add Expense" at bounding box center [1418, 143] width 69 height 23
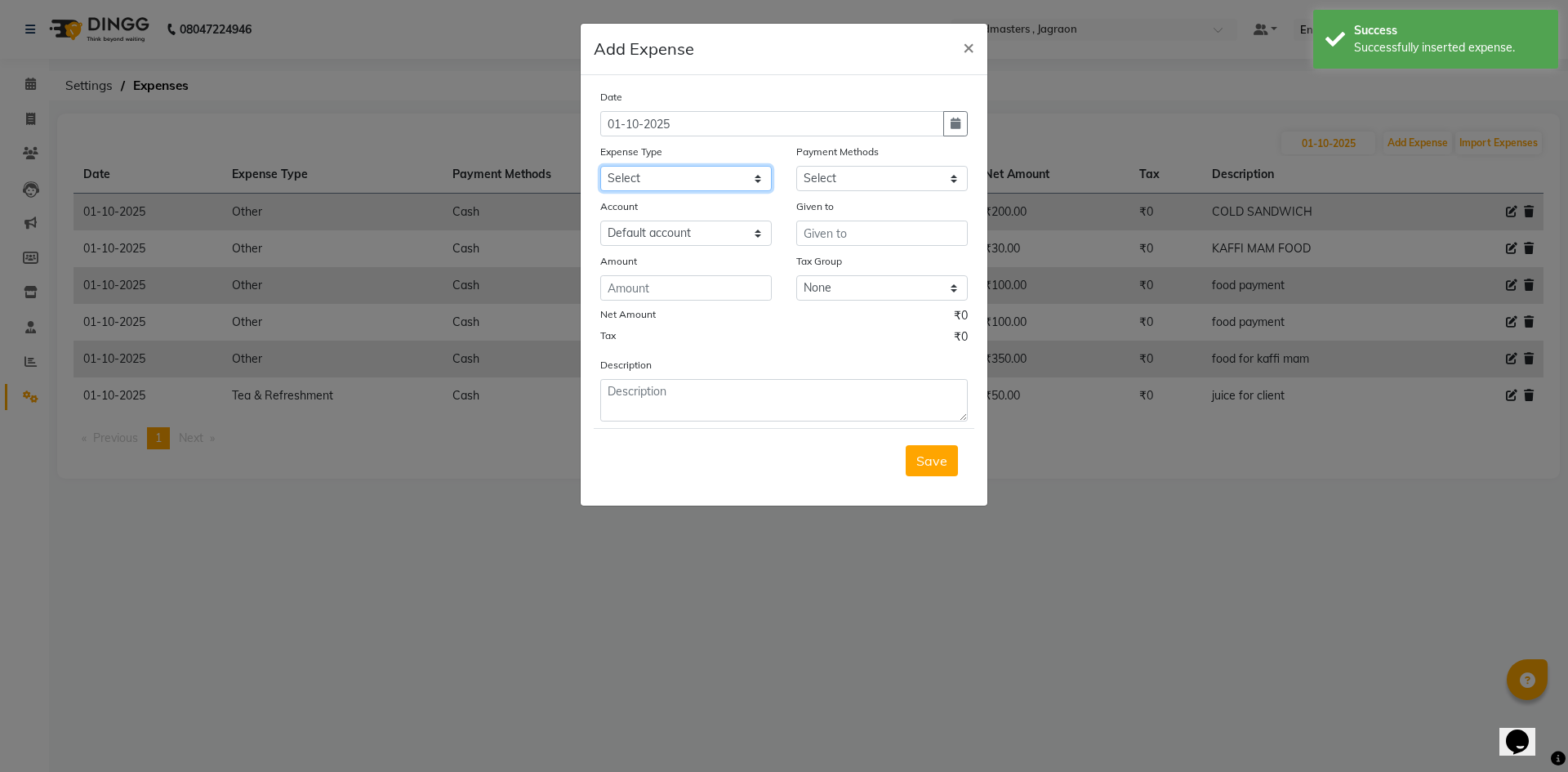
click at [745, 182] on select "Select Advance Salary Bank charges Car maintenance Cash transfer to bank Cash t…" at bounding box center [686, 178] width 171 height 25
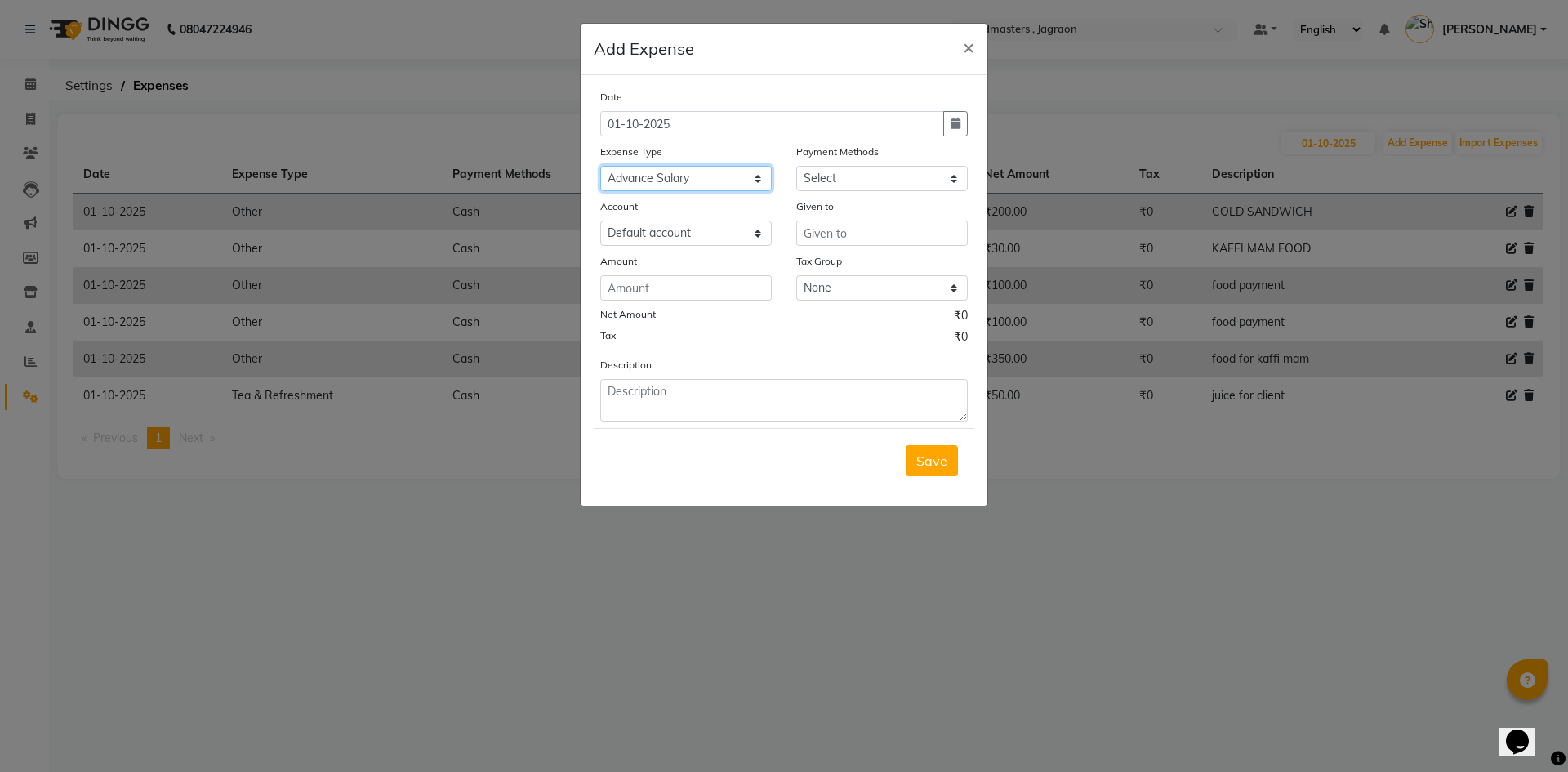
click at [600, 166] on select "Select Advance Salary Bank charges Car maintenance Cash transfer to bank Cash t…" at bounding box center [686, 178] width 171 height 25
click at [814, 166] on select "Select UPI CARD Complimentary Voucher Wallet Package Prepaid Cash" at bounding box center [882, 178] width 171 height 25
click at [796, 166] on select "Select UPI CARD Complimentary Voucher Wallet Package Prepaid Cash" at bounding box center [882, 178] width 171 height 25
click at [882, 231] on input "text" at bounding box center [882, 234] width 171 height 25
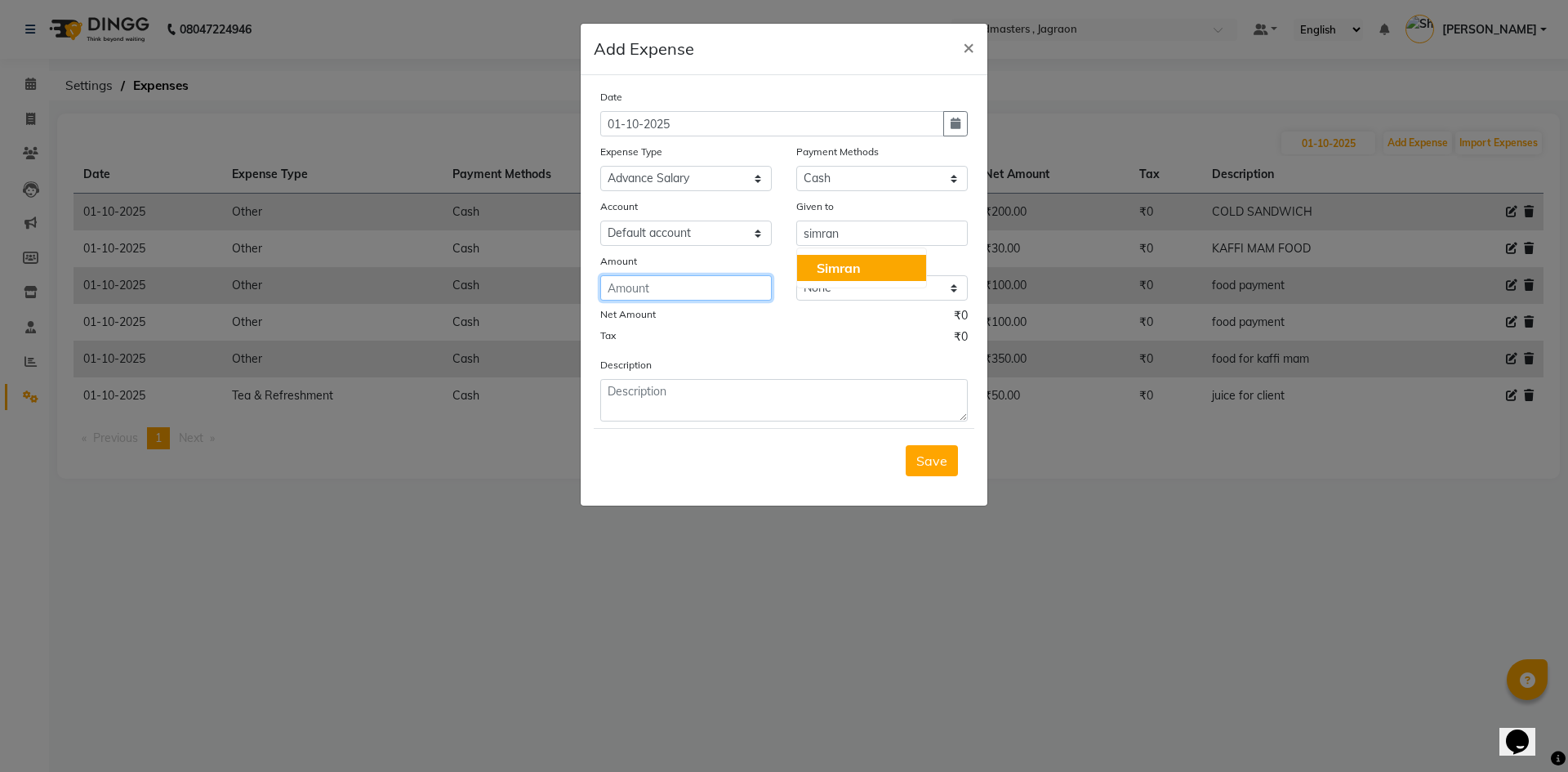
click at [744, 284] on input "number" at bounding box center [686, 288] width 171 height 25
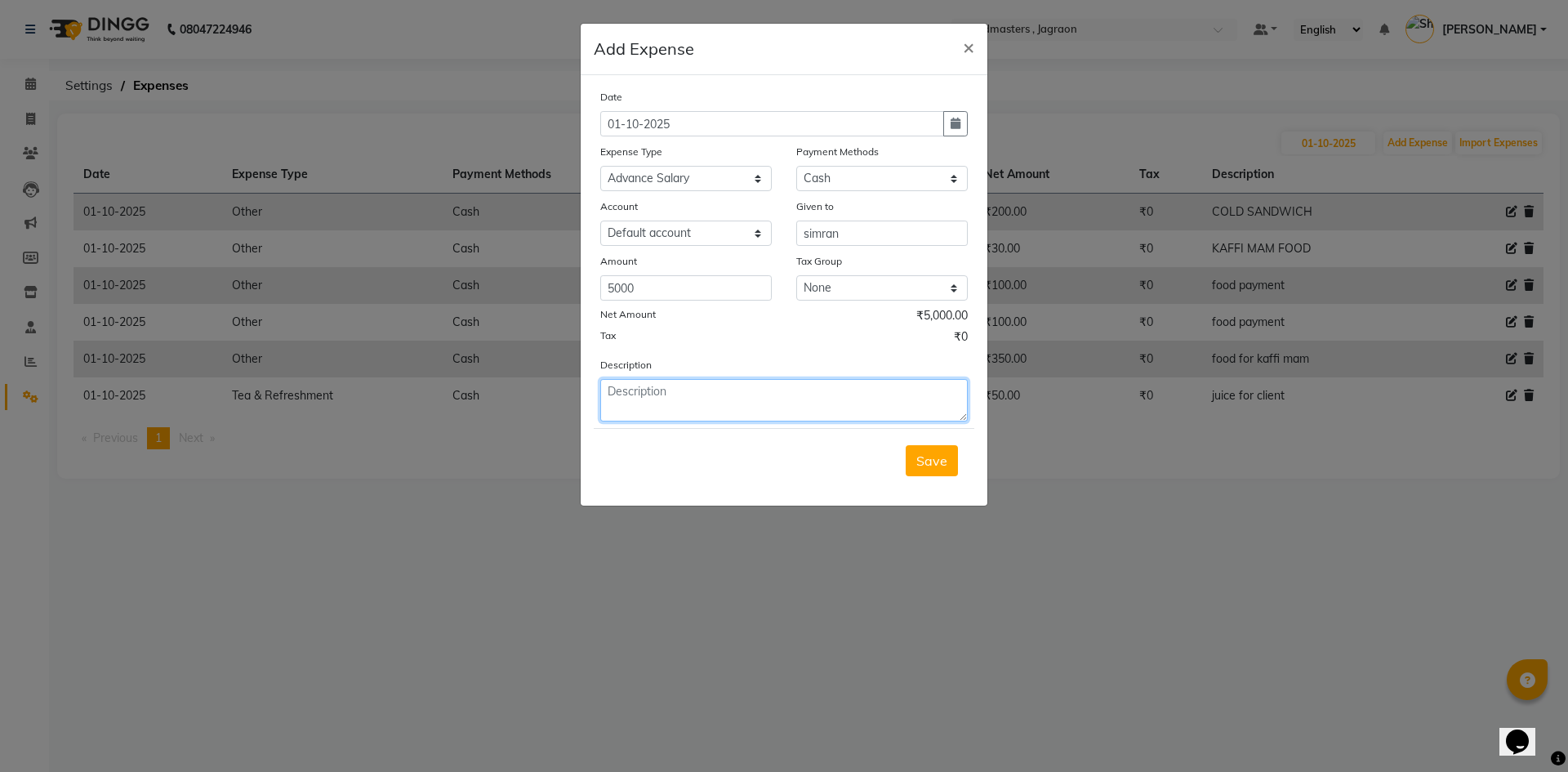
click at [688, 392] on textarea at bounding box center [784, 400] width 368 height 42
click at [930, 466] on span "Save" at bounding box center [931, 460] width 31 height 16
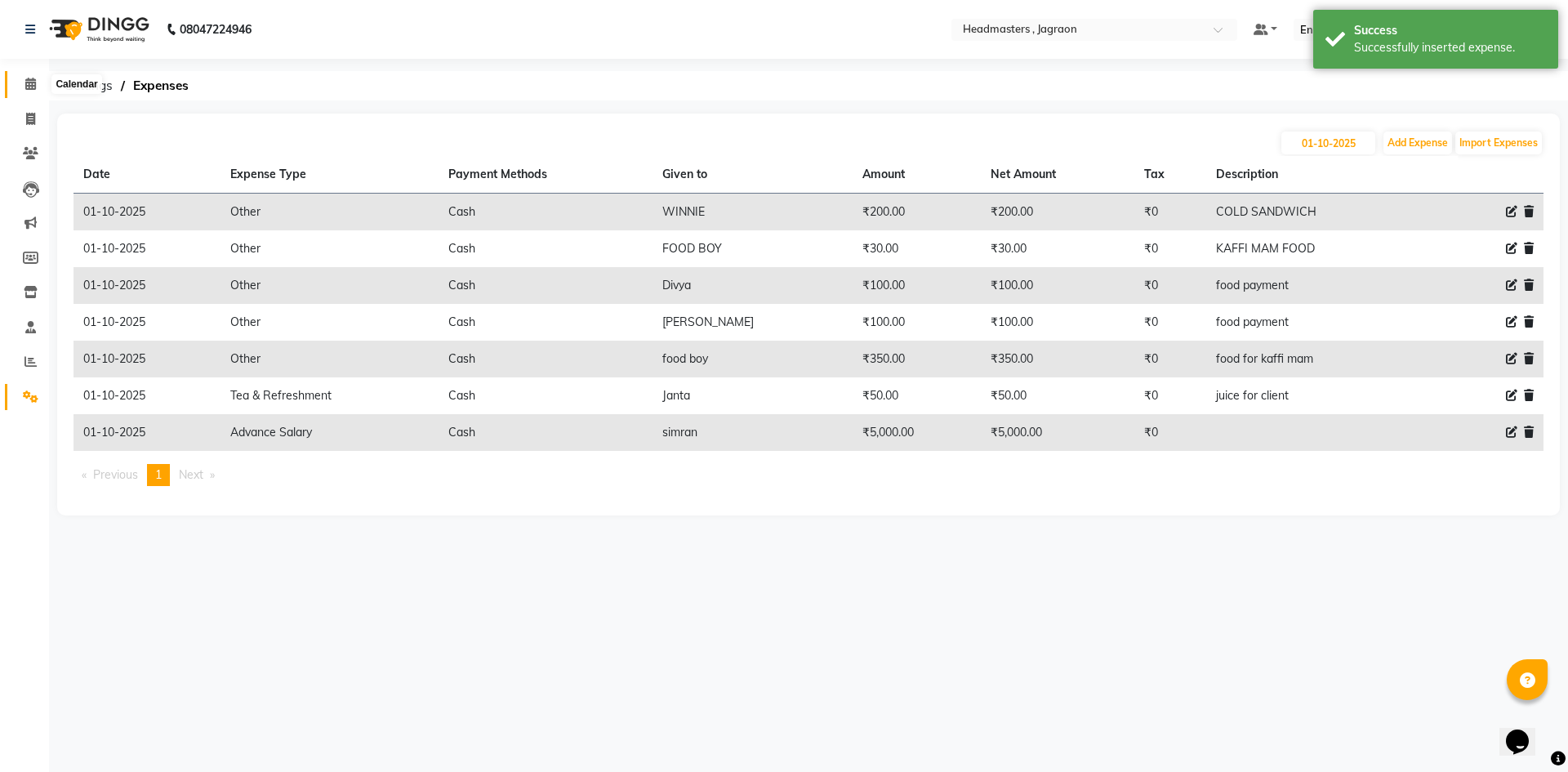
click at [32, 78] on icon at bounding box center [31, 83] width 11 height 12
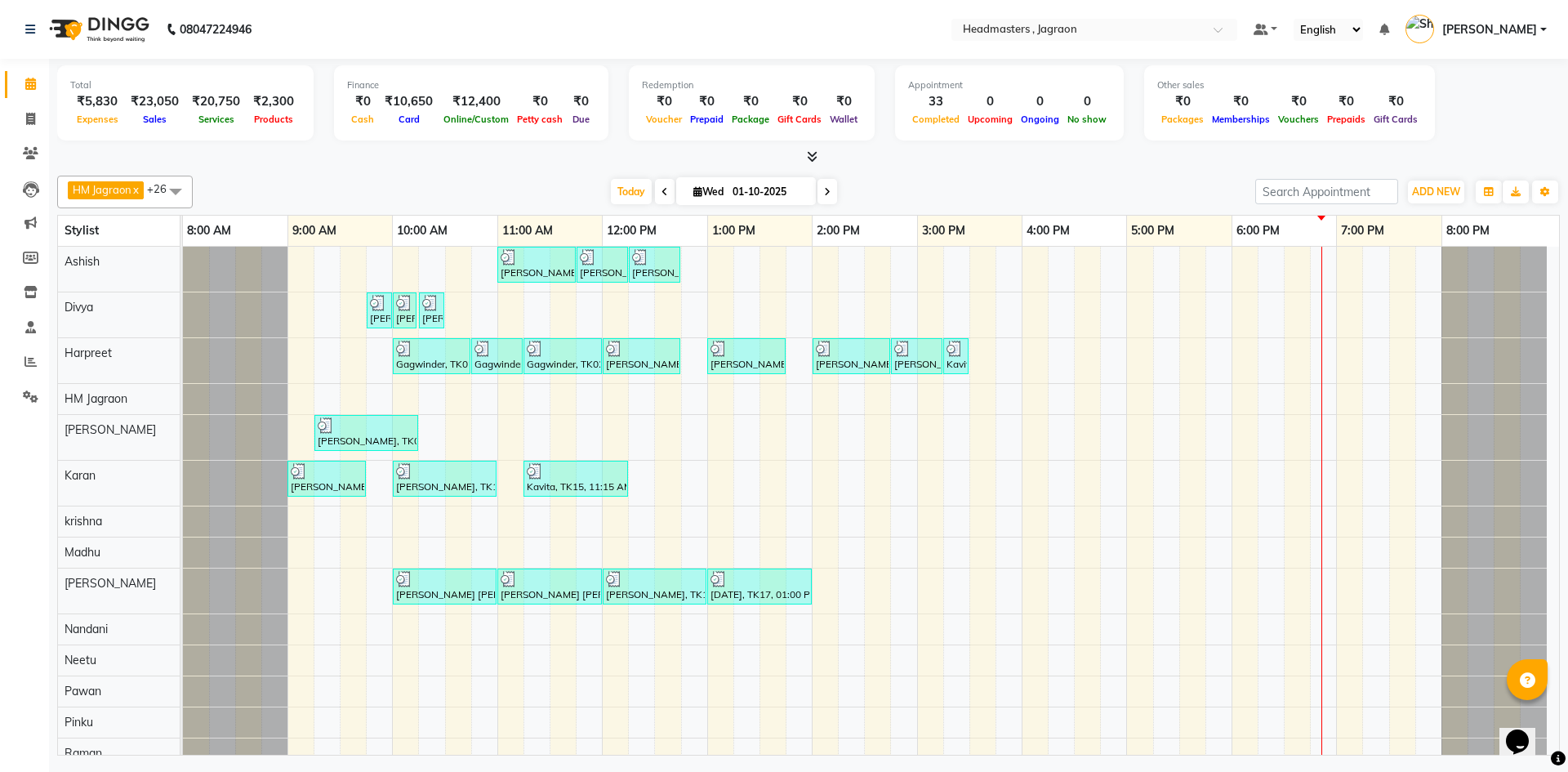
click at [1007, 361] on div "[PERSON_NAME], TK08, 11:00 AM-11:45 AM, HCGD - Hair Cut by Creative Director [P…" at bounding box center [870, 715] width 1376 height 937
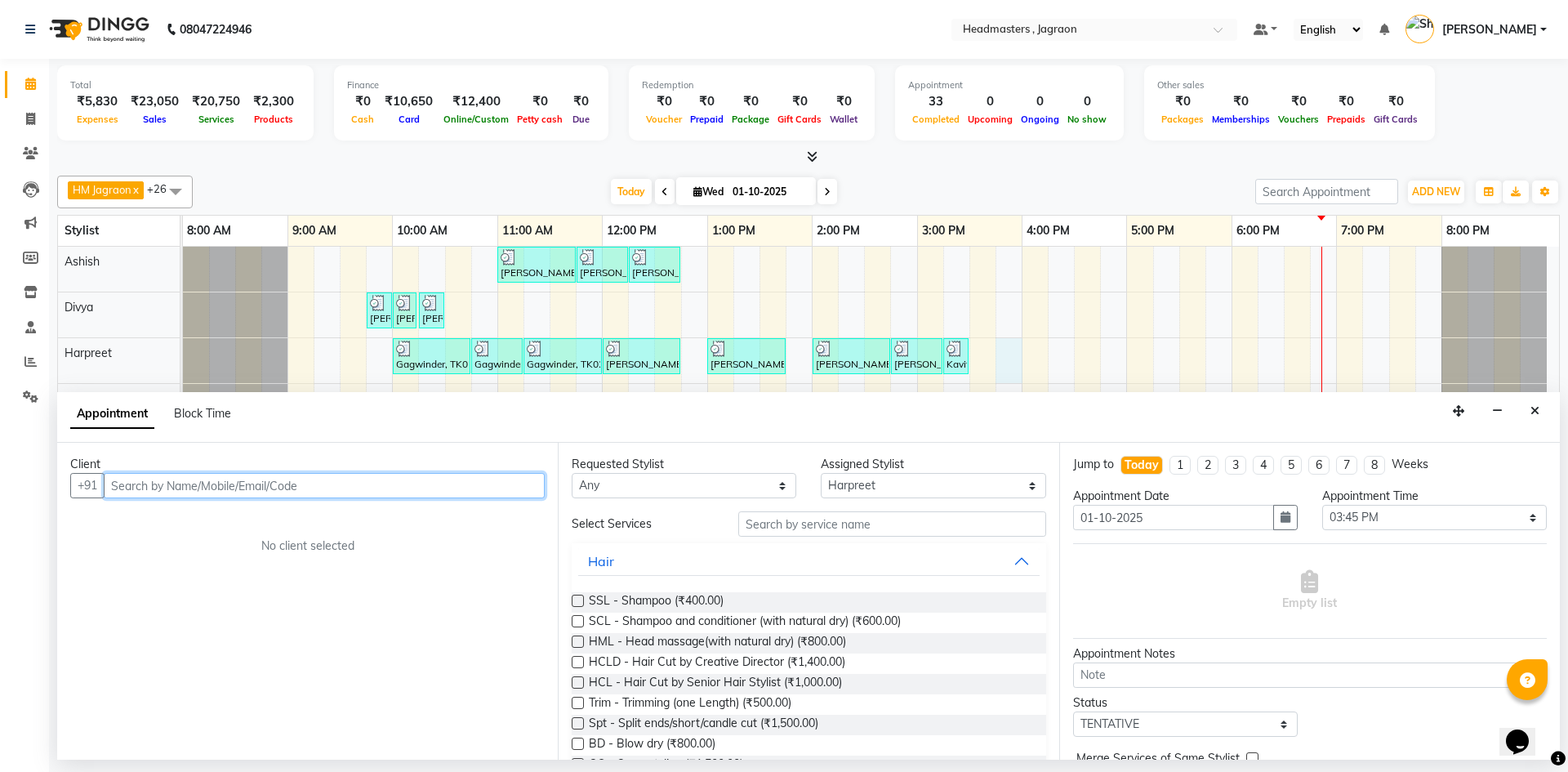
click at [238, 490] on input "text" at bounding box center [323, 486] width 441 height 25
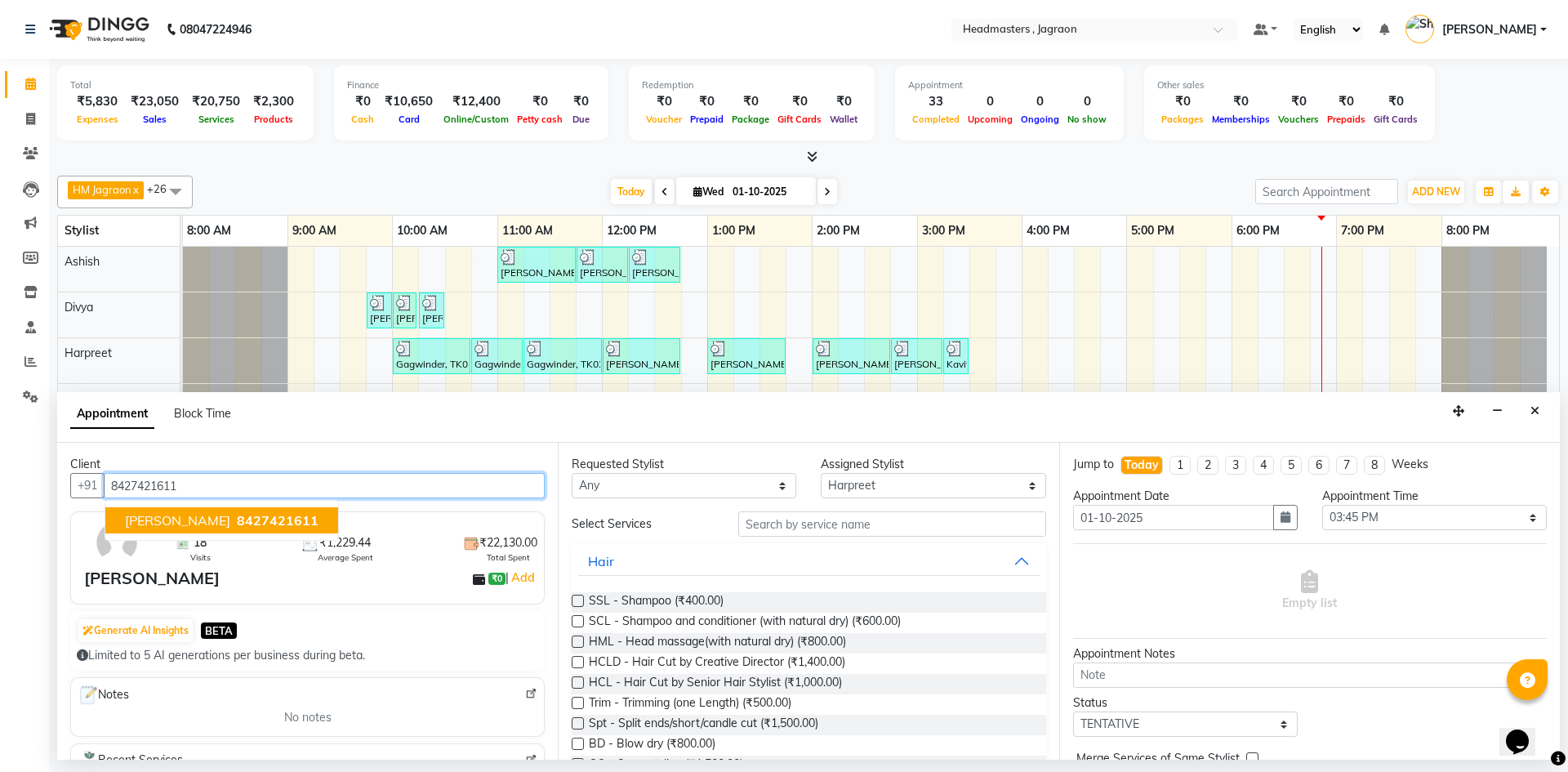
click at [233, 521] on ngb-highlight "8427421611" at bounding box center [276, 520] width 85 height 16
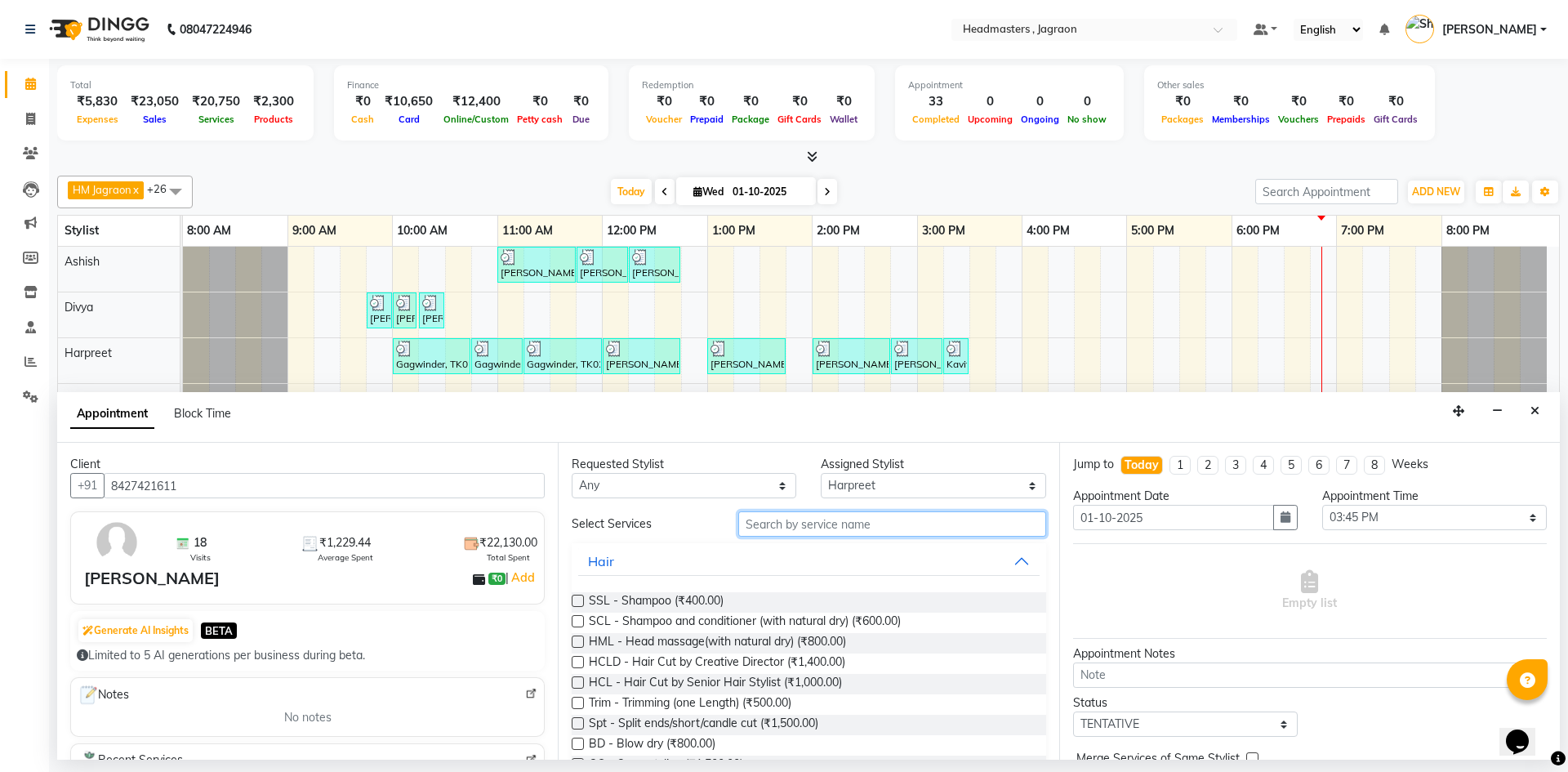
click at [819, 529] on input "text" at bounding box center [892, 524] width 308 height 25
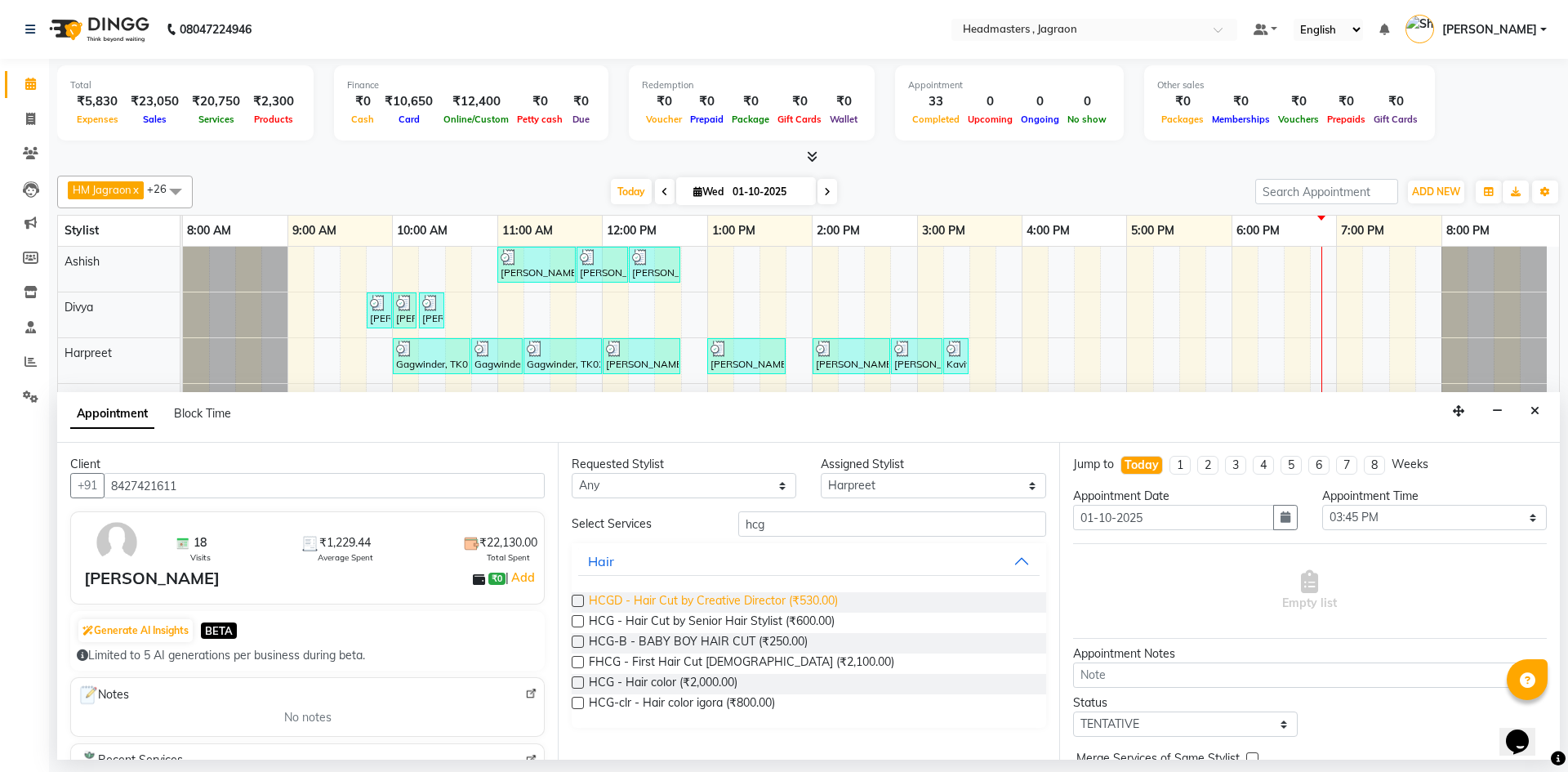
click at [795, 600] on span "HCGD - Hair Cut by Creative Director (₹530.00)" at bounding box center [713, 602] width 249 height 20
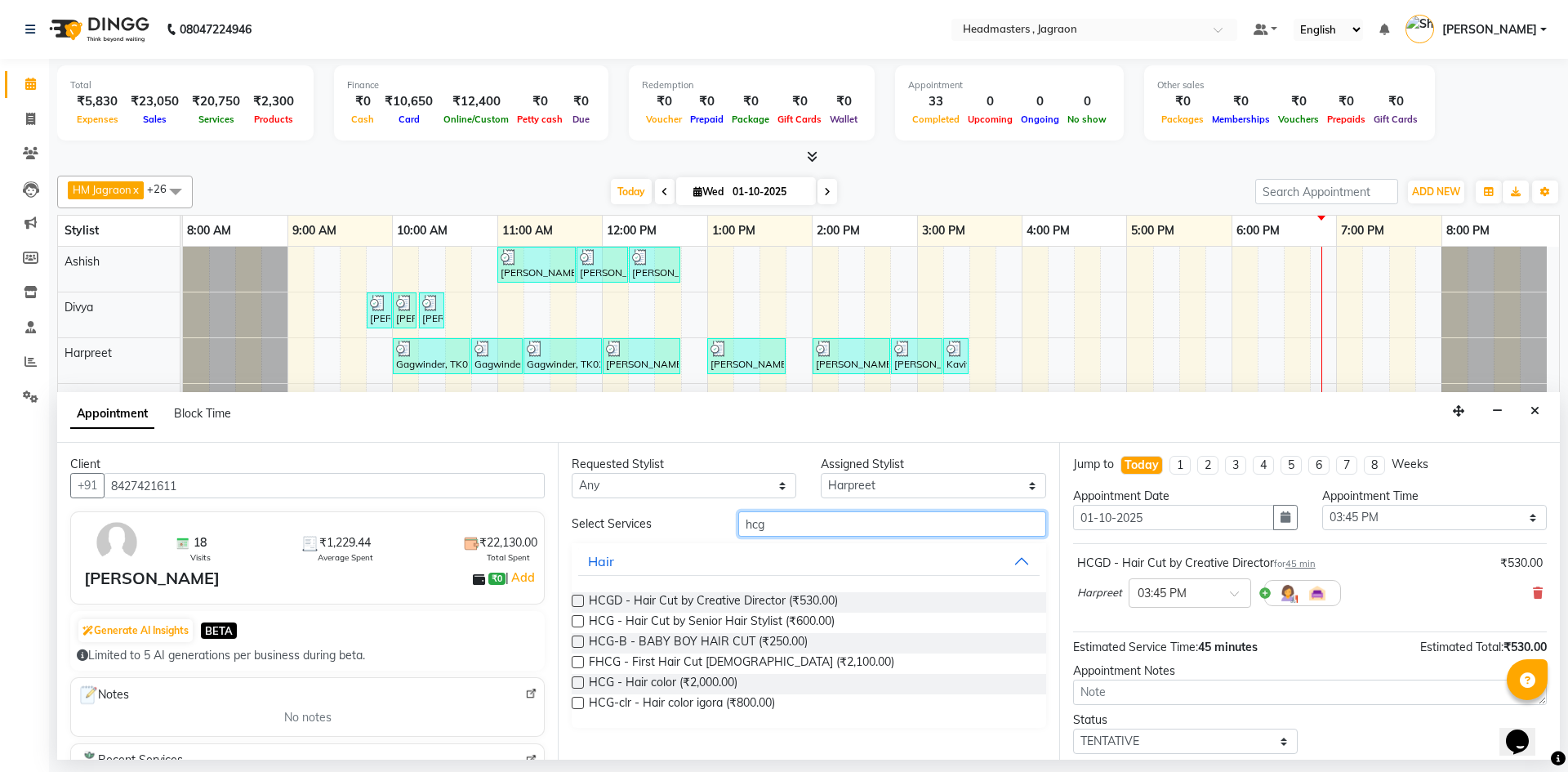
click at [806, 525] on input "hcg" at bounding box center [892, 524] width 308 height 25
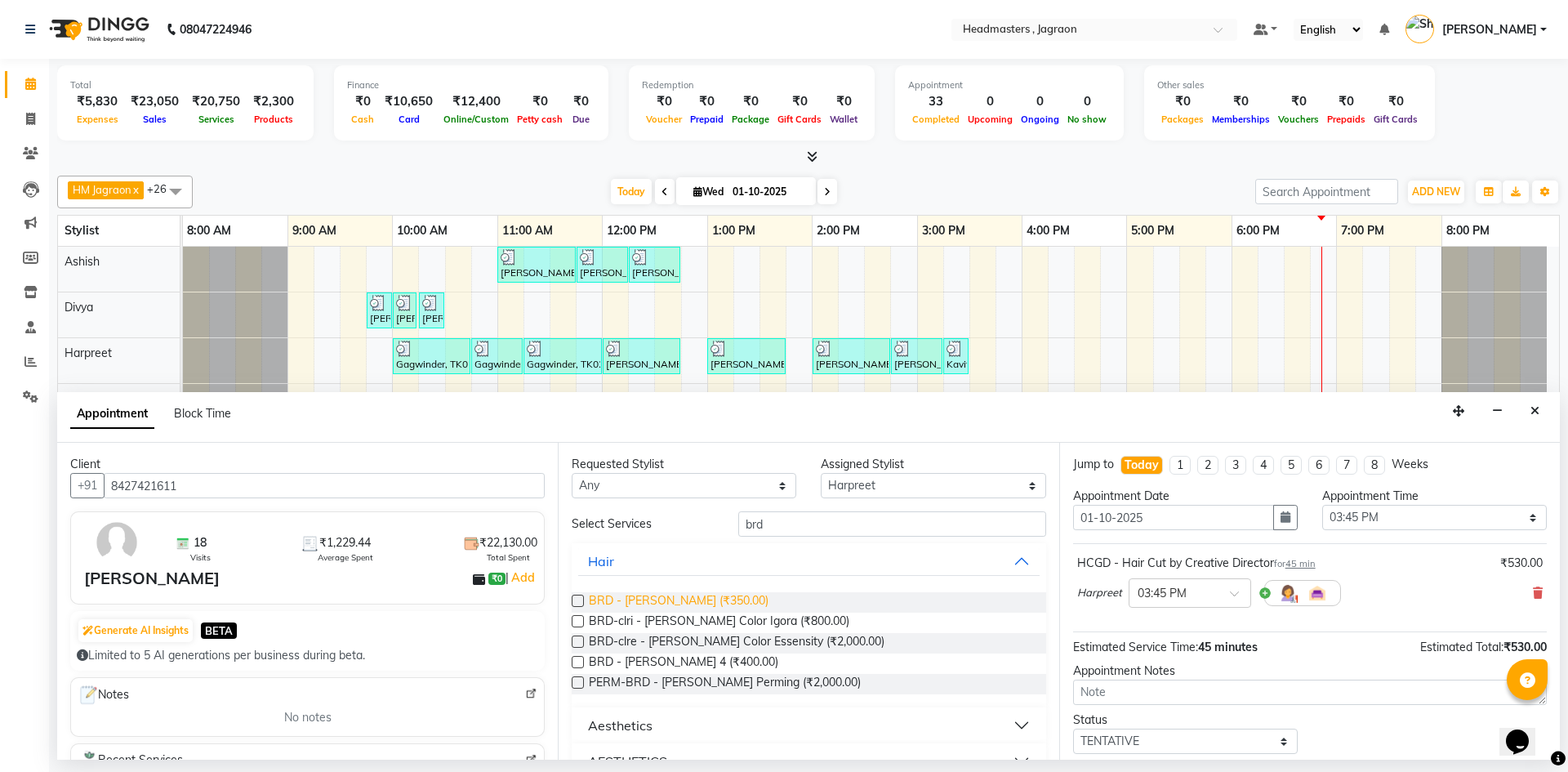
click at [676, 601] on span "BRD - [PERSON_NAME] (₹350.00)" at bounding box center [679, 602] width 180 height 20
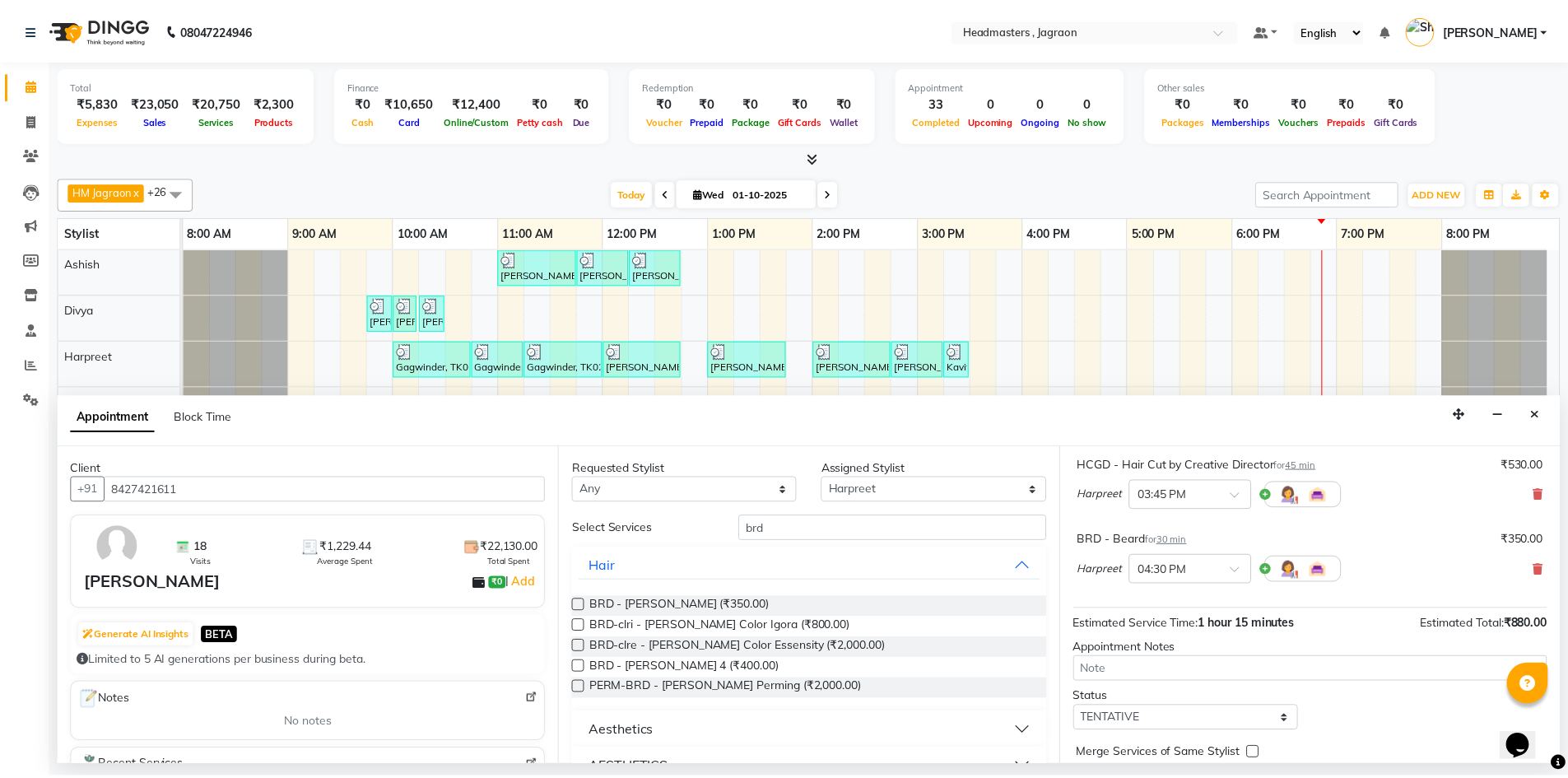
scroll to position [173, 0]
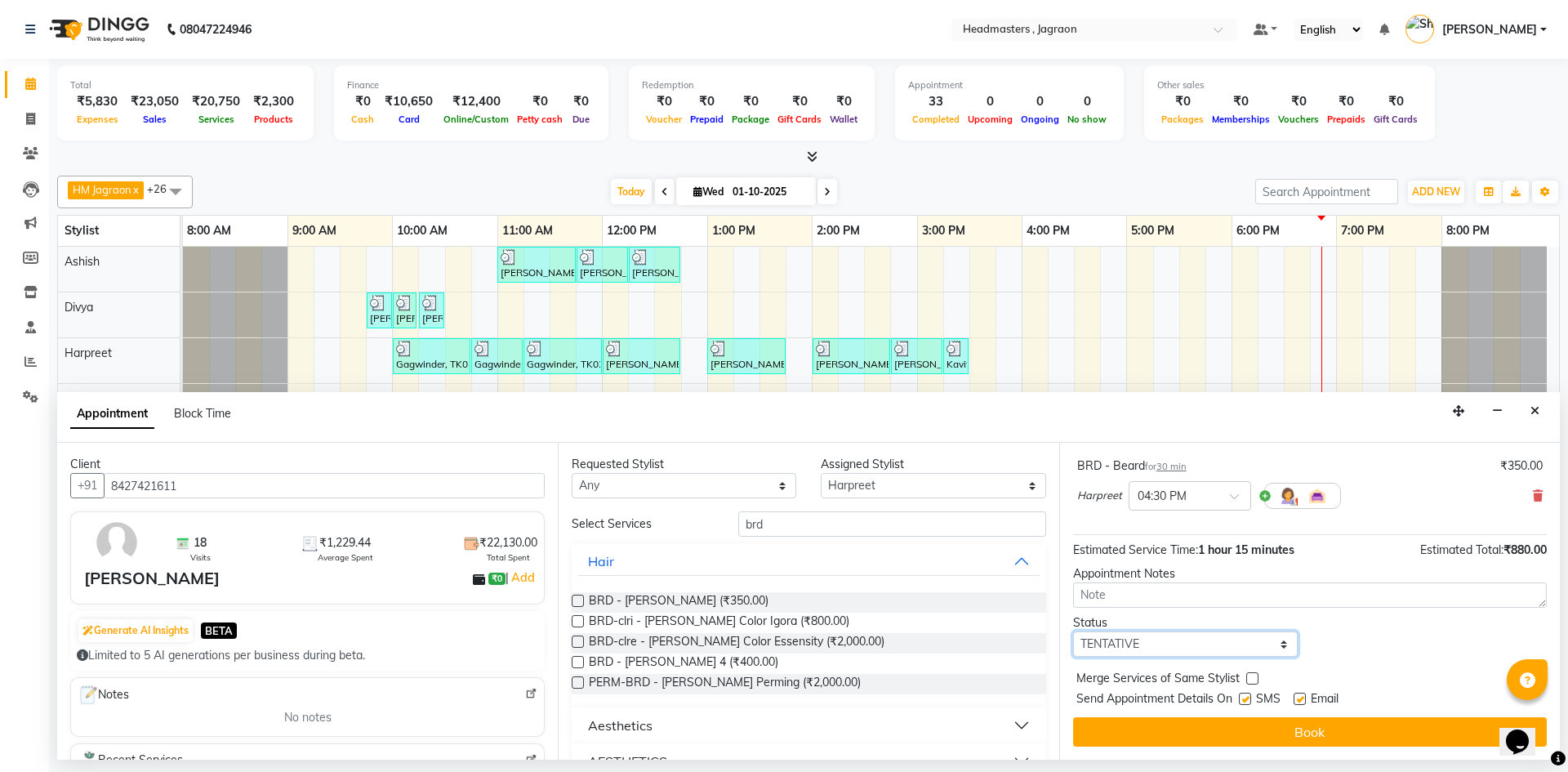
drag, startPoint x: 1152, startPoint y: 640, endPoint x: 1145, endPoint y: 655, distance: 16.6
click at [1151, 640] on select "Select TENTATIVE CONFIRM CHECK-IN UPCOMING" at bounding box center [1185, 645] width 225 height 25
click at [1073, 632] on select "Select TENTATIVE CONFIRM CHECK-IN UPCOMING" at bounding box center [1185, 645] width 225 height 25
click at [1239, 698] on label at bounding box center [1245, 699] width 12 height 12
click at [1239, 698] on input "checkbox" at bounding box center [1244, 701] width 11 height 11
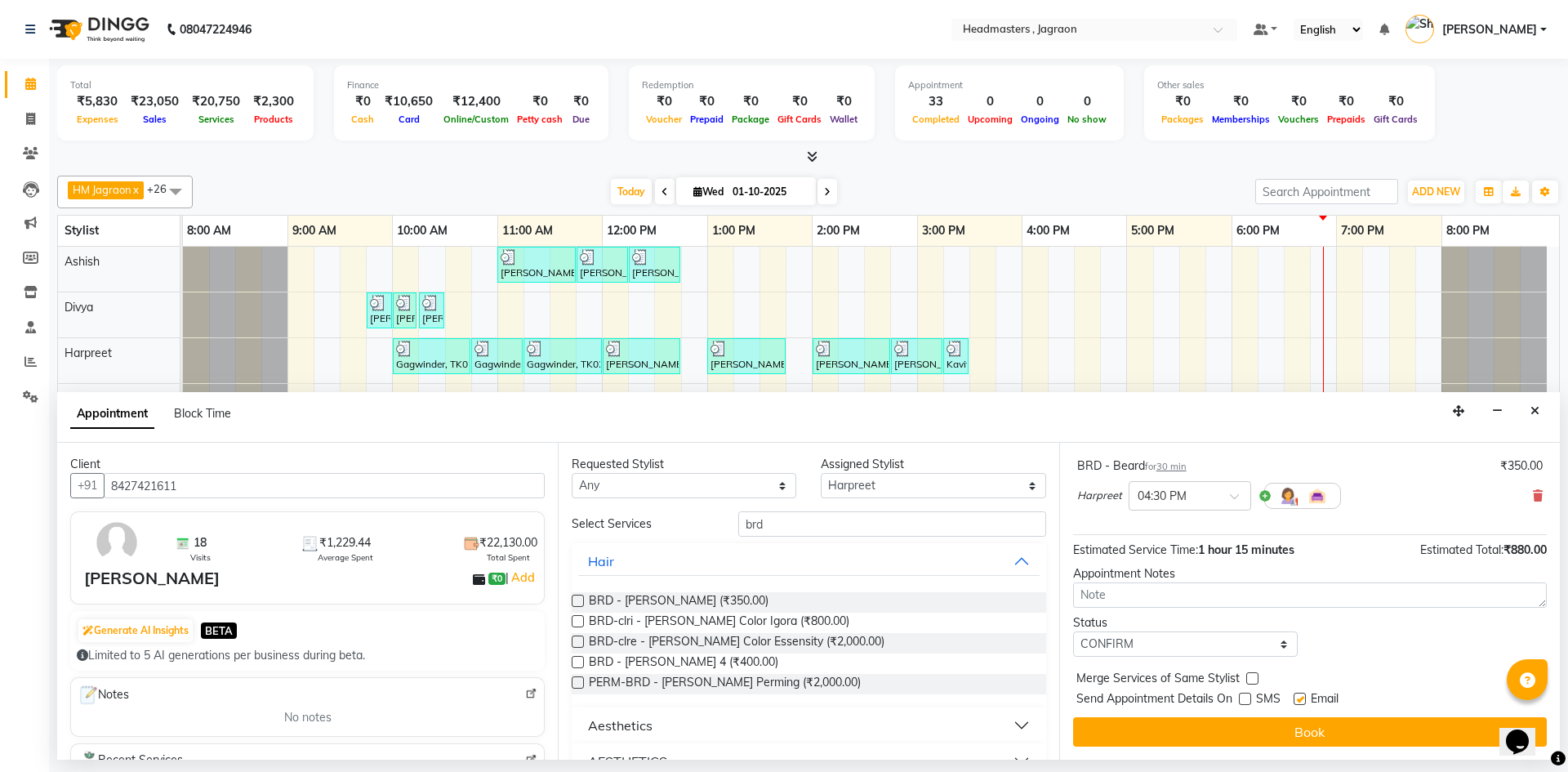
drag, startPoint x: 1236, startPoint y: 729, endPoint x: 1210, endPoint y: 719, distance: 27.9
click at [1235, 729] on button "Book" at bounding box center [1310, 732] width 474 height 30
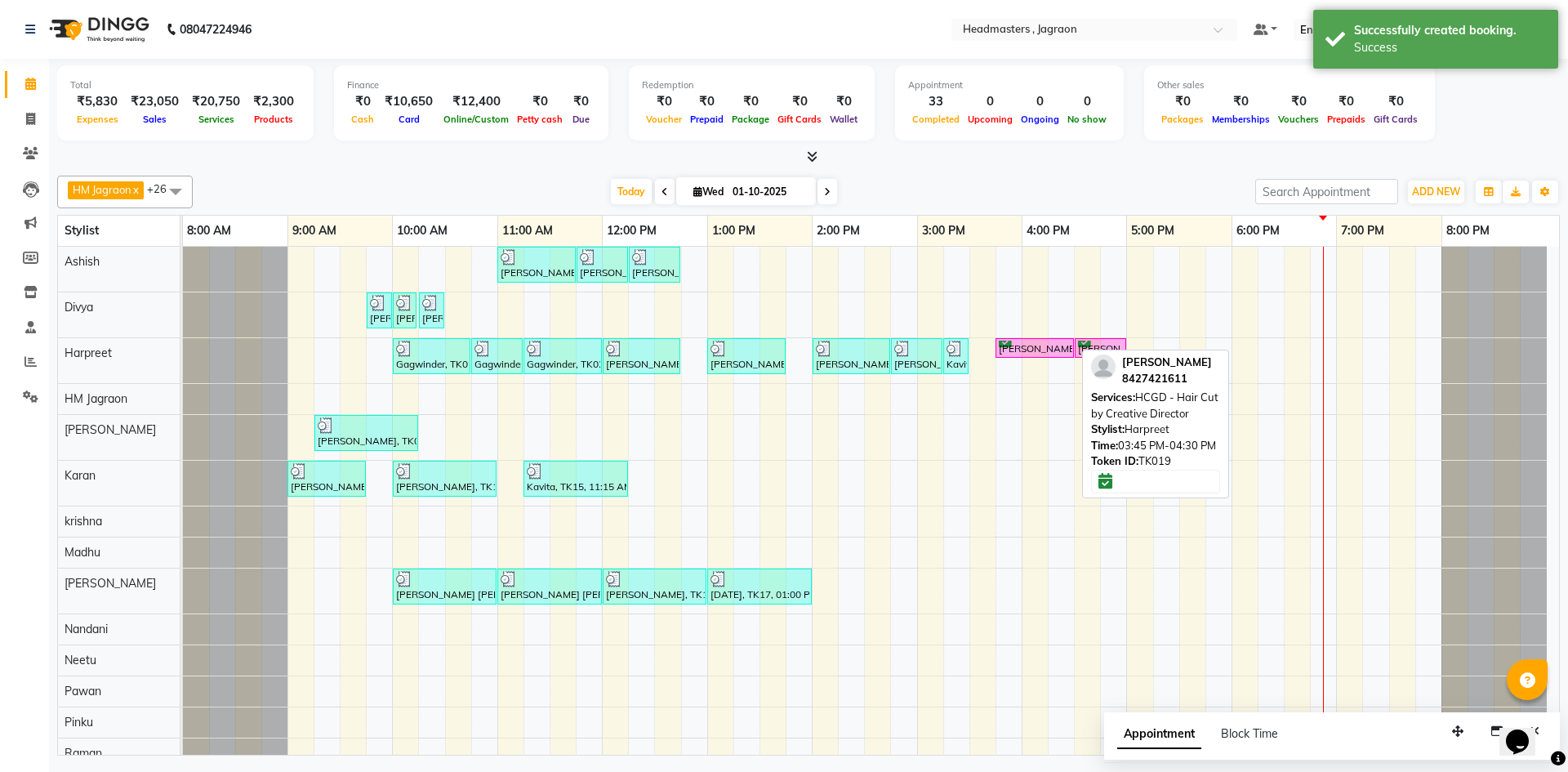
click at [1045, 351] on div "[PERSON_NAME], TK19, 03:45 PM-04:30 PM, HCGD - Hair Cut by Creative Director" at bounding box center [1035, 348] width 76 height 15
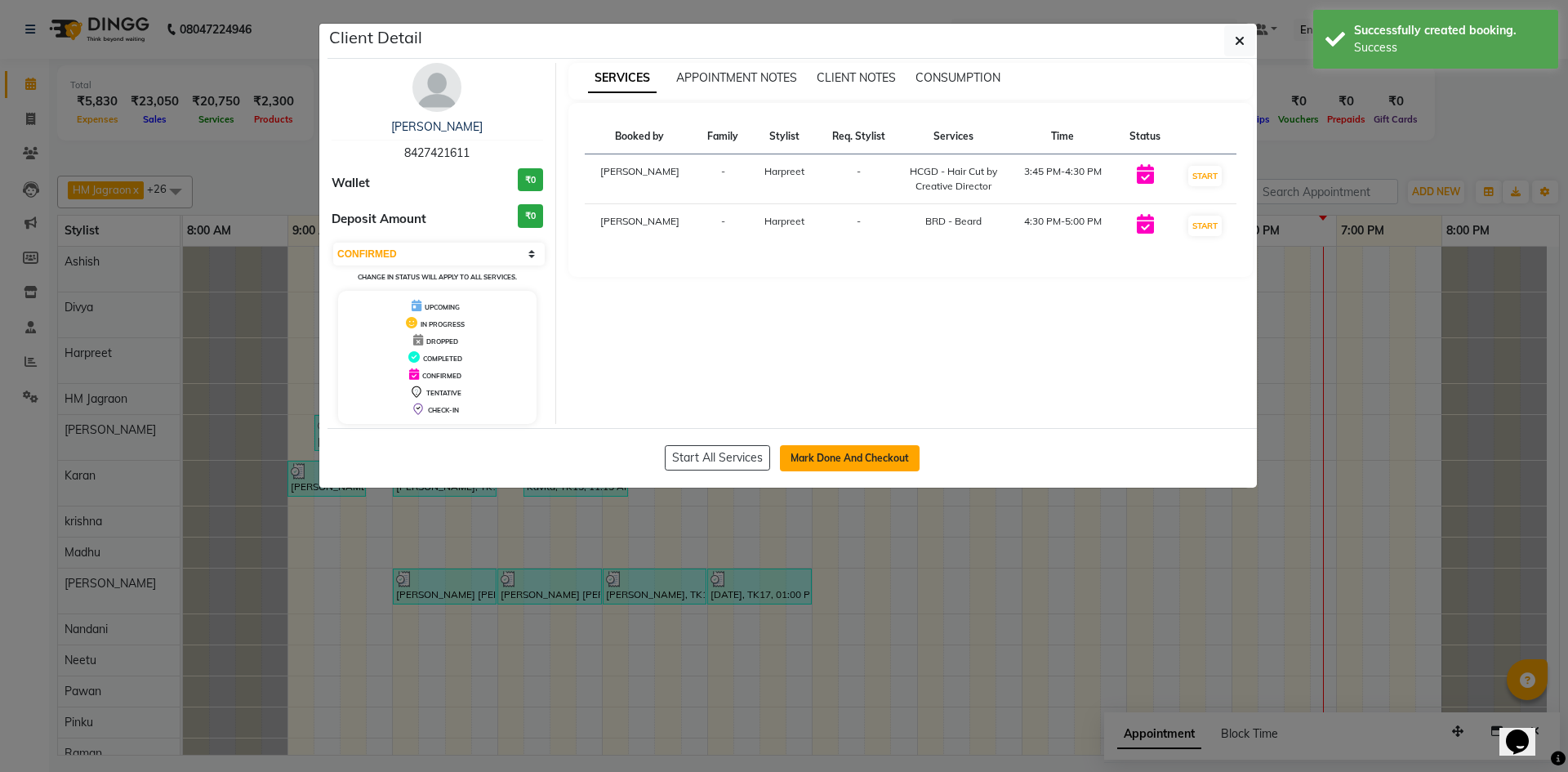
click at [846, 458] on button "Mark Done And Checkout" at bounding box center [850, 458] width 139 height 26
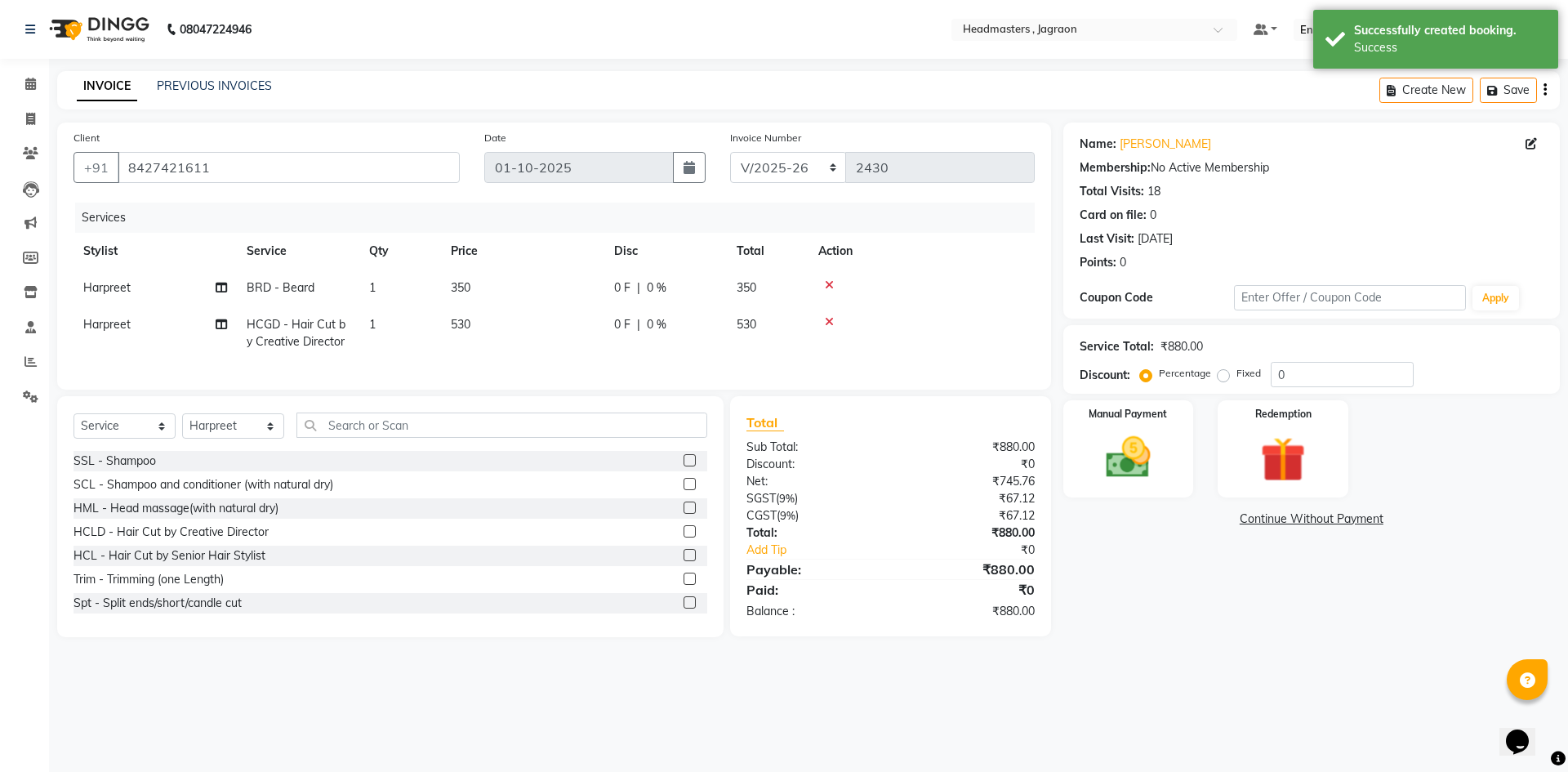
click at [621, 283] on span "0 F" at bounding box center [621, 288] width 16 height 17
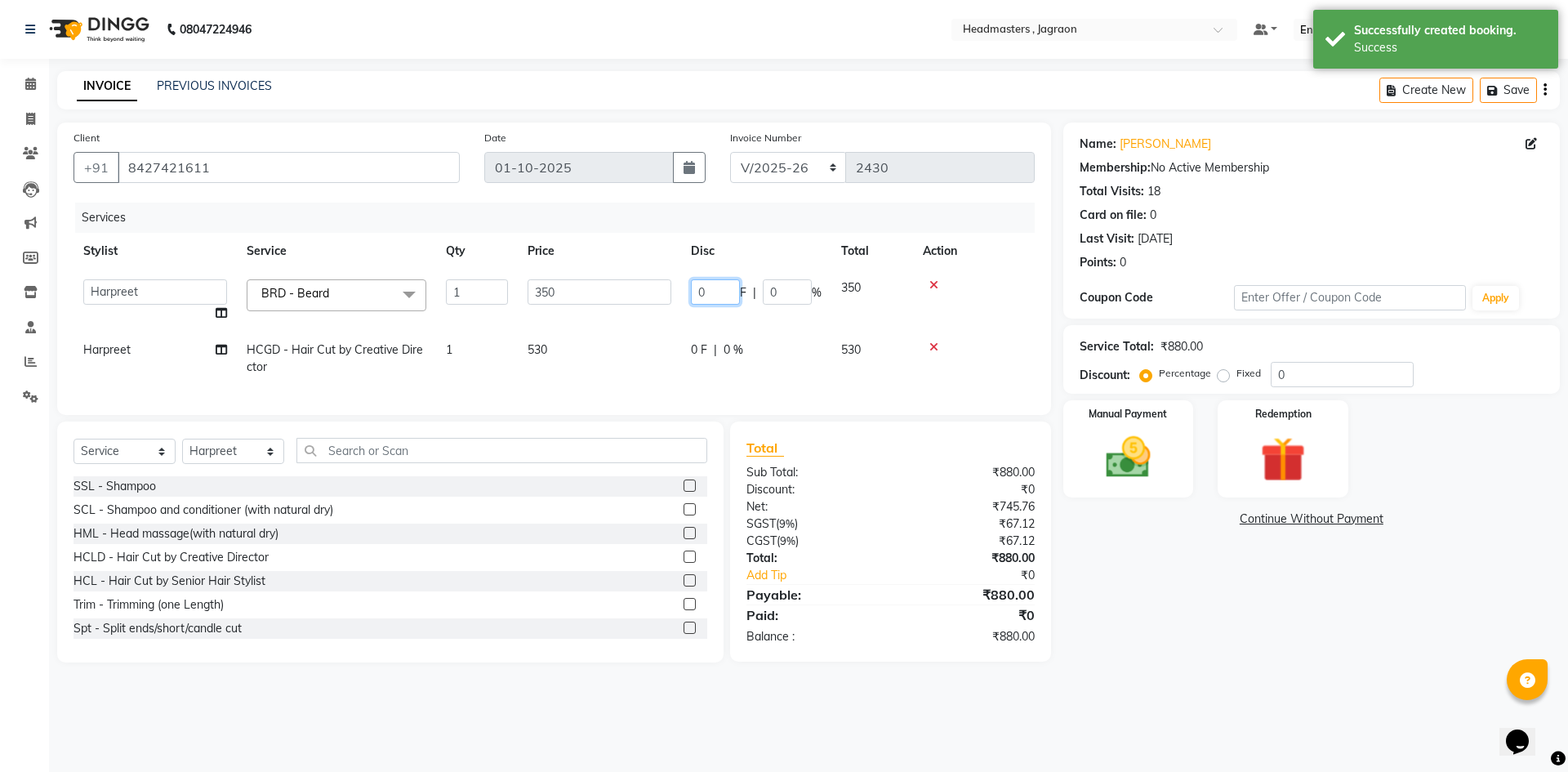
click at [720, 294] on input "0" at bounding box center [716, 292] width 49 height 25
click at [699, 343] on td "0 F | 0 %" at bounding box center [756, 358] width 150 height 54
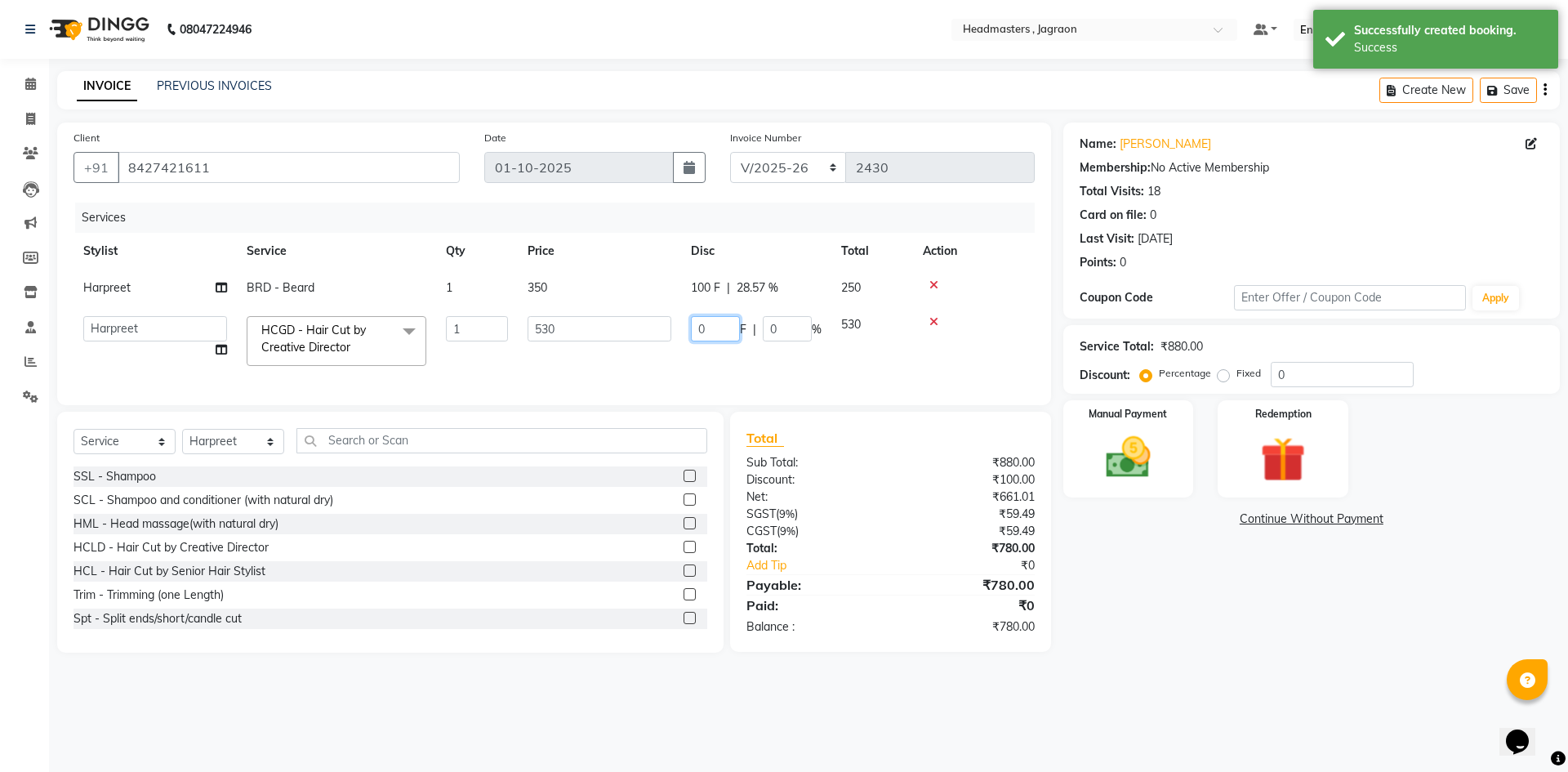
click at [728, 337] on input "0" at bounding box center [716, 329] width 49 height 25
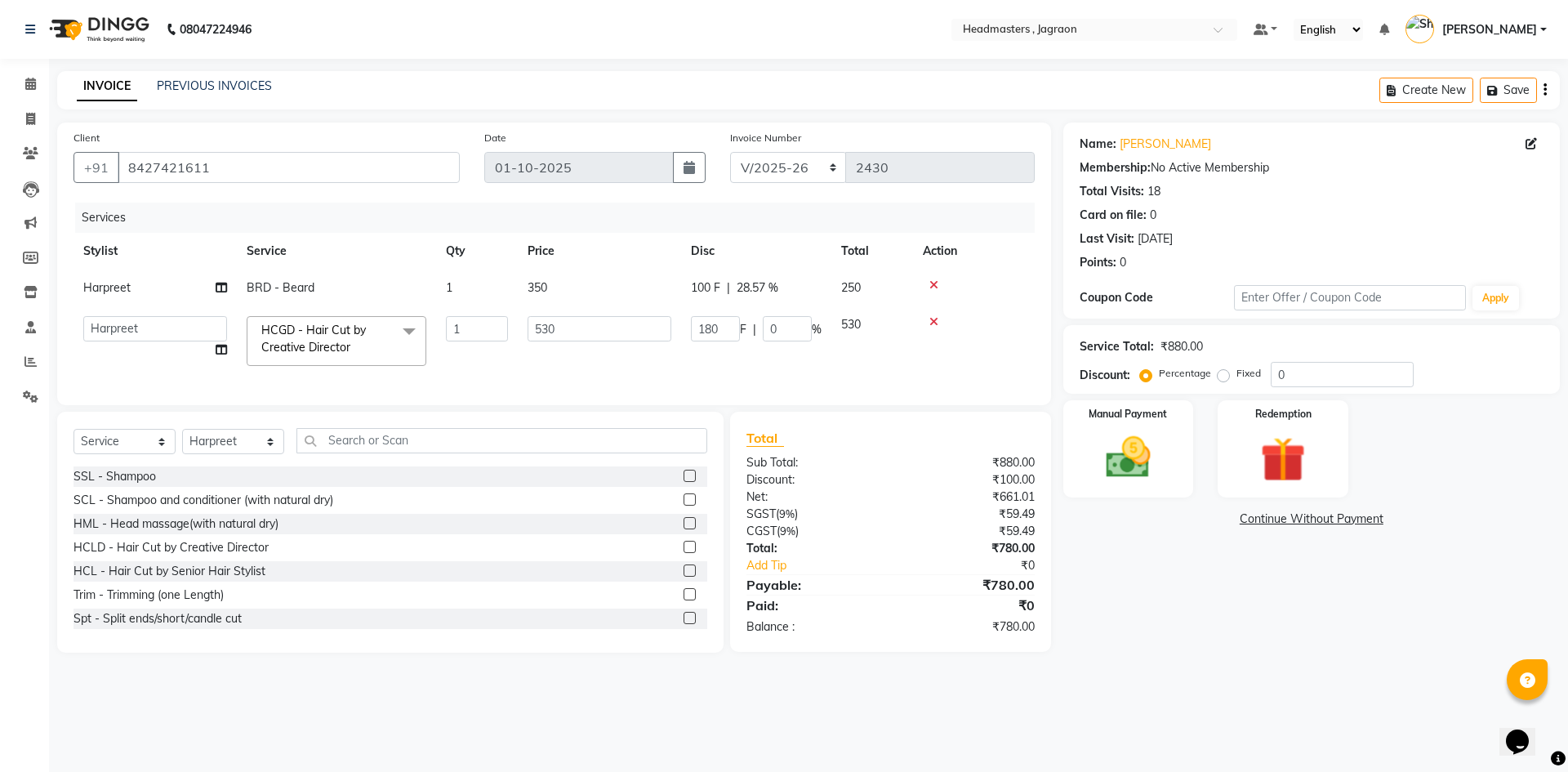
click at [934, 348] on td at bounding box center [973, 341] width 121 height 70
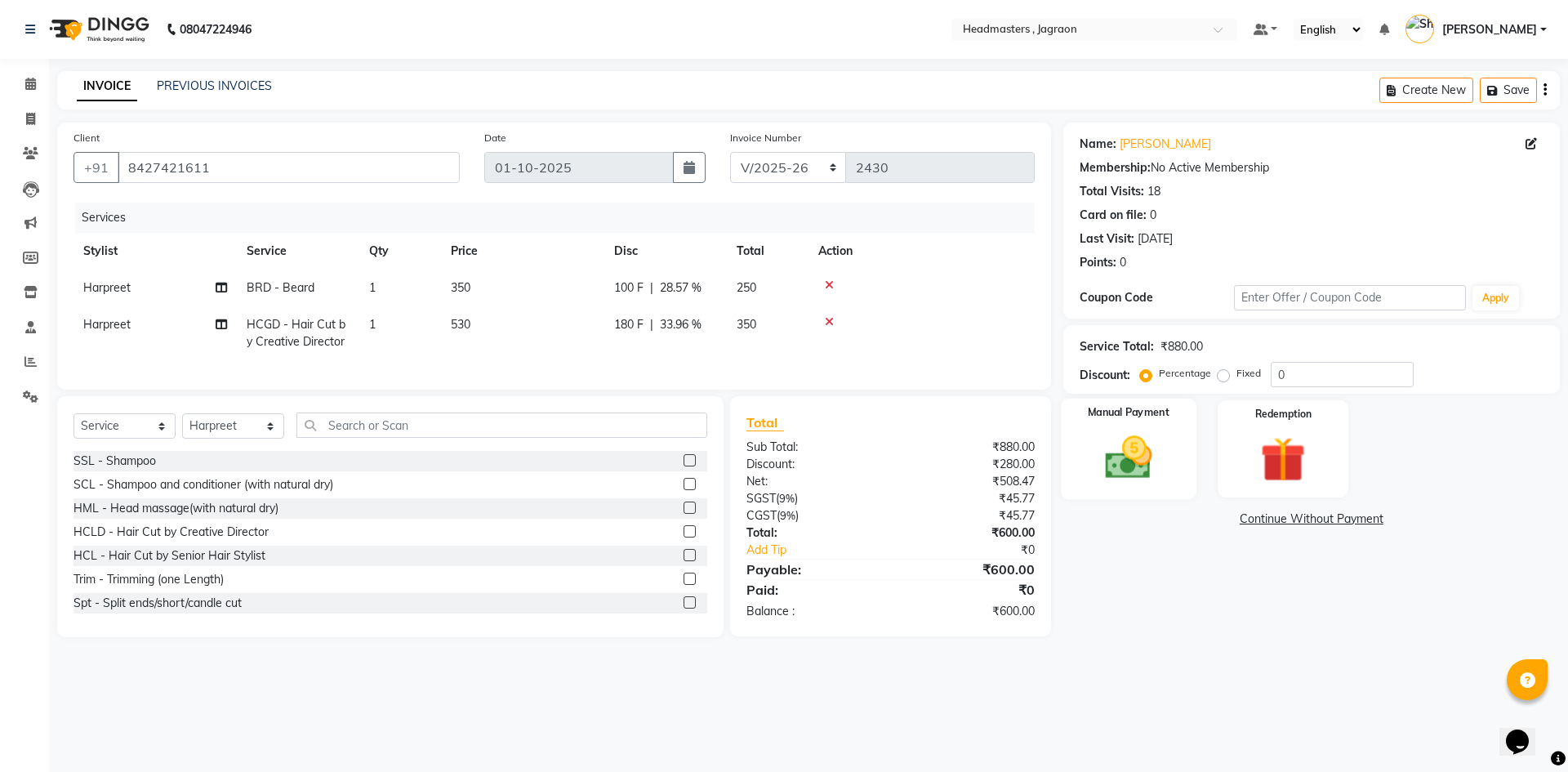
click at [1172, 468] on div "Manual Payment" at bounding box center [1128, 448] width 136 height 100
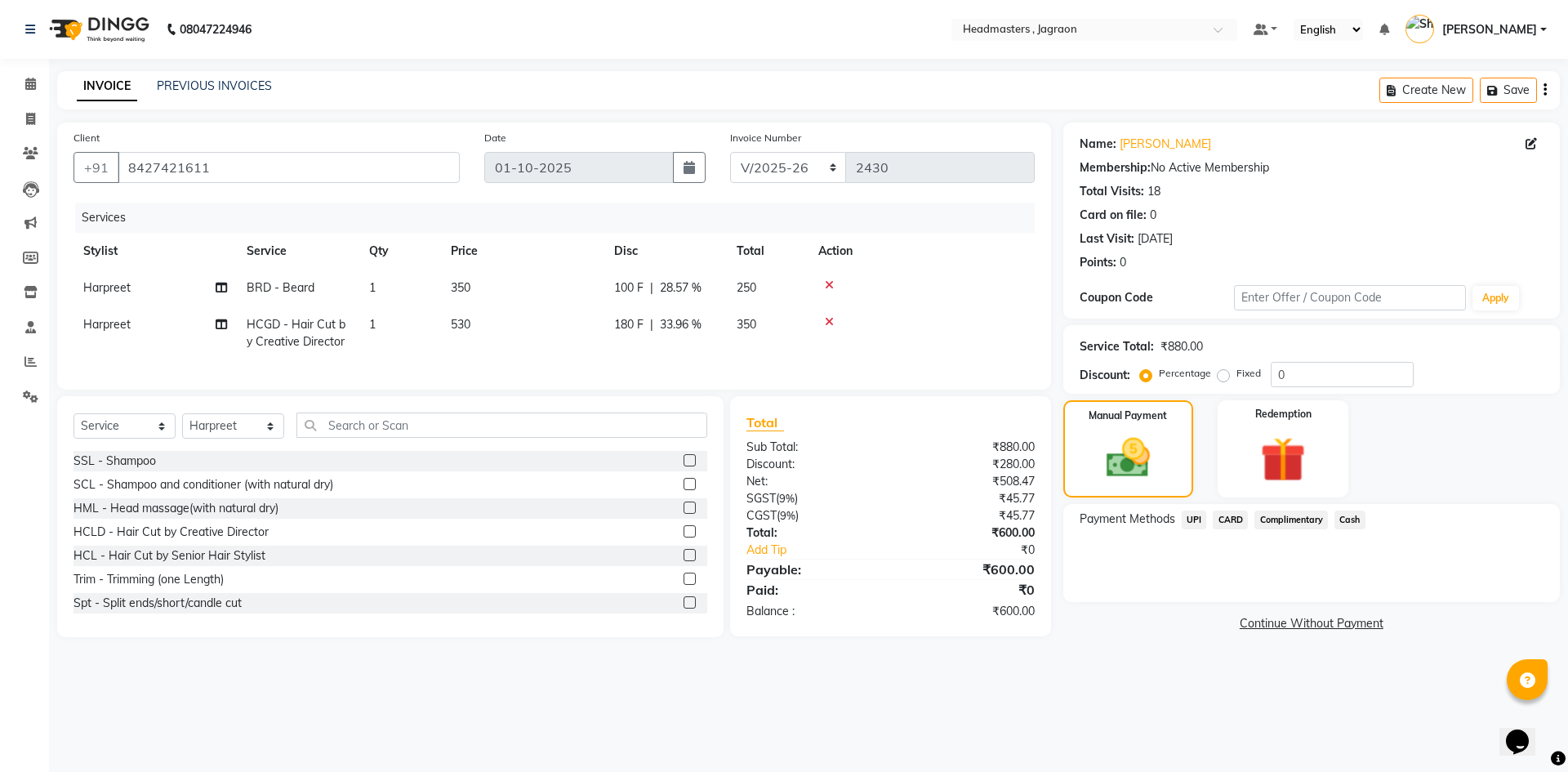
click at [1198, 527] on span "UPI" at bounding box center [1194, 520] width 25 height 19
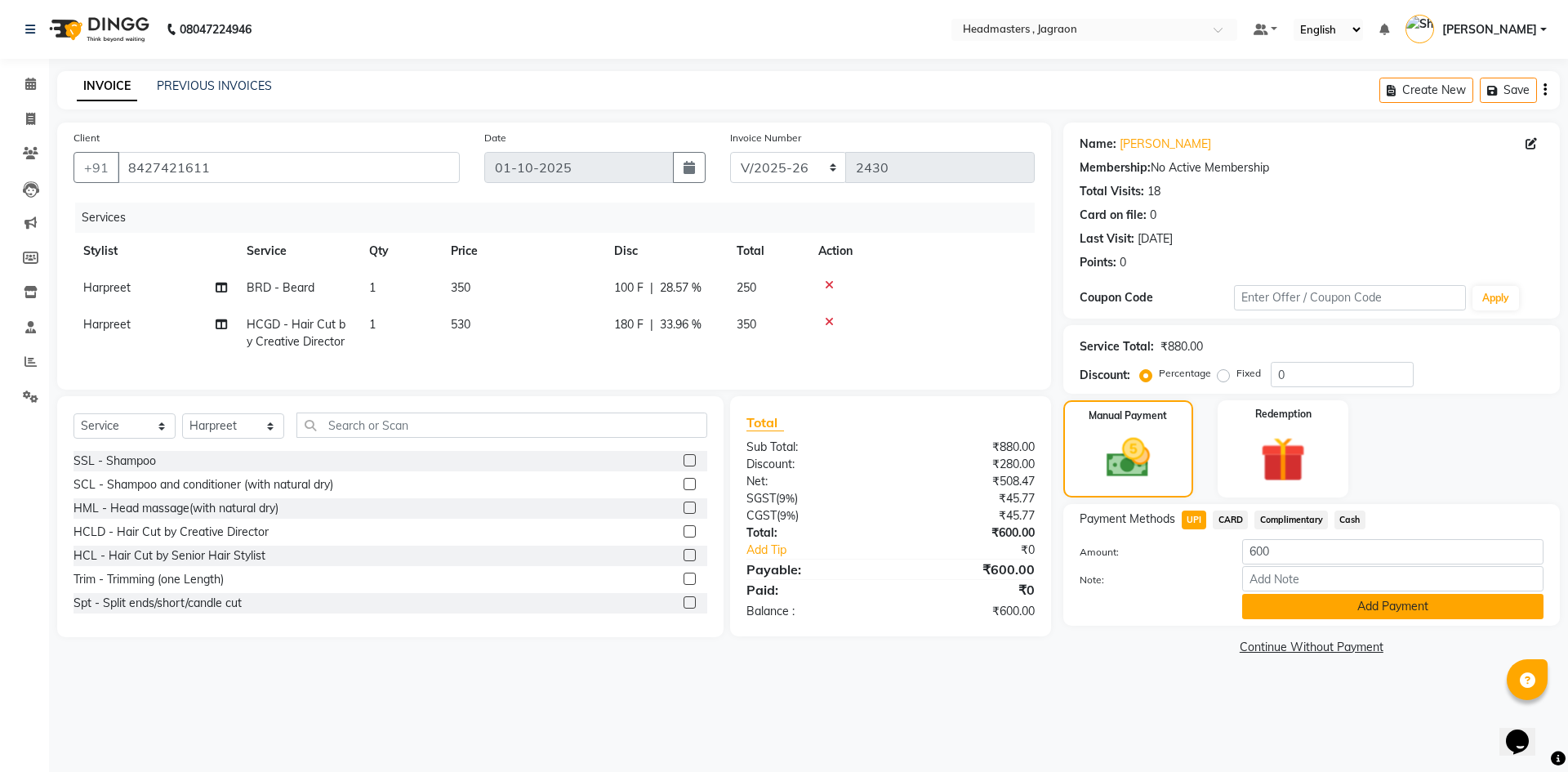
click at [1330, 607] on button "Add Payment" at bounding box center [1392, 606] width 301 height 25
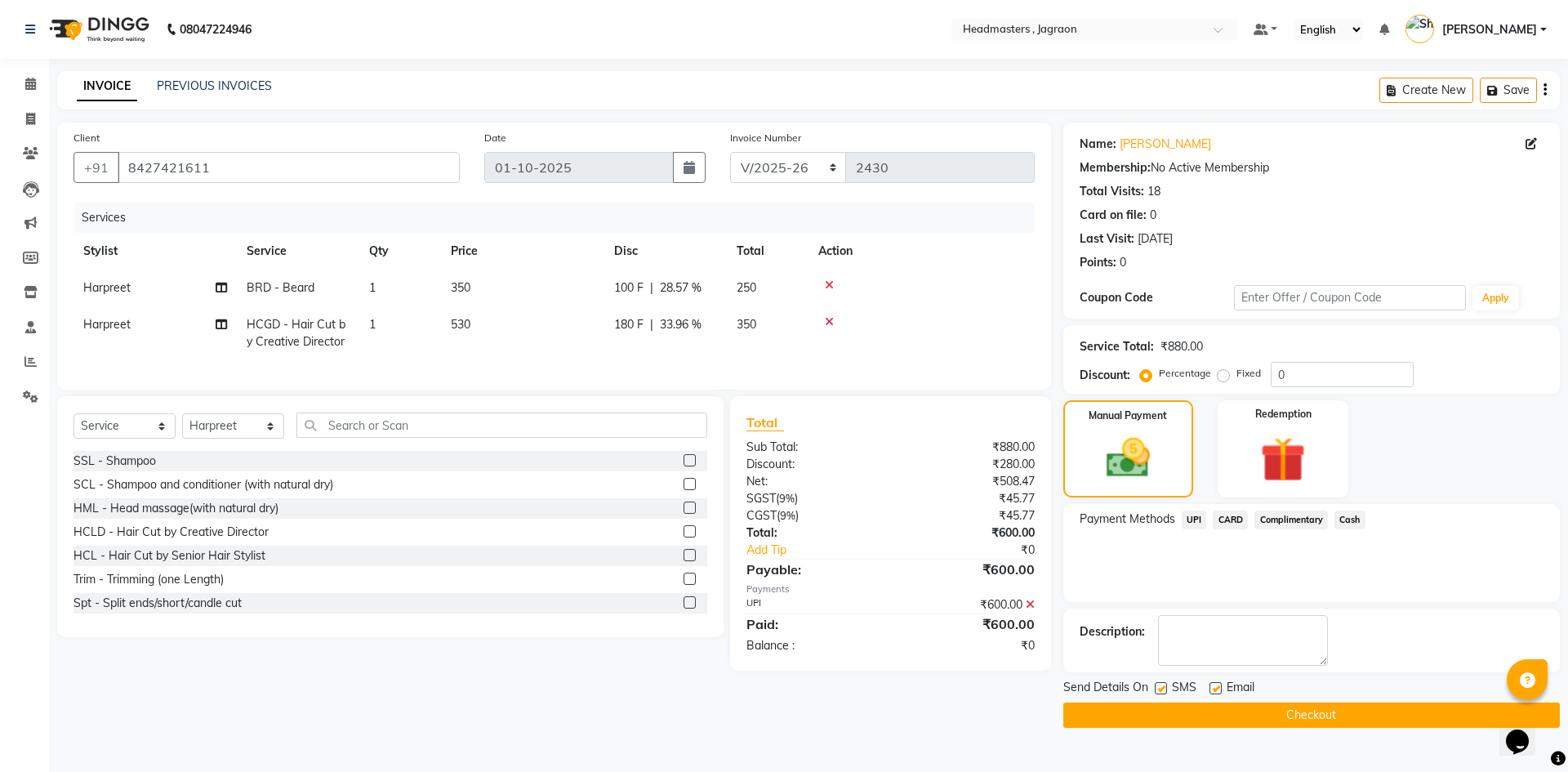
click at [1310, 709] on button "Checkout" at bounding box center [1311, 715] width 497 height 25
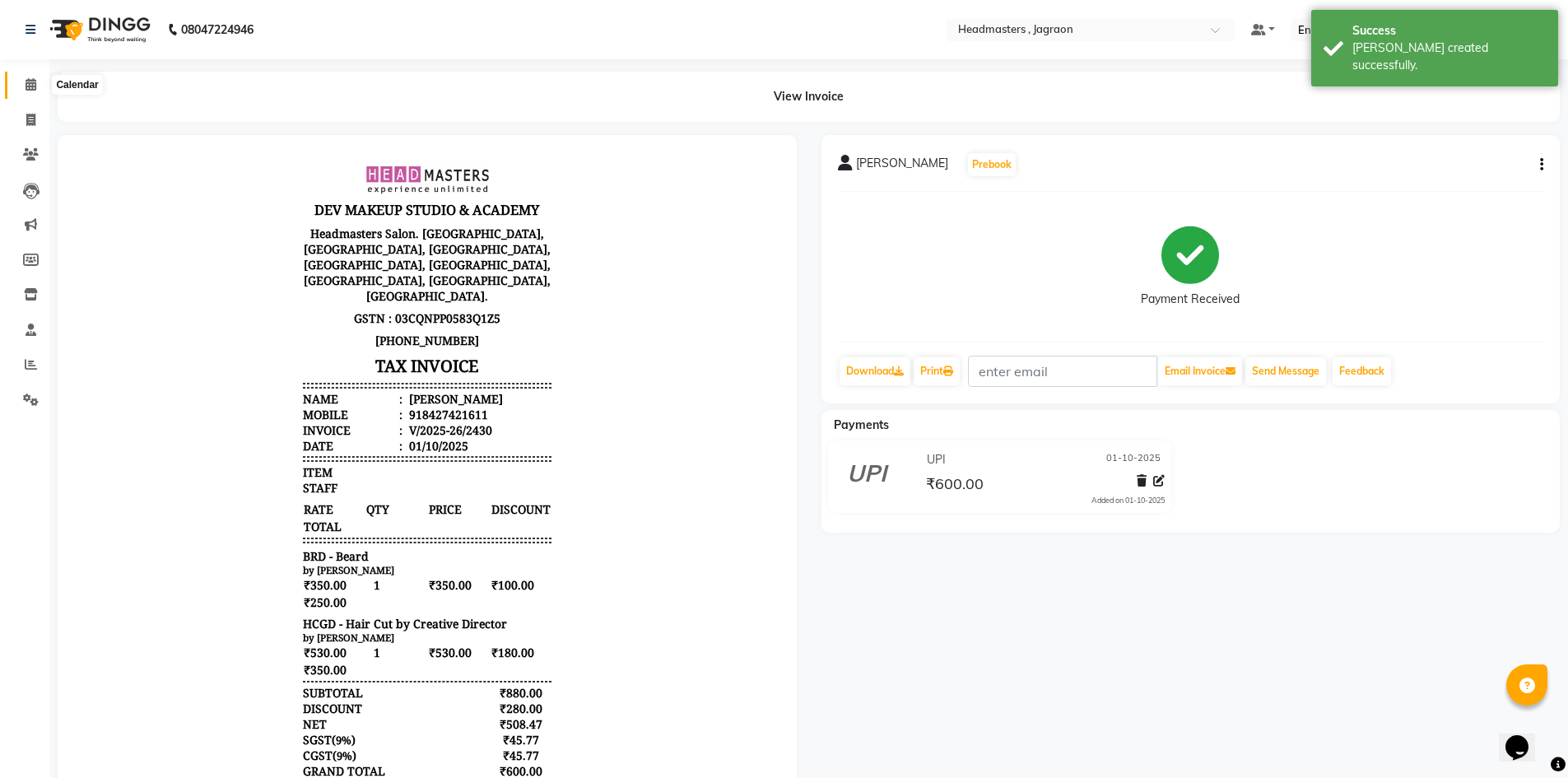
click at [29, 80] on icon at bounding box center [31, 84] width 11 height 12
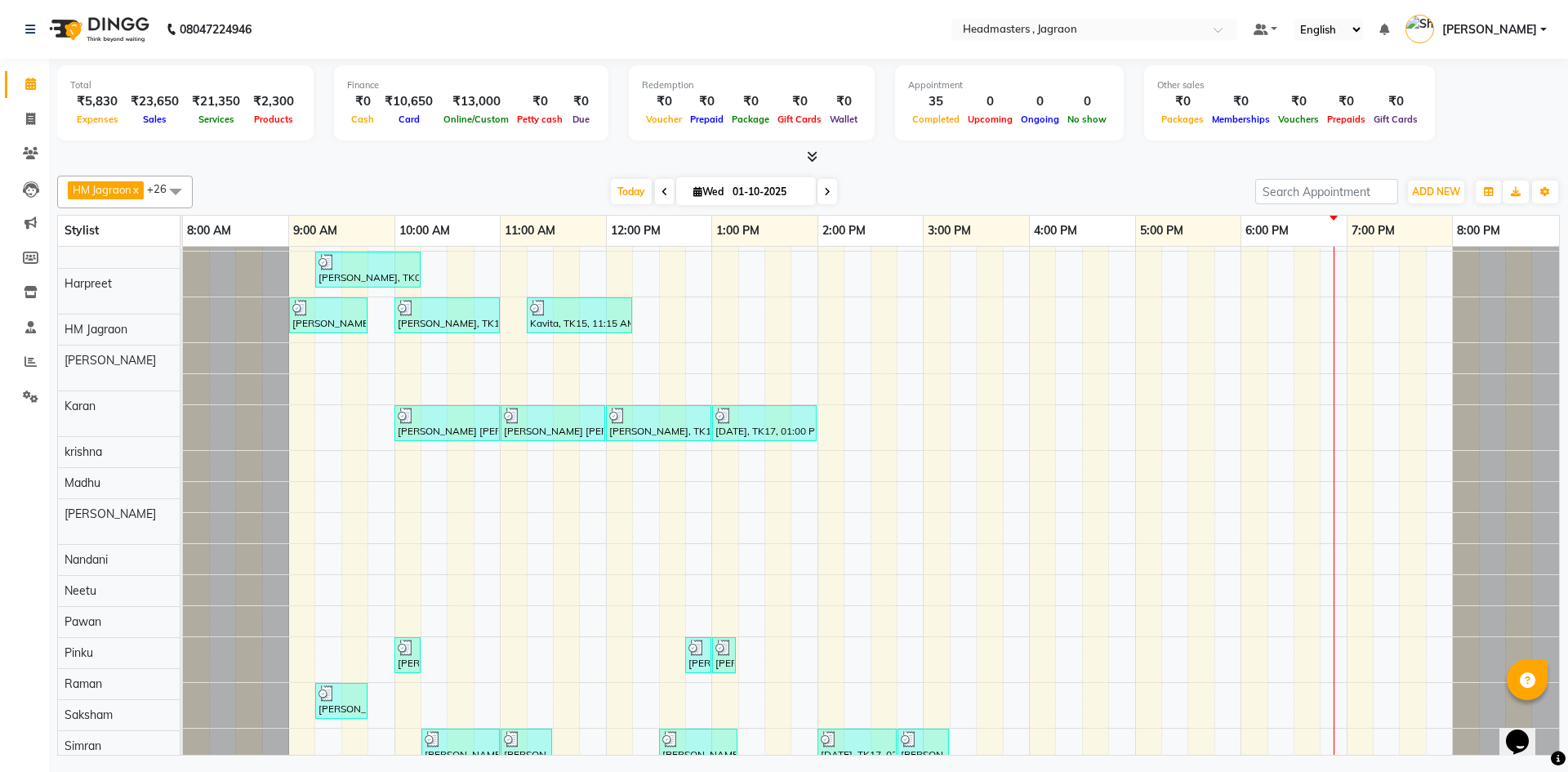
scroll to position [163, 0]
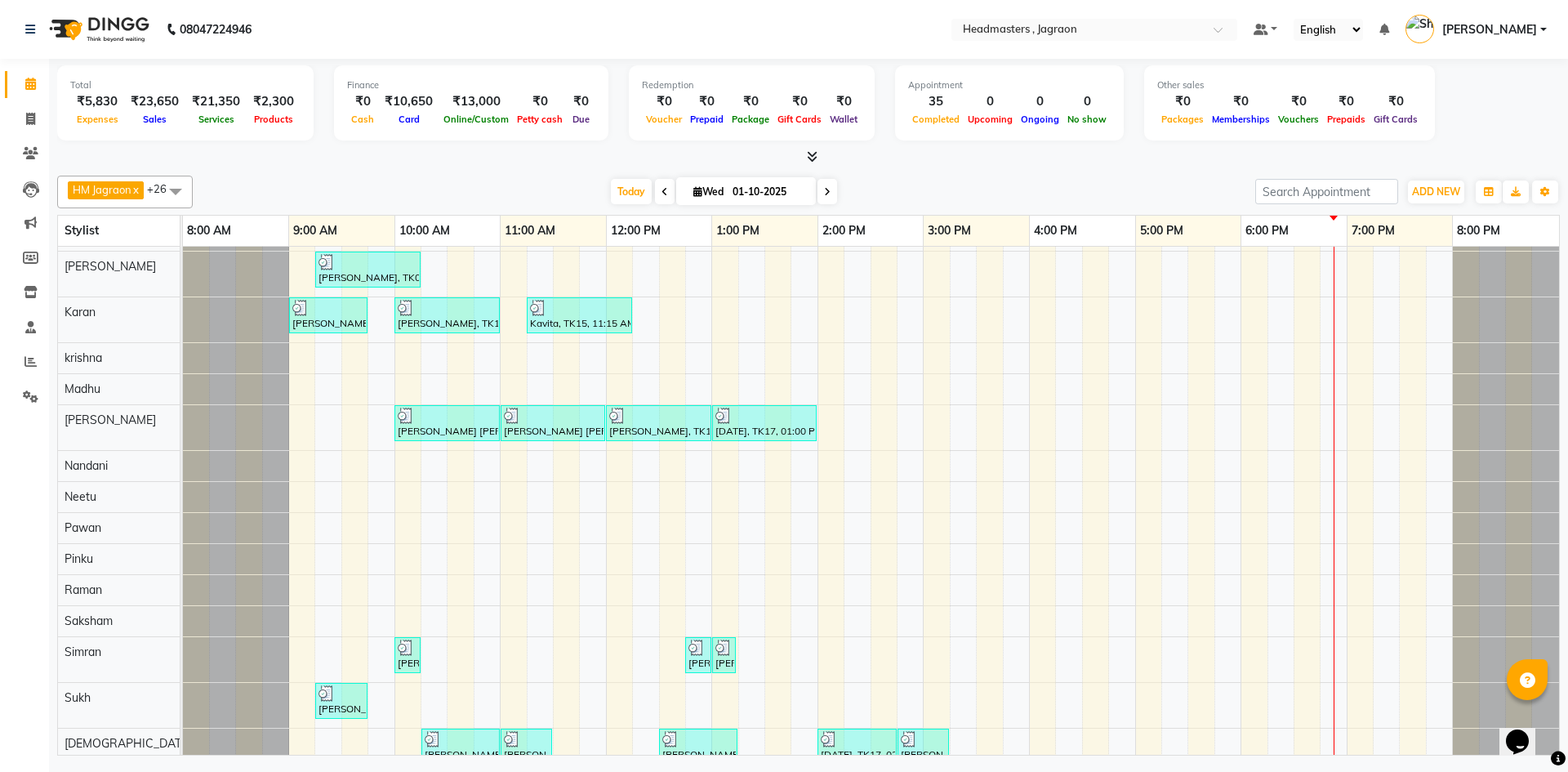
click at [858, 416] on div "[PERSON_NAME], TK08, 11:00 AM-11:45 AM, HCGD - Hair Cut by Creative Director [P…" at bounding box center [870, 551] width 1376 height 937
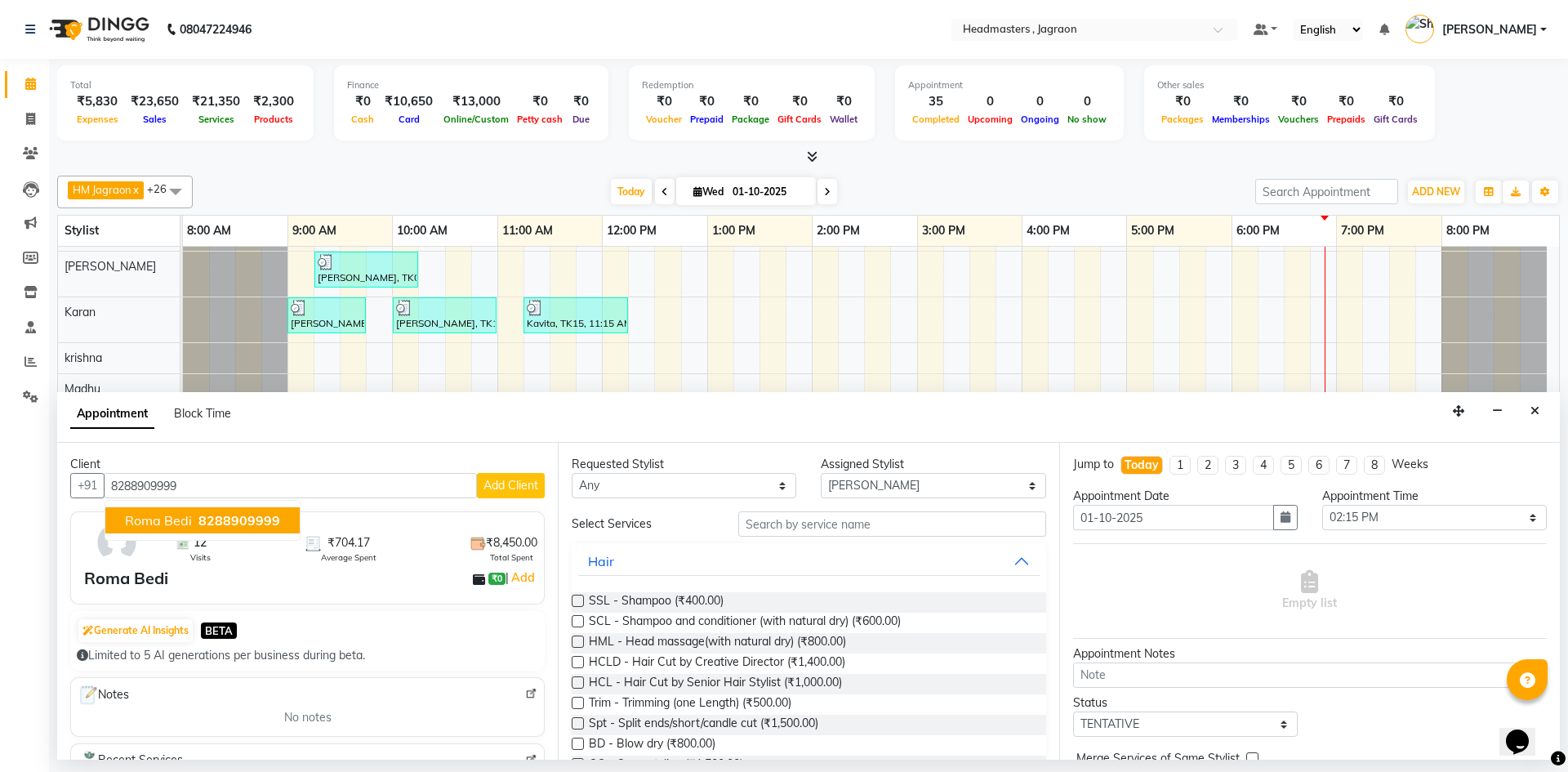
drag, startPoint x: 207, startPoint y: 519, endPoint x: 222, endPoint y: 516, distance: 15.3
click at [211, 519] on span "8288909999" at bounding box center [239, 520] width 81 height 16
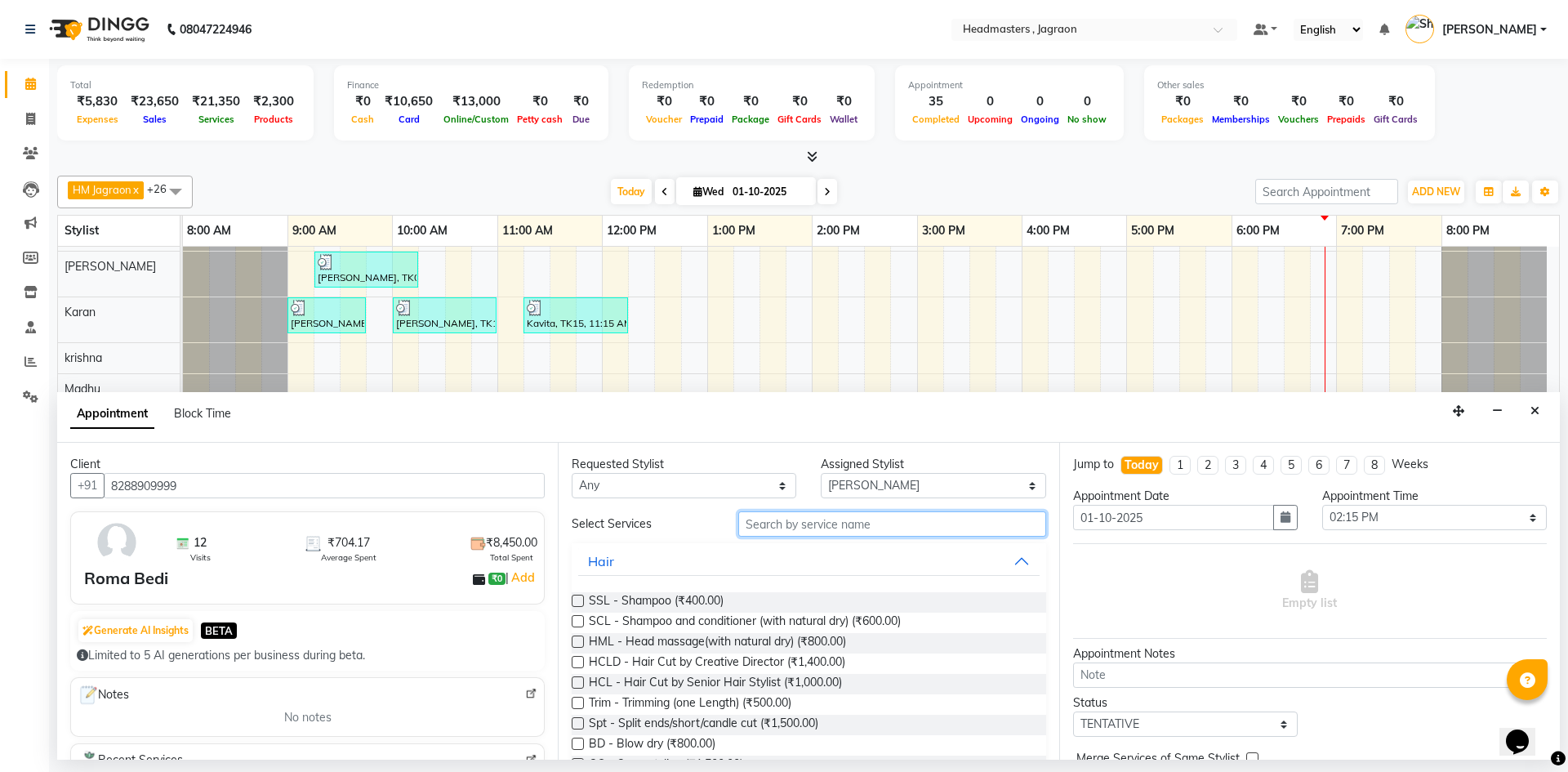
click at [772, 532] on input "text" at bounding box center [892, 524] width 308 height 25
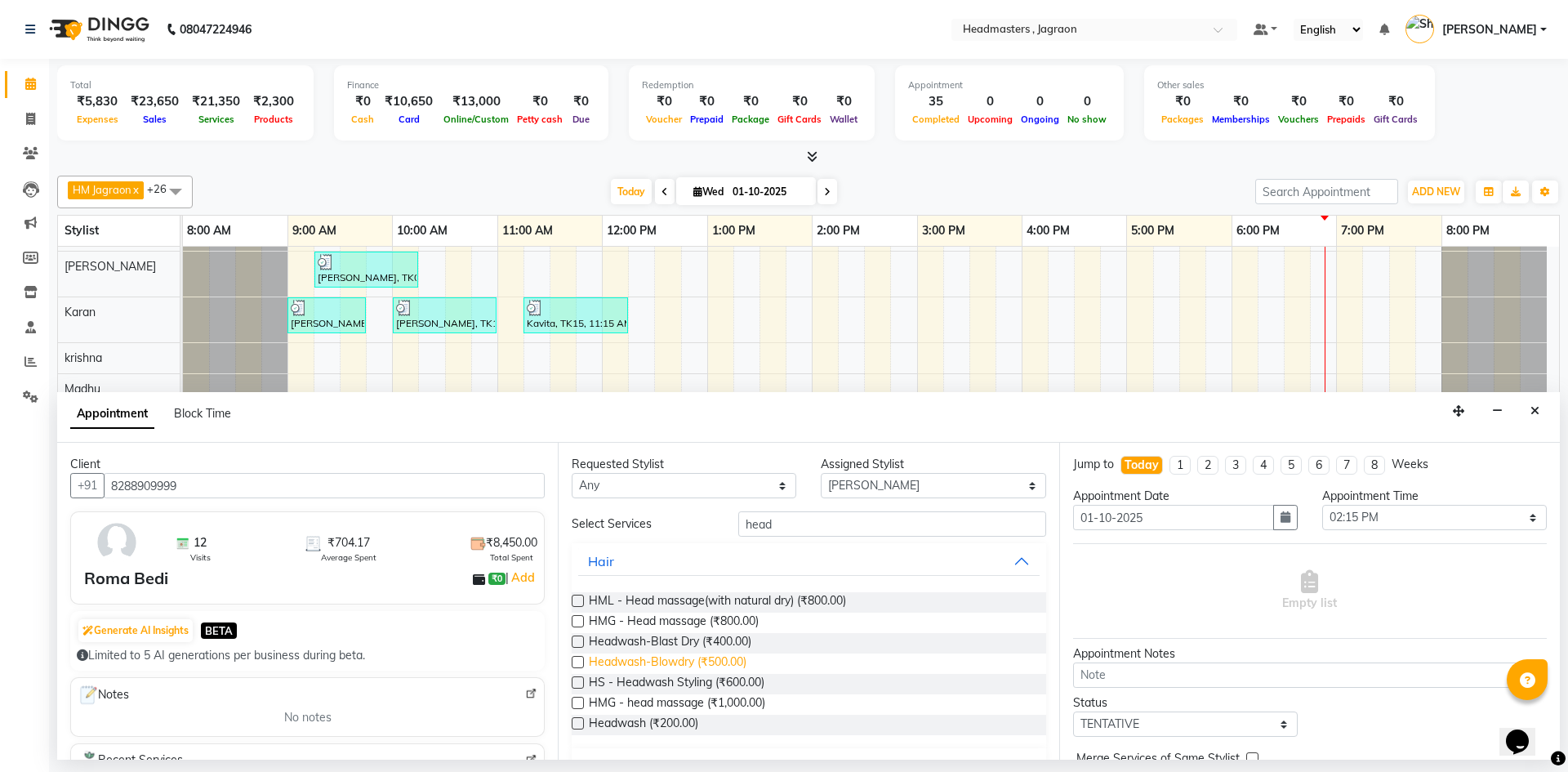
click at [698, 657] on span "Headwash-Blowdry (₹500.00)" at bounding box center [668, 664] width 158 height 20
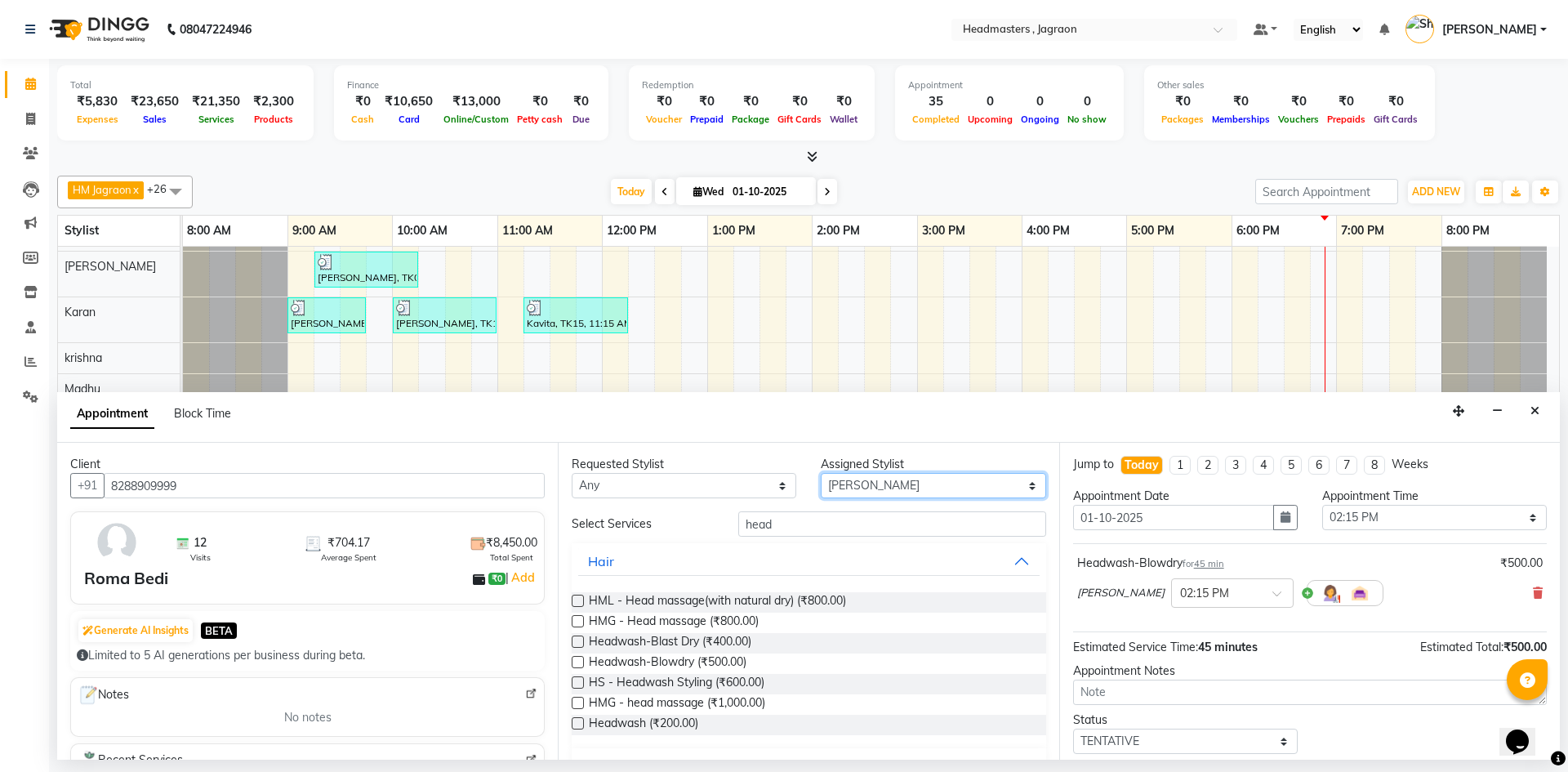
click at [867, 479] on select "Select [PERSON_NAME] [PERSON_NAME] [PERSON_NAME] Jagraon [PERSON_NAME] [PERSON_…" at bounding box center [933, 486] width 225 height 25
click at [821, 473] on select "Select [PERSON_NAME] [PERSON_NAME] [PERSON_NAME] Jagraon [PERSON_NAME] [PERSON_…" at bounding box center [933, 486] width 225 height 25
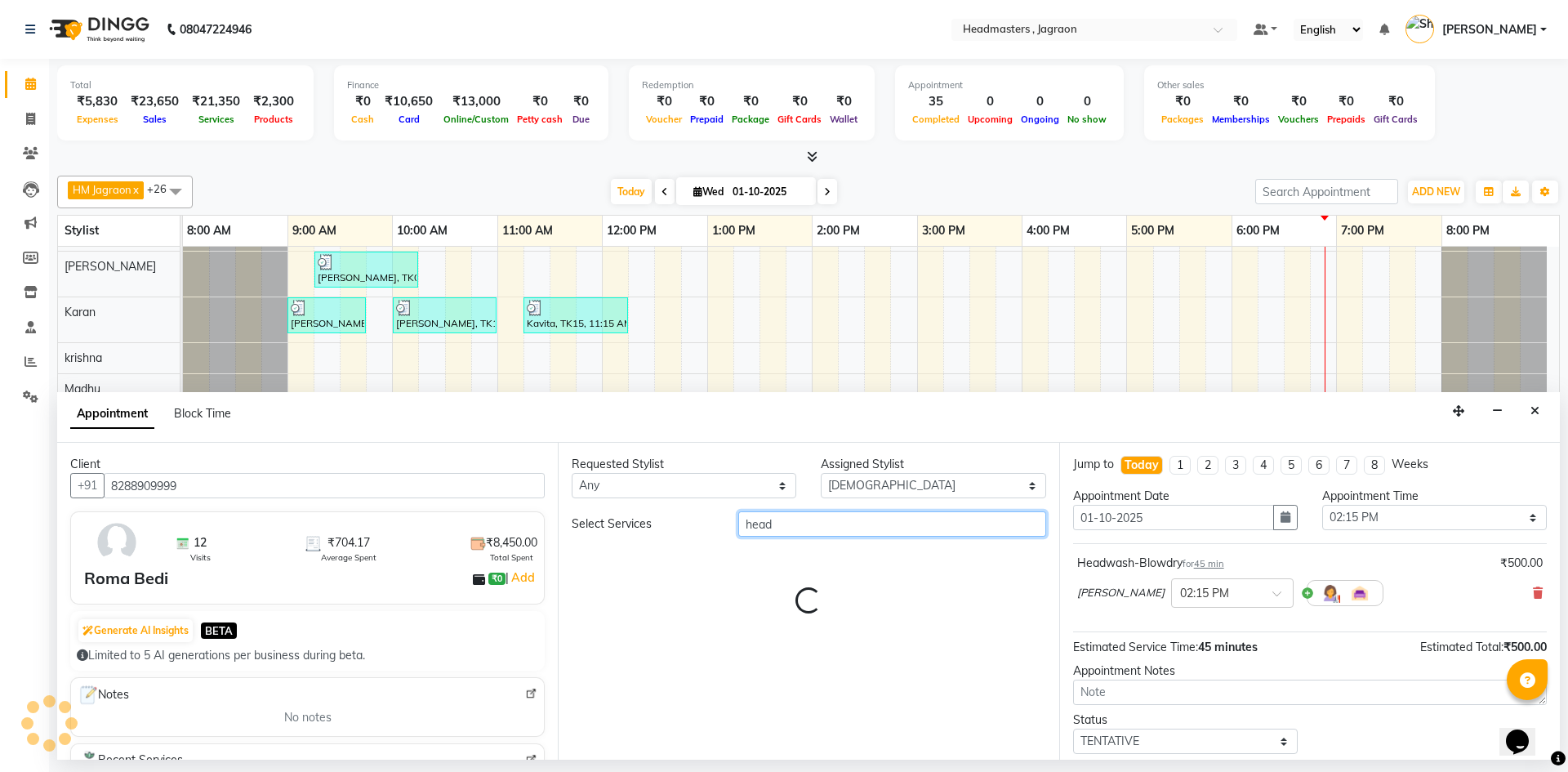
click at [806, 521] on input "head" at bounding box center [892, 524] width 308 height 25
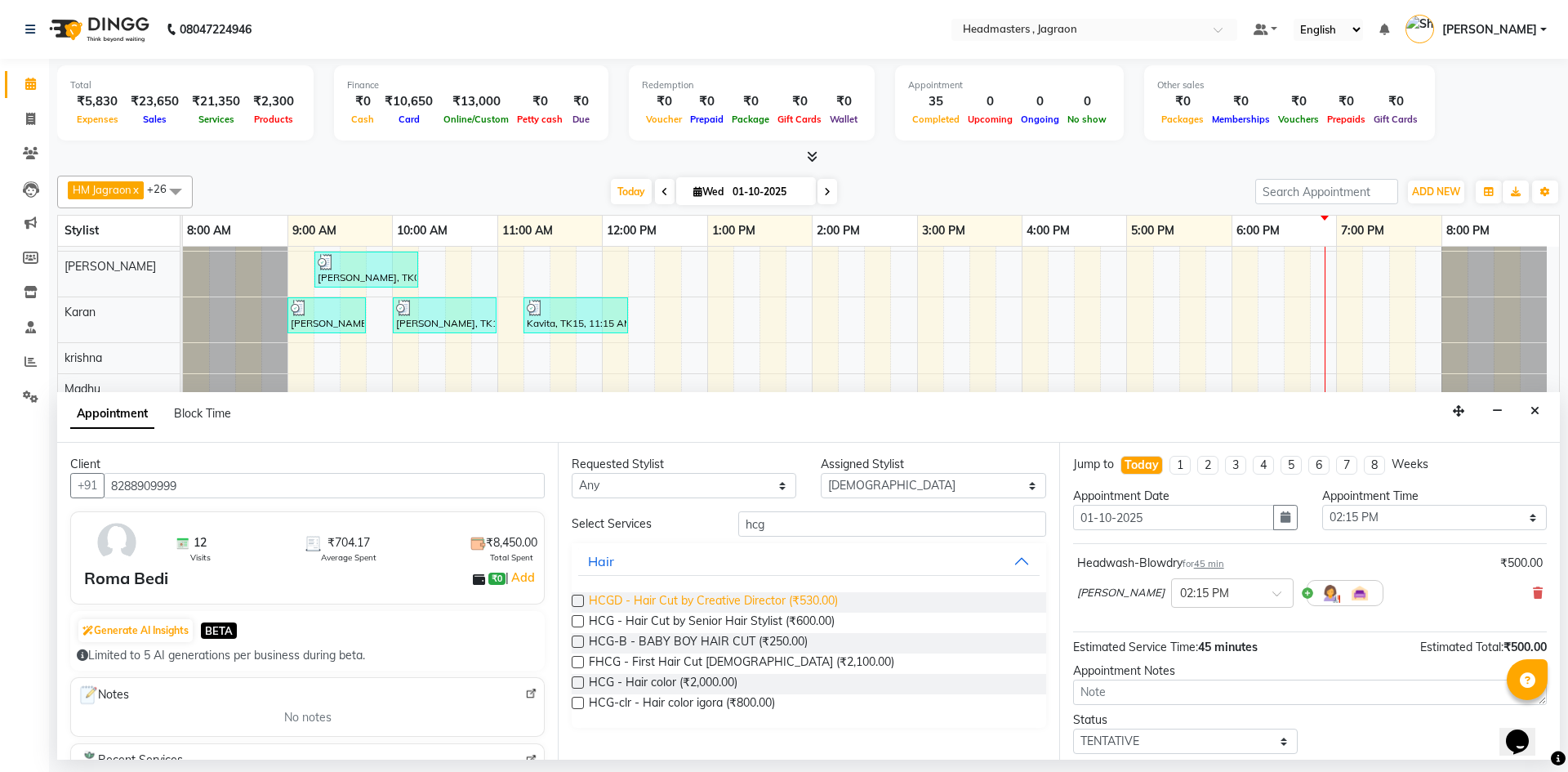
click at [808, 594] on span "HCGD - Hair Cut by Creative Director (₹530.00)" at bounding box center [713, 602] width 249 height 20
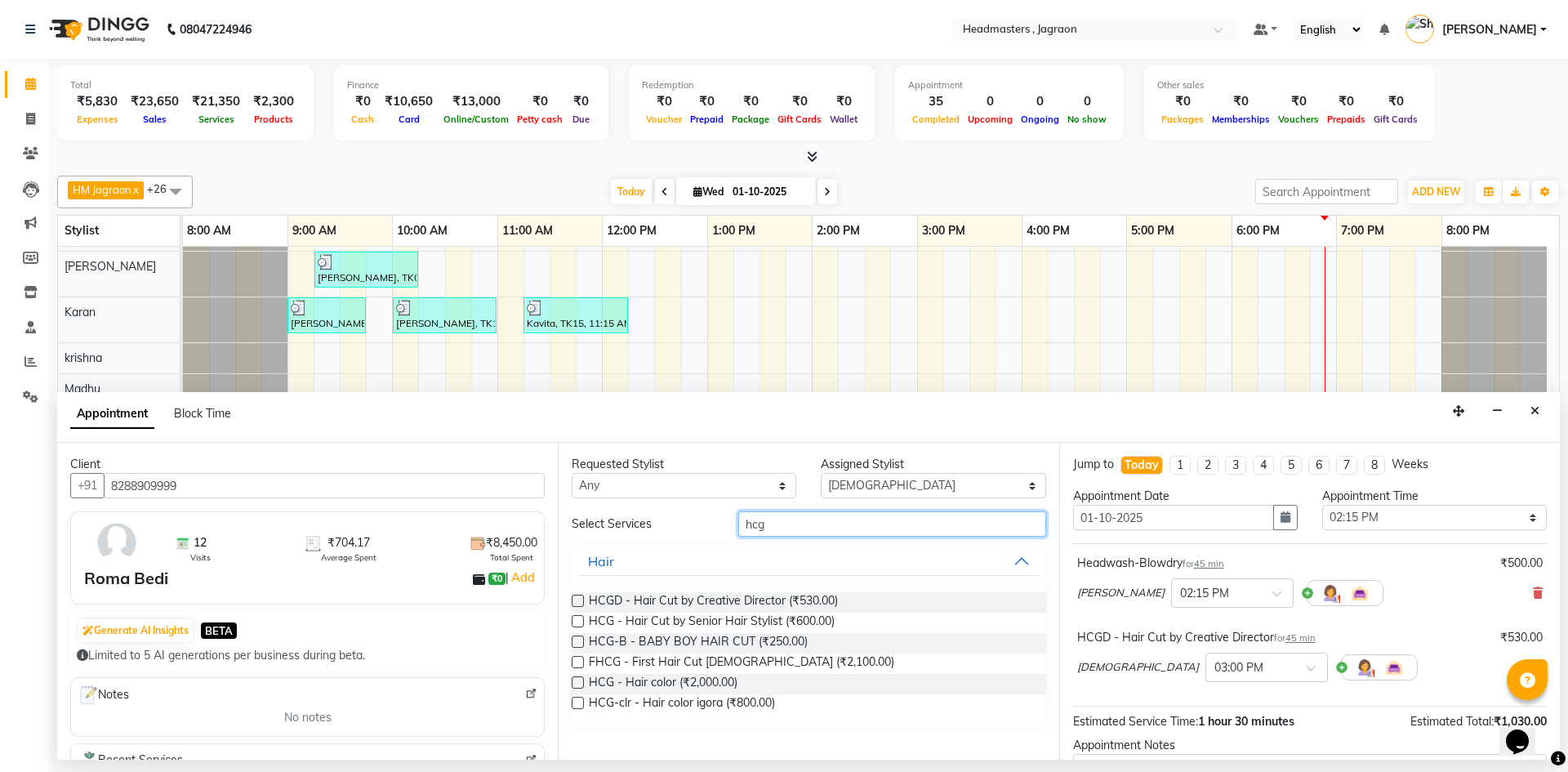
click at [812, 519] on input "hcg" at bounding box center [892, 524] width 308 height 25
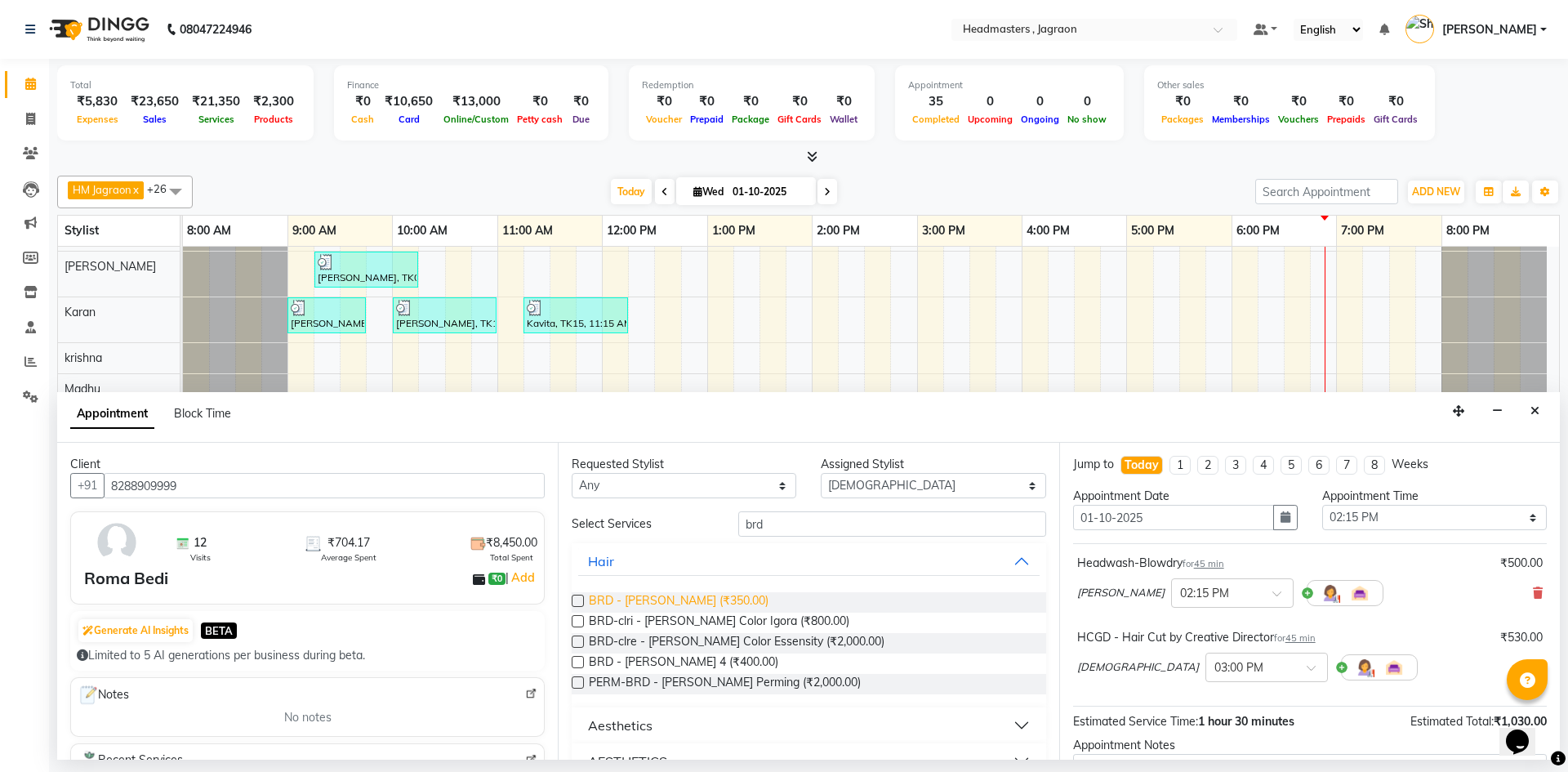
click at [698, 600] on span "BRD - [PERSON_NAME] (₹350.00)" at bounding box center [679, 602] width 180 height 20
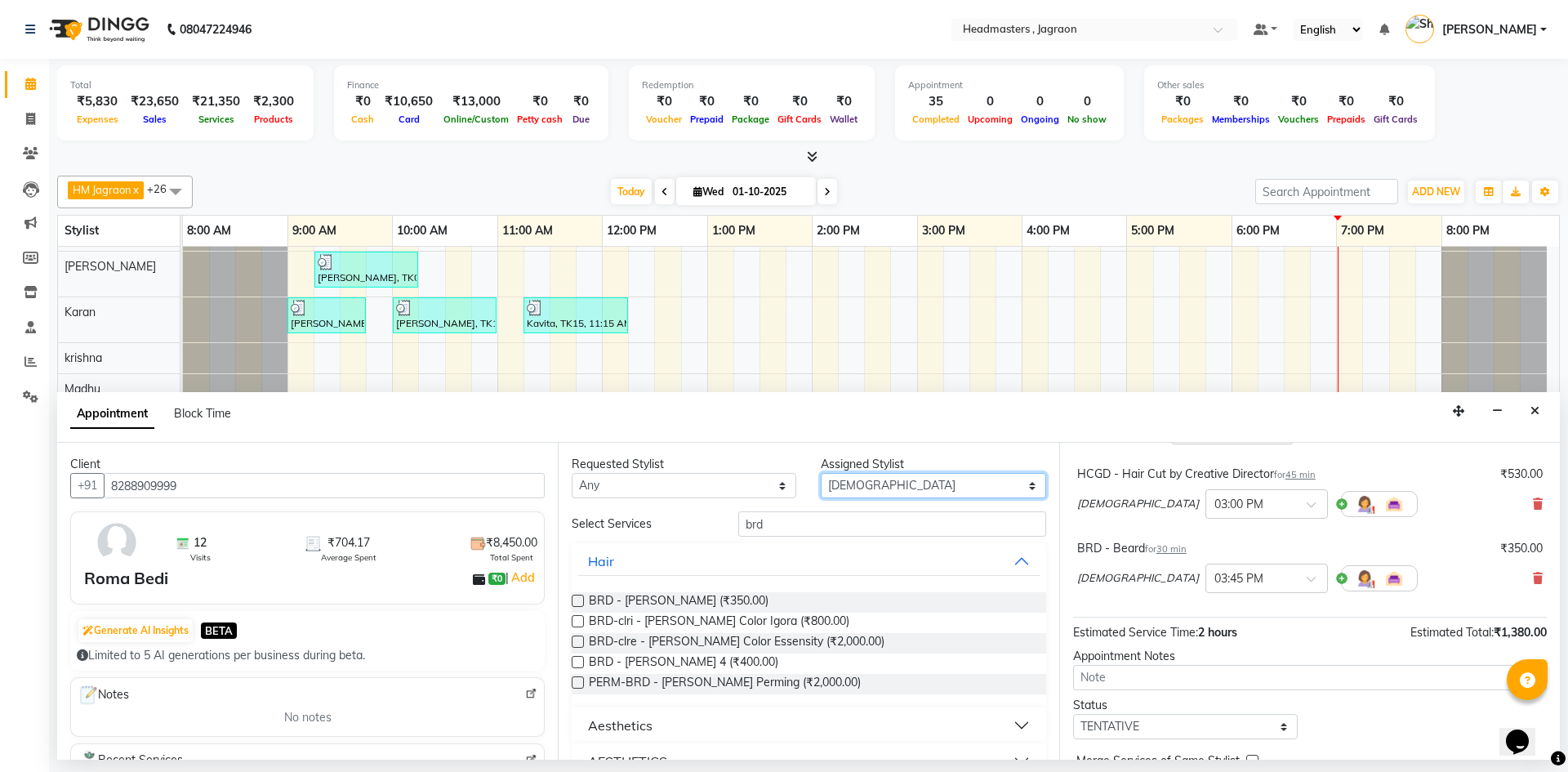
click at [937, 480] on select "Select [PERSON_NAME] [PERSON_NAME] [PERSON_NAME] Jagraon [PERSON_NAME] [PERSON_…" at bounding box center [933, 486] width 225 height 25
click at [821, 473] on select "Select [PERSON_NAME] [PERSON_NAME] [PERSON_NAME] Jagraon [PERSON_NAME] [PERSON_…" at bounding box center [933, 486] width 225 height 25
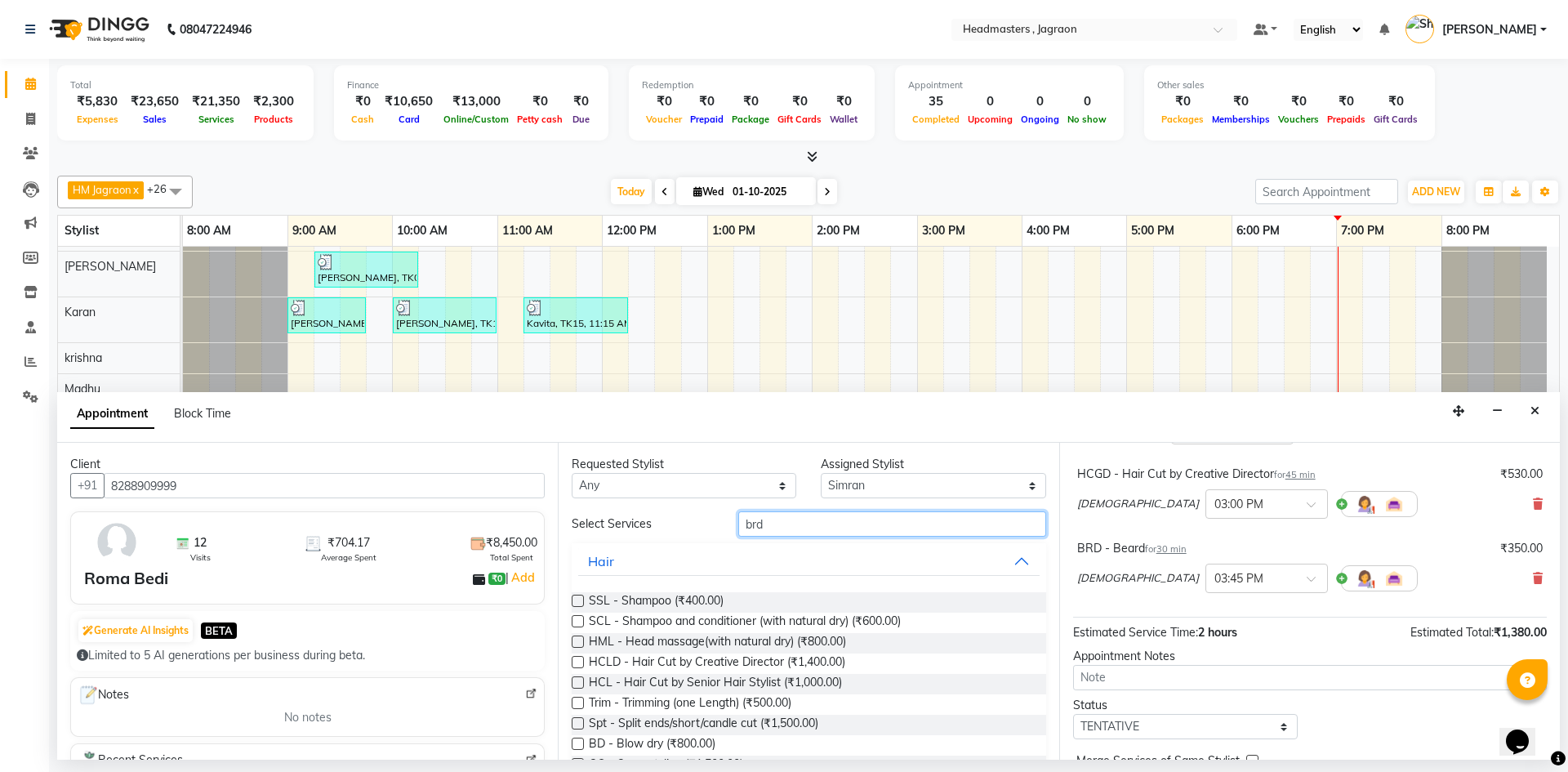
click at [778, 524] on input "brd" at bounding box center [892, 524] width 308 height 25
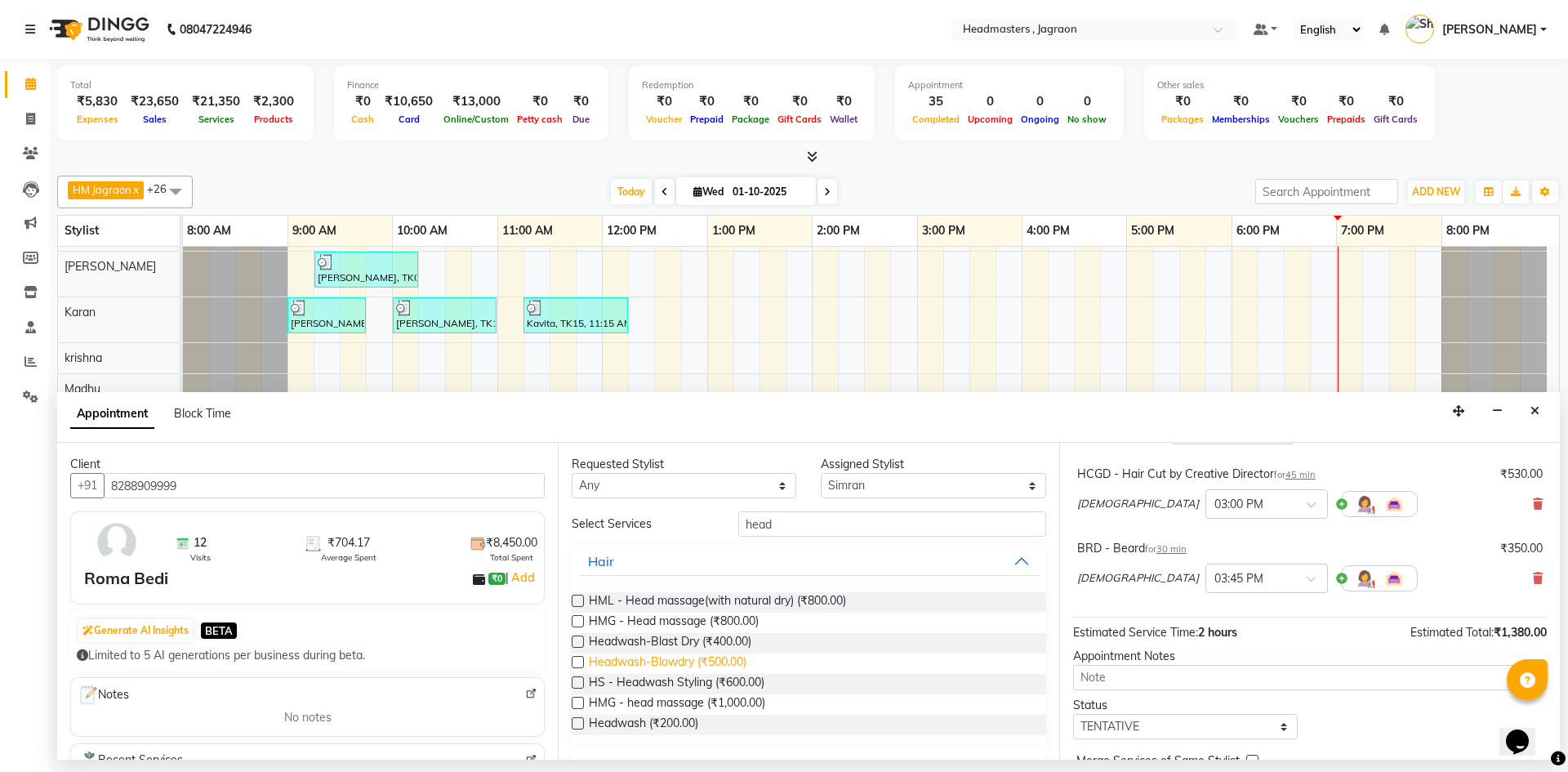
click at [681, 661] on span "Headwash-Blowdry (₹500.00)" at bounding box center [668, 664] width 158 height 20
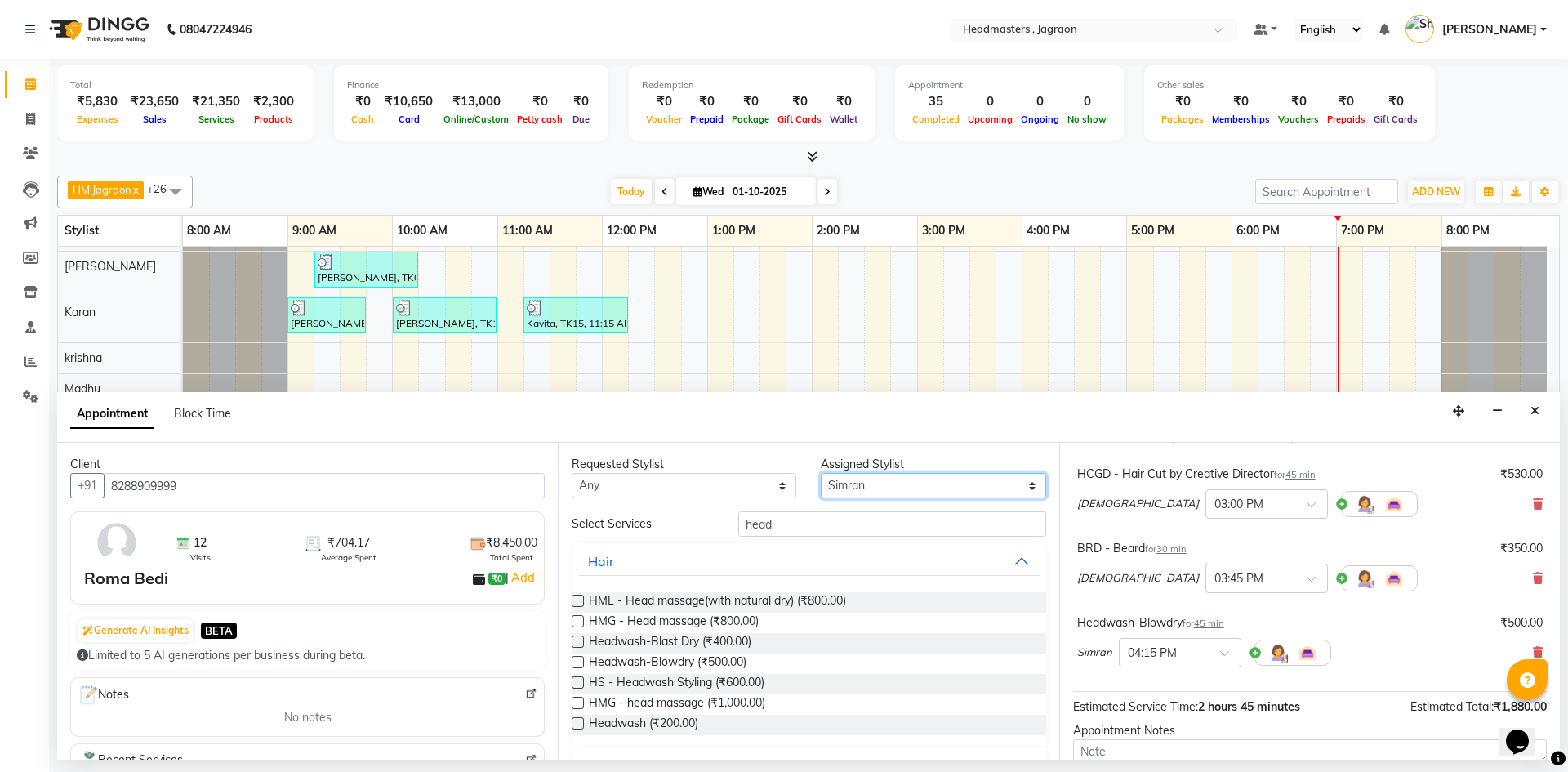
click at [834, 481] on select "Select [PERSON_NAME] [PERSON_NAME] [PERSON_NAME] Jagraon [PERSON_NAME] [PERSON_…" at bounding box center [933, 486] width 225 height 25
click at [771, 530] on input "head" at bounding box center [892, 524] width 308 height 25
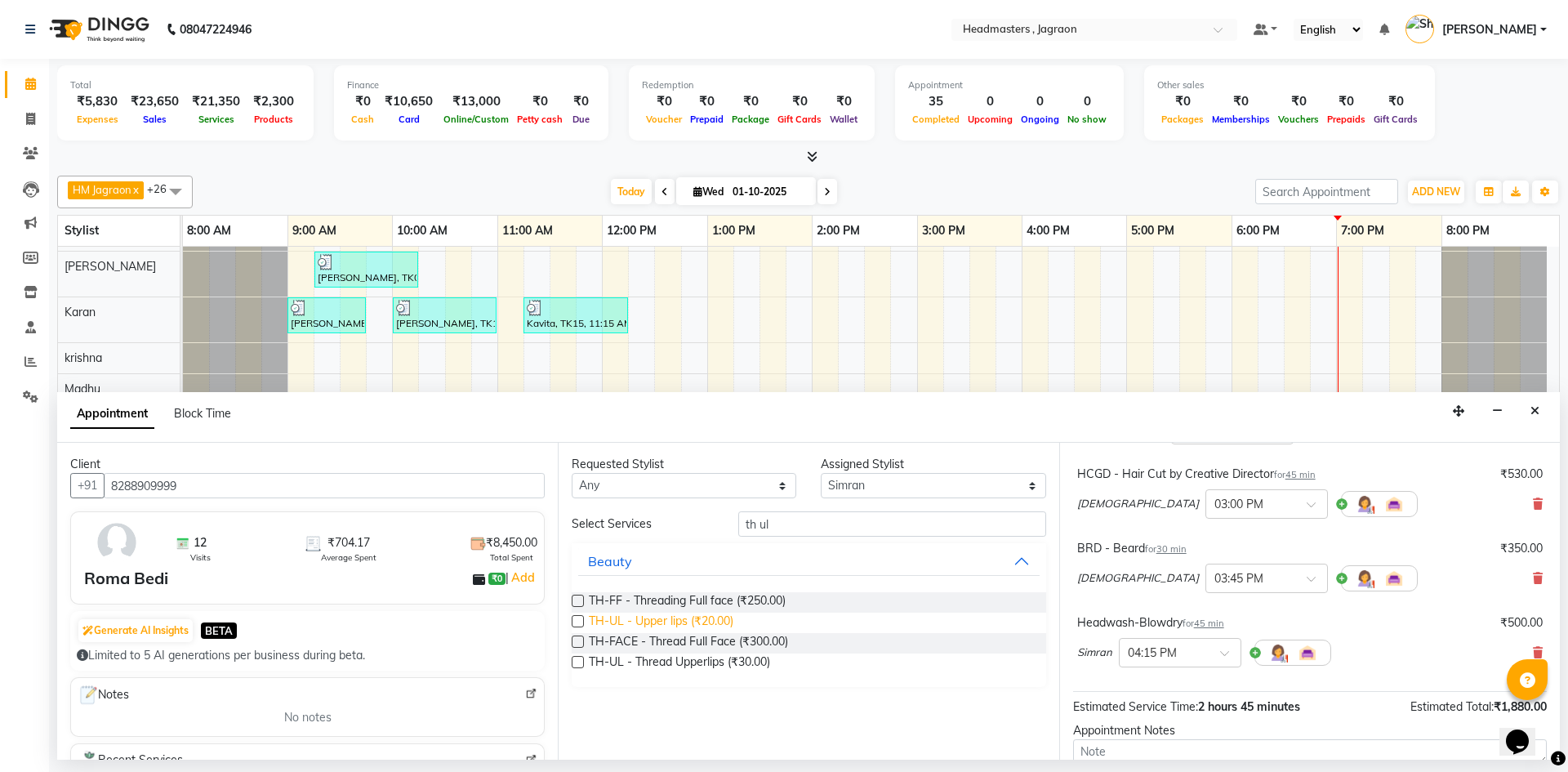
click at [705, 623] on span "TH-UL - Upper lips (₹20.00)" at bounding box center [661, 623] width 144 height 20
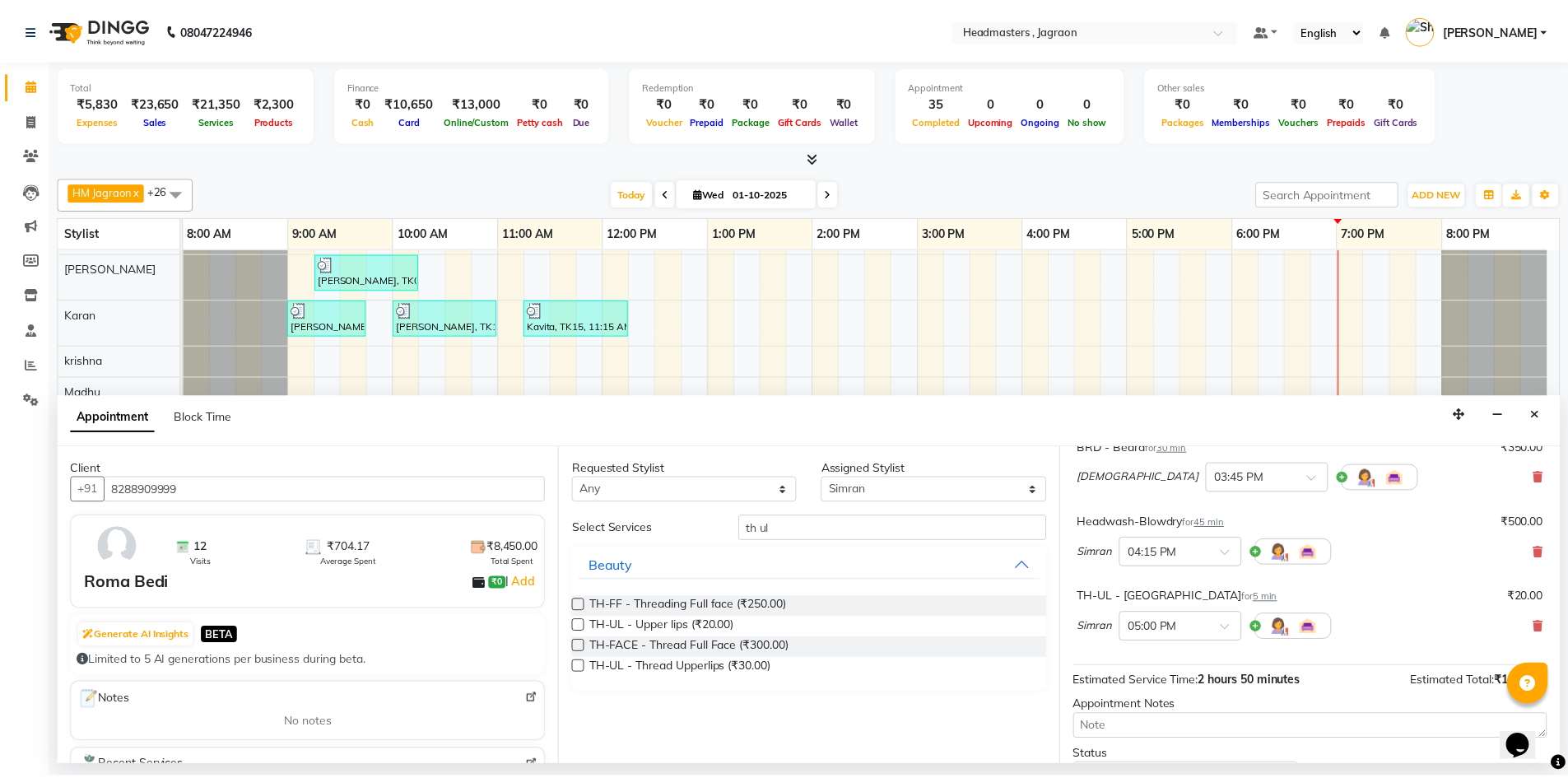
scroll to position [398, 0]
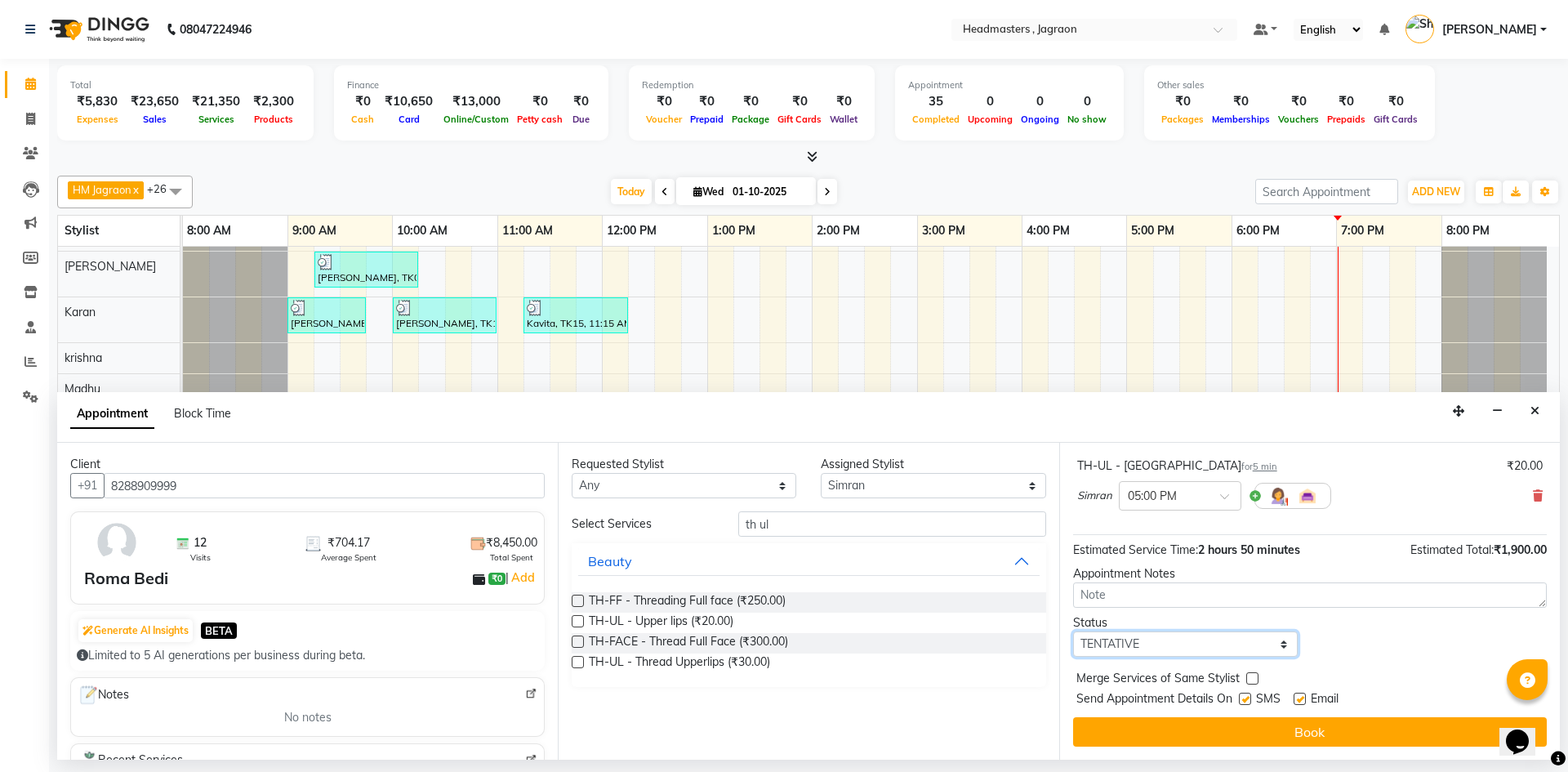
drag, startPoint x: 1136, startPoint y: 645, endPoint x: 1132, endPoint y: 659, distance: 14.6
click at [1136, 645] on select "Select TENTATIVE CONFIRM CHECK-IN UPCOMING" at bounding box center [1185, 645] width 225 height 25
click at [1155, 641] on select "Select TENTATIVE CONFIRM CHECK-IN UPCOMING" at bounding box center [1185, 645] width 225 height 25
click at [1073, 632] on select "Select TENTATIVE CONFIRM CHECK-IN UPCOMING" at bounding box center [1185, 645] width 225 height 25
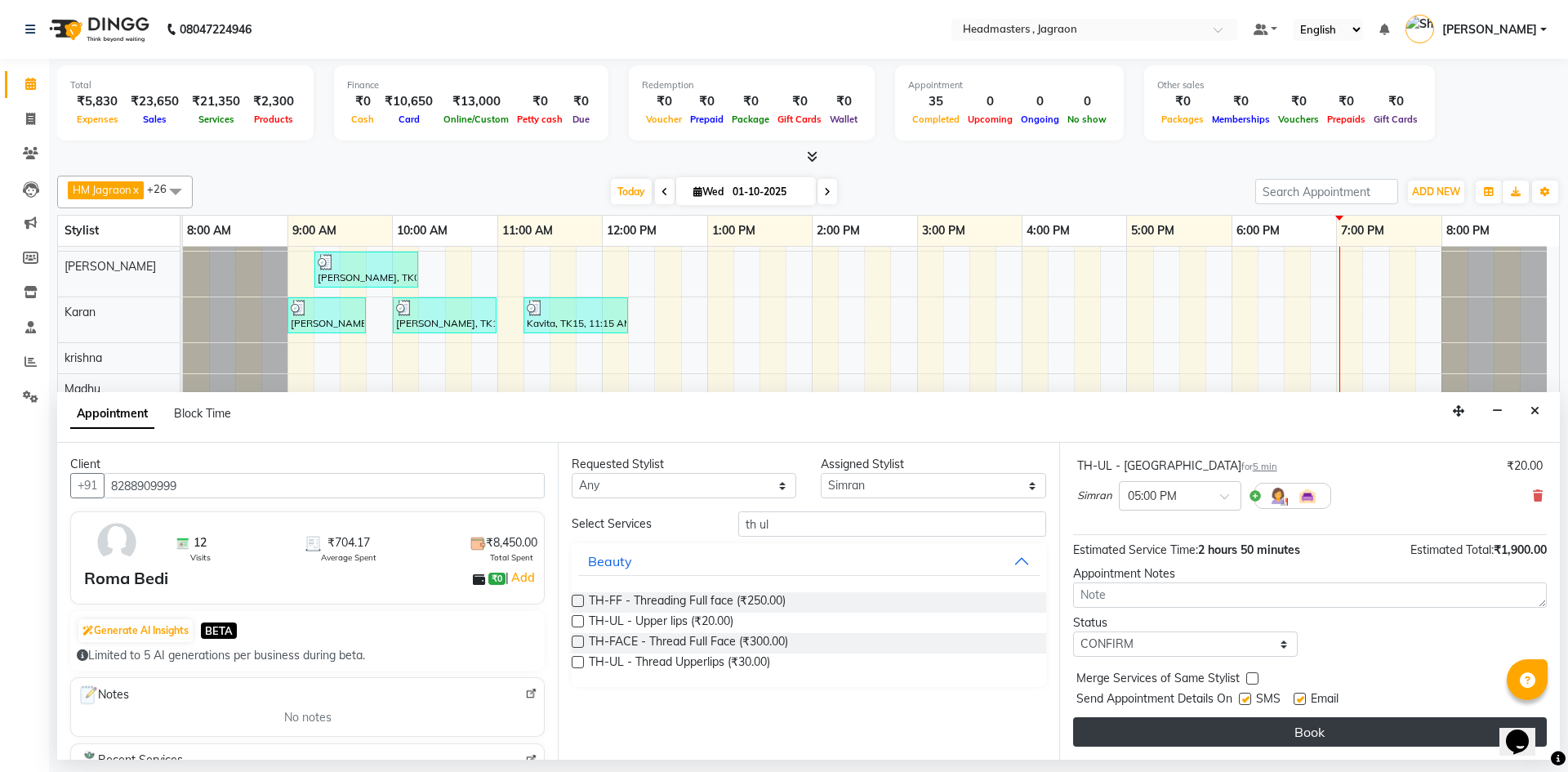
drag, startPoint x: 1247, startPoint y: 699, endPoint x: 1234, endPoint y: 735, distance: 38.3
click at [1247, 702] on label at bounding box center [1245, 699] width 12 height 12
click at [1247, 702] on input "checkbox" at bounding box center [1244, 701] width 11 height 11
click at [1232, 740] on button "Book" at bounding box center [1310, 732] width 474 height 30
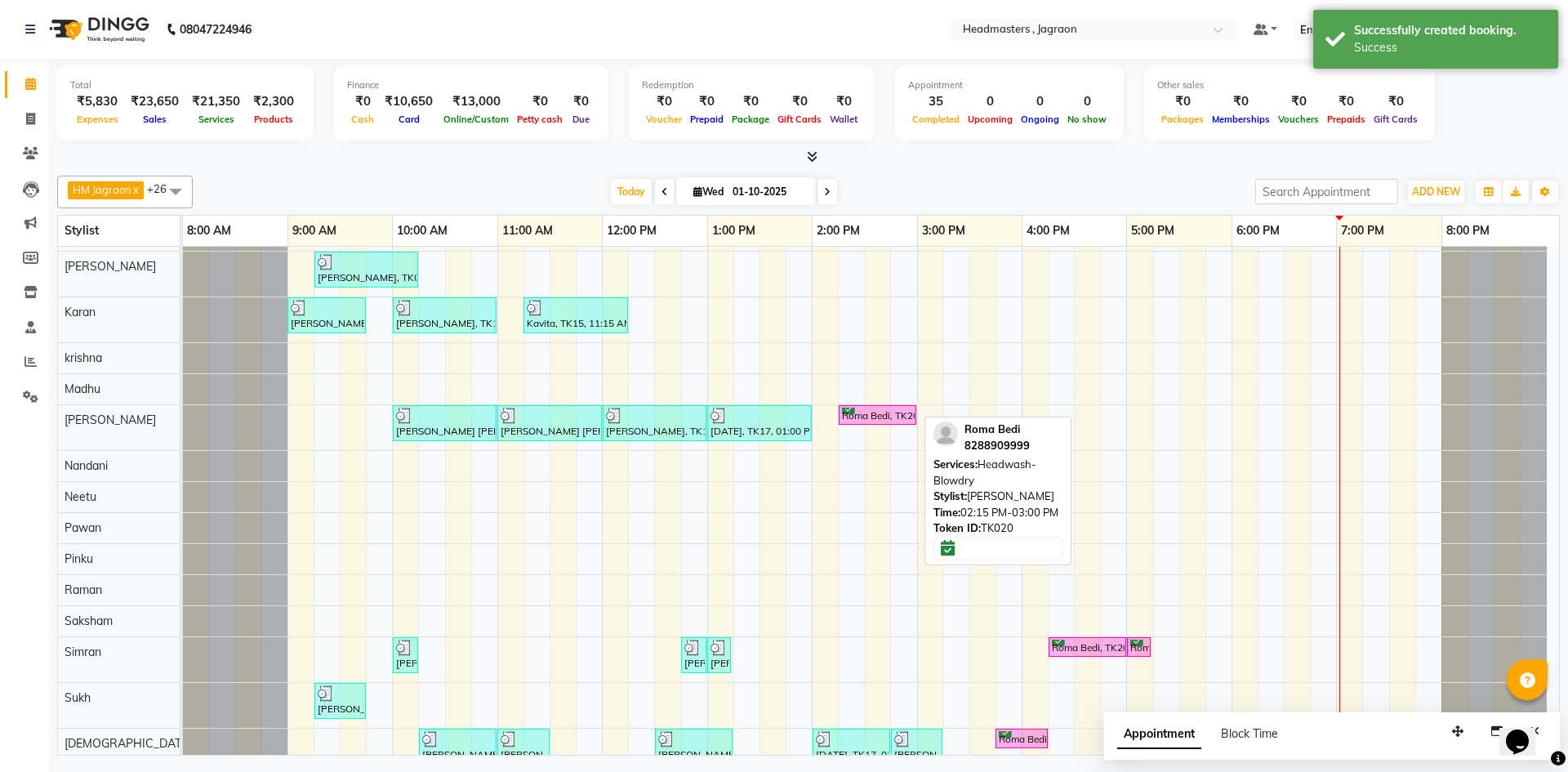
click at [852, 418] on div "Roma Bedi, TK20, 02:15 PM-03:00 PM, Headwash-Blowdry" at bounding box center [878, 415] width 75 height 15
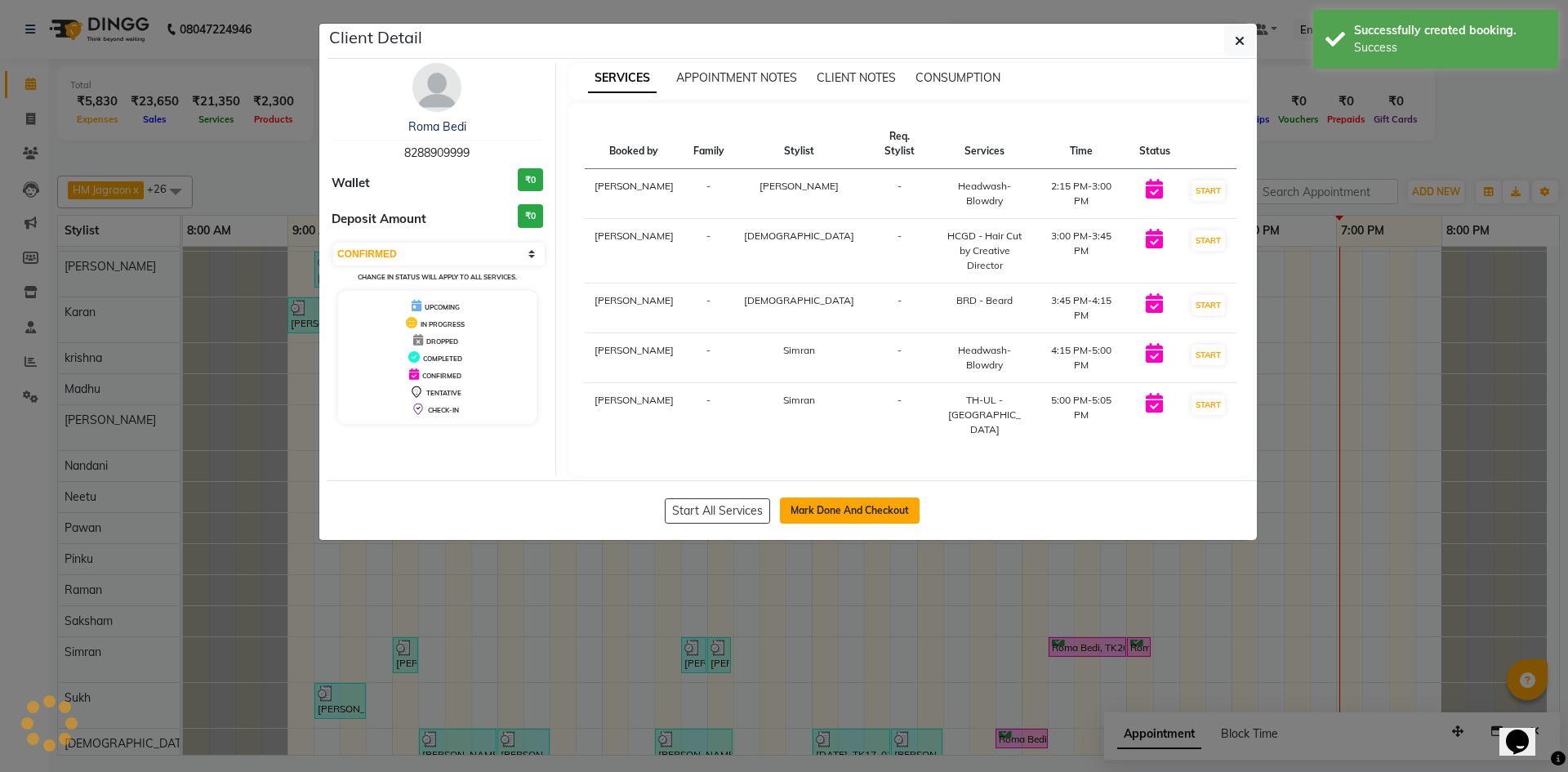
click at [892, 498] on button "Mark Done And Checkout" at bounding box center [850, 510] width 139 height 26
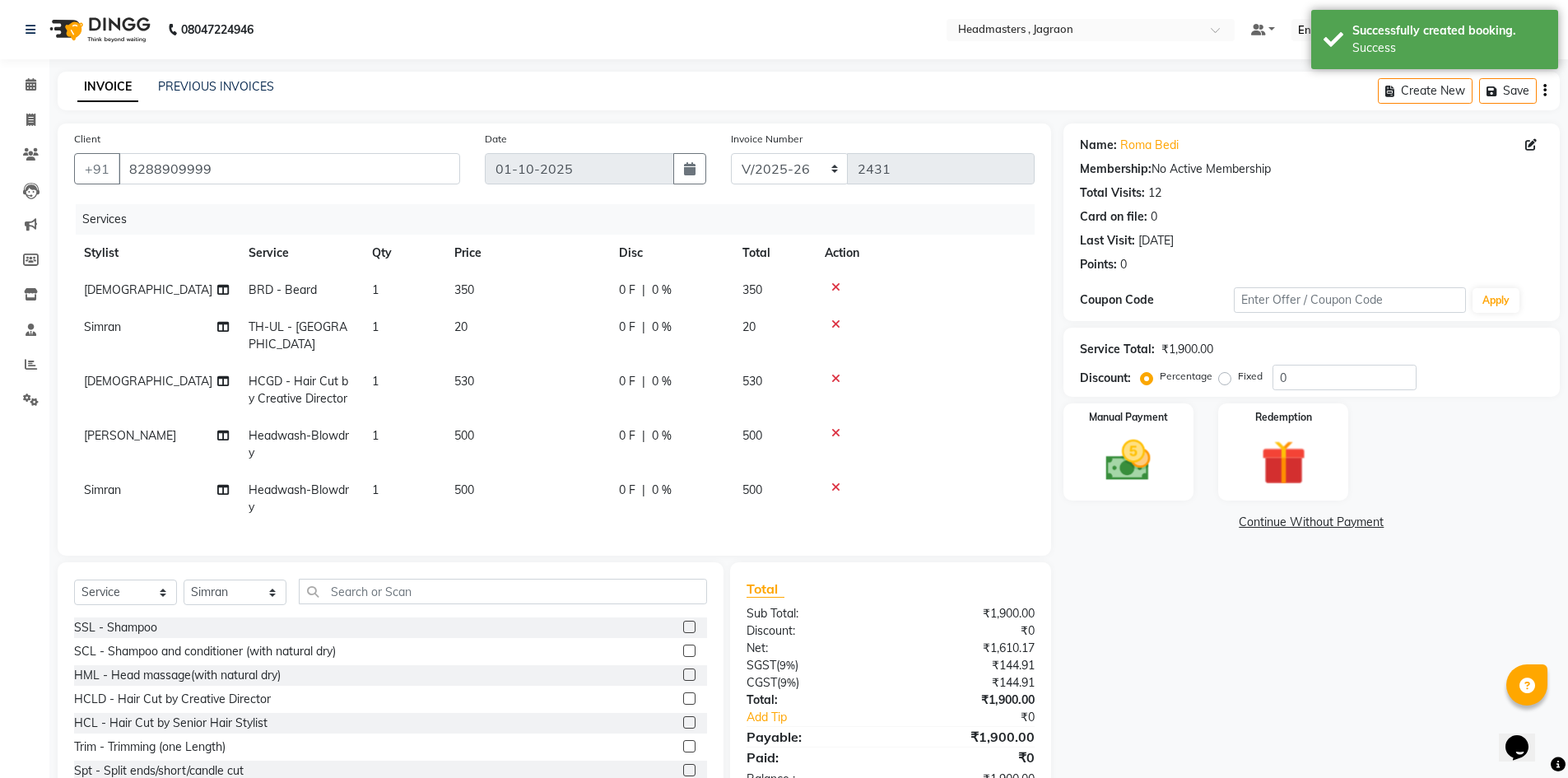
click at [640, 290] on div "0 F | 0 %" at bounding box center [670, 290] width 104 height 17
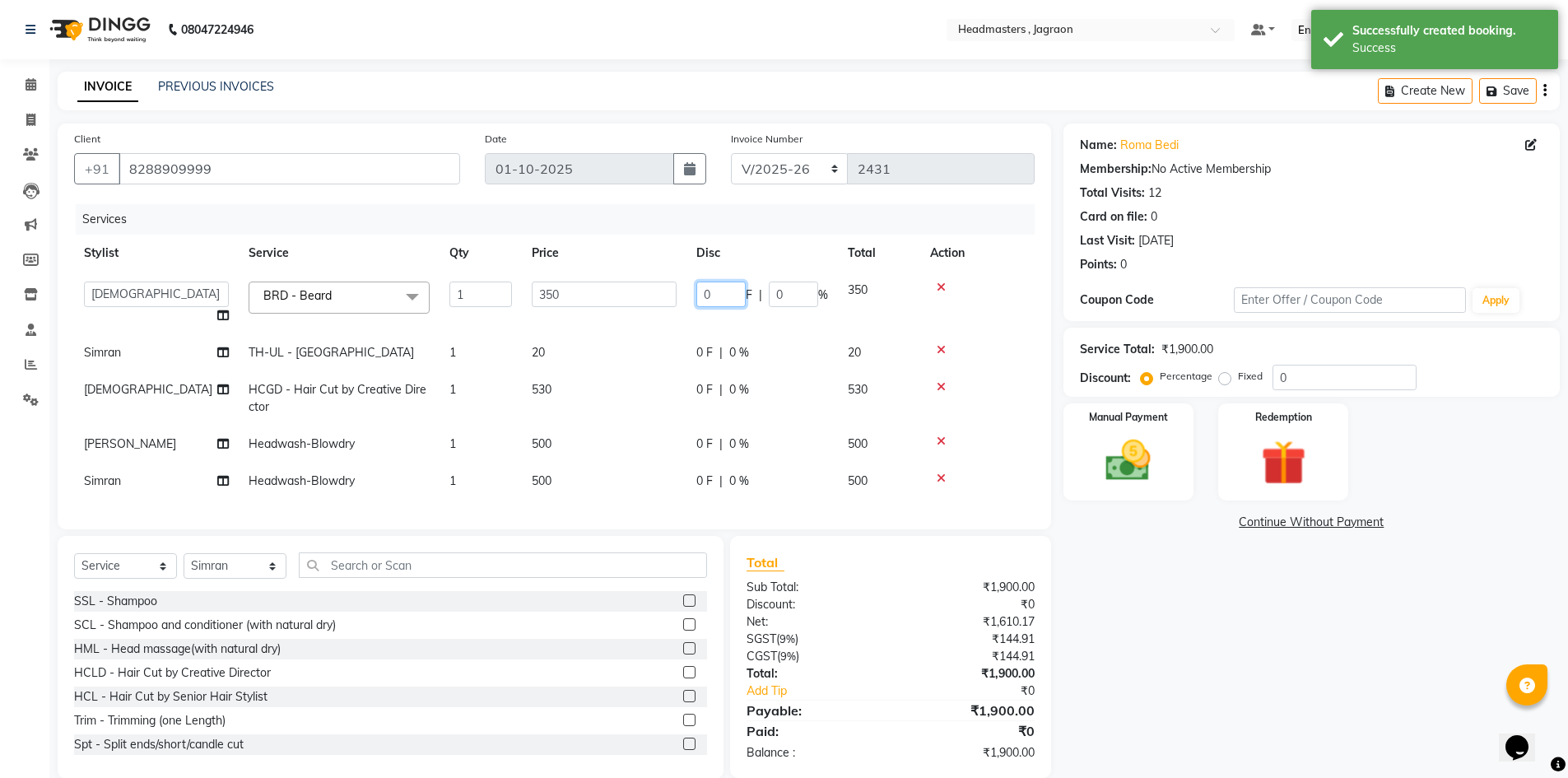
click at [714, 286] on input "0" at bounding box center [721, 294] width 50 height 26
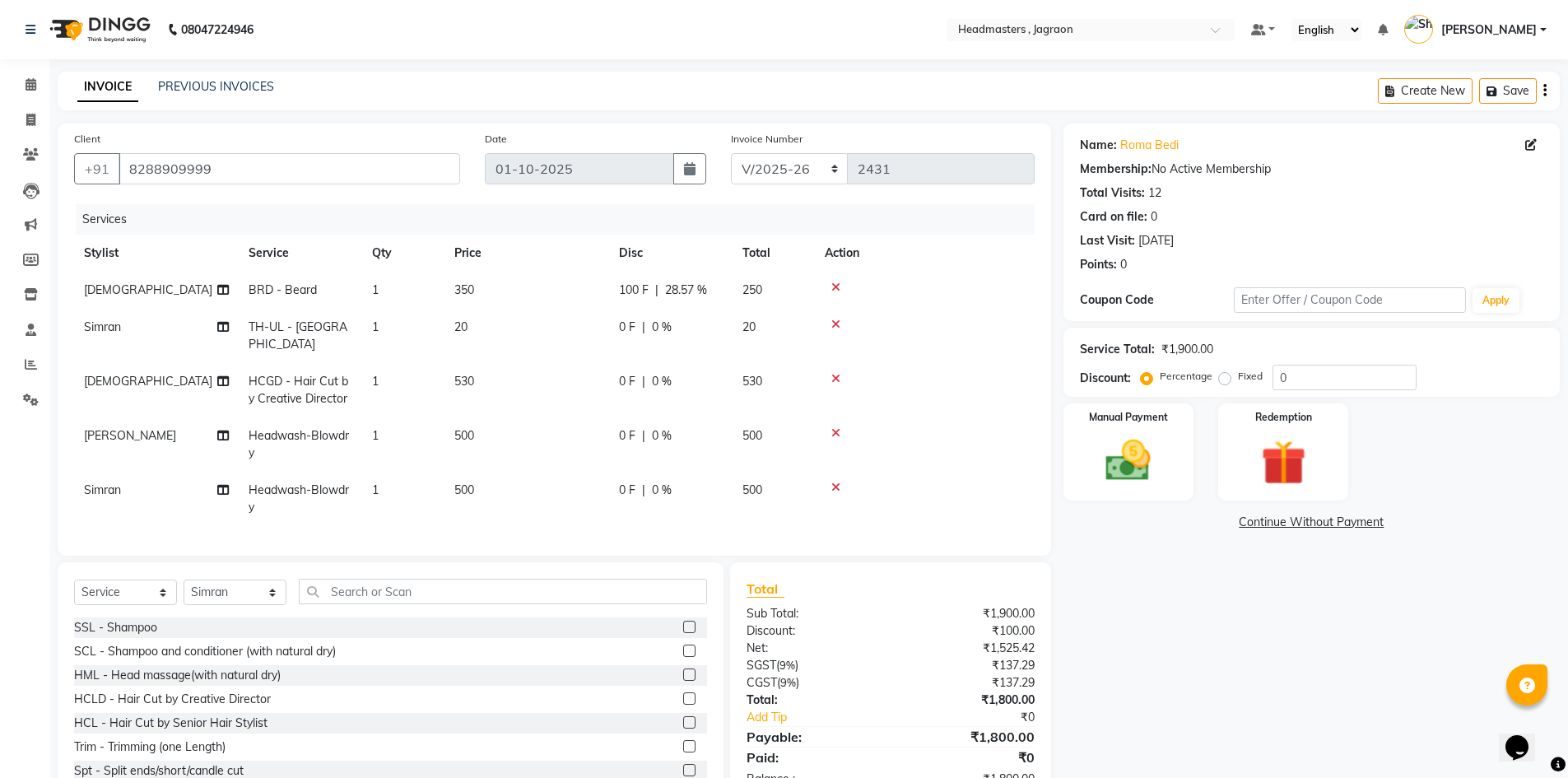
click at [705, 404] on tbody "[PERSON_NAME] BRD - [PERSON_NAME] 1 350 100 F | 28.57 % 250 [PERSON_NAME] TH-UL…" at bounding box center [554, 398] width 961 height 254
click at [634, 373] on span "0 F" at bounding box center [626, 382] width 16 height 17
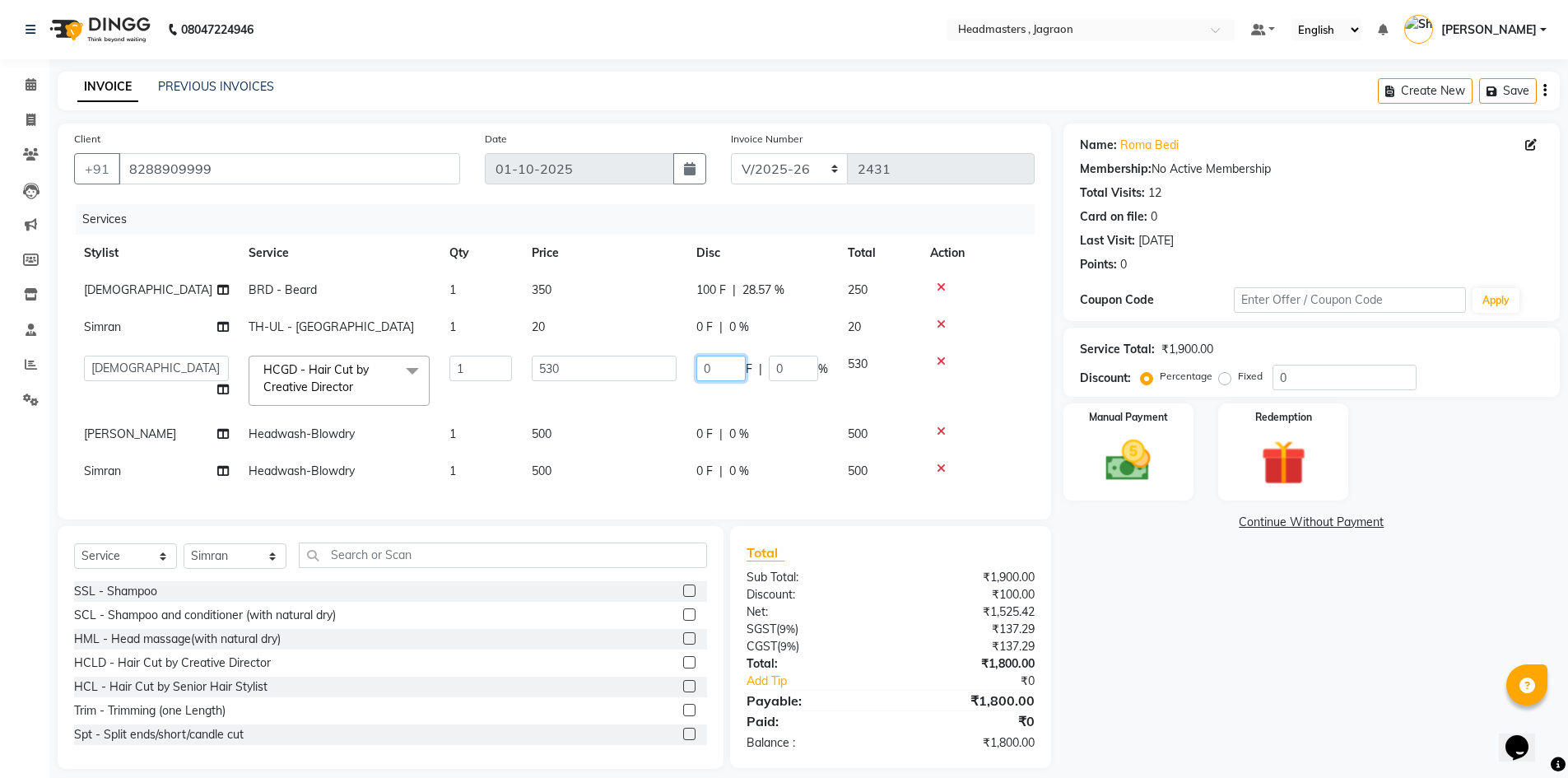
click at [724, 360] on input "0" at bounding box center [721, 369] width 50 height 26
click at [707, 426] on div "0 F | 0 %" at bounding box center [762, 434] width 132 height 17
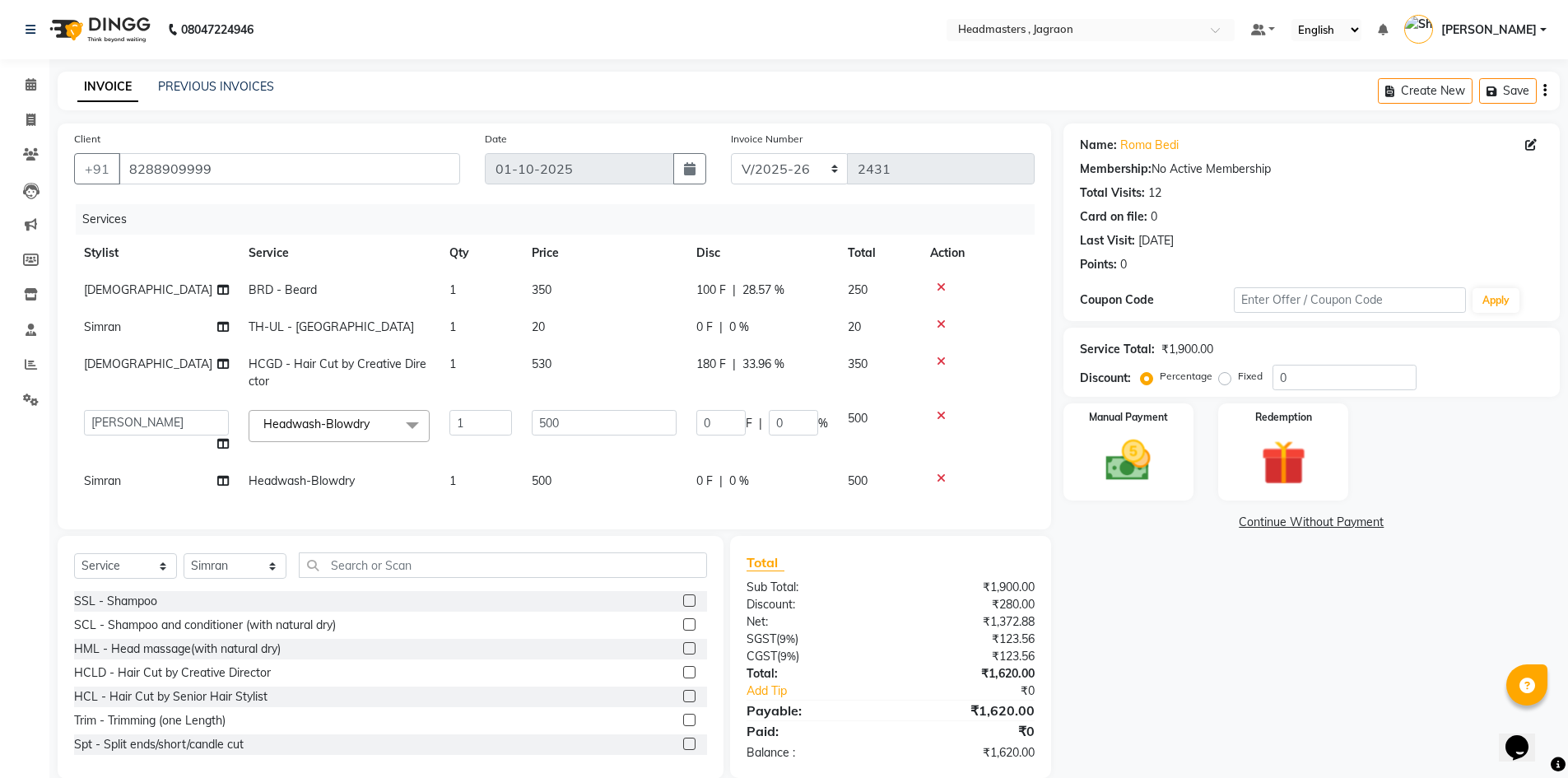
click at [712, 322] on span "0 F" at bounding box center [704, 327] width 16 height 17
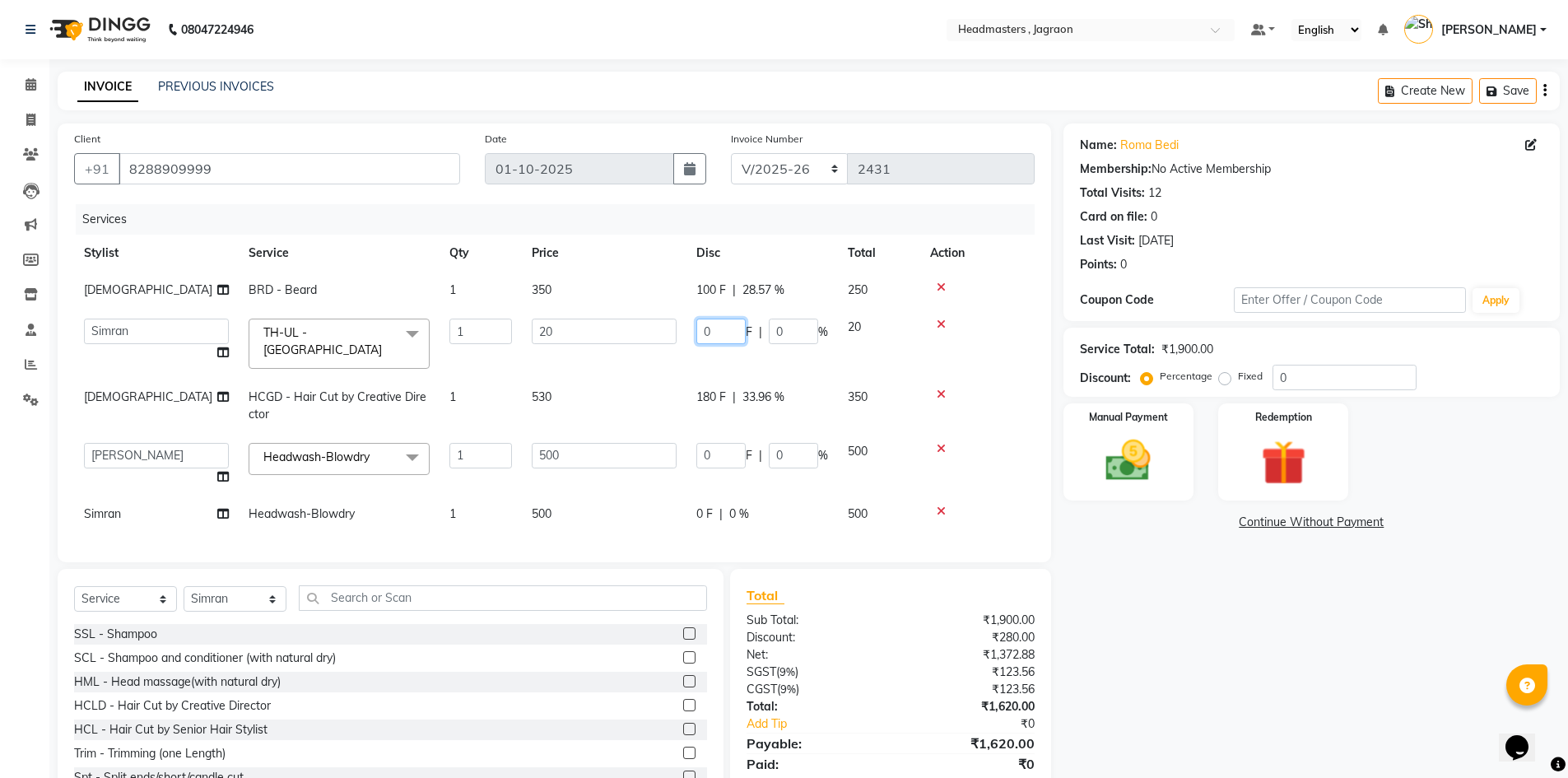
click at [734, 336] on input "0" at bounding box center [721, 331] width 50 height 26
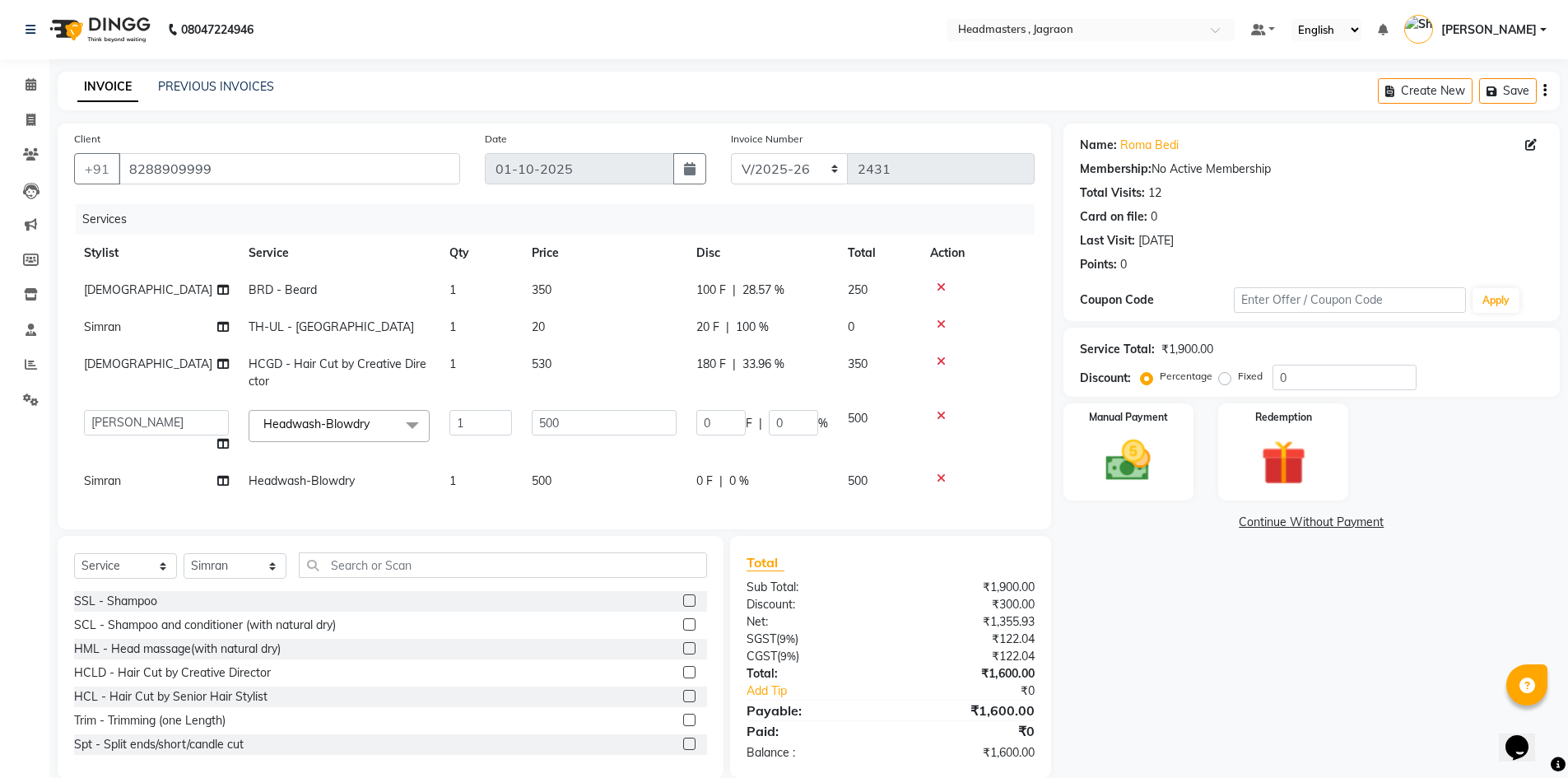
click at [624, 380] on td "530" at bounding box center [604, 372] width 164 height 54
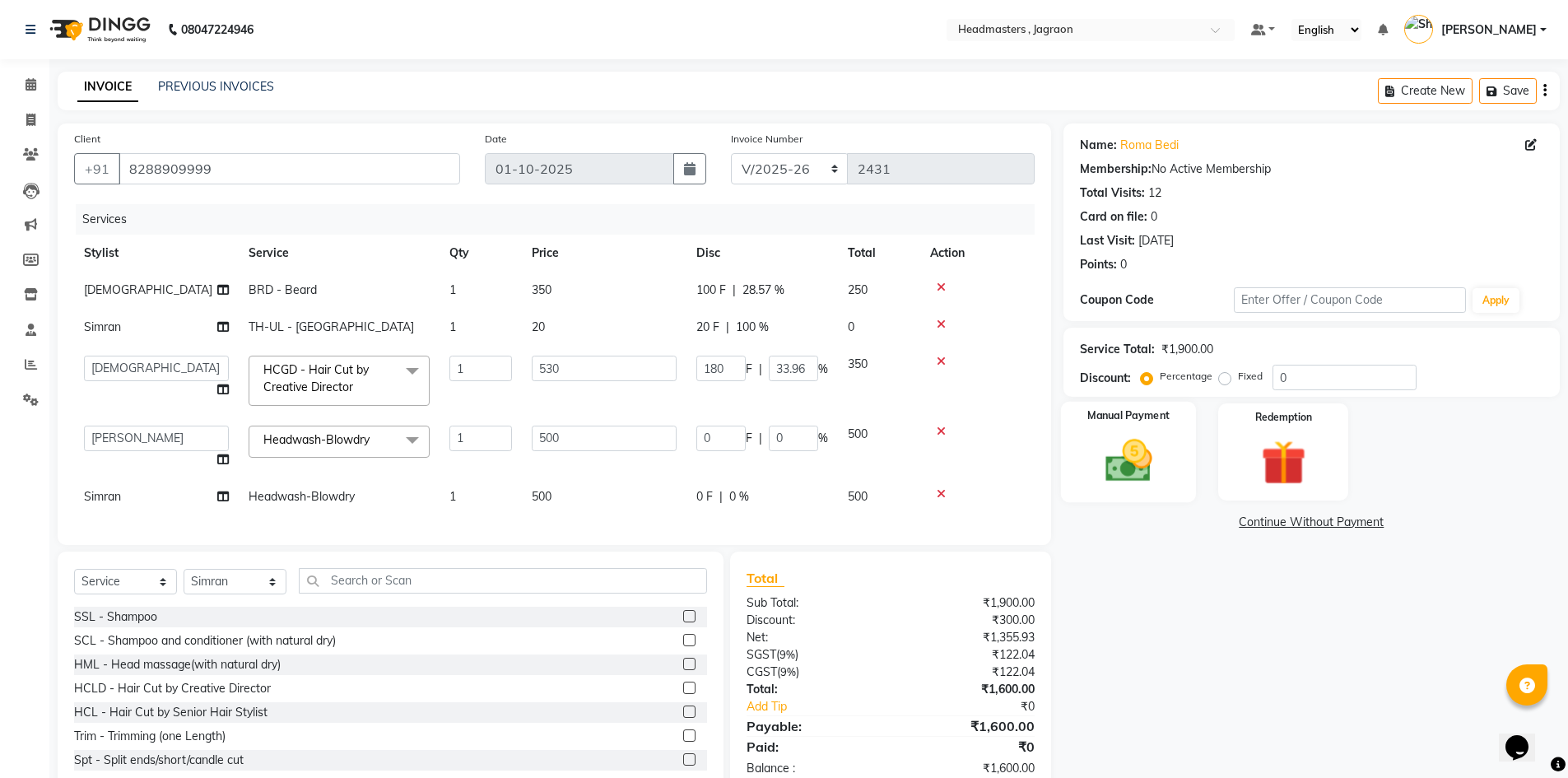
click at [1155, 453] on img at bounding box center [1128, 460] width 76 height 54
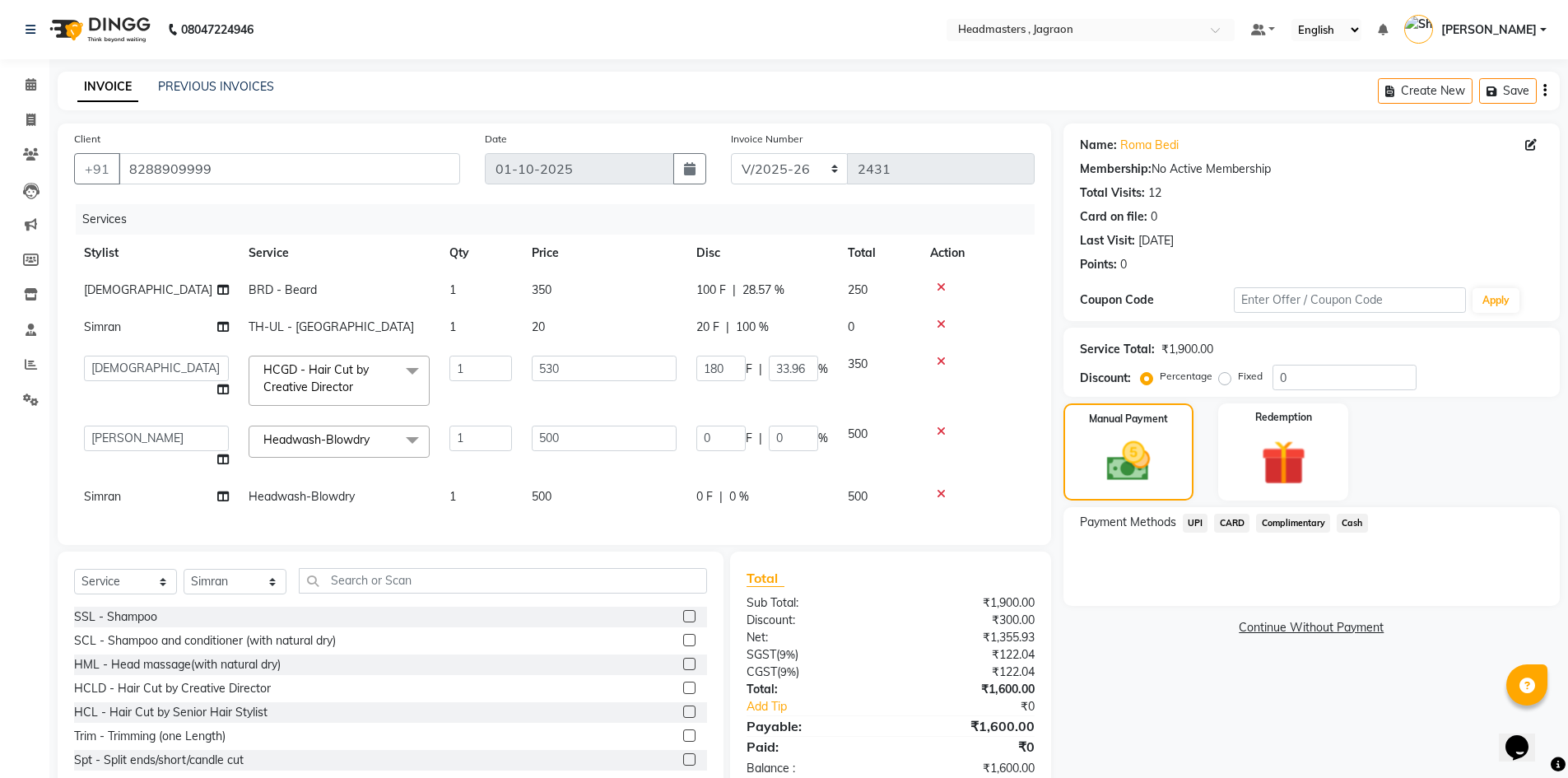
drag, startPoint x: 1364, startPoint y: 526, endPoint x: 1360, endPoint y: 534, distance: 8.9
click at [1361, 532] on div "Cash" at bounding box center [1349, 525] width 38 height 22
click at [1353, 526] on span "Cash" at bounding box center [1352, 523] width 32 height 19
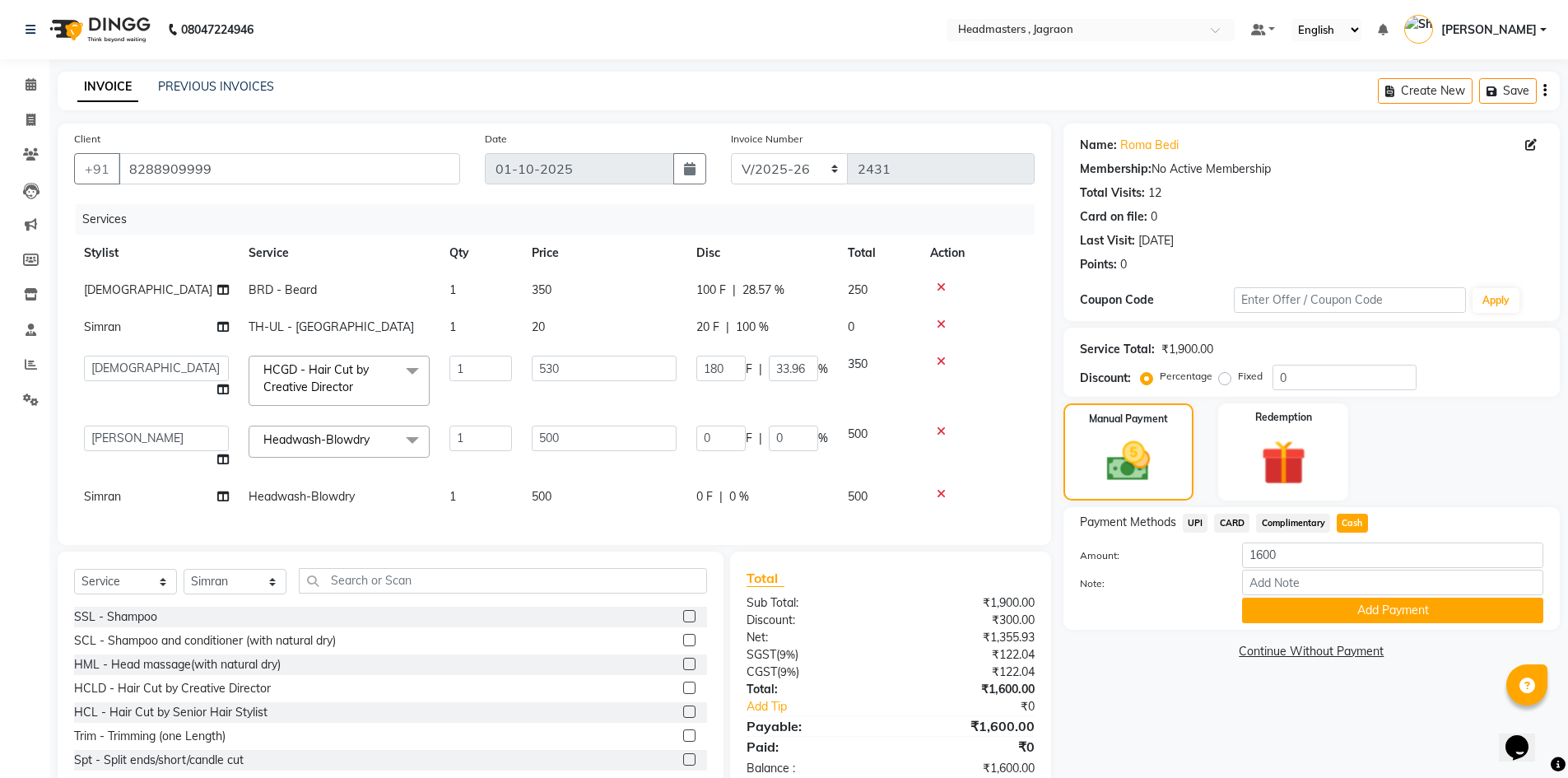
drag, startPoint x: 1349, startPoint y: 606, endPoint x: 1341, endPoint y: 610, distance: 8.9
click at [1346, 607] on button "Add Payment" at bounding box center [1393, 610] width 301 height 26
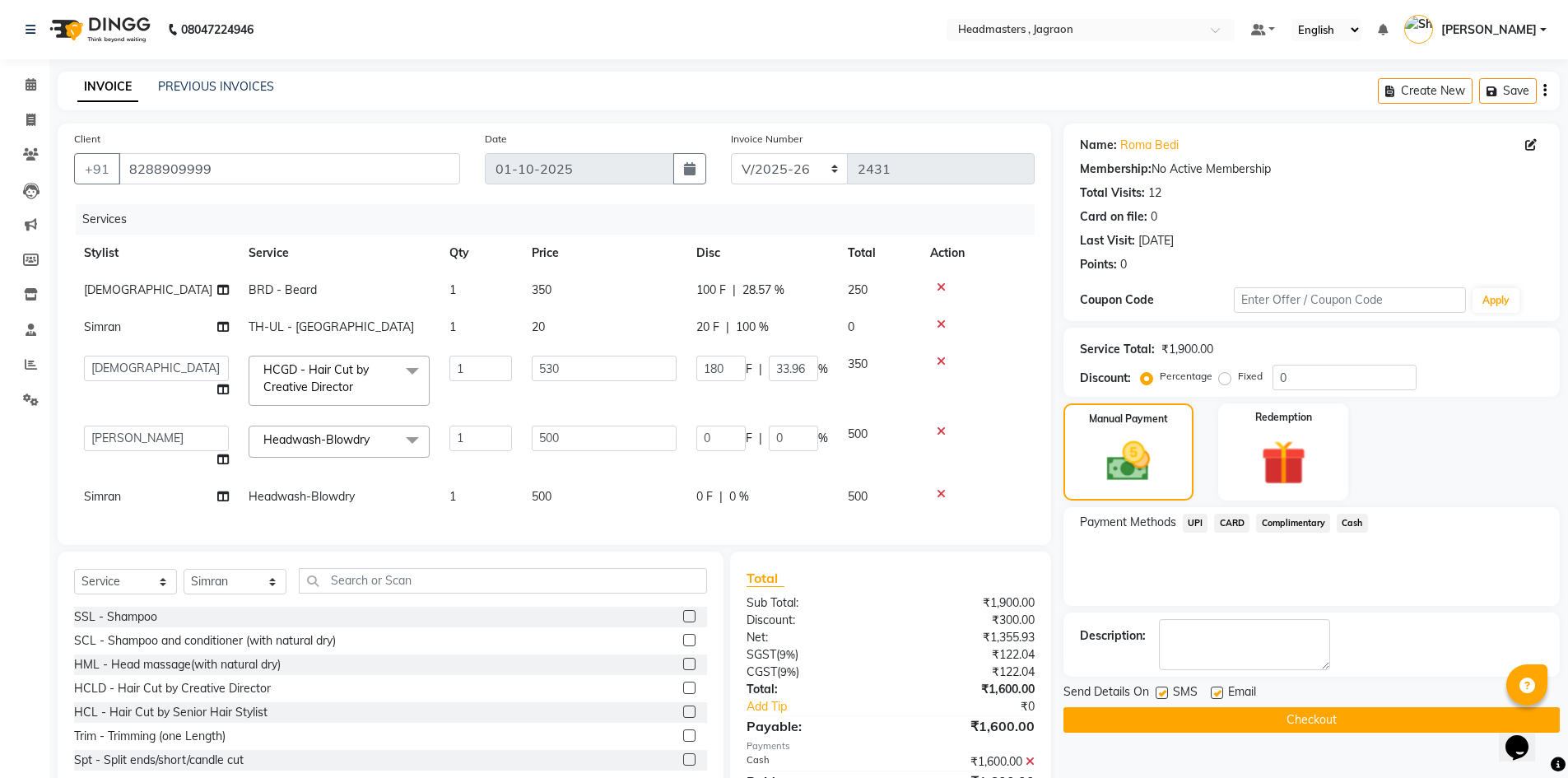
click at [1189, 708] on button "Checkout" at bounding box center [1311, 720] width 496 height 26
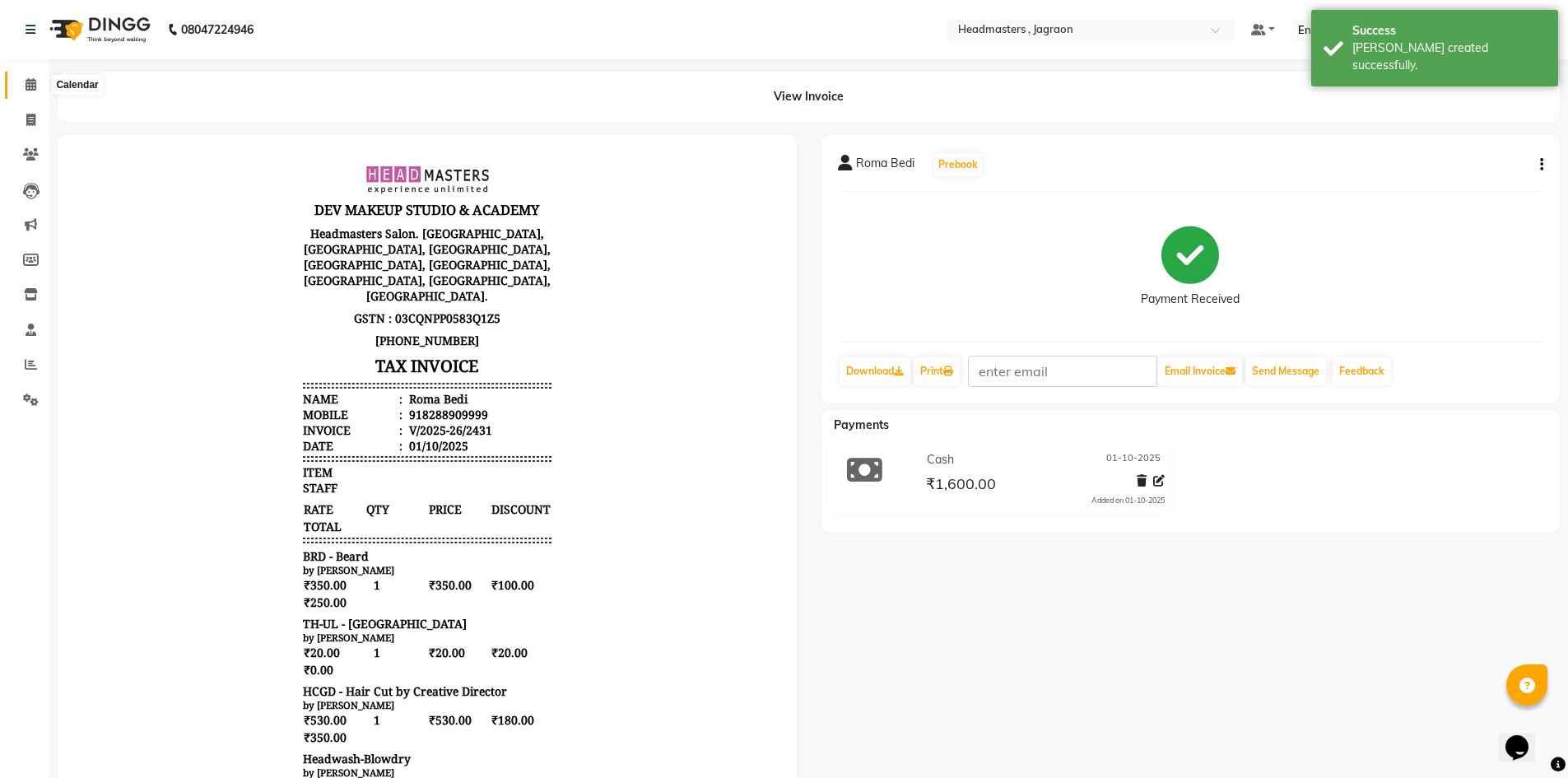
click at [33, 86] on icon at bounding box center [31, 84] width 11 height 12
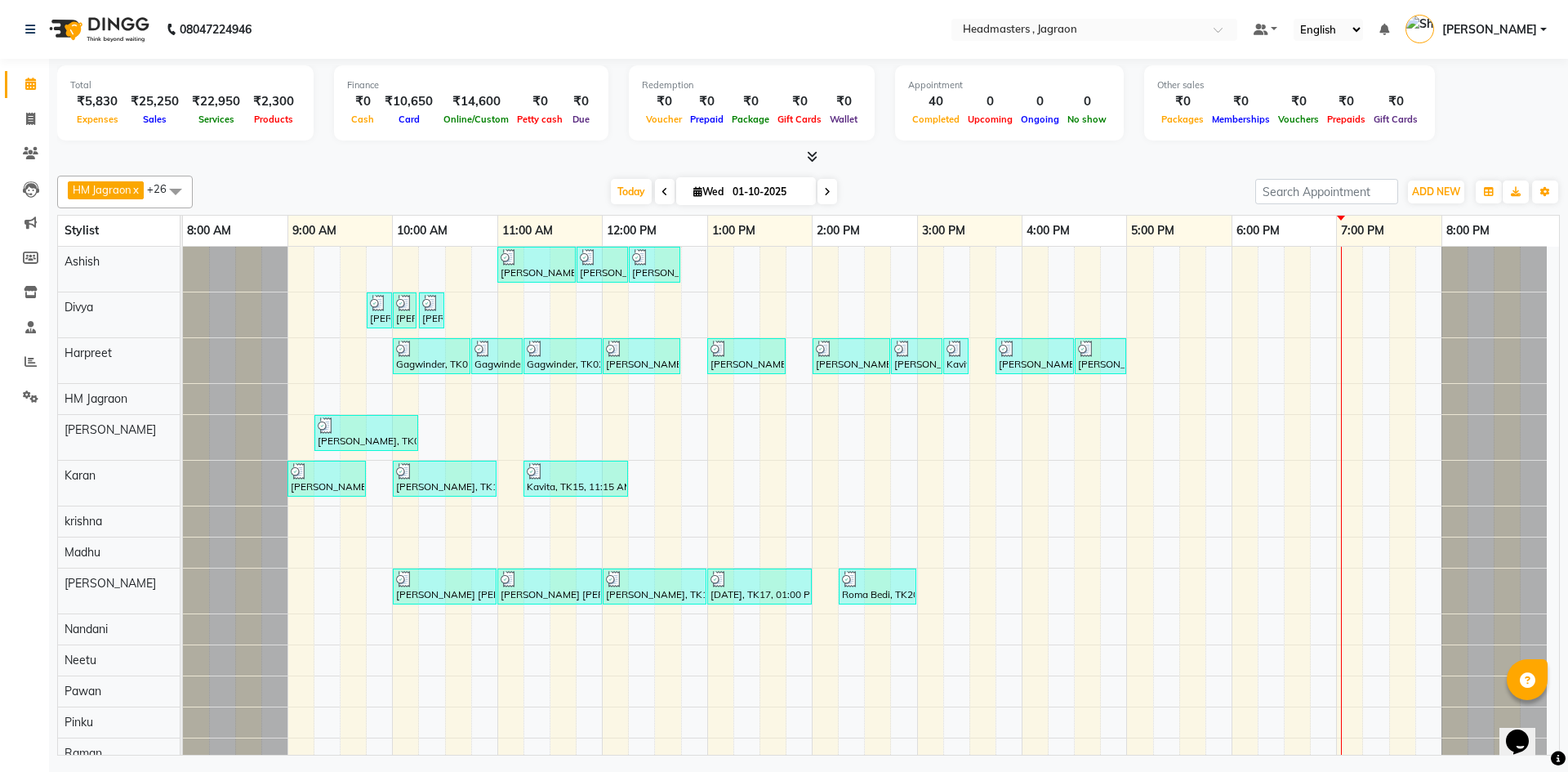
click at [700, 266] on div "[PERSON_NAME], TK08, 11:00 AM-11:45 AM, HCGD - Hair Cut by Creative Director [P…" at bounding box center [870, 734] width 1376 height 974
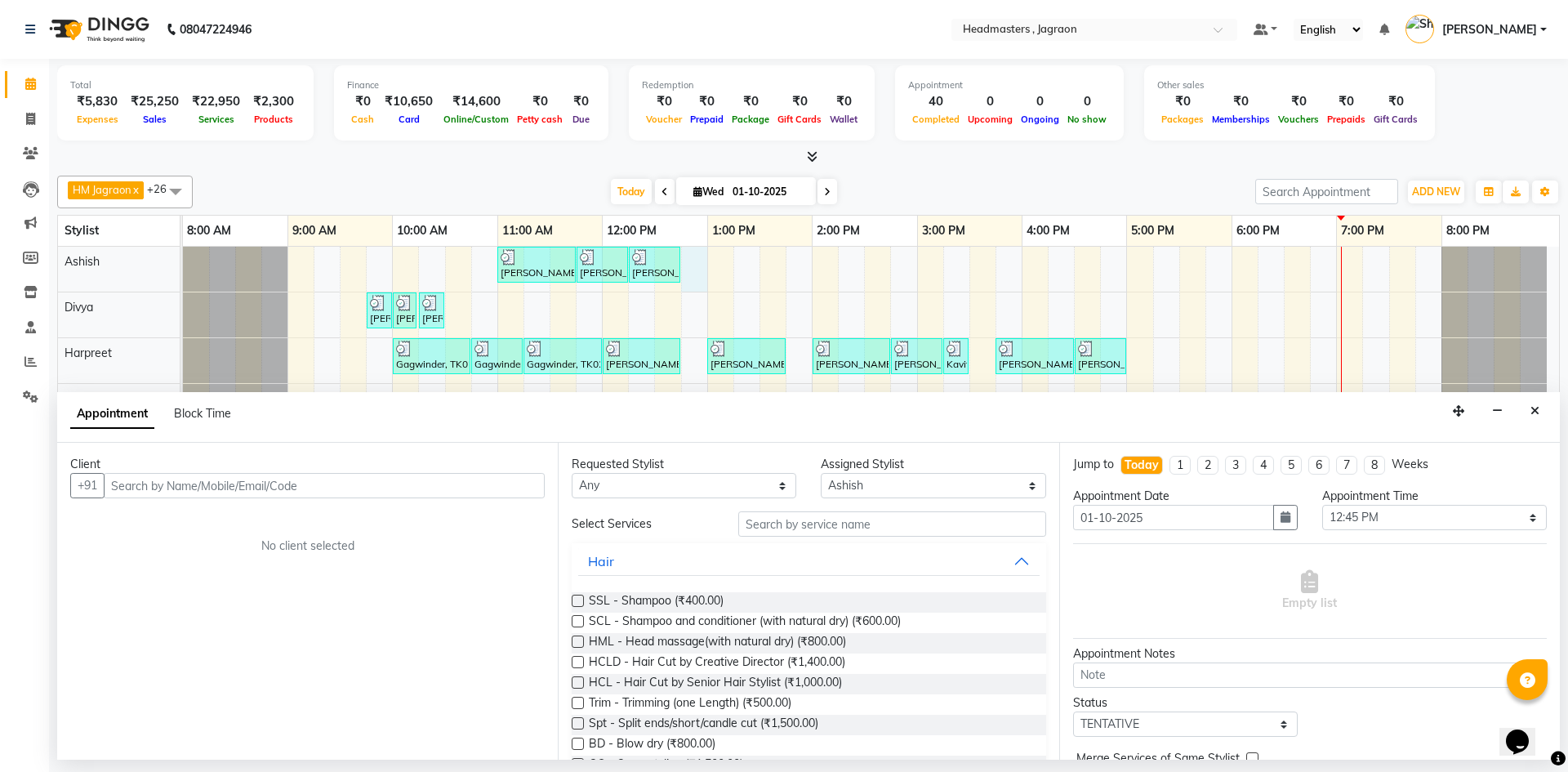
click at [209, 478] on input "text" at bounding box center [323, 486] width 441 height 25
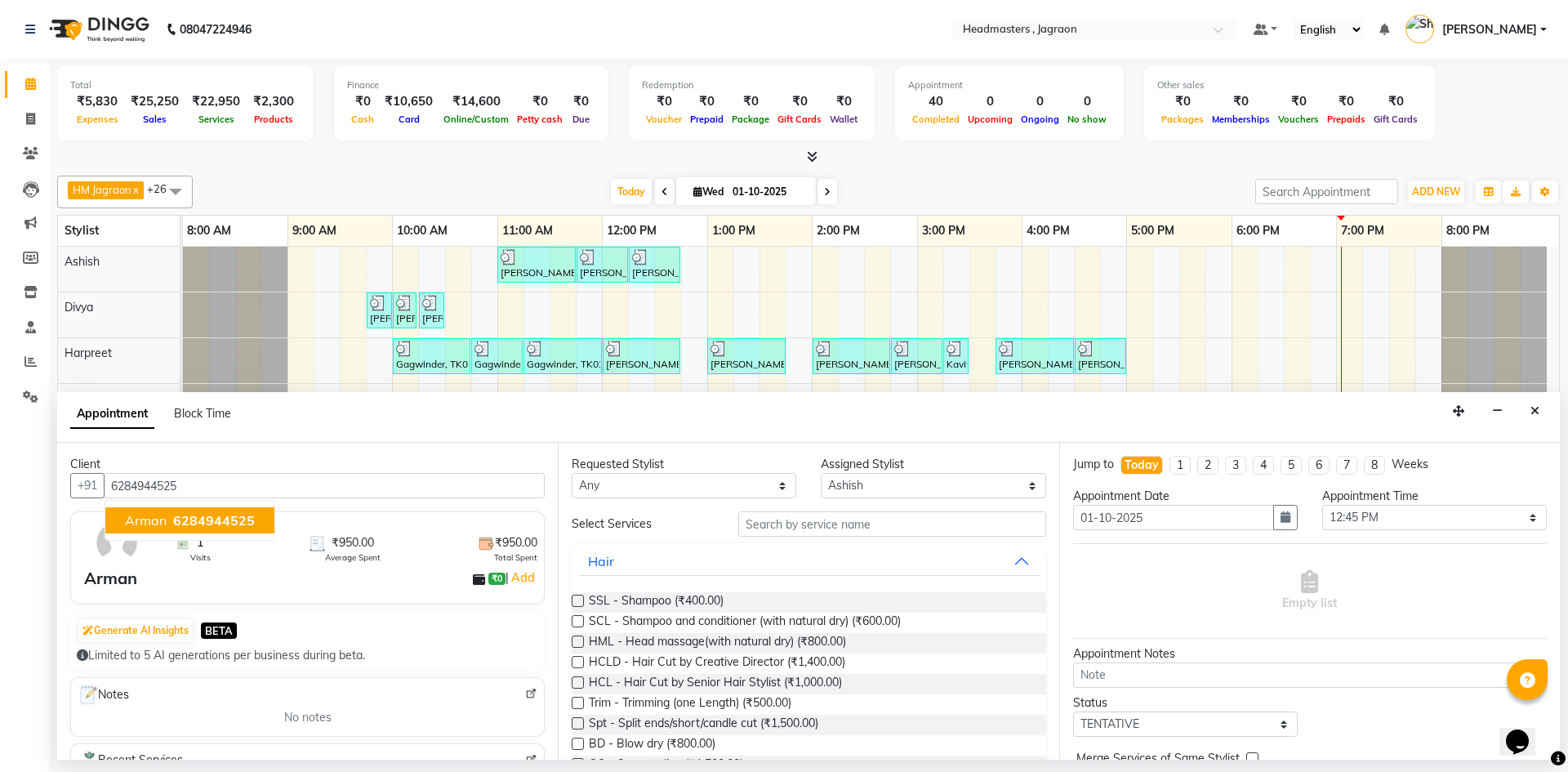
drag, startPoint x: 183, startPoint y: 515, endPoint x: 269, endPoint y: 537, distance: 88.8
click at [183, 516] on span "6284944525" at bounding box center [214, 520] width 81 height 16
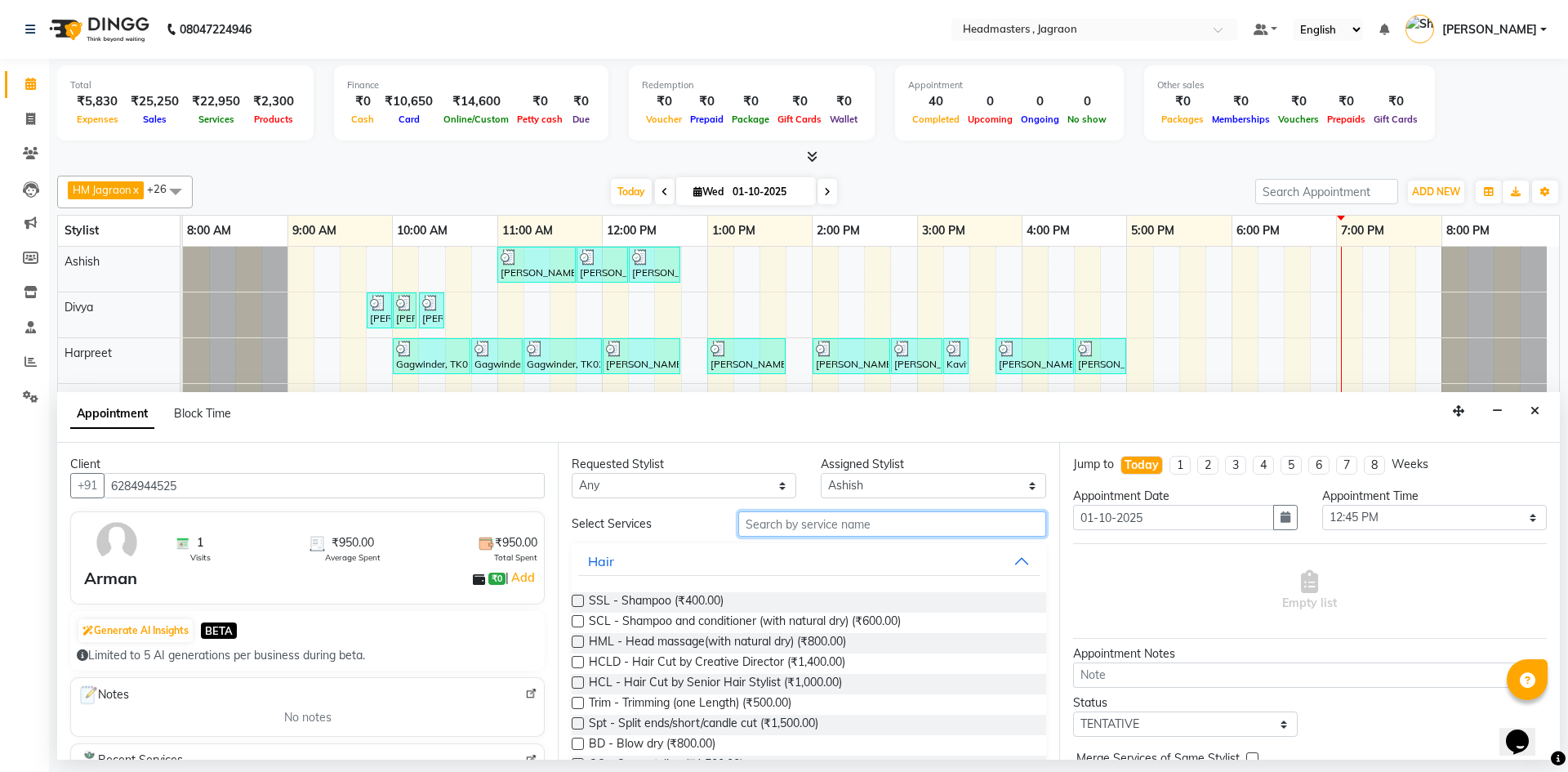
click at [806, 527] on input "text" at bounding box center [892, 524] width 308 height 25
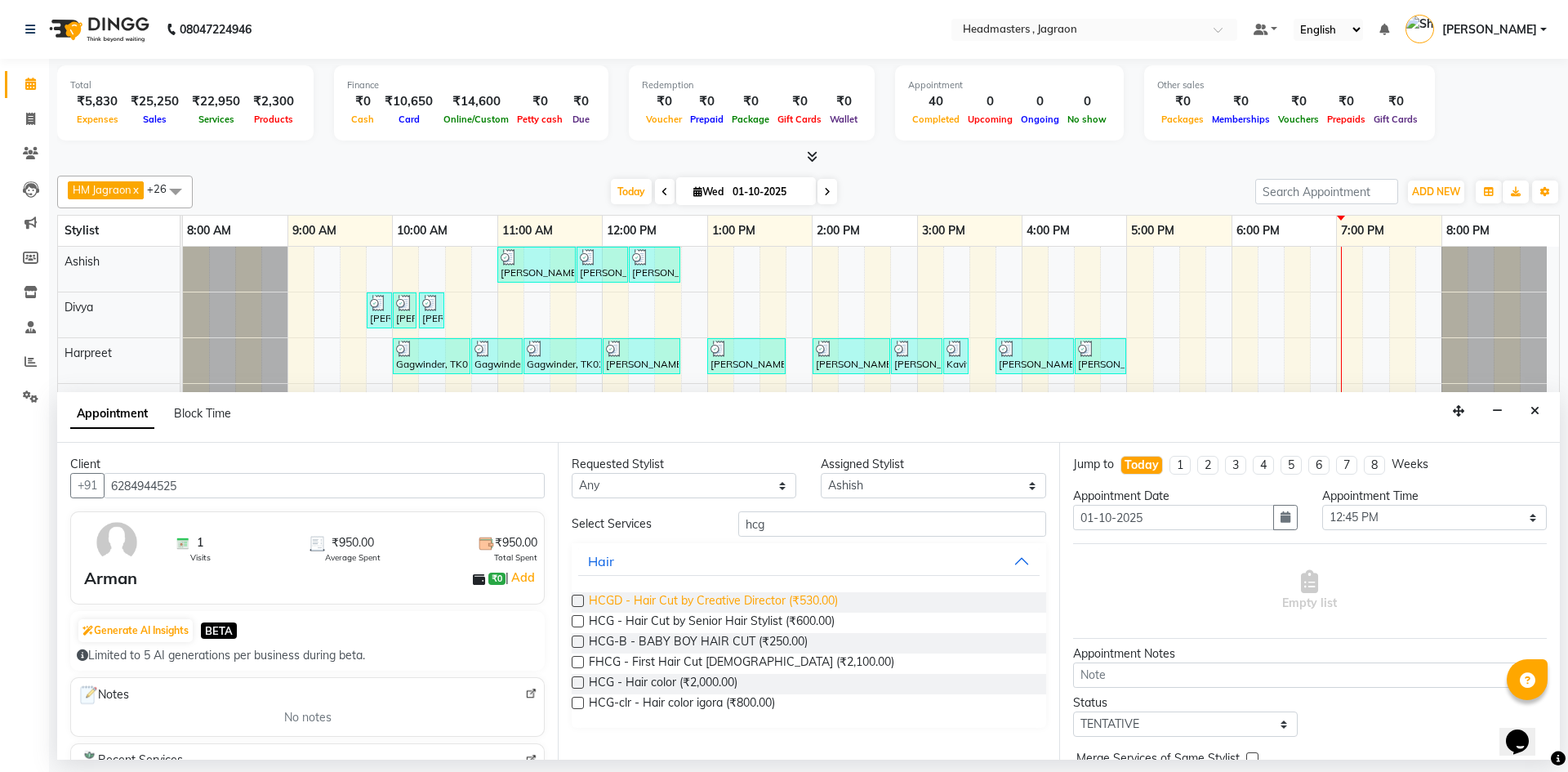
click at [789, 604] on span "HCGD - Hair Cut by Creative Director (₹530.00)" at bounding box center [713, 602] width 249 height 20
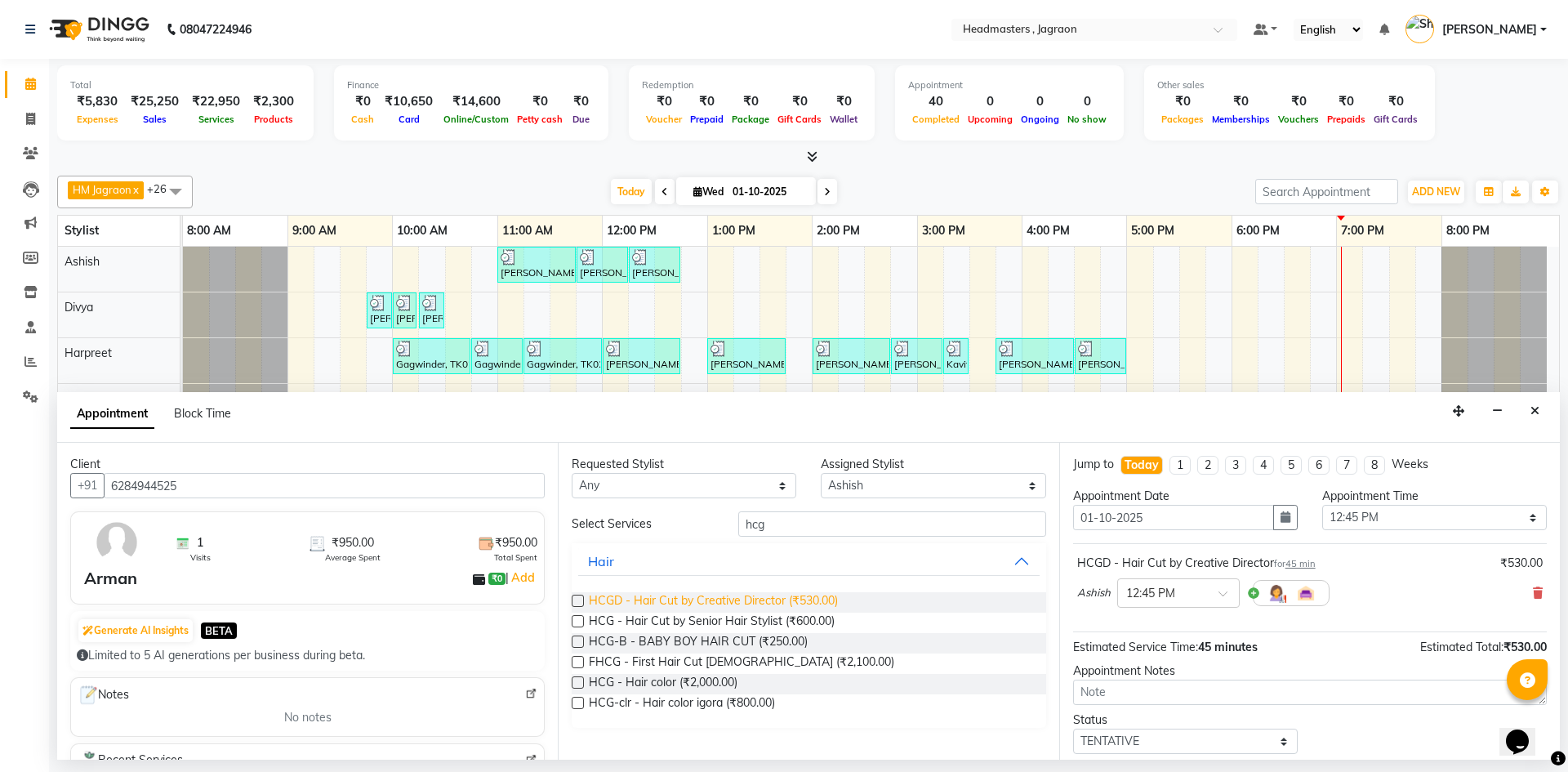
click at [790, 604] on span "HCGD - Hair Cut by Creative Director (₹530.00)" at bounding box center [713, 602] width 249 height 20
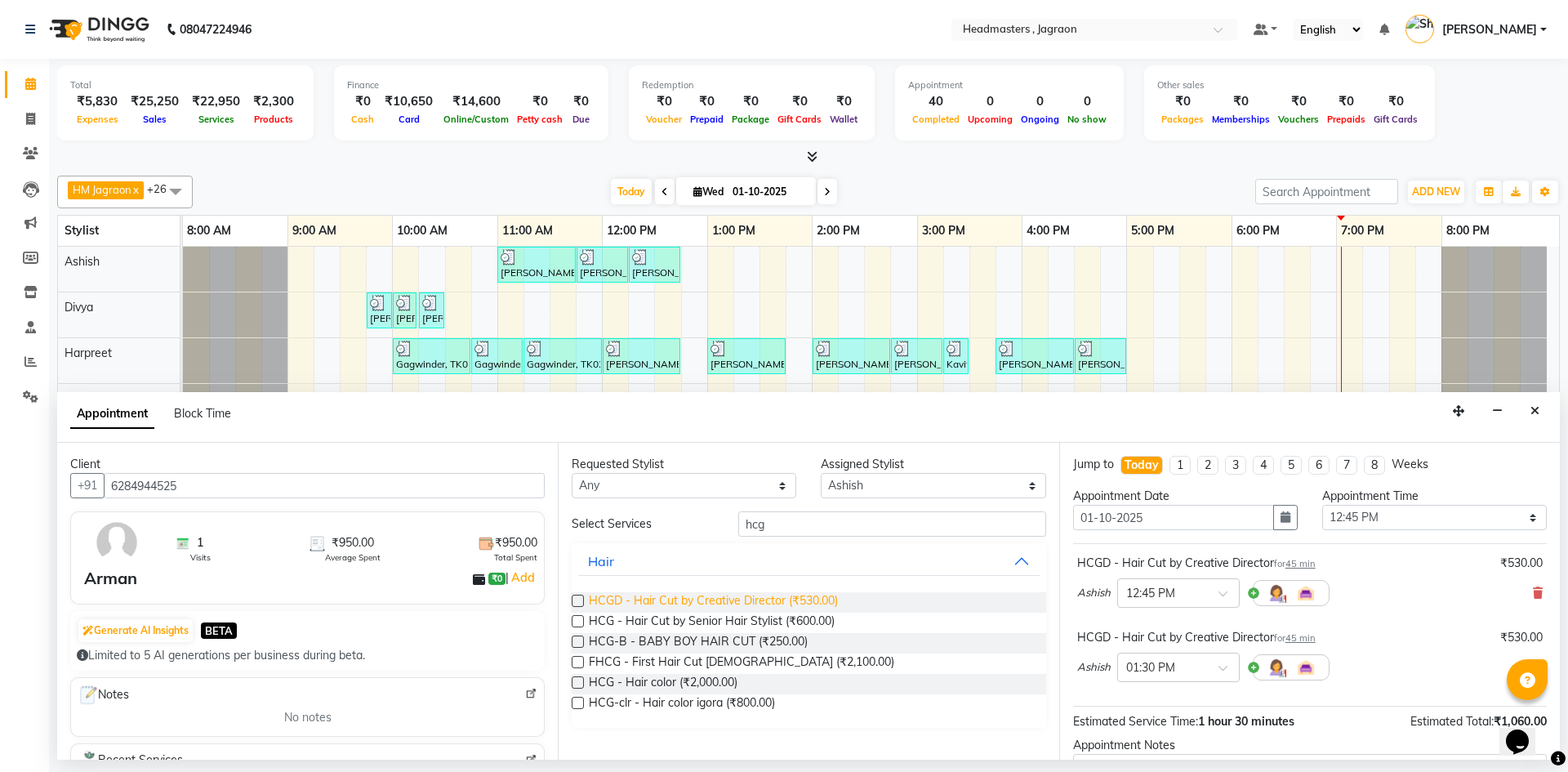
click at [791, 601] on span "HCGD - Hair Cut by Creative Director (₹530.00)" at bounding box center [713, 602] width 249 height 20
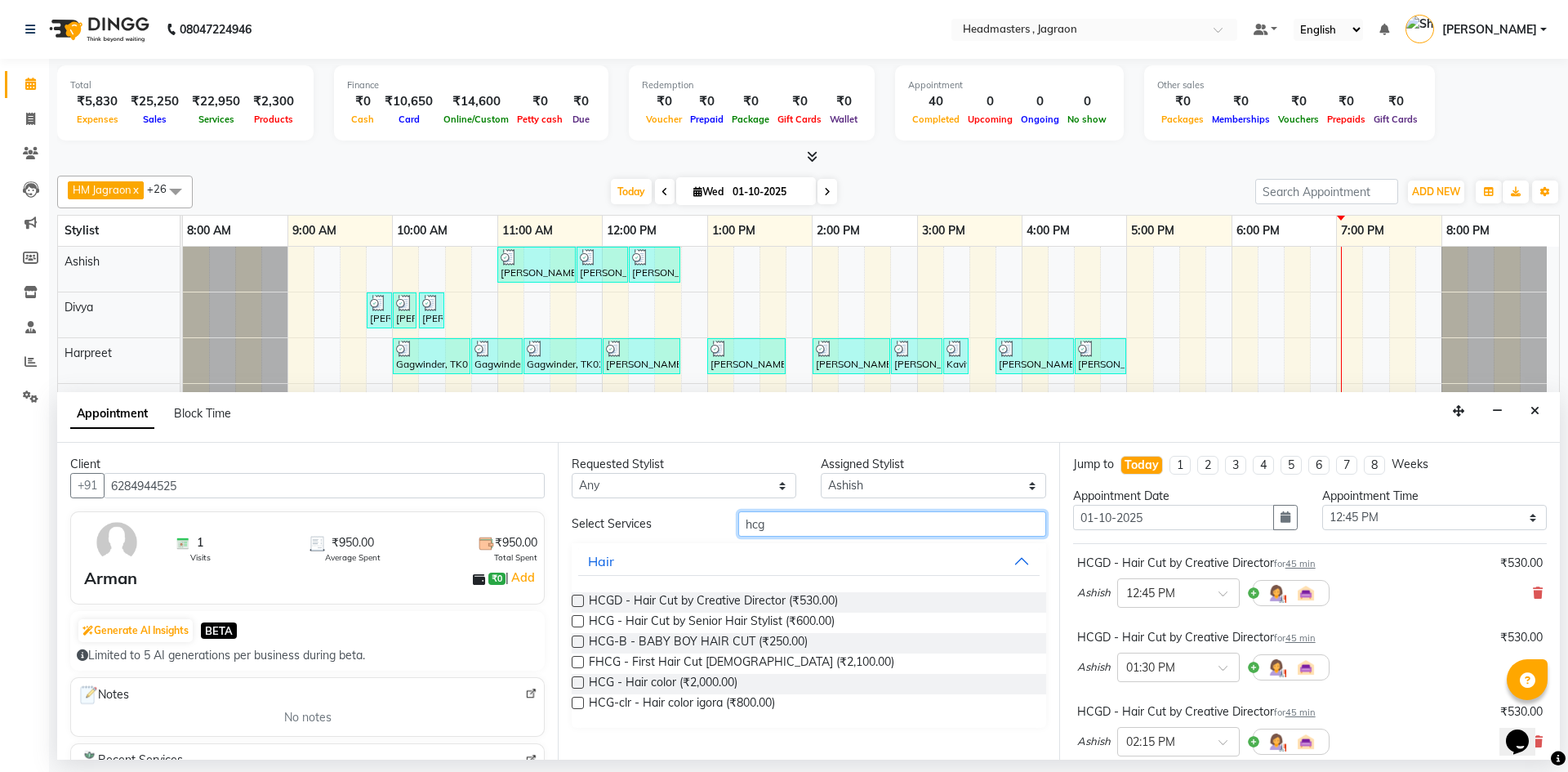
click at [762, 526] on input "hcg" at bounding box center [892, 524] width 308 height 25
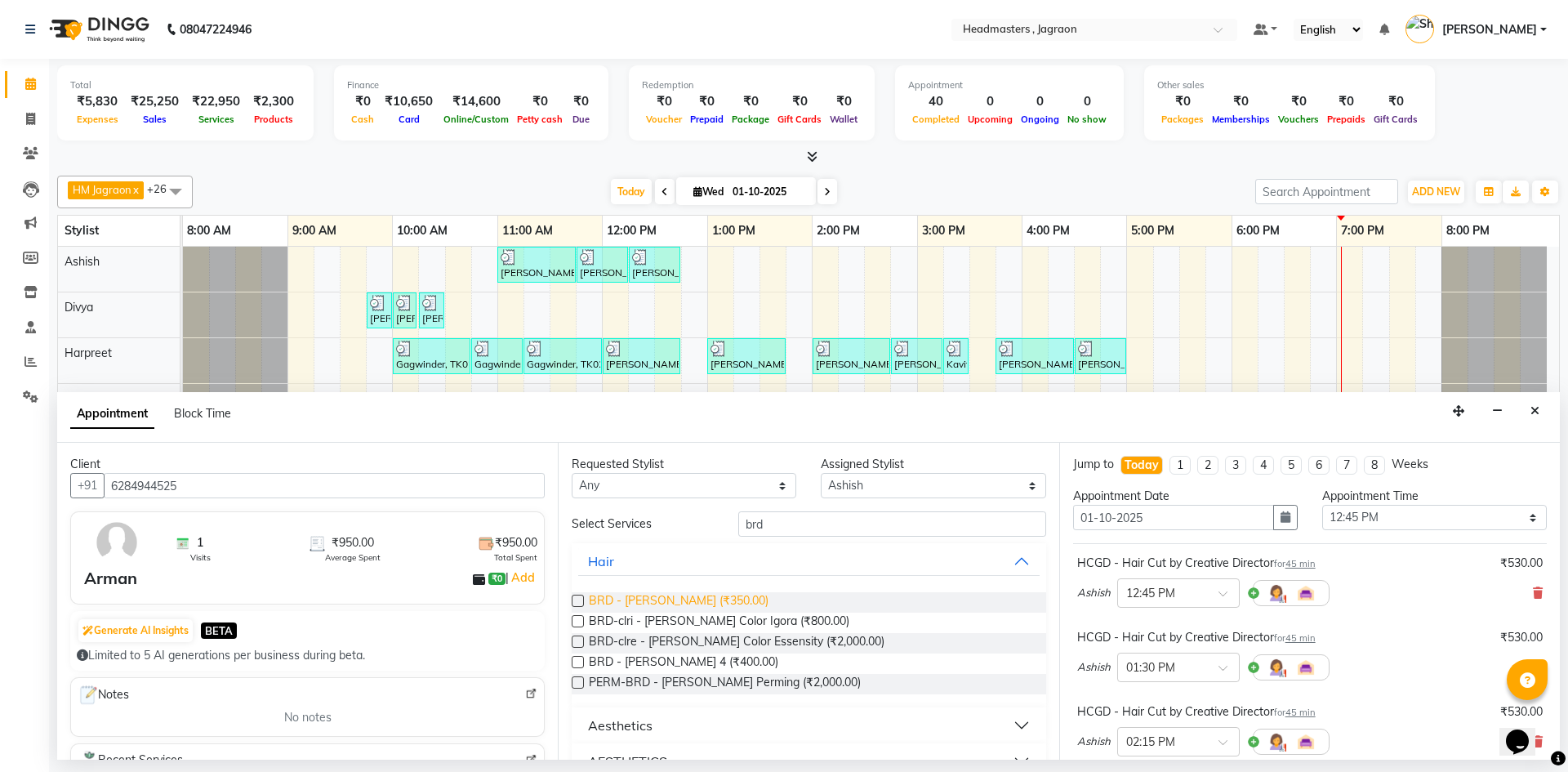
click at [680, 595] on span "BRD - [PERSON_NAME] (₹350.00)" at bounding box center [679, 602] width 180 height 20
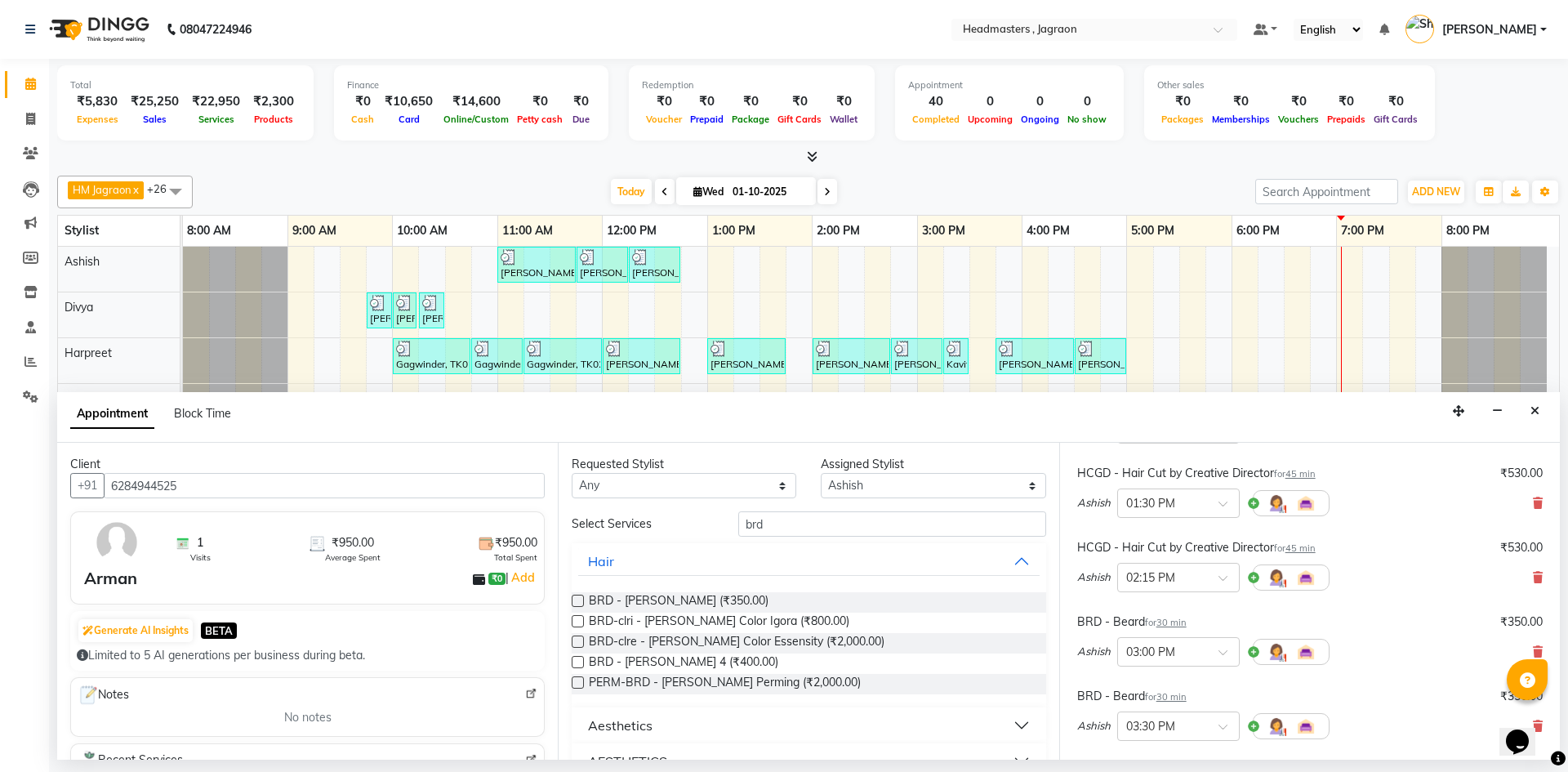
scroll to position [163, 0]
click at [787, 519] on input "brd" at bounding box center [892, 524] width 308 height 25
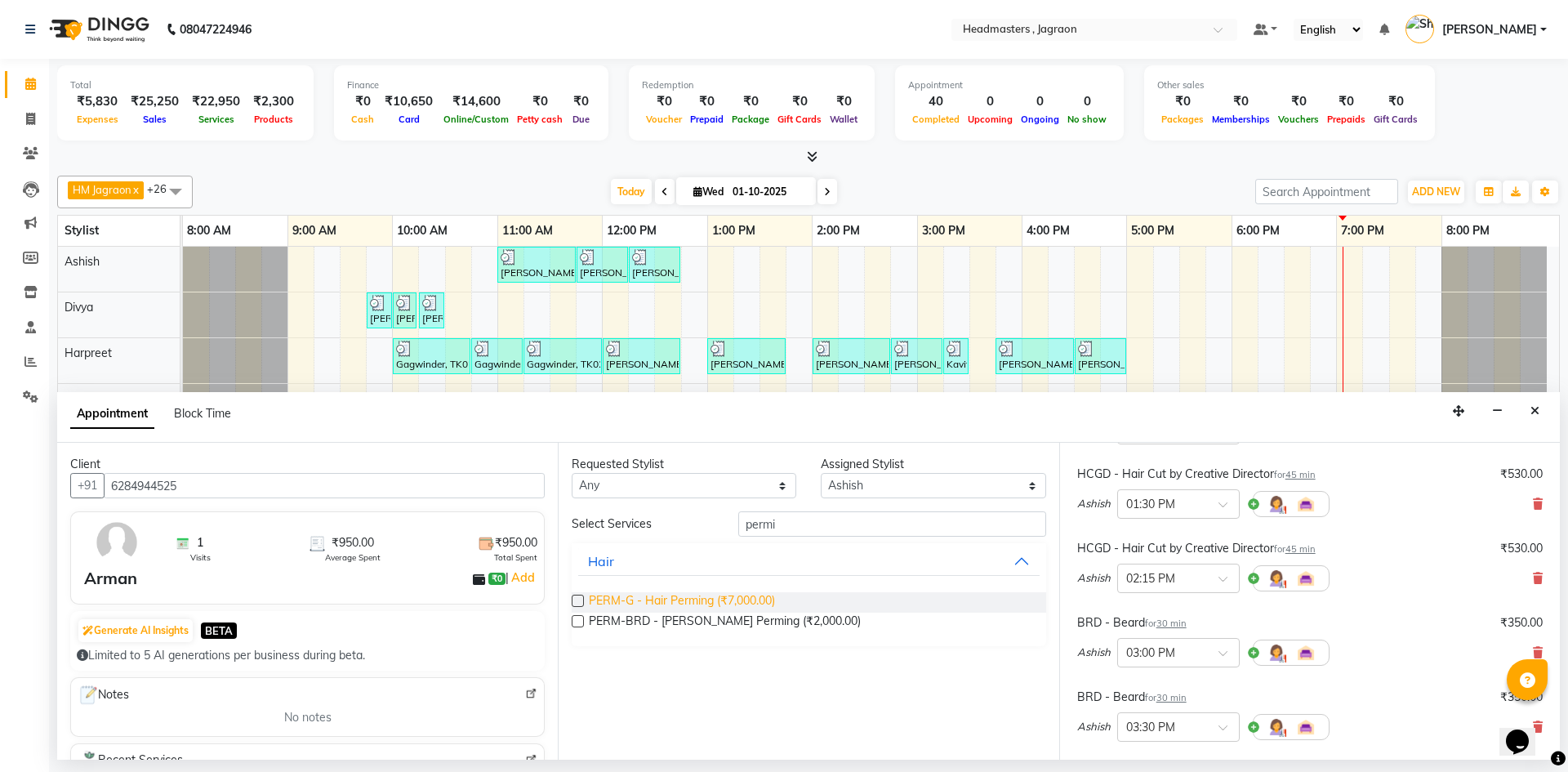
click at [718, 597] on span "PERM-G - Hair Perming (₹7,000.00)" at bounding box center [682, 602] width 186 height 20
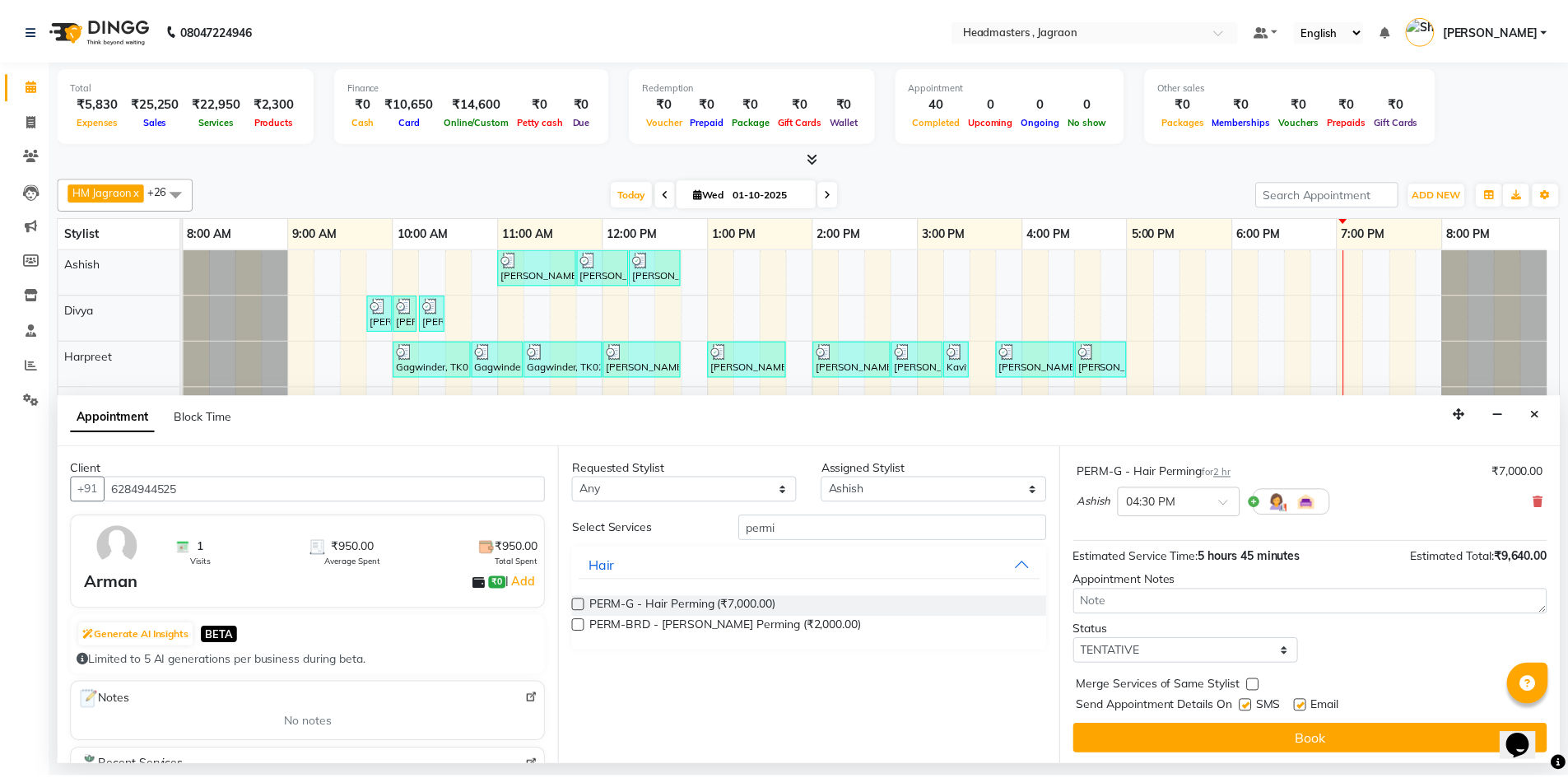
scroll to position [548, 0]
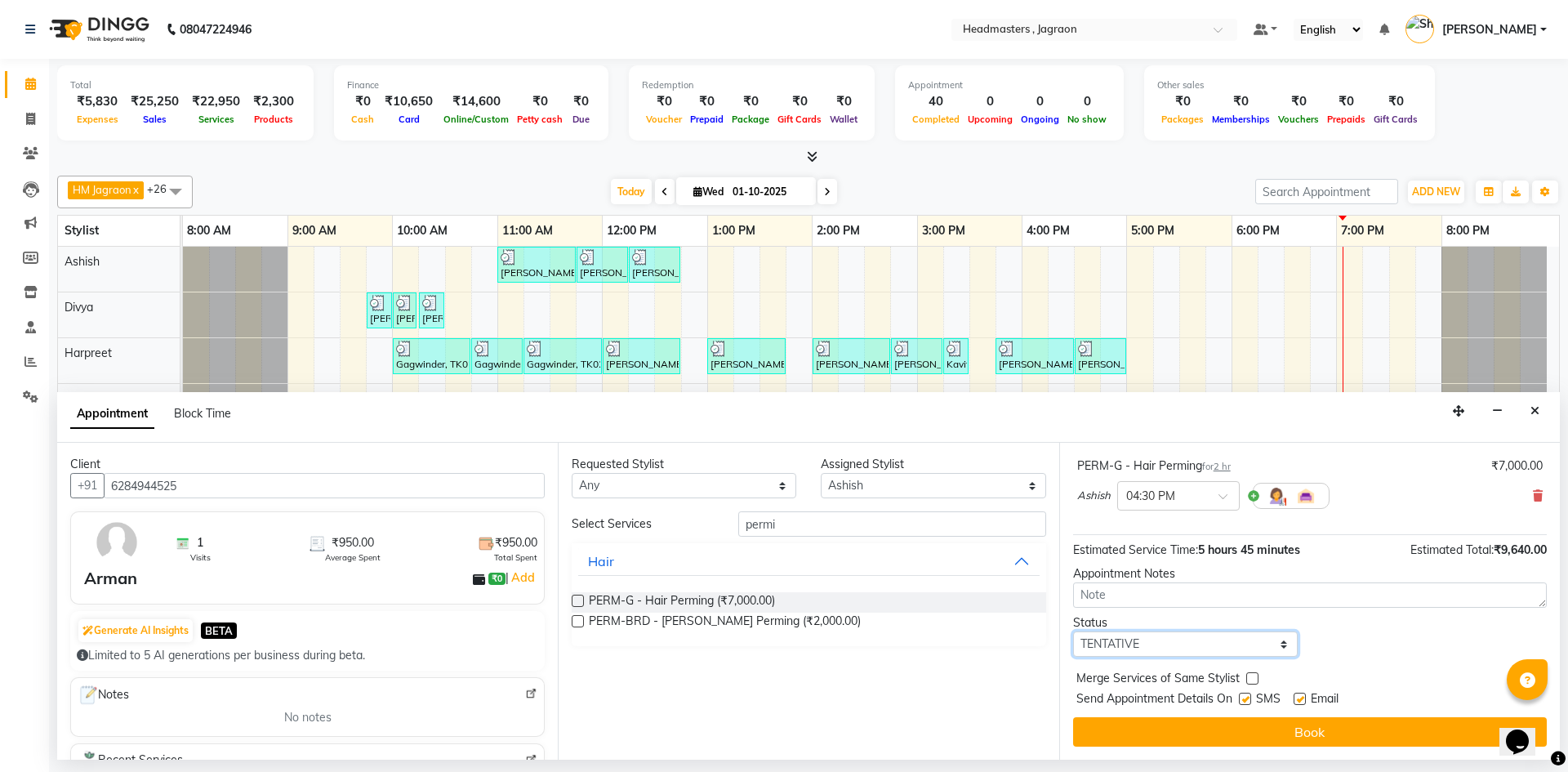
click at [1141, 649] on select "Select TENTATIVE CONFIRM CHECK-IN UPCOMING" at bounding box center [1185, 645] width 225 height 25
click at [1073, 632] on select "Select TENTATIVE CONFIRM CHECK-IN UPCOMING" at bounding box center [1185, 645] width 225 height 25
click at [1246, 693] on label at bounding box center [1245, 699] width 12 height 12
click at [1246, 696] on input "checkbox" at bounding box center [1244, 701] width 11 height 11
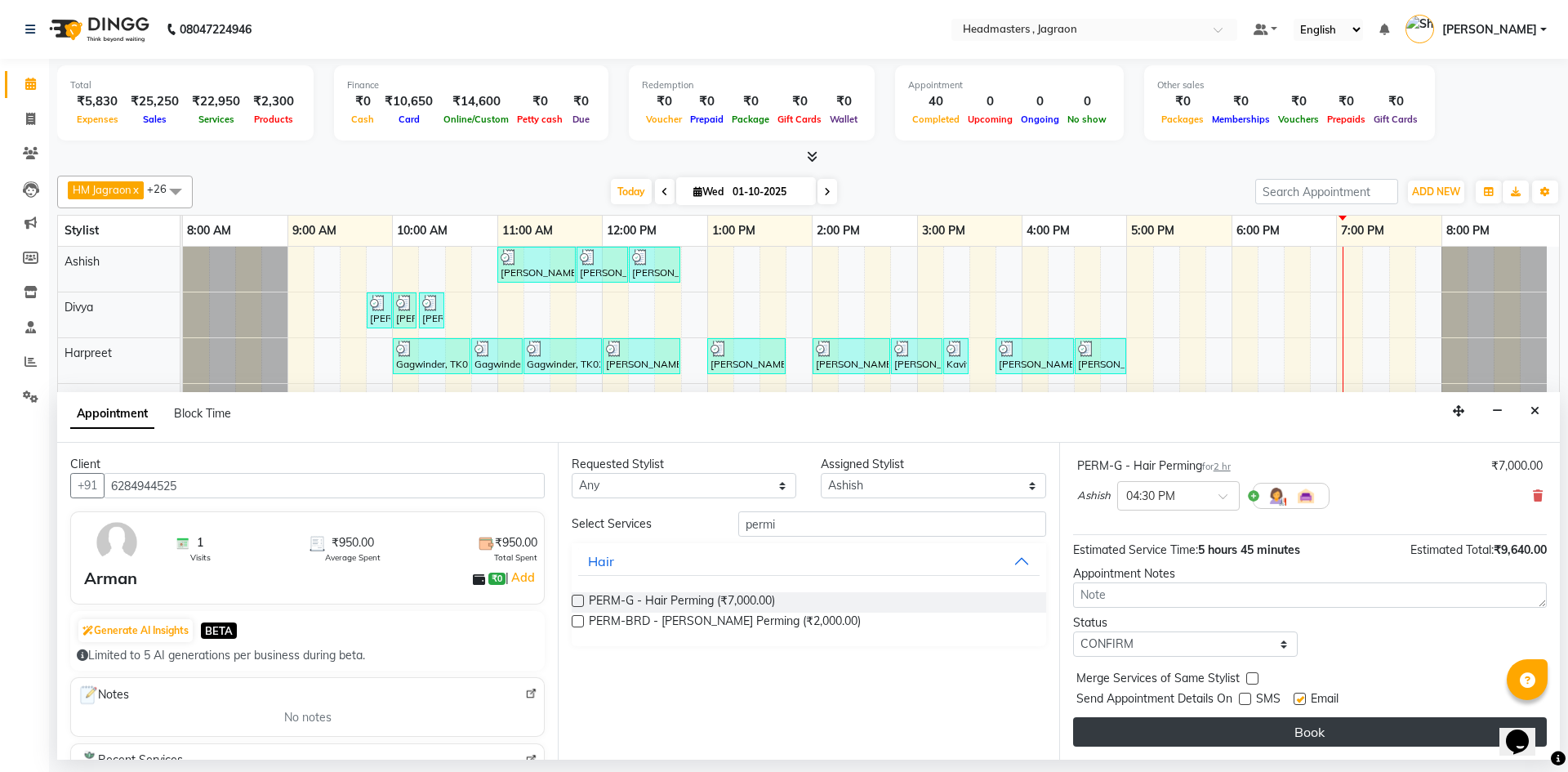
click at [1236, 721] on button "Book" at bounding box center [1310, 732] width 474 height 30
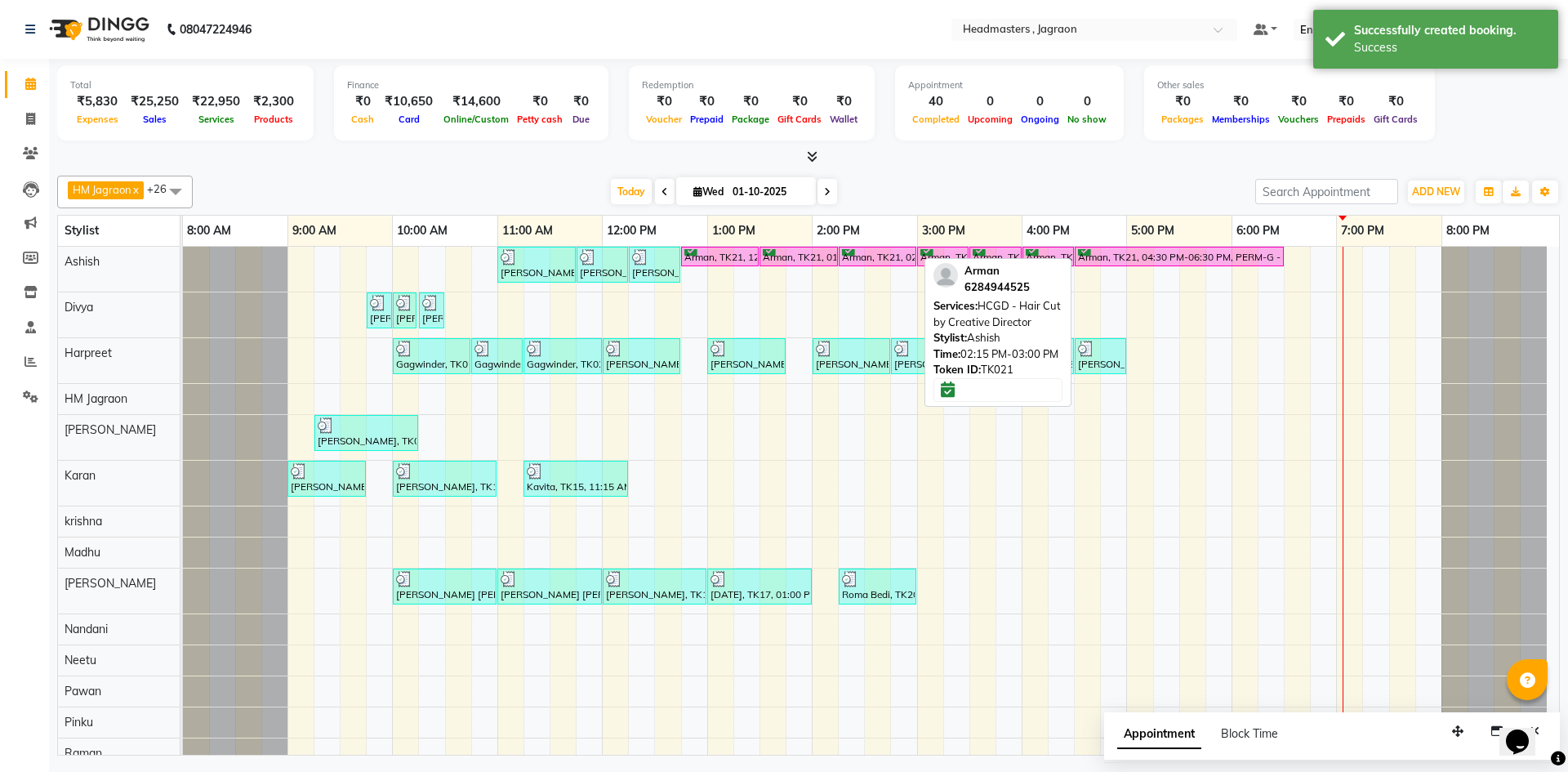
click at [891, 253] on div "Arman, TK21, 02:15 PM-03:00 PM, HCGD - Hair Cut by Creative Director" at bounding box center [878, 256] width 75 height 15
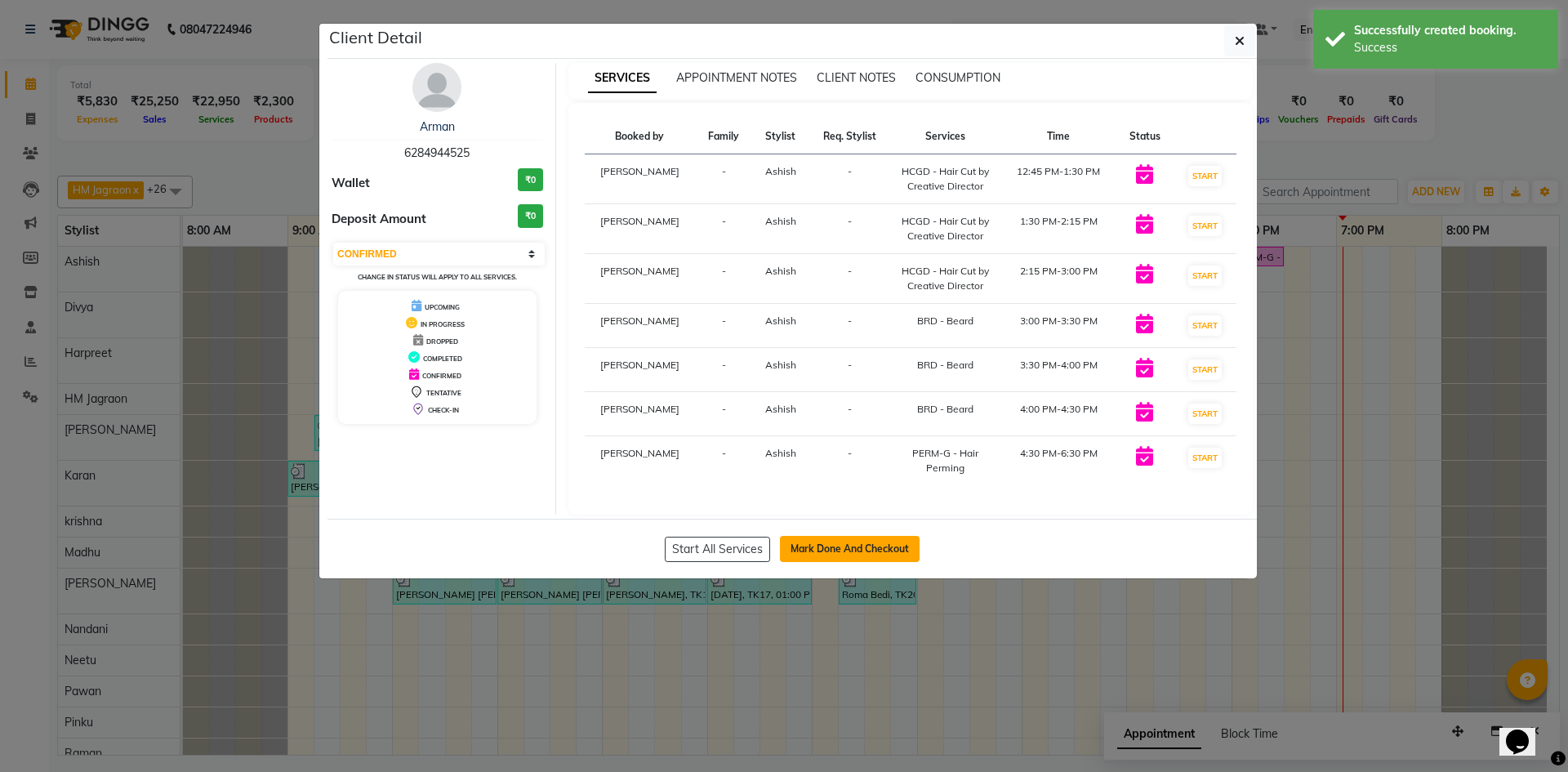
drag, startPoint x: 857, startPoint y: 553, endPoint x: 848, endPoint y: 525, distance: 29.4
click at [856, 552] on button "Mark Done And Checkout" at bounding box center [850, 549] width 139 height 26
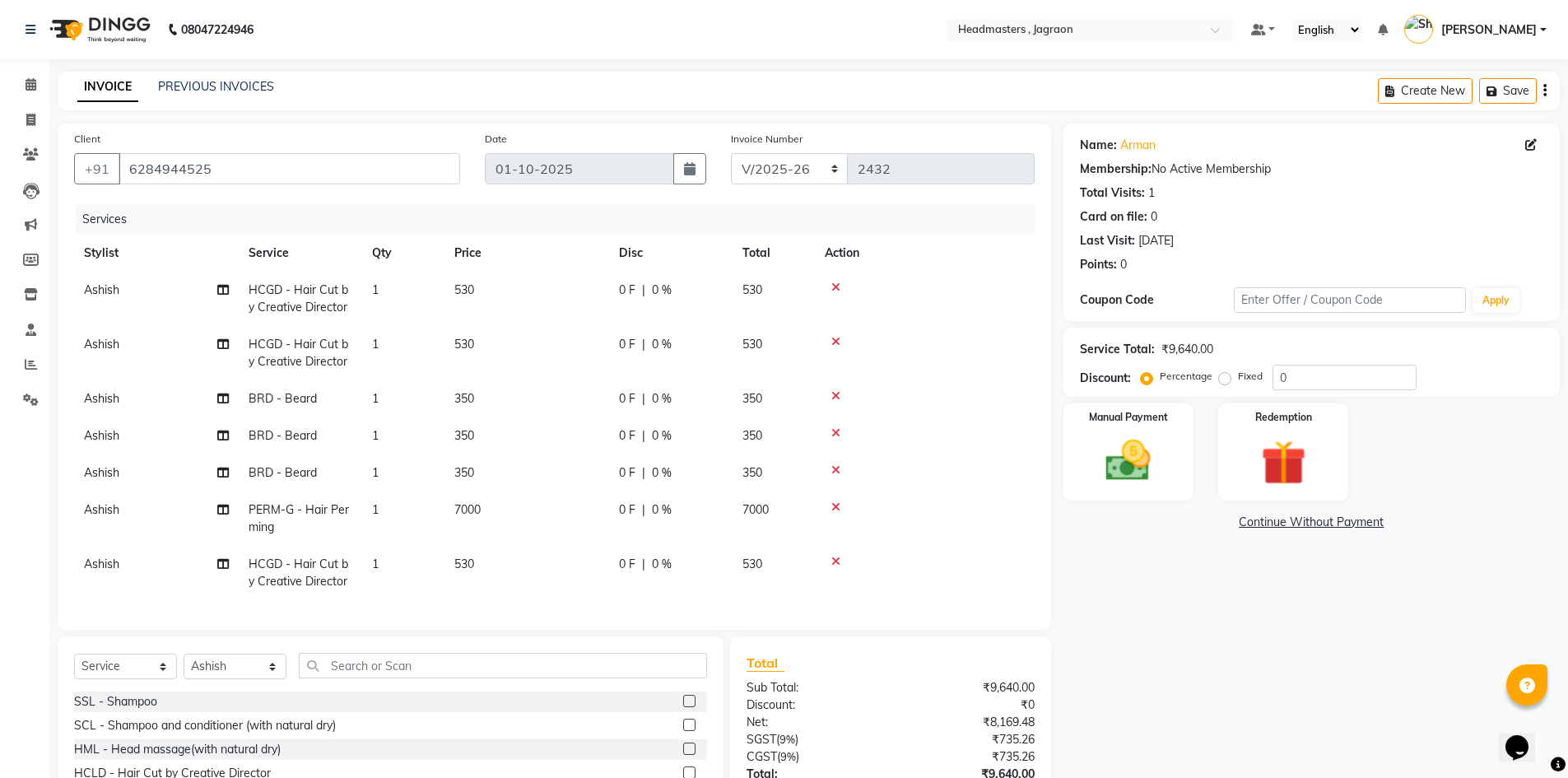
click at [638, 281] on td "0 F | 0 %" at bounding box center [671, 298] width 123 height 54
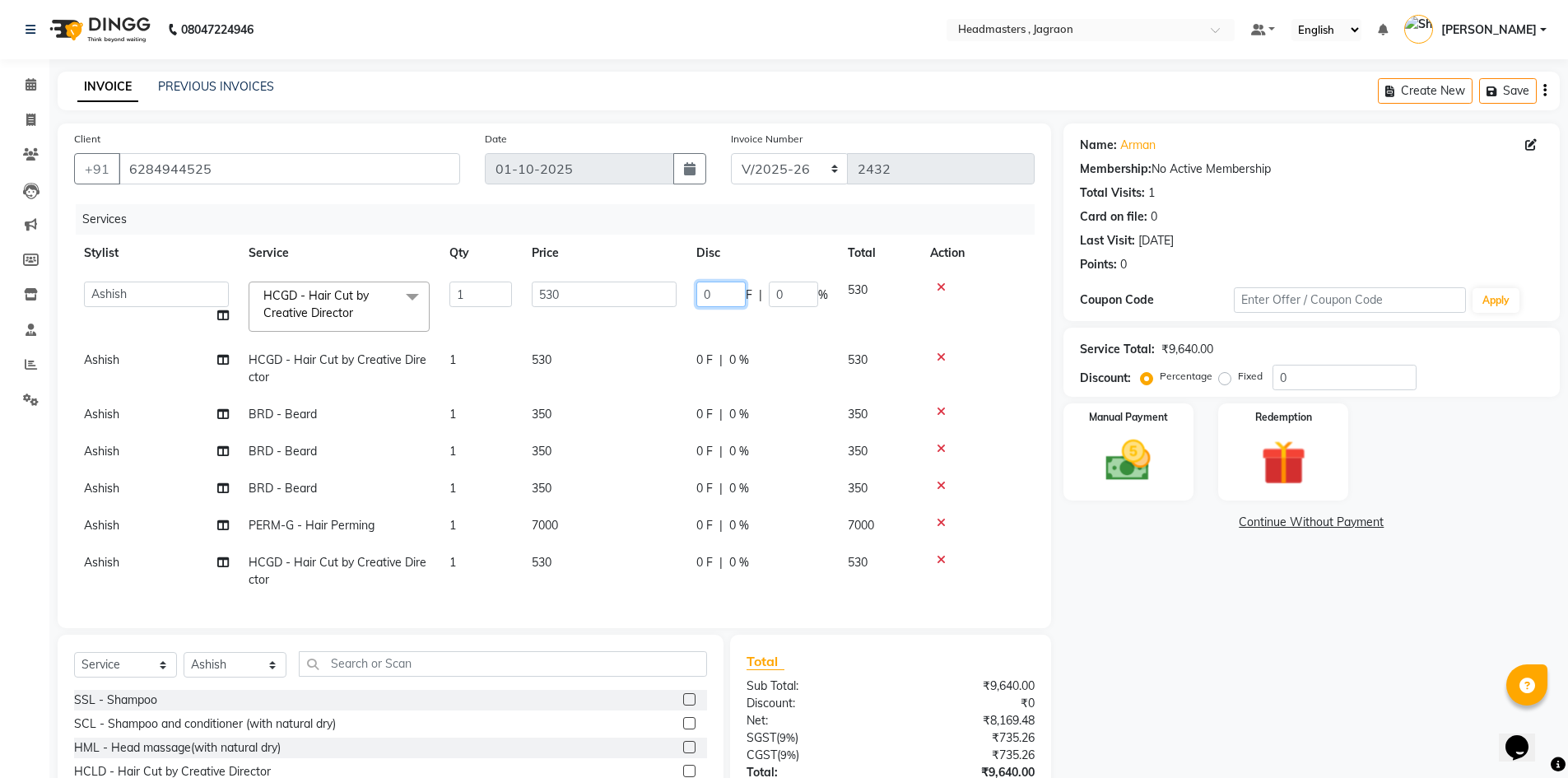
click at [719, 288] on input "0" at bounding box center [721, 294] width 50 height 26
click at [701, 352] on div "0 F | 0 %" at bounding box center [762, 360] width 132 height 17
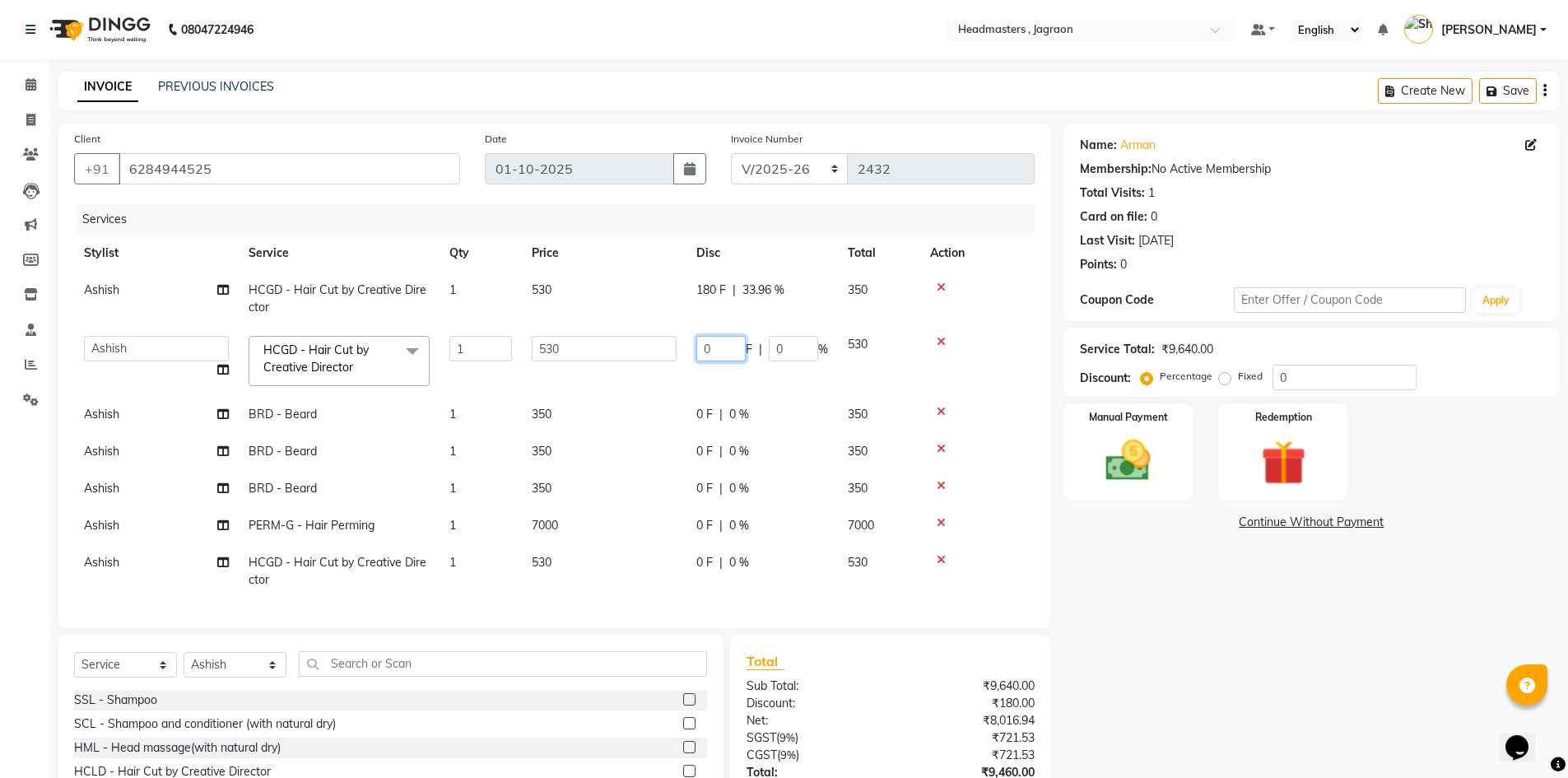
click at [728, 345] on input "0" at bounding box center [721, 348] width 50 height 26
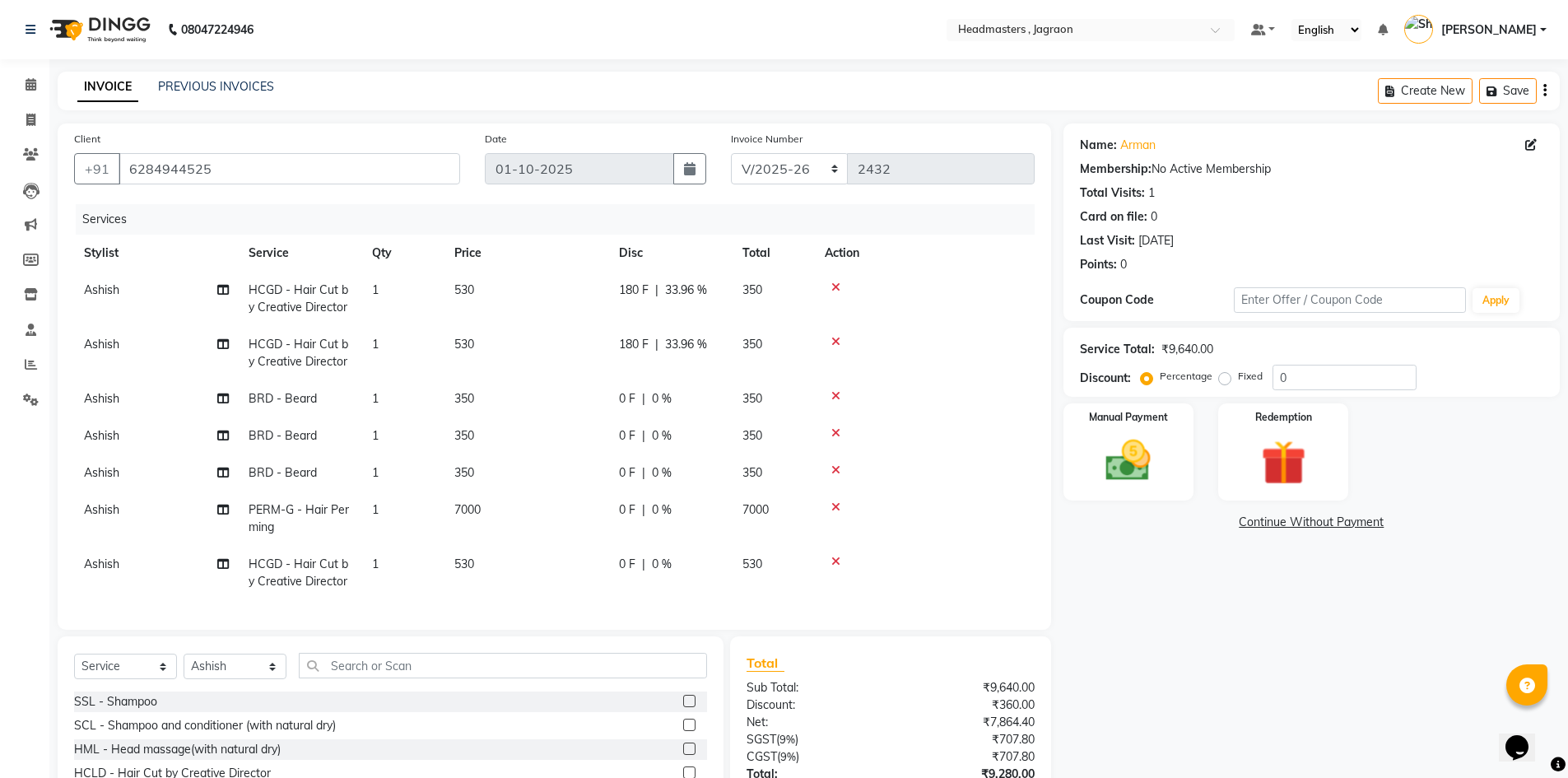
click at [712, 386] on tbody "Ashish HCGD - Hair Cut by Creative Director 1 530 180 F | 33.96 % 350 Ashish HC…" at bounding box center [554, 436] width 961 height 329
drag, startPoint x: 629, startPoint y: 394, endPoint x: 658, endPoint y: 388, distance: 29.6
click at [631, 394] on span "0 F" at bounding box center [626, 399] width 16 height 17
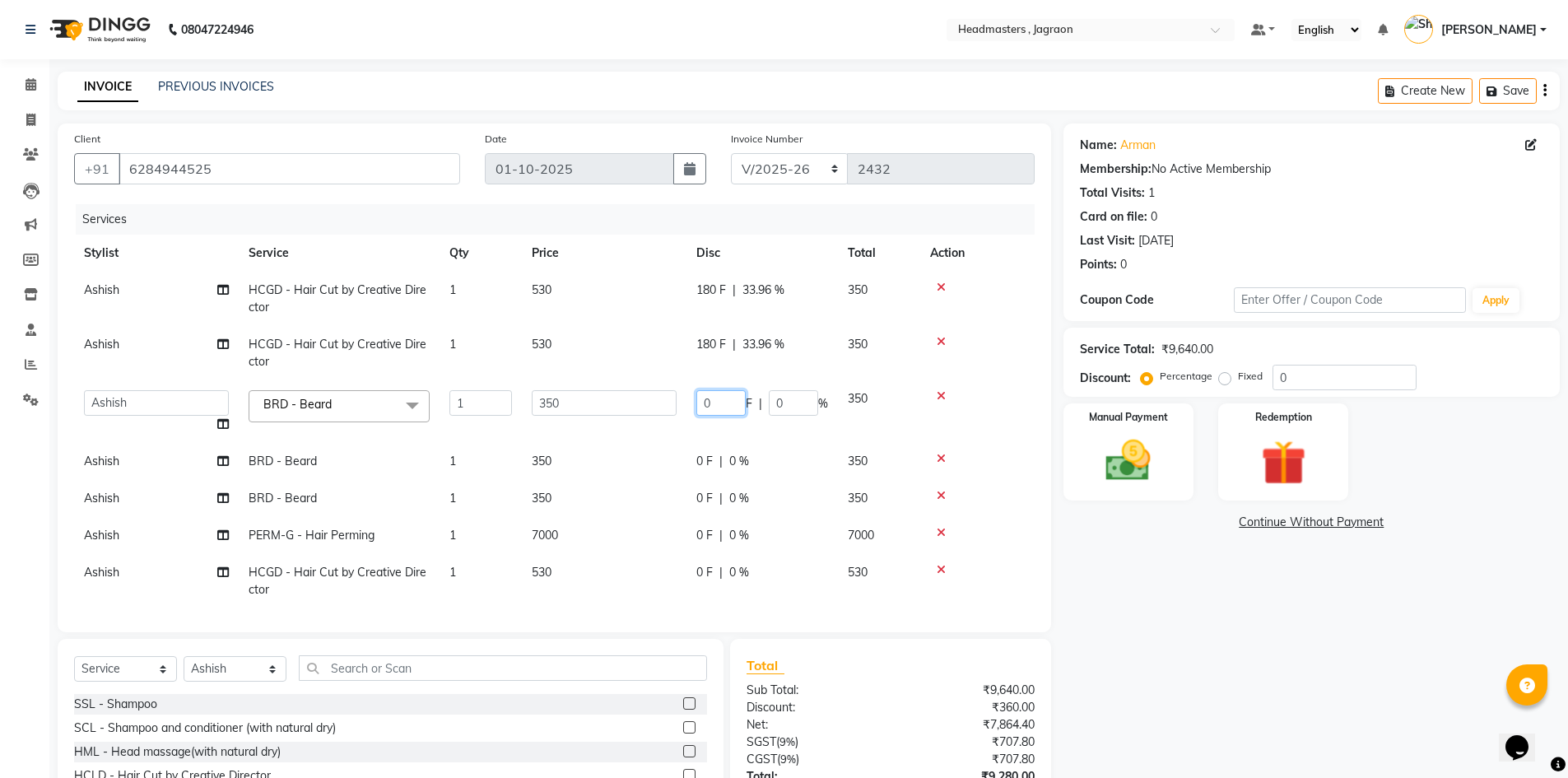
click at [717, 394] on input "0" at bounding box center [721, 403] width 50 height 26
click at [705, 470] on tbody "Ashish HCGD - Hair Cut by Creative Director 1 530 180 F | 33.96 % 350 Ashish HC…" at bounding box center [554, 439] width 961 height 336
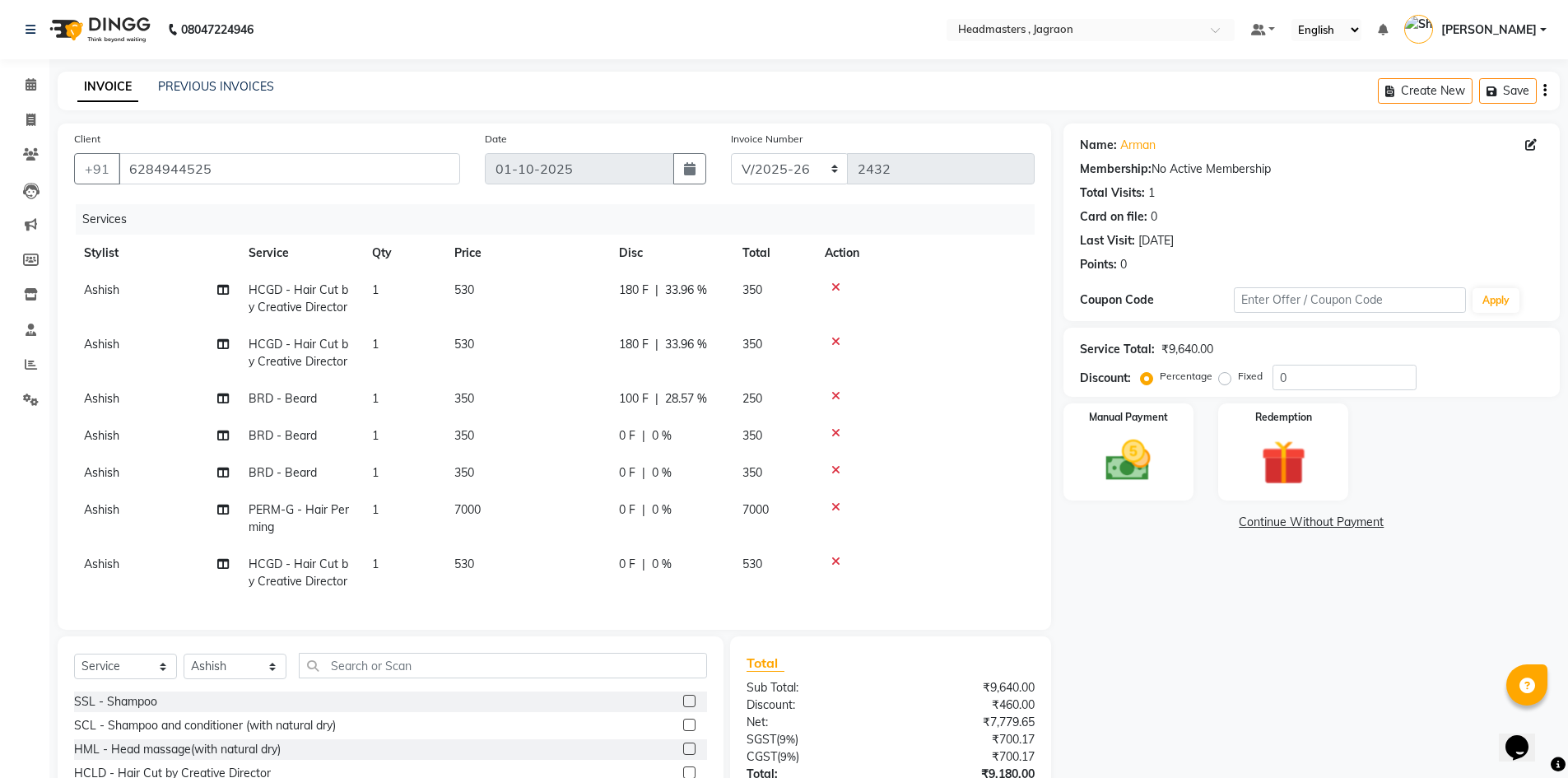
click at [638, 438] on div "0 F | 0 %" at bounding box center [670, 436] width 104 height 17
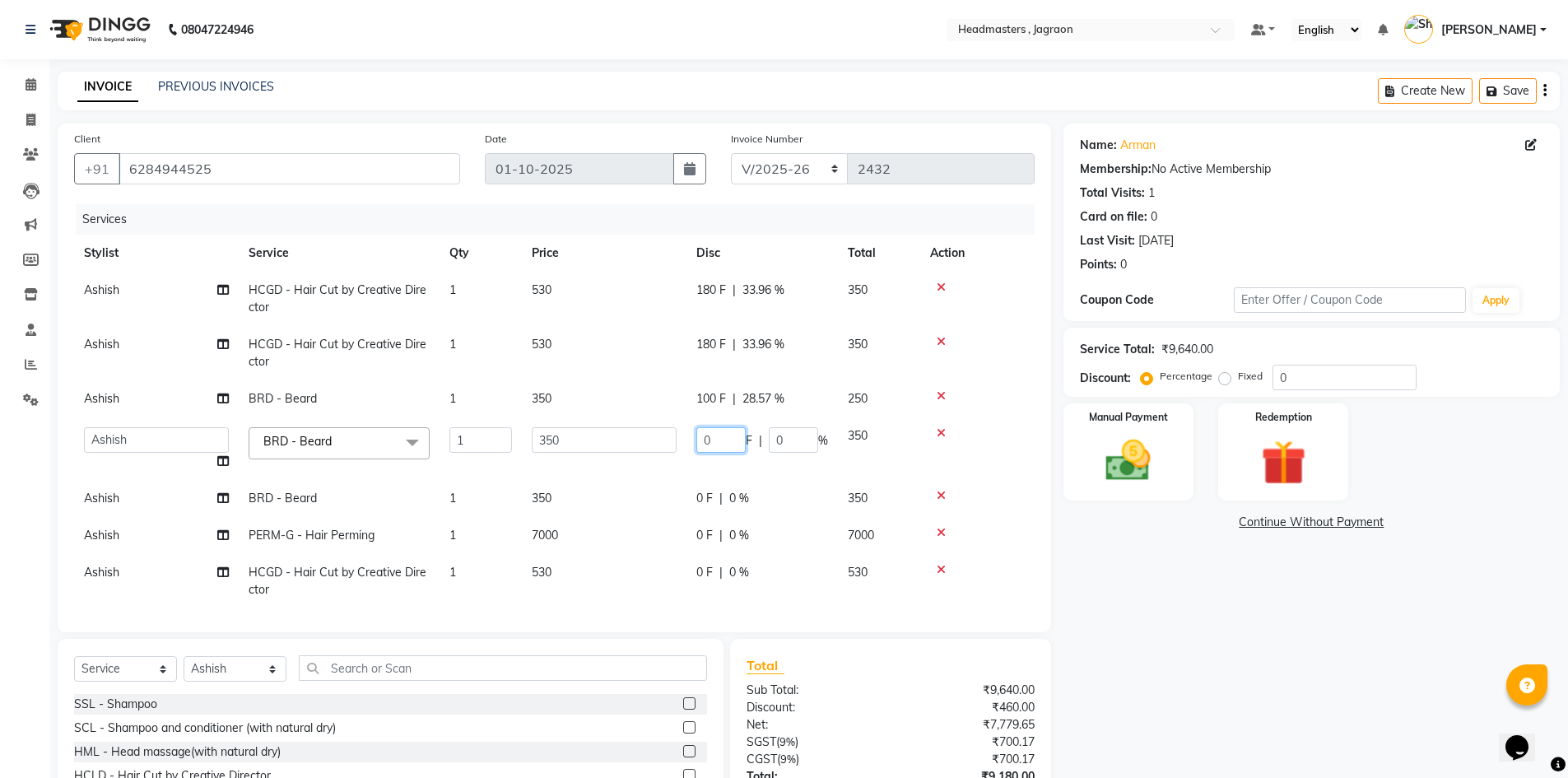
click at [725, 436] on input "0" at bounding box center [721, 440] width 50 height 26
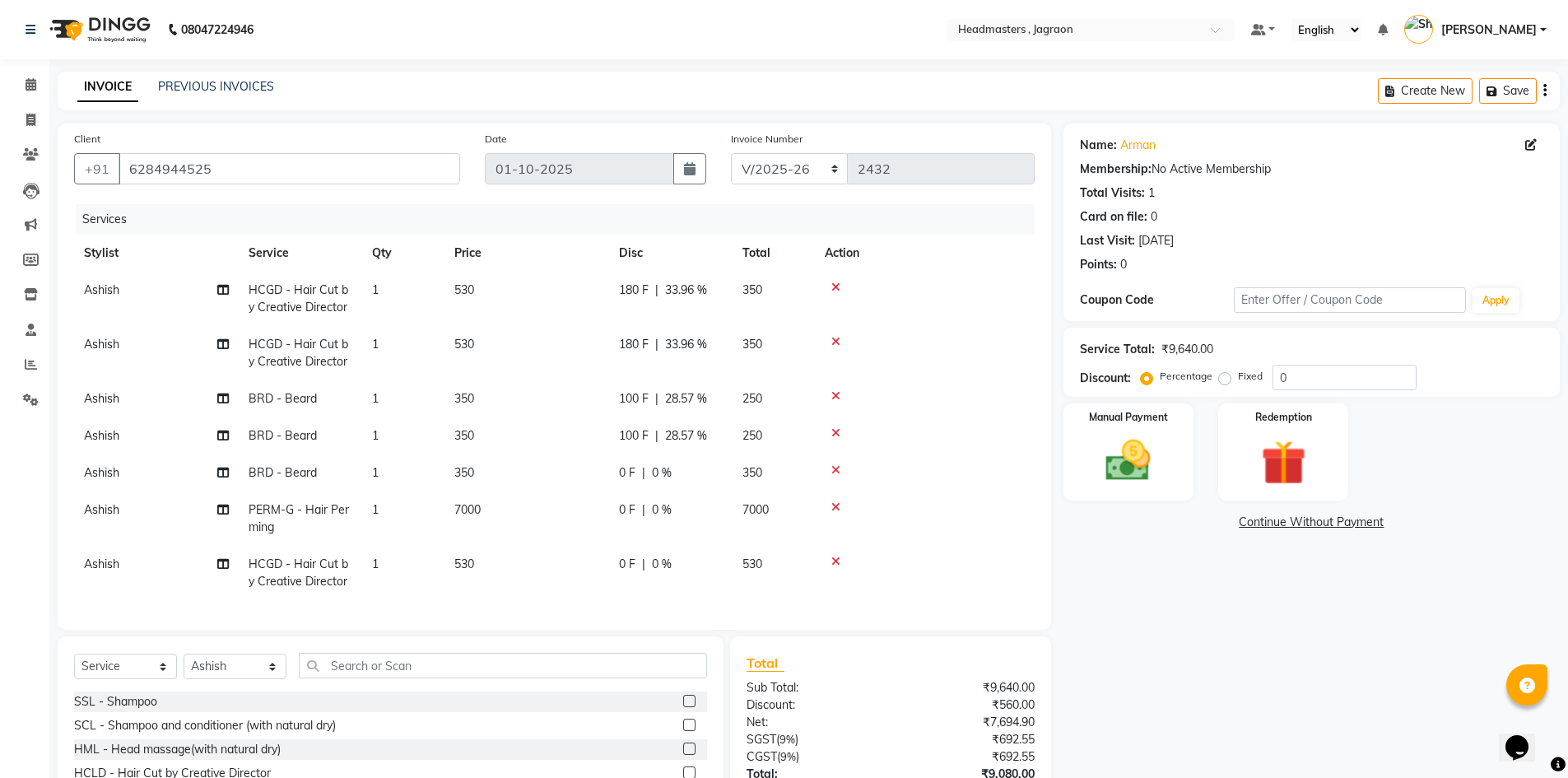
click at [724, 513] on tbody "Ashish HCGD - Hair Cut by Creative Director 1 530 180 F | 33.96 % 350 Ashish HC…" at bounding box center [554, 436] width 961 height 329
click at [637, 478] on div "0 F | 0 %" at bounding box center [670, 473] width 104 height 17
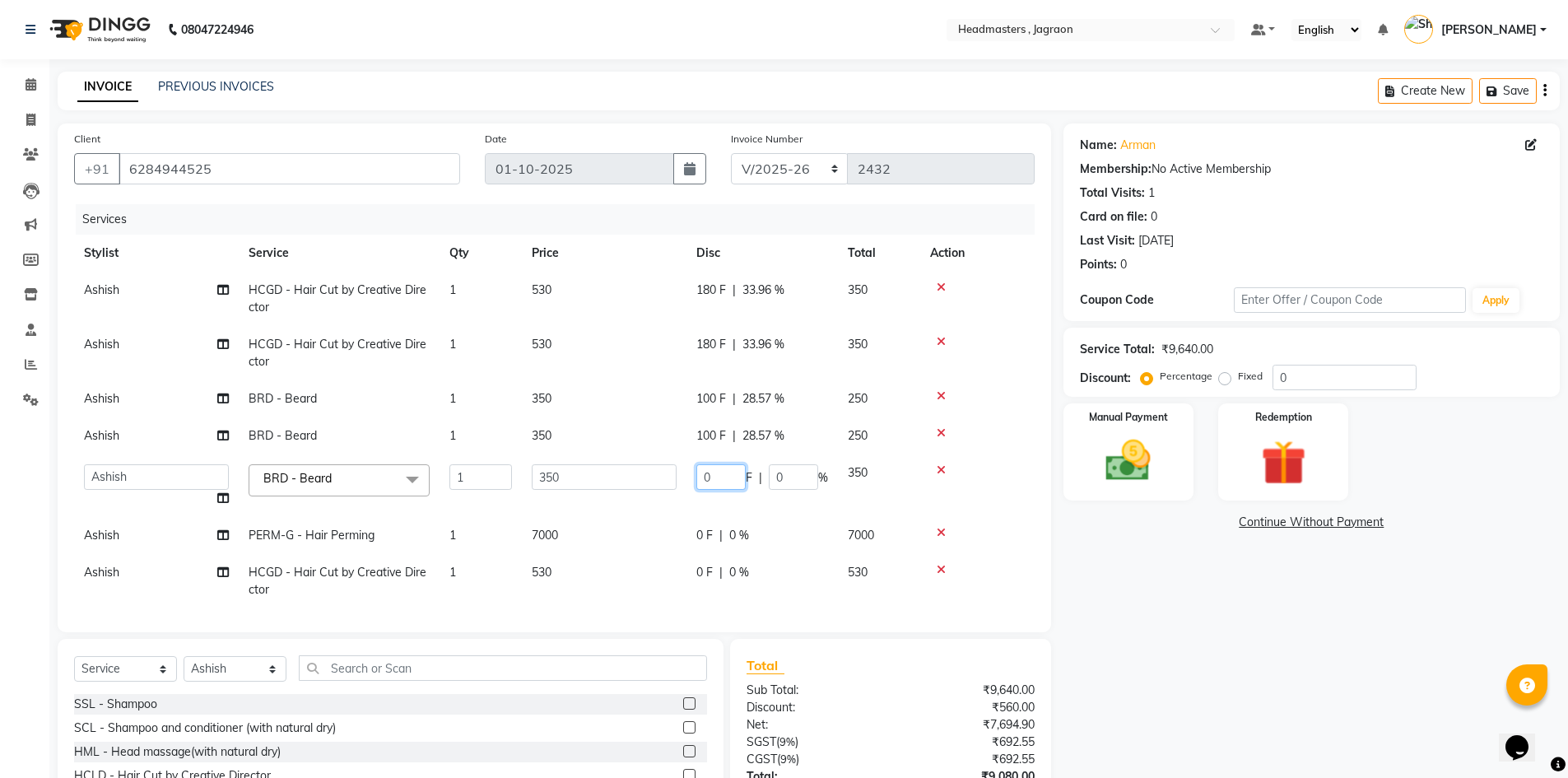
click at [725, 478] on input "0" at bounding box center [721, 478] width 50 height 26
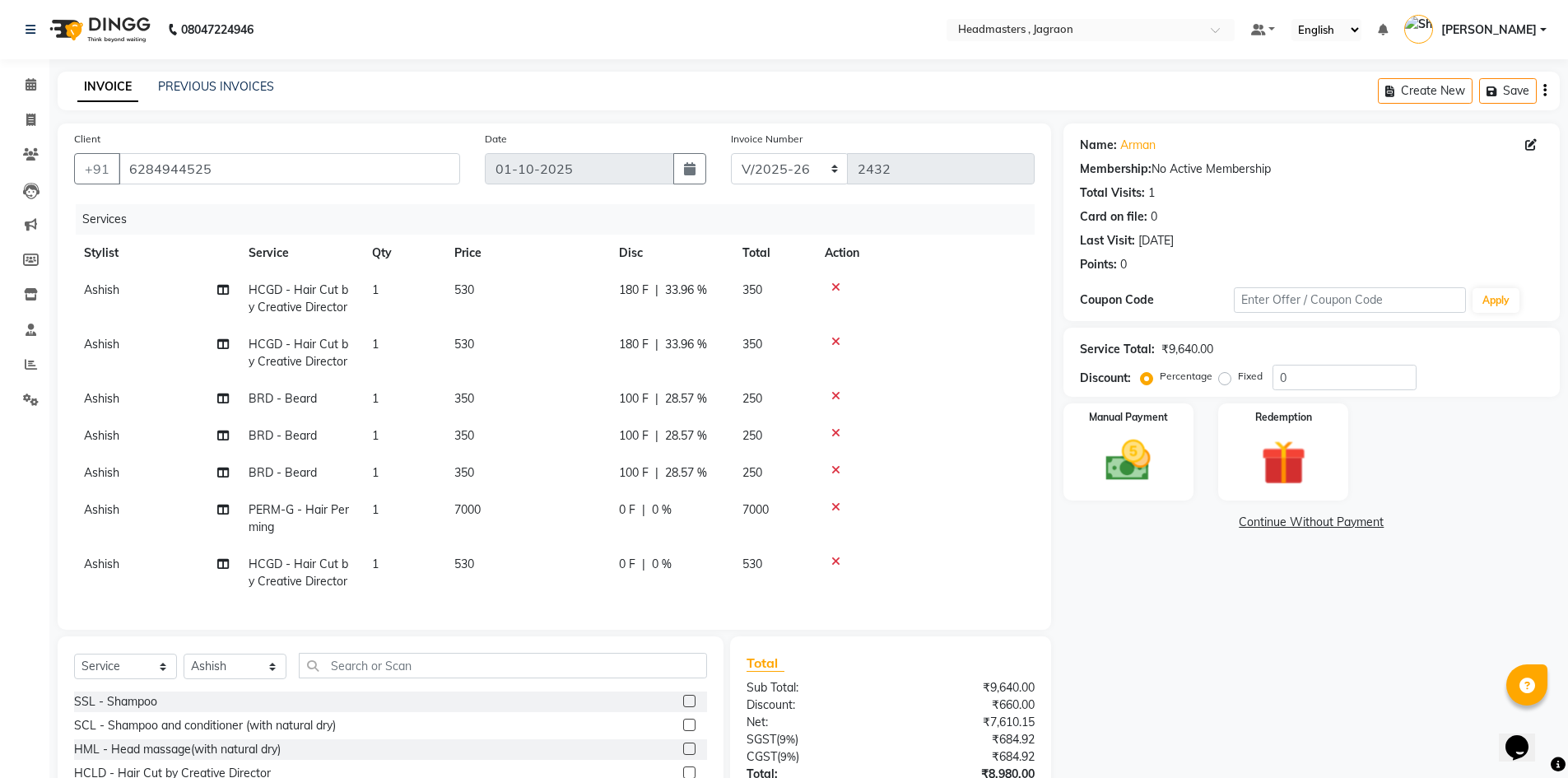
click at [720, 503] on tbody "Ashish HCGD - Hair Cut by Creative Director 1 530 180 F | 33.96 % 350 Ashish HC…" at bounding box center [554, 436] width 961 height 329
click at [624, 522] on td "0 F | 0 %" at bounding box center [671, 518] width 123 height 54
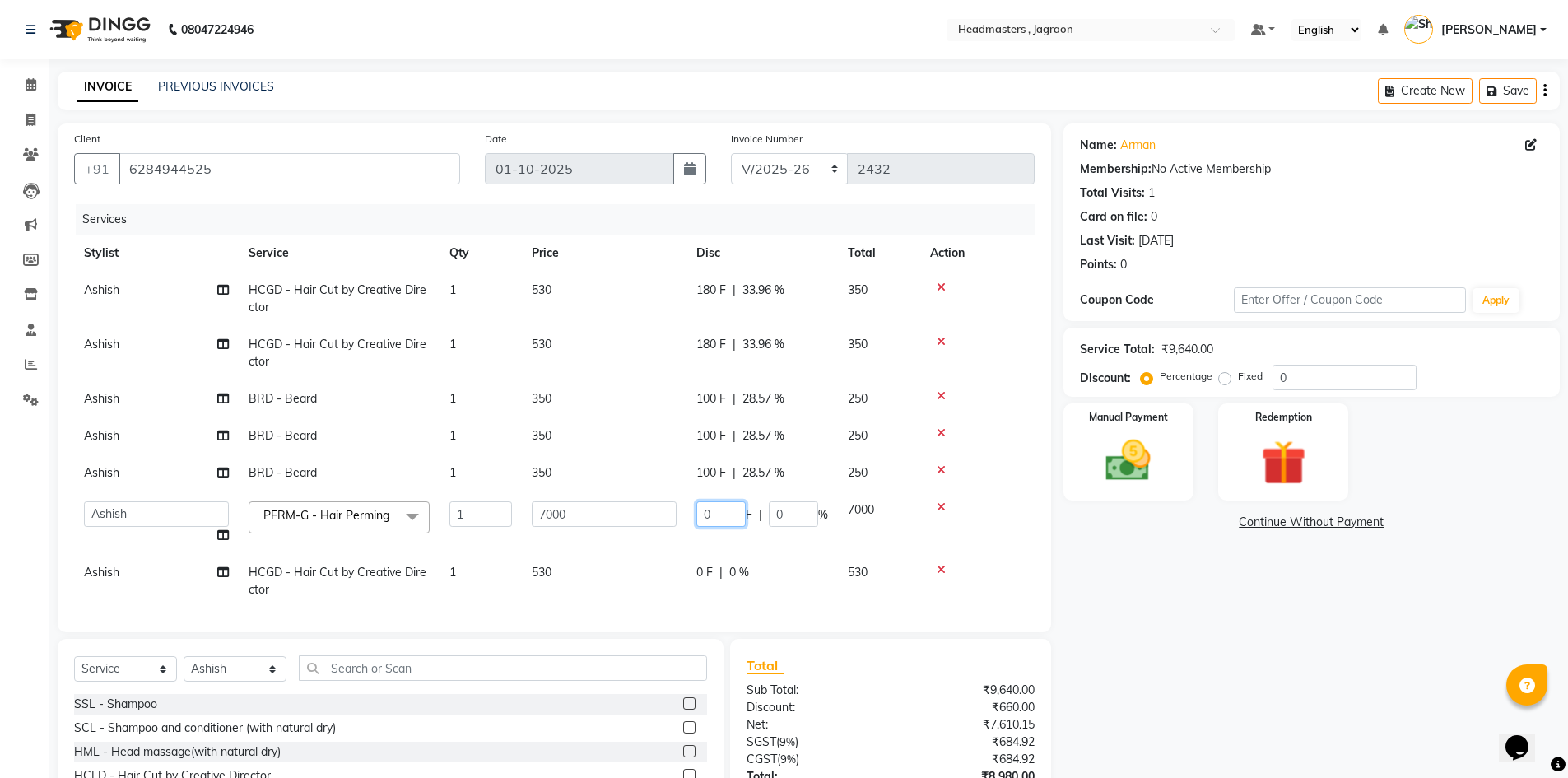
click at [720, 510] on input "0" at bounding box center [721, 514] width 50 height 26
click at [705, 563] on td "0 F | 0 %" at bounding box center [761, 580] width 151 height 54
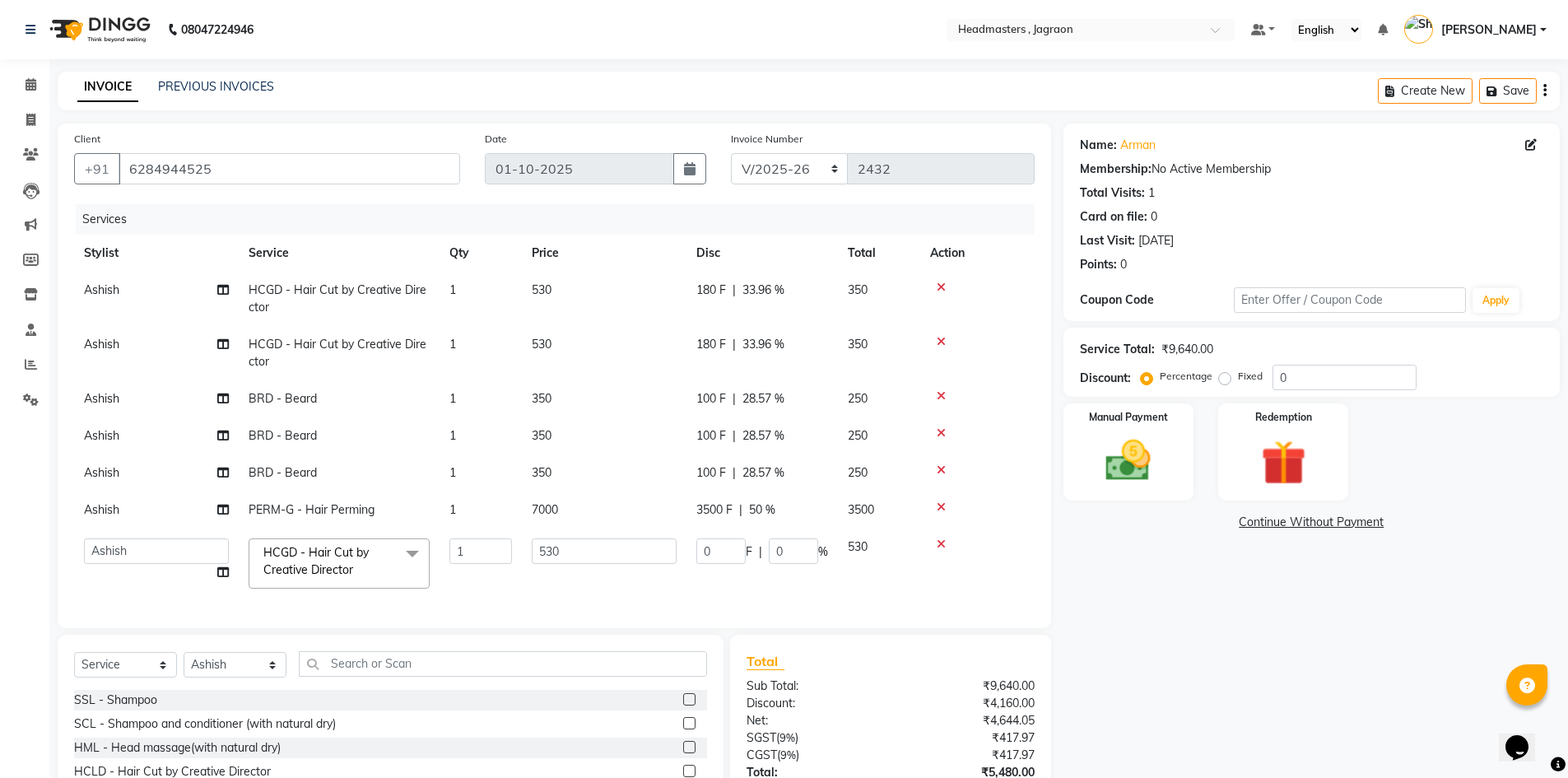
click at [716, 504] on span "3500 F" at bounding box center [714, 510] width 36 height 17
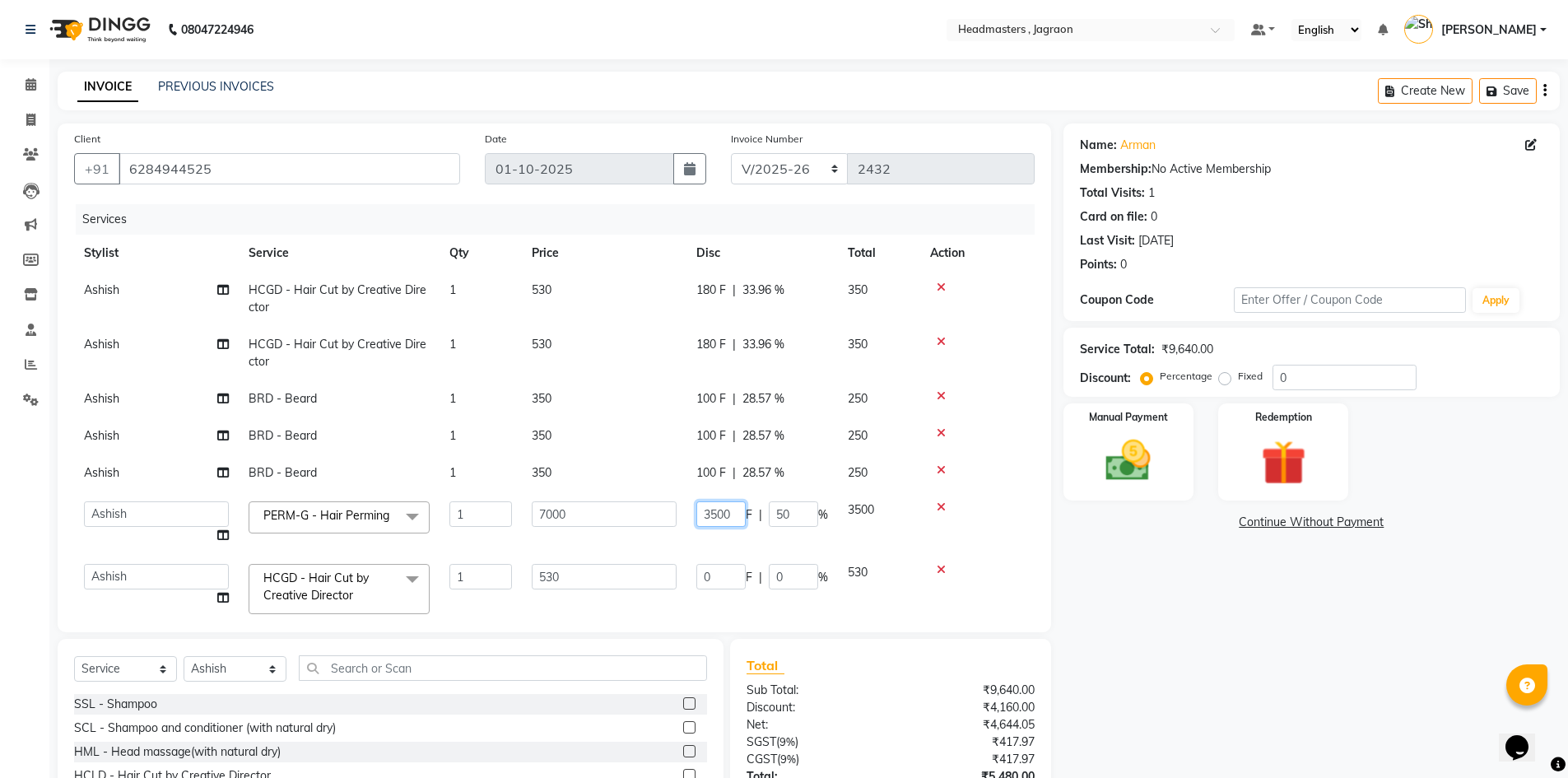
click at [736, 513] on input "3500" at bounding box center [721, 514] width 50 height 26
click at [719, 530] on tbody "Ashish HCGD - Hair Cut by Creative Director 1 530 180 F | 33.96 % 350 Ashish HC…" at bounding box center [554, 448] width 961 height 353
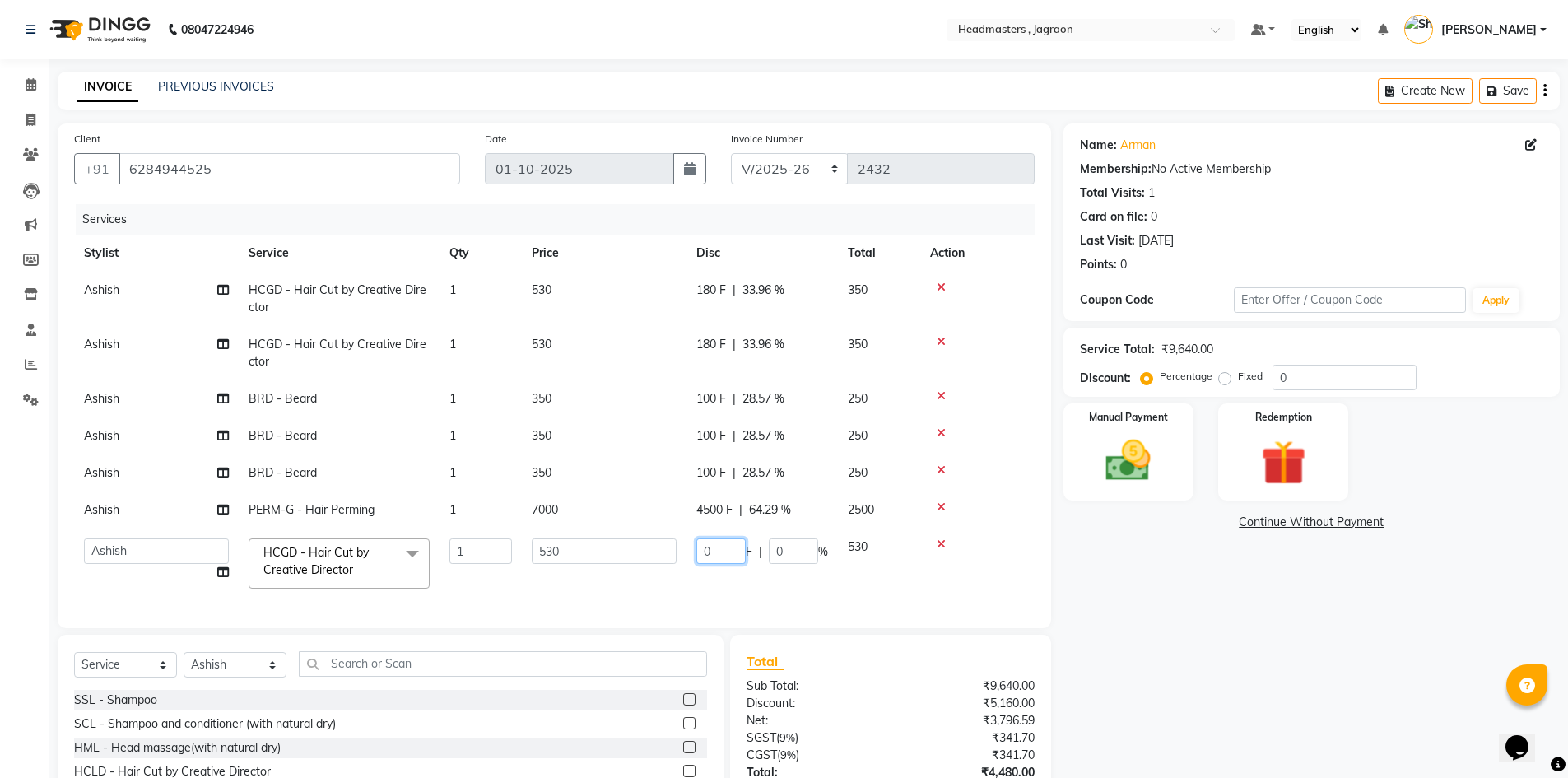
click at [723, 557] on input "0" at bounding box center [721, 551] width 50 height 26
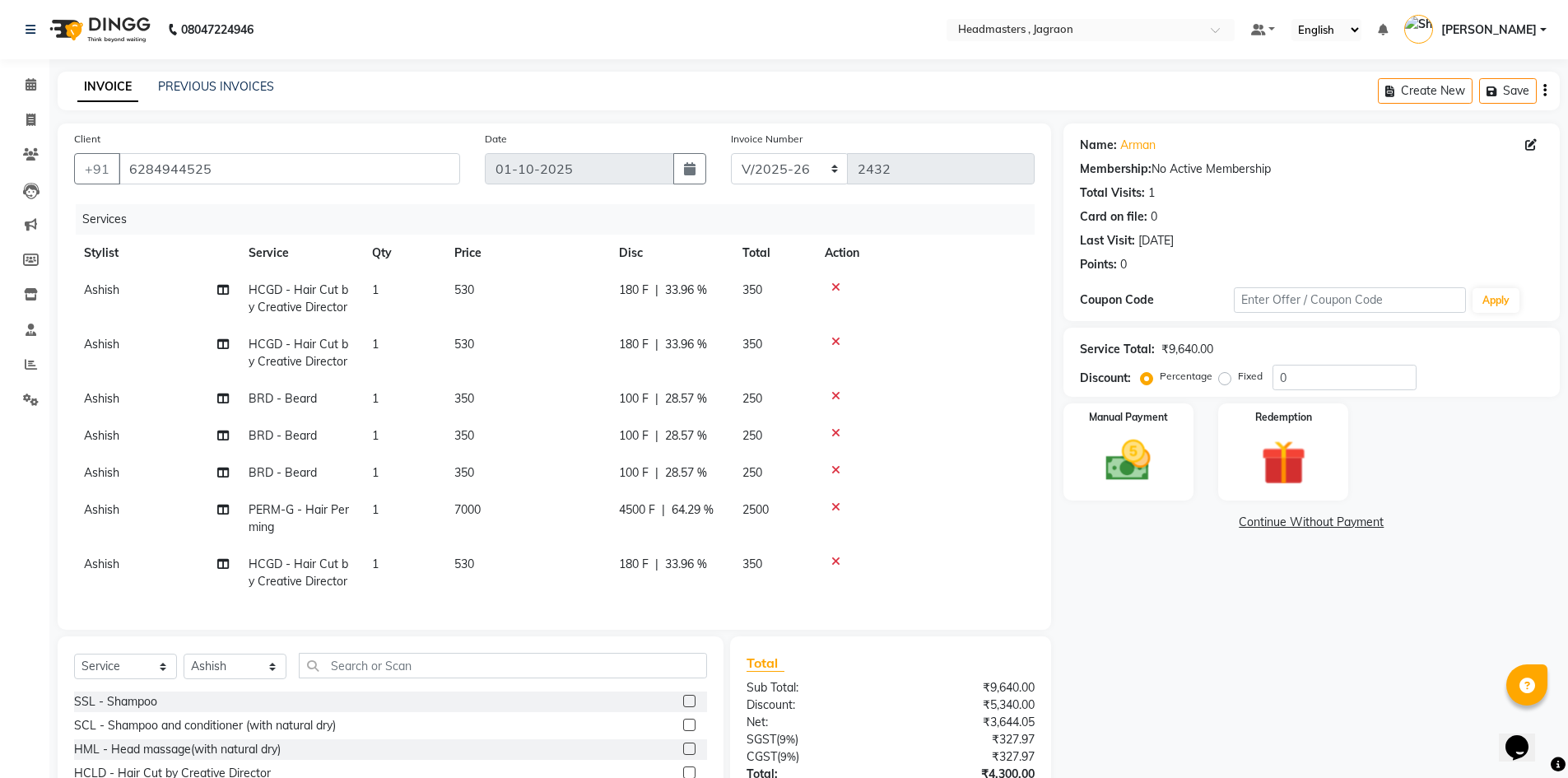
click at [694, 559] on td "180 F | 33.96 %" at bounding box center [671, 573] width 123 height 54
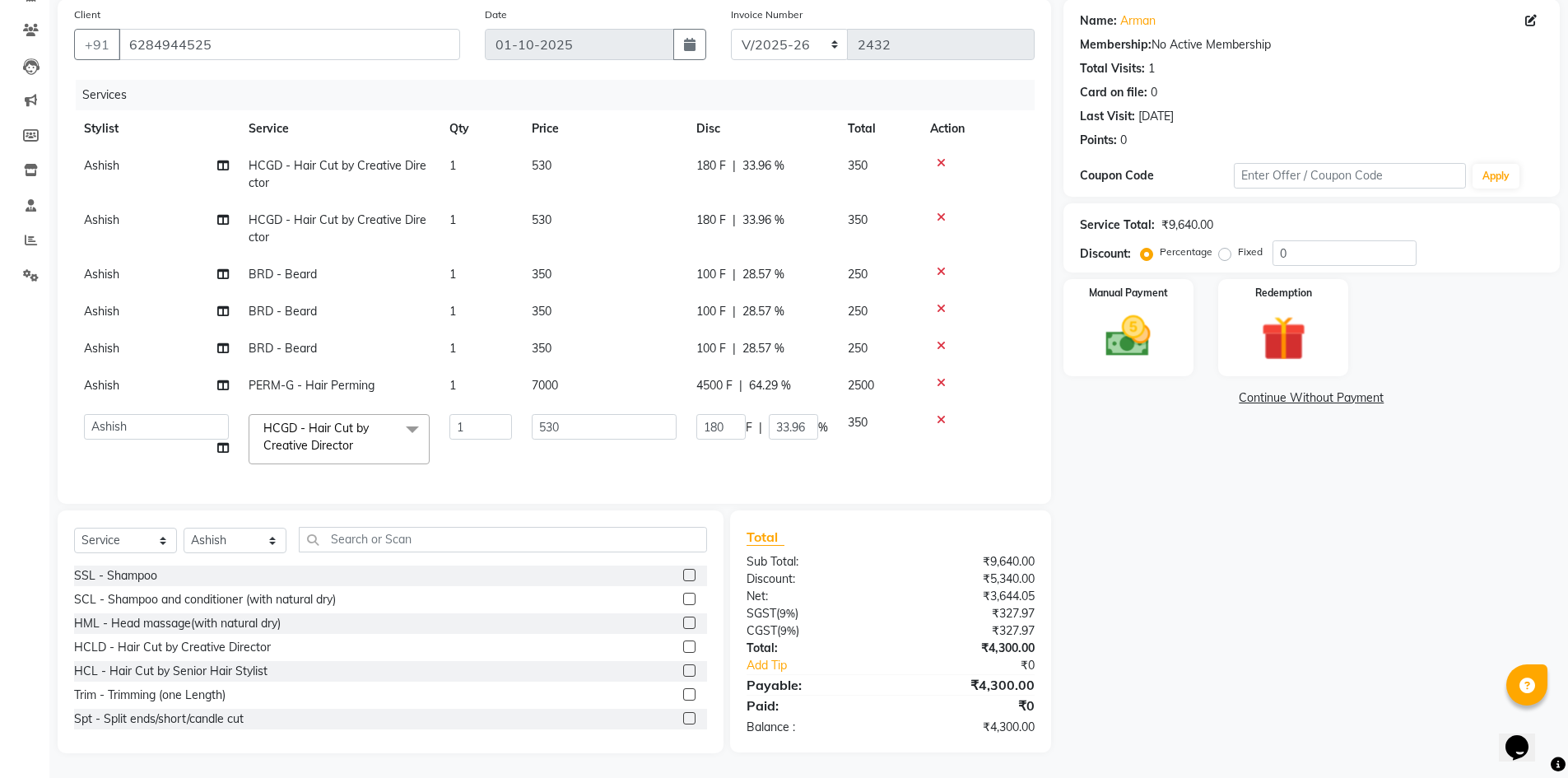
scroll to position [128, 0]
click at [1115, 343] on img at bounding box center [1128, 336] width 76 height 54
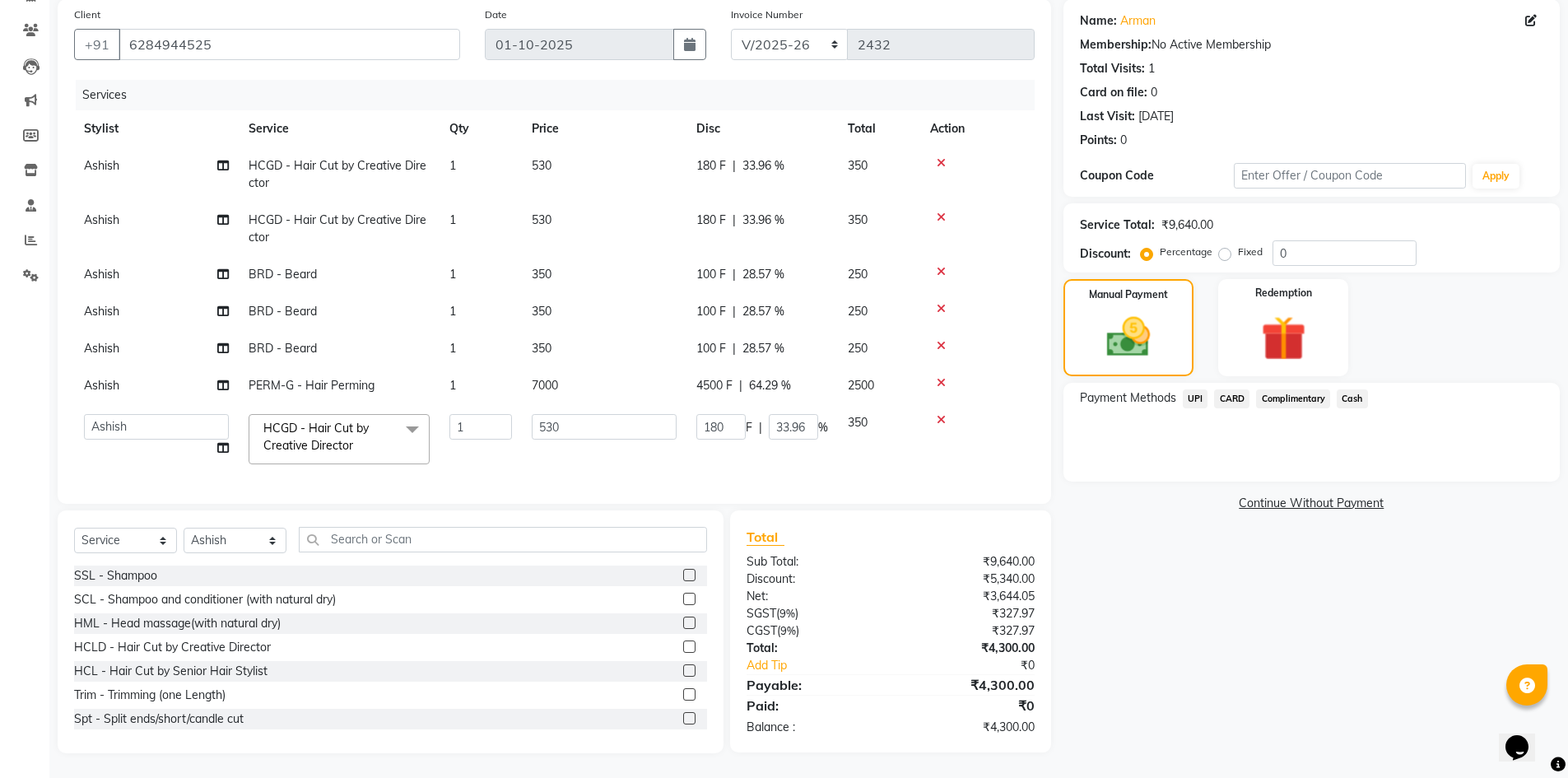
click at [1355, 397] on span "Cash" at bounding box center [1352, 399] width 32 height 19
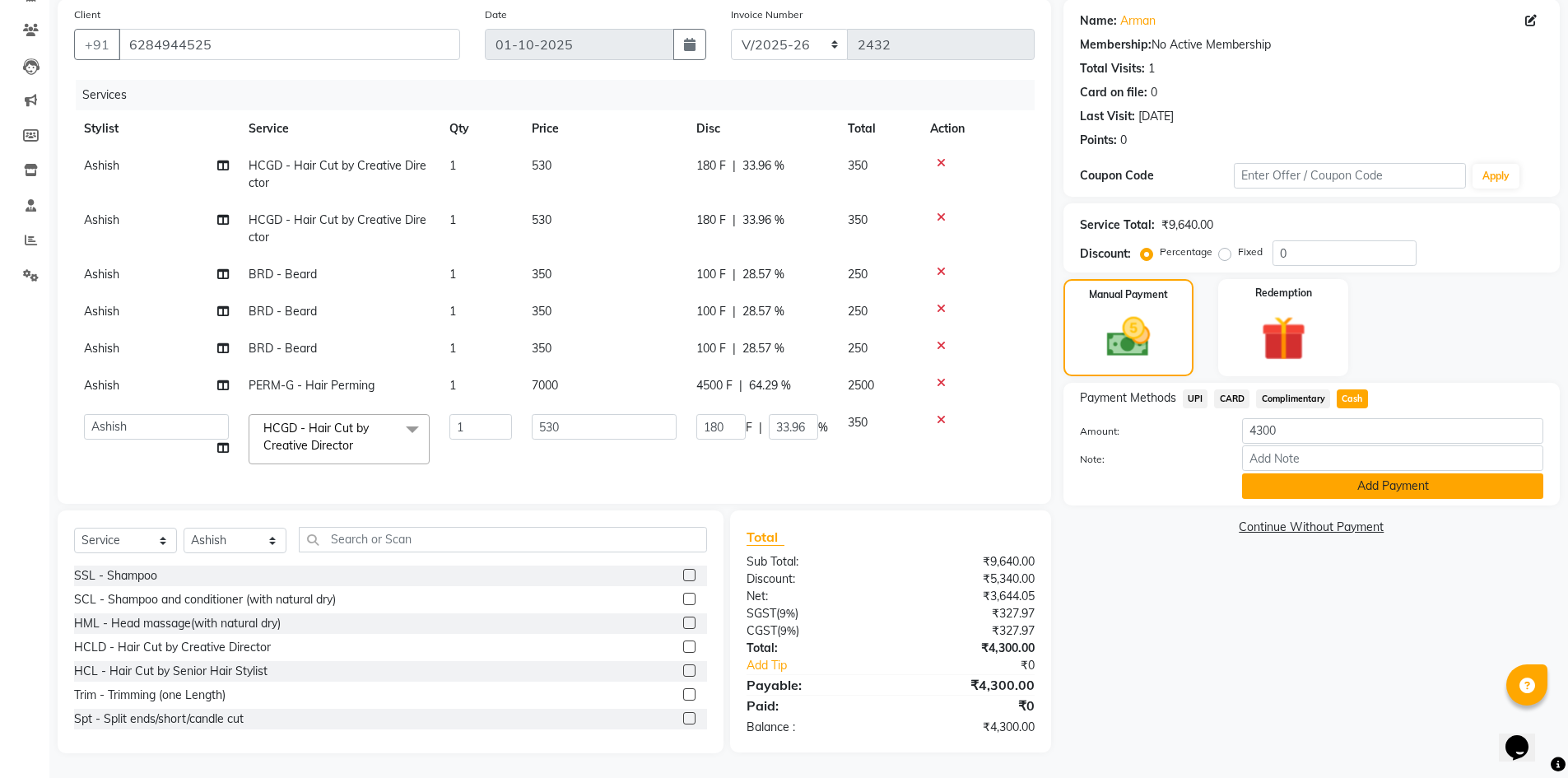
click at [1367, 478] on button "Add Payment" at bounding box center [1393, 486] width 301 height 26
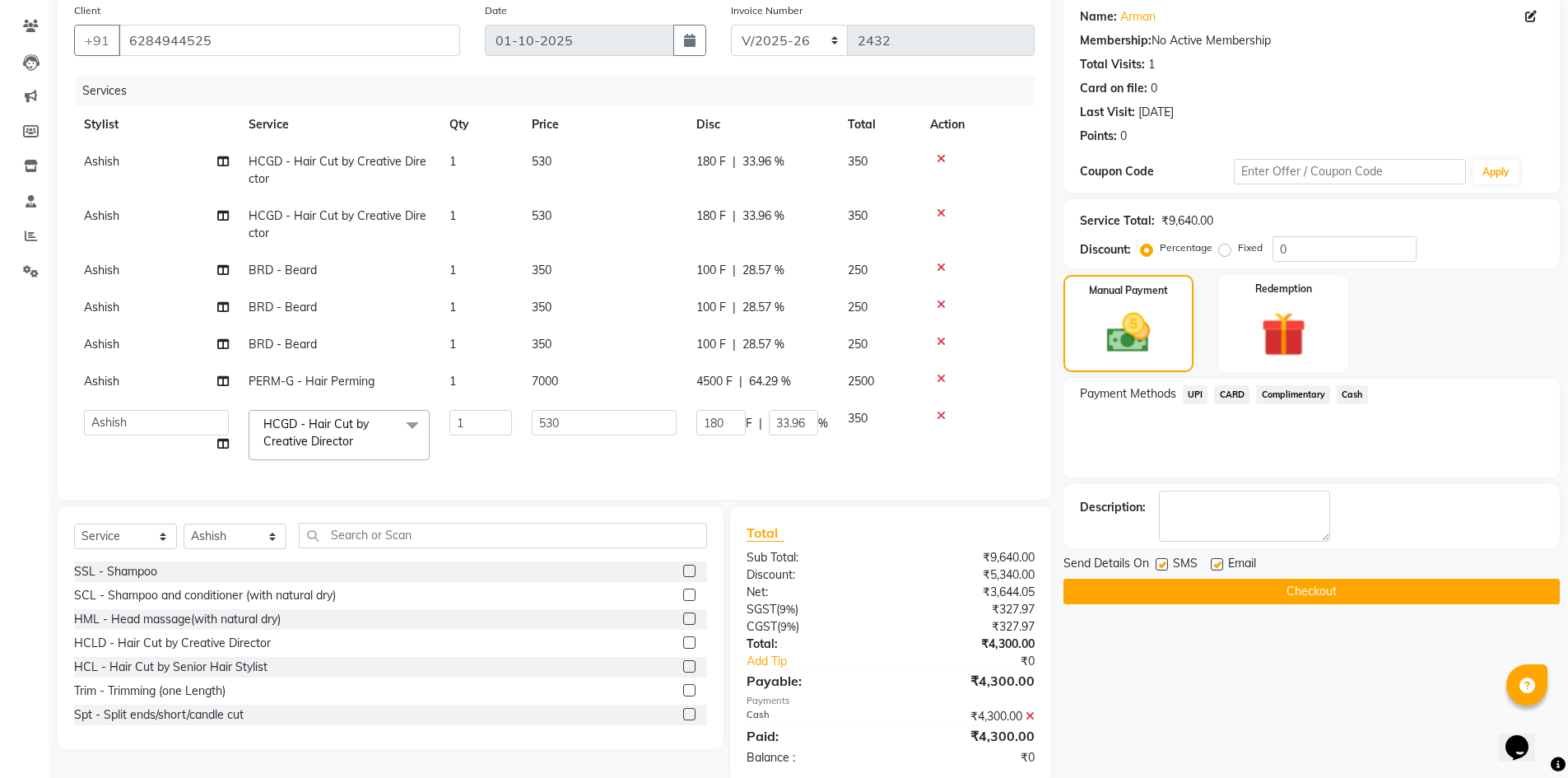
click at [1316, 594] on button "Checkout" at bounding box center [1311, 591] width 496 height 26
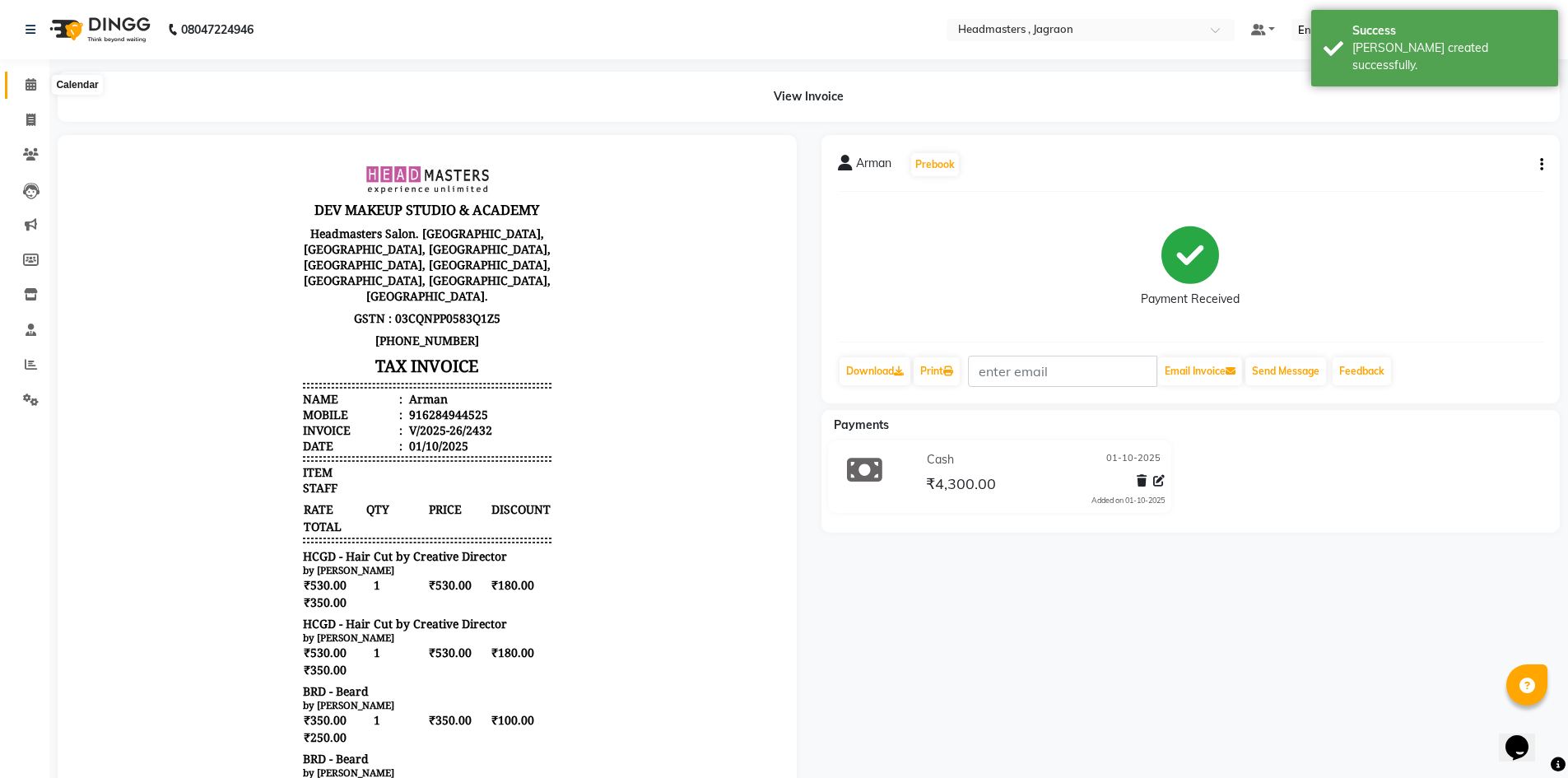
click at [33, 88] on icon at bounding box center [31, 84] width 11 height 12
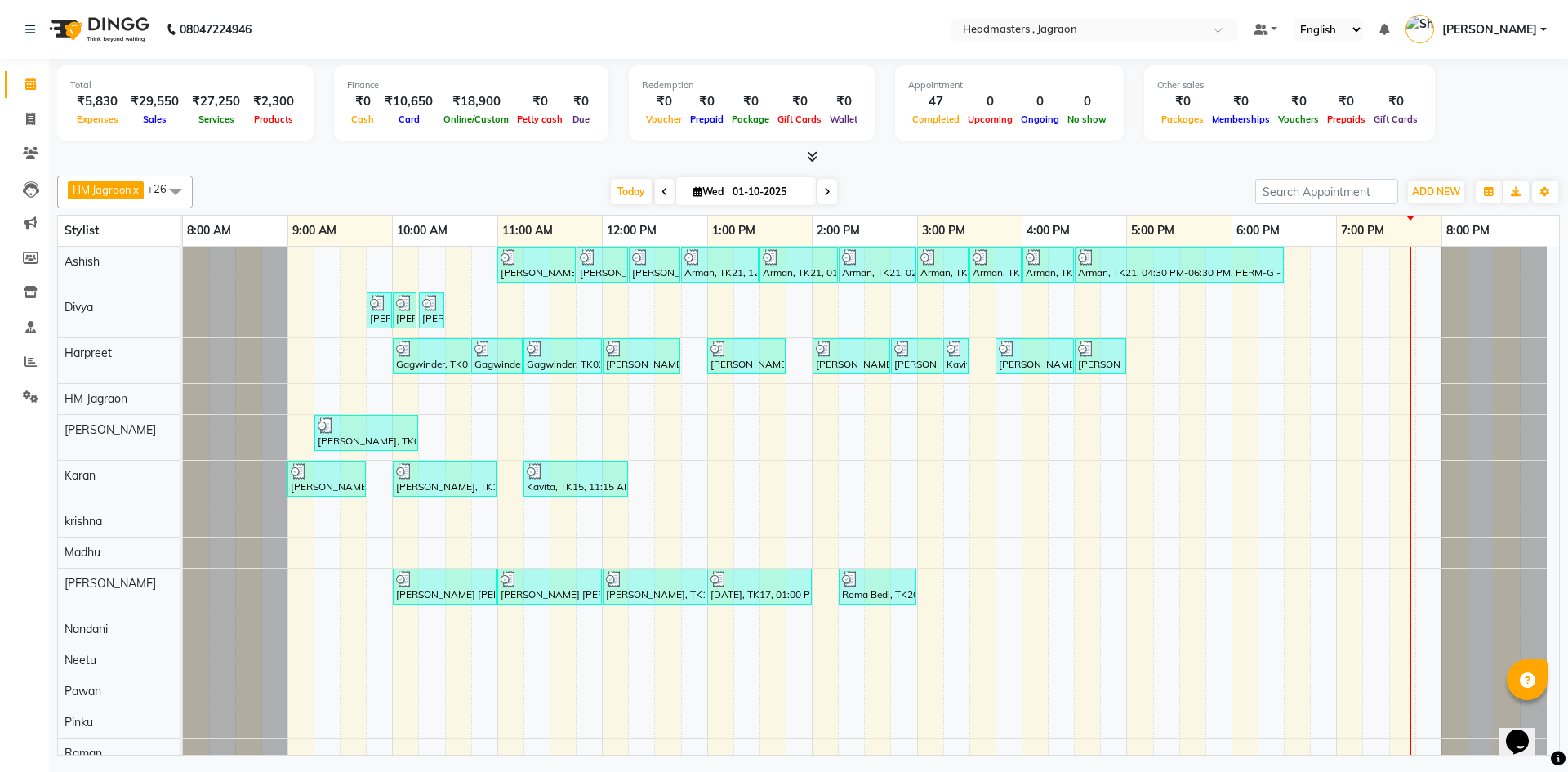
click at [1486, 26] on span "[PERSON_NAME]" at bounding box center [1490, 30] width 95 height 17
click at [1451, 111] on link "Sign out" at bounding box center [1463, 117] width 149 height 25
